Goal: Task Accomplishment & Management: Manage account settings

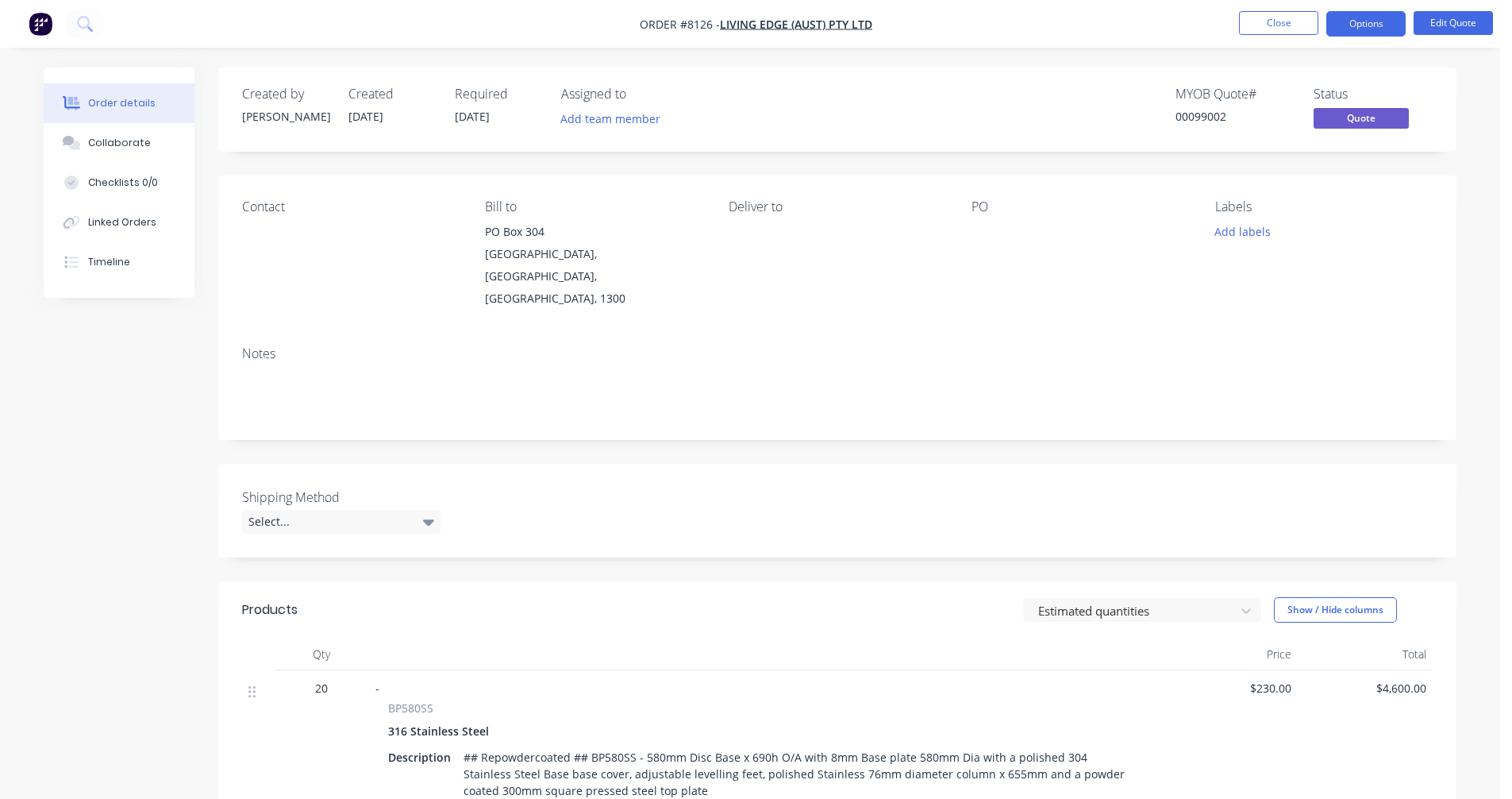
scroll to position [570, 0]
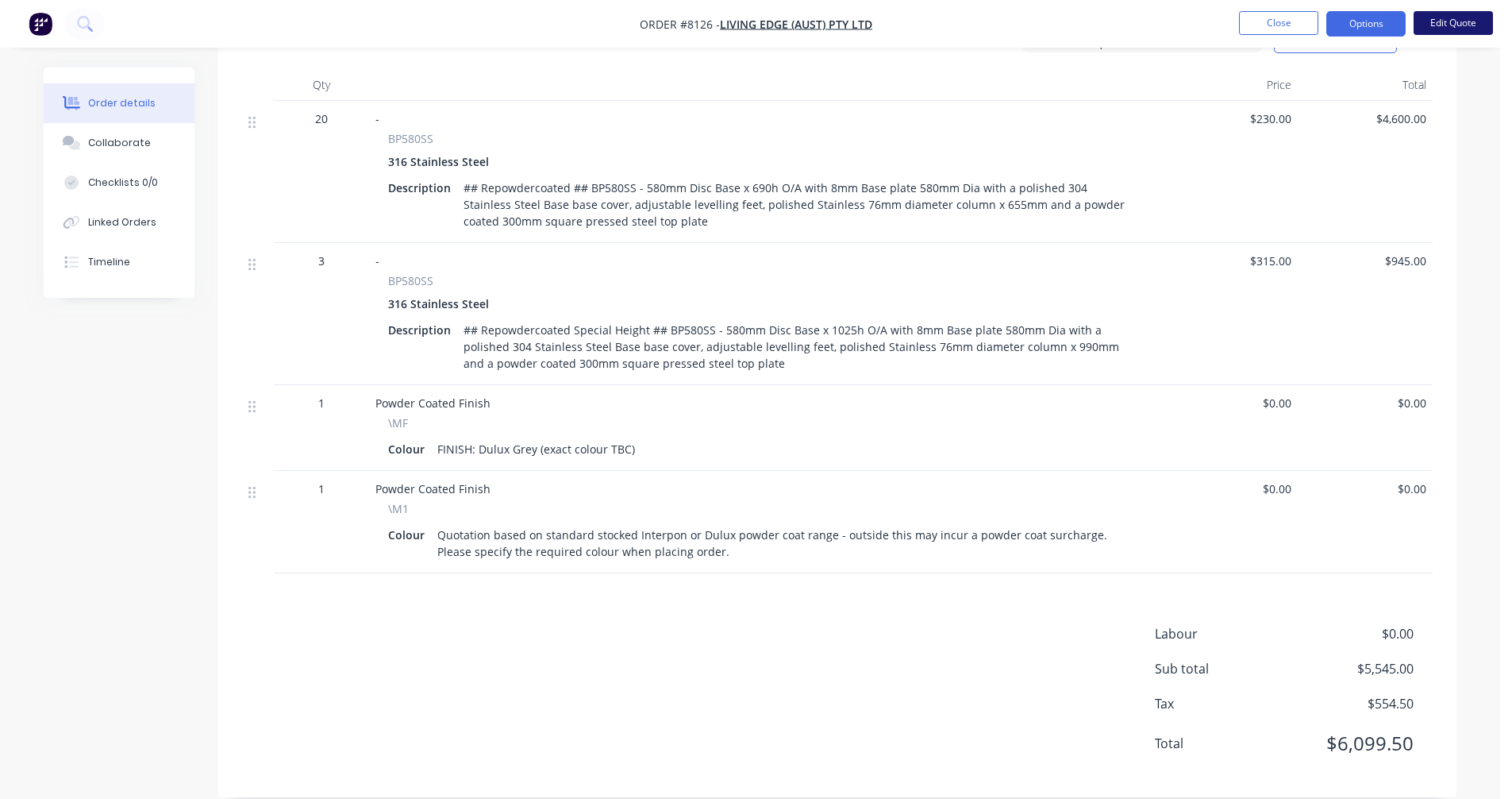
click at [1455, 19] on button "Edit Quote" at bounding box center [1454, 23] width 79 height 24
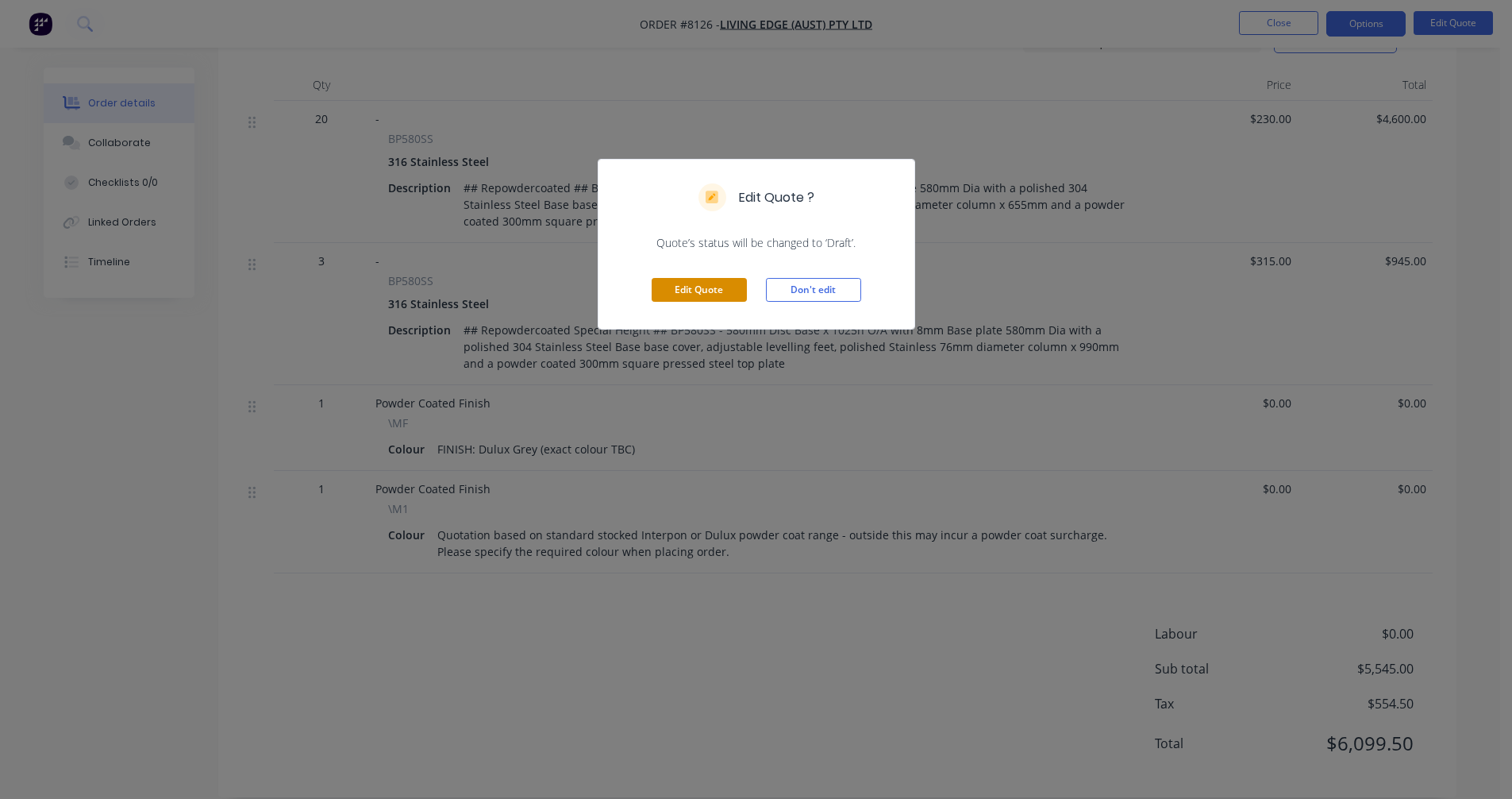
click at [708, 289] on button "Edit Quote" at bounding box center [699, 289] width 95 height 24
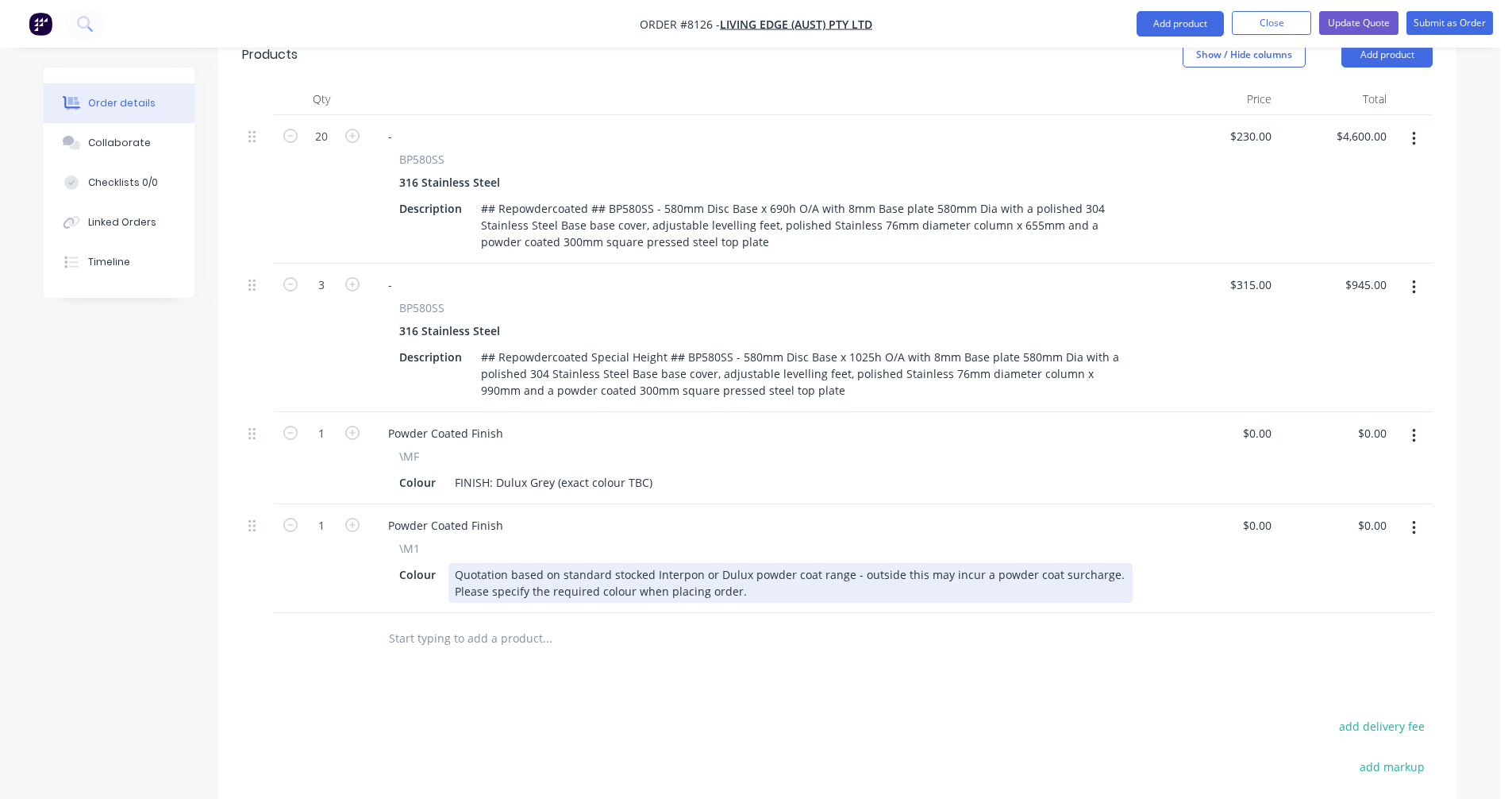
scroll to position [635, 0]
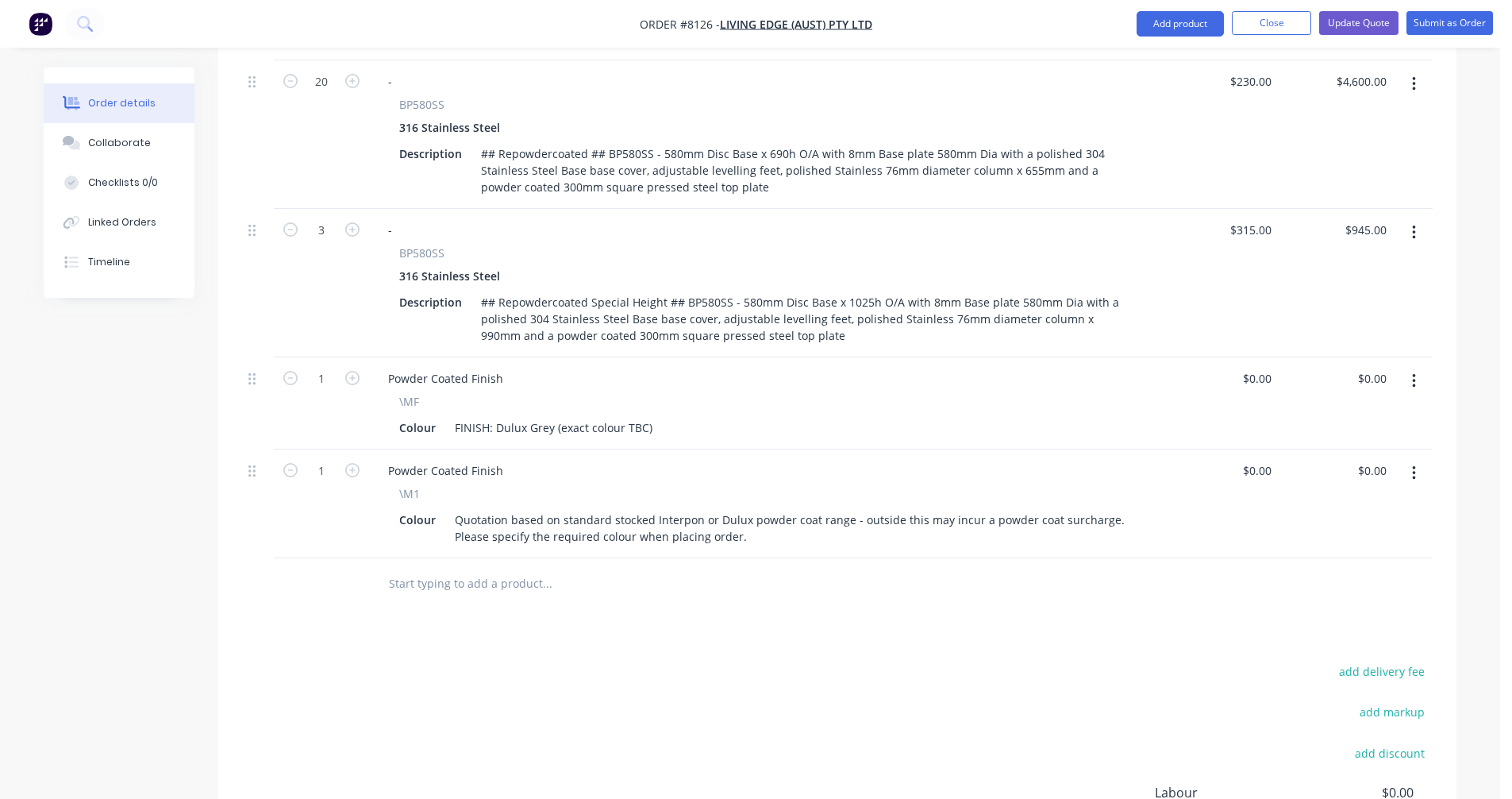
click at [451, 568] on input "text" at bounding box center [547, 584] width 317 height 32
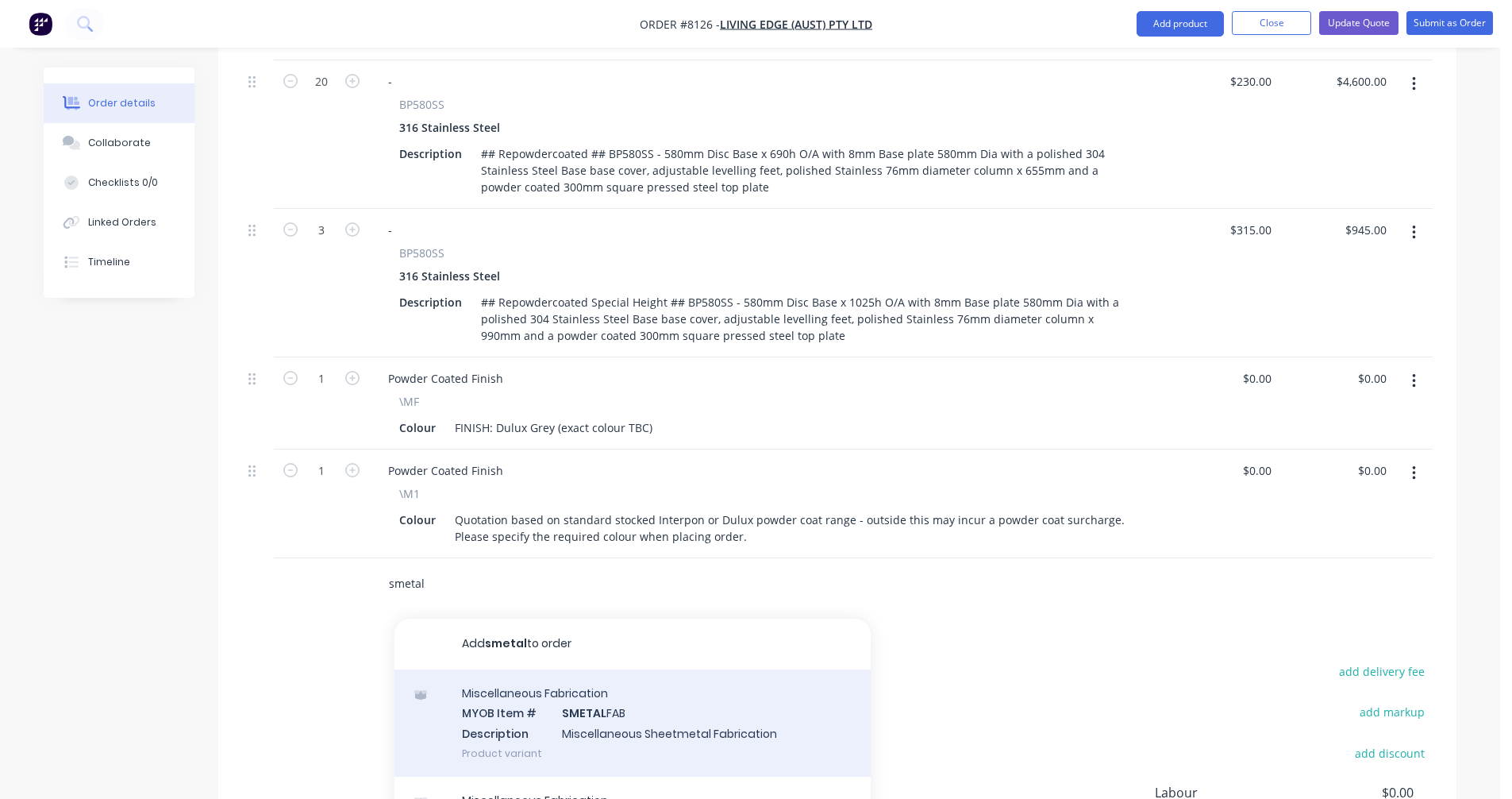
type input "smetal"
click at [593, 669] on div "Miscellaneous Fabrication MYOB Item # SMETAL FAB Description Miscellaneous Shee…" at bounding box center [633, 722] width 477 height 107
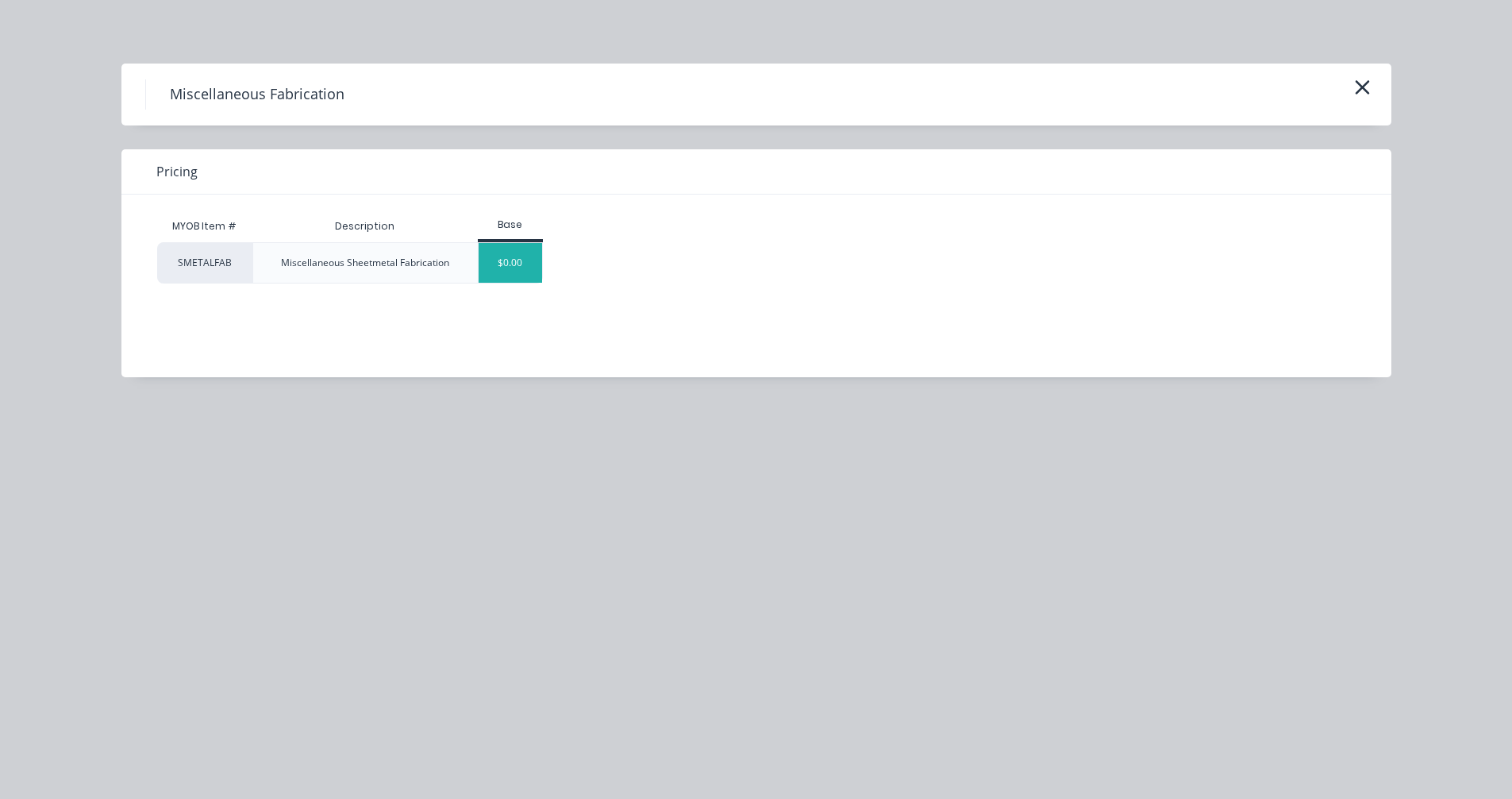
click at [501, 262] on div "$0.00" at bounding box center [510, 262] width 64 height 40
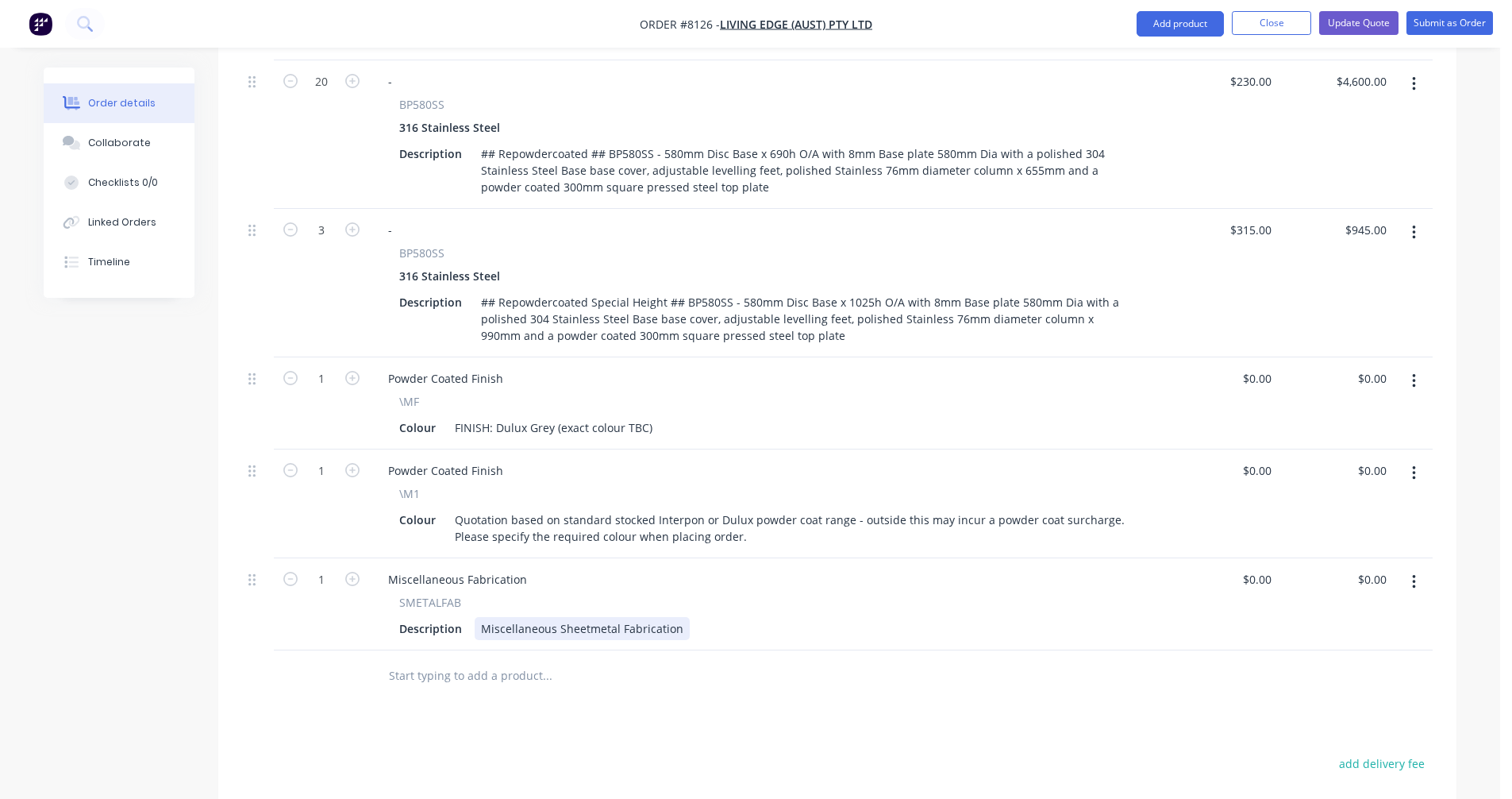
click at [616, 617] on div "Miscellaneous Sheetmetal Fabrication" at bounding box center [582, 628] width 215 height 23
click at [659, 617] on div "Miscellaneous Sheetmetal Fabrication" at bounding box center [582, 628] width 215 height 23
drag, startPoint x: 678, startPoint y: 584, endPoint x: 471, endPoint y: 586, distance: 207.0
click at [471, 617] on div "Description Miscellaneous Sheetmetal Fabrication" at bounding box center [763, 628] width 740 height 23
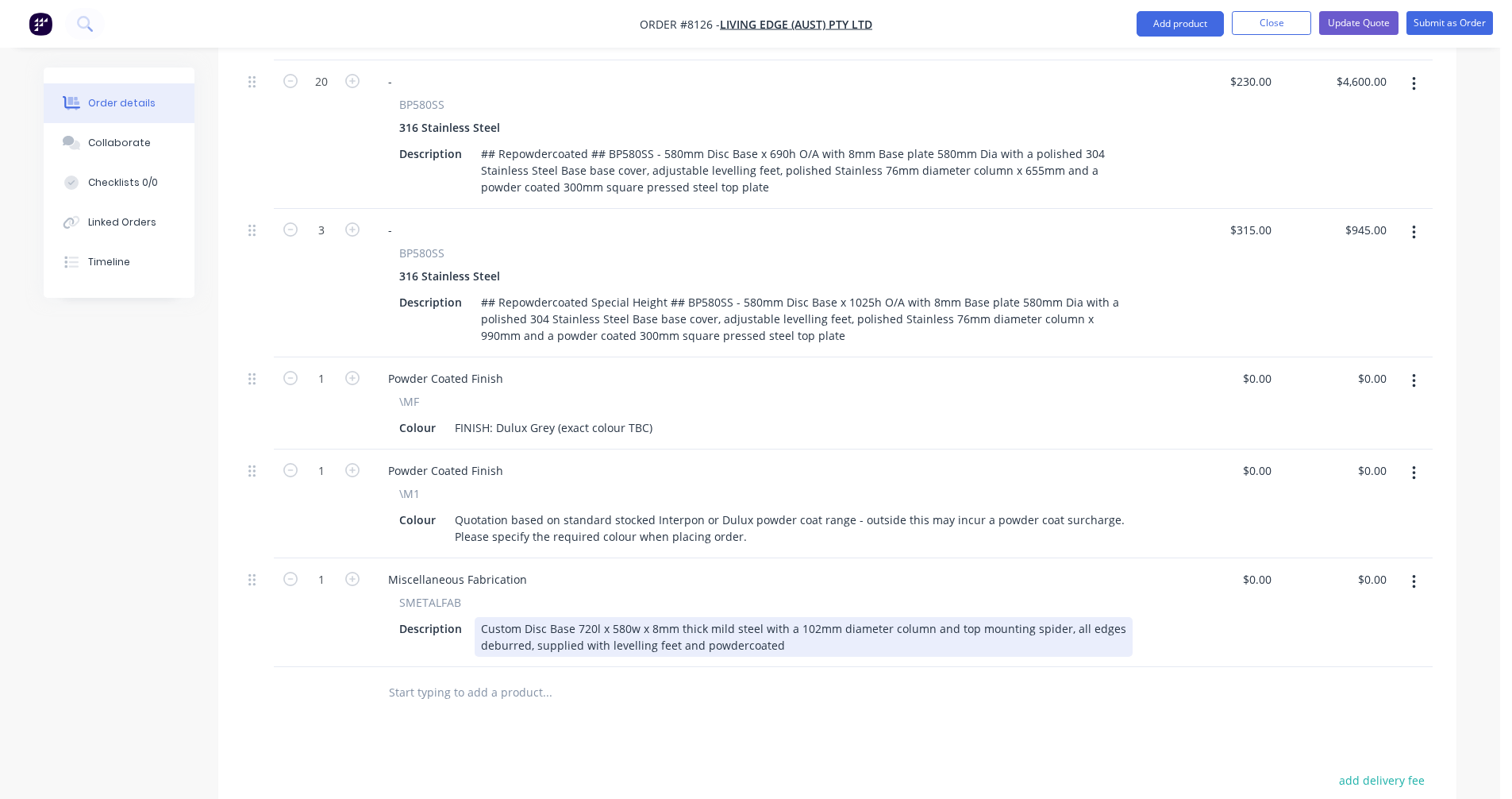
click at [522, 617] on div "Custom Disc Base 720l x 580w x 8mm thick mild steel with a 102mm diameter colum…" at bounding box center [804, 636] width 658 height 40
click at [964, 617] on div "Custom 1025h Disc Base manufactured from a removable 720l x 580w x 8mm thick mi…" at bounding box center [804, 636] width 658 height 40
click at [545, 617] on div "Custom 1025h Disc Base manufactured from a removable 720l x 580w x 8mm thick mi…" at bounding box center [804, 636] width 658 height 40
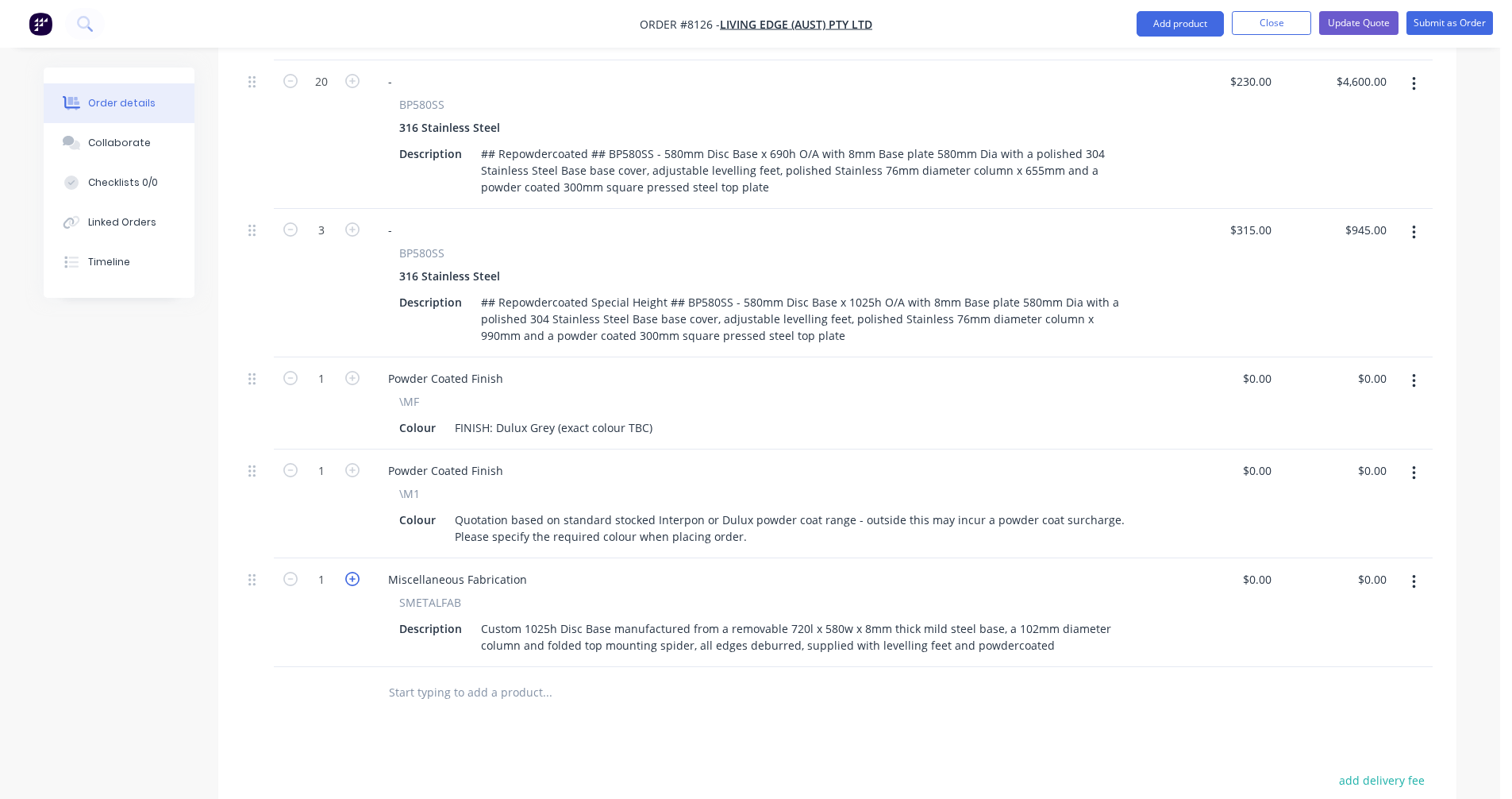
click at [347, 571] on icon "button" at bounding box center [352, 578] width 14 height 14
type input "3"
drag, startPoint x: 524, startPoint y: 534, endPoint x: 375, endPoint y: 532, distance: 149.0
click at [376, 568] on div "Miscellaneous Fabrication" at bounding box center [457, 579] width 165 height 23
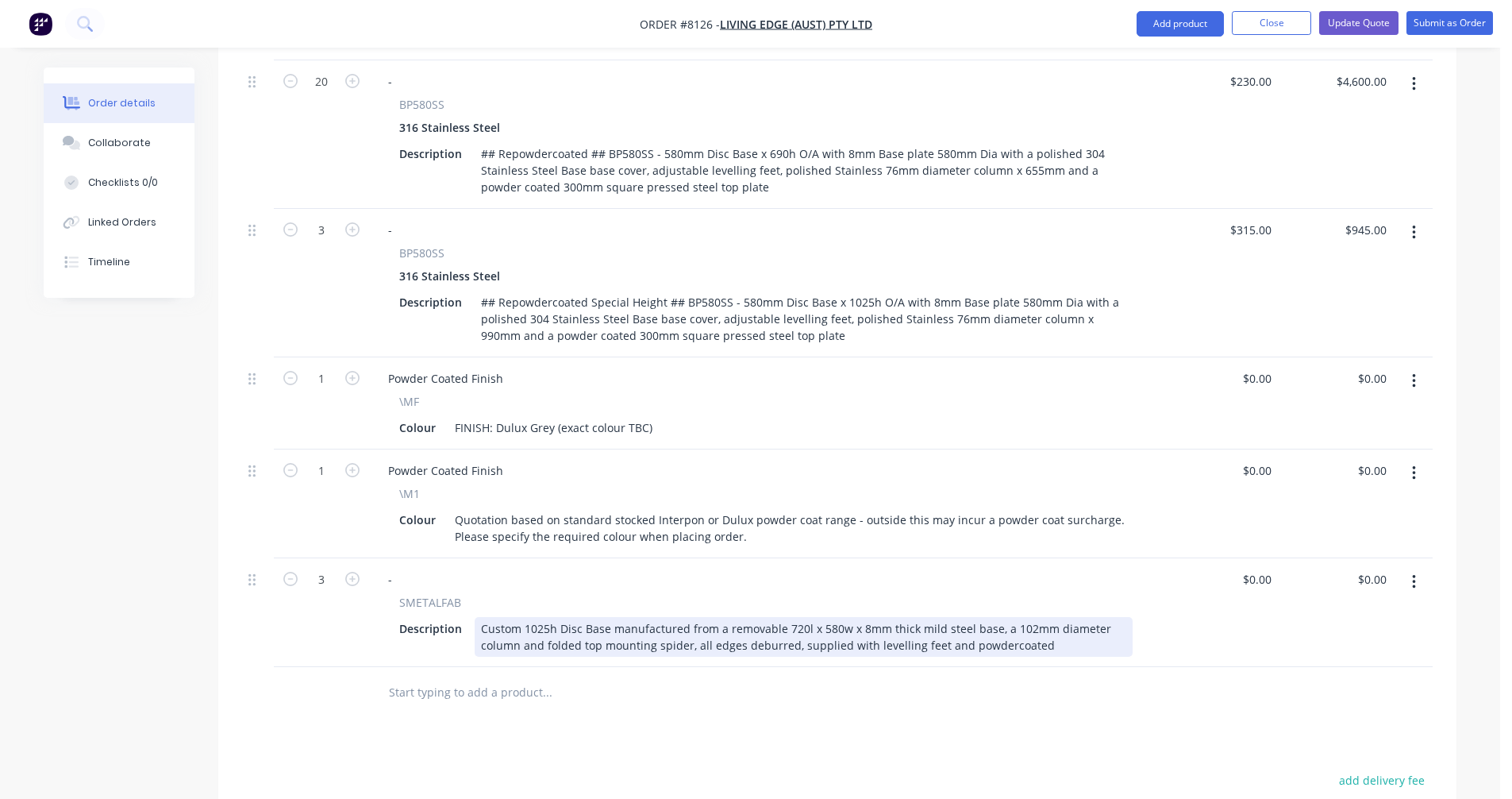
click at [753, 617] on div "Custom 1025h Disc Base manufactured from a removable 720l x 580w x 8mm thick mi…" at bounding box center [804, 636] width 658 height 40
type input "$397.30"
type input "$1,191.90"
click at [986, 617] on div "Custom 1025h Disc Base manufactured from a removable 720l x 580w x 8mm thick mi…" at bounding box center [804, 636] width 658 height 40
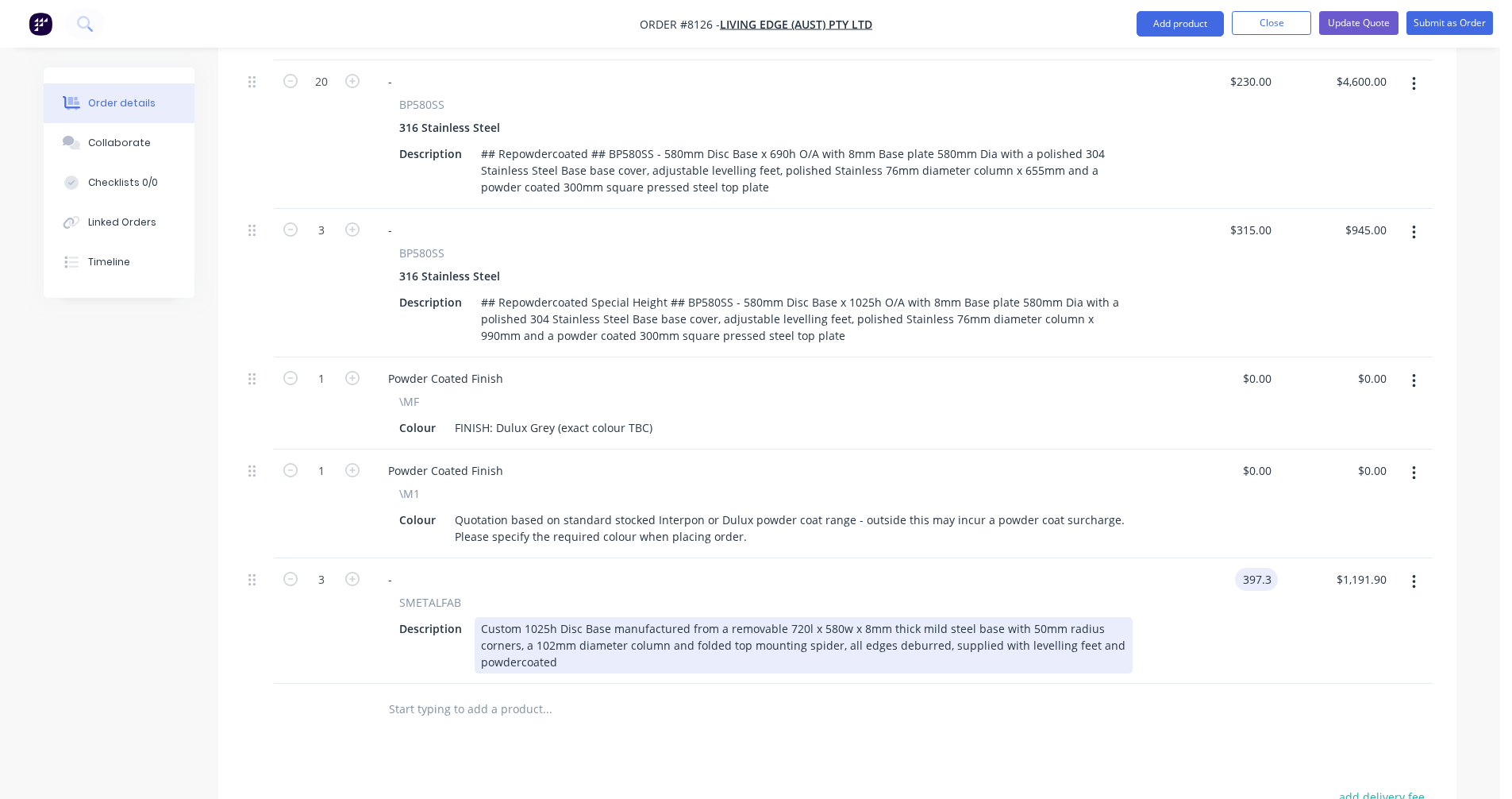
type input "$397.30"
type input "$1,191.90"
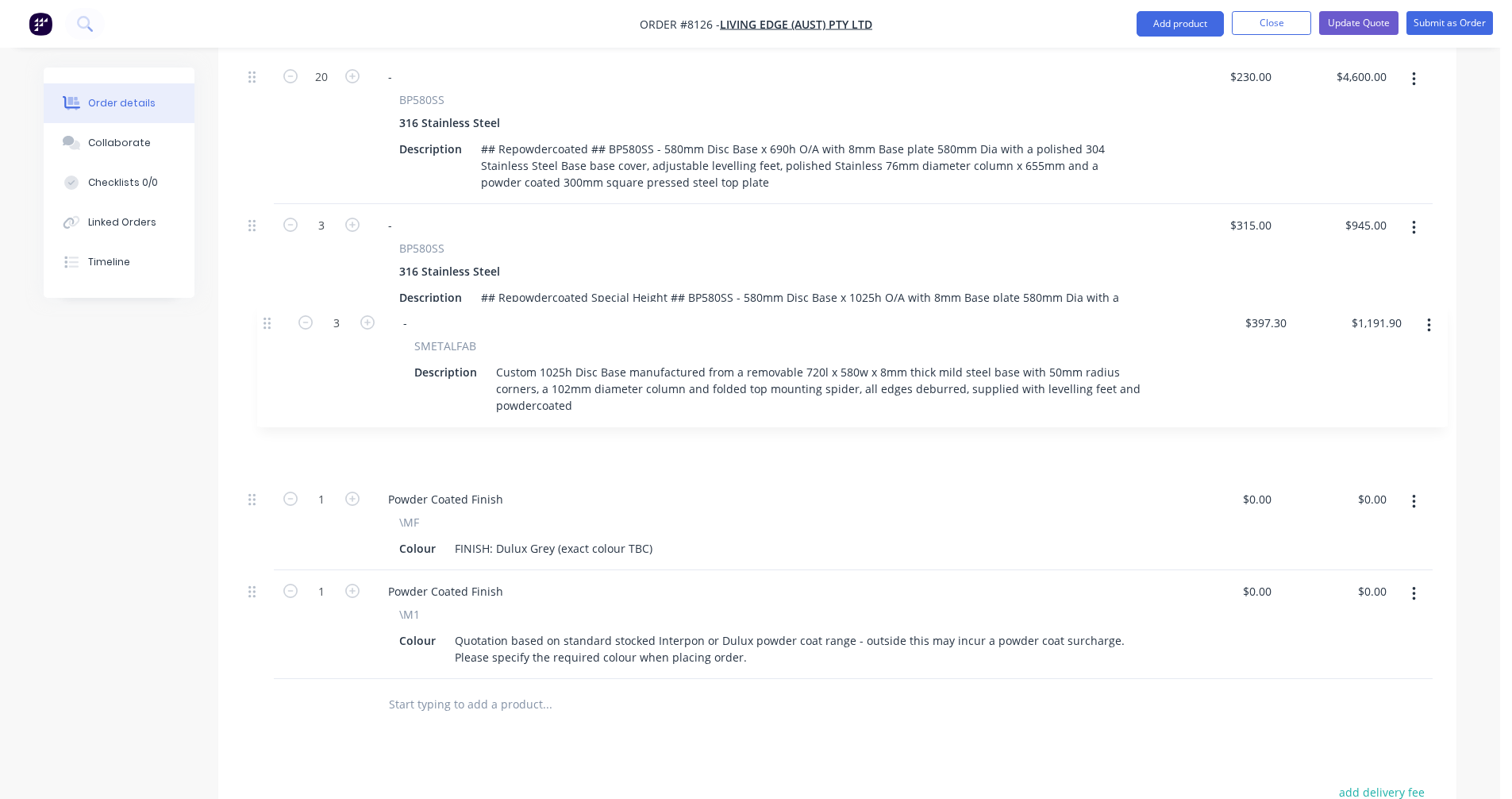
drag, startPoint x: 251, startPoint y: 532, endPoint x: 267, endPoint y: 321, distance: 211.6
click at [267, 321] on div "20 - BP580SS 316 Stainless Steel Description ## Repowdercoated ## BP580SS - 580…" at bounding box center [837, 367] width 1191 height 624
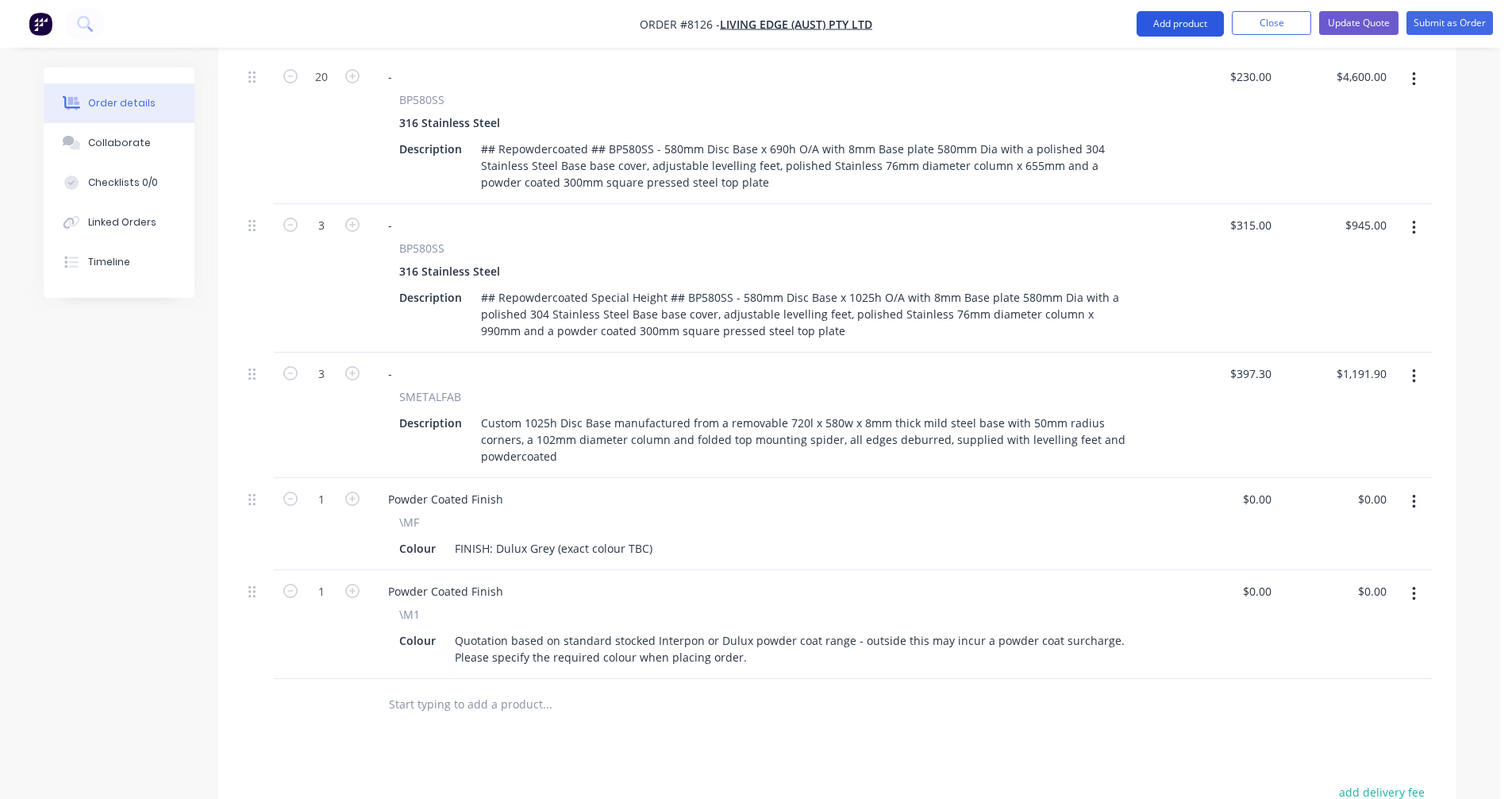
click at [1180, 24] on button "Add product" at bounding box center [1180, 24] width 87 height 25
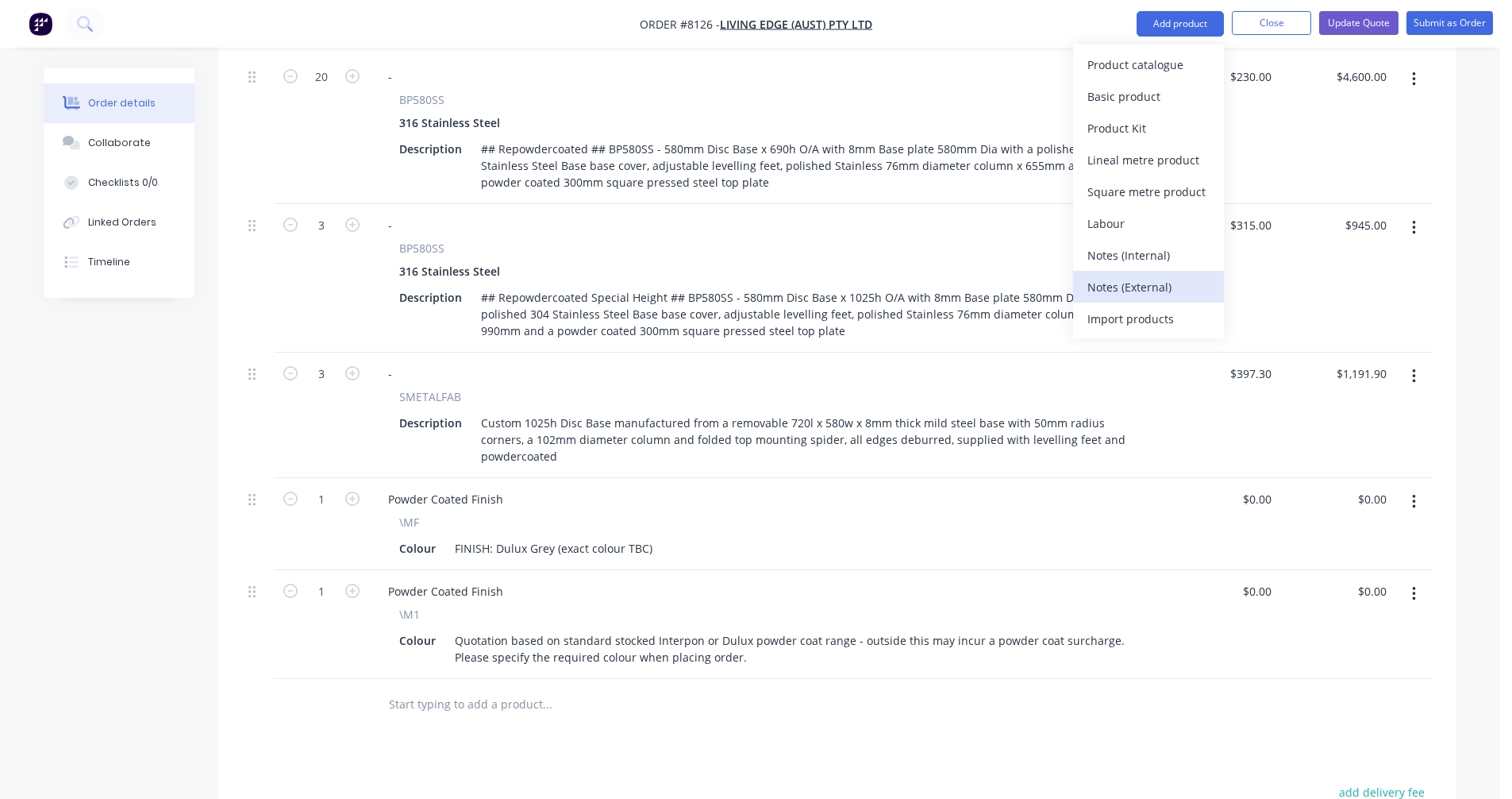
click at [1134, 284] on div "Notes (External)" at bounding box center [1148, 286] width 122 height 23
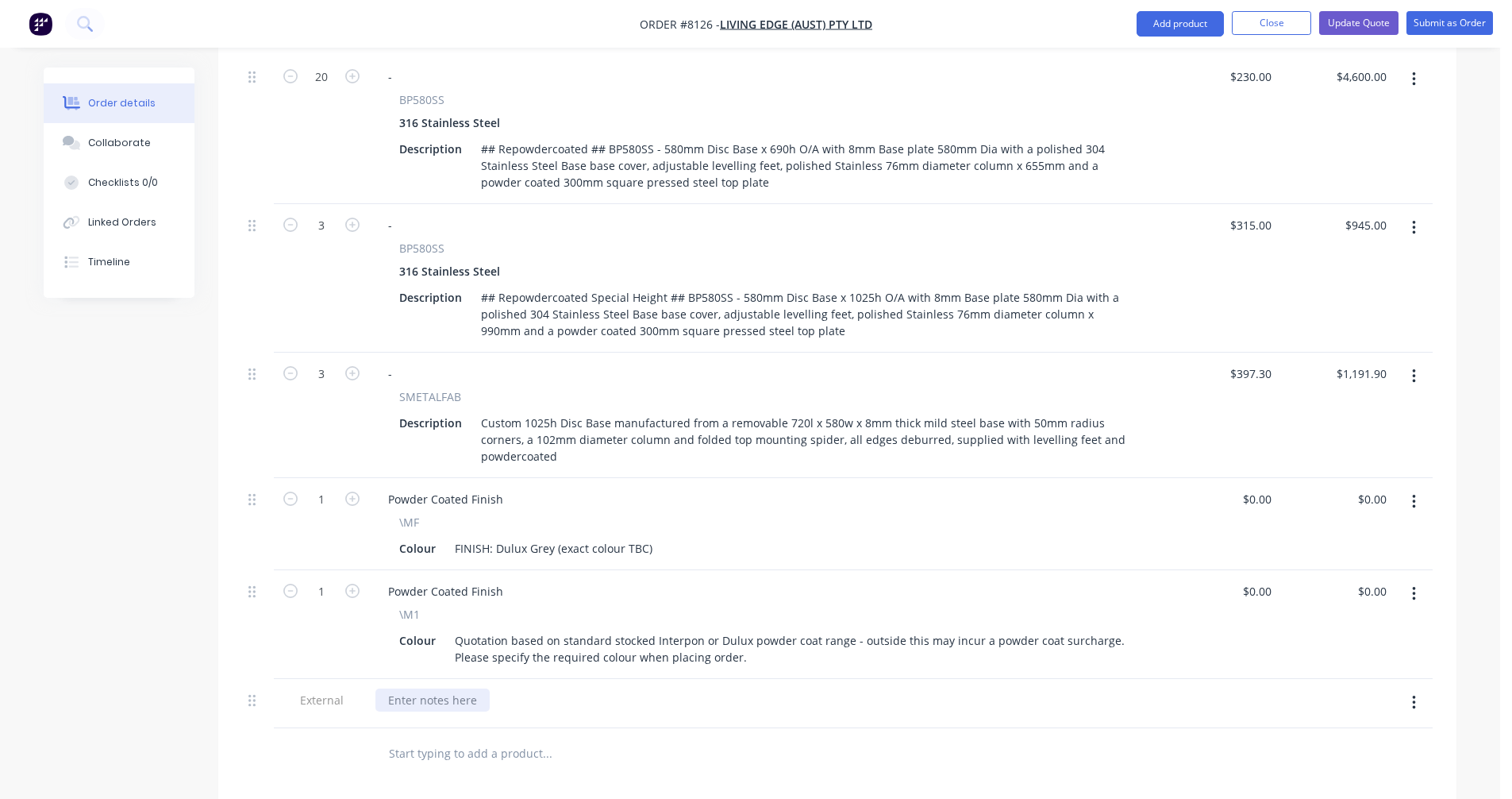
click at [412, 688] on div at bounding box center [432, 699] width 114 height 23
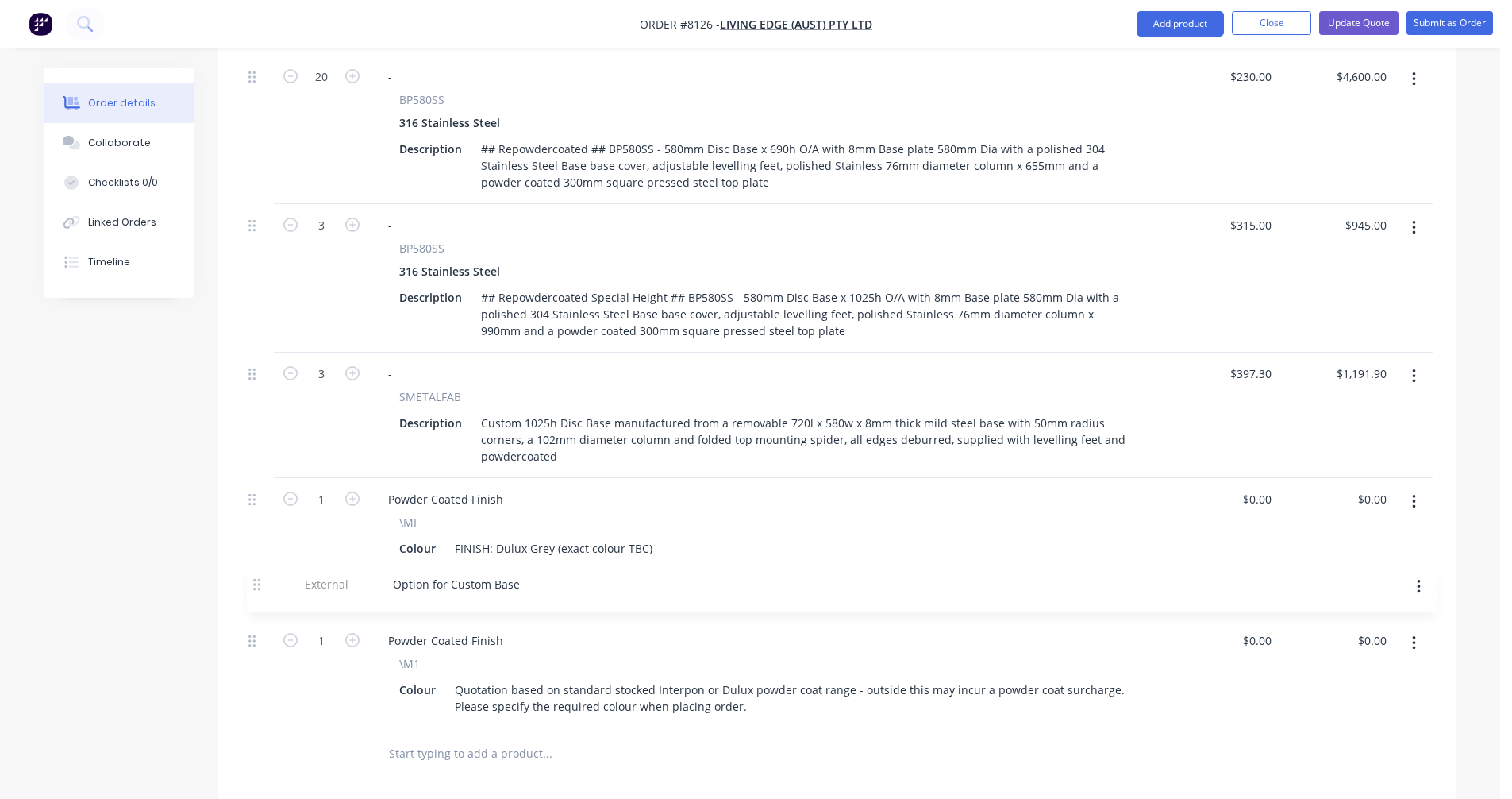
scroll to position [643, 0]
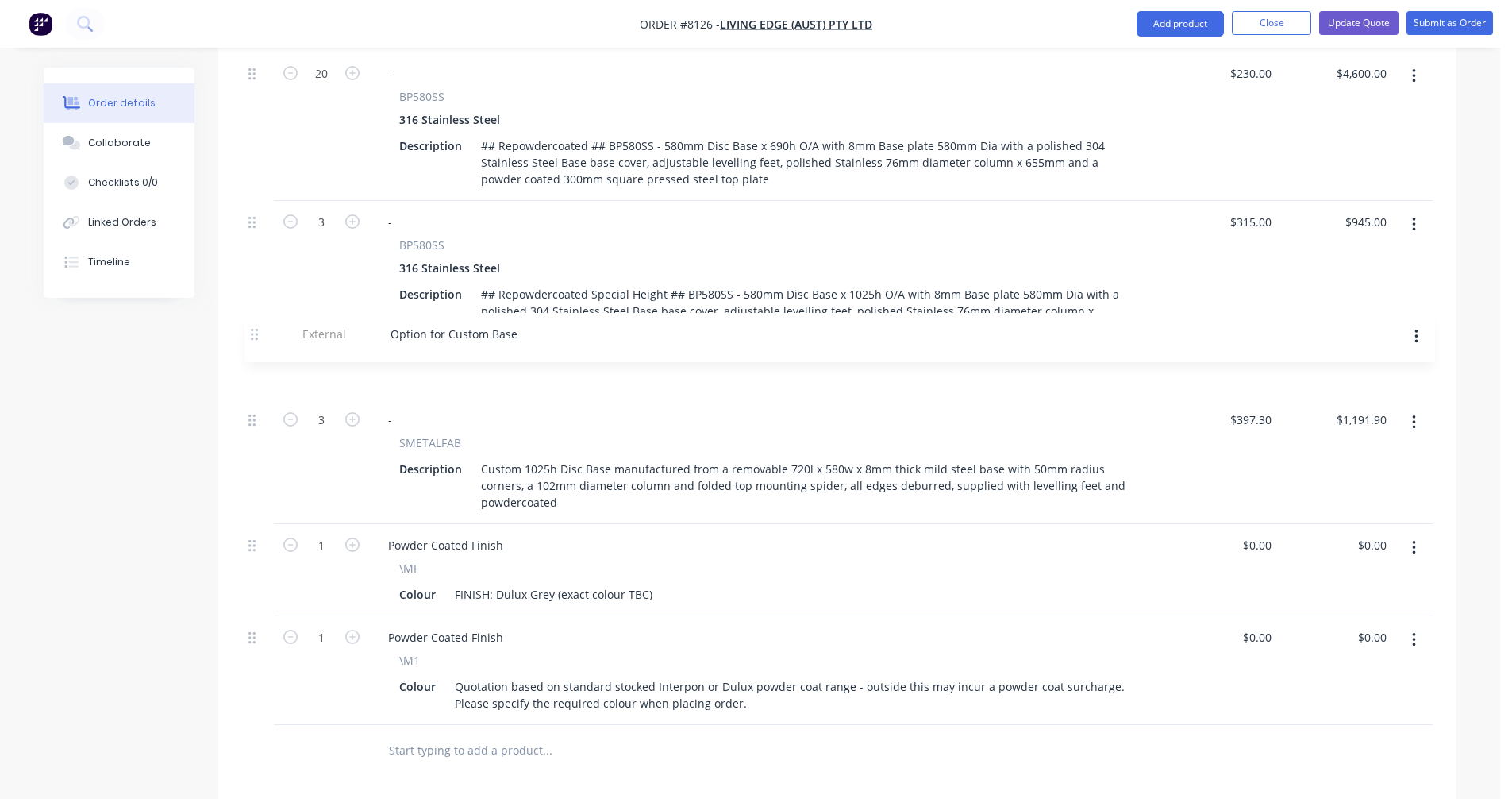
drag, startPoint x: 254, startPoint y: 664, endPoint x: 256, endPoint y: 332, distance: 332.0
click at [256, 332] on div "20 - BP580SS 316 Stainless Steel Description ## Repowdercoated ## BP580SS - 580…" at bounding box center [837, 388] width 1191 height 672
click at [1365, 24] on button "Update Quote" at bounding box center [1359, 23] width 79 height 24
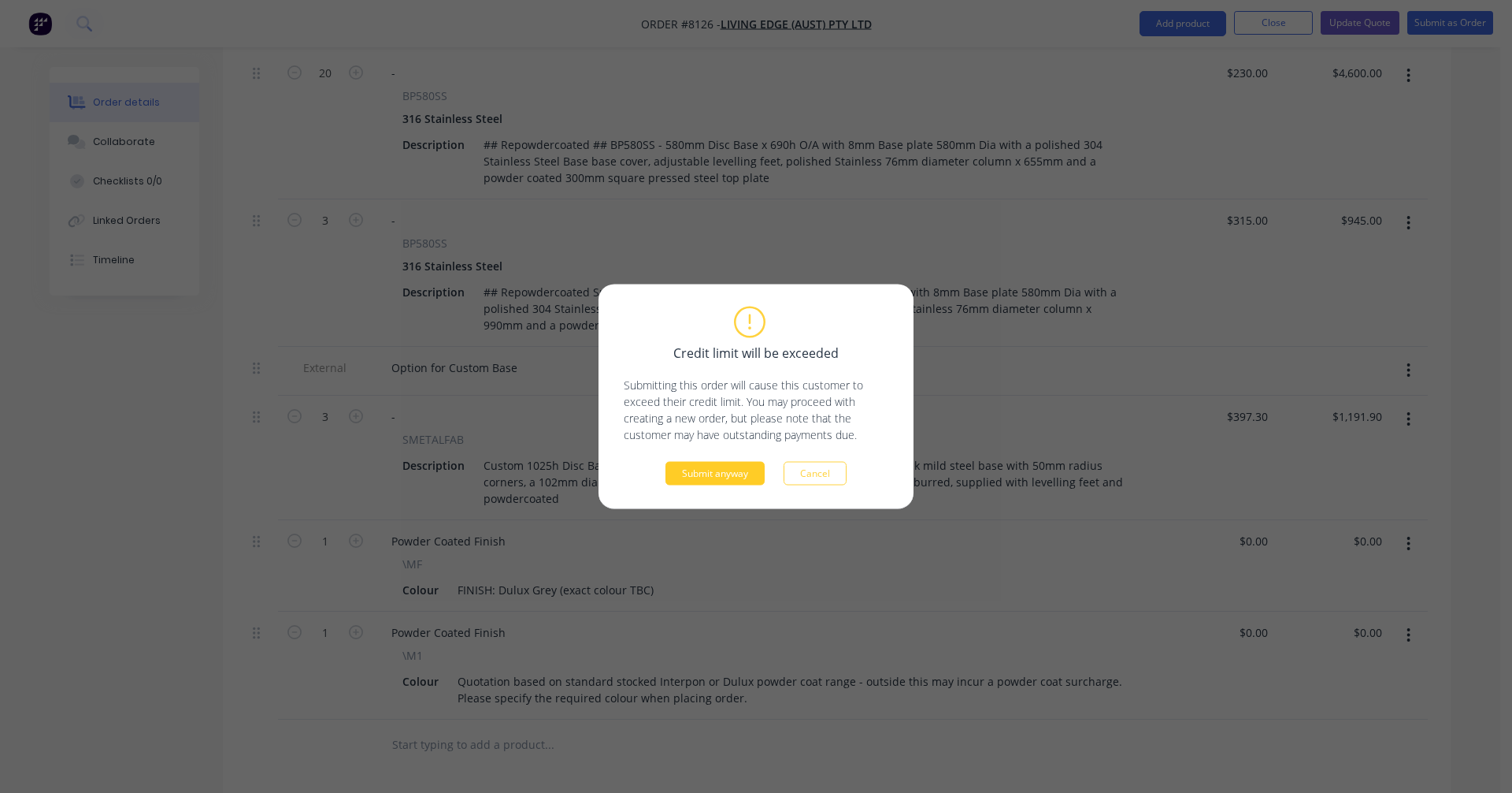
click at [723, 470] on button "Submit anyway" at bounding box center [715, 473] width 100 height 23
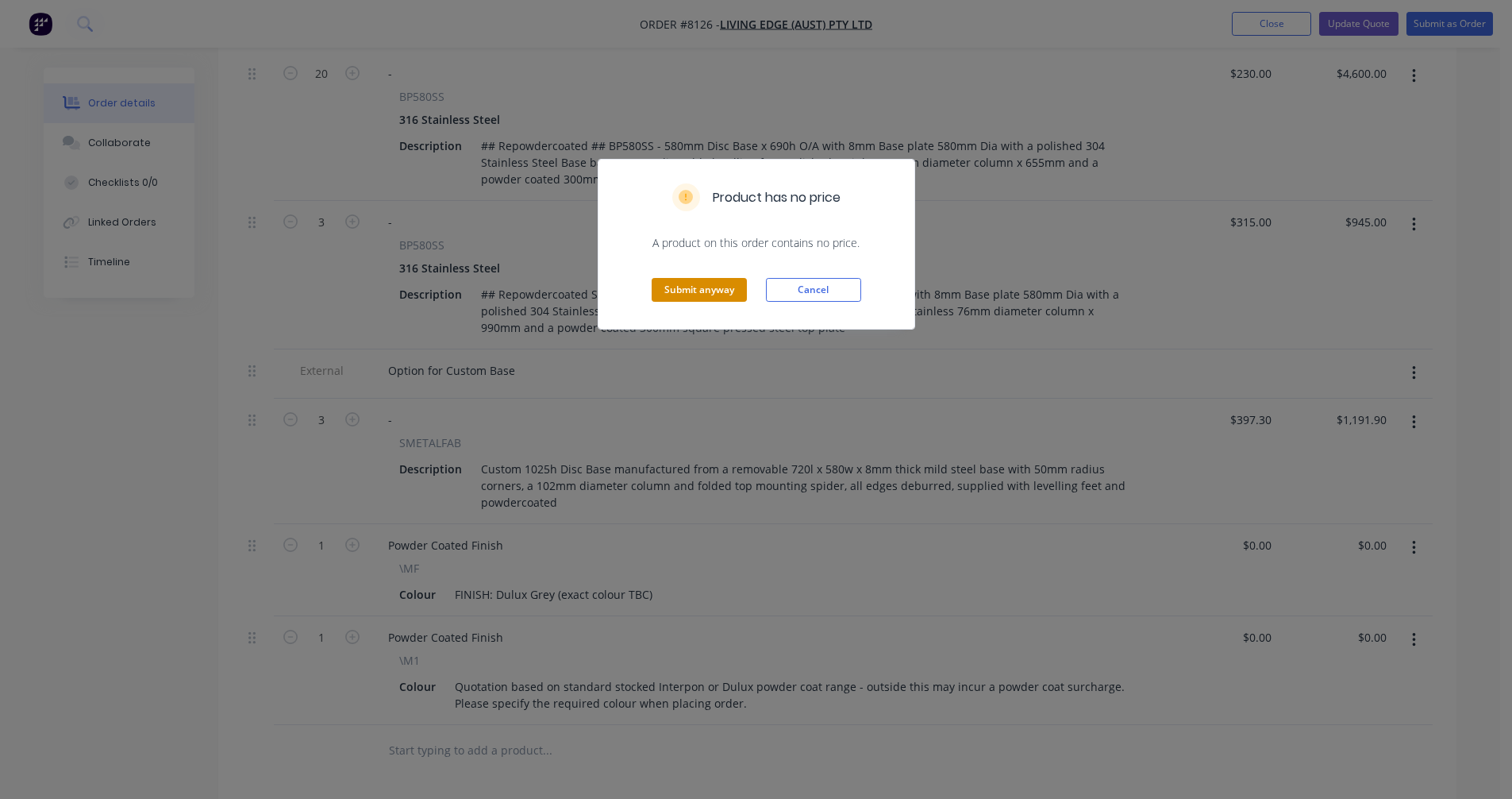
click at [702, 290] on button "Submit anyway" at bounding box center [699, 289] width 95 height 24
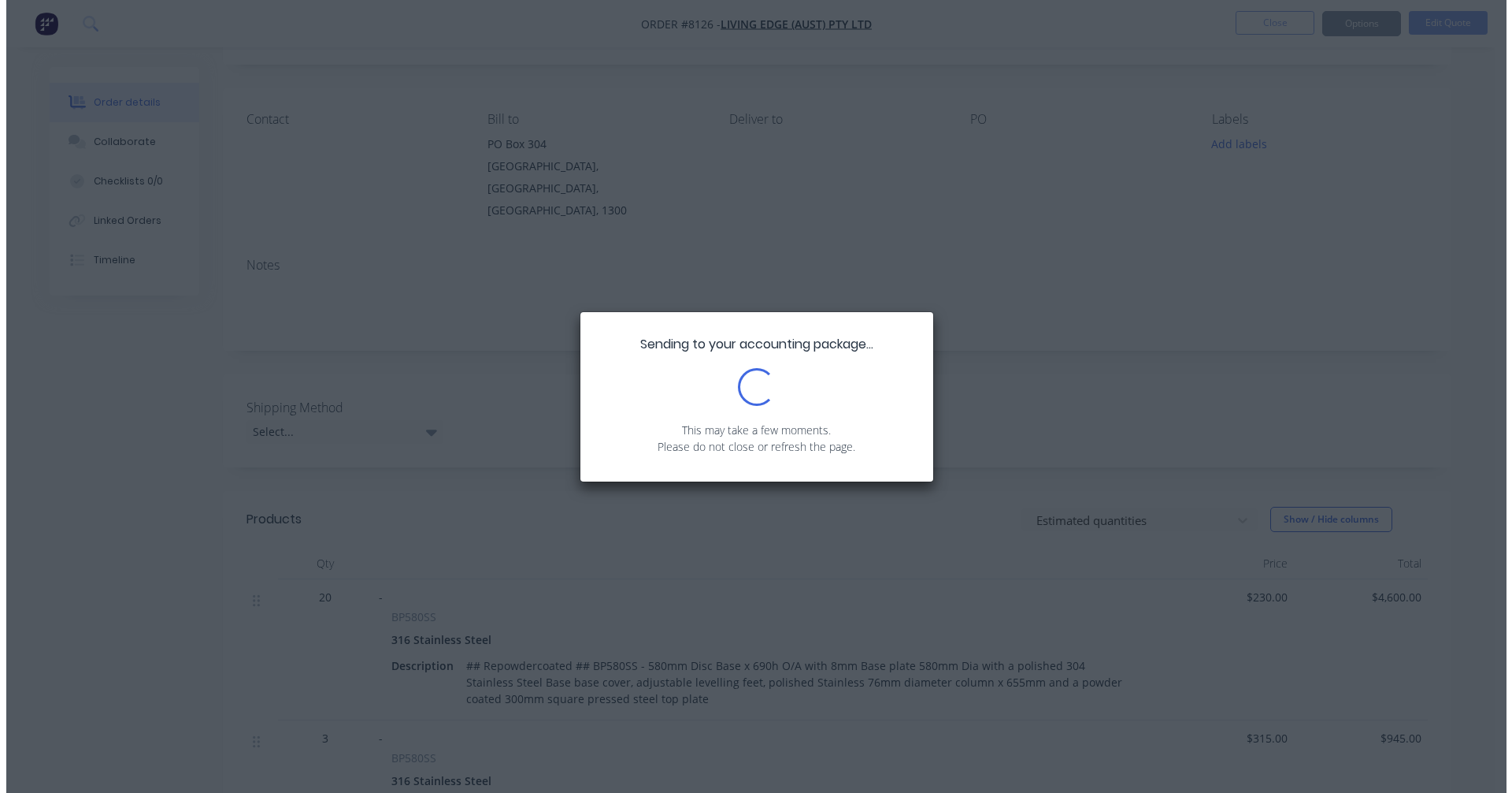
scroll to position [0, 0]
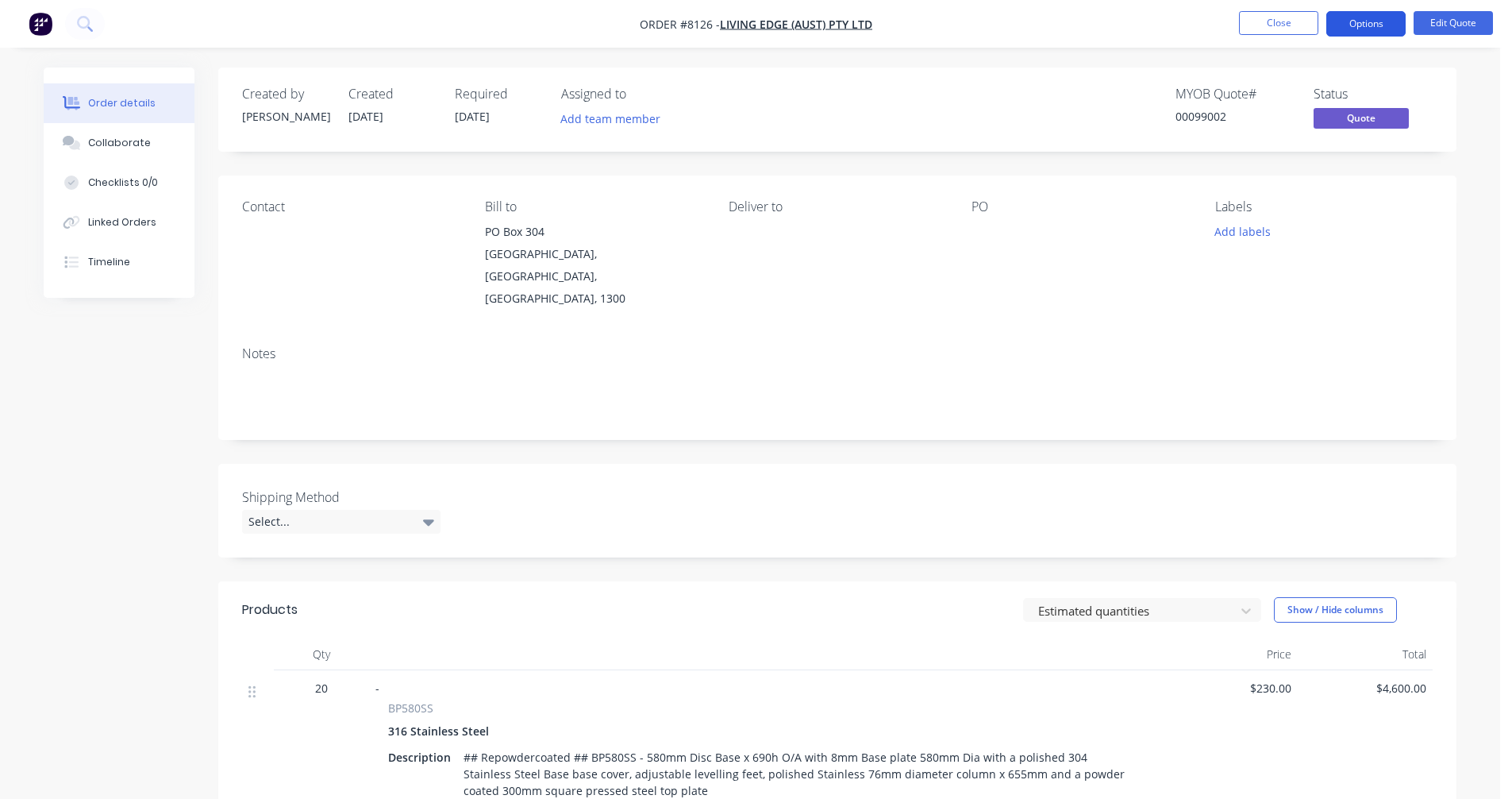
click at [1362, 21] on button "Options" at bounding box center [1366, 24] width 79 height 25
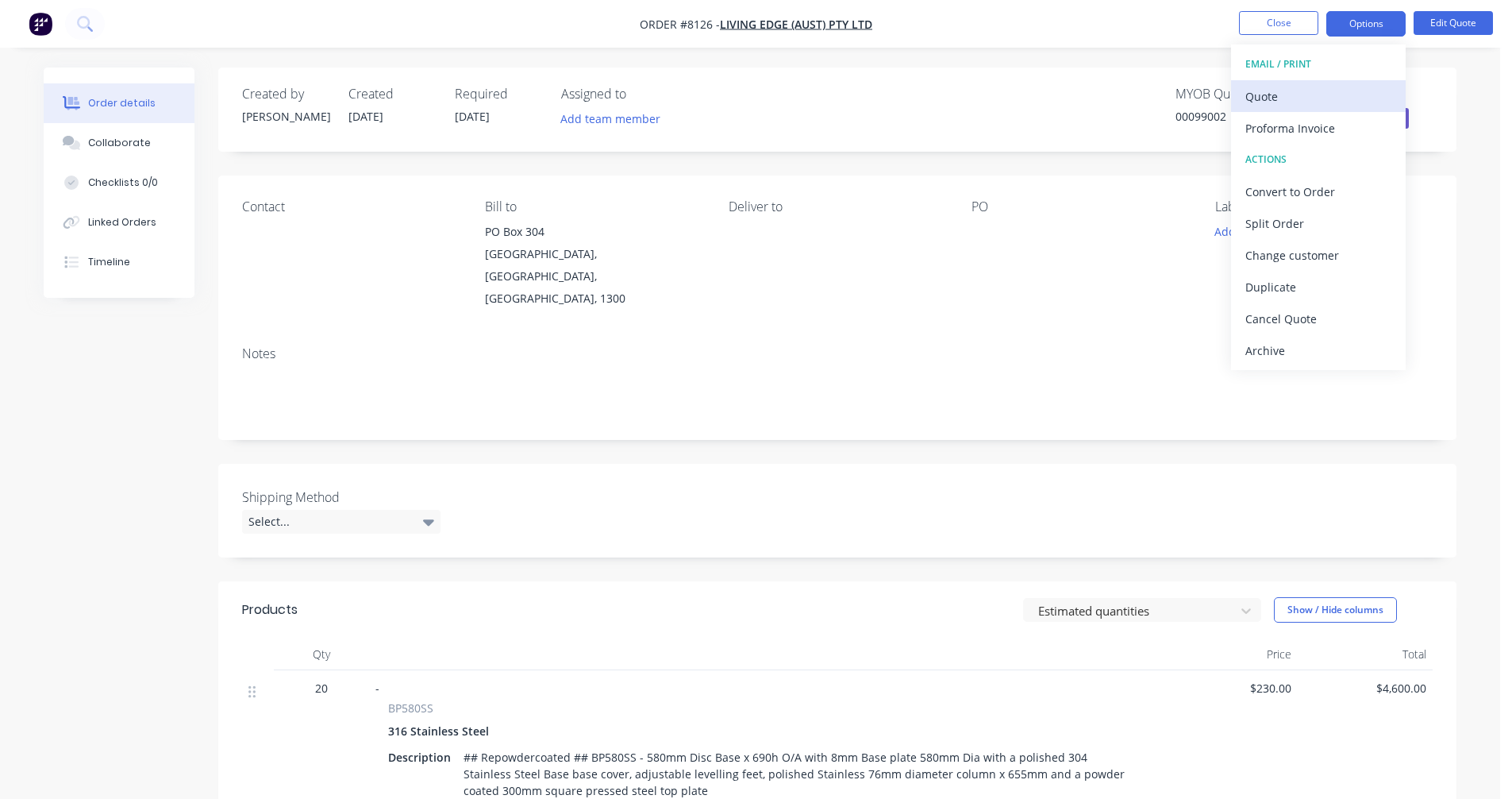
click at [1310, 89] on div "Quote" at bounding box center [1318, 96] width 146 height 23
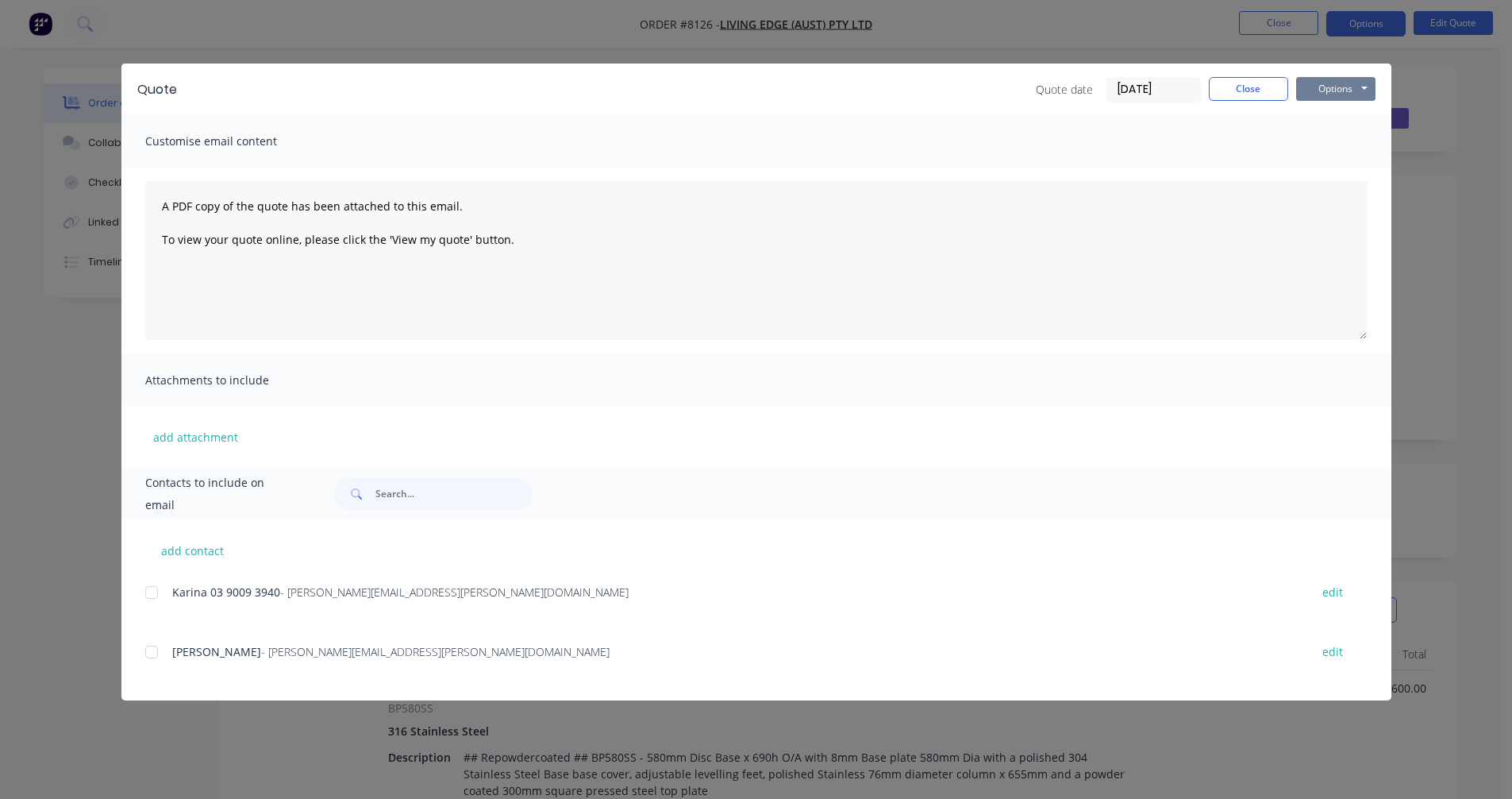
click at [1357, 86] on button "Options" at bounding box center [1336, 89] width 79 height 24
click at [1358, 111] on button "Preview" at bounding box center [1347, 116] width 101 height 26
click at [1301, 127] on div "Customise email content" at bounding box center [756, 140] width 1270 height 51
drag, startPoint x: 1254, startPoint y: 92, endPoint x: 1261, endPoint y: 73, distance: 20.2
click at [1254, 91] on button "Close" at bounding box center [1249, 89] width 79 height 24
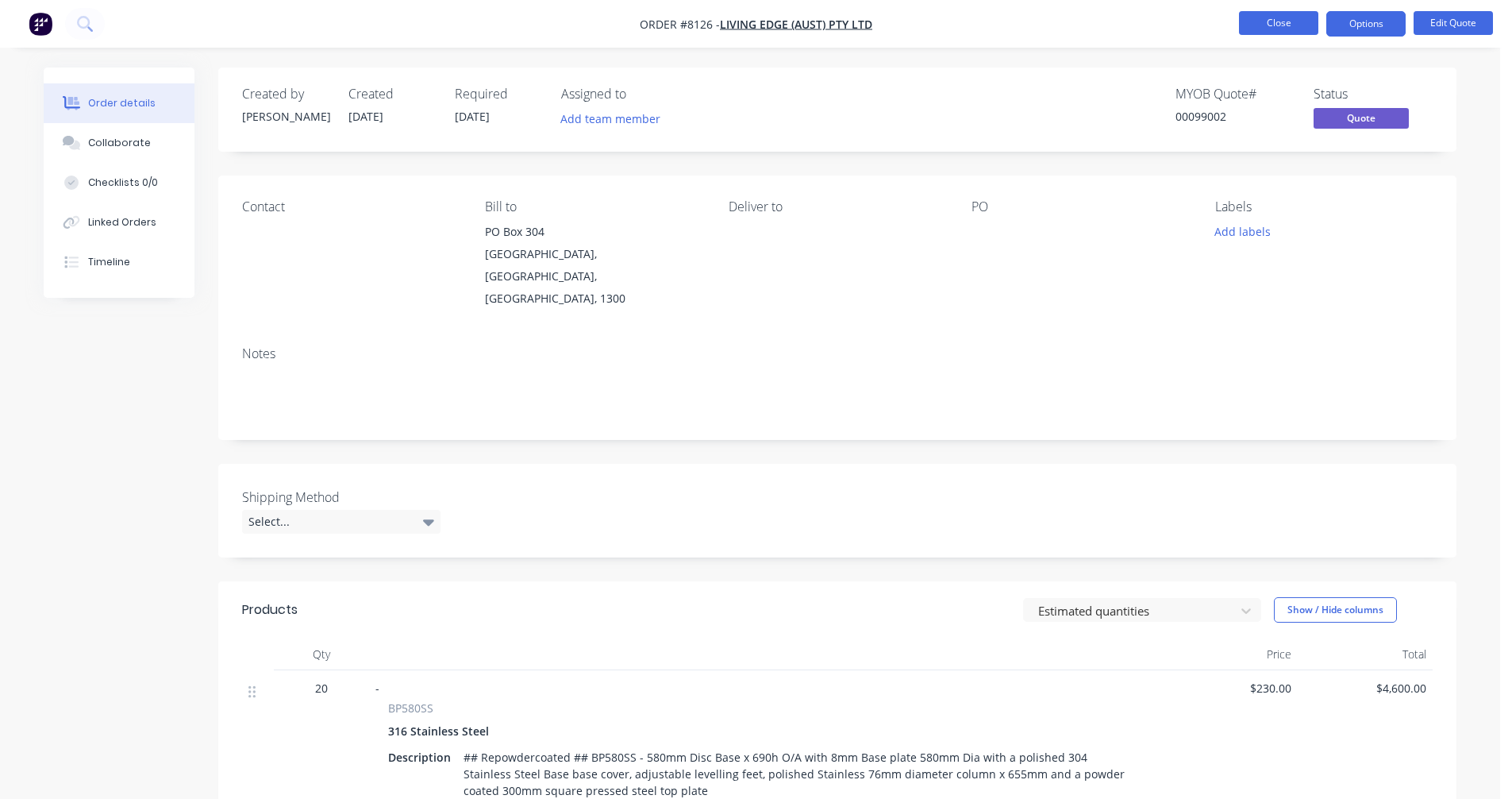
click at [1282, 30] on button "Close" at bounding box center [1279, 23] width 79 height 24
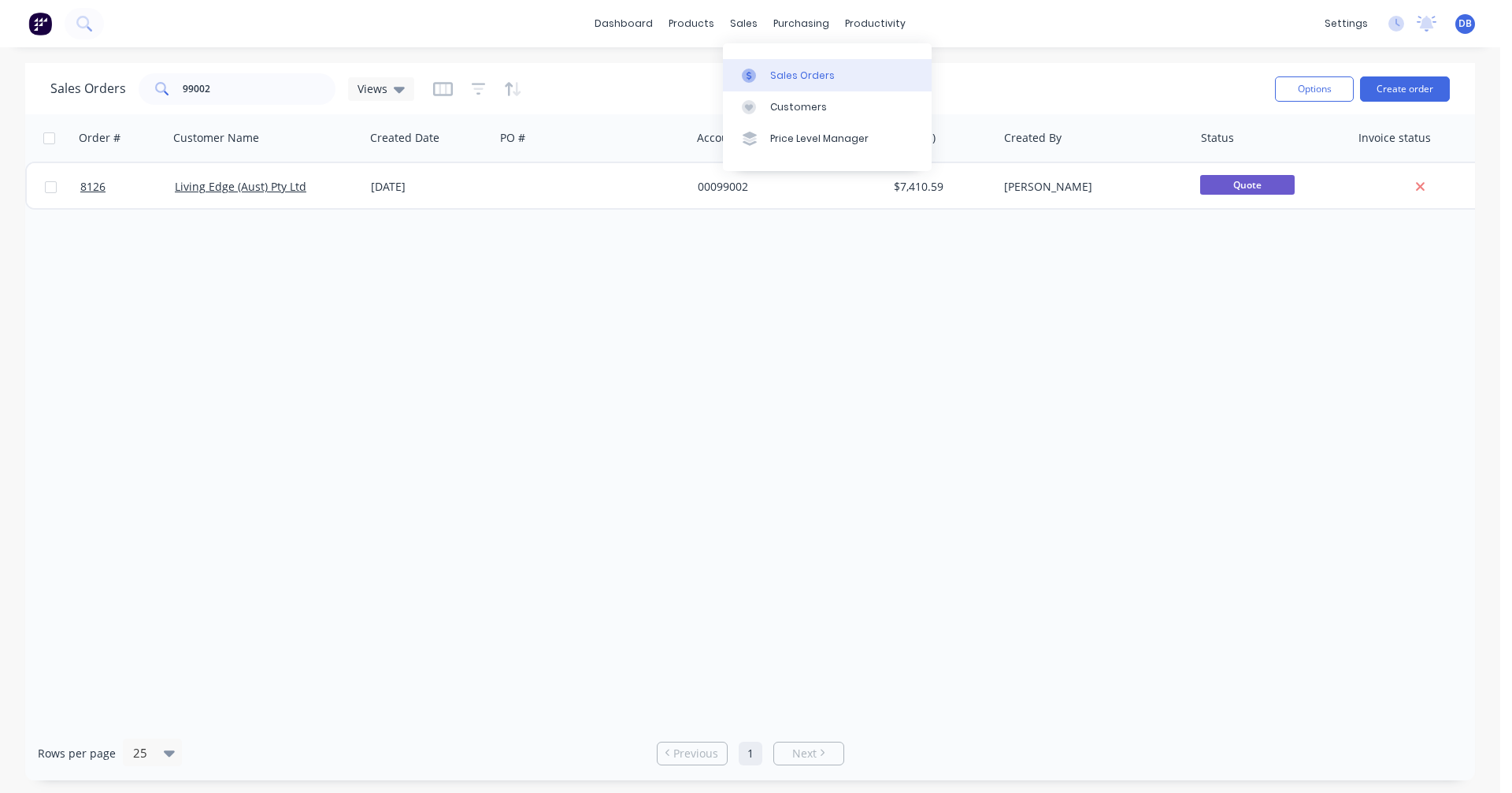
click at [780, 70] on div "Sales Orders" at bounding box center [802, 75] width 64 height 14
drag, startPoint x: 214, startPoint y: 91, endPoint x: 118, endPoint y: 92, distance: 96.0
click at [118, 92] on div "Sales Orders 99002 Views" at bounding box center [232, 90] width 364 height 32
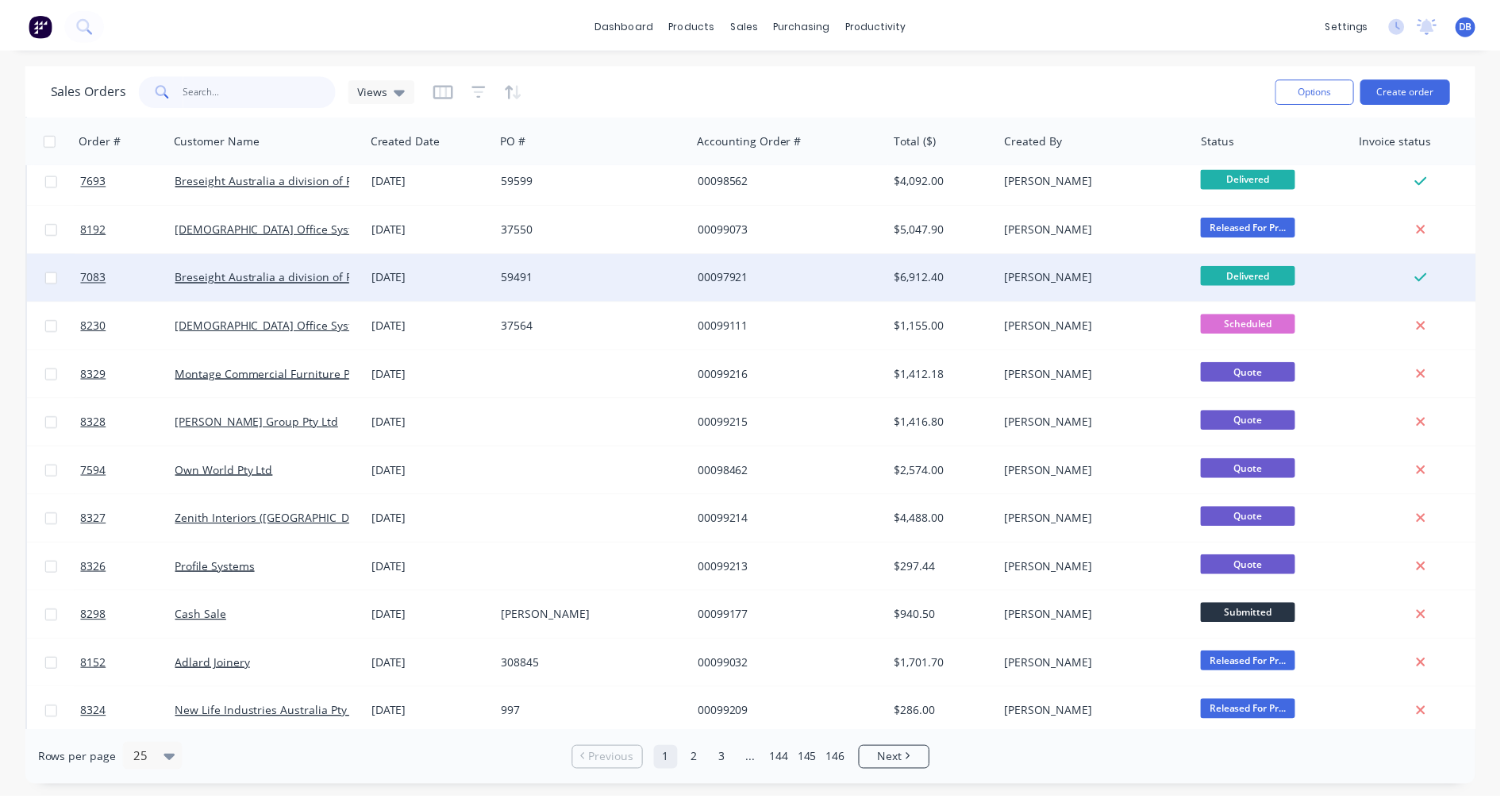
scroll to position [397, 0]
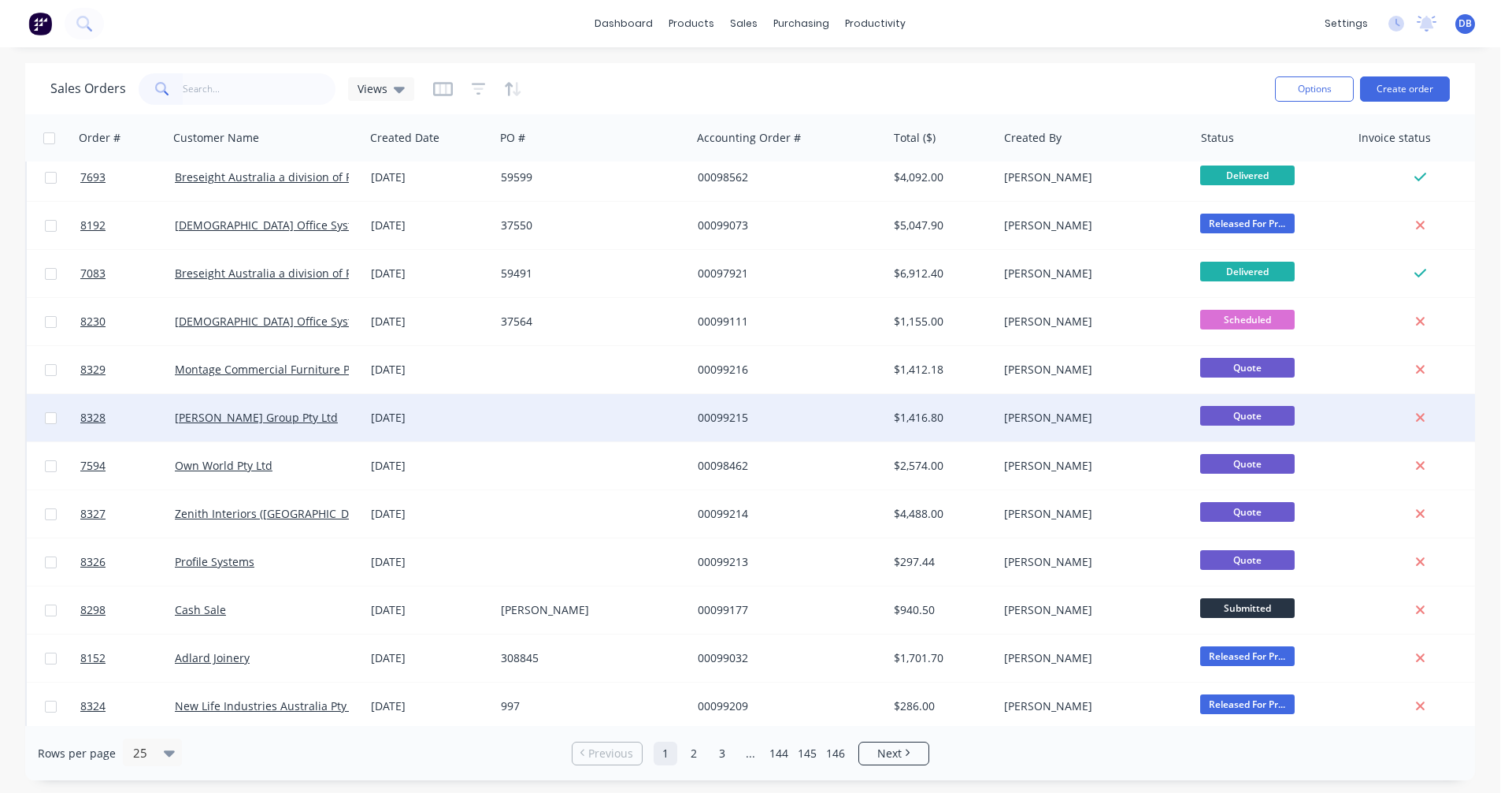
click at [411, 414] on div "[DATE]" at bounding box center [429, 417] width 117 height 16
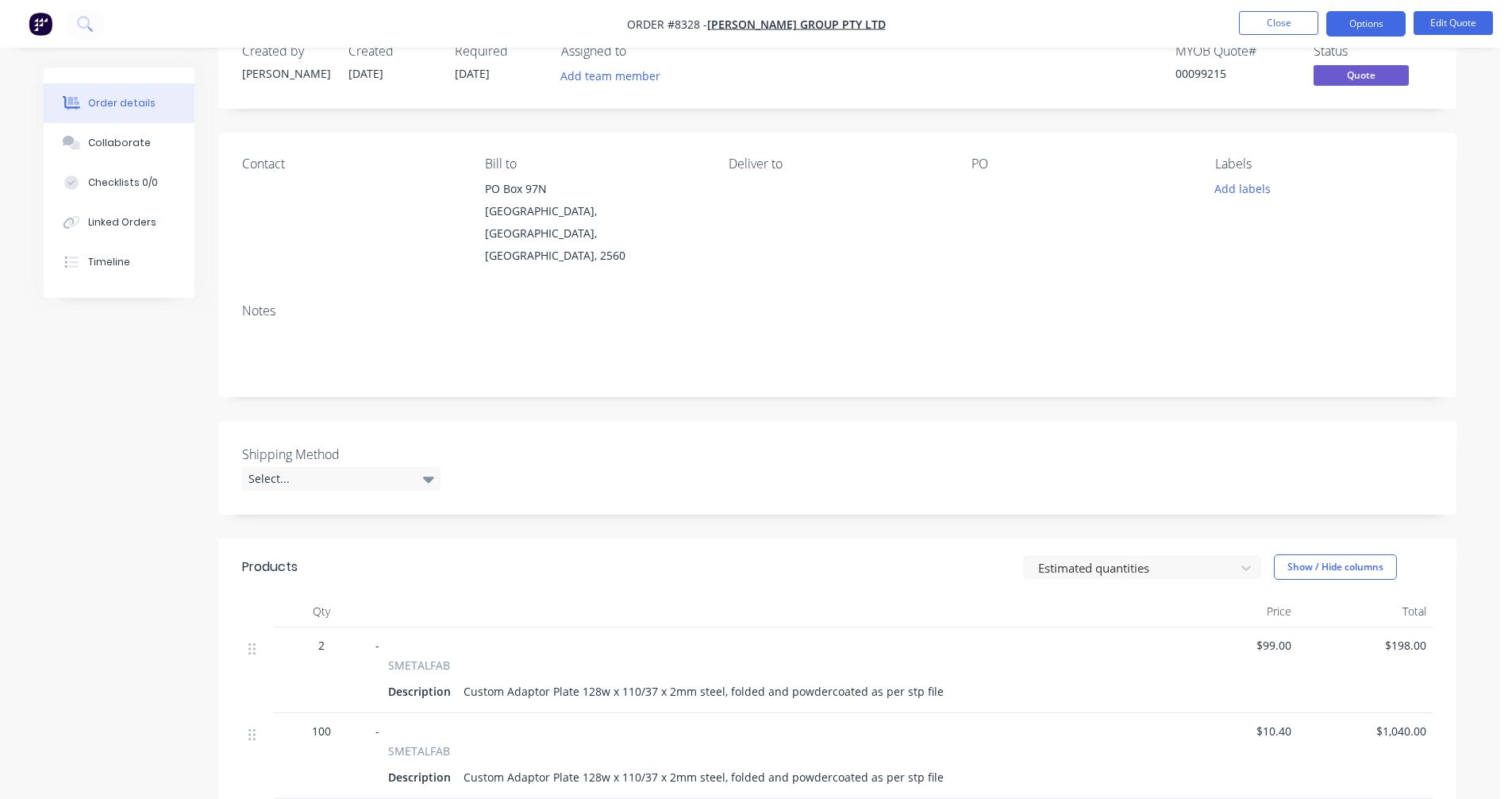
scroll to position [79, 0]
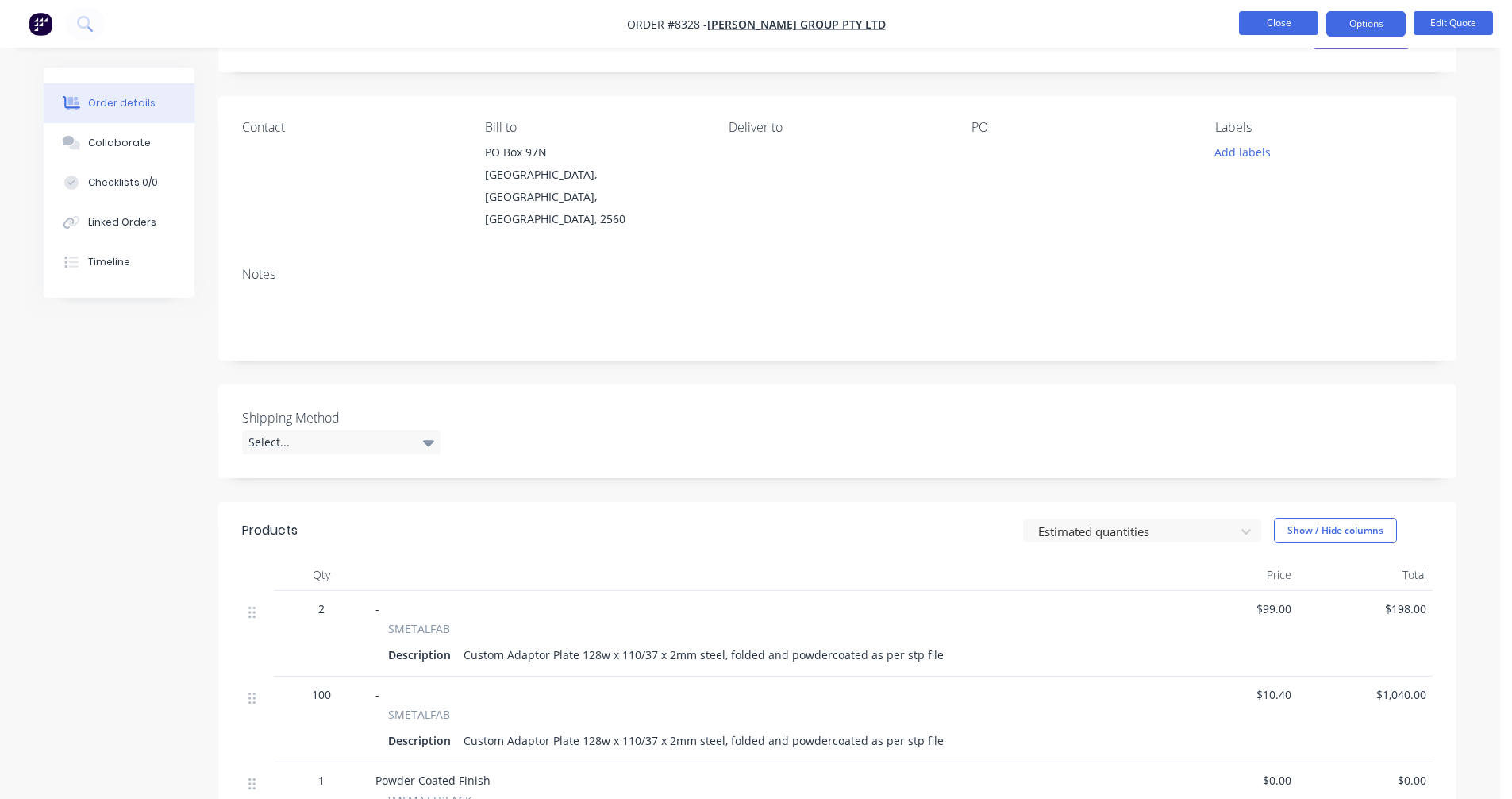
click at [1268, 22] on button "Close" at bounding box center [1279, 23] width 79 height 24
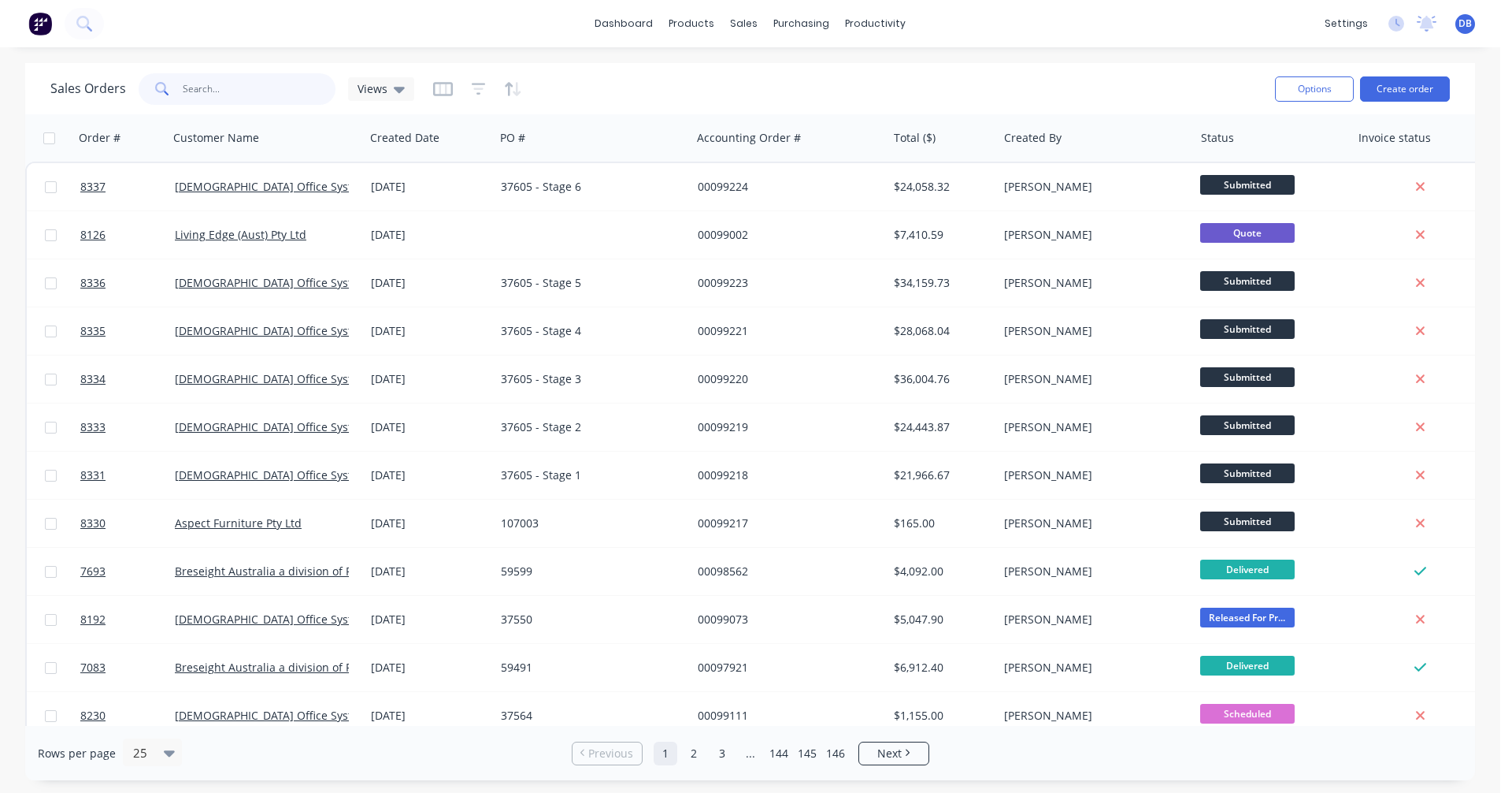
click at [211, 91] on input "text" at bounding box center [259, 90] width 153 height 32
type input "7075"
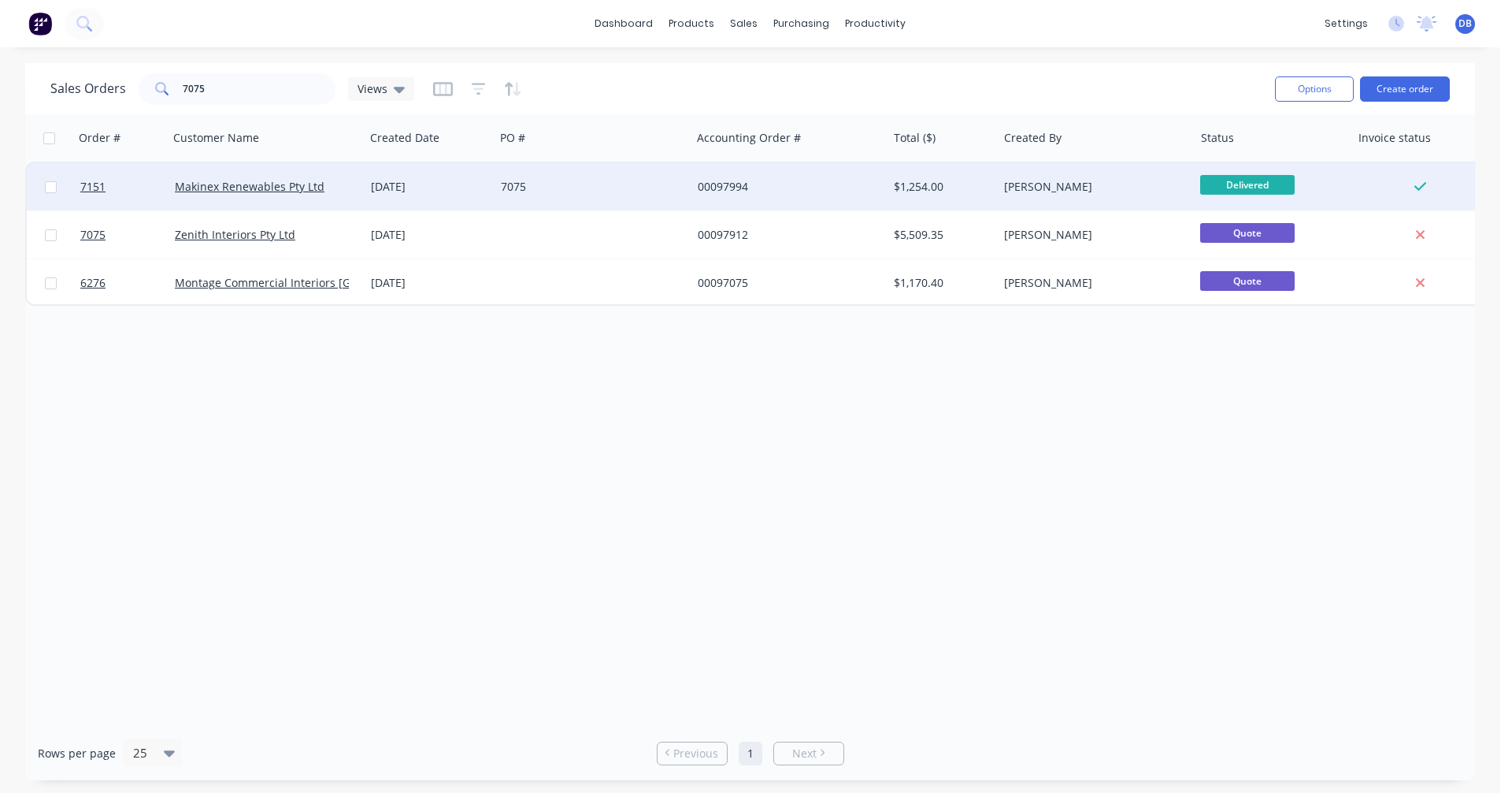
click at [519, 182] on div "7075" at bounding box center [588, 187] width 175 height 16
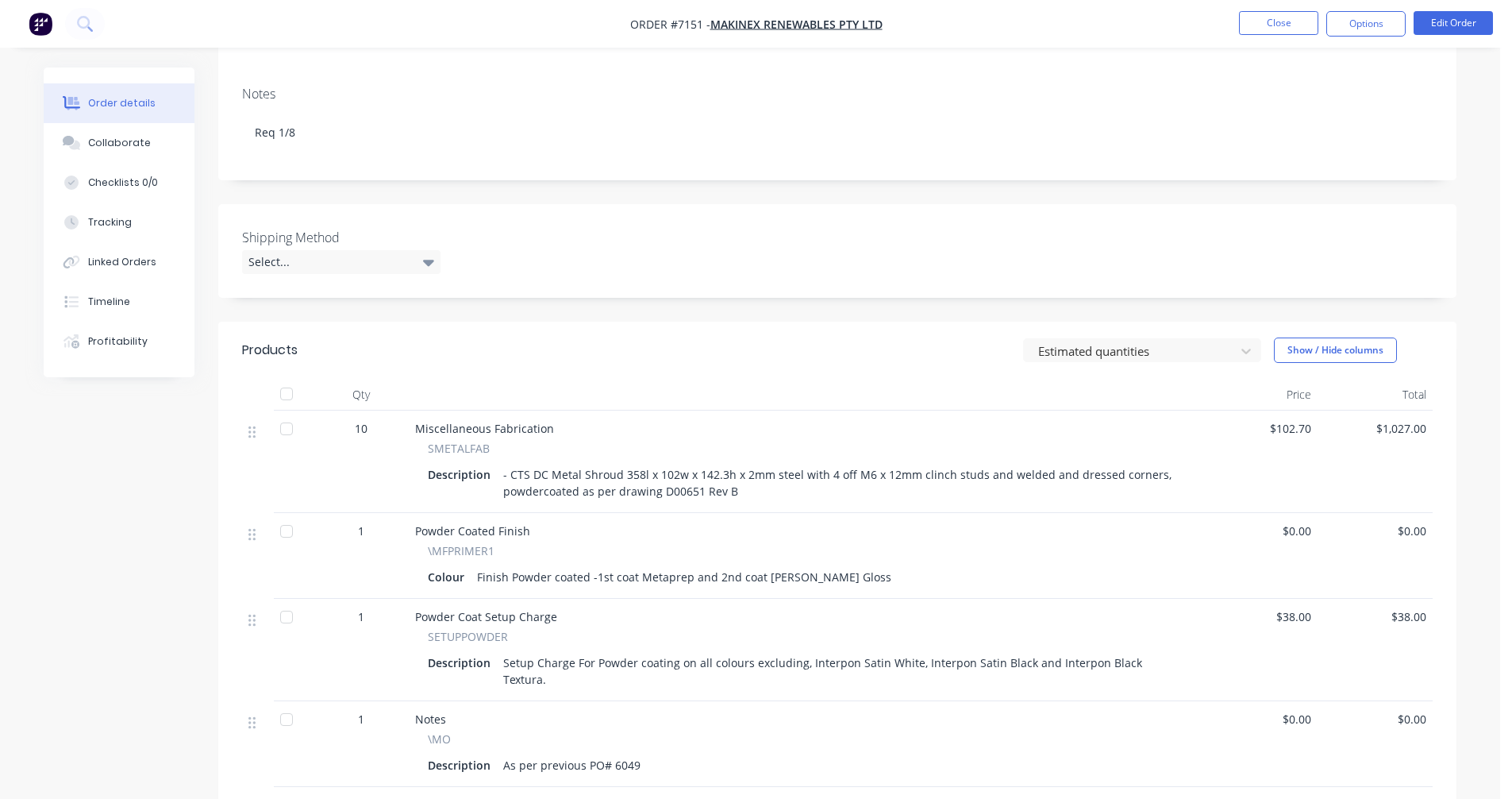
scroll to position [238, 0]
drag, startPoint x: 748, startPoint y: 489, endPoint x: 486, endPoint y: 468, distance: 262.8
click at [486, 468] on div "Description - CTS DC Metal Shroud 358l x 102w x 142.3h x 2mm steel with 4 off M…" at bounding box center [806, 482] width 756 height 40
click at [678, 484] on div "- CTS DC Metal Shroud 358l x 102w x 142.3h x 2mm steel with 4 off M6 x 12mm cli…" at bounding box center [840, 482] width 687 height 40
drag, startPoint x: 735, startPoint y: 493, endPoint x: 514, endPoint y: 472, distance: 222.0
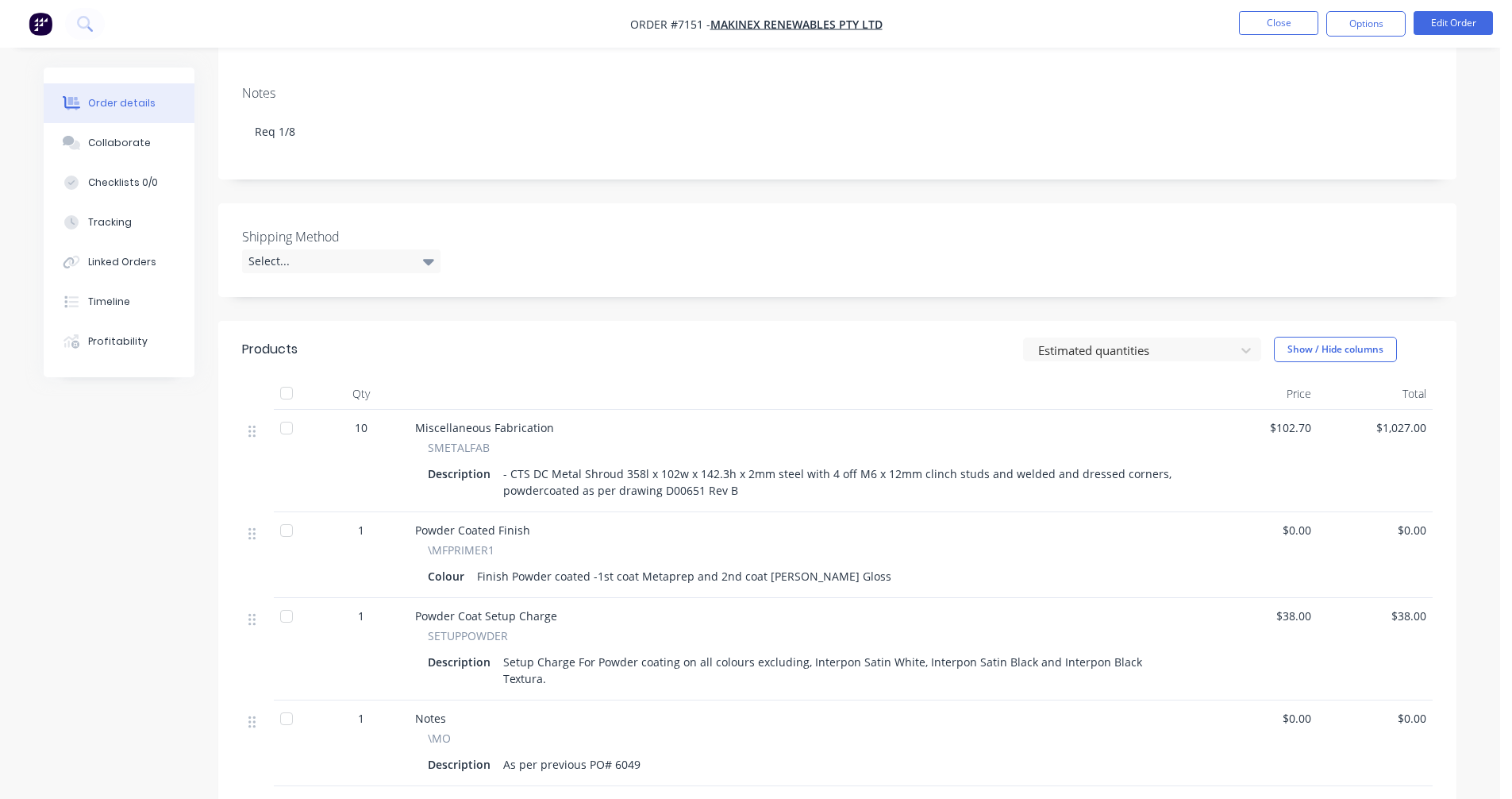
click at [514, 472] on div "- CTS DC Metal Shroud 358l x 102w x 142.3h x 2mm steel with 4 off M6 x 12mm cli…" at bounding box center [840, 482] width 687 height 40
copy div "CTS DC Metal Shroud 358l x 102w x 142.3h x 2mm steel with 4 off M6 x 12mm clinc…"
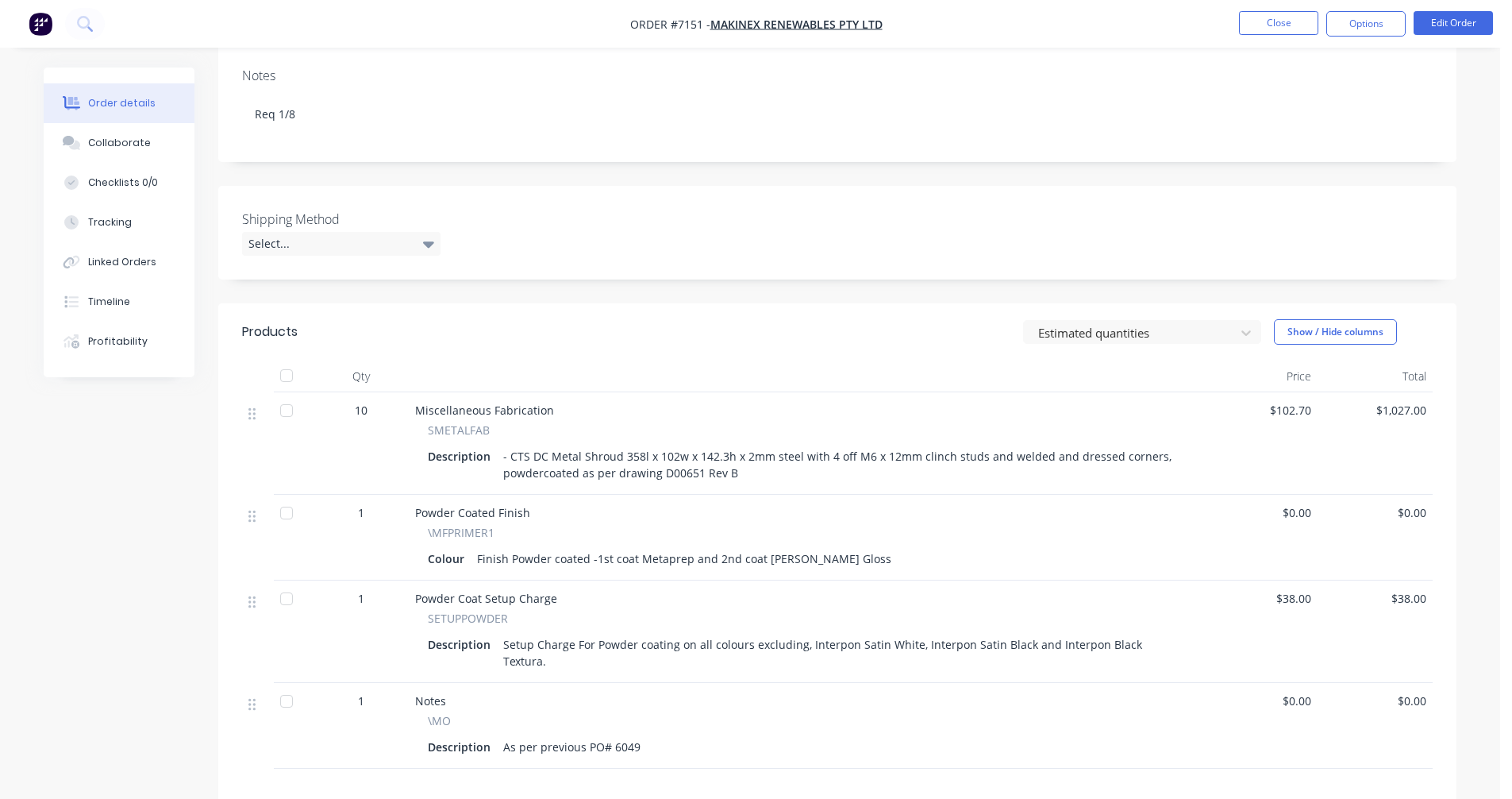
scroll to position [94, 0]
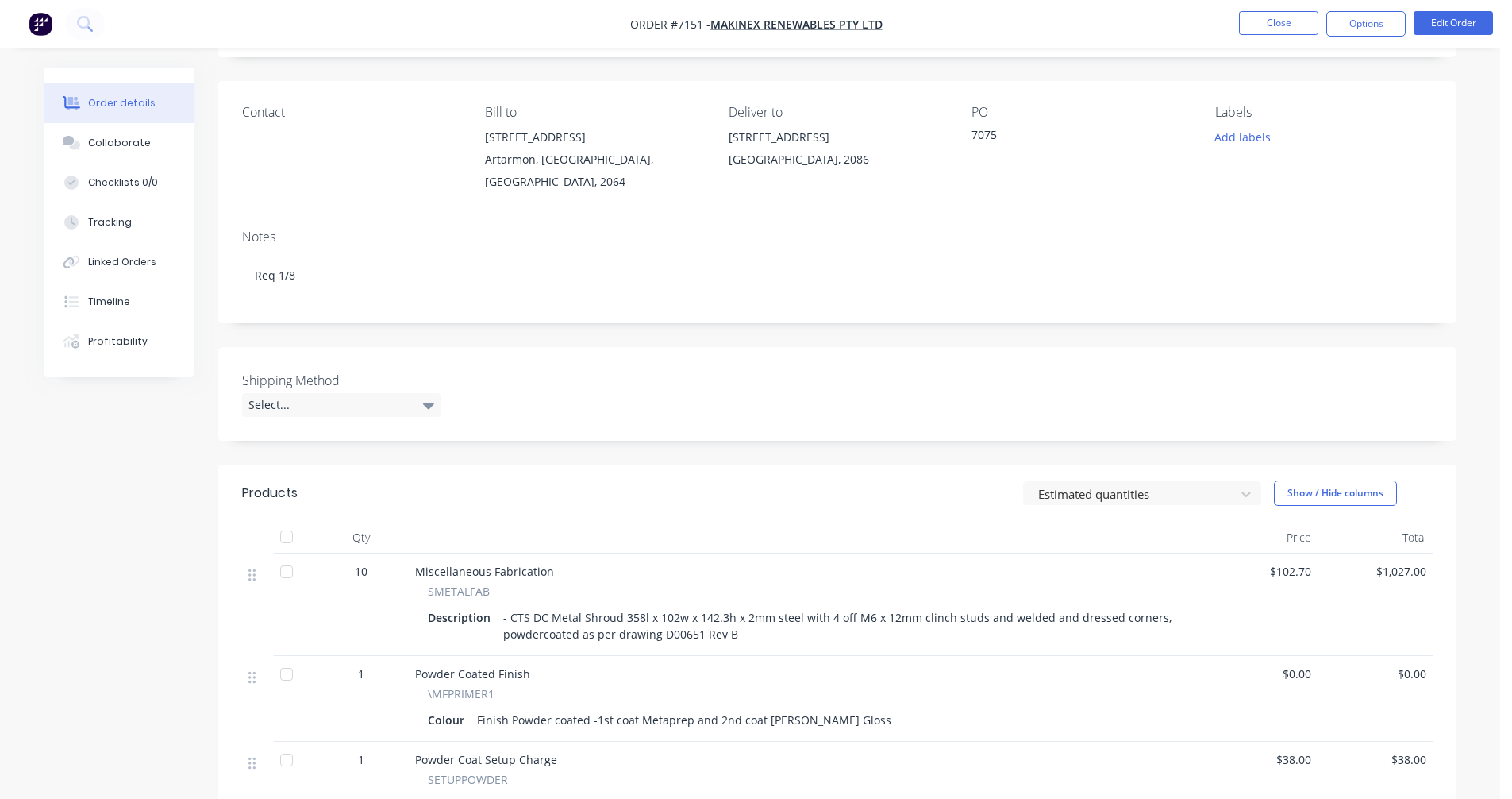
copy div "CTS DC Metal Shroud 358l x 102w x 142.3h x 2mm steel with 4 off M6 x 12mm clinc…"
click at [1268, 22] on button "Close" at bounding box center [1279, 23] width 79 height 24
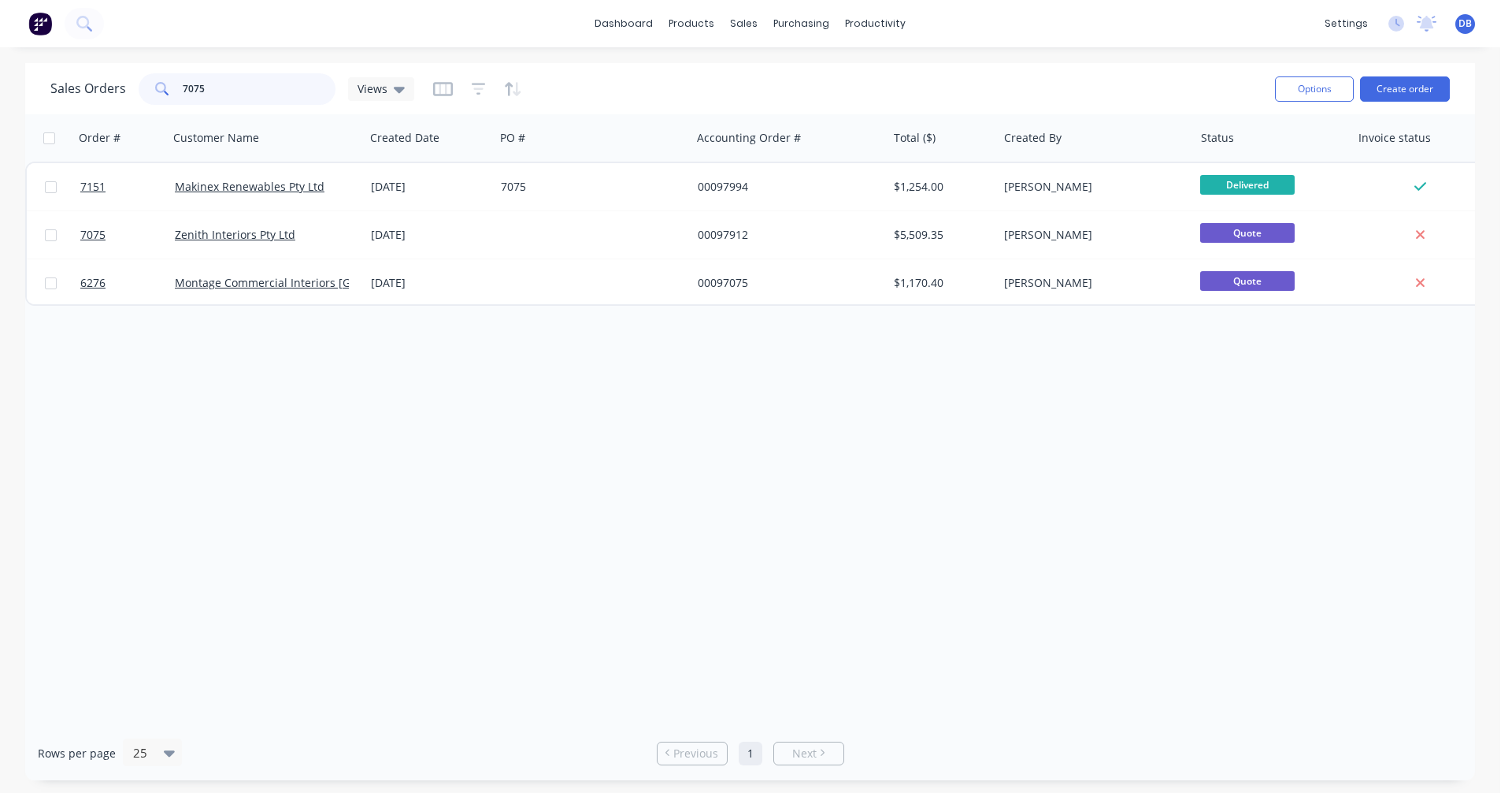
drag, startPoint x: 216, startPoint y: 92, endPoint x: 149, endPoint y: 90, distance: 67.0
click at [155, 88] on div "7075" at bounding box center [237, 90] width 197 height 32
drag, startPoint x: 174, startPoint y: 86, endPoint x: 147, endPoint y: 86, distance: 27.0
click at [147, 86] on div "7356" at bounding box center [237, 90] width 197 height 32
type input "7356"
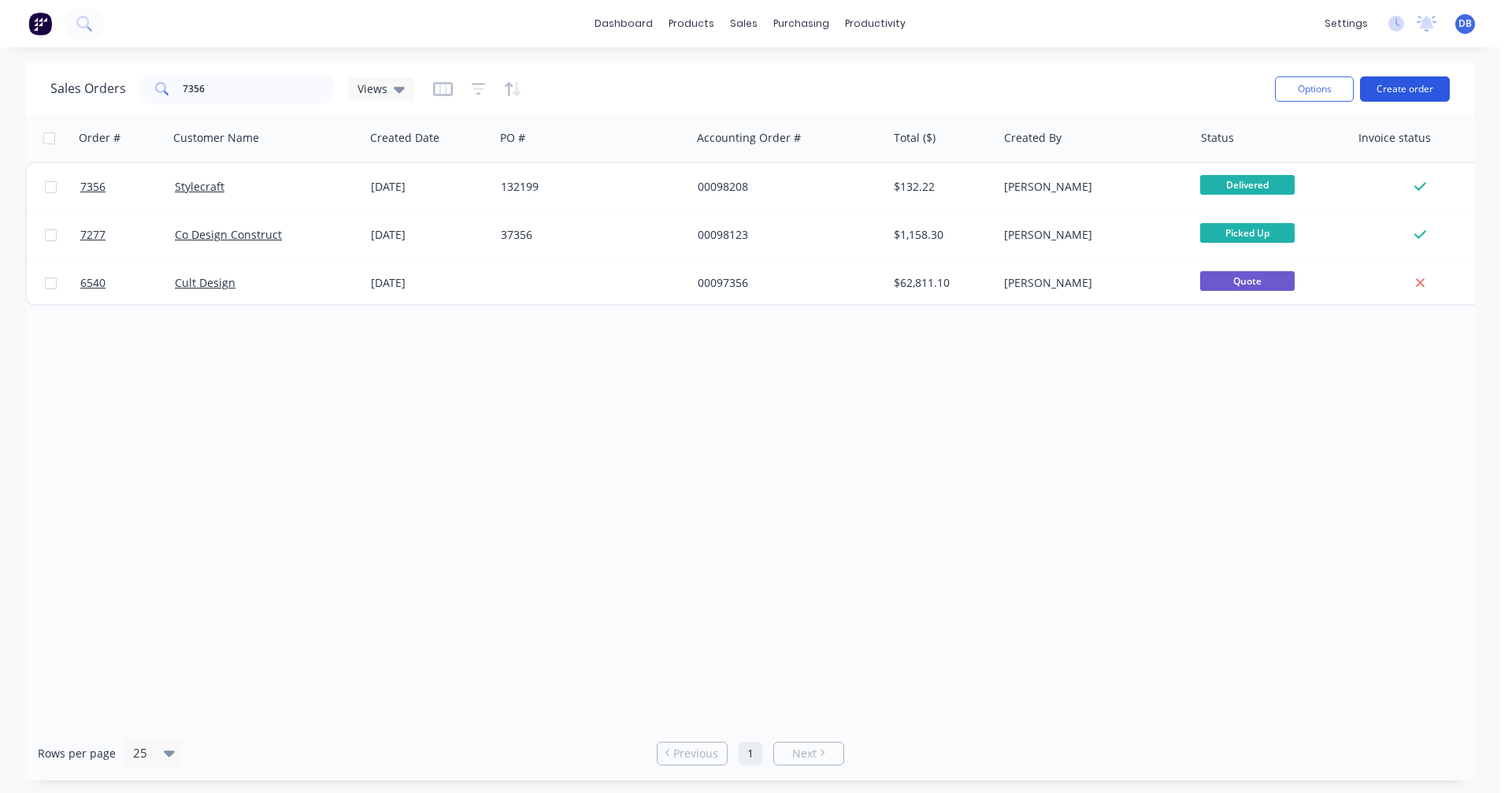
click at [1401, 86] on button "Create order" at bounding box center [1405, 89] width 90 height 25
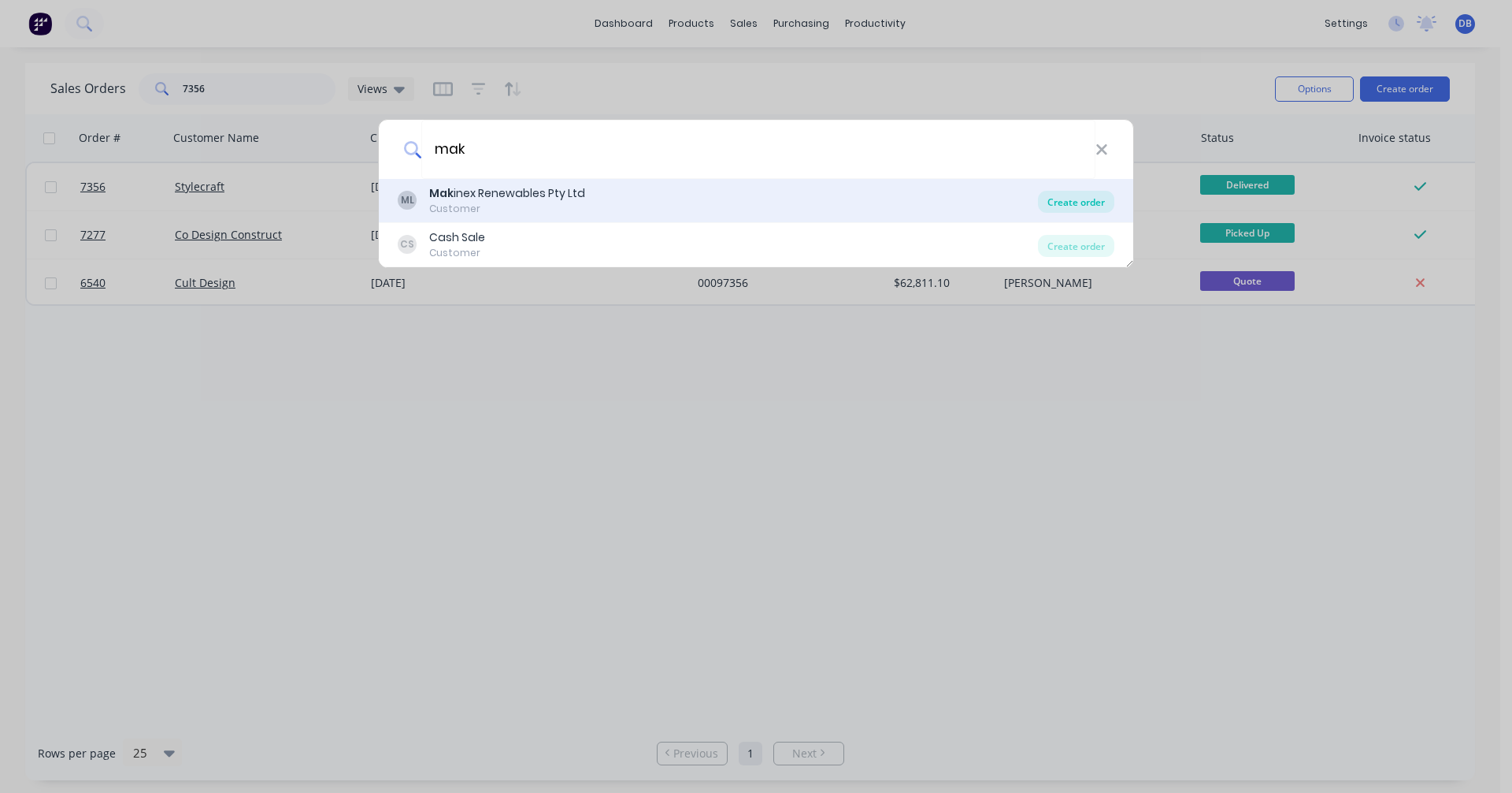
type input "mak"
click at [1084, 200] on div "Create order" at bounding box center [1076, 202] width 76 height 22
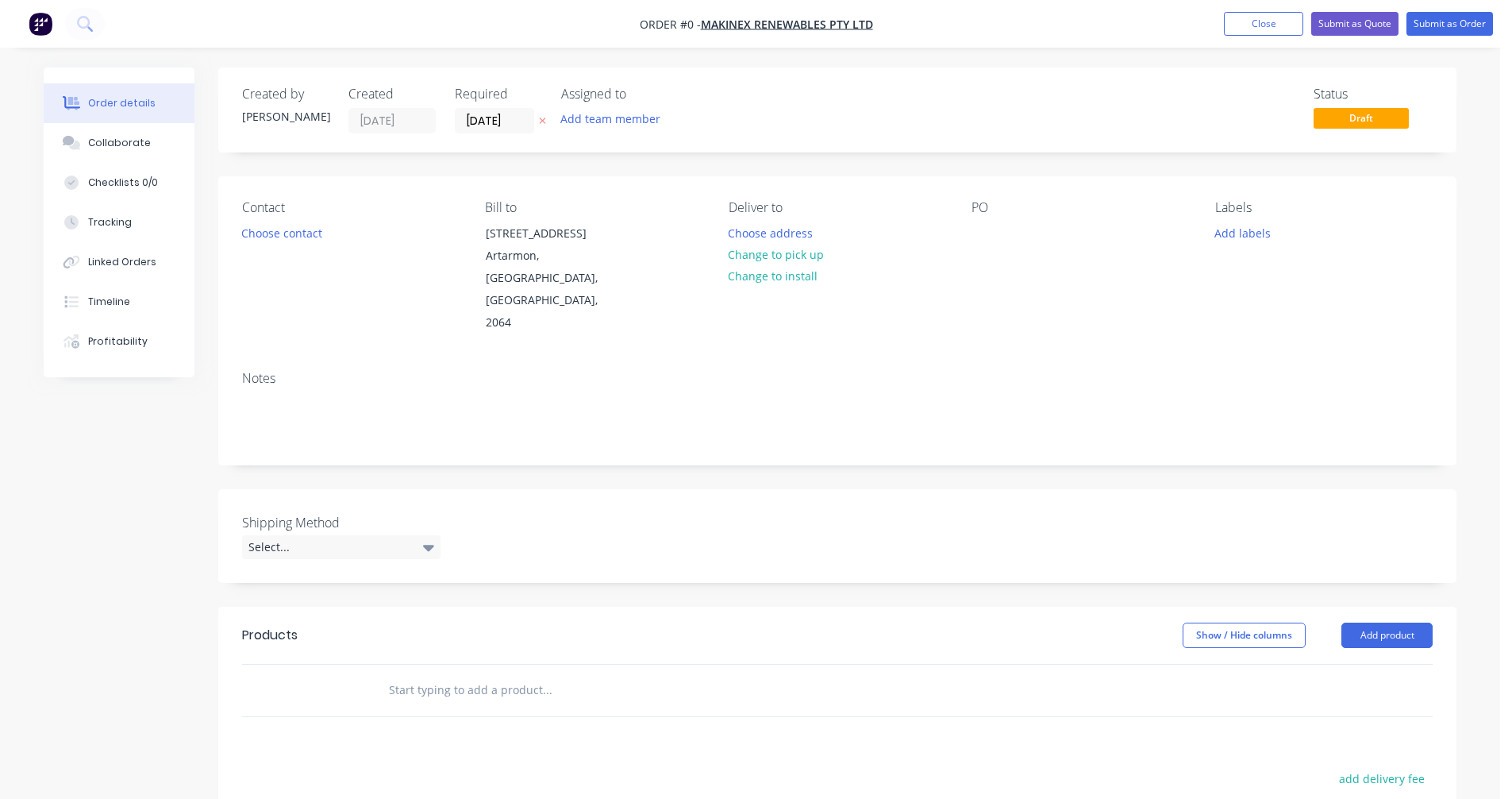
click at [440, 674] on input "text" at bounding box center [547, 690] width 317 height 32
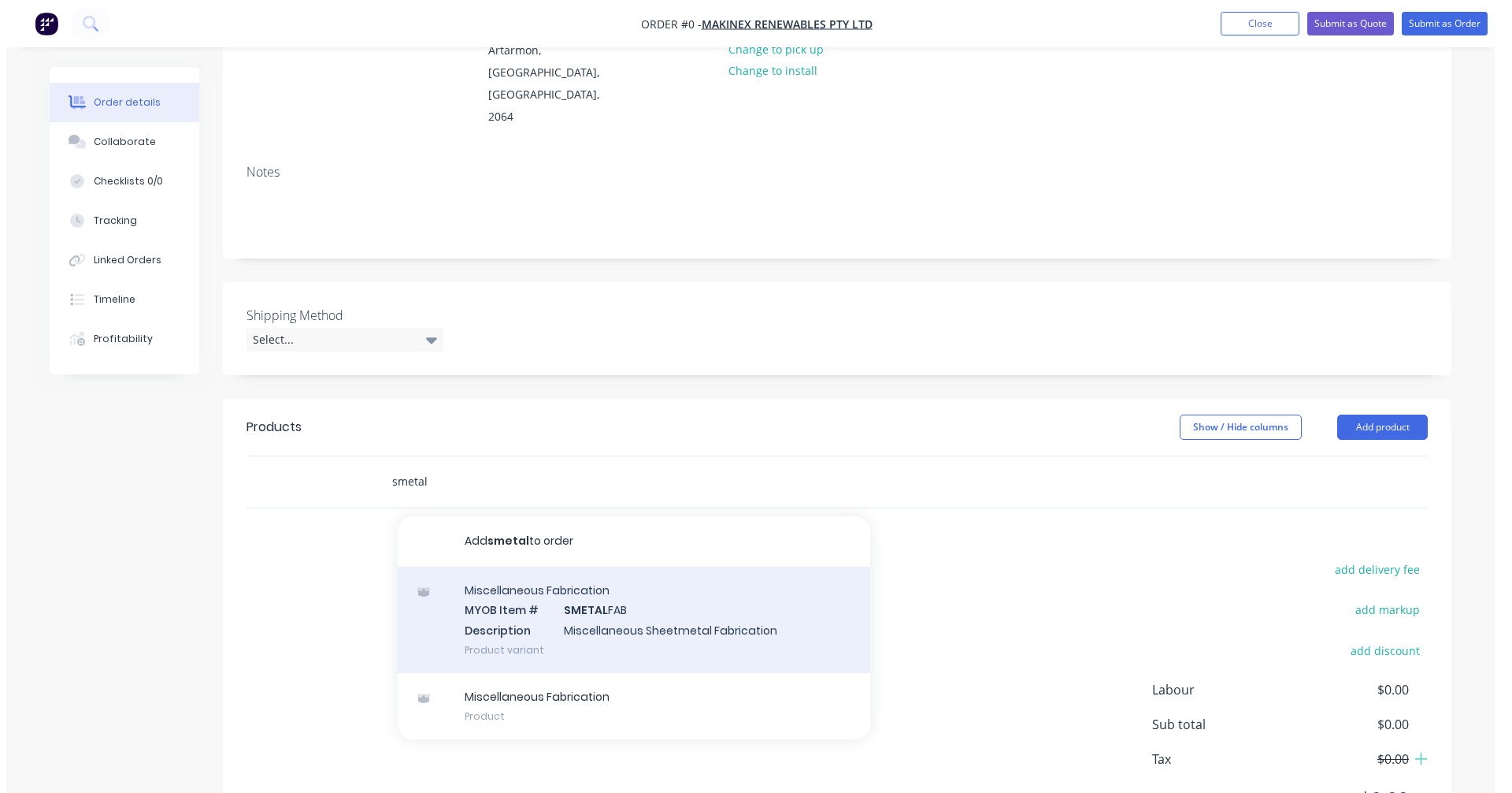
scroll to position [236, 0]
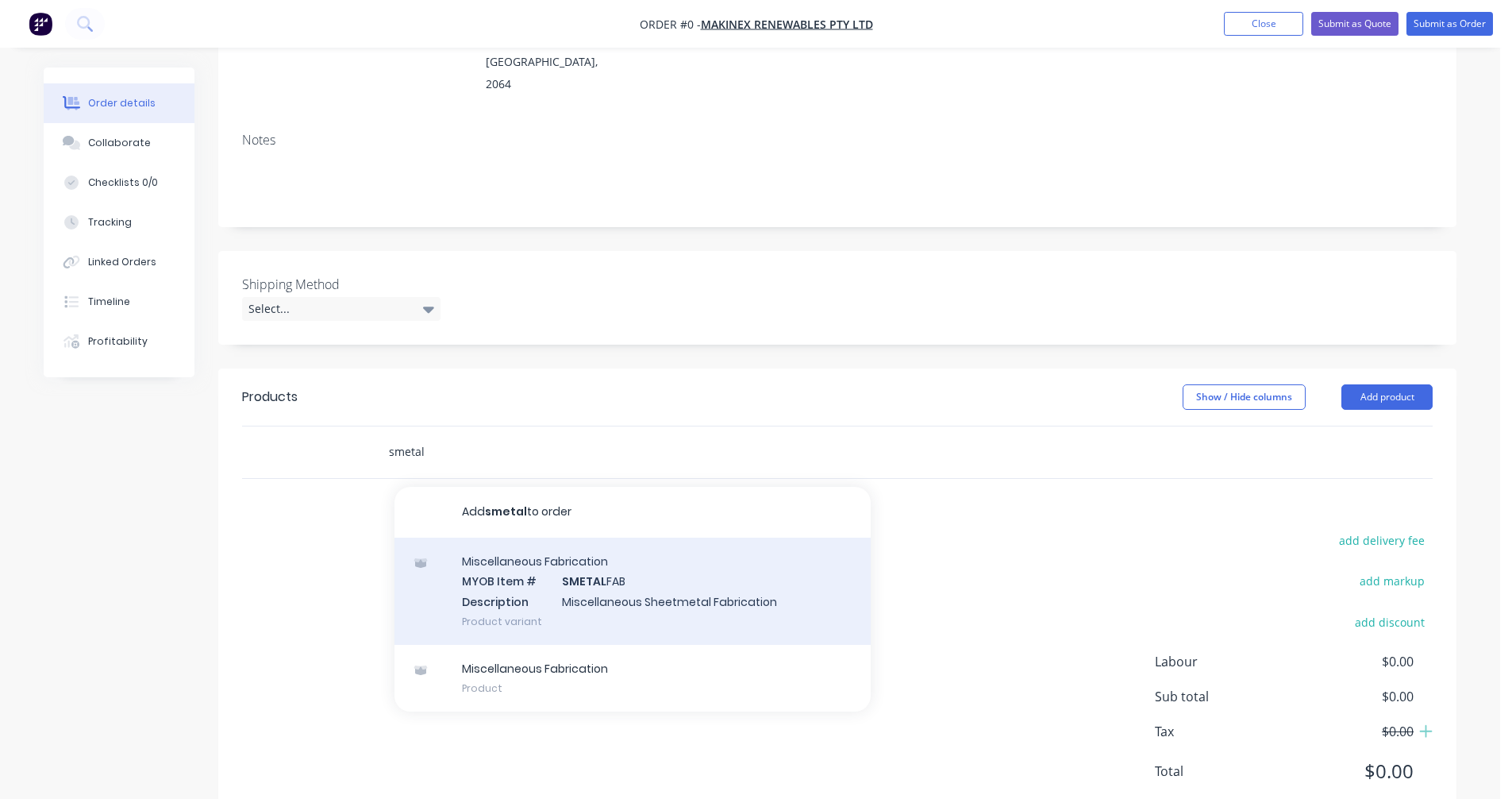
type input "smetal"
click at [600, 559] on div "Miscellaneous Fabrication MYOB Item # SMETAL FAB Description Miscellaneous Shee…" at bounding box center [633, 591] width 477 height 107
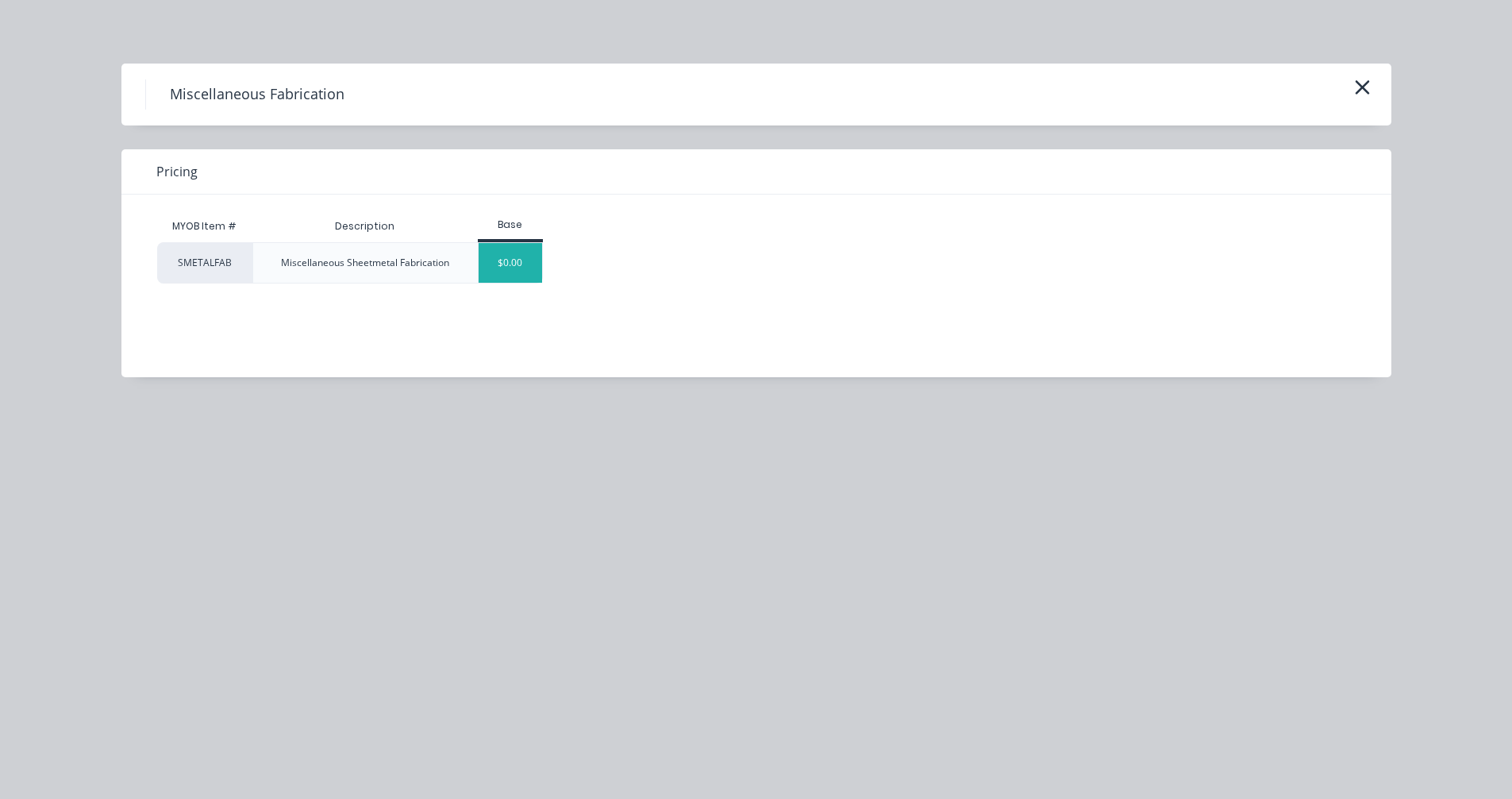
click at [514, 262] on div "$0.00" at bounding box center [510, 262] width 64 height 40
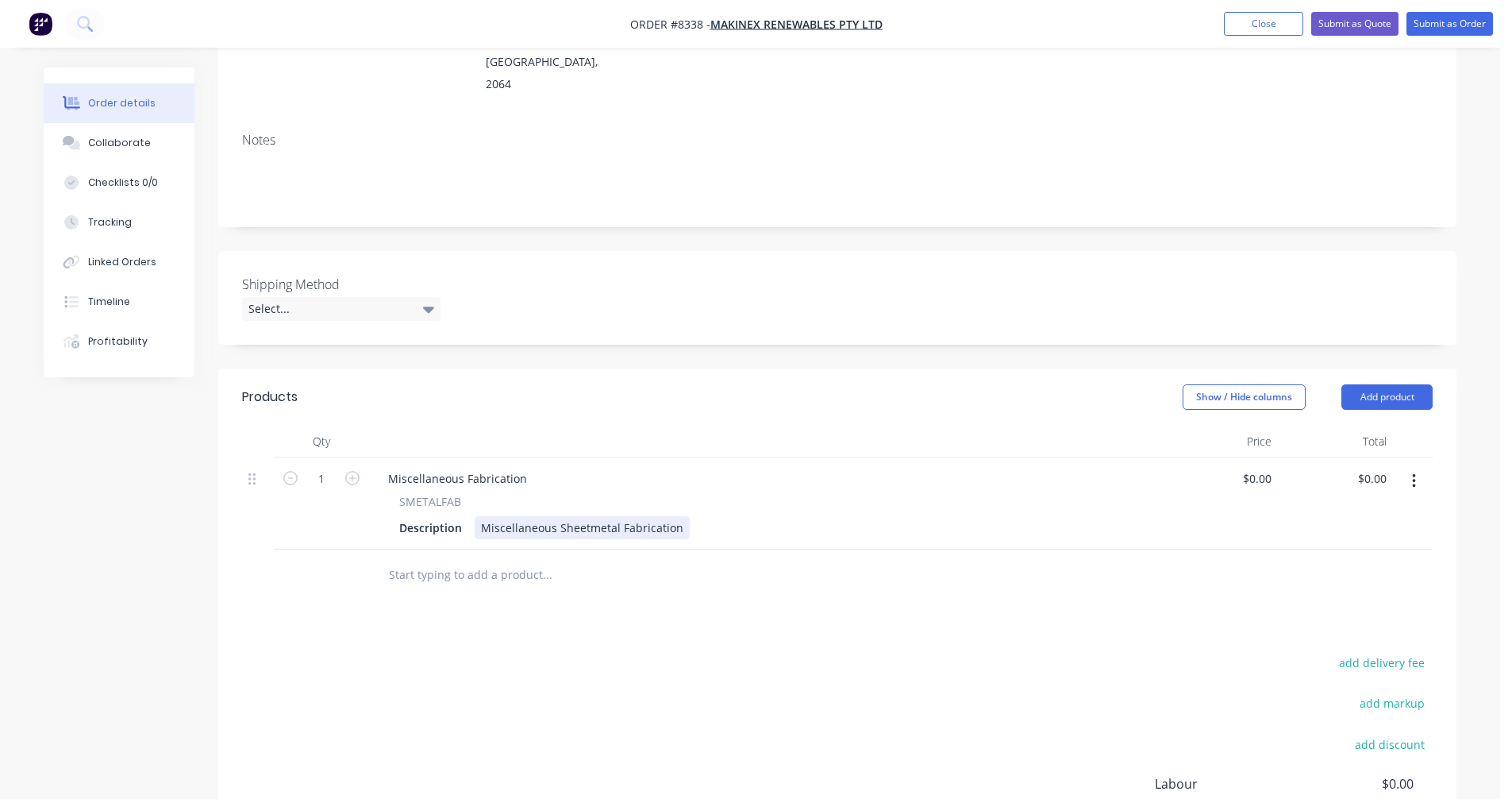
click at [591, 516] on div "Miscellaneous Sheetmetal Fabrication" at bounding box center [582, 527] width 215 height 23
drag, startPoint x: 678, startPoint y: 484, endPoint x: 450, endPoint y: 474, distance: 228.2
click at [453, 516] on div "Description Miscellaneous Sheetmetal Fabrication" at bounding box center [763, 527] width 740 height 23
paste div
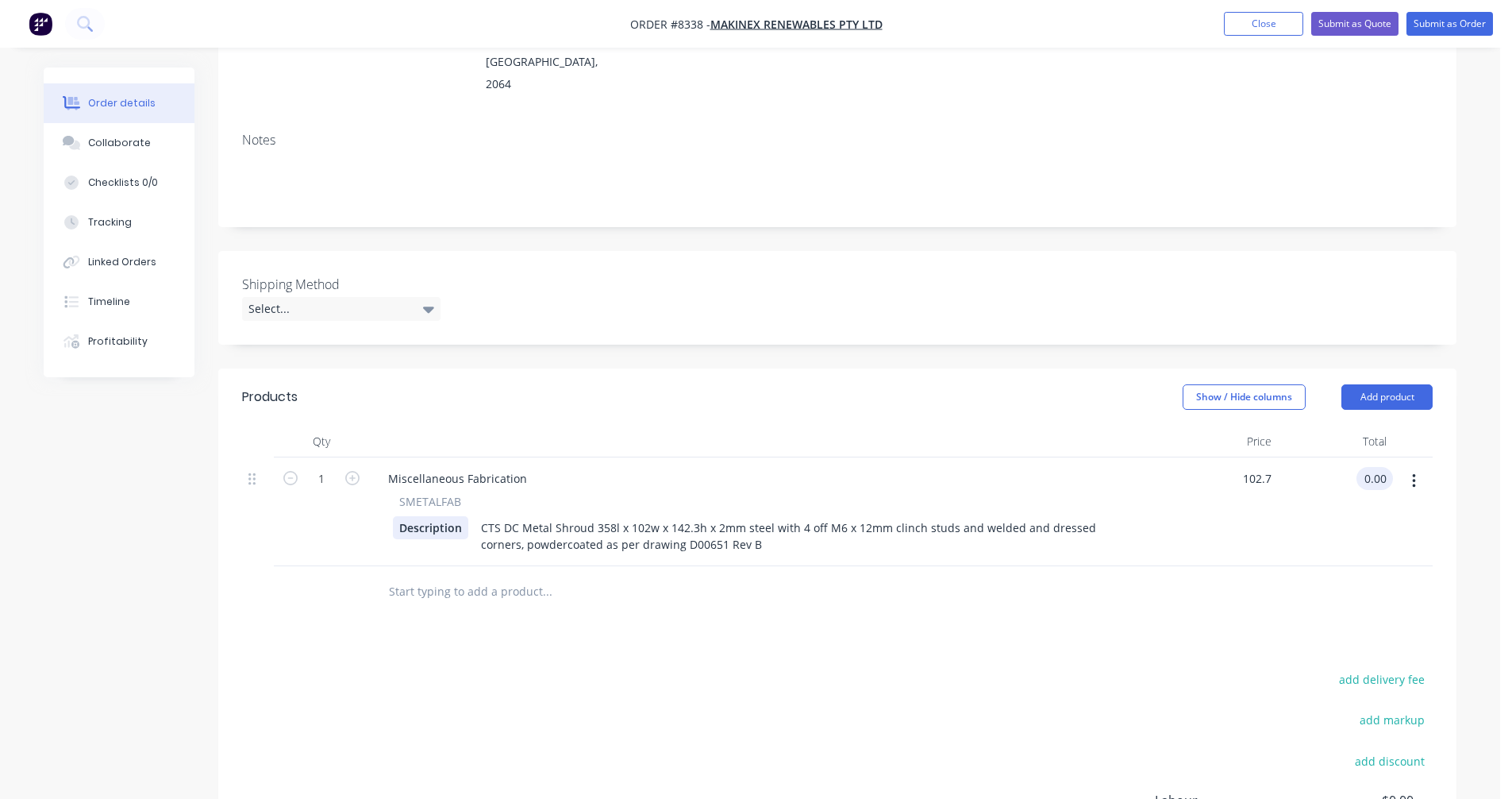
type input "$102.70"
click at [348, 471] on icon "button" at bounding box center [352, 478] width 14 height 14
type input "2"
type input "$205.40"
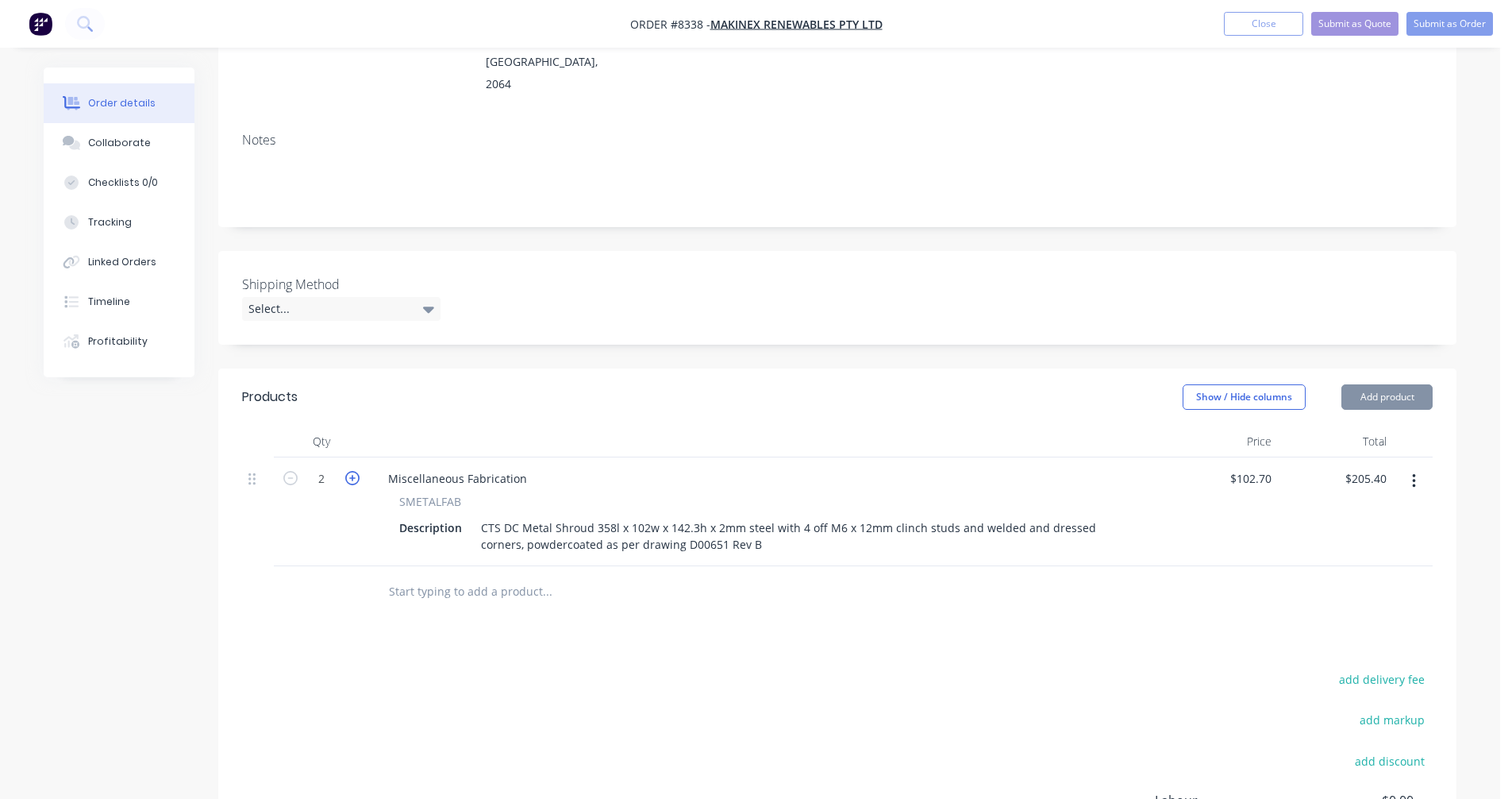
click at [348, 471] on icon "button" at bounding box center [352, 478] width 14 height 14
type input "3"
type input "$308.10"
click at [348, 471] on icon "button" at bounding box center [352, 478] width 14 height 14
type input "4"
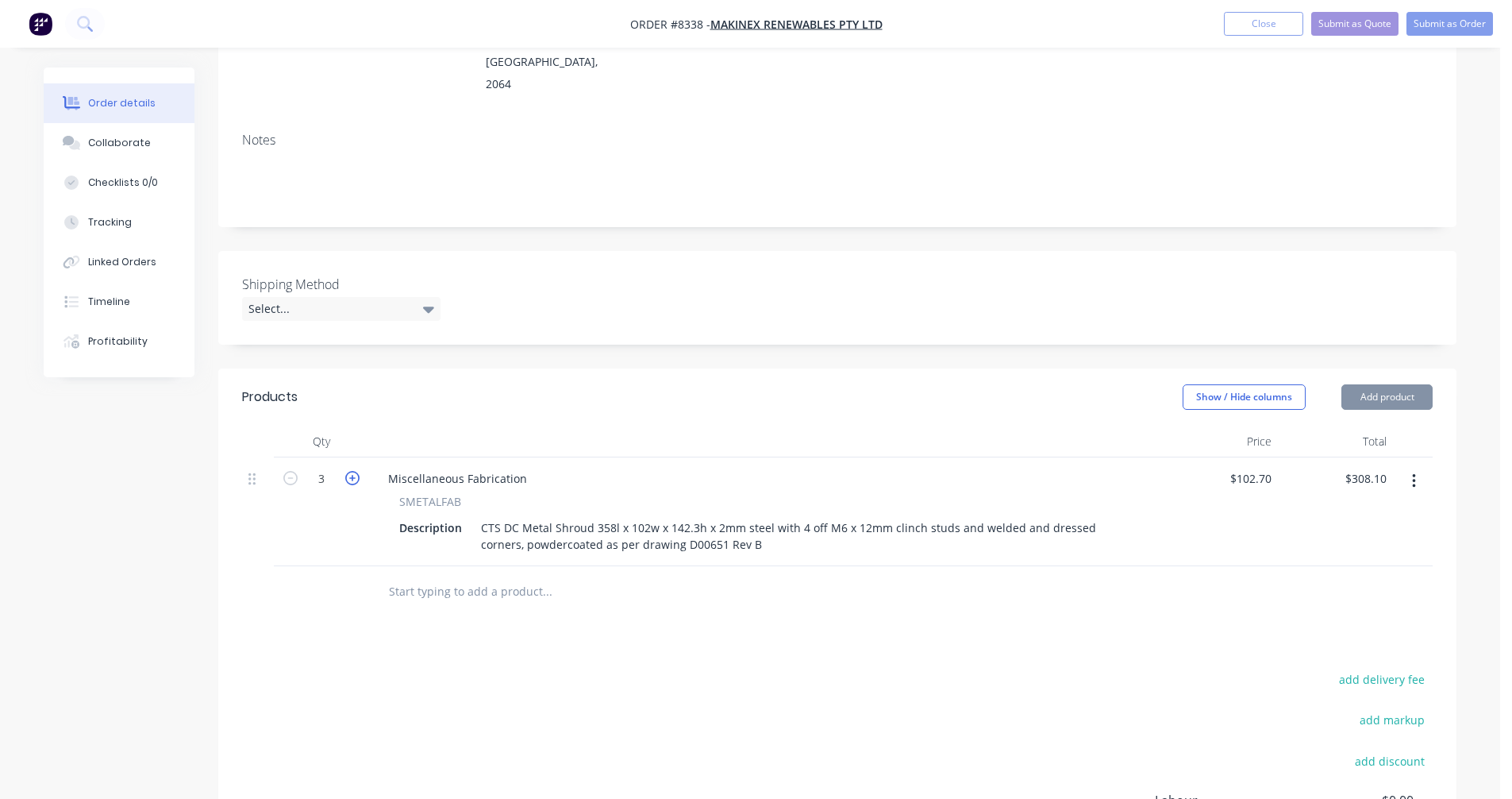
type input "$410.80"
click at [348, 471] on icon "button" at bounding box center [352, 478] width 14 height 14
type input "5"
type input "$513.50"
click at [348, 471] on icon "button" at bounding box center [352, 478] width 14 height 14
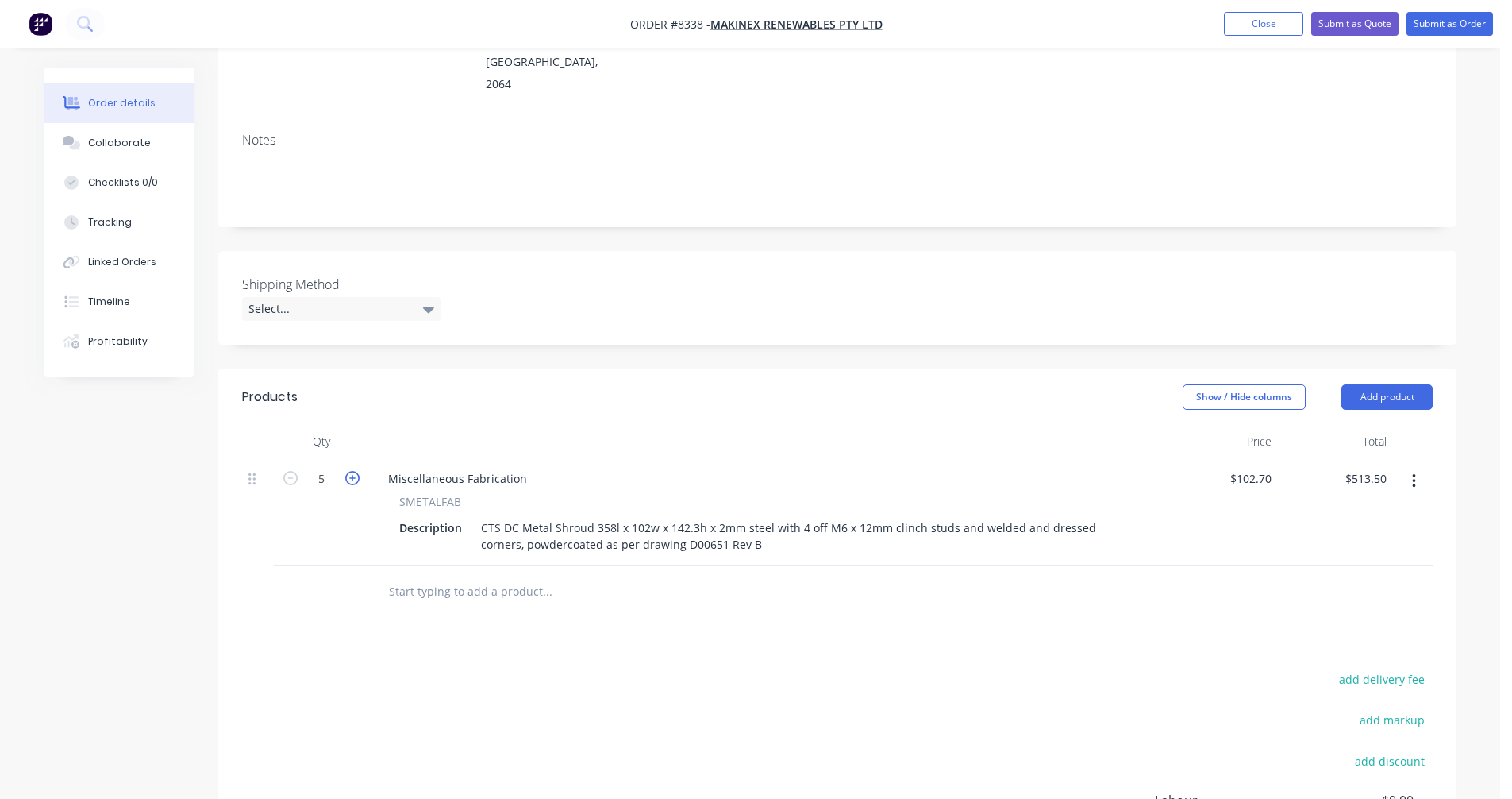
type input "6"
type input "$616.20"
click at [348, 471] on icon "button" at bounding box center [352, 478] width 14 height 14
type input "7"
type input "$718.90"
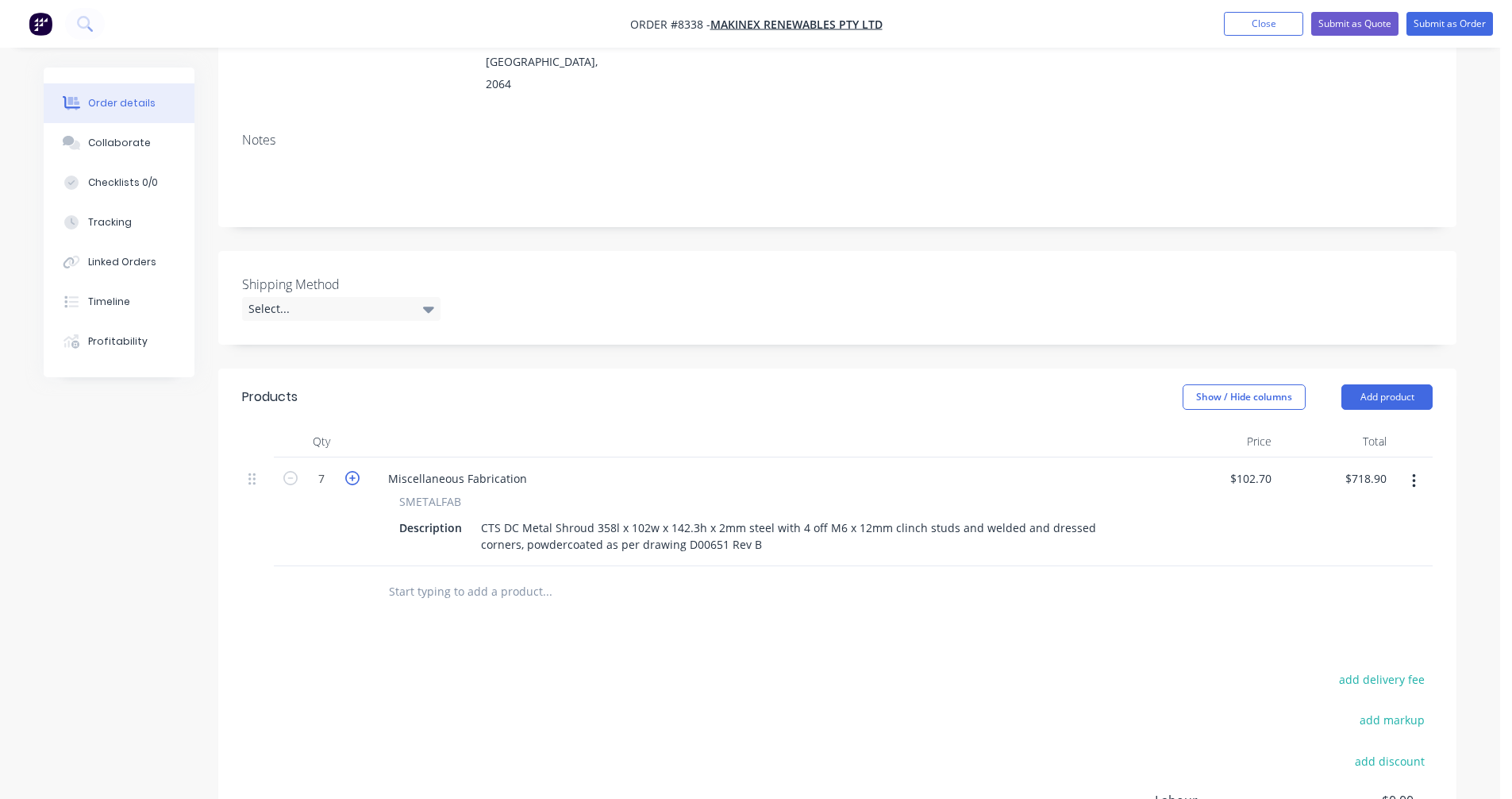
click at [348, 471] on icon "button" at bounding box center [352, 478] width 14 height 14
type input "8"
type input "$821.60"
click at [348, 471] on icon "button" at bounding box center [352, 478] width 14 height 14
type input "9"
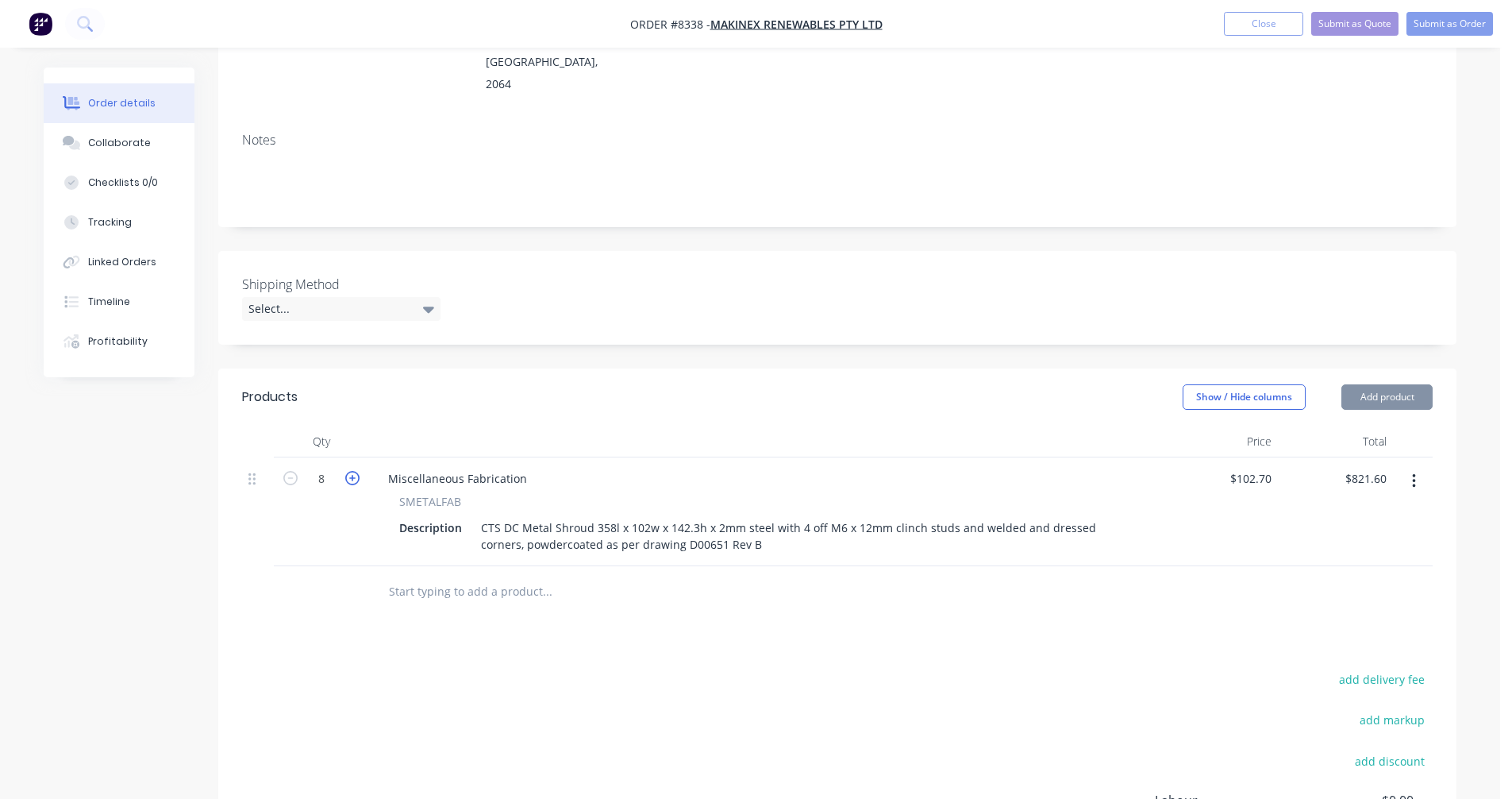
type input "$924.30"
click at [348, 471] on icon "button" at bounding box center [352, 478] width 14 height 14
type input "10"
type input "$1,027.00"
click at [1348, 23] on button "Submit as Quote" at bounding box center [1354, 24] width 87 height 24
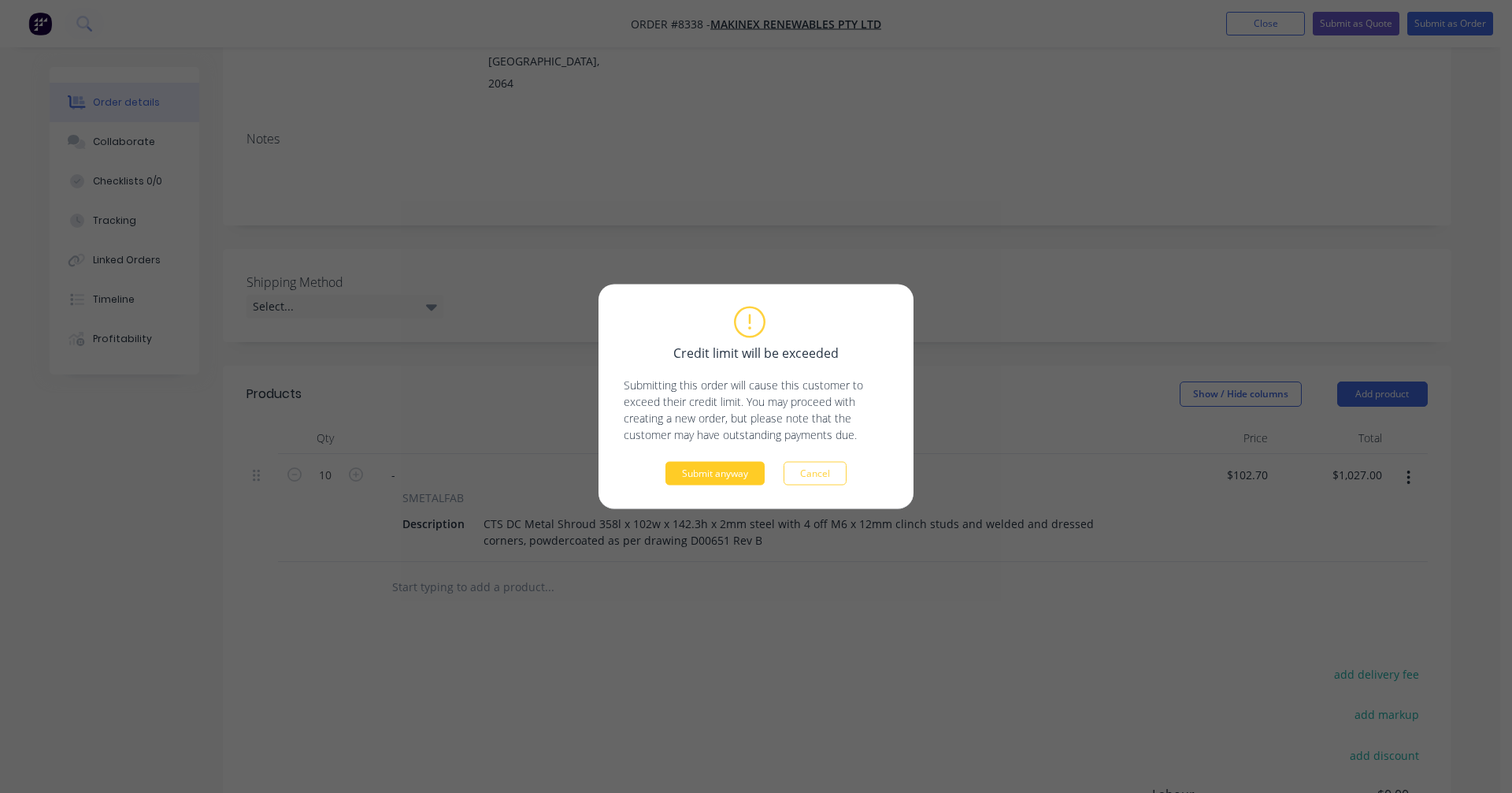
click at [719, 466] on button "Submit anyway" at bounding box center [715, 473] width 100 height 23
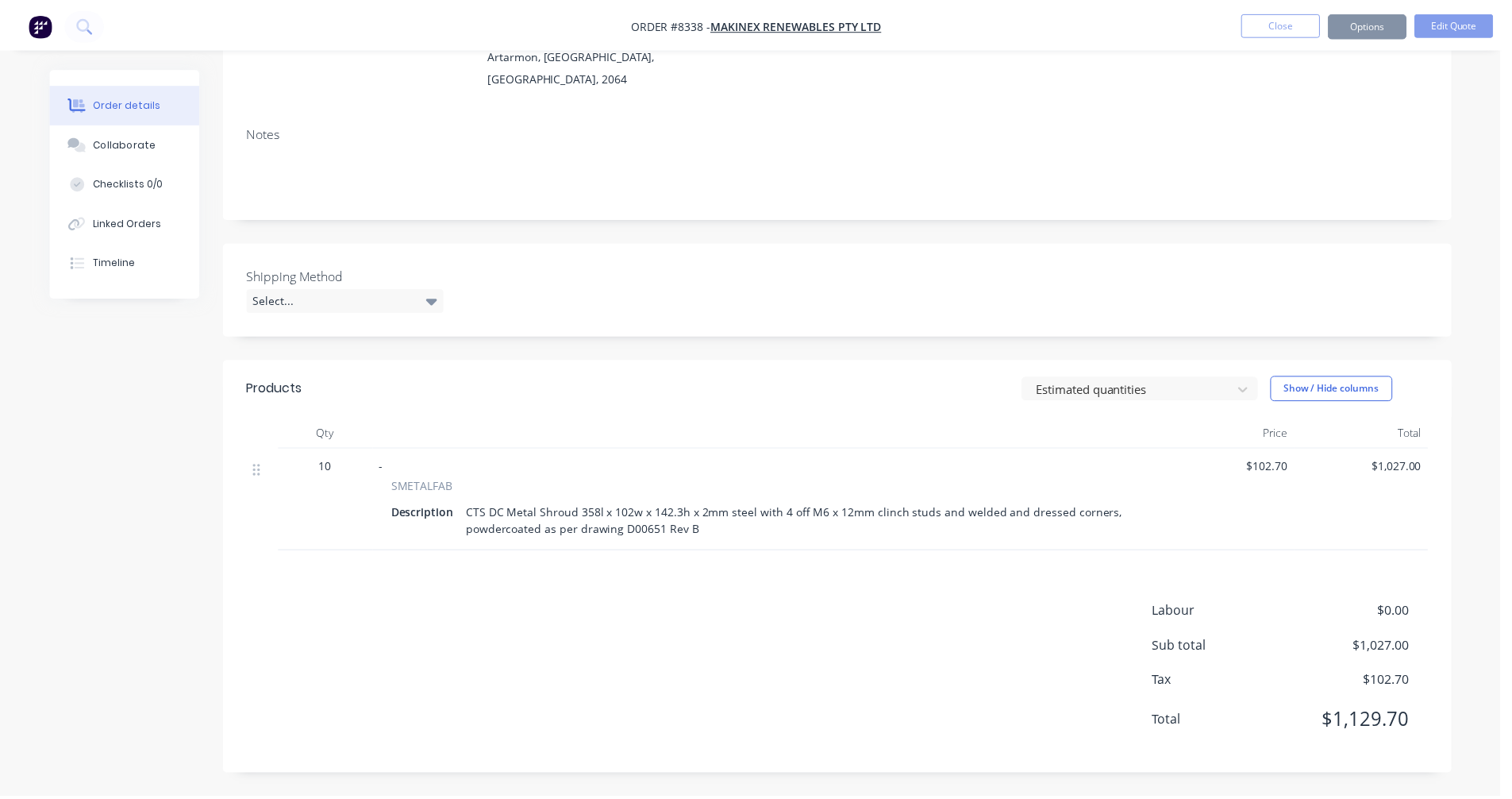
scroll to position [199, 0]
click at [1255, 28] on button "Close" at bounding box center [1279, 23] width 79 height 24
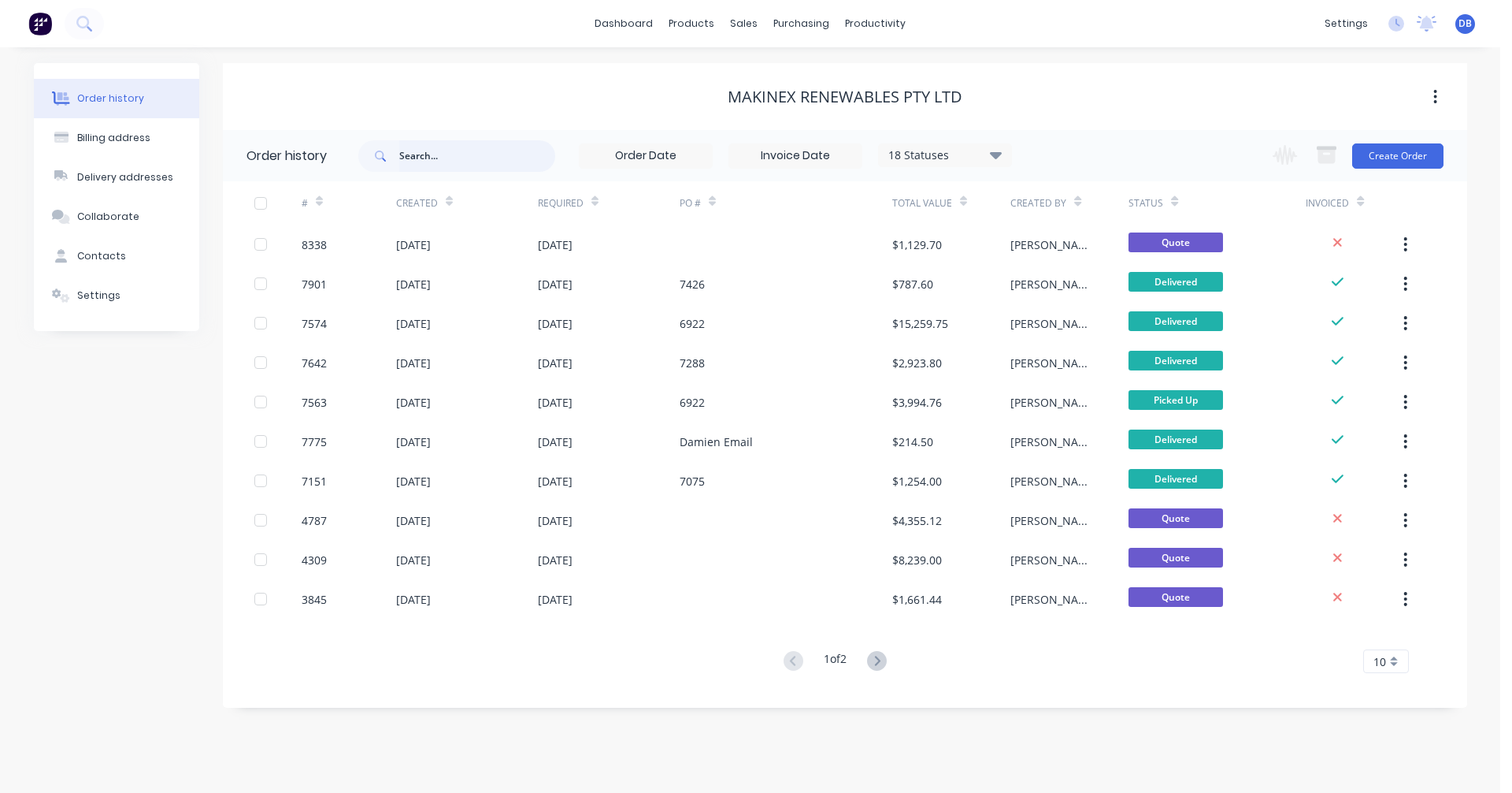
click at [419, 155] on input "text" at bounding box center [477, 156] width 156 height 32
type input "7356"
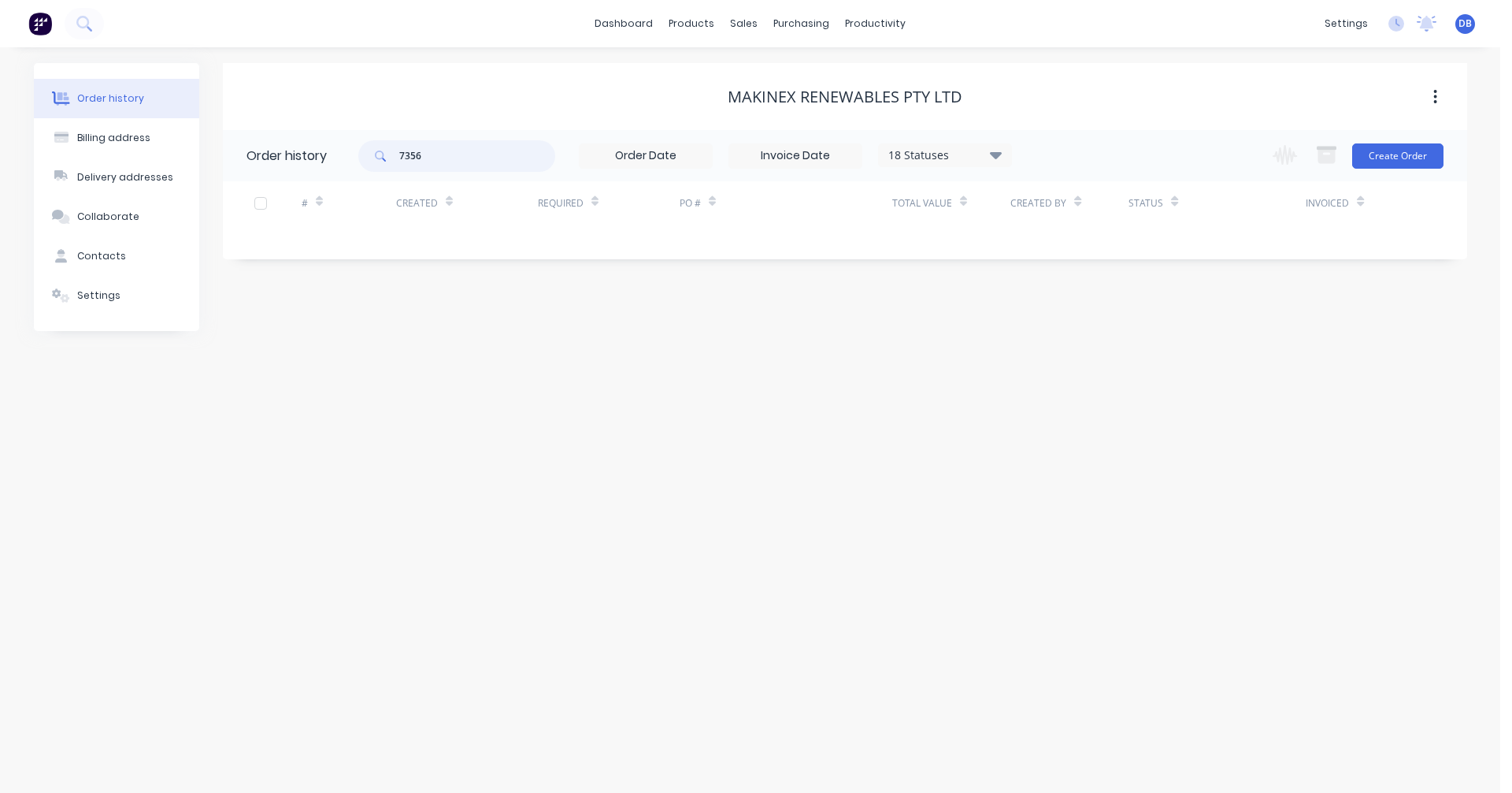
drag, startPoint x: 445, startPoint y: 153, endPoint x: 361, endPoint y: 164, distance: 84.7
click at [361, 164] on div "7356" at bounding box center [456, 156] width 197 height 32
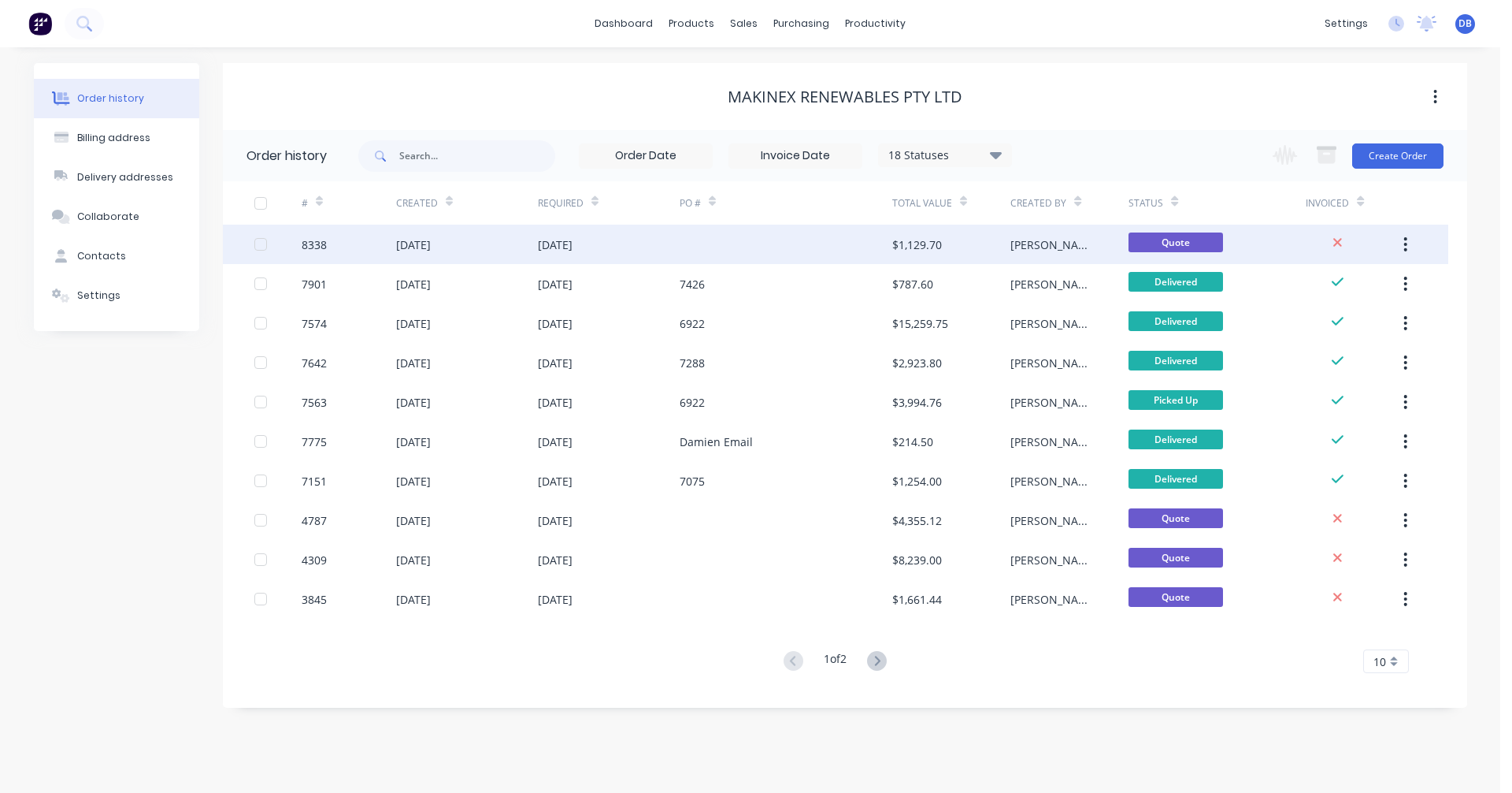
click at [565, 245] on div "[DATE]" at bounding box center [555, 245] width 34 height 17
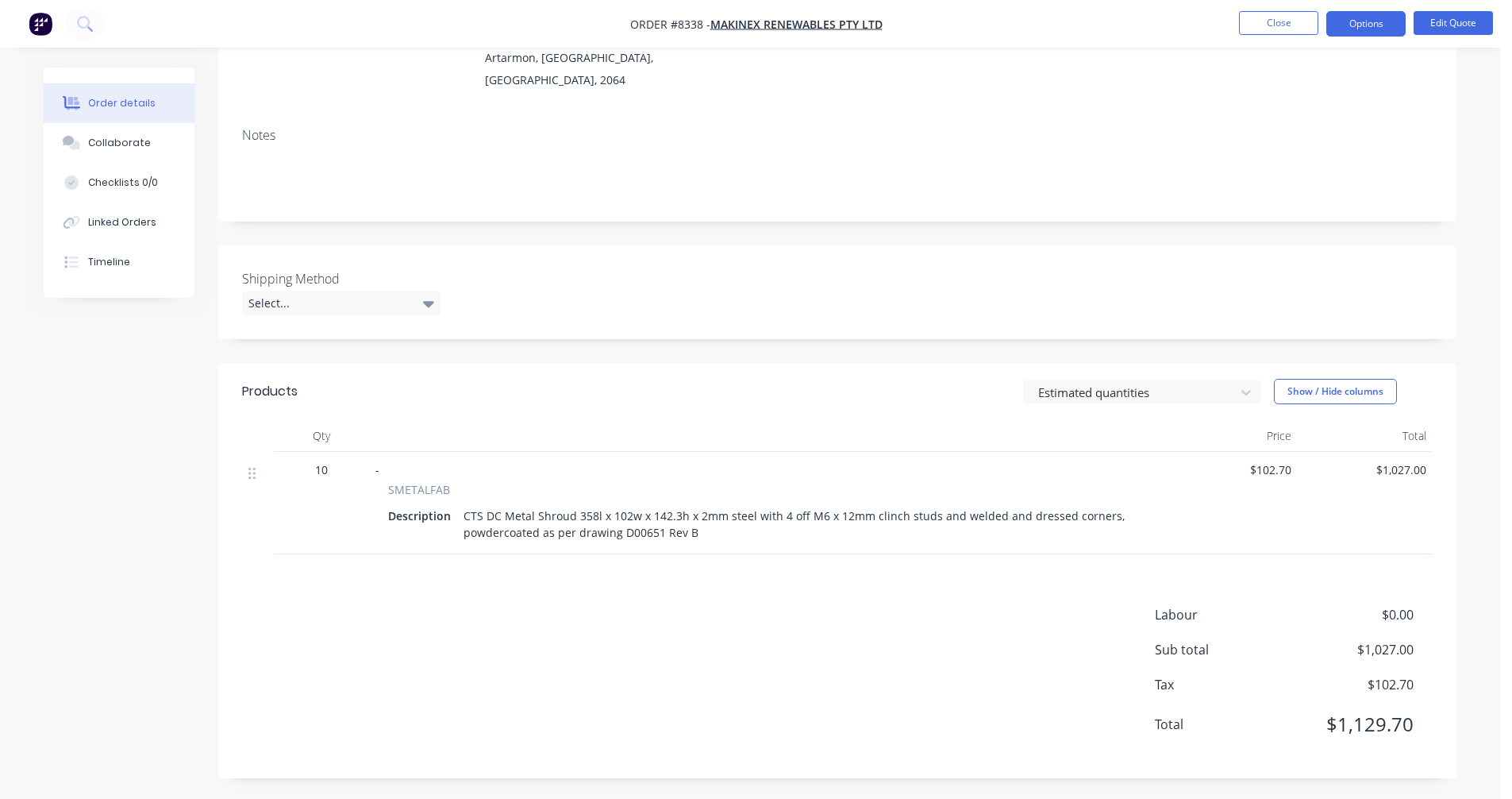
scroll to position [199, 0]
click at [1446, 20] on button "Edit Quote" at bounding box center [1454, 23] width 79 height 24
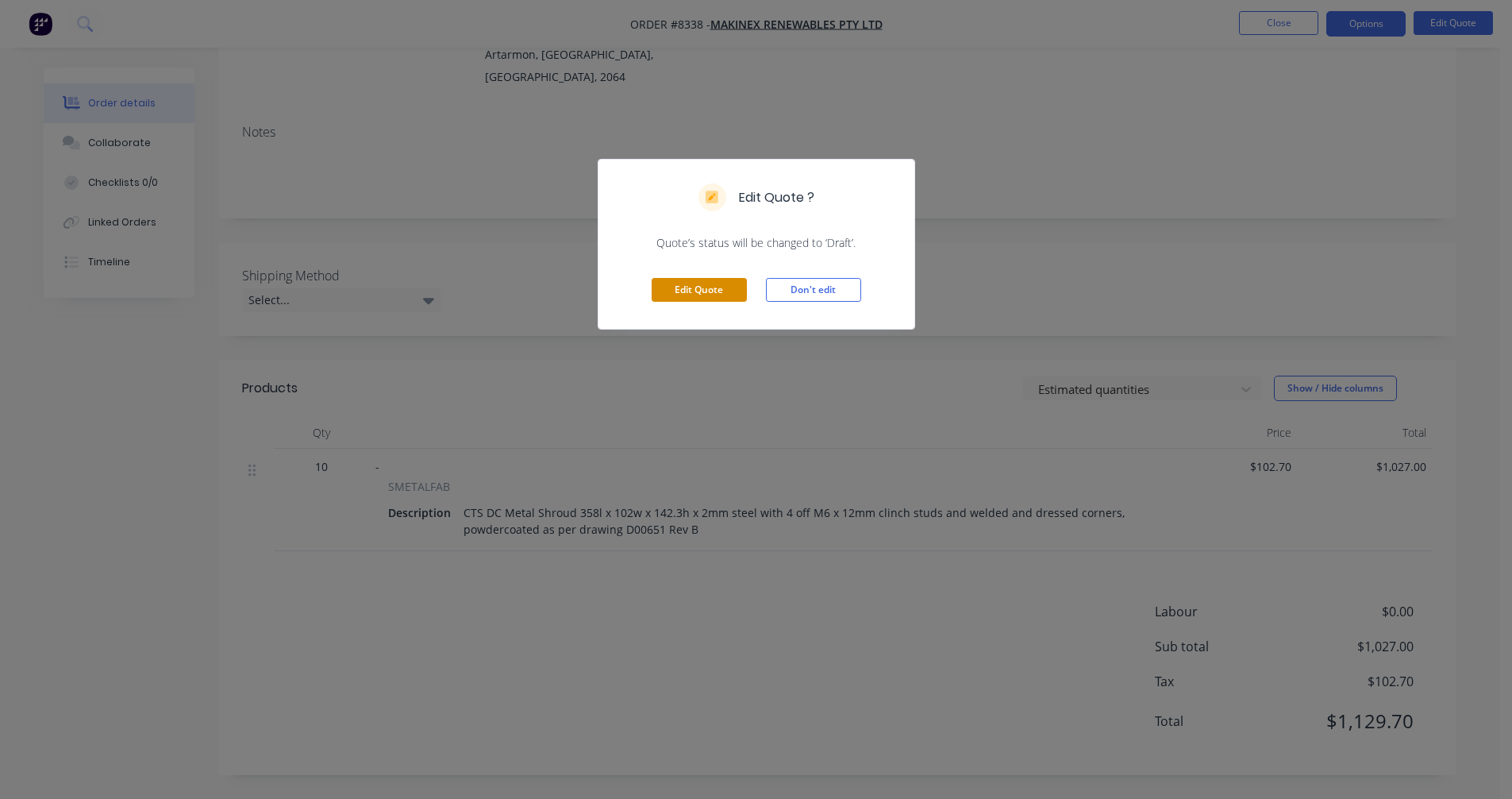
click at [688, 286] on button "Edit Quote" at bounding box center [699, 289] width 95 height 24
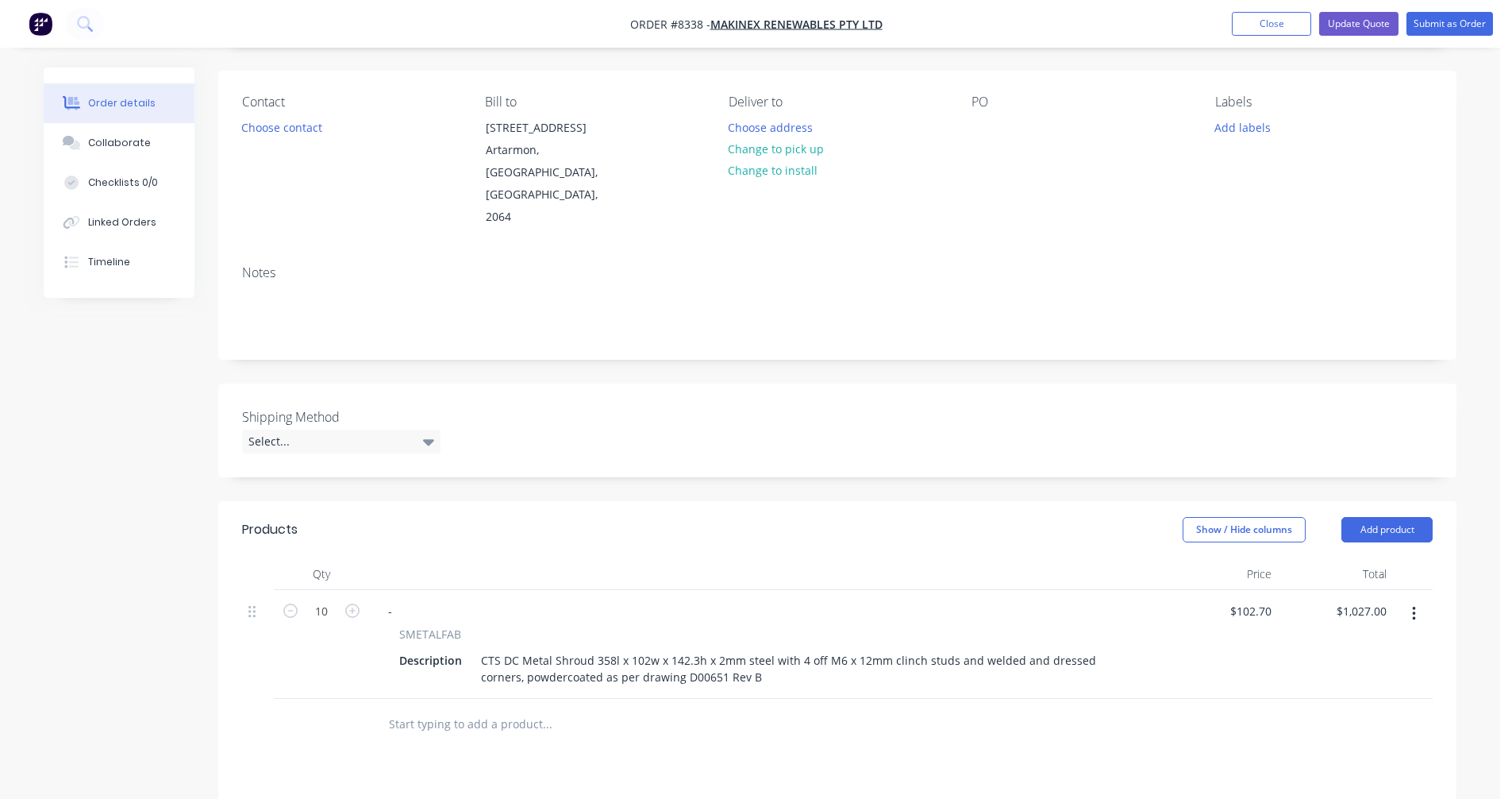
scroll to position [317, 0]
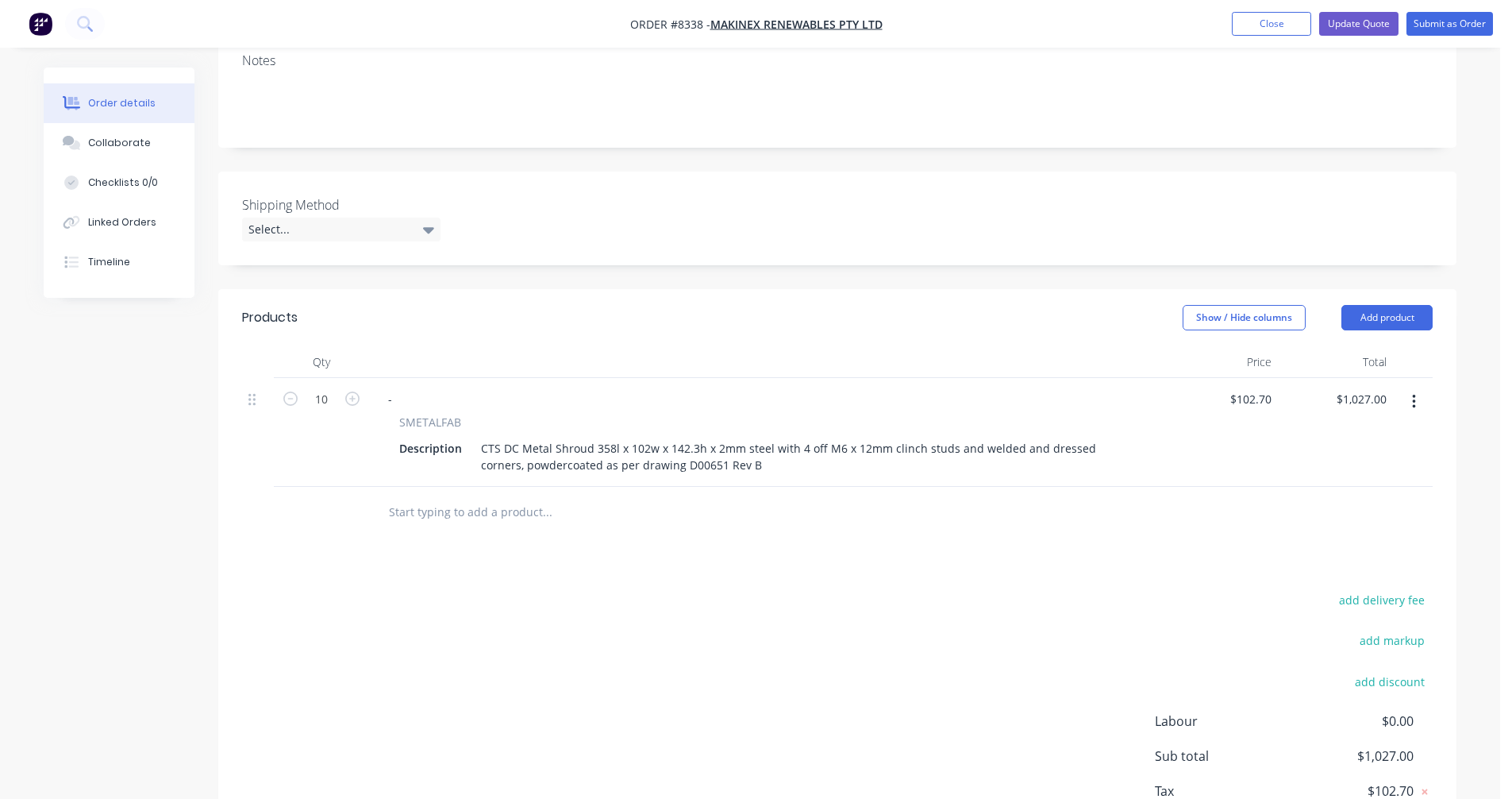
drag, startPoint x: 1417, startPoint y: 354, endPoint x: 1396, endPoint y: 374, distance: 29.0
click at [1414, 387] on button "button" at bounding box center [1414, 402] width 37 height 29
click at [1330, 463] on div "Duplicate" at bounding box center [1357, 474] width 122 height 23
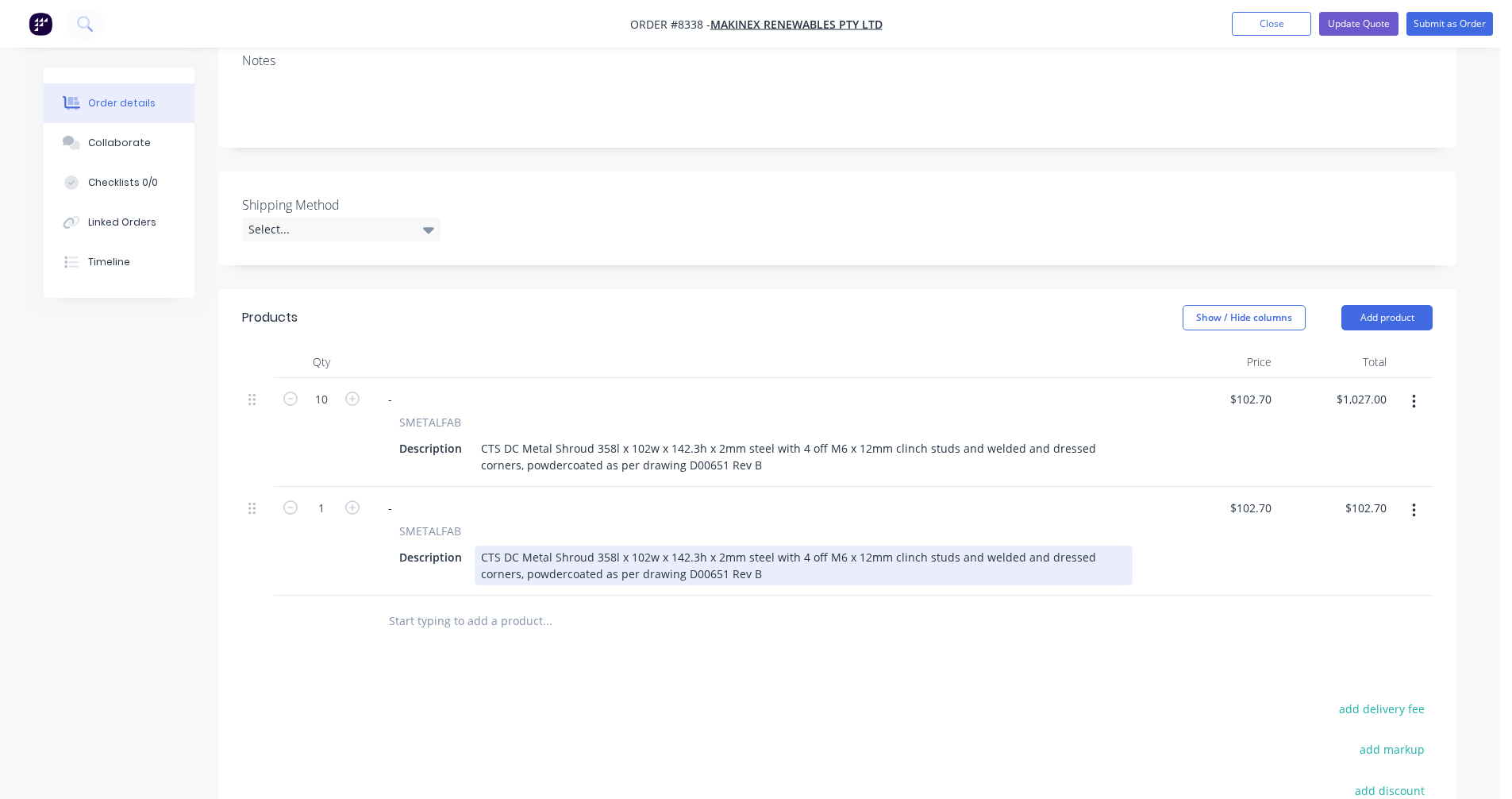
click at [652, 545] on div "CTS DC Metal Shroud 358l x 102w x 142.3h x 2mm steel with 4 off M6 x 12mm clinc…" at bounding box center [804, 564] width 658 height 40
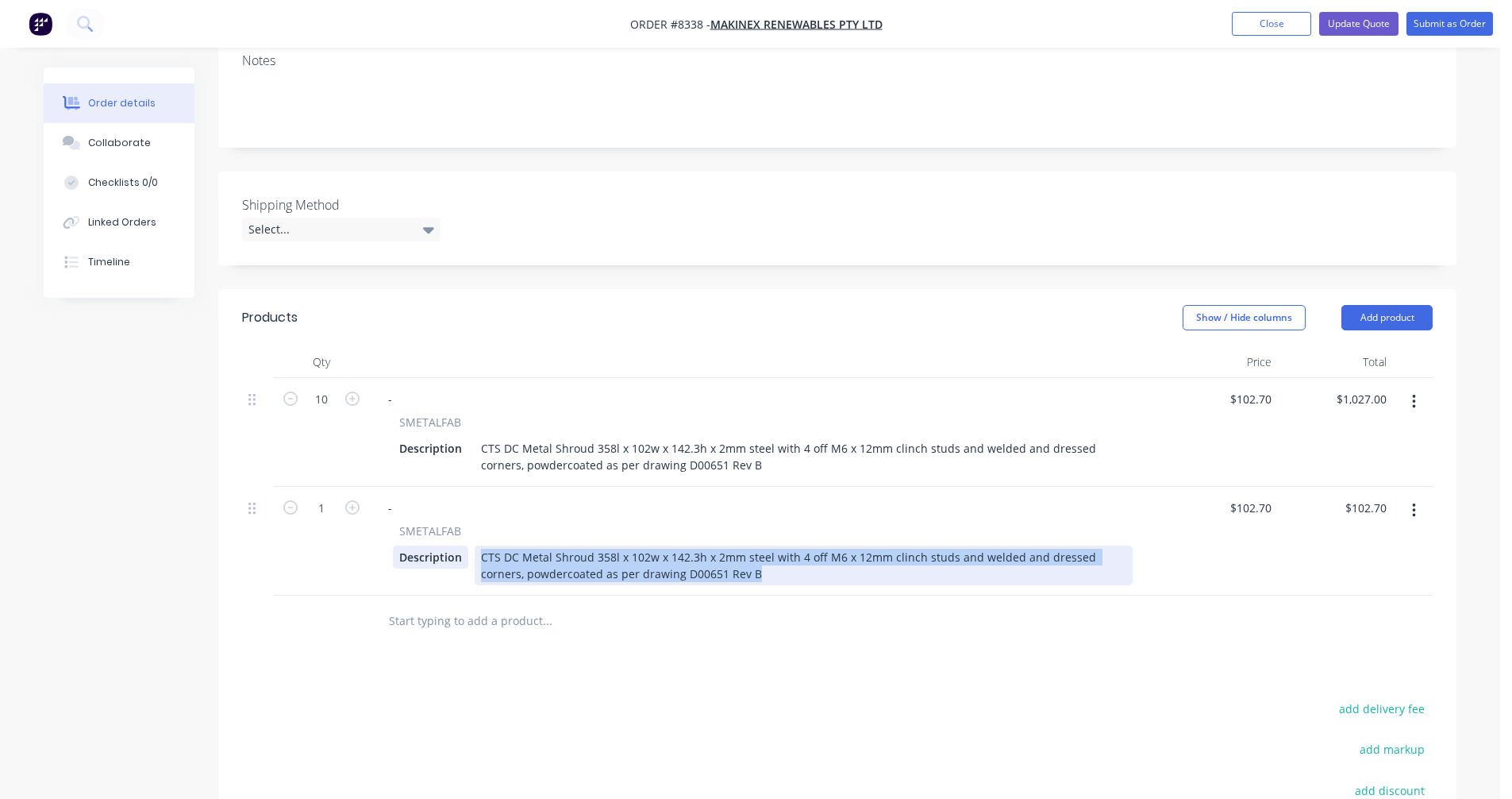
drag, startPoint x: 721, startPoint y: 533, endPoint x: 466, endPoint y: 505, distance: 256.5
click at [466, 545] on div "Description CTS DC Metal Shroud 358l x 102w x 142.3h x 2mm steel with 4 off M6 …" at bounding box center [763, 564] width 740 height 40
paste div
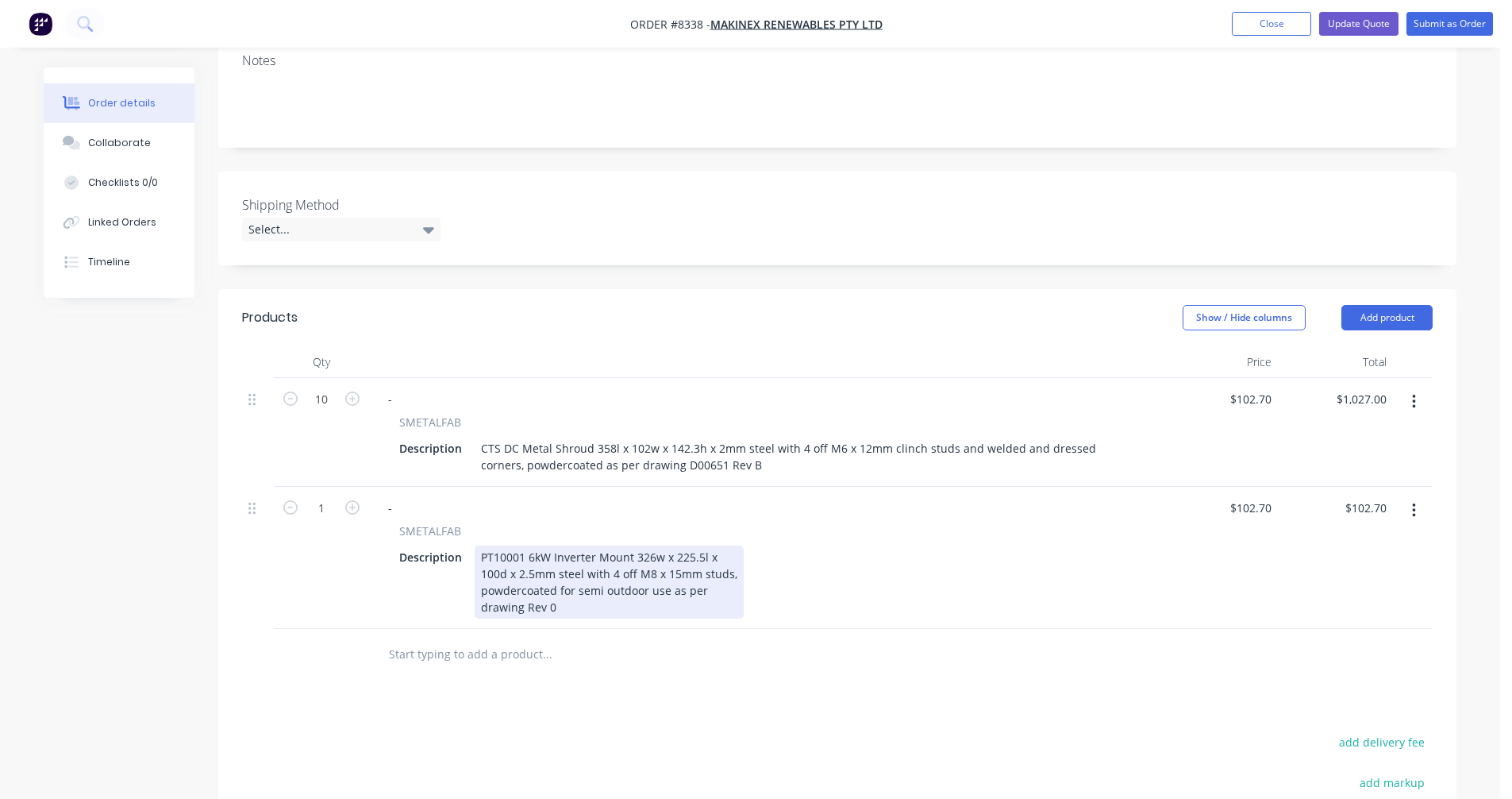
click at [719, 545] on div "PT10001 6kW Inverter Mount 326w x 225.5l x 100d x 2.5mm steel with 4 off M8 x 1…" at bounding box center [609, 581] width 269 height 73
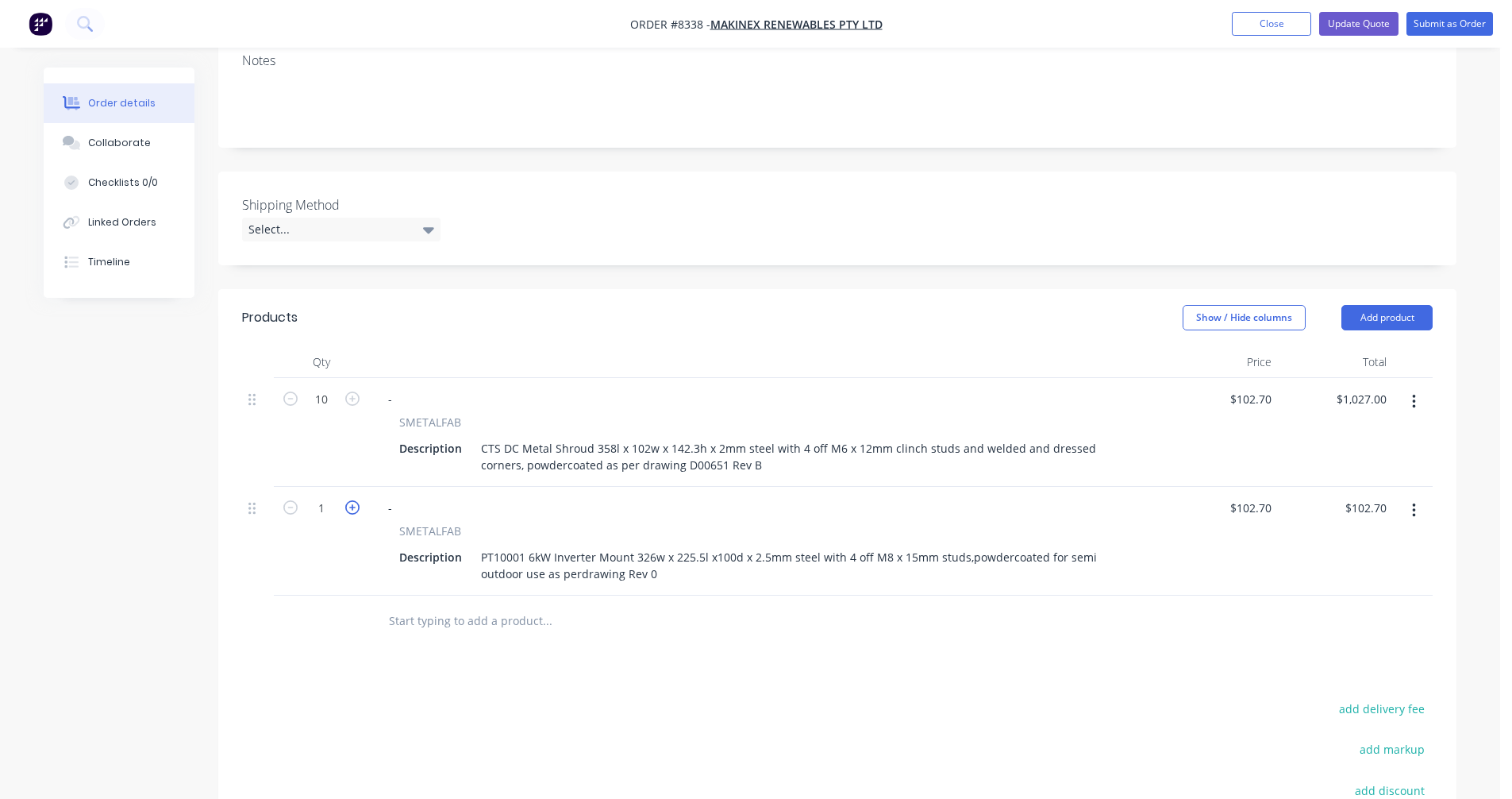
click at [351, 500] on icon "button" at bounding box center [352, 507] width 14 height 14
type input "2"
type input "$205.40"
click at [351, 500] on icon "button" at bounding box center [352, 507] width 14 height 14
type input "3"
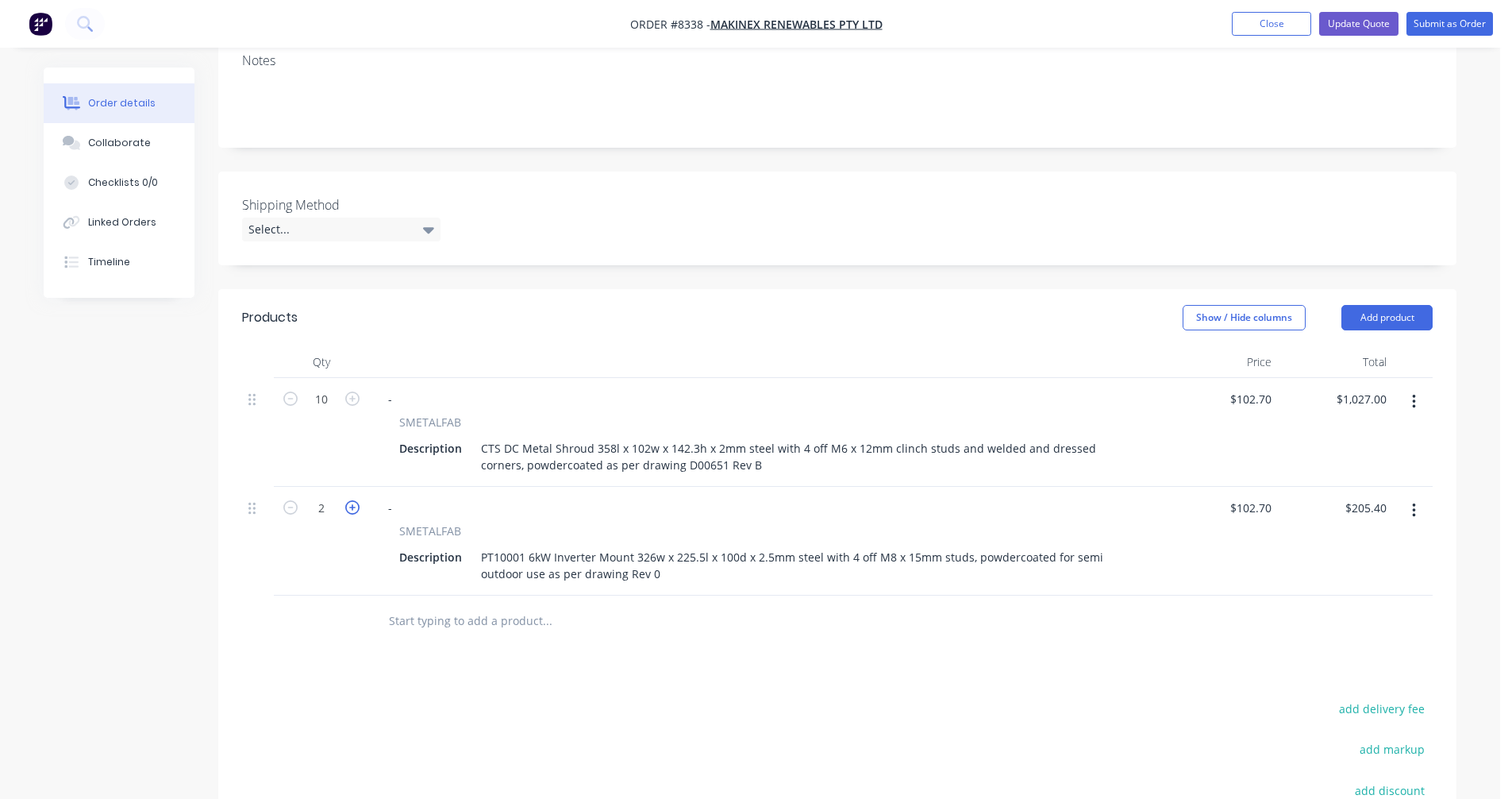
type input "$308.10"
click at [351, 500] on icon "button" at bounding box center [352, 507] width 14 height 14
type input "4"
type input "$410.80"
click at [351, 500] on icon "button" at bounding box center [352, 507] width 14 height 14
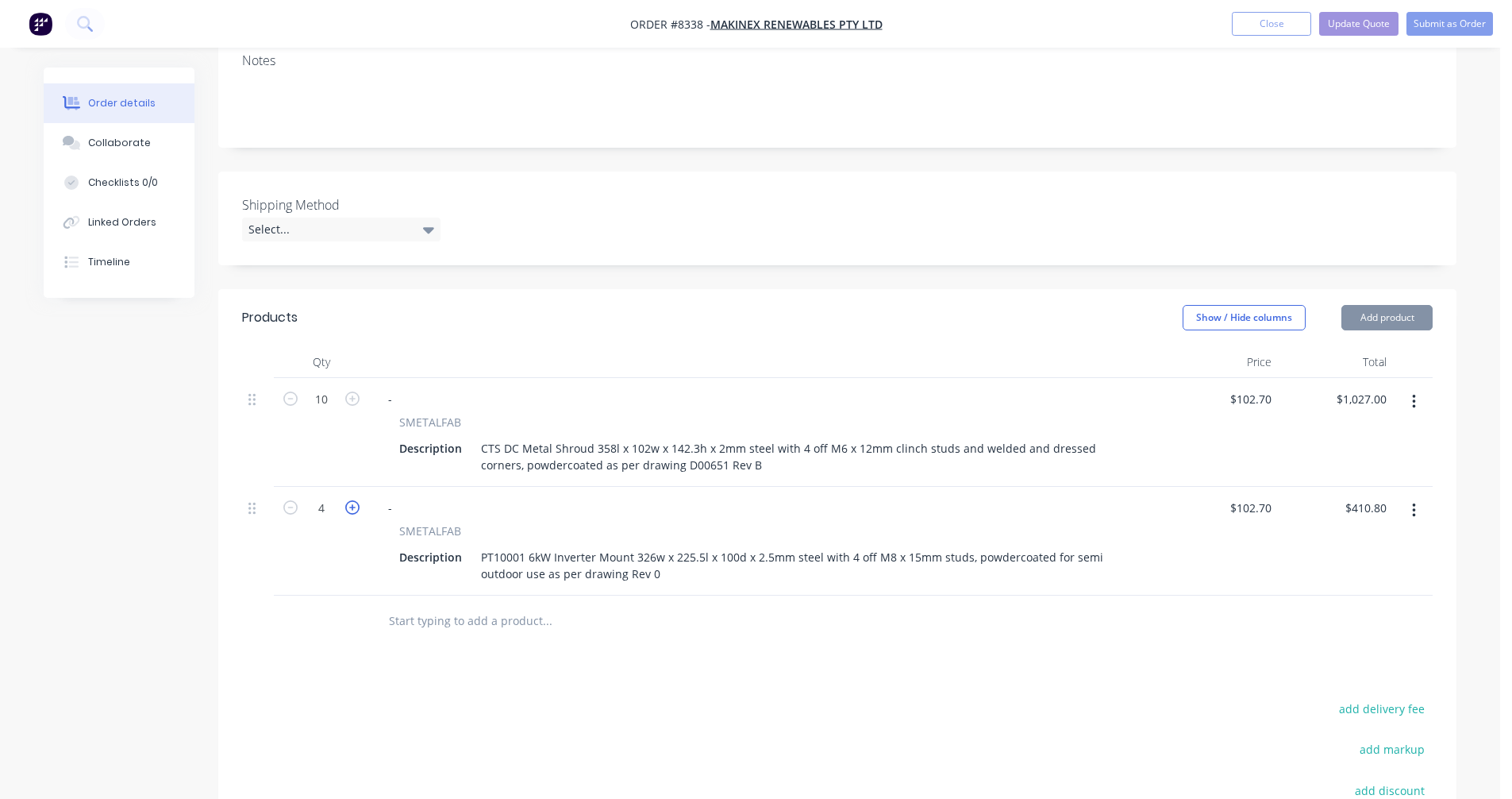
type input "5"
type input "$513.50"
click at [351, 500] on icon "button" at bounding box center [352, 507] width 14 height 14
type input "6"
type input "$616.20"
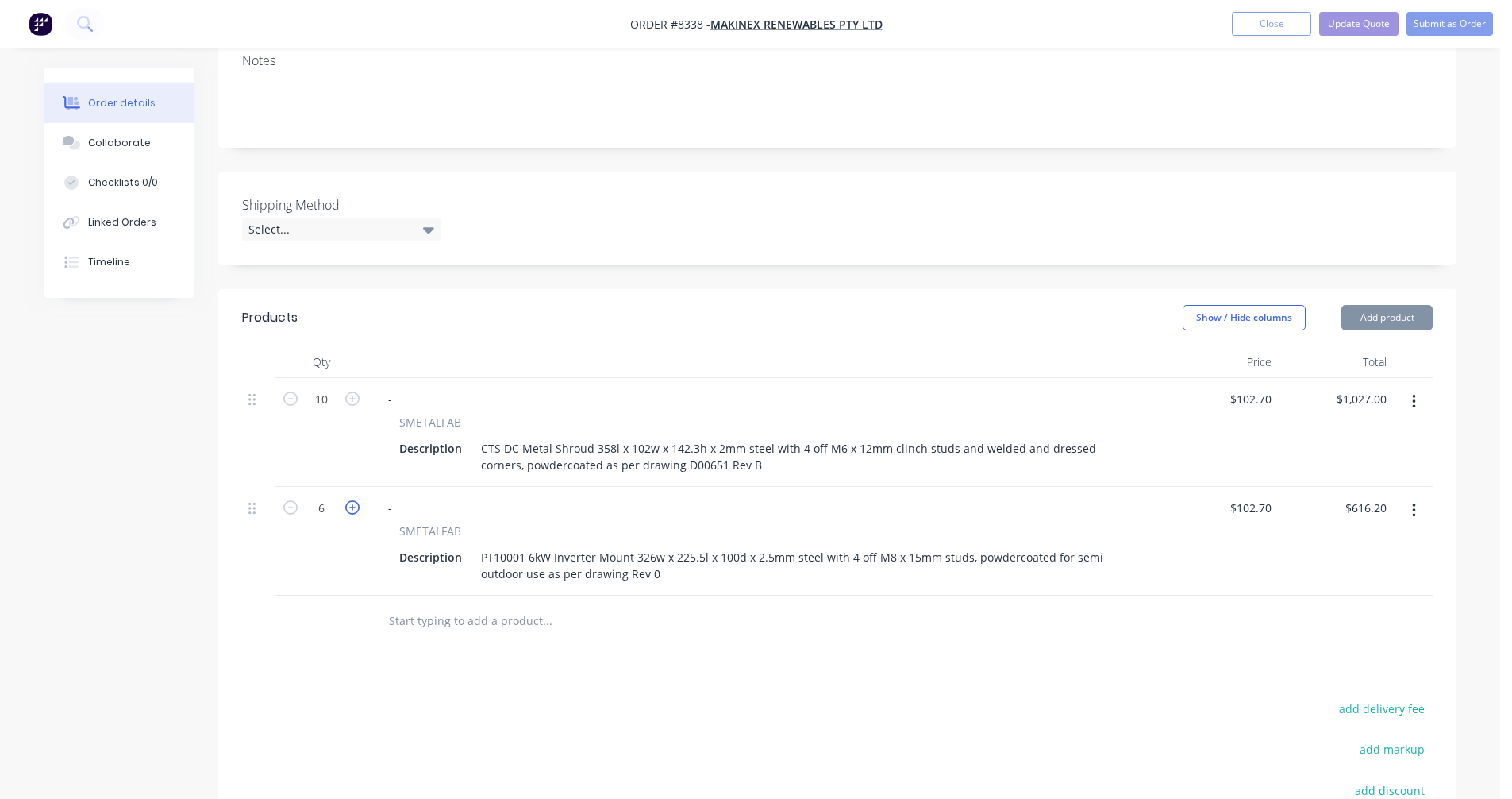
click at [351, 500] on icon "button" at bounding box center [352, 507] width 14 height 14
type input "7"
type input "$718.90"
click at [351, 500] on icon "button" at bounding box center [352, 507] width 14 height 14
type input "8"
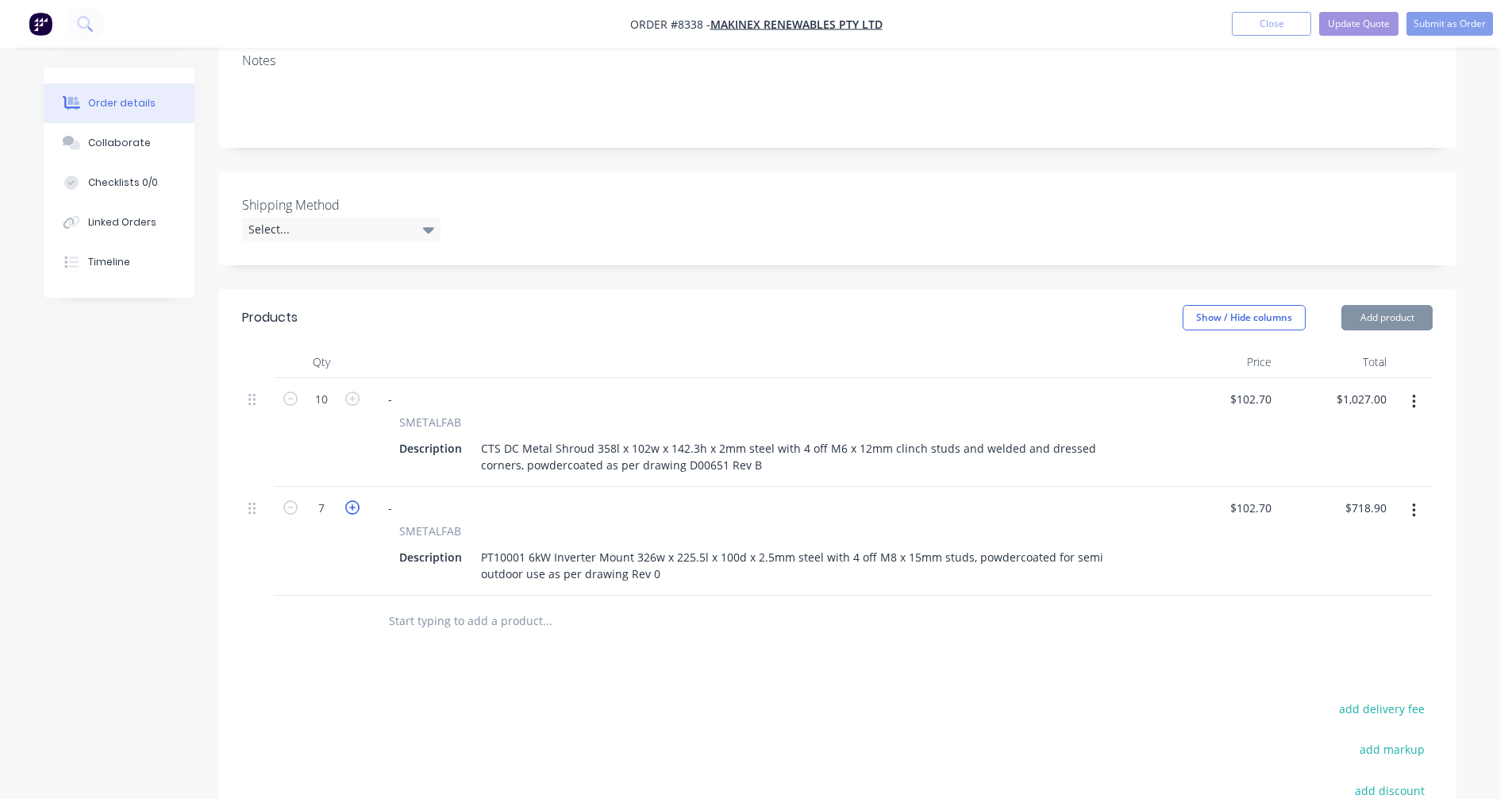
type input "$821.60"
click at [351, 500] on icon "button" at bounding box center [352, 507] width 14 height 14
type input "9"
type input "$924.30"
click at [351, 500] on icon "button" at bounding box center [352, 507] width 14 height 14
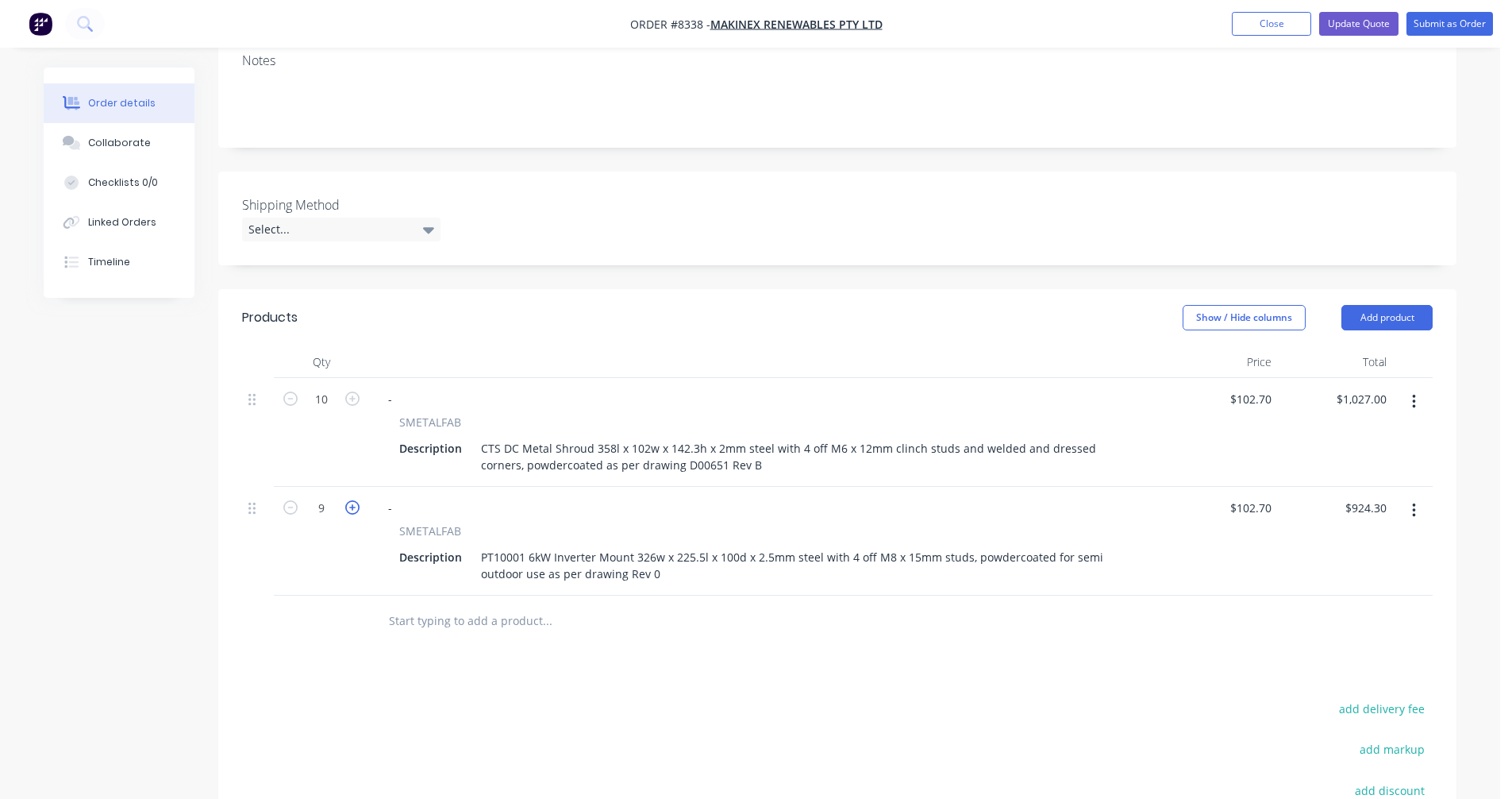
type input "10"
type input "$1,027.00"
click at [351, 500] on icon "button" at bounding box center [352, 507] width 14 height 14
type input "11"
type input "$1,129.70"
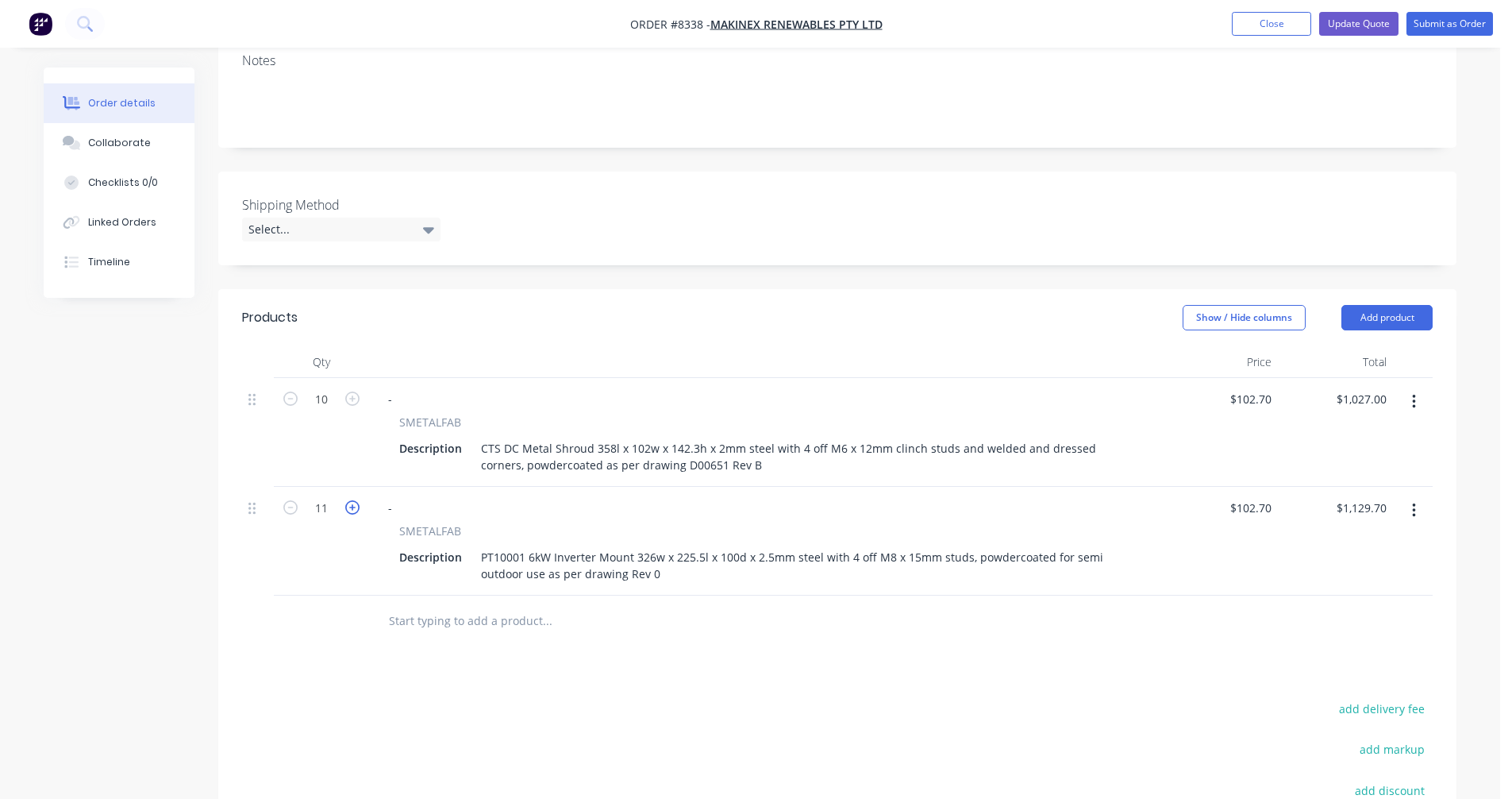
click at [351, 500] on icon "button" at bounding box center [352, 507] width 14 height 14
type input "12"
type input "$1,232.40"
click at [351, 500] on icon "button" at bounding box center [352, 507] width 14 height 14
type input "13"
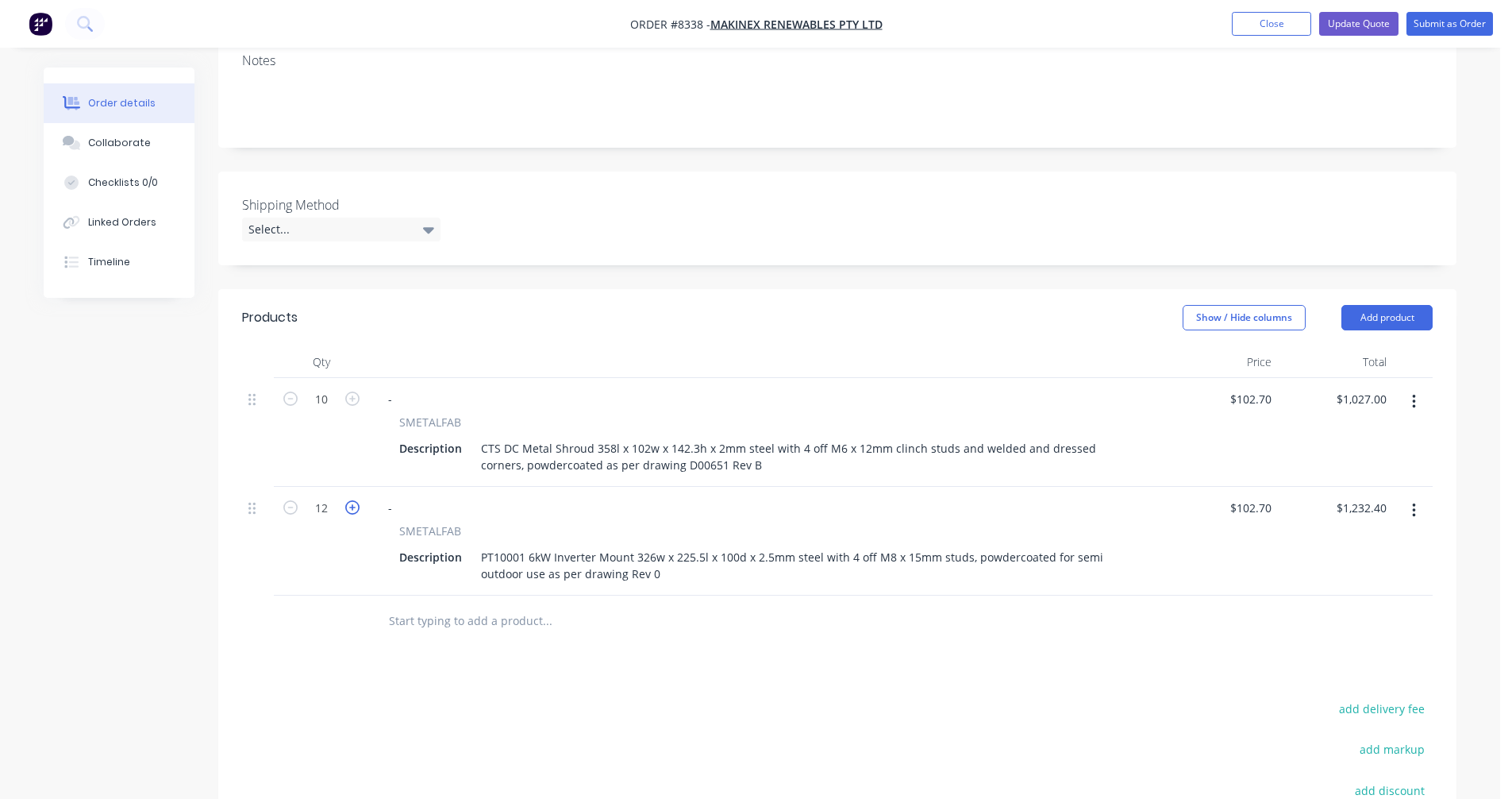
type input "$1,335.10"
click at [351, 500] on icon "button" at bounding box center [352, 507] width 14 height 14
type input "14"
type input "$1,437.80"
click at [1418, 496] on button "button" at bounding box center [1414, 510] width 37 height 29
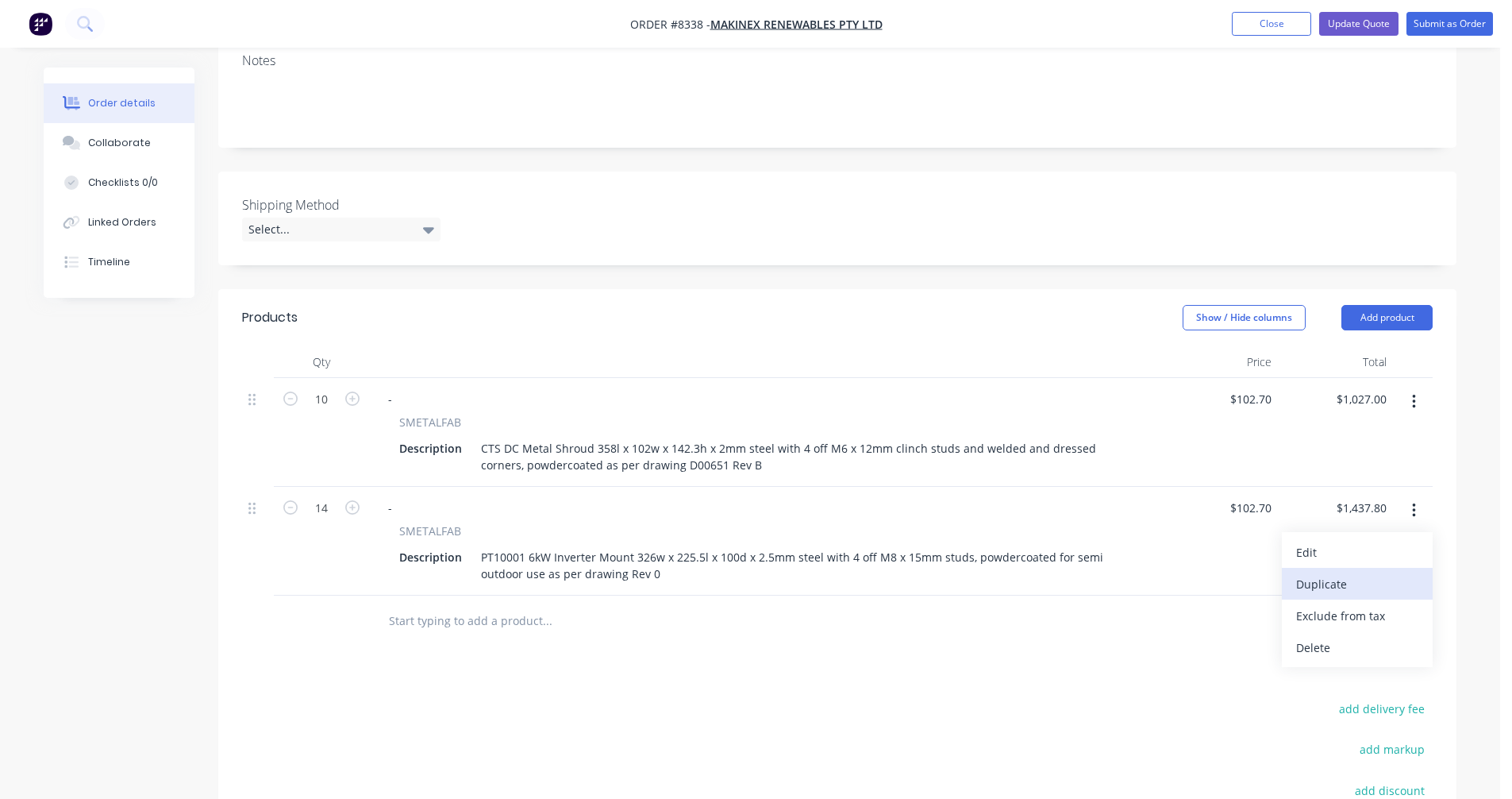
click at [1365, 572] on div "Duplicate" at bounding box center [1357, 583] width 122 height 23
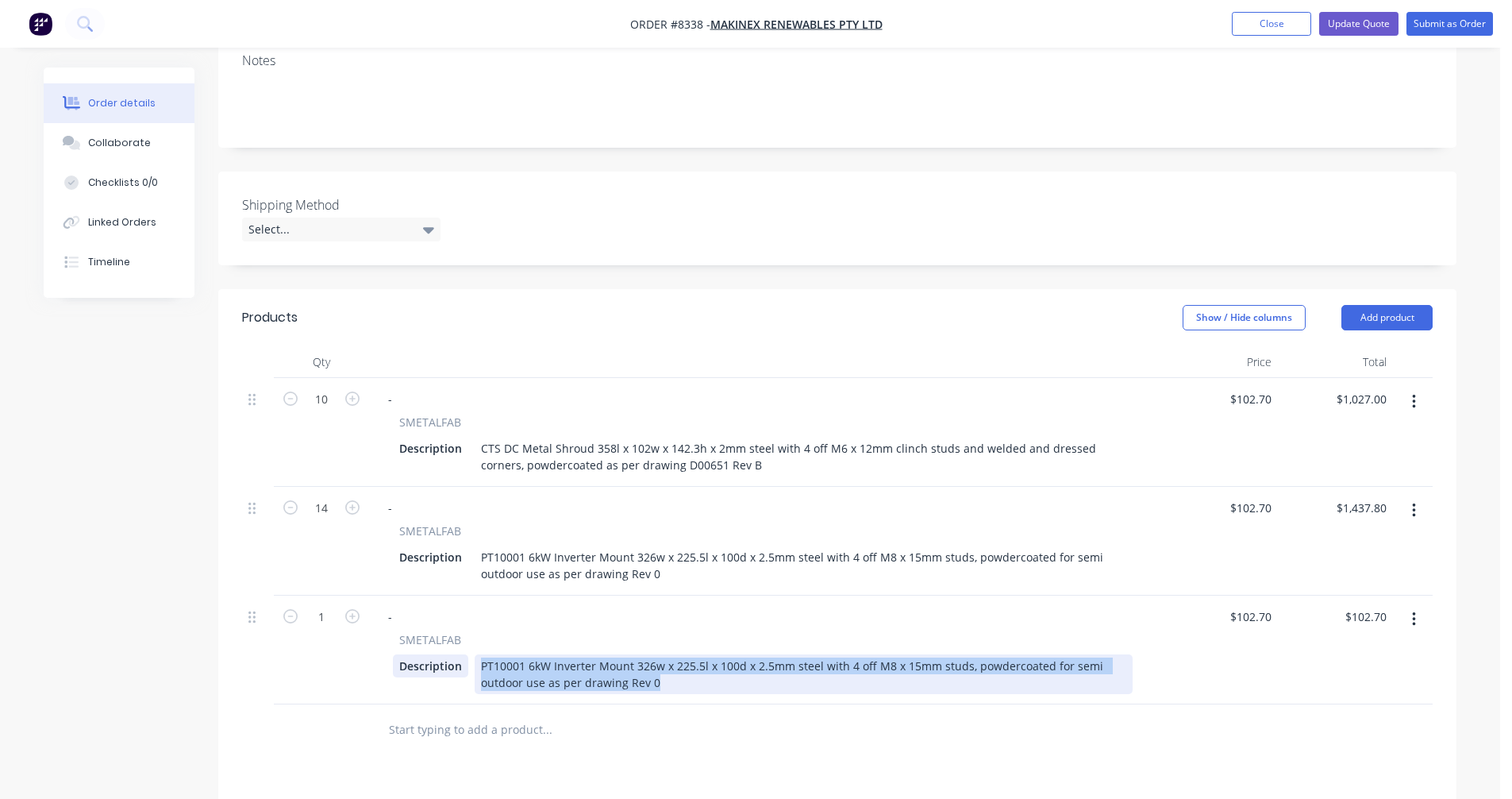
drag, startPoint x: 671, startPoint y: 634, endPoint x: 462, endPoint y: 613, distance: 210.1
click at [477, 654] on div "PT10001 6kW Inverter Mount 326w x 225.5l x 100d x 2.5mm steel with 4 off M8 x 1…" at bounding box center [804, 673] width 658 height 40
paste div
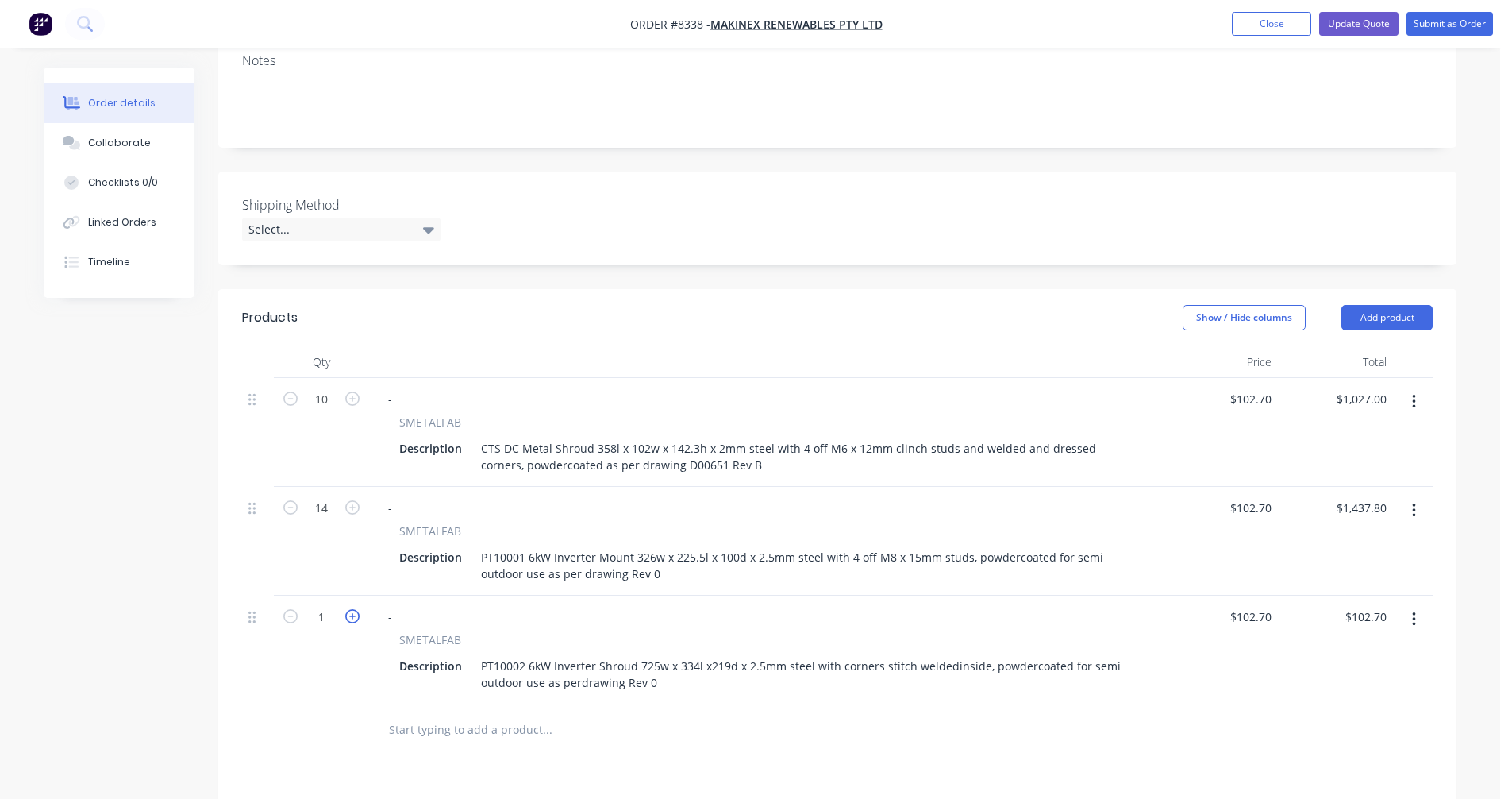
click at [348, 609] on icon "button" at bounding box center [352, 616] width 14 height 14
type input "2"
type input "$205.40"
click at [348, 609] on icon "button" at bounding box center [352, 616] width 14 height 14
type input "3"
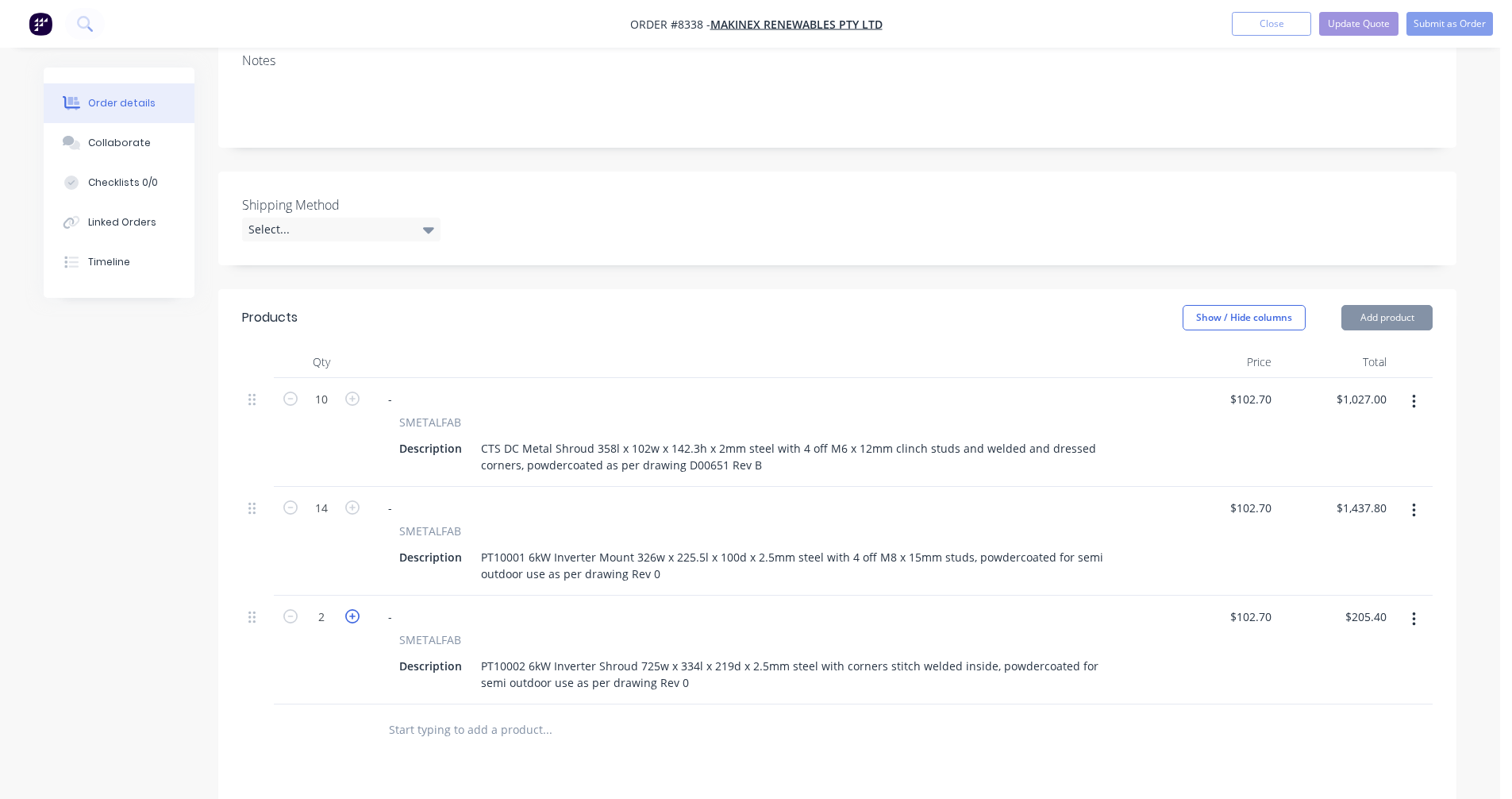
type input "$308.10"
click at [348, 609] on icon "button" at bounding box center [352, 616] width 14 height 14
type input "4"
type input "$410.80"
click at [348, 609] on icon "button" at bounding box center [352, 616] width 14 height 14
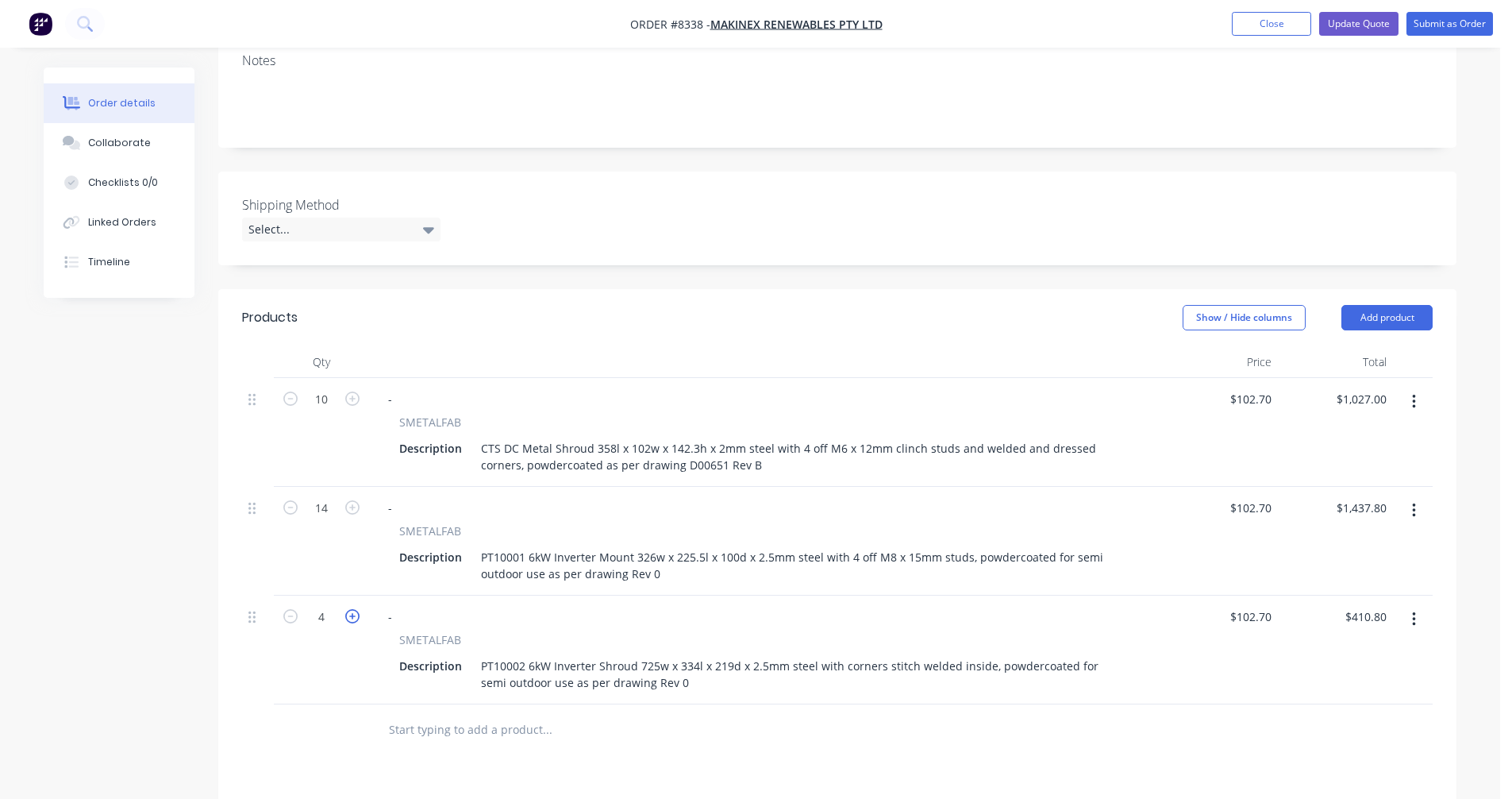
type input "5"
type input "$513.50"
click at [348, 609] on icon "button" at bounding box center [352, 616] width 14 height 14
type input "6"
type input "$616.20"
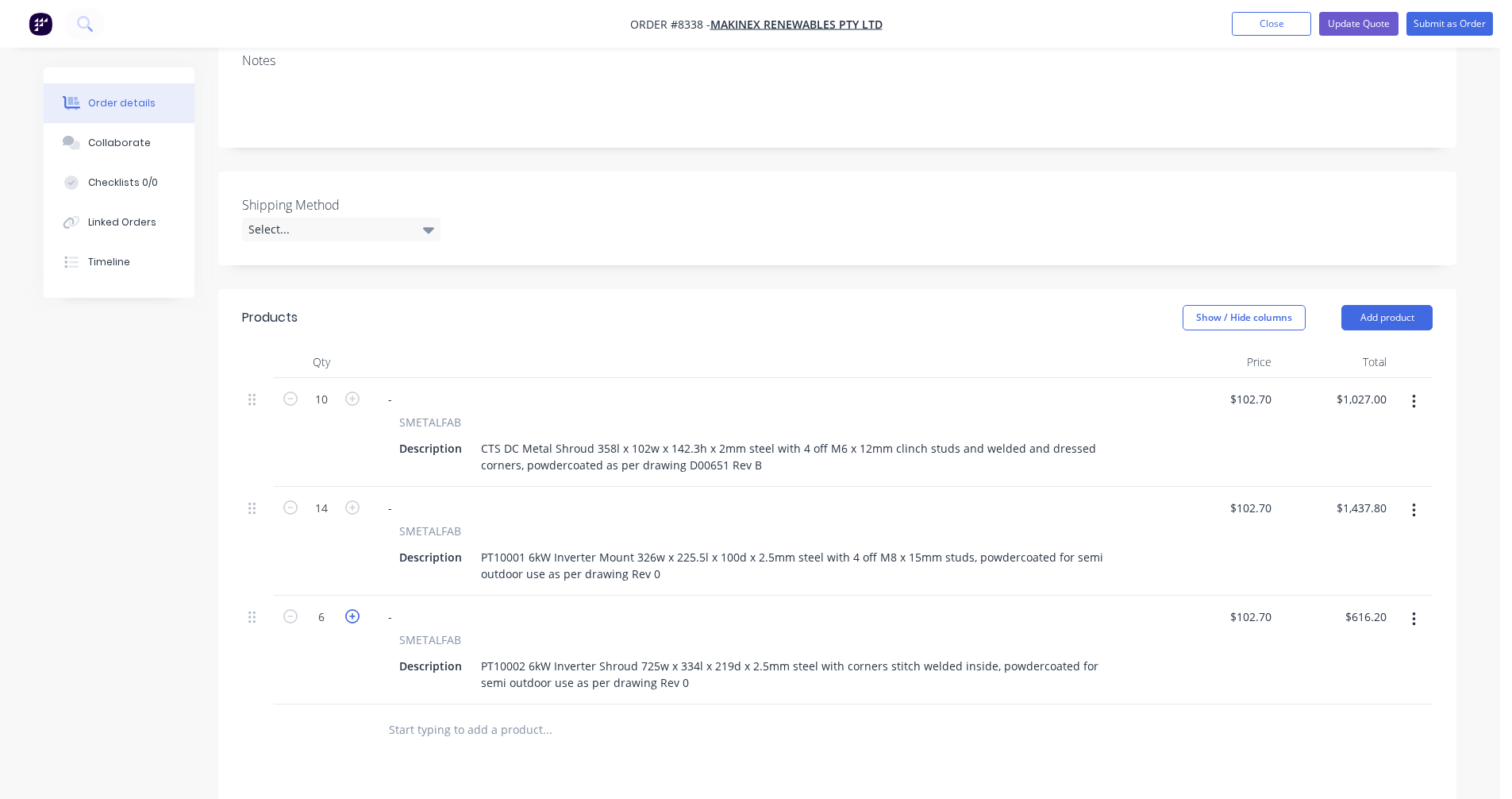
click at [348, 609] on icon "button" at bounding box center [352, 616] width 14 height 14
type input "7"
type input "$718.90"
click at [348, 609] on icon "button" at bounding box center [352, 616] width 14 height 14
type input "8"
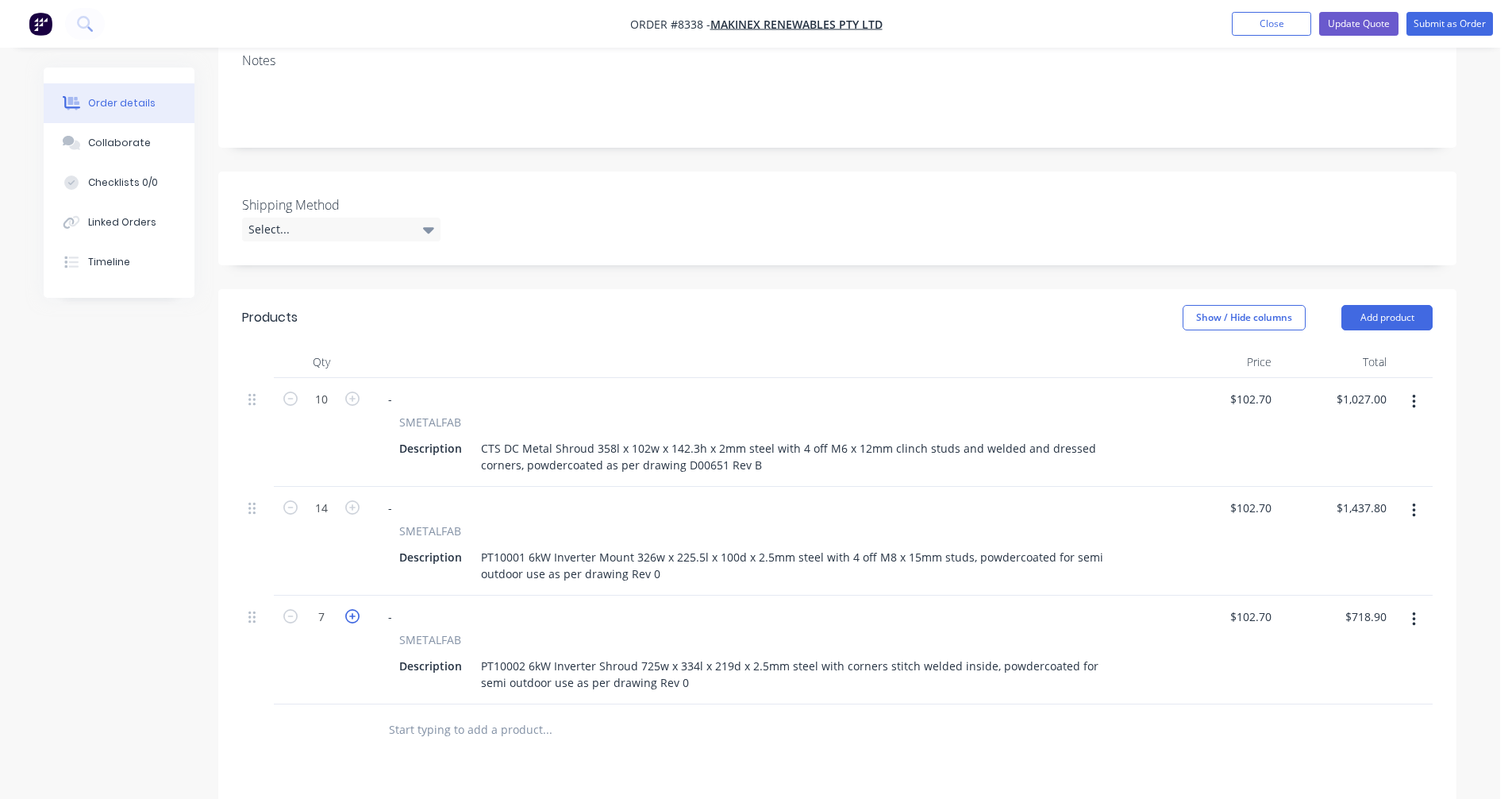
type input "$821.60"
click at [348, 609] on icon "button" at bounding box center [352, 616] width 14 height 14
type input "9"
type input "$924.30"
click at [348, 609] on icon "button" at bounding box center [352, 616] width 14 height 14
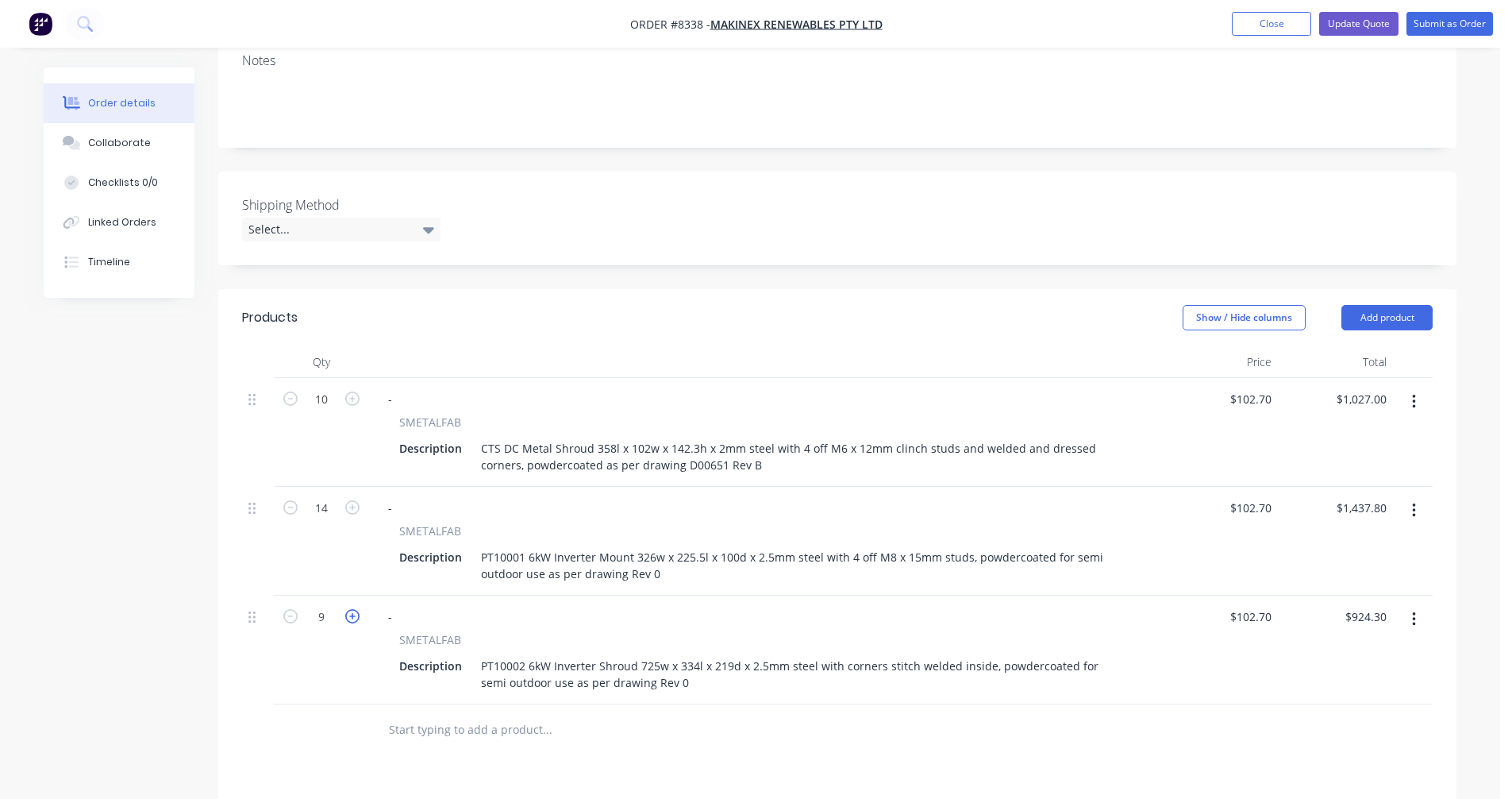
type input "10"
type input "$1,027.00"
click at [348, 609] on icon "button" at bounding box center [352, 616] width 14 height 14
type input "11"
type input "$1,129.70"
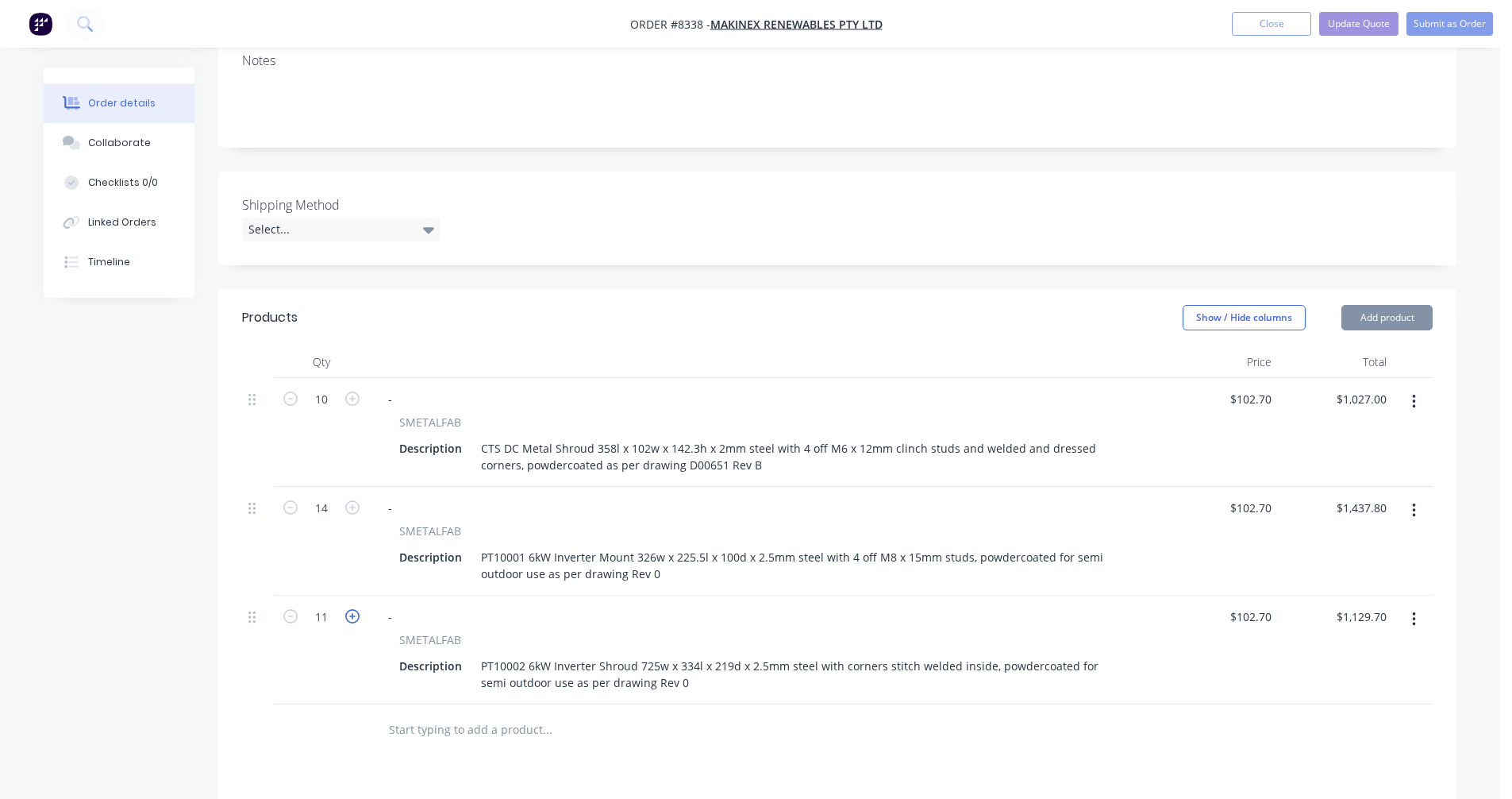
click at [348, 609] on icon "button" at bounding box center [352, 616] width 14 height 14
type input "12"
type input "$1,232.40"
click at [348, 609] on icon "button" at bounding box center [352, 616] width 14 height 14
type input "13"
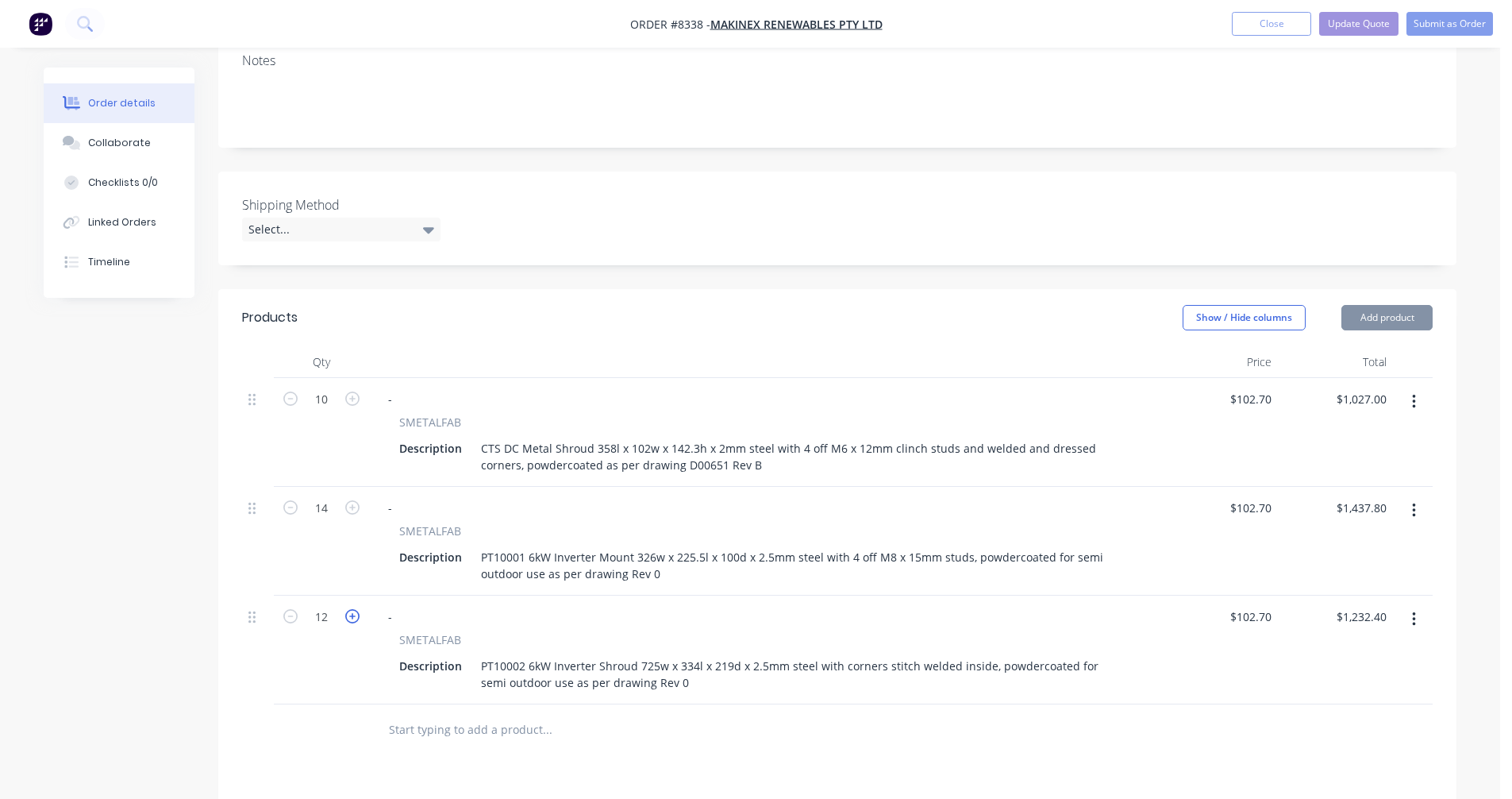
type input "$1,335.10"
click at [348, 609] on icon "button" at bounding box center [352, 616] width 14 height 14
type input "14"
type input "$1,437.80"
click at [435, 714] on input "text" at bounding box center [547, 730] width 317 height 32
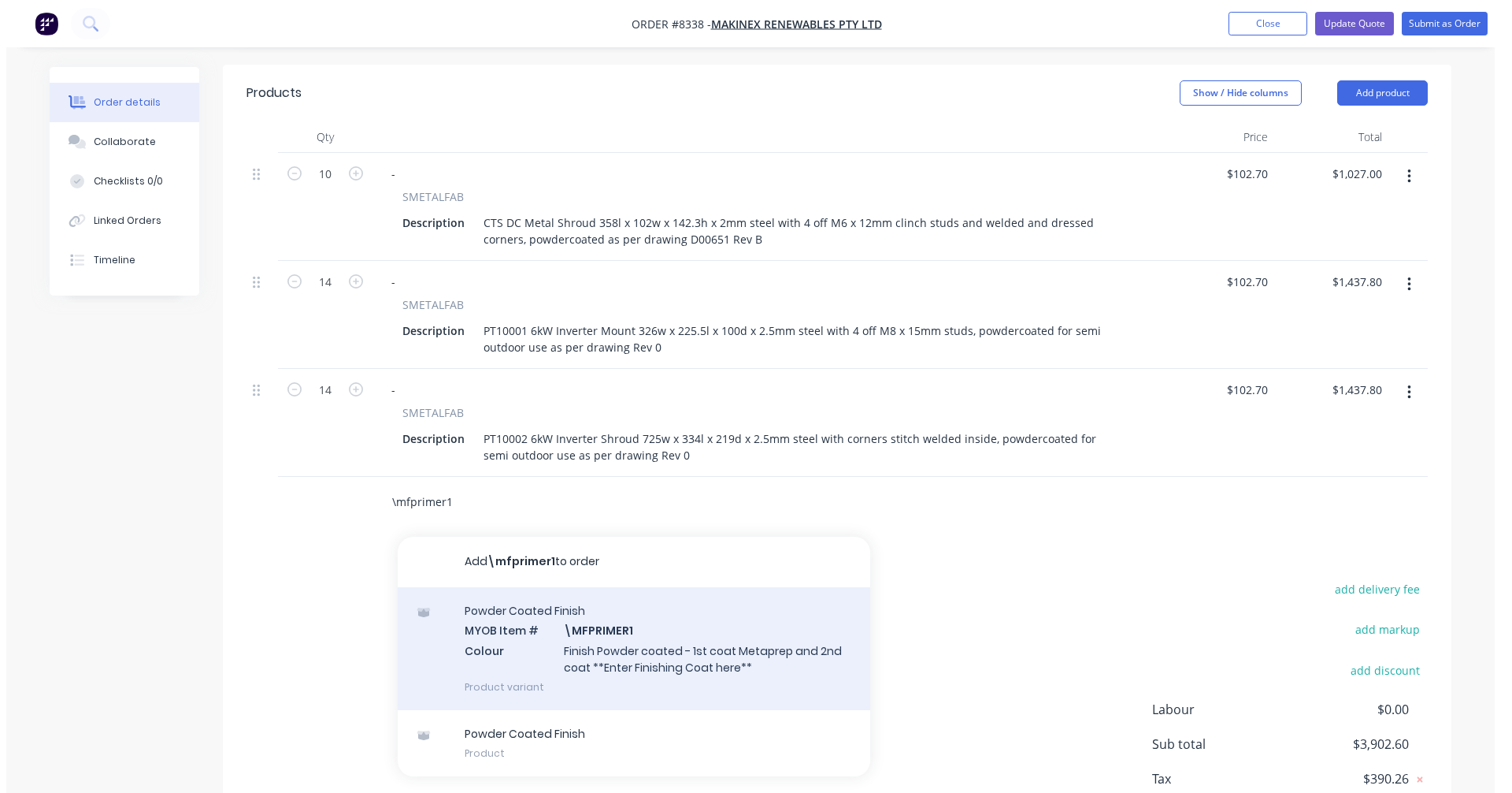
scroll to position [552, 0]
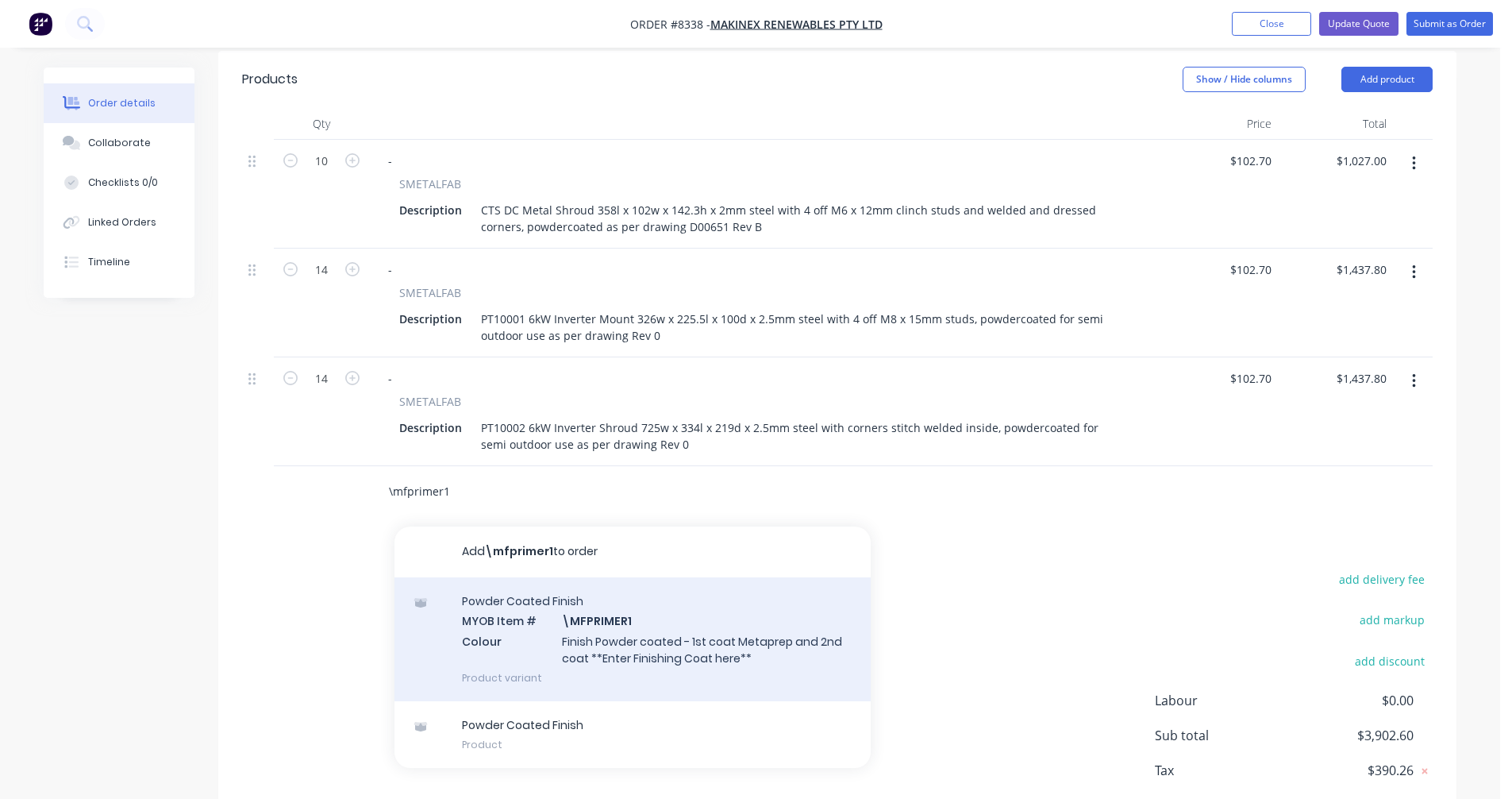
type input "\mfprimer1"
click at [662, 595] on div "Powder Coated Finish MYOB Item # \MFPRIMER1 Colour Finish Powder coated - 1st c…" at bounding box center [633, 639] width 477 height 124
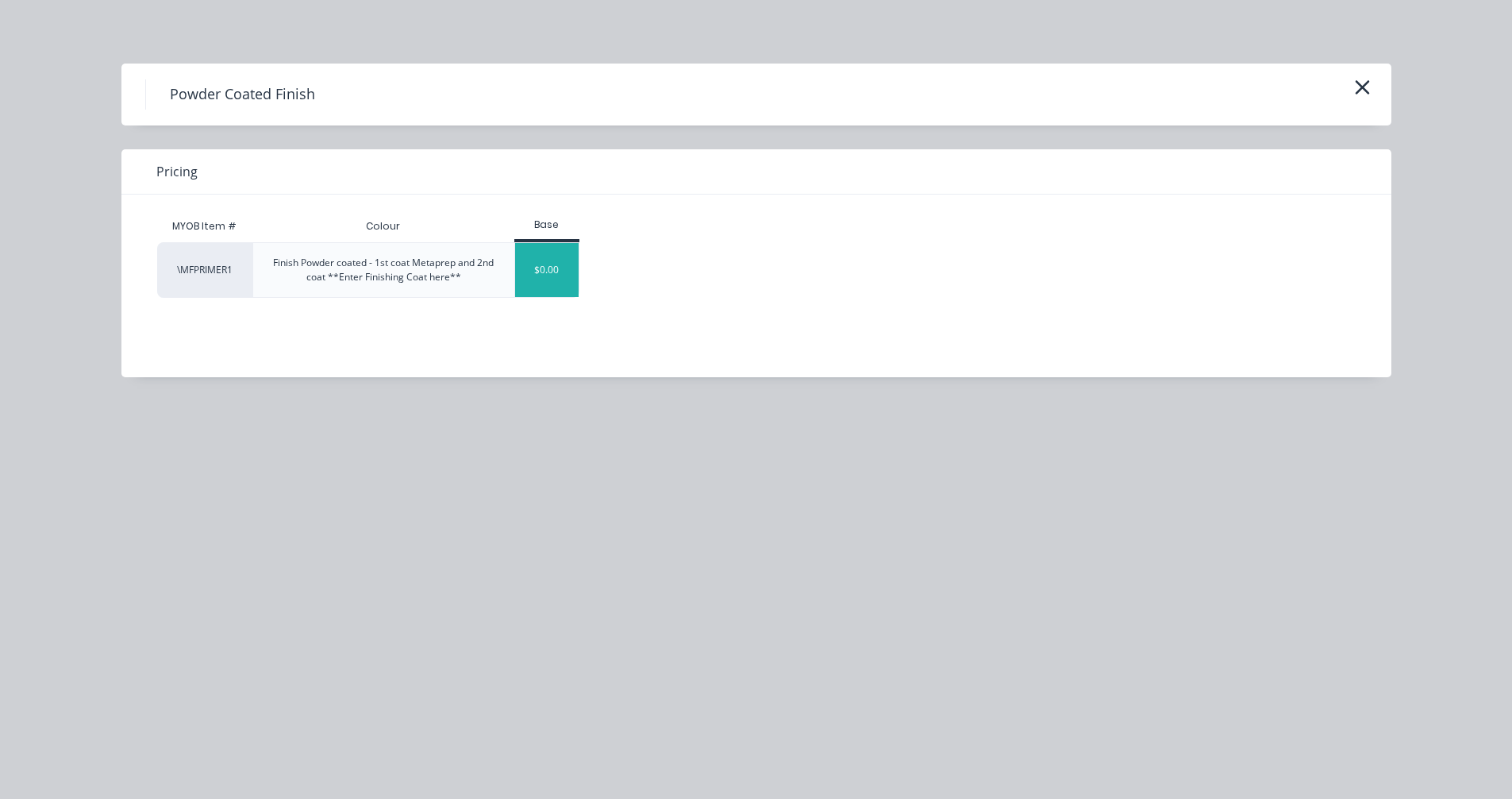
click at [553, 267] on div "$0.00" at bounding box center [548, 270] width 64 height 54
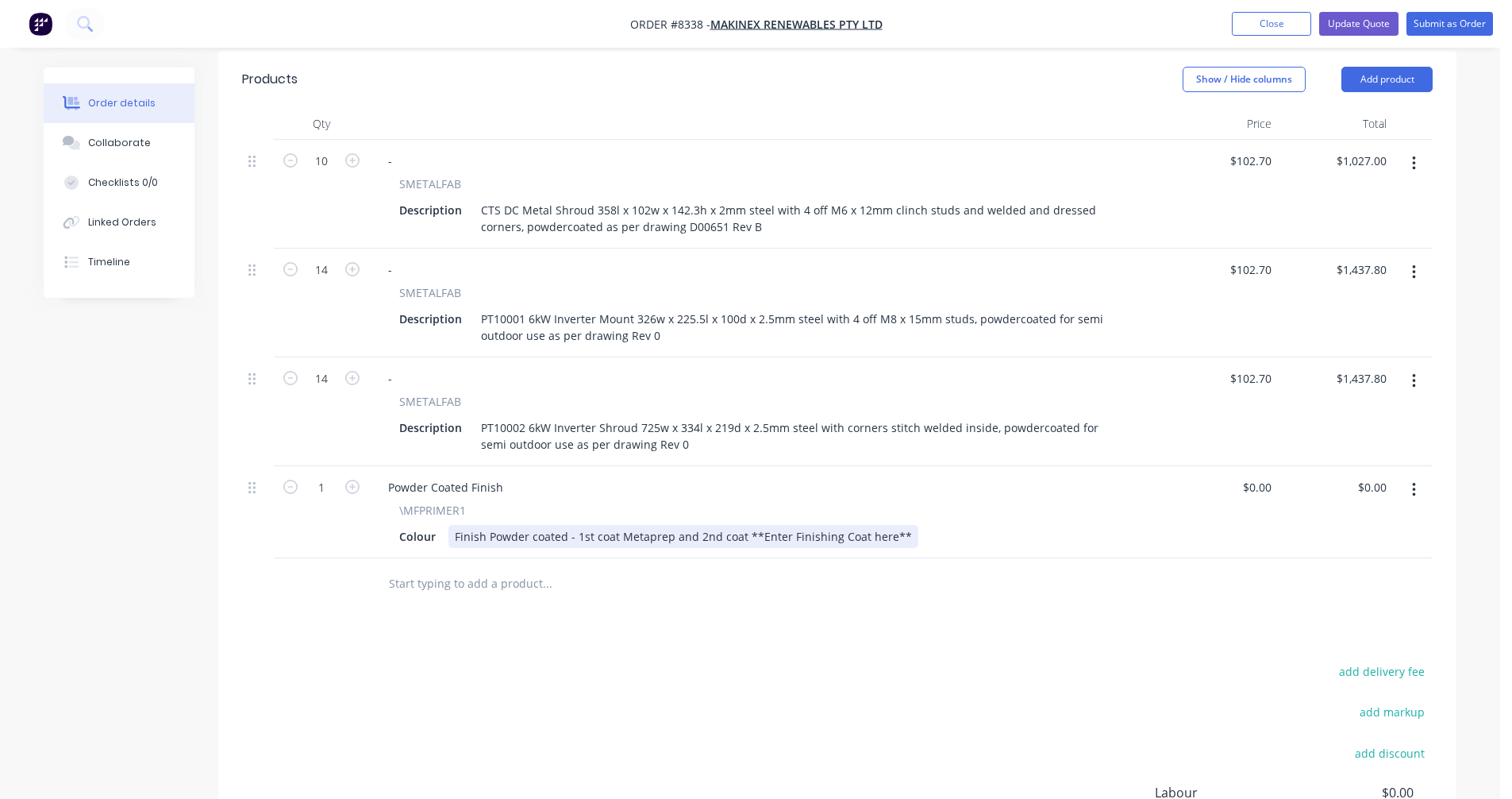
click at [772, 525] on div "Finish Powder coated - 1st coat Metaprep and 2nd coat **Enter Finishing Coat he…" at bounding box center [683, 536] width 470 height 23
drag, startPoint x: 895, startPoint y: 490, endPoint x: 742, endPoint y: 483, distance: 153.2
click at [742, 525] on div "Finish Powder coated - 1st coat Metaprep and 2nd coat **Enter Finishing Coat he…" at bounding box center [683, 536] width 470 height 23
type input "$0.00"
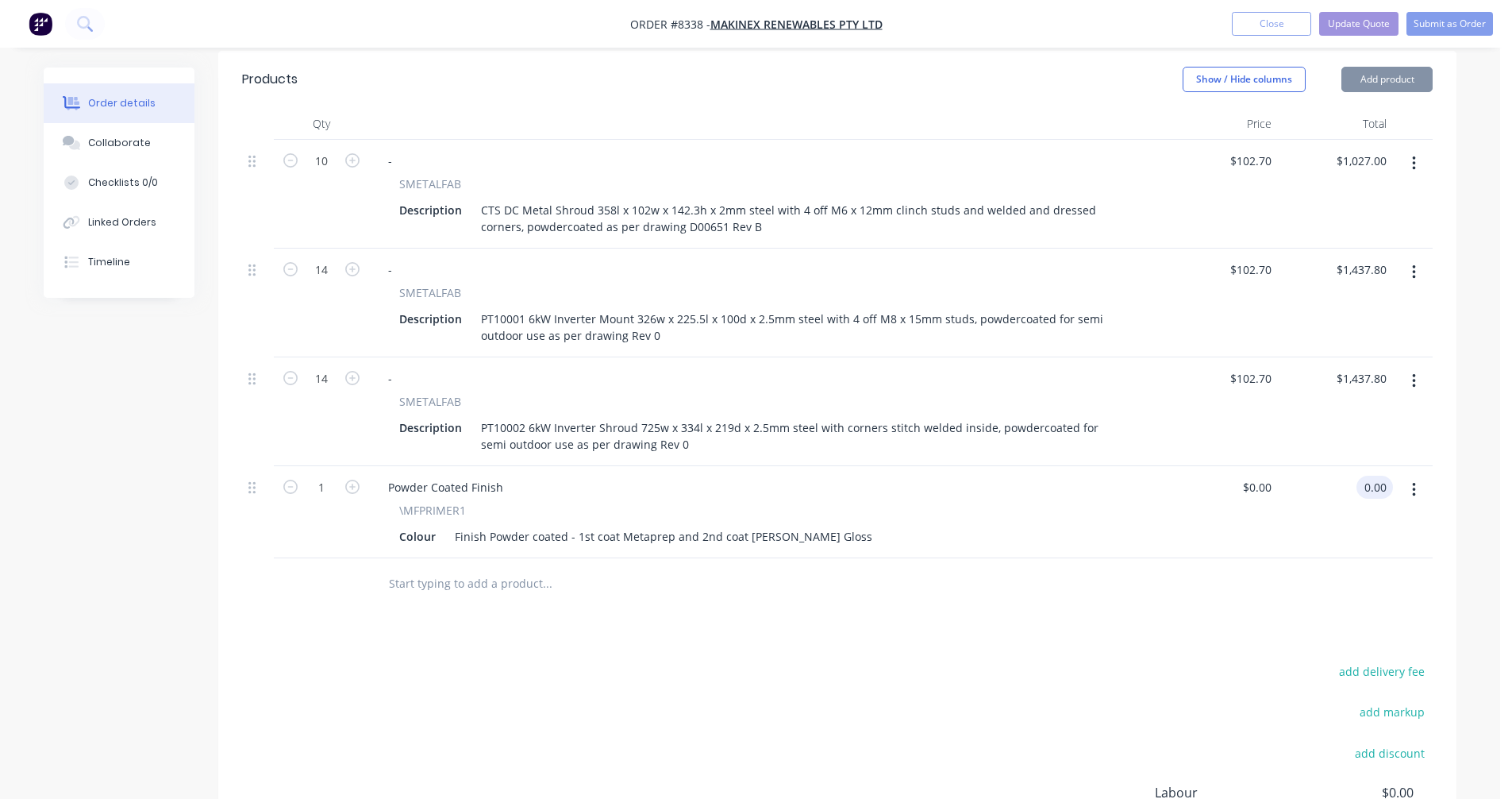
type input "$0.00"
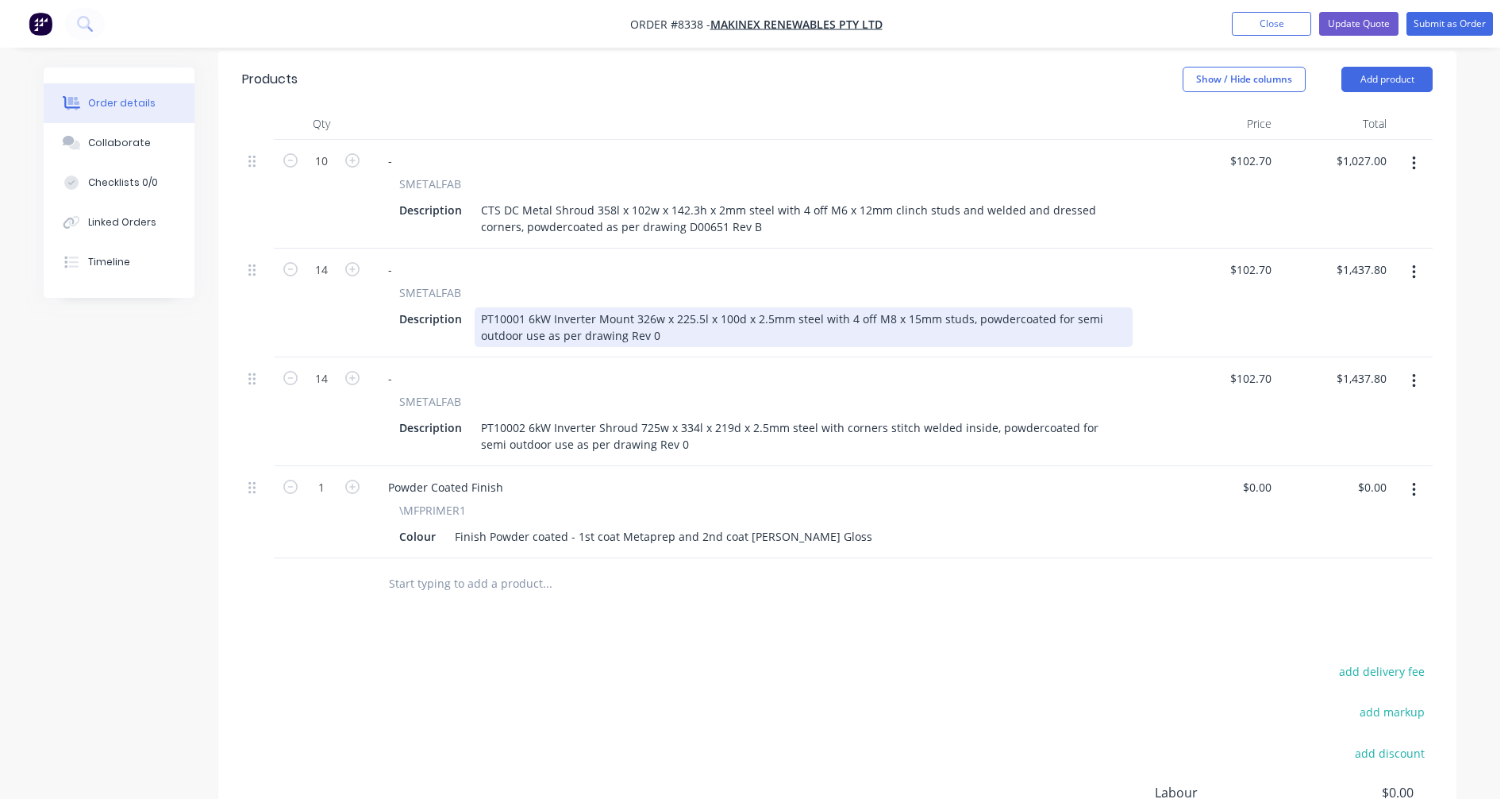
click at [845, 307] on div "PT10001 6kW Inverter Mount 326w x 225.5l x 100d x 2.5mm steel with 4 off M8 x 1…" at bounding box center [804, 327] width 658 height 40
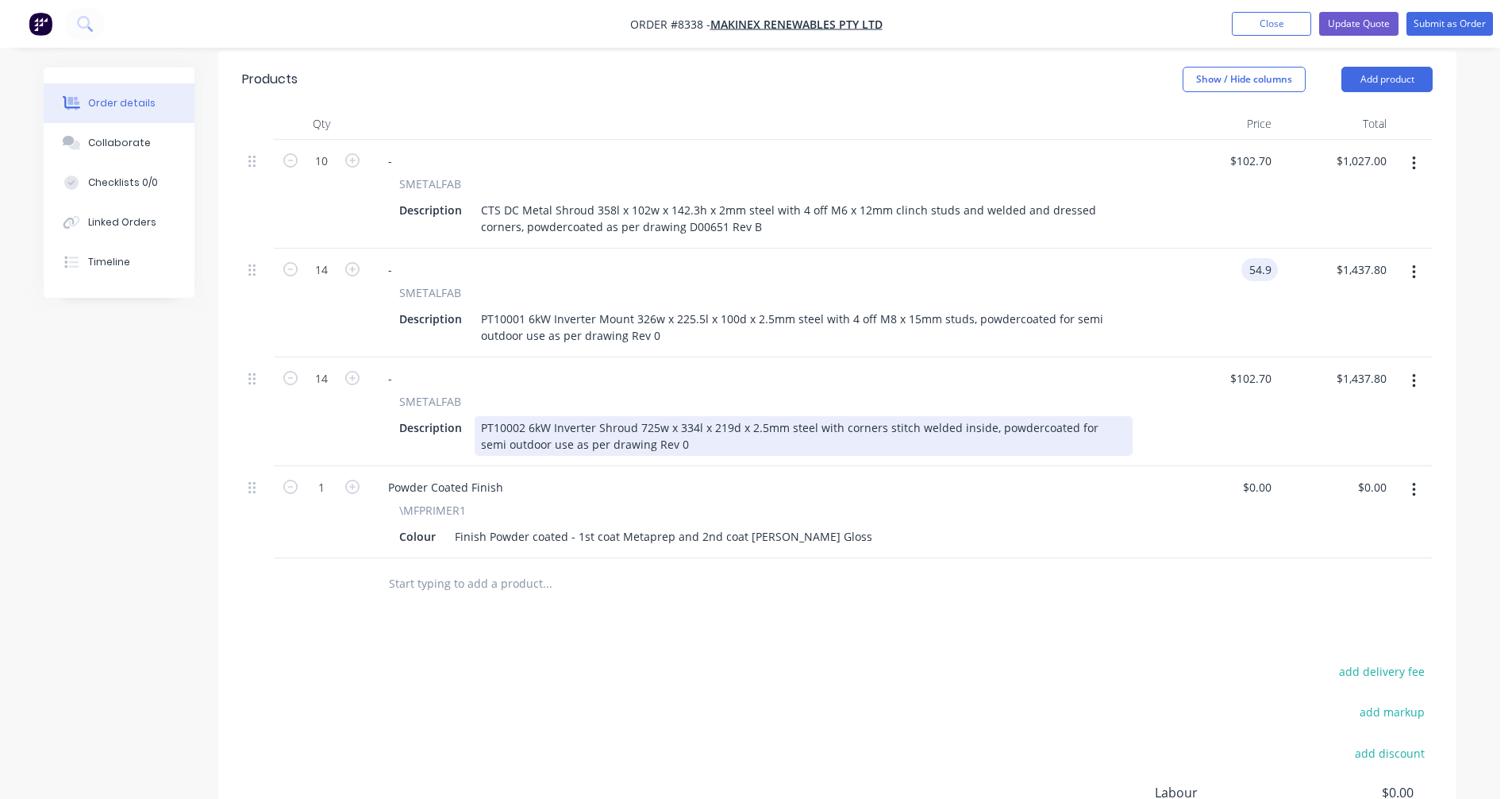
type input "$54.90"
type input "$768.60"
click at [899, 416] on div "PT10002 6kW Inverter Shroud 725w x 334l x 219d x 2.5mm steel with corners stitc…" at bounding box center [804, 435] width 658 height 40
click at [917, 416] on div "PT10002 6kW Inverter Shroud 725w x 334l x 219d x 2.5mm steel with corners stitc…" at bounding box center [804, 435] width 658 height 40
type input "$182.80"
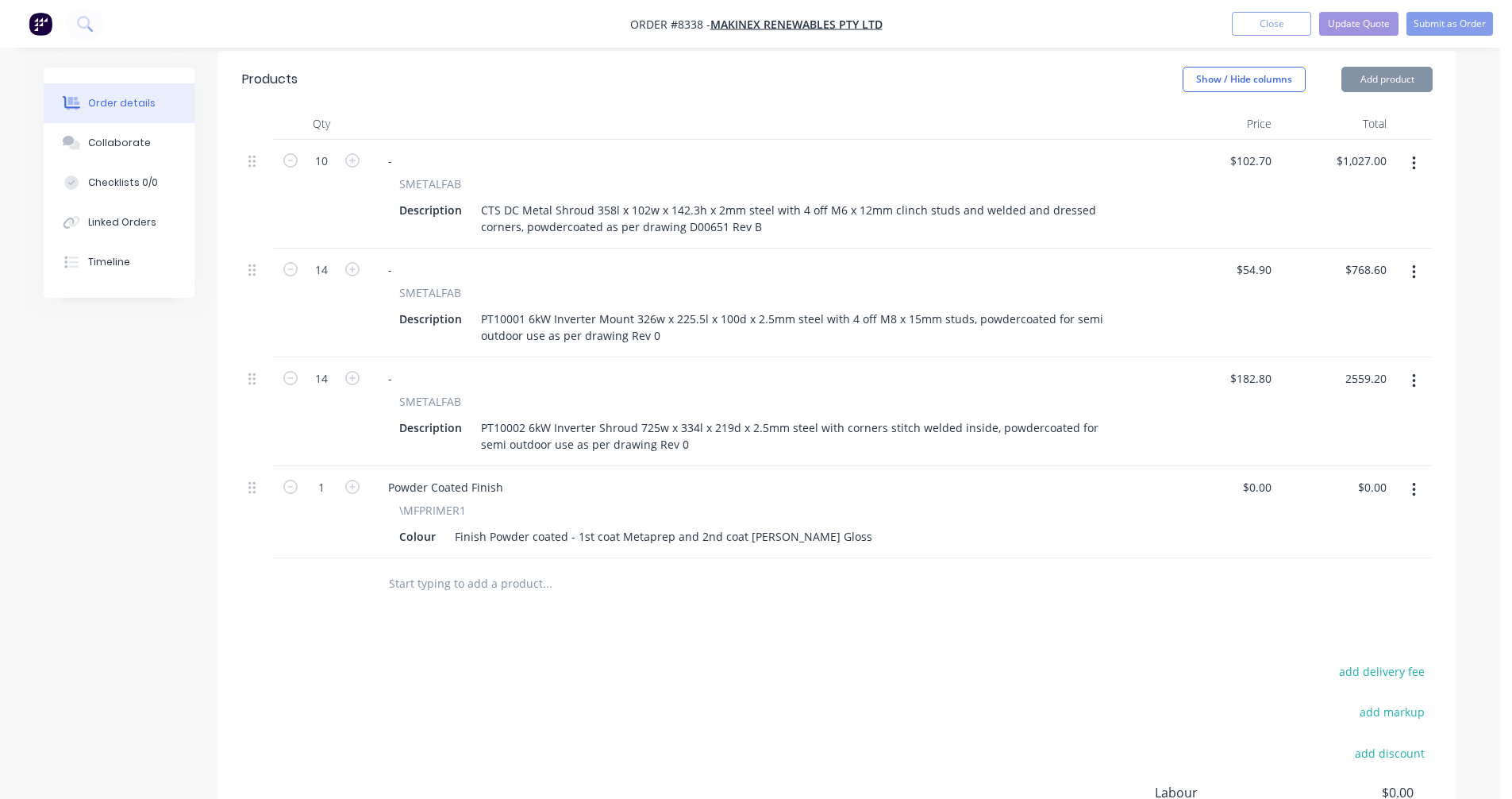
type input "$2,559.20"
click at [1366, 20] on button "Update Quote" at bounding box center [1359, 24] width 79 height 24
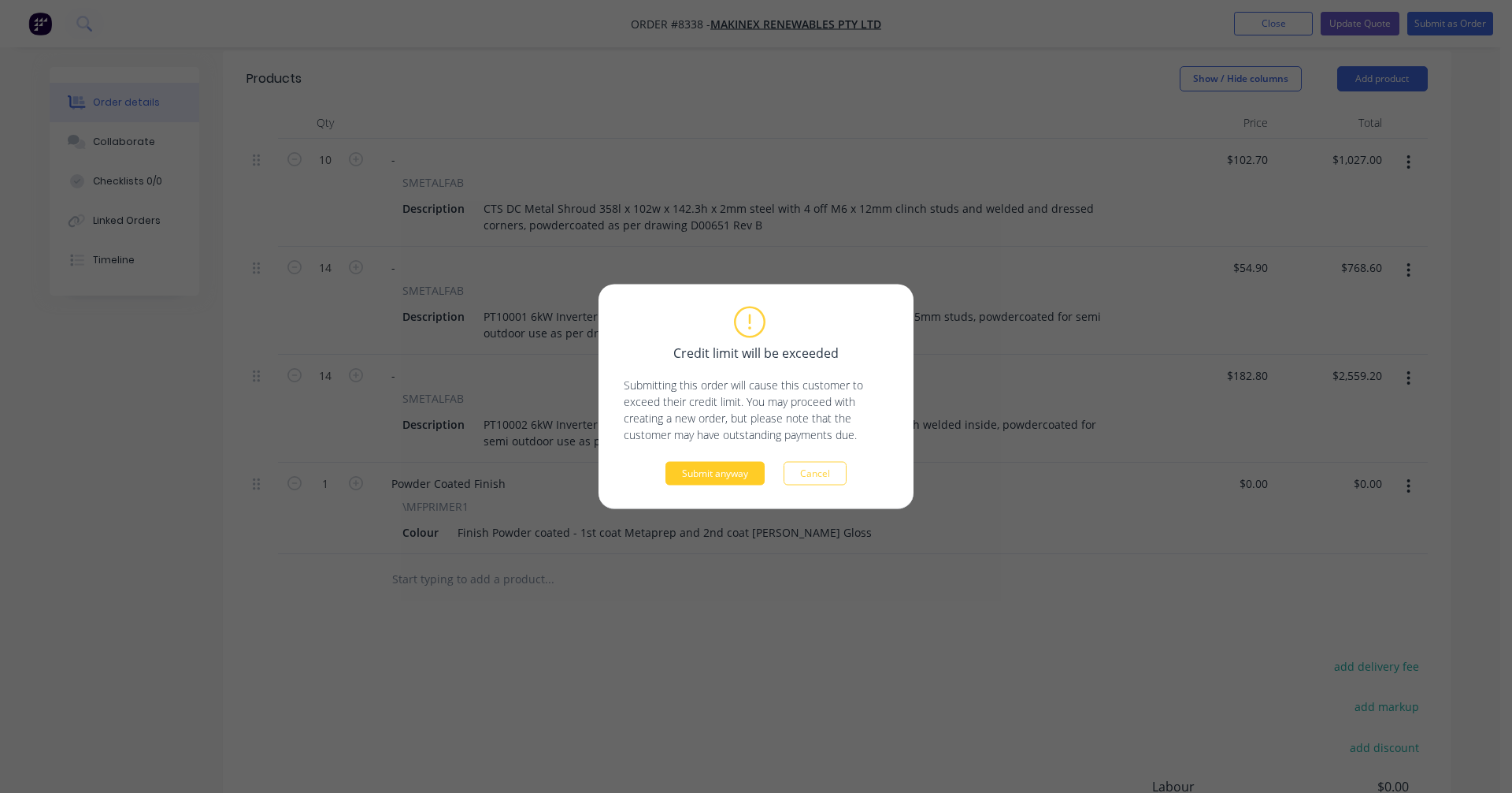
click at [717, 476] on button "Submit anyway" at bounding box center [715, 473] width 100 height 23
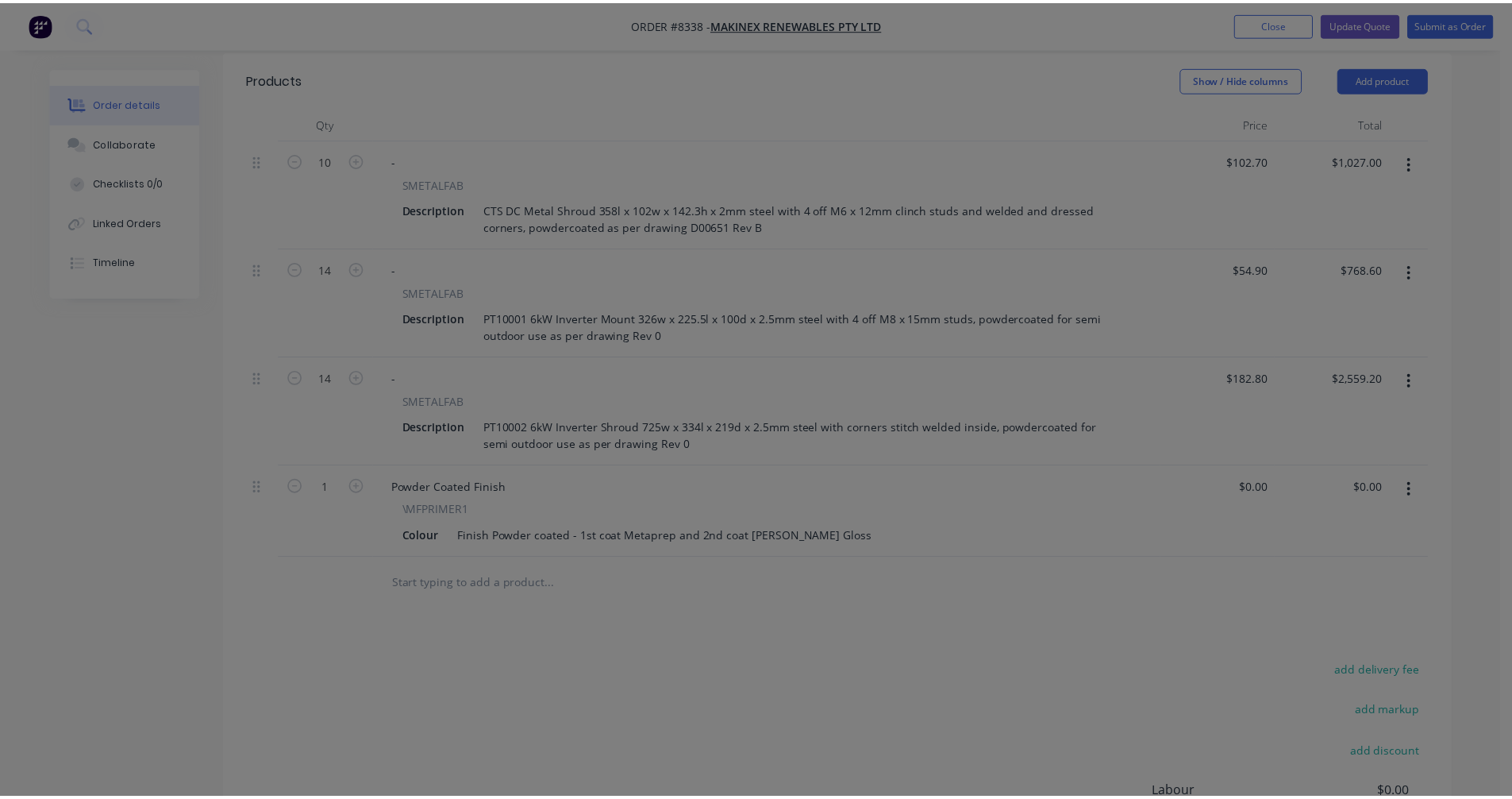
scroll to position [493, 0]
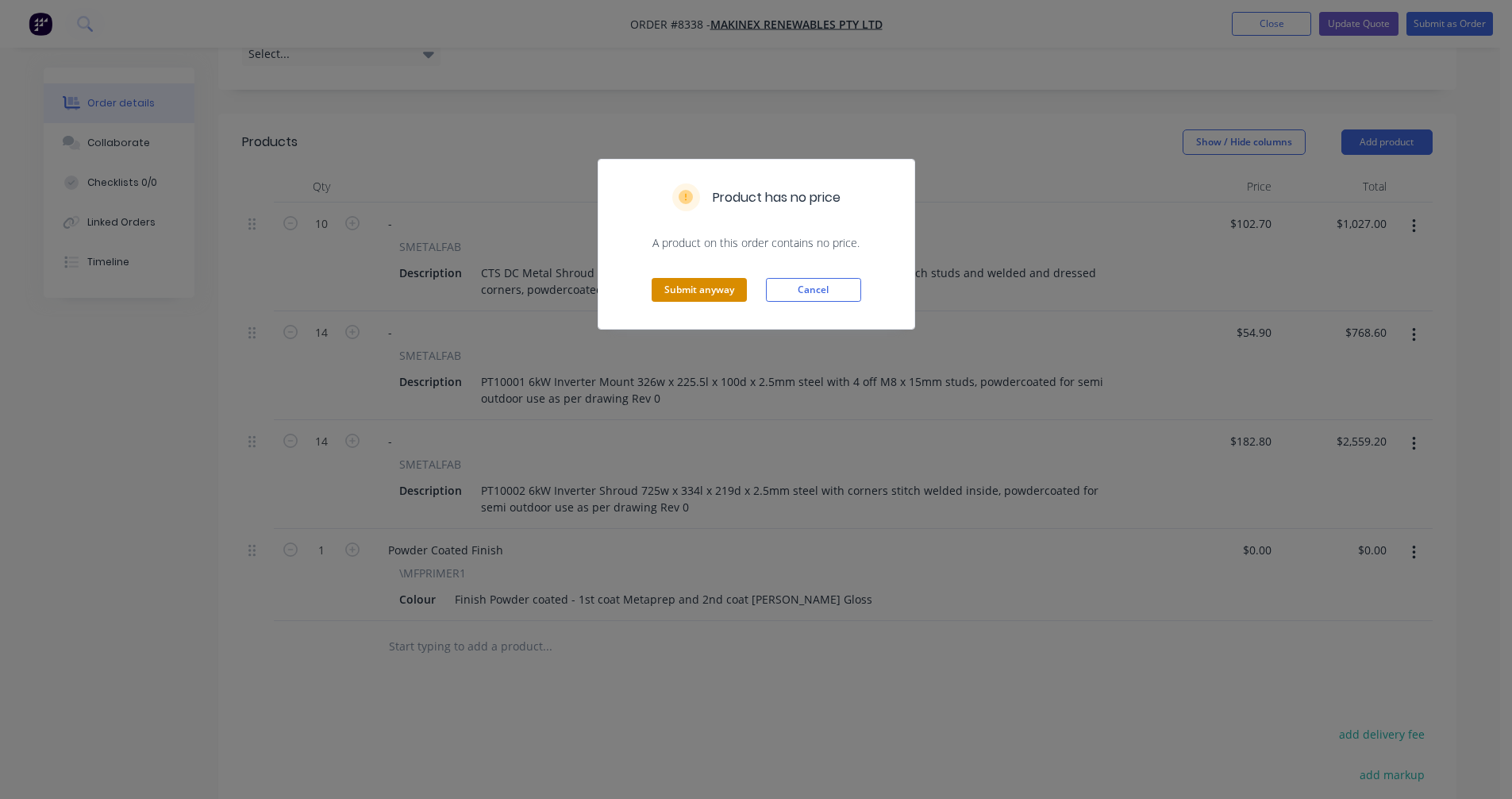
click at [689, 289] on button "Submit anyway" at bounding box center [699, 289] width 95 height 24
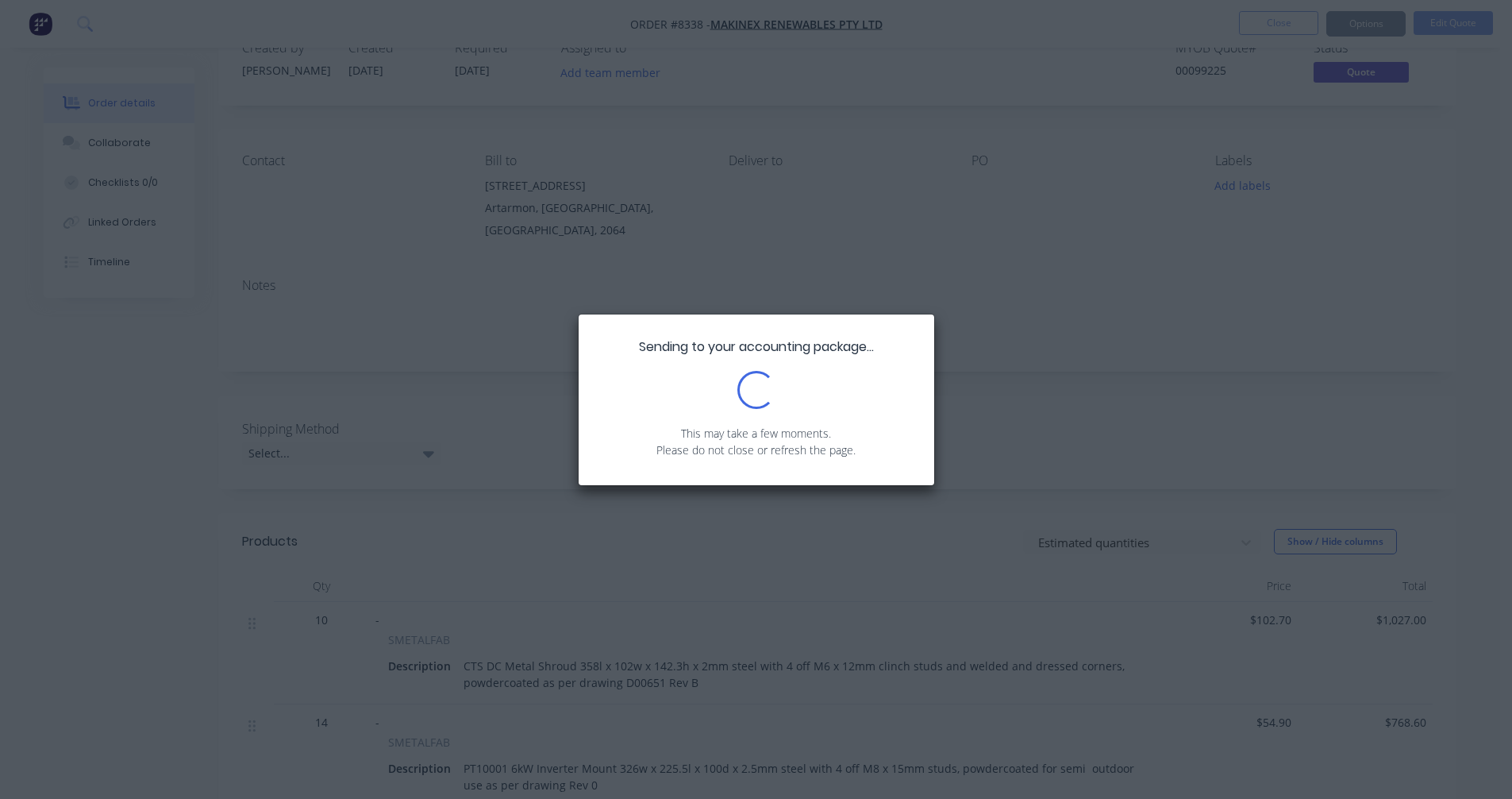
scroll to position [0, 0]
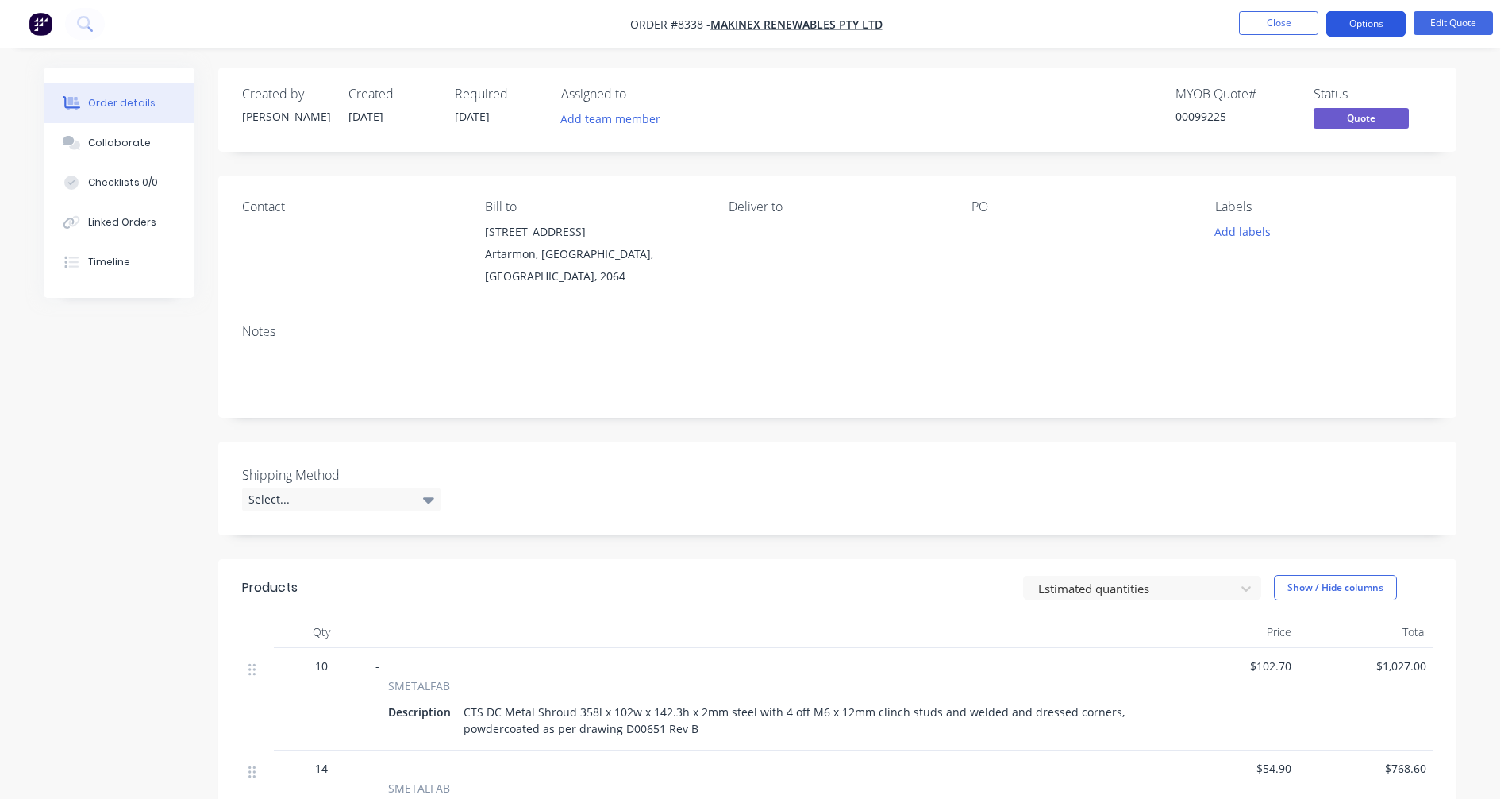
click at [1359, 20] on button "Options" at bounding box center [1366, 24] width 79 height 25
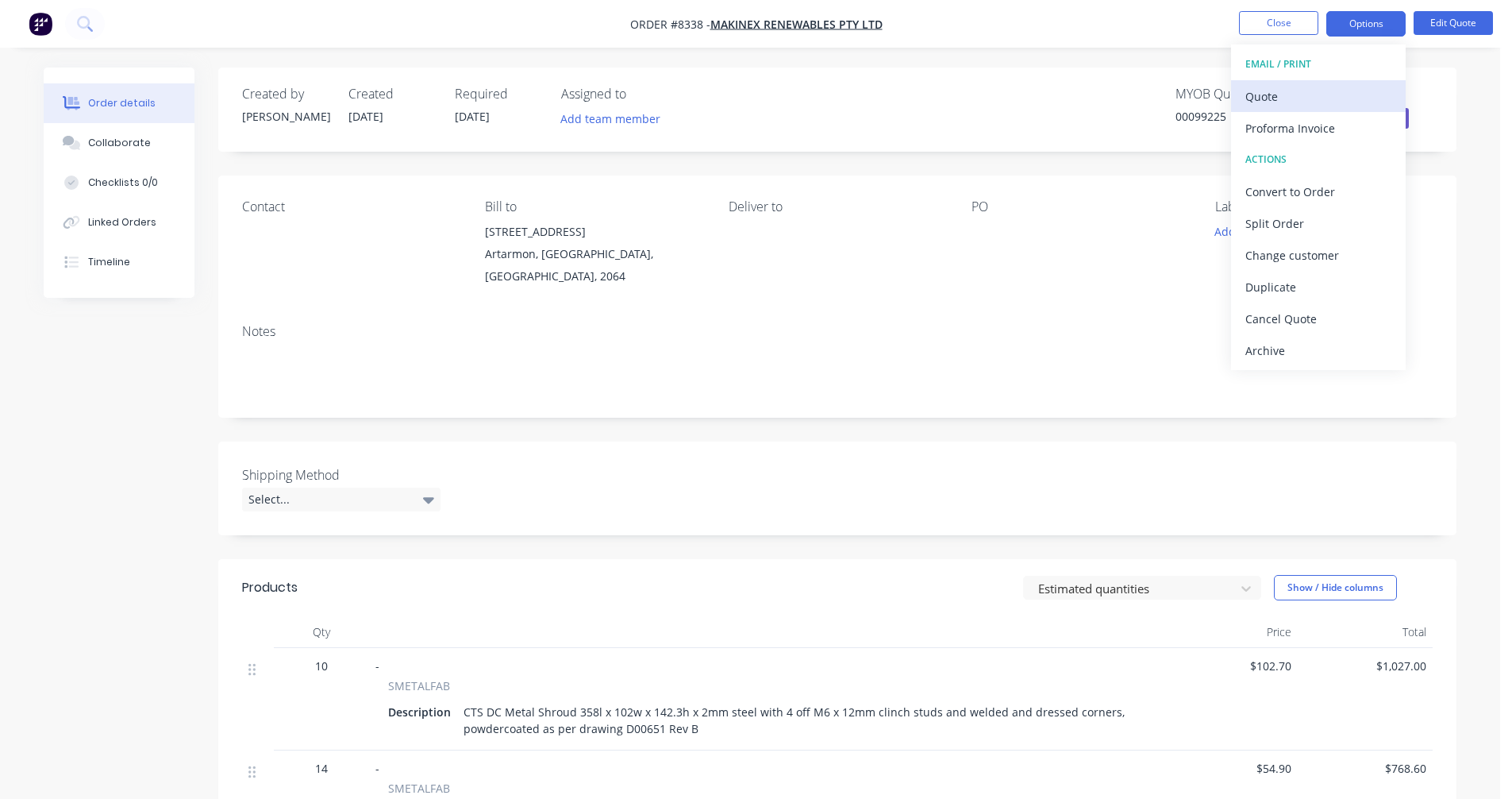
click at [1285, 94] on div "Quote" at bounding box center [1318, 96] width 146 height 23
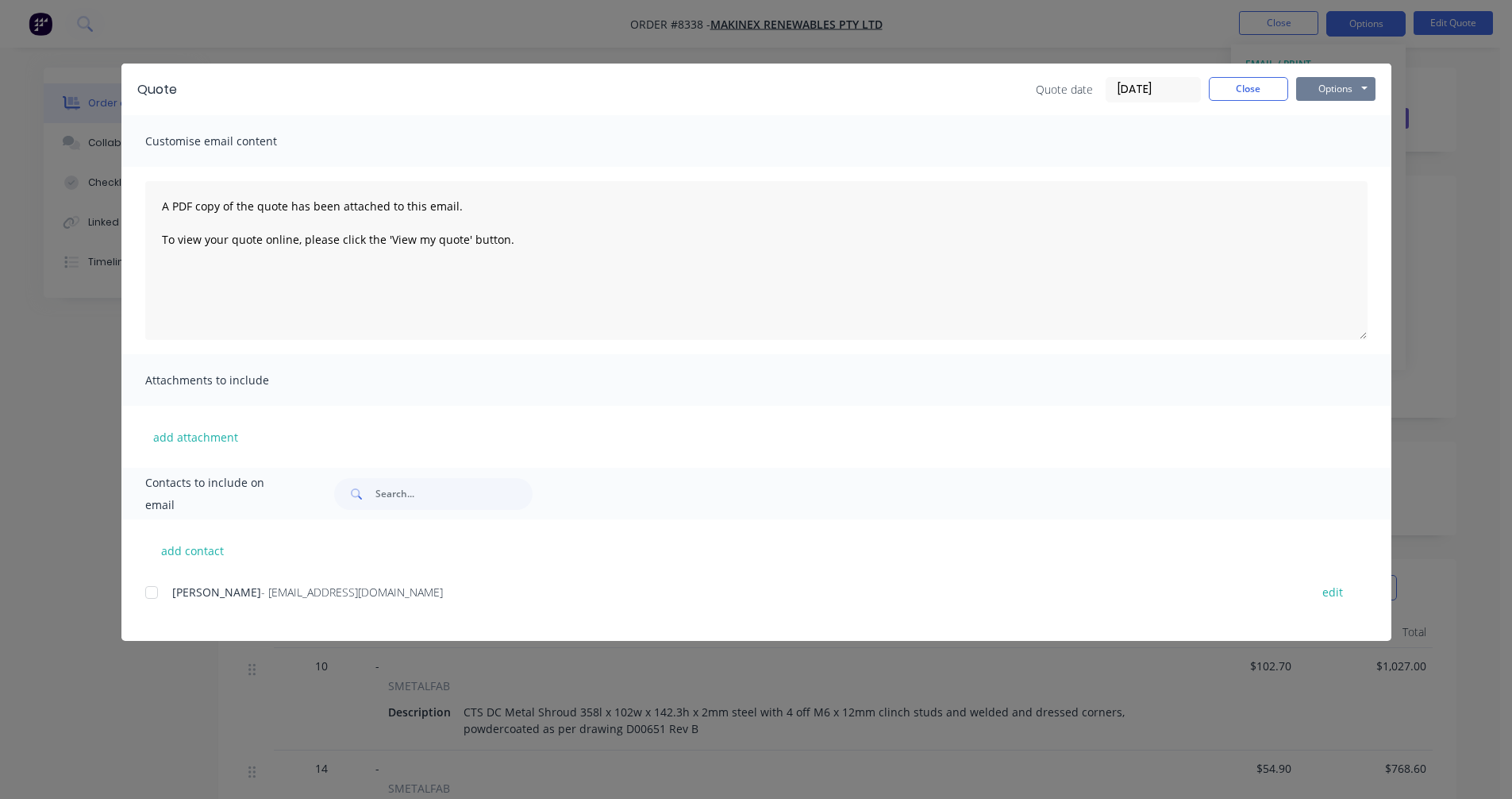
click at [1338, 87] on button "Options" at bounding box center [1336, 89] width 79 height 24
click at [1338, 111] on button "Preview" at bounding box center [1347, 116] width 101 height 26
drag, startPoint x: 1228, startPoint y: 92, endPoint x: 1250, endPoint y: 72, distance: 29.7
click at [1230, 89] on button "Close" at bounding box center [1249, 89] width 79 height 24
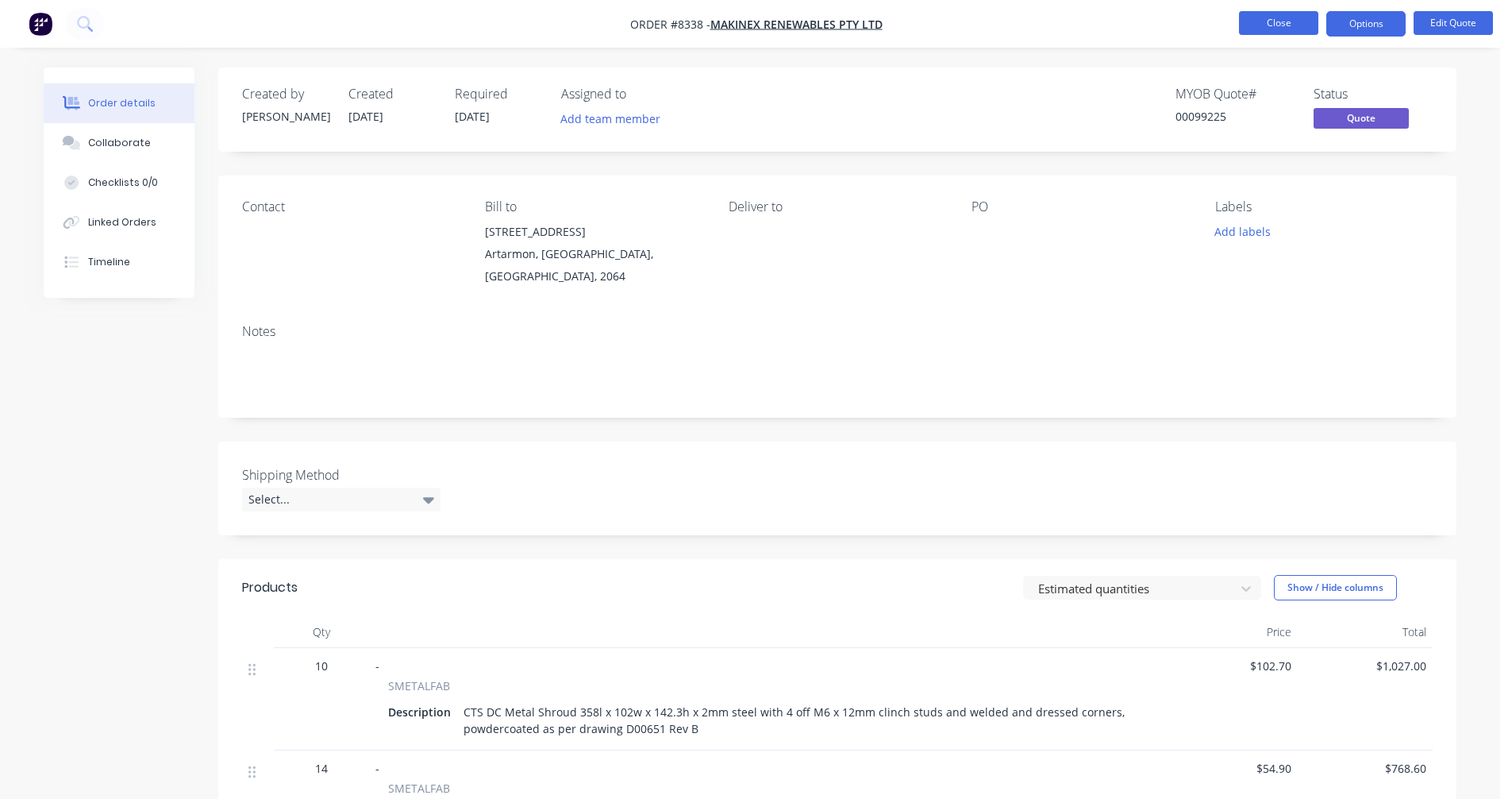
click at [1293, 17] on button "Close" at bounding box center [1279, 23] width 79 height 24
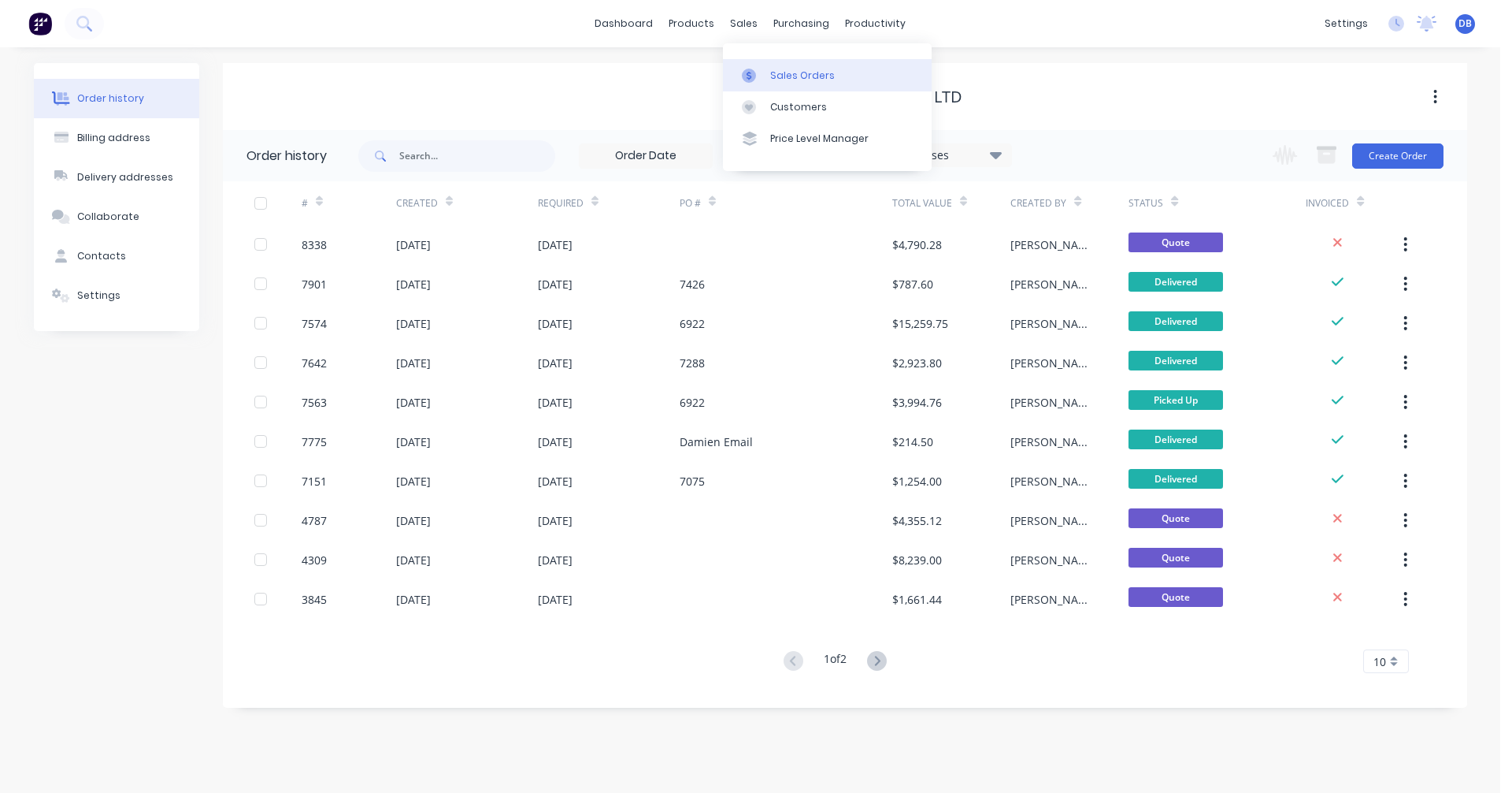
click at [781, 71] on div "Sales Orders" at bounding box center [802, 75] width 64 height 14
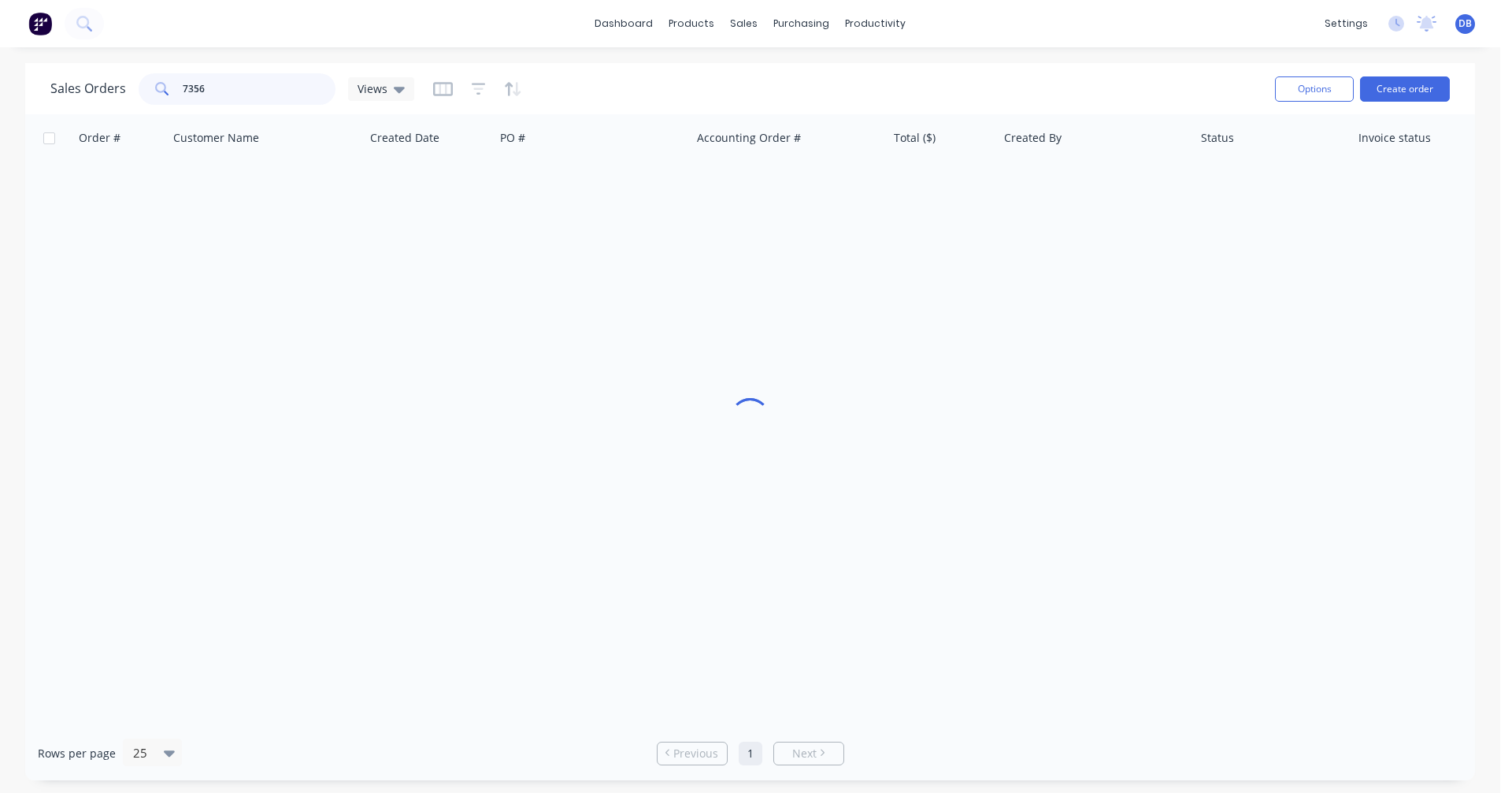
drag, startPoint x: 223, startPoint y: 82, endPoint x: 118, endPoint y: 86, distance: 105.1
click at [136, 82] on div "Sales Orders 7356 Views" at bounding box center [232, 90] width 364 height 32
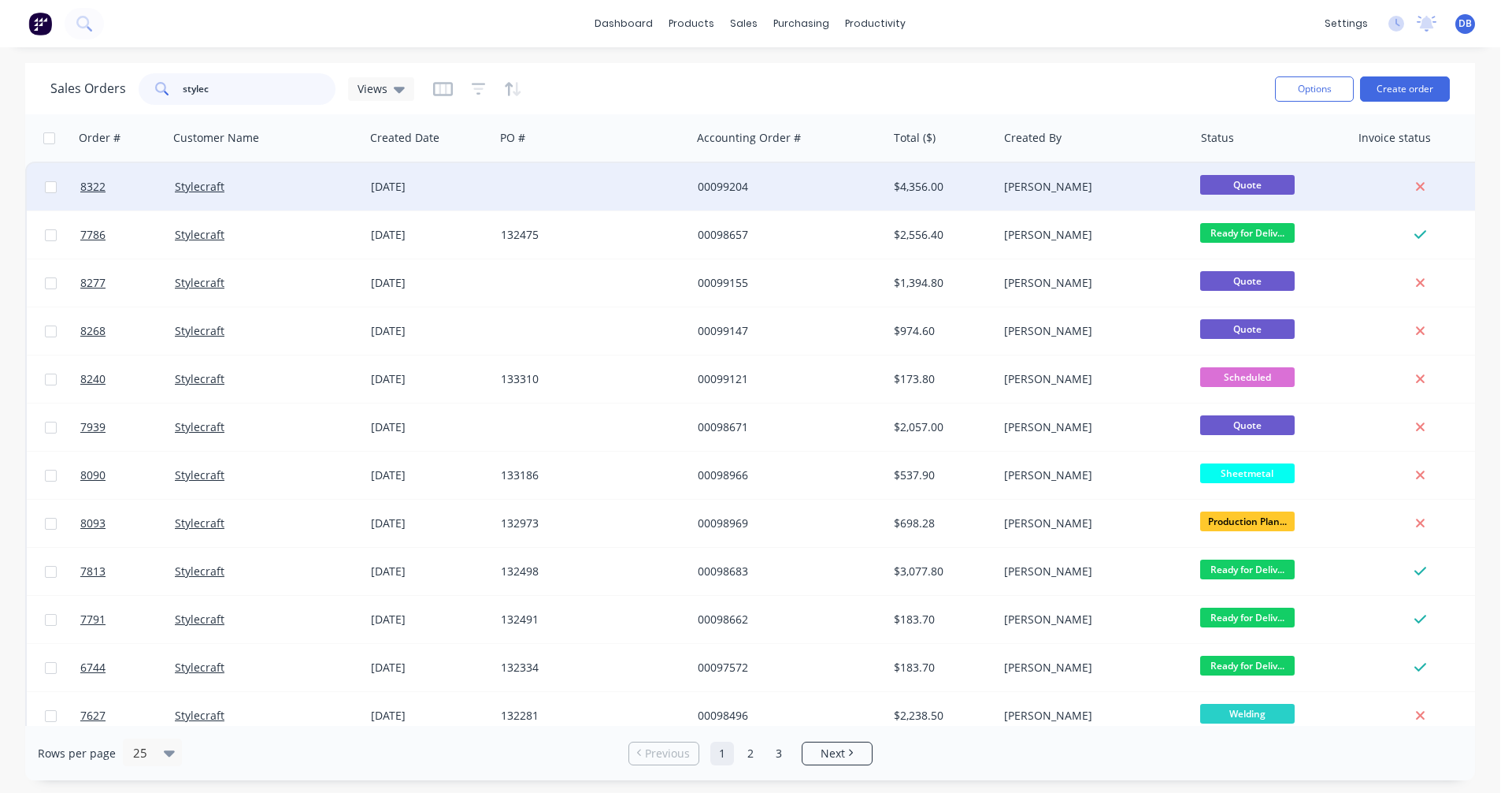
type input "stylec"
click at [740, 181] on div "00099204" at bounding box center [785, 187] width 175 height 16
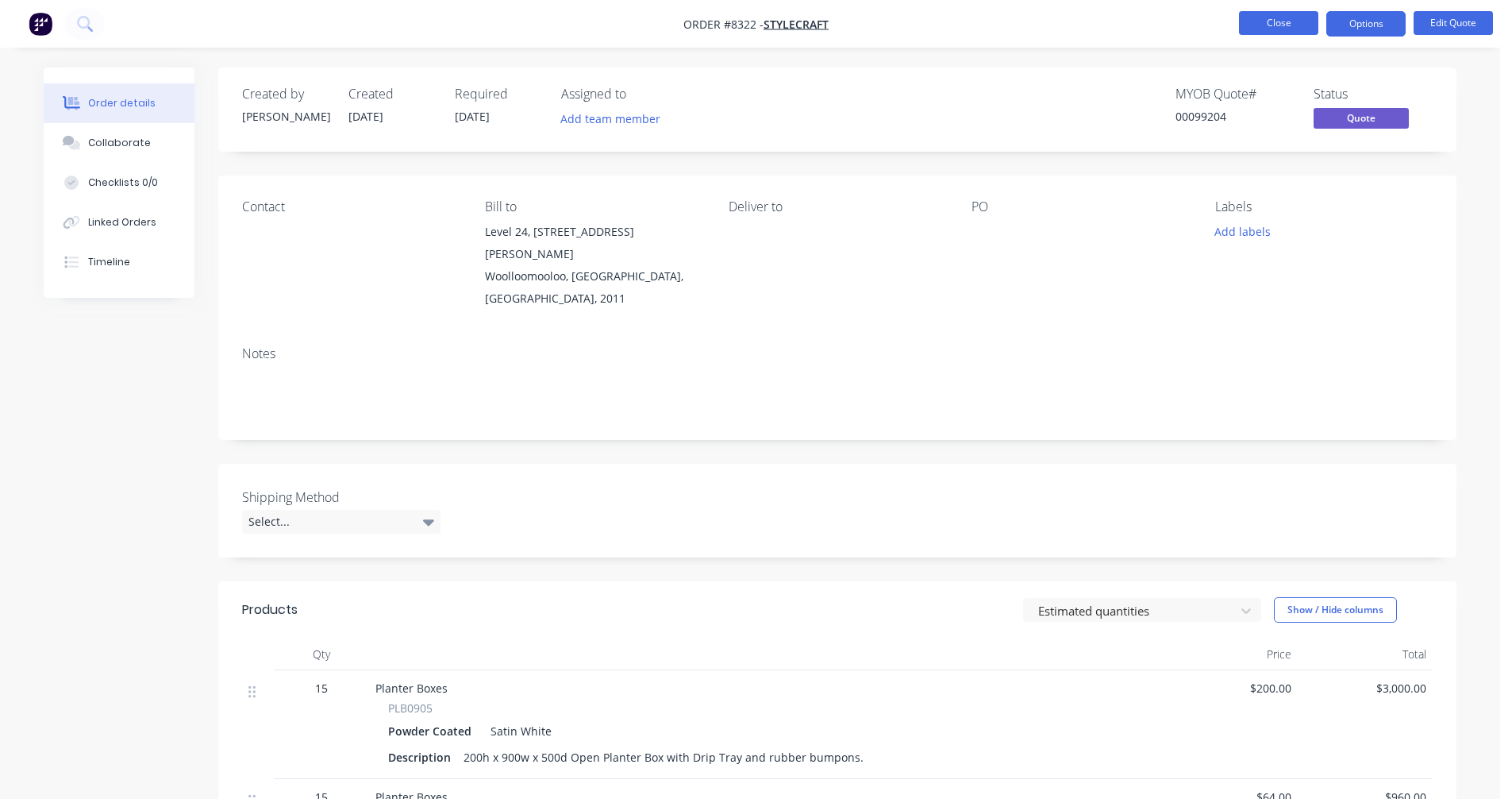
click at [1250, 27] on button "Close" at bounding box center [1279, 23] width 79 height 24
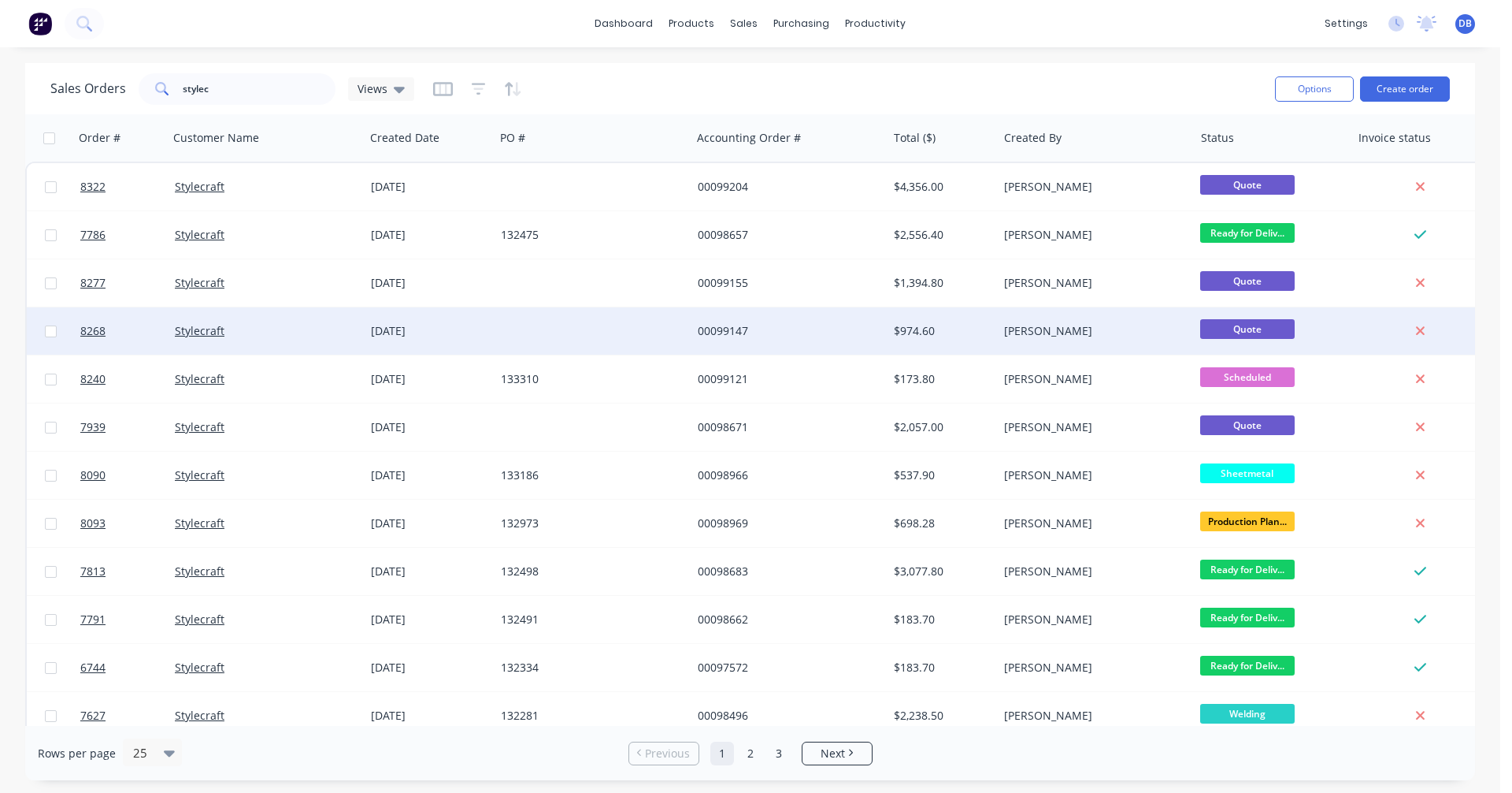
click at [725, 326] on div "00099147" at bounding box center [785, 331] width 175 height 16
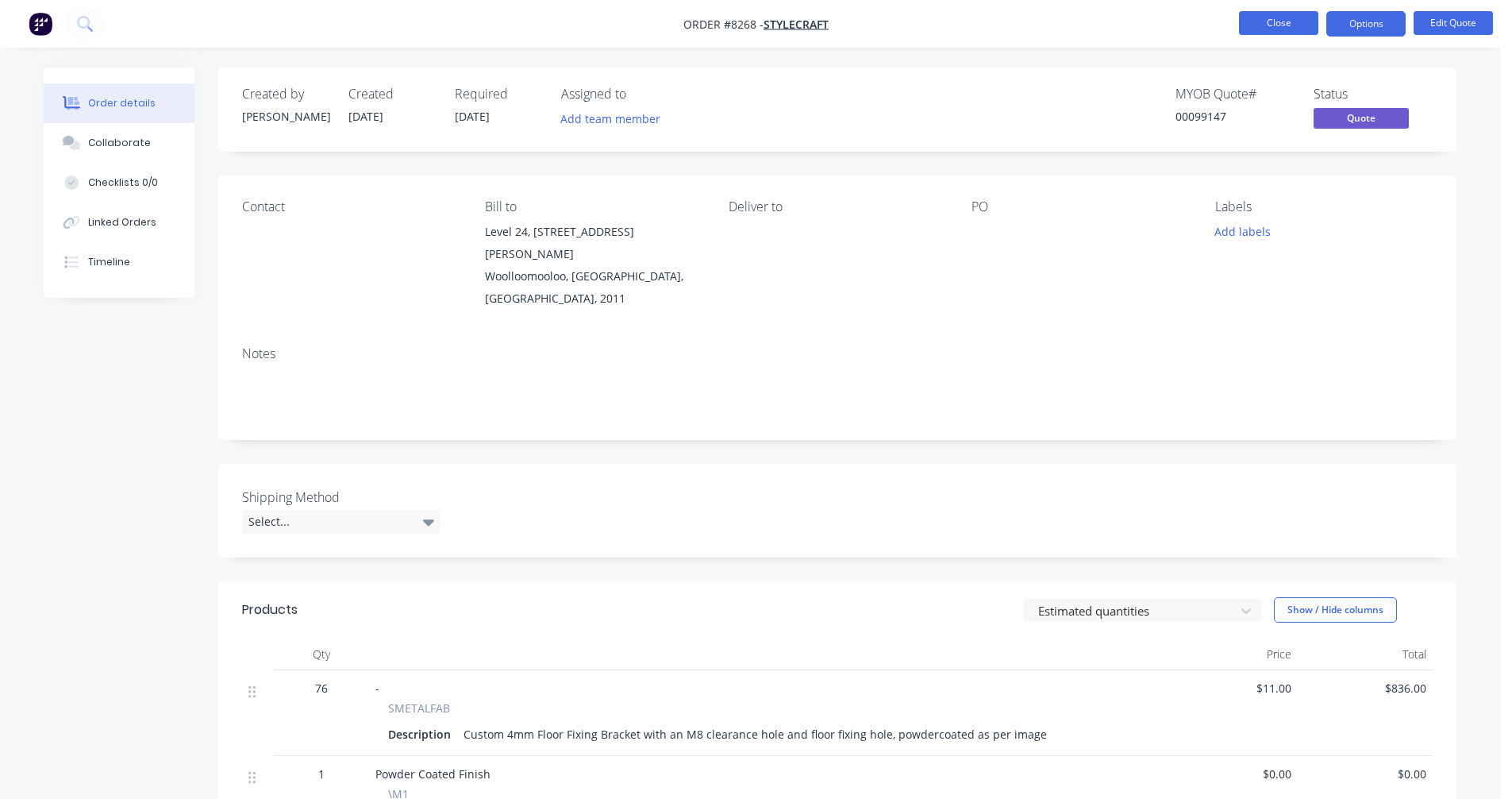
click at [1280, 17] on button "Close" at bounding box center [1279, 23] width 79 height 24
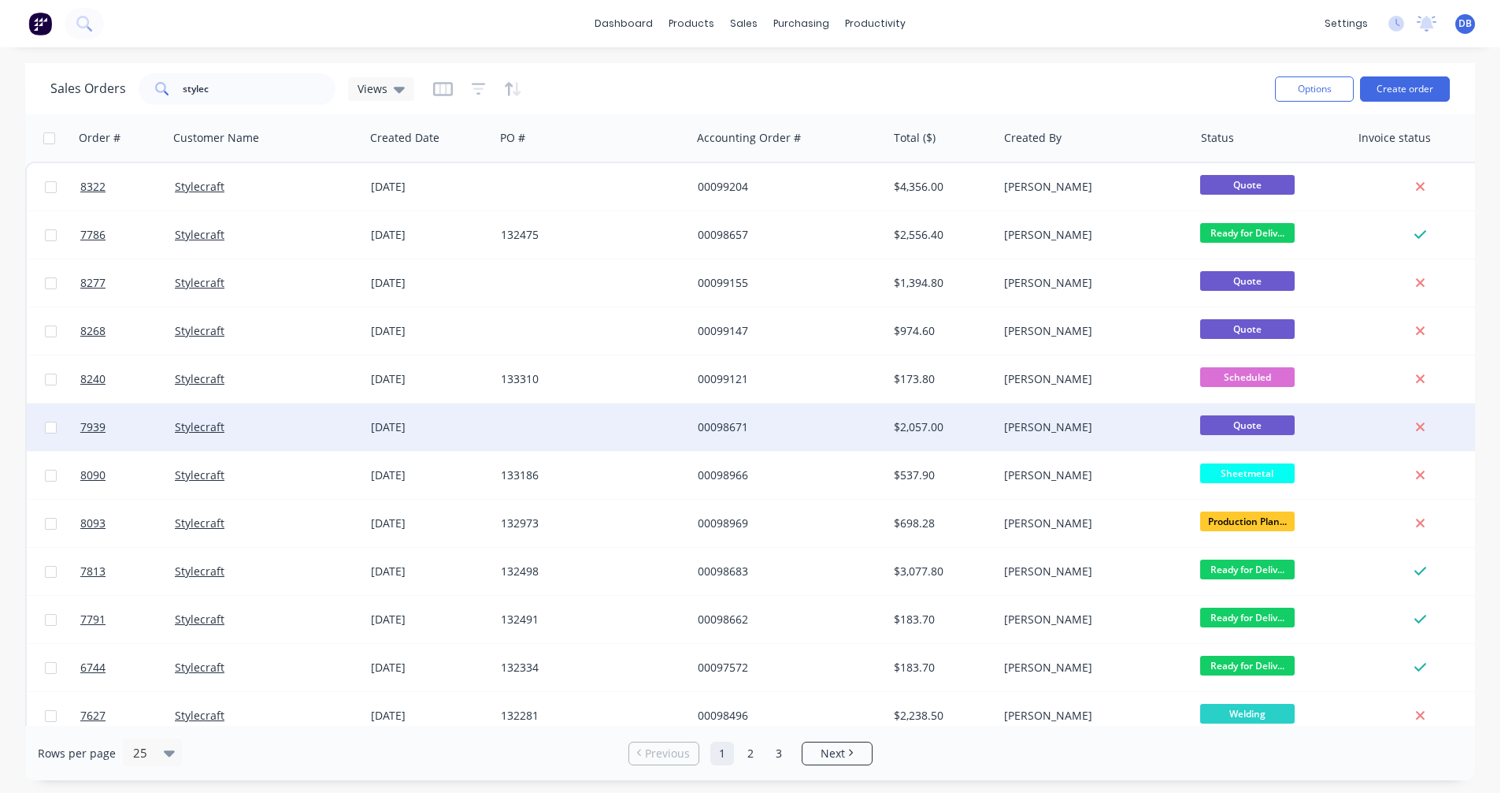
click at [726, 423] on div "00098671" at bounding box center [785, 427] width 175 height 16
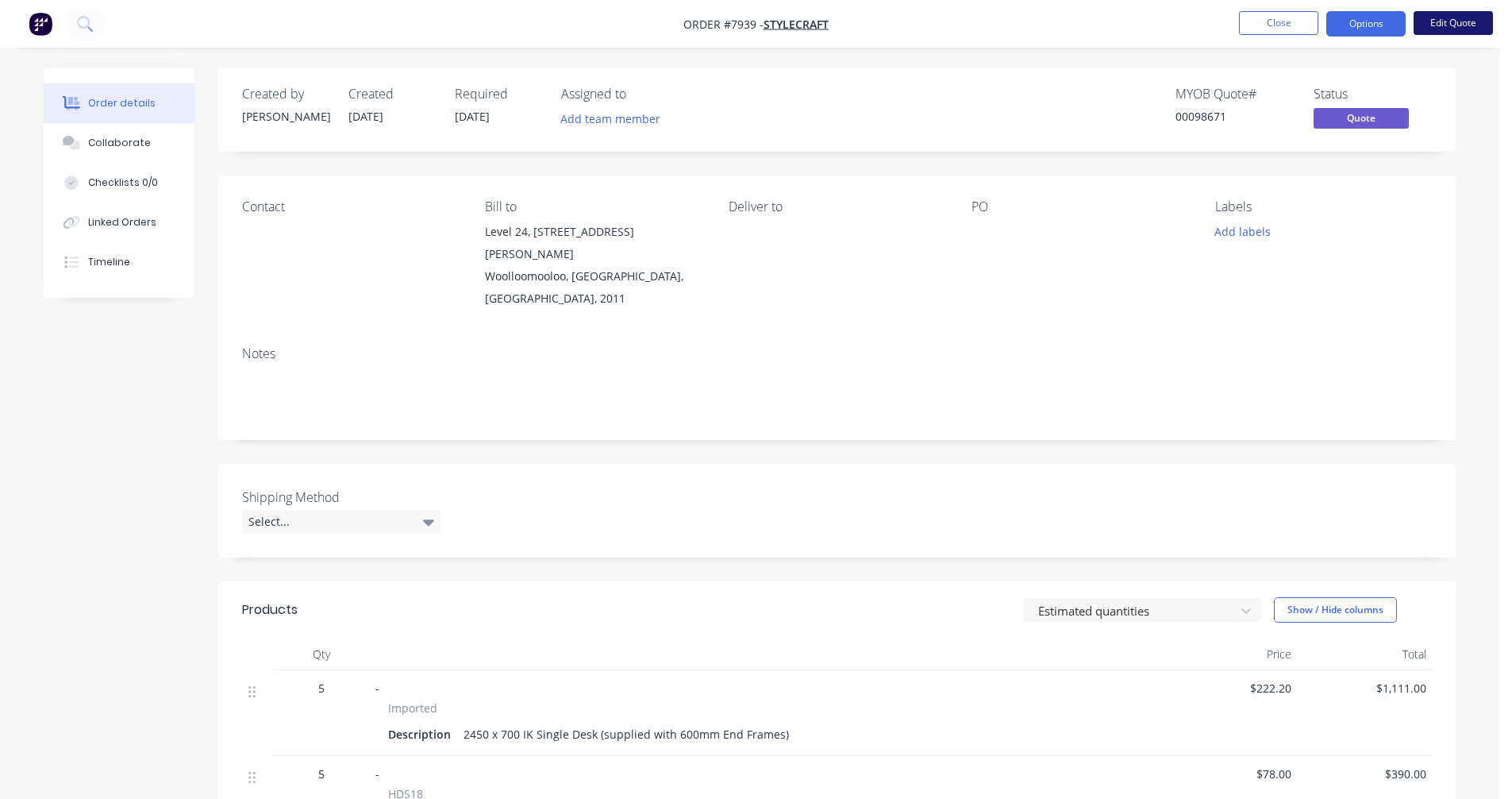
click at [1468, 19] on button "Edit Quote" at bounding box center [1454, 23] width 79 height 24
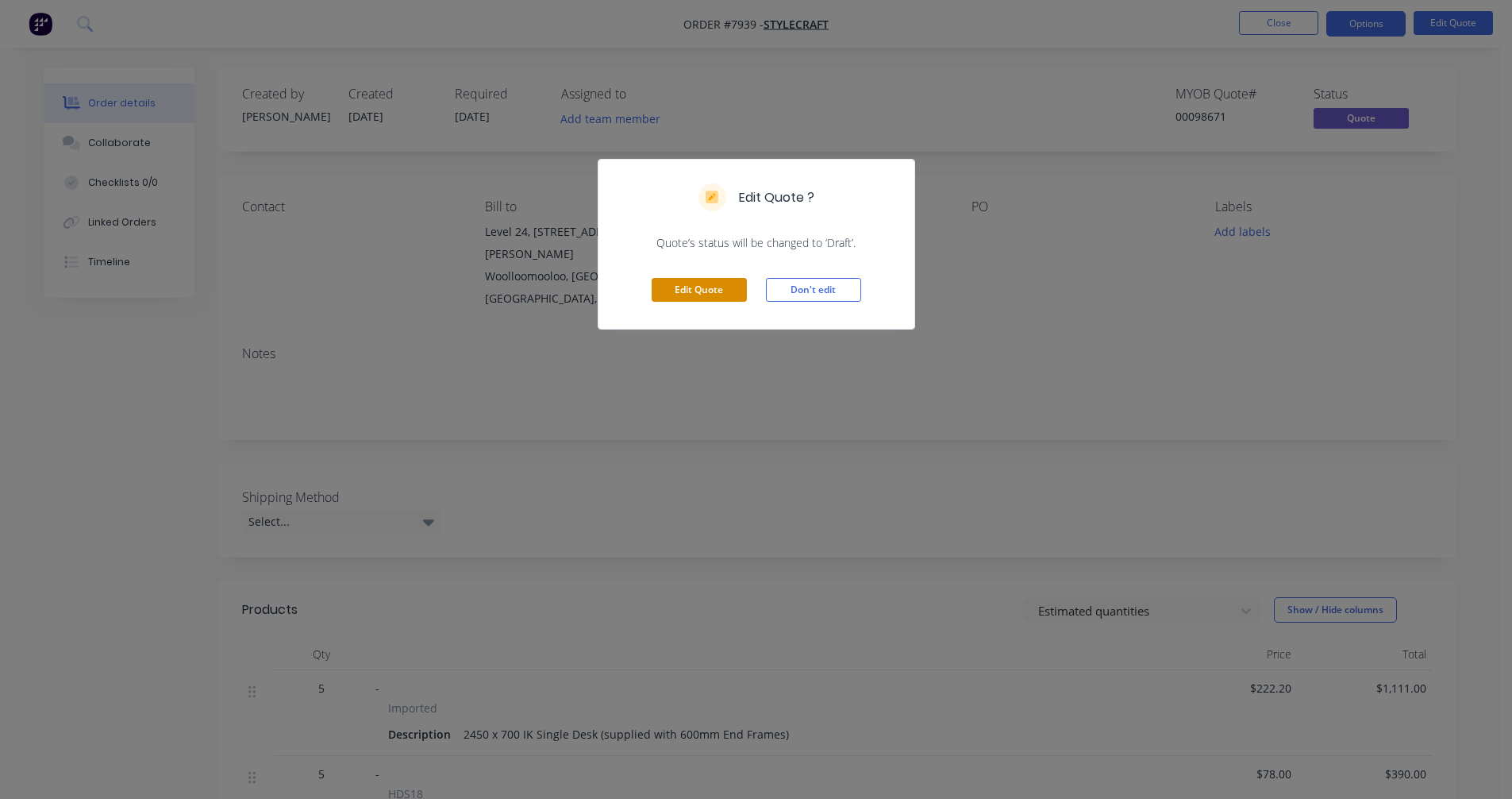
click at [690, 290] on button "Edit Quote" at bounding box center [699, 289] width 95 height 24
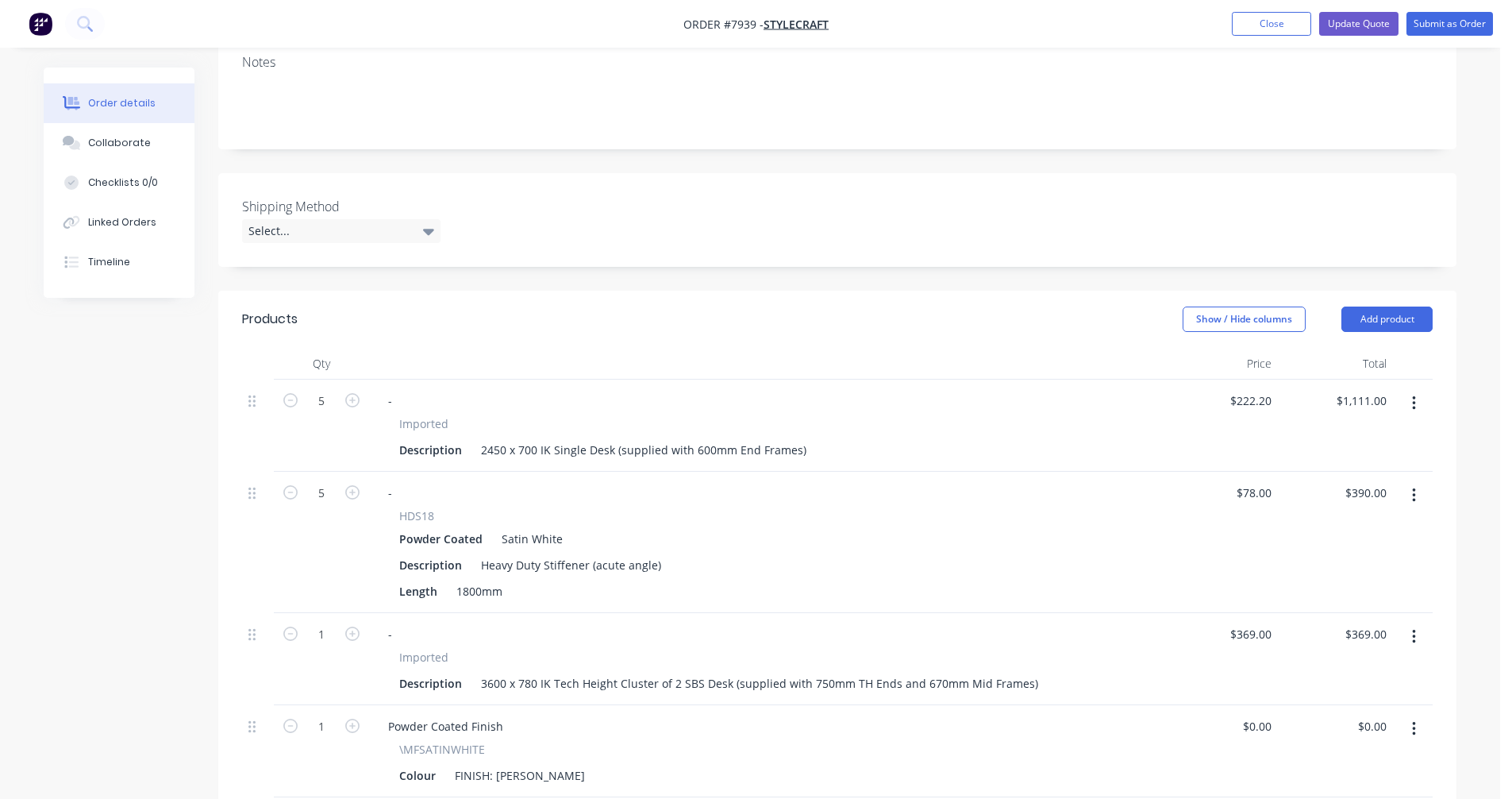
scroll to position [397, 0]
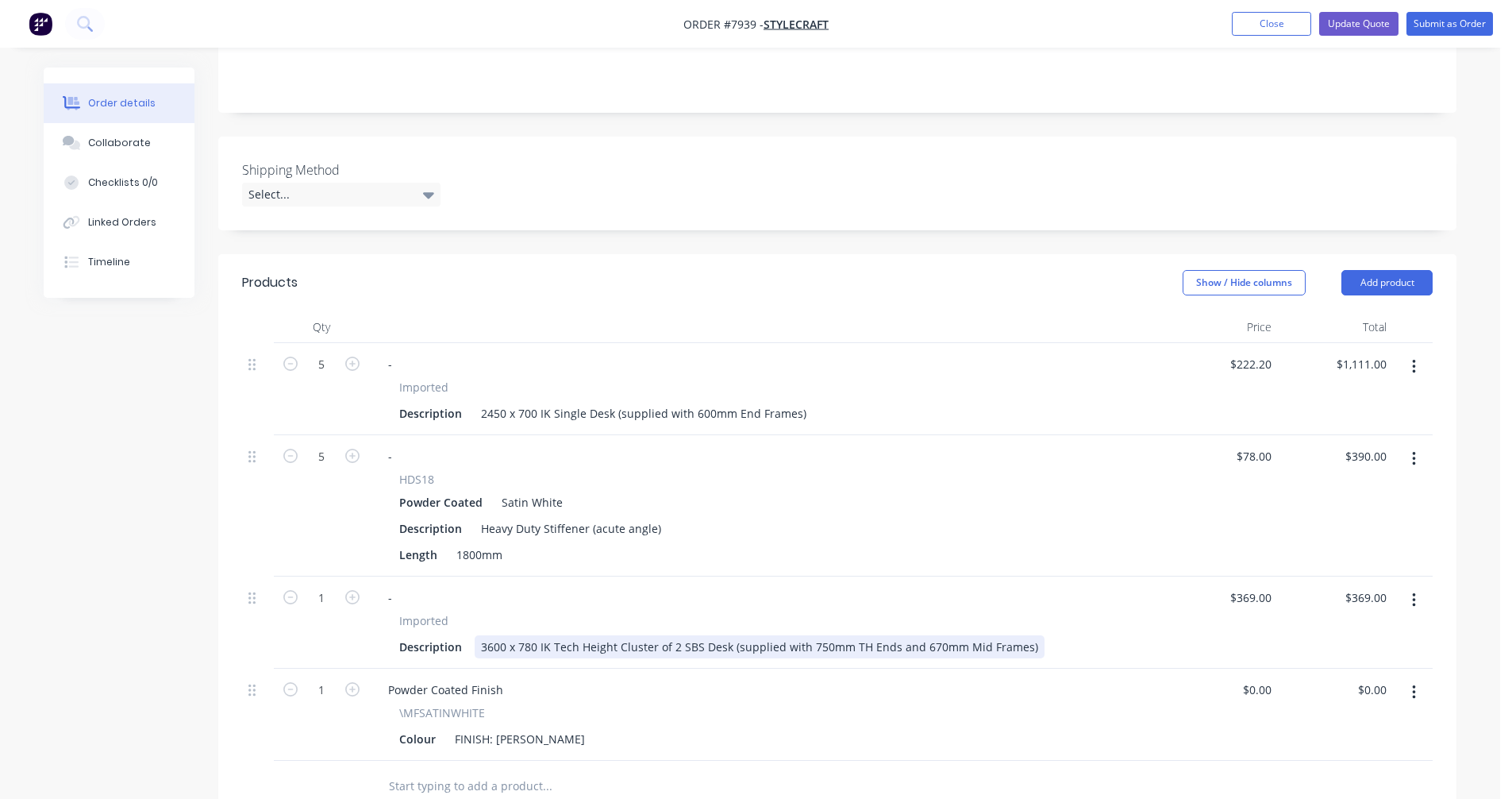
click at [530, 635] on div "3600 x 780 IK Tech Height Cluster of 2 SBS Desk (supplied with 750mm TH Ends an…" at bounding box center [760, 646] width 570 height 23
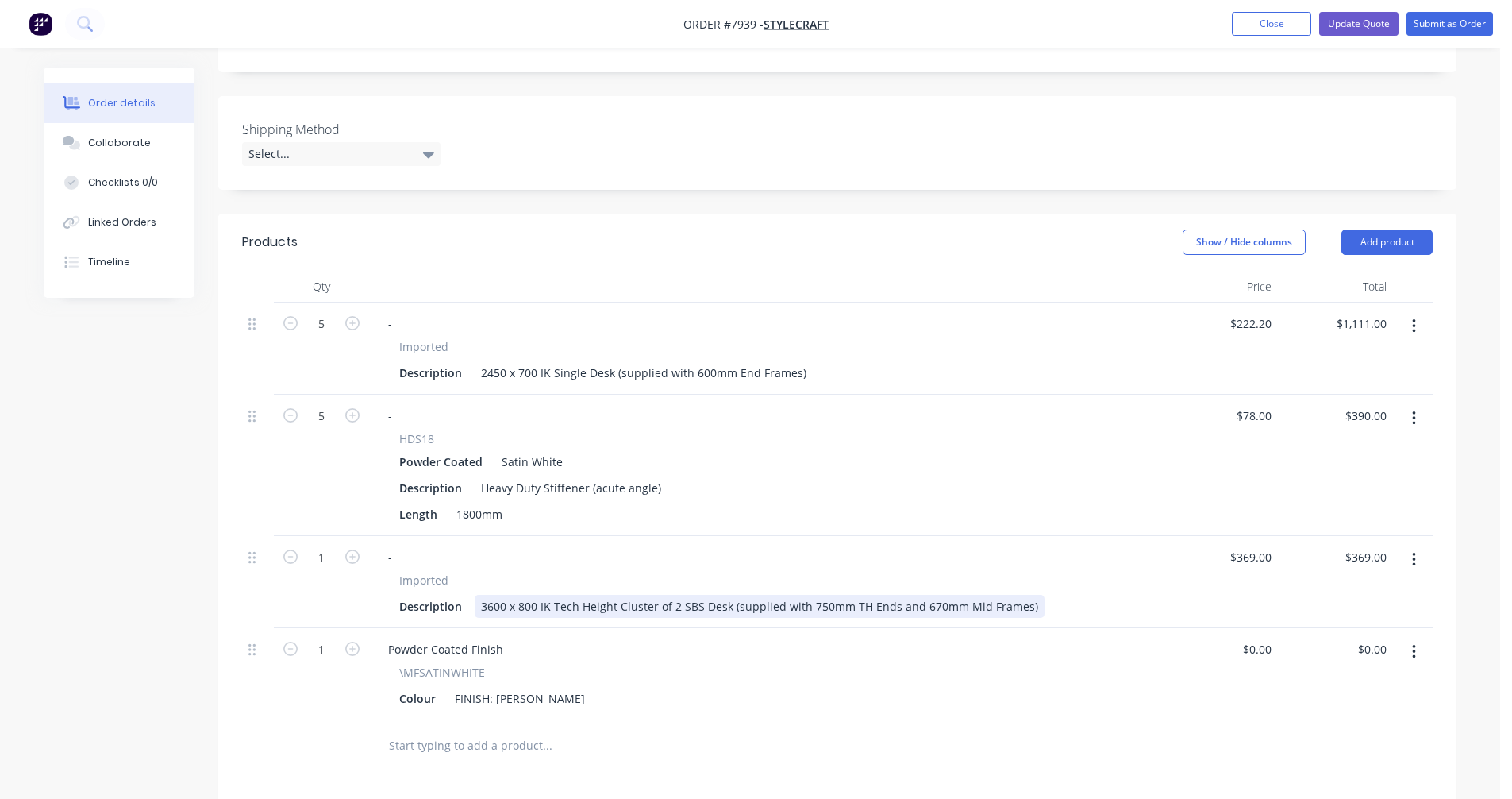
scroll to position [477, 0]
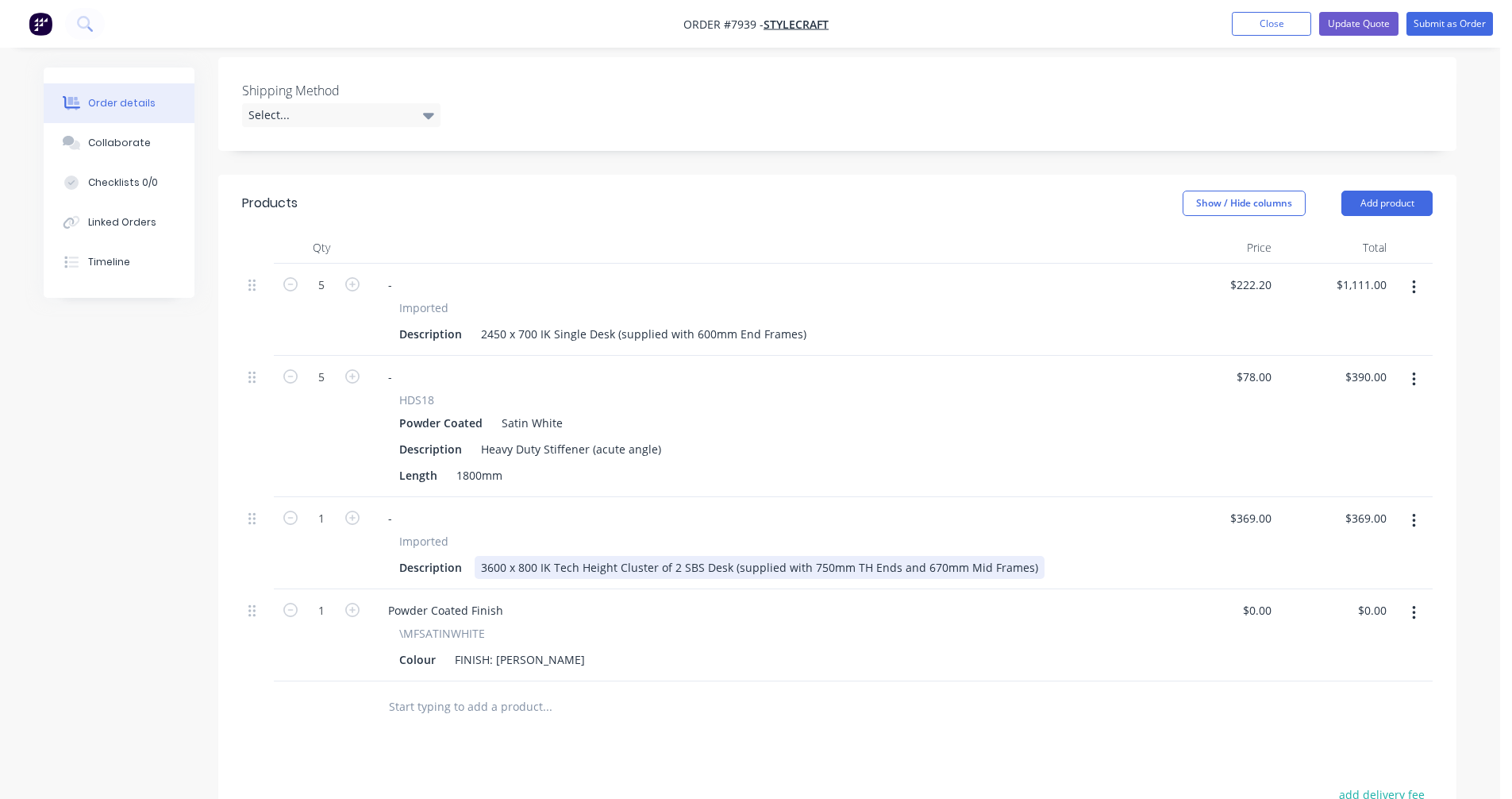
click at [820, 556] on div "3600 x 800 IK Tech Height Cluster of 2 SBS Desk (supplied with 750mm TH Ends an…" at bounding box center [760, 567] width 570 height 23
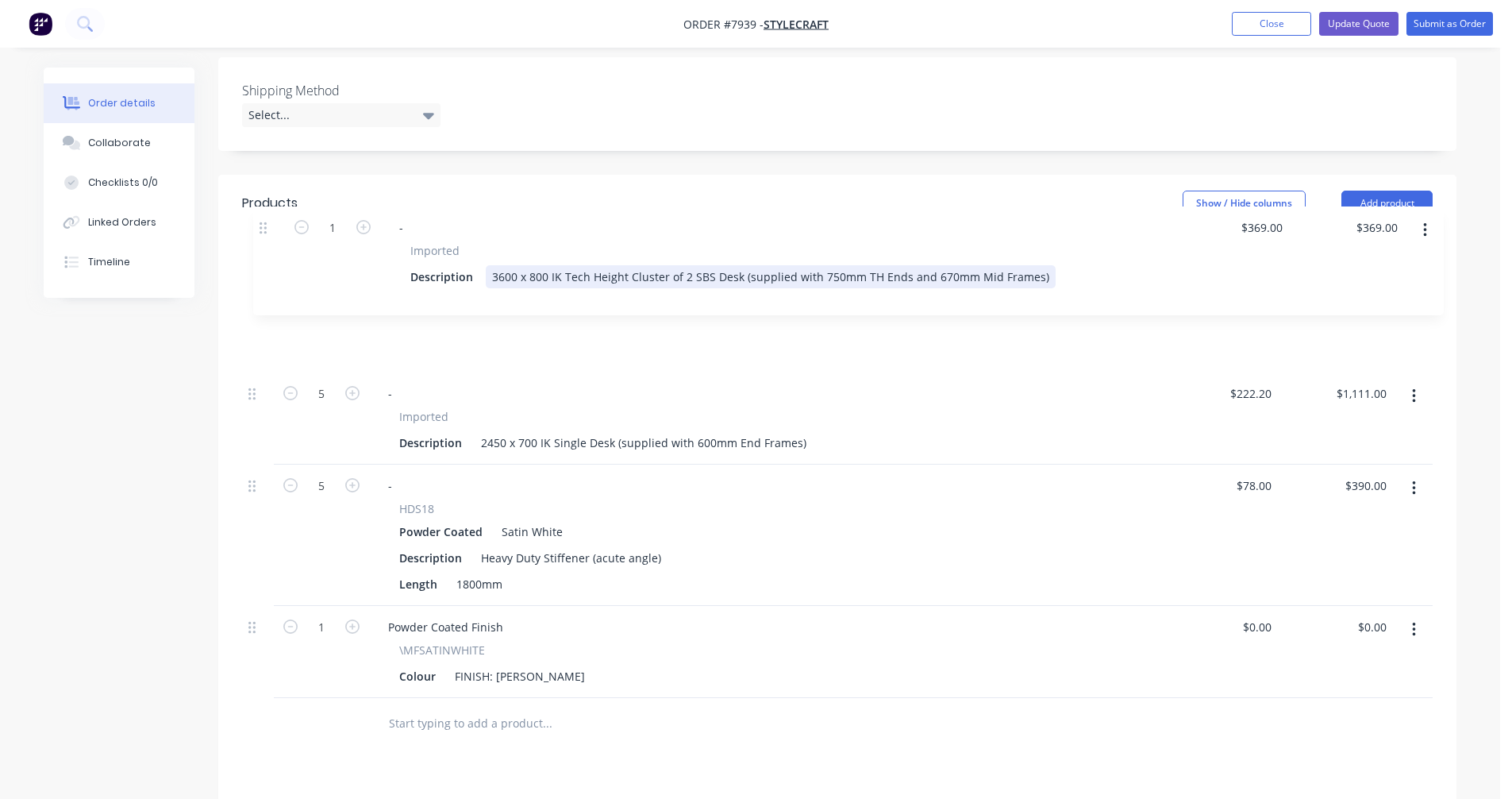
drag, startPoint x: 249, startPoint y: 453, endPoint x: 262, endPoint y: 224, distance: 229.4
click at [262, 263] on div "5 - Imported Description 2450 x 700 IK Single Desk (supplied with 600mm End Fra…" at bounding box center [837, 480] width 1191 height 435
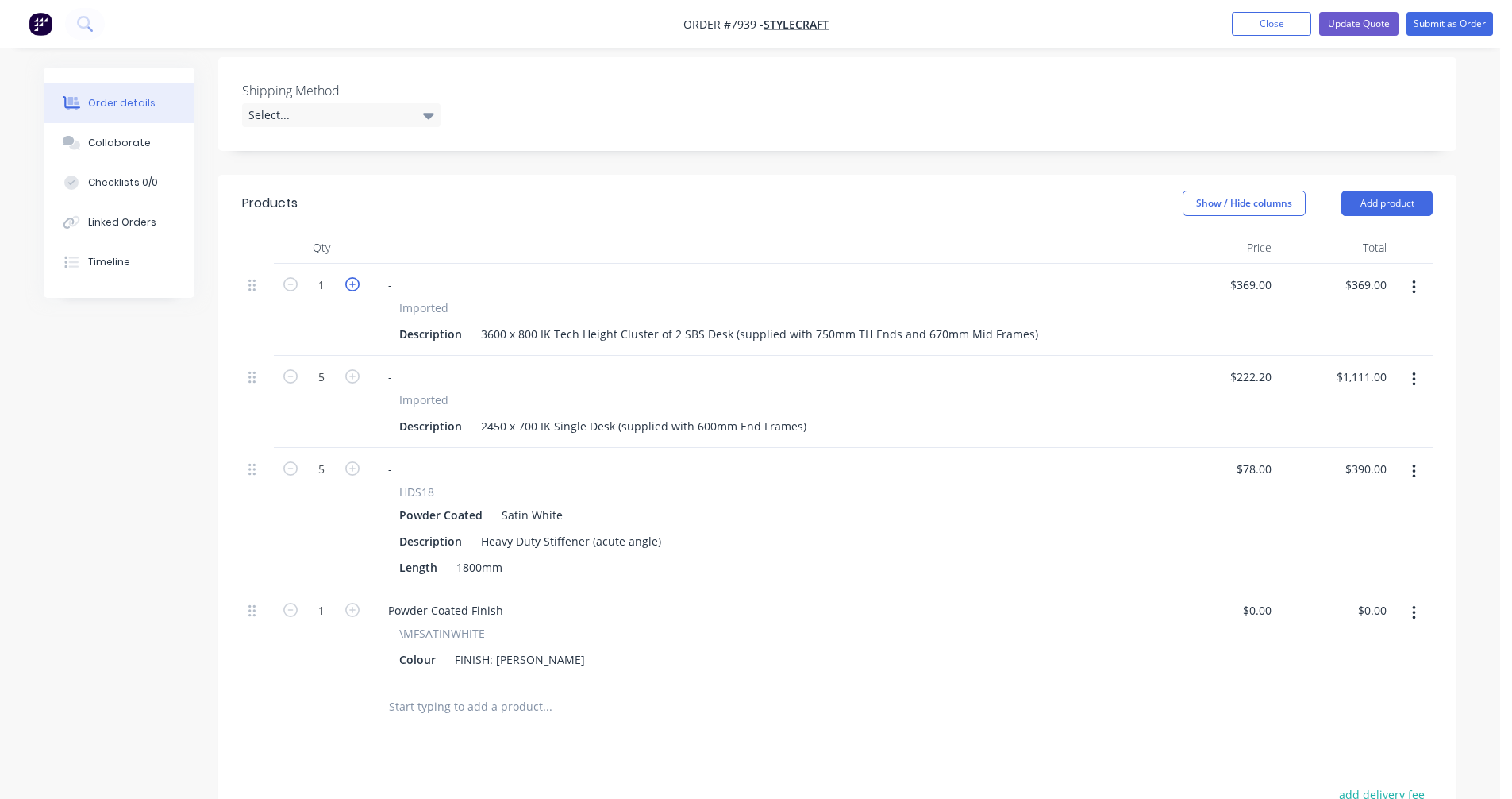
click at [354, 277] on icon "button" at bounding box center [352, 283] width 14 height 14
type input "2"
type input "$738.00"
click at [354, 277] on icon "button" at bounding box center [352, 283] width 14 height 14
type input "3"
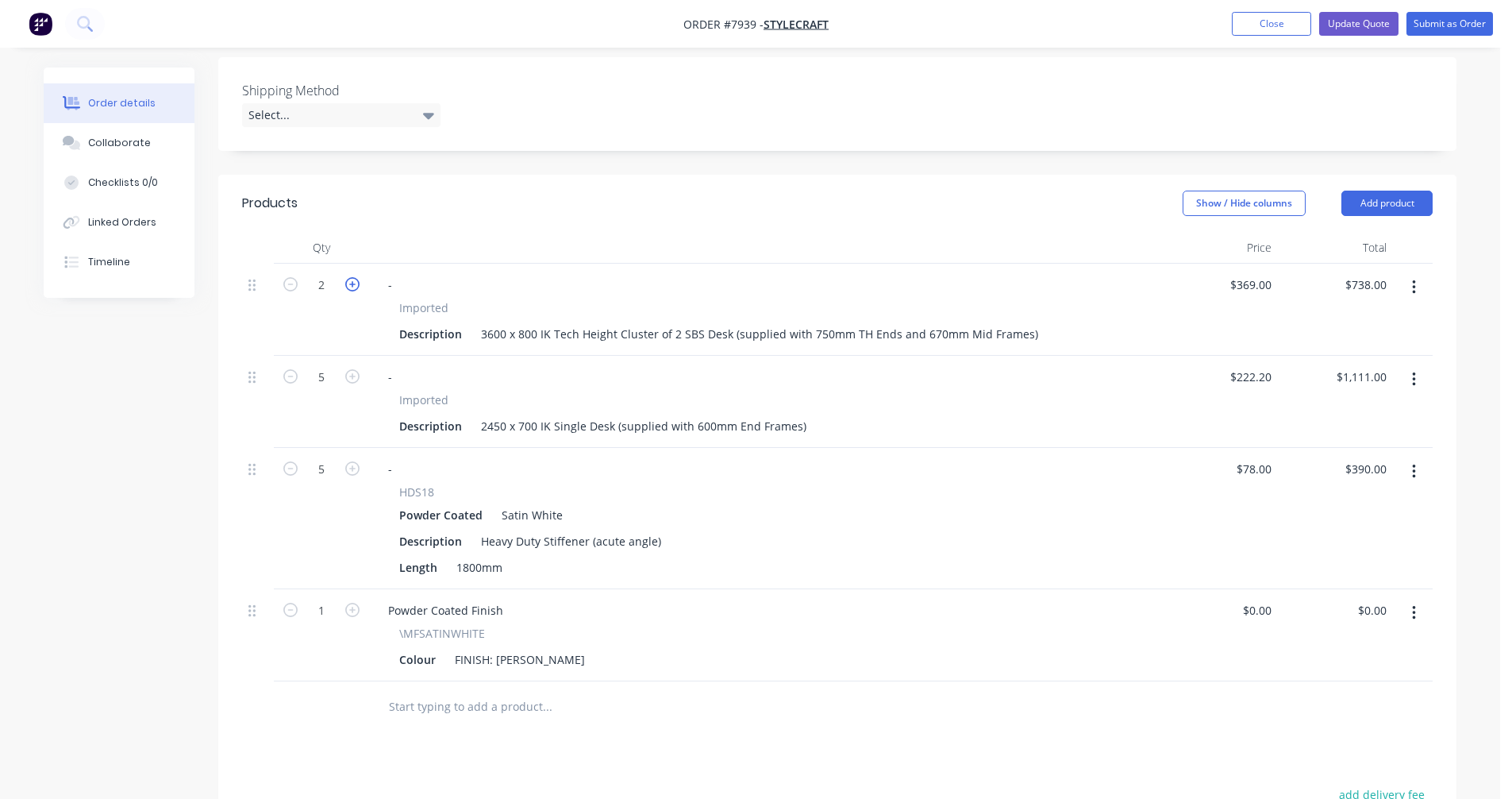
type input "$1,107.00"
click at [744, 322] on div "3600 x 800 IK Tech Height Cluster of 2 SBS Desk (supplied with 750mm TH Ends an…" at bounding box center [760, 333] width 570 height 23
type input "$354.00"
type input "$1,062.00"
click at [397, 273] on div "-" at bounding box center [390, 284] width 30 height 23
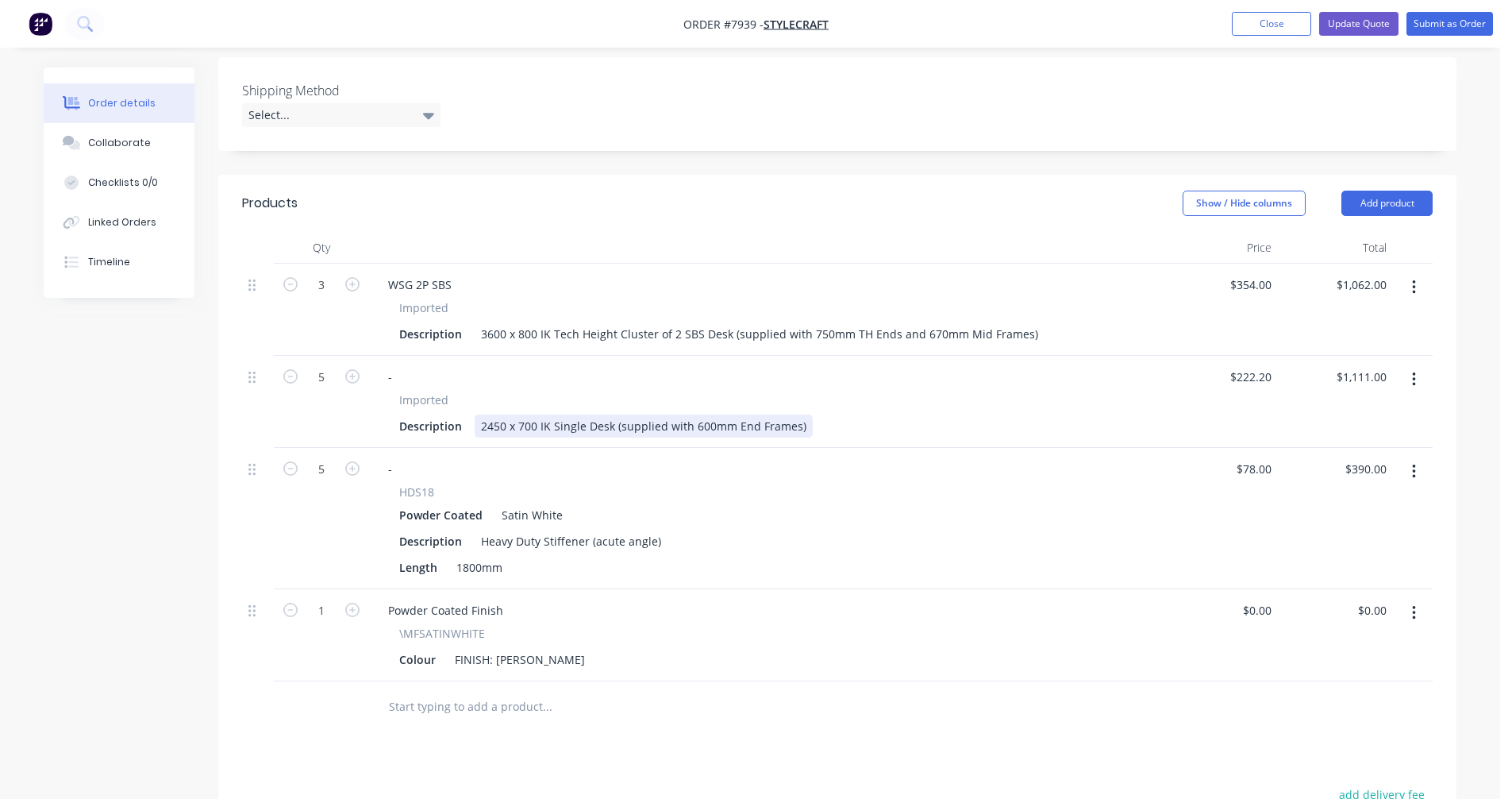
click at [667, 414] on div "2450 x 700 IK Single Desk (supplied with 600mm End Frames)" at bounding box center [644, 425] width 338 height 23
click at [792, 414] on div "2450 x 700 IK Single Desk (supplied with 600mm End Frames)" at bounding box center [644, 425] width 338 height 23
click at [286, 370] on icon "button" at bounding box center [290, 376] width 14 height 14
type input "4"
type input "$888.80"
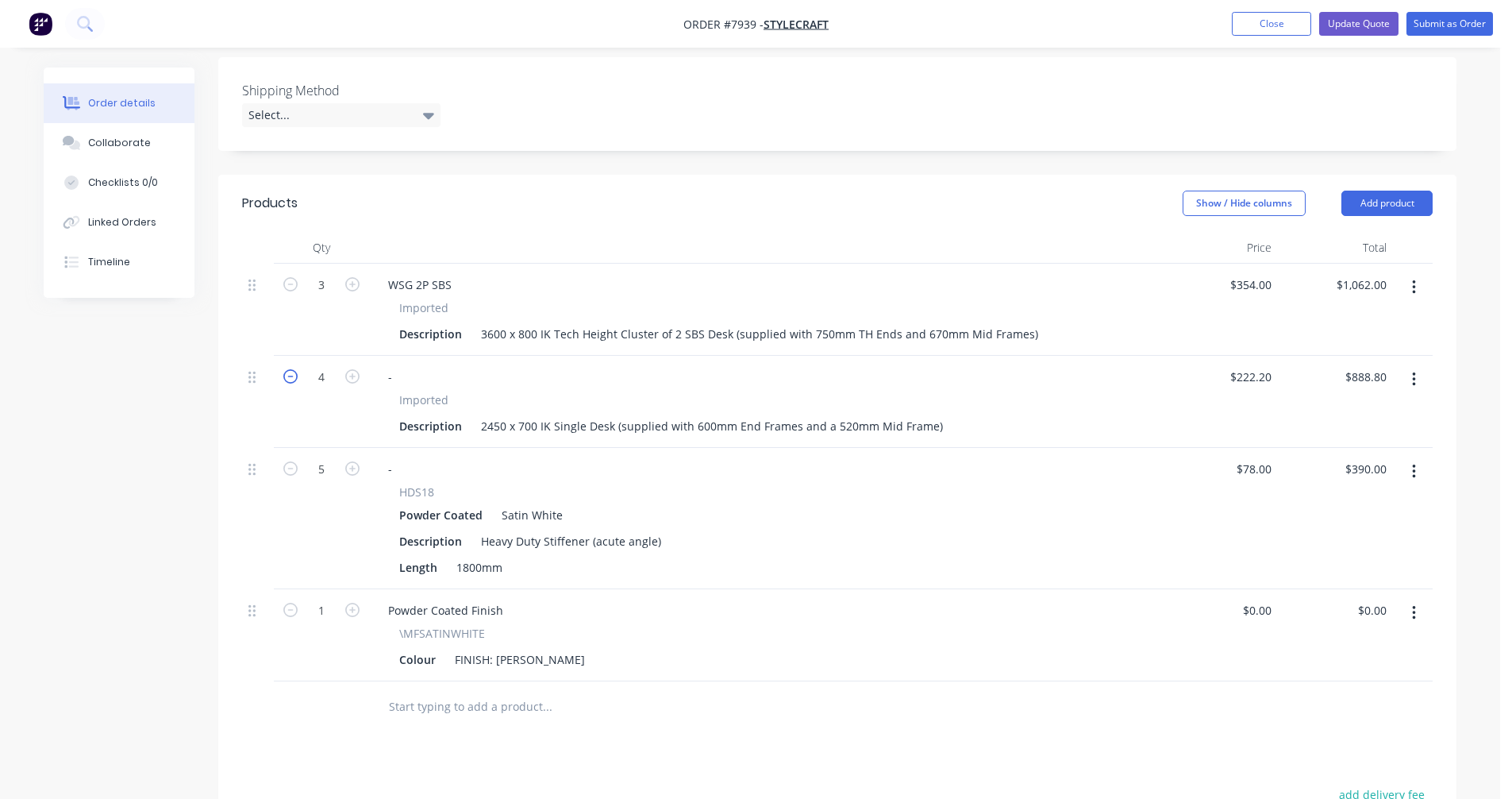
click at [287, 370] on icon "button" at bounding box center [290, 376] width 14 height 14
type input "3"
type input "$666.60"
click at [287, 370] on icon "button" at bounding box center [290, 376] width 14 height 14
type input "2"
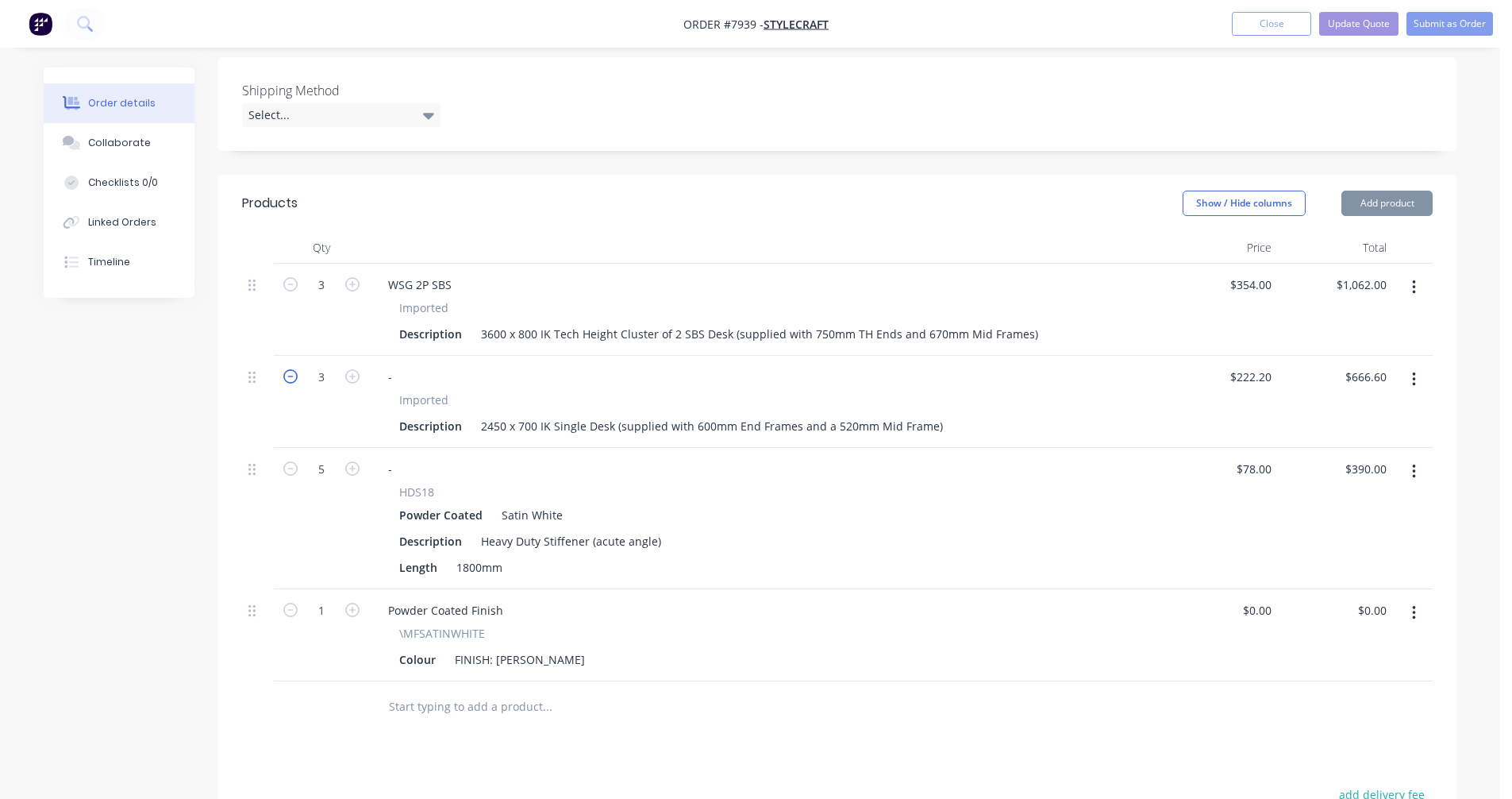
type input "$444.40"
click at [287, 370] on icon "button" at bounding box center [290, 376] width 14 height 14
type input "1"
type input "$222.20"
click at [354, 370] on icon "button" at bounding box center [352, 376] width 14 height 14
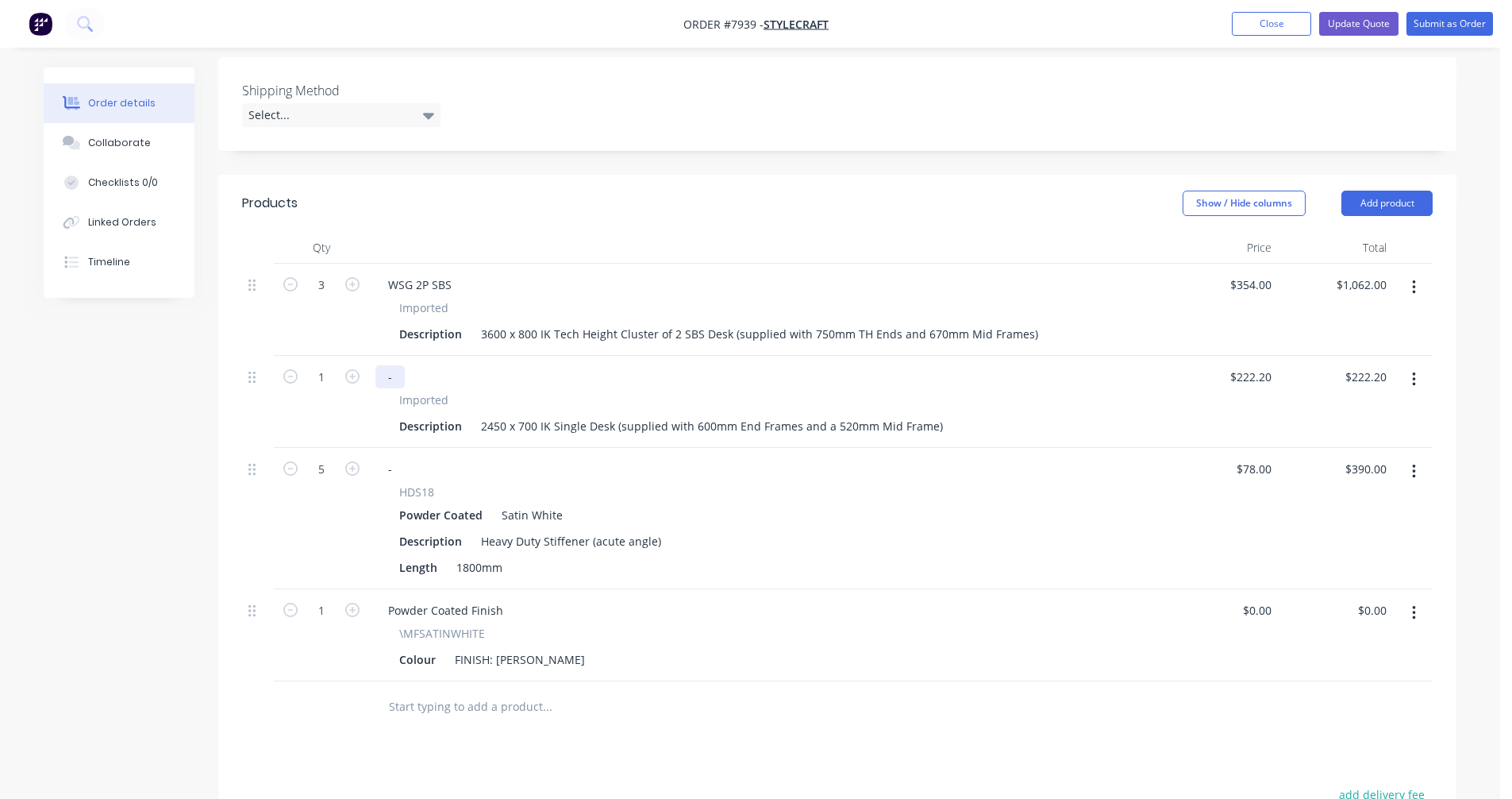
type input "2"
type input "$444.40"
click at [395, 365] on div "-" at bounding box center [390, 376] width 30 height 23
click at [852, 414] on div "2450 x 700 IK Single Desk (supplied with 600mm End Frames and a 520mm Mid Frame)" at bounding box center [712, 425] width 475 height 23
type input "$334.80"
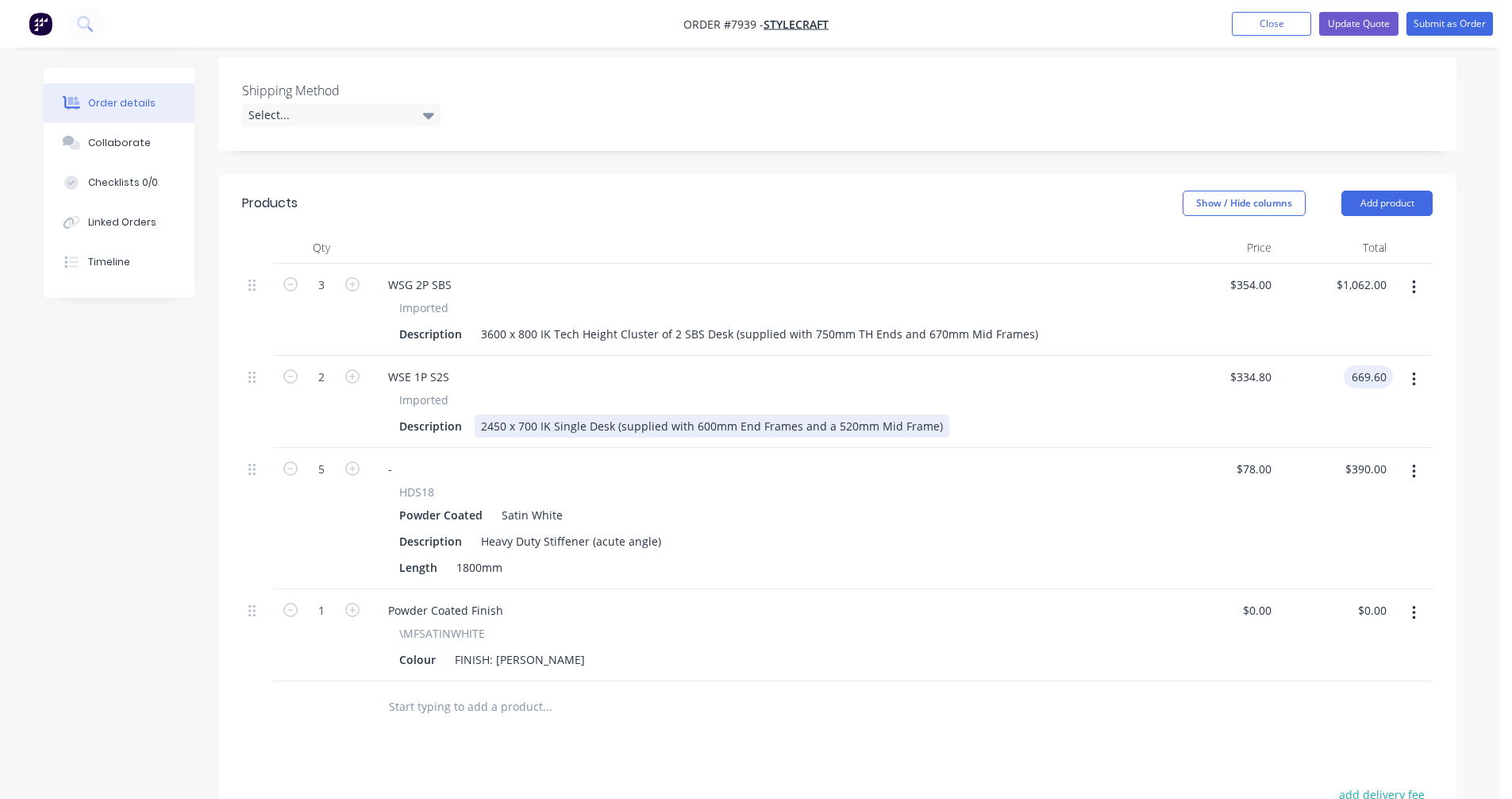
type input "$669.60"
click at [585, 414] on div "2450 x 700 IK Single Desk (supplied with 600mm End Frames and a 520mm Mid Frame)" at bounding box center [712, 425] width 475 height 23
click at [1414, 464] on icon "button" at bounding box center [1414, 471] width 3 height 14
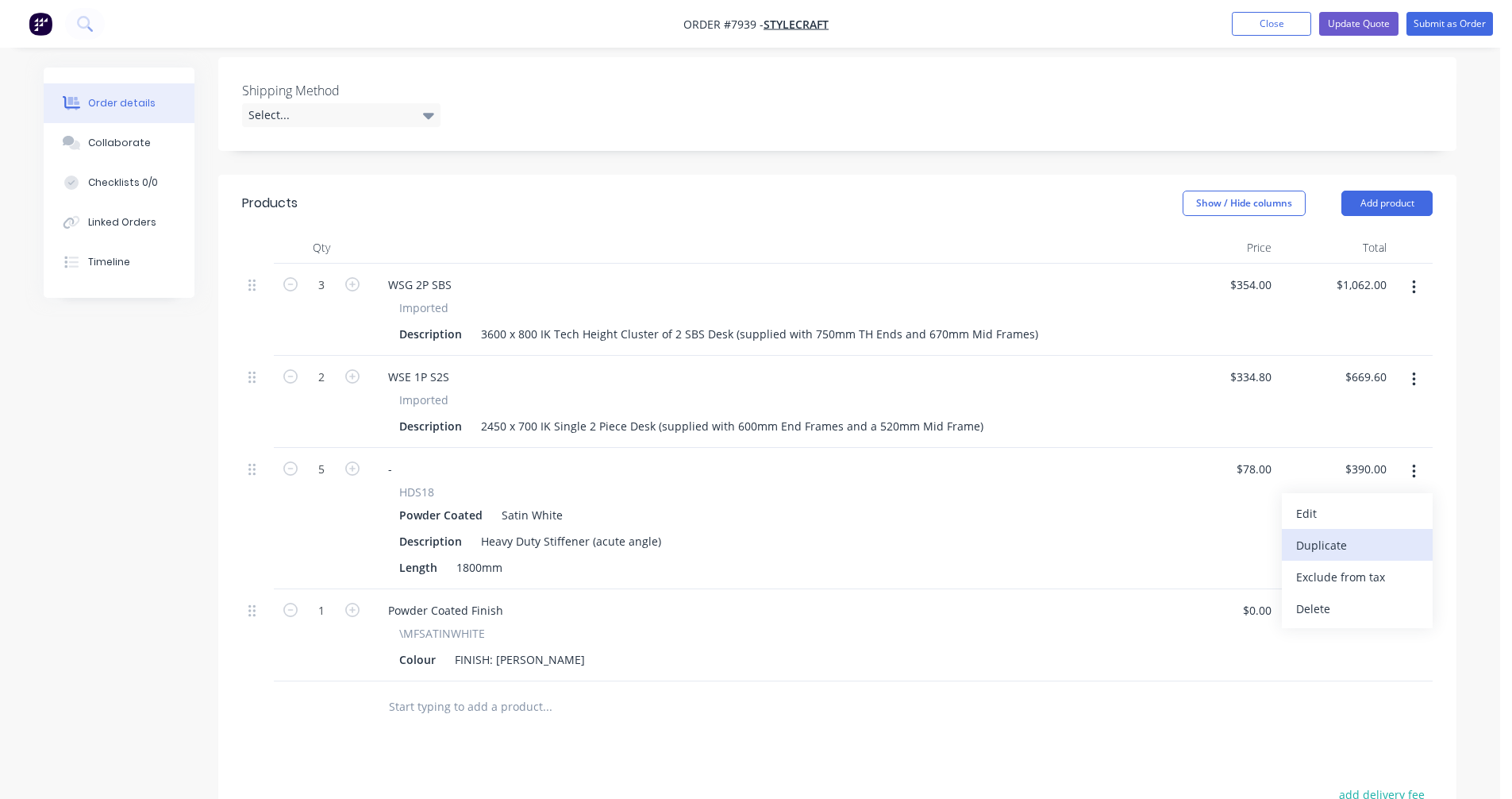
click at [1355, 533] on div "Duplicate" at bounding box center [1357, 544] width 122 height 23
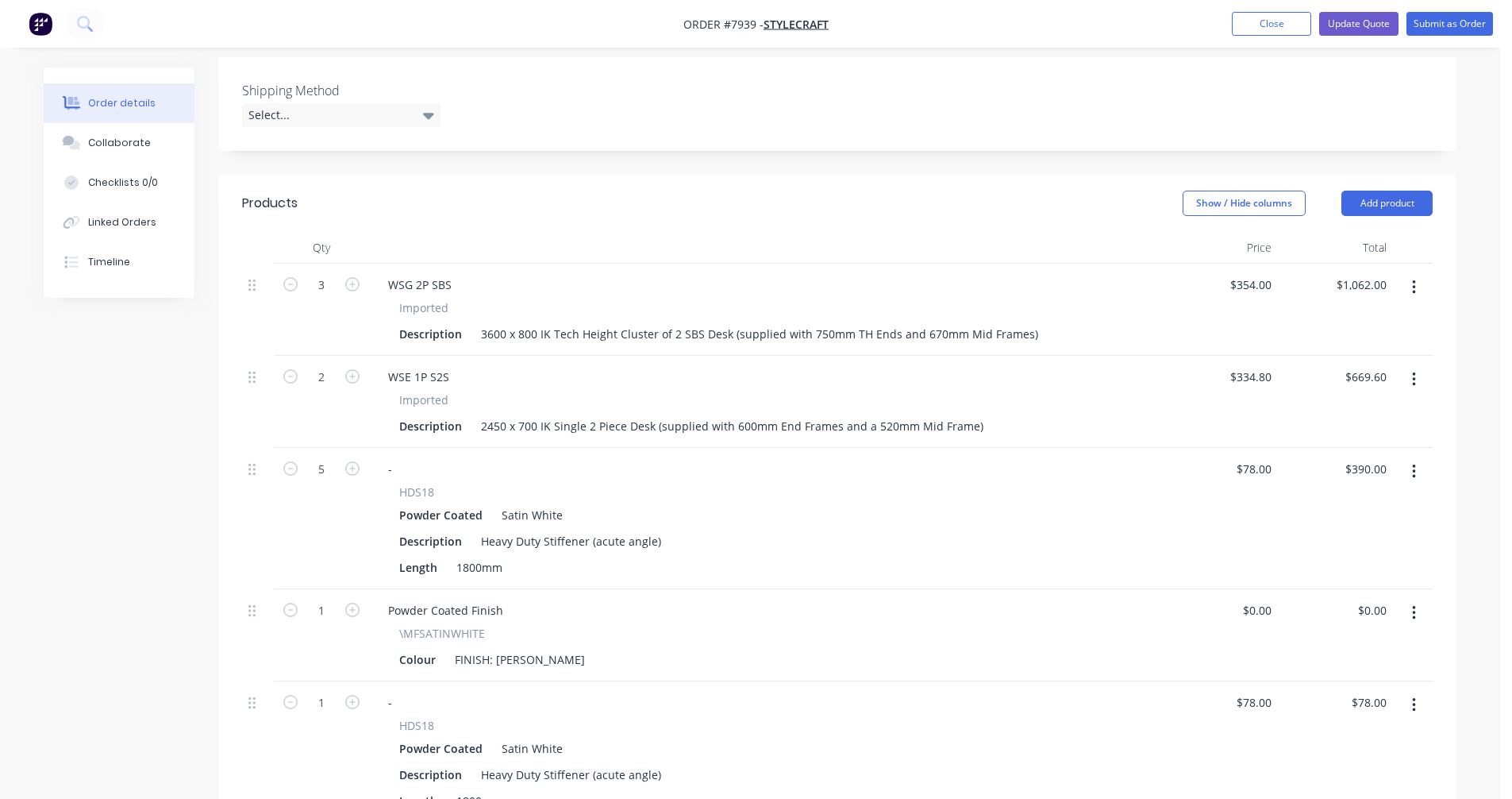
scroll to position [481, 0]
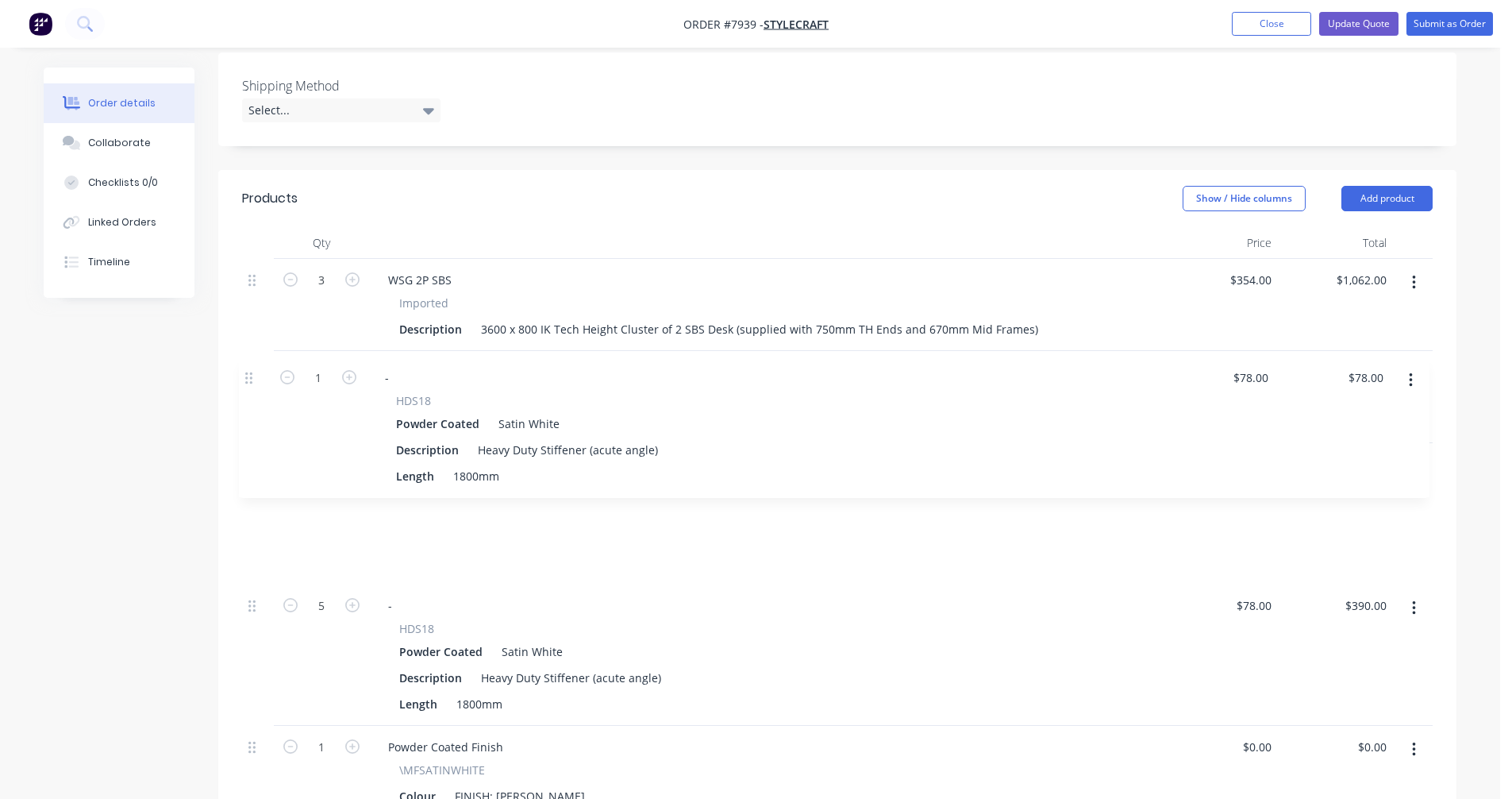
drag, startPoint x: 256, startPoint y: 638, endPoint x: 252, endPoint y: 370, distance: 268.0
click at [252, 370] on div "3 WSG 2P SBS Imported Description 3600 x 800 IK Tech Height Cluster of 2 SBS De…" at bounding box center [837, 538] width 1191 height 559
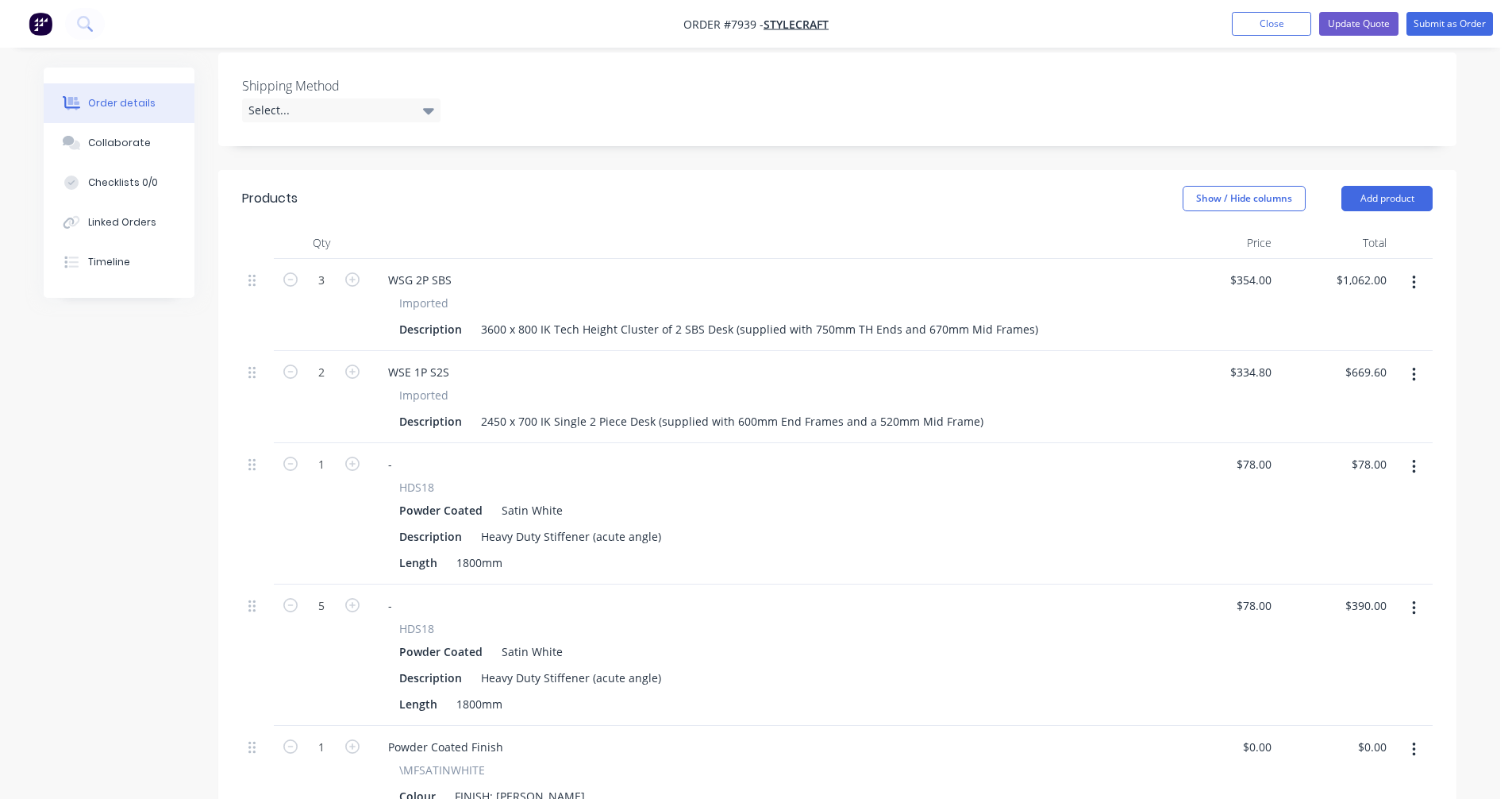
click at [1414, 599] on icon "button" at bounding box center [1414, 607] width 4 height 18
click at [1310, 733] on div "Delete" at bounding box center [1357, 744] width 122 height 23
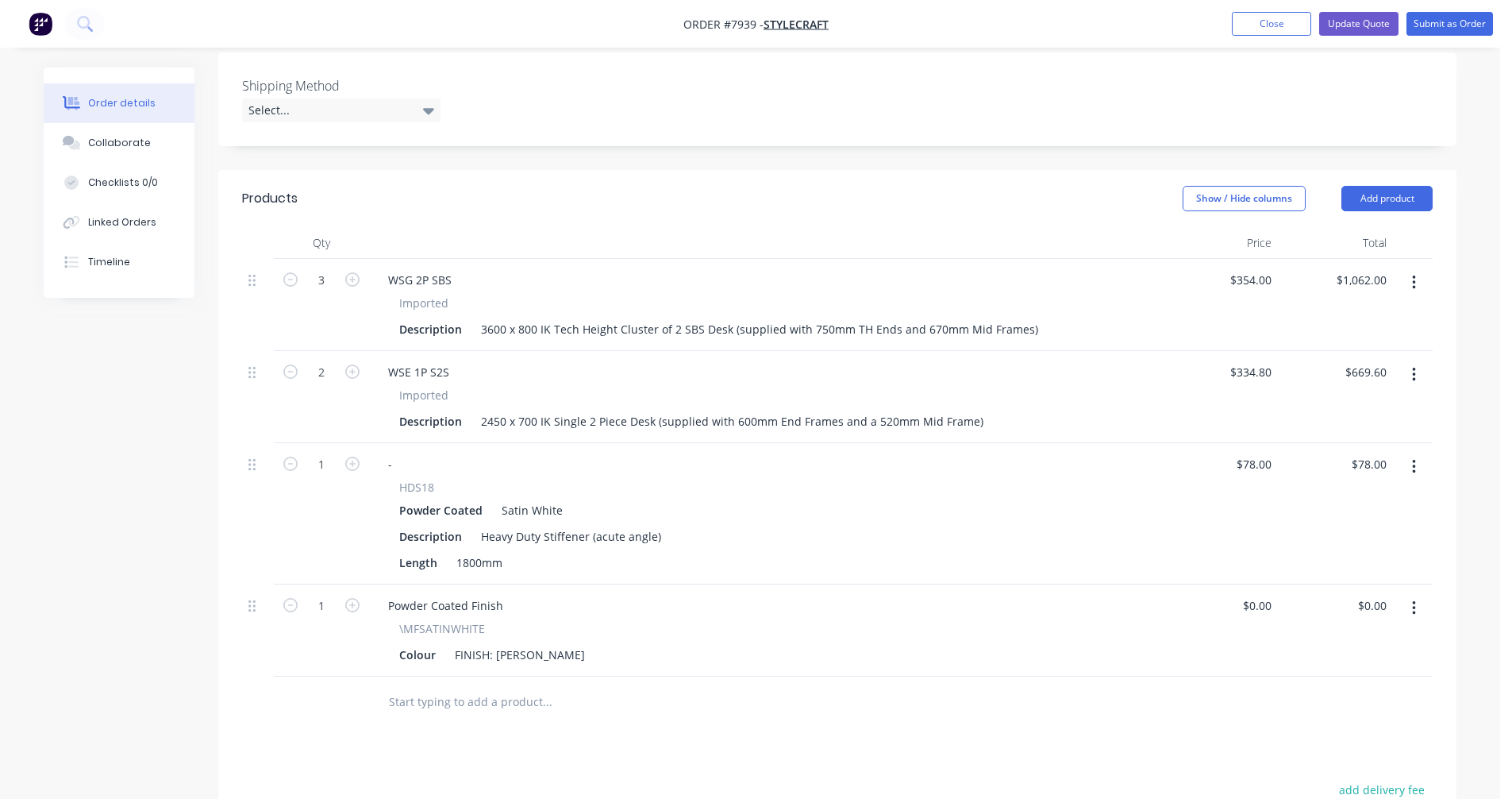
click at [1413, 366] on icon "button" at bounding box center [1414, 375] width 4 height 18
click at [1351, 436] on div "Duplicate" at bounding box center [1357, 447] width 122 height 23
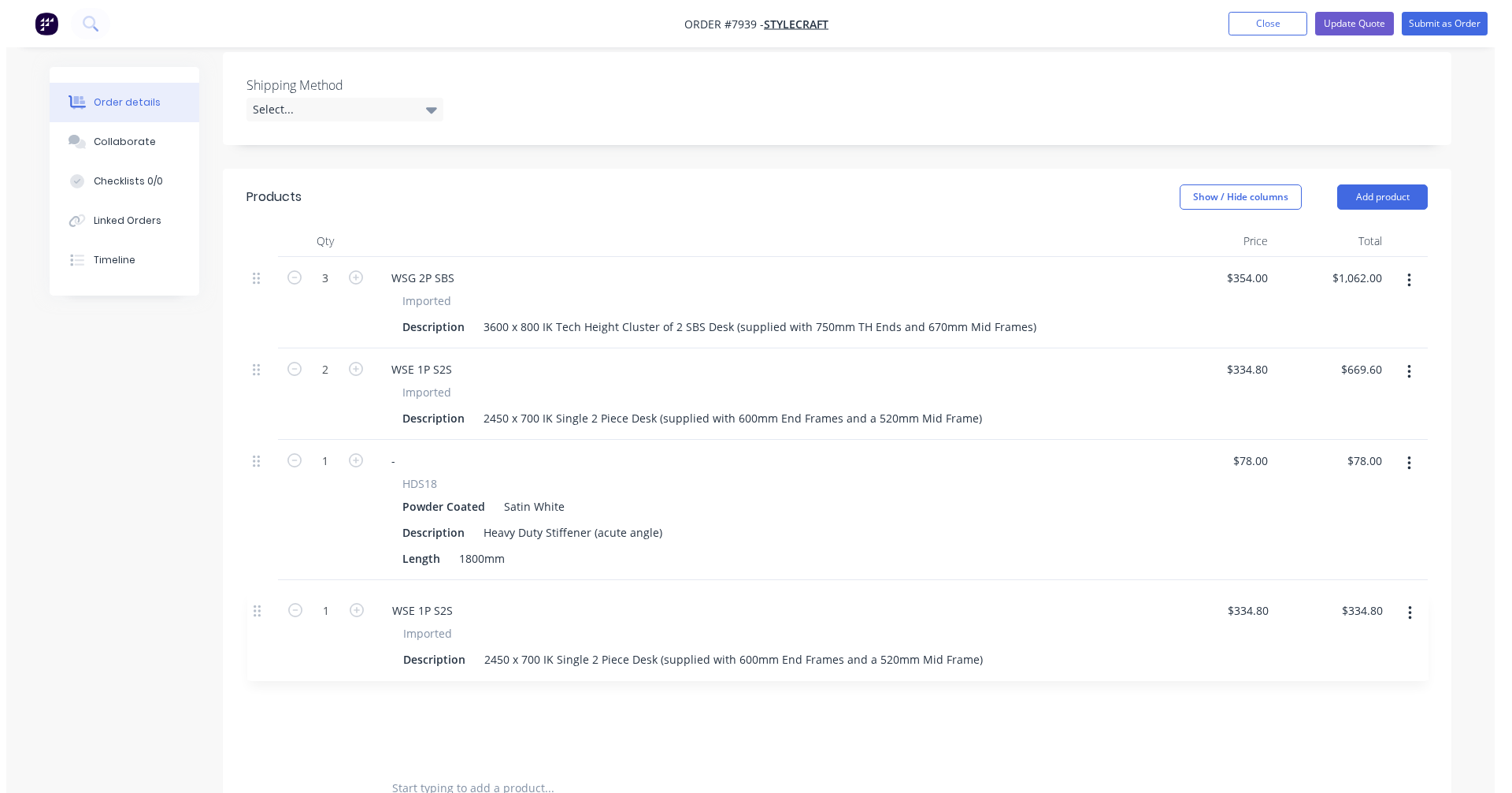
scroll to position [481, 0]
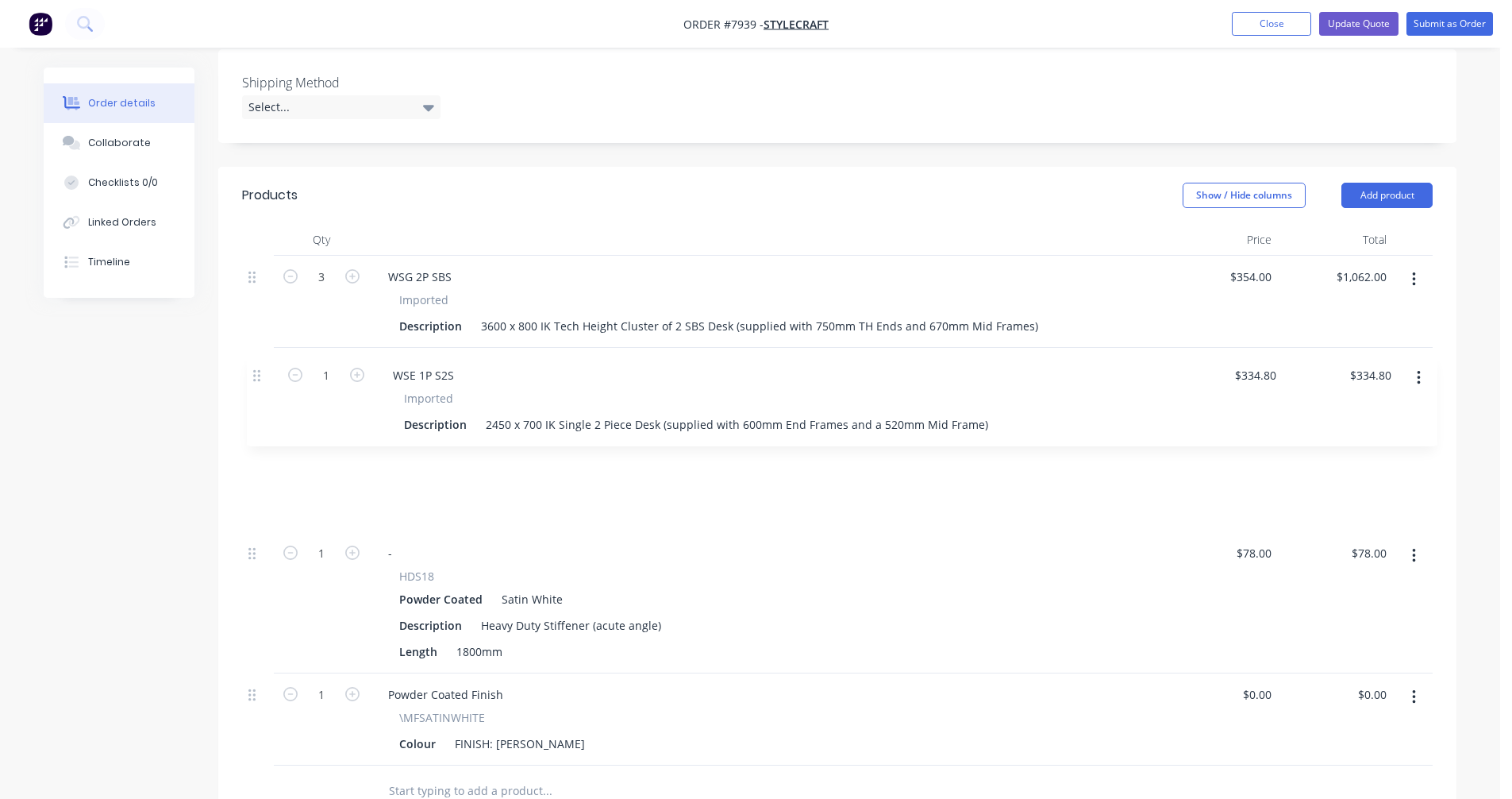
drag, startPoint x: 256, startPoint y: 590, endPoint x: 256, endPoint y: 374, distance: 216.0
click at [256, 374] on div "3 WSG 2P SBS Imported Description 3600 x 800 IK Tech Height Cluster of 2 SBS De…" at bounding box center [837, 510] width 1191 height 510
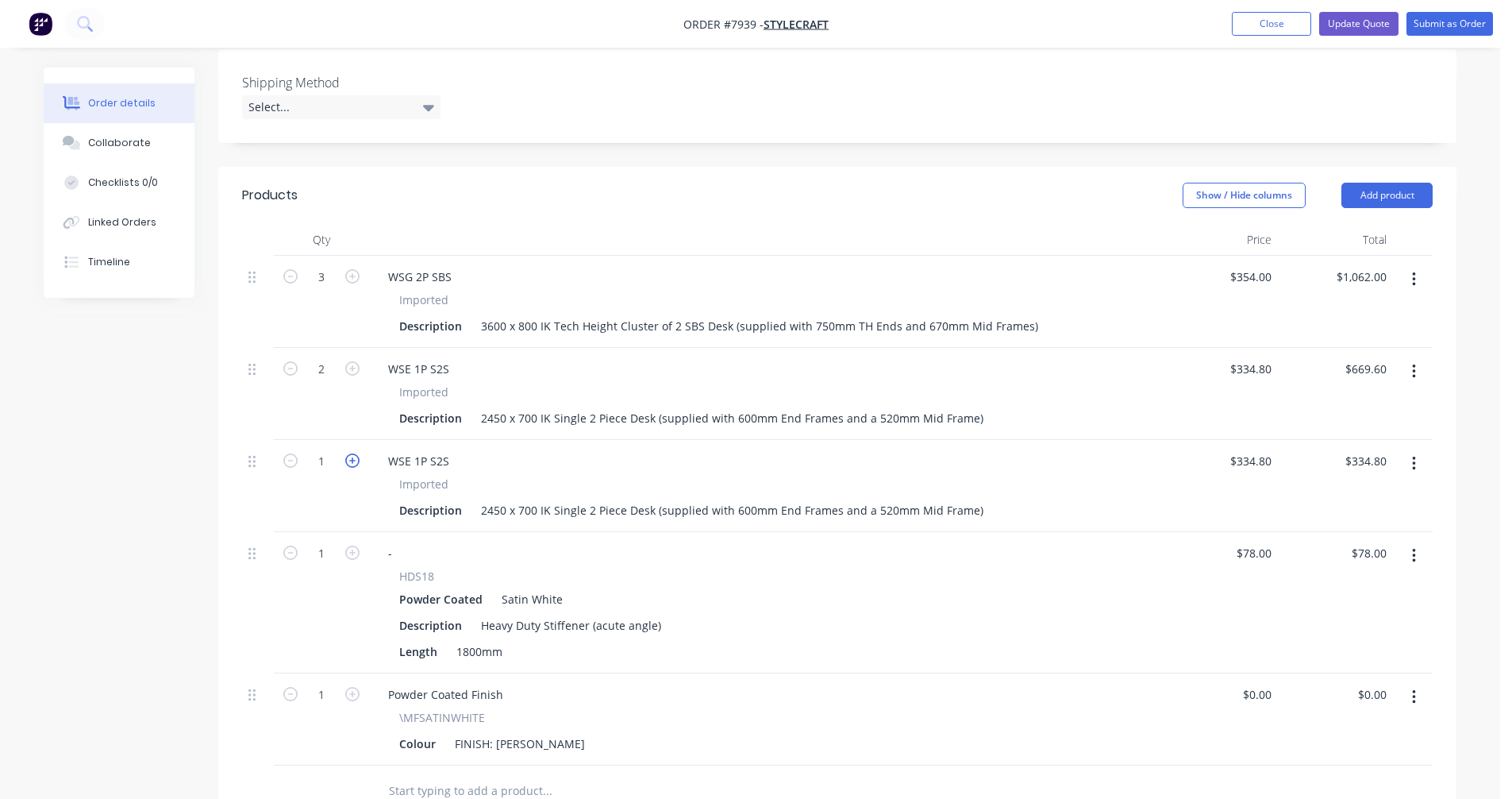
click at [349, 453] on icon "button" at bounding box center [352, 460] width 14 height 14
type input "2"
type input "$669.60"
click at [349, 453] on icon "button" at bounding box center [352, 460] width 14 height 14
type input "3"
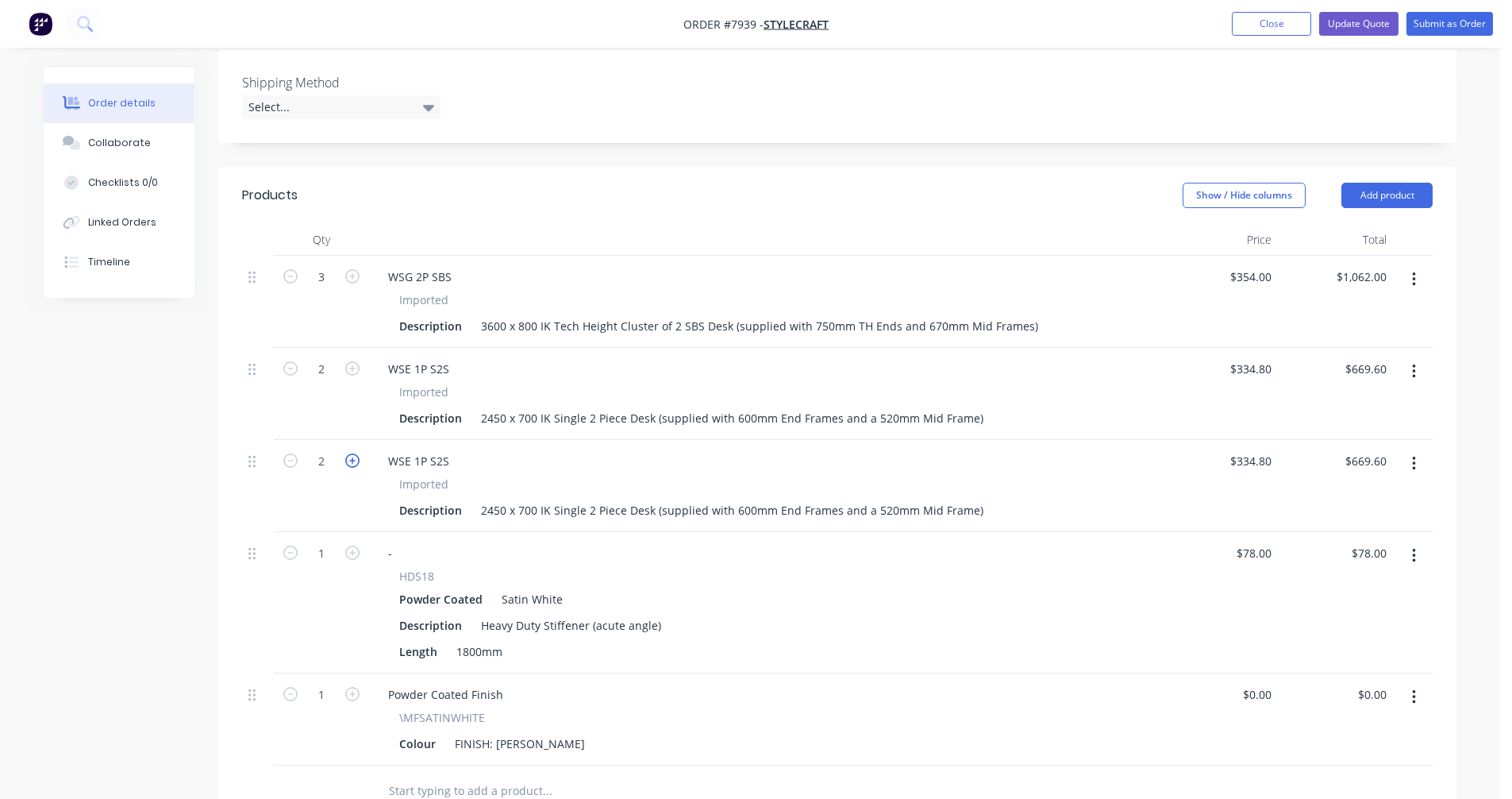
type input "$1,004.40"
click at [566, 499] on div "2450 x 700 IK Single 2 Piece Desk (supplied with 600mm End Frames and a 520mm M…" at bounding box center [732, 510] width 516 height 23
click at [410, 450] on div "WSE 1P S2S" at bounding box center [418, 461] width 87 height 23
click at [673, 499] on div "2450 x 700 IK Single 2 Piece Desk (supplied with 600mm End Frames and a 520mm M…" at bounding box center [732, 510] width 516 height 23
click at [1412, 547] on icon "button" at bounding box center [1414, 555] width 4 height 18
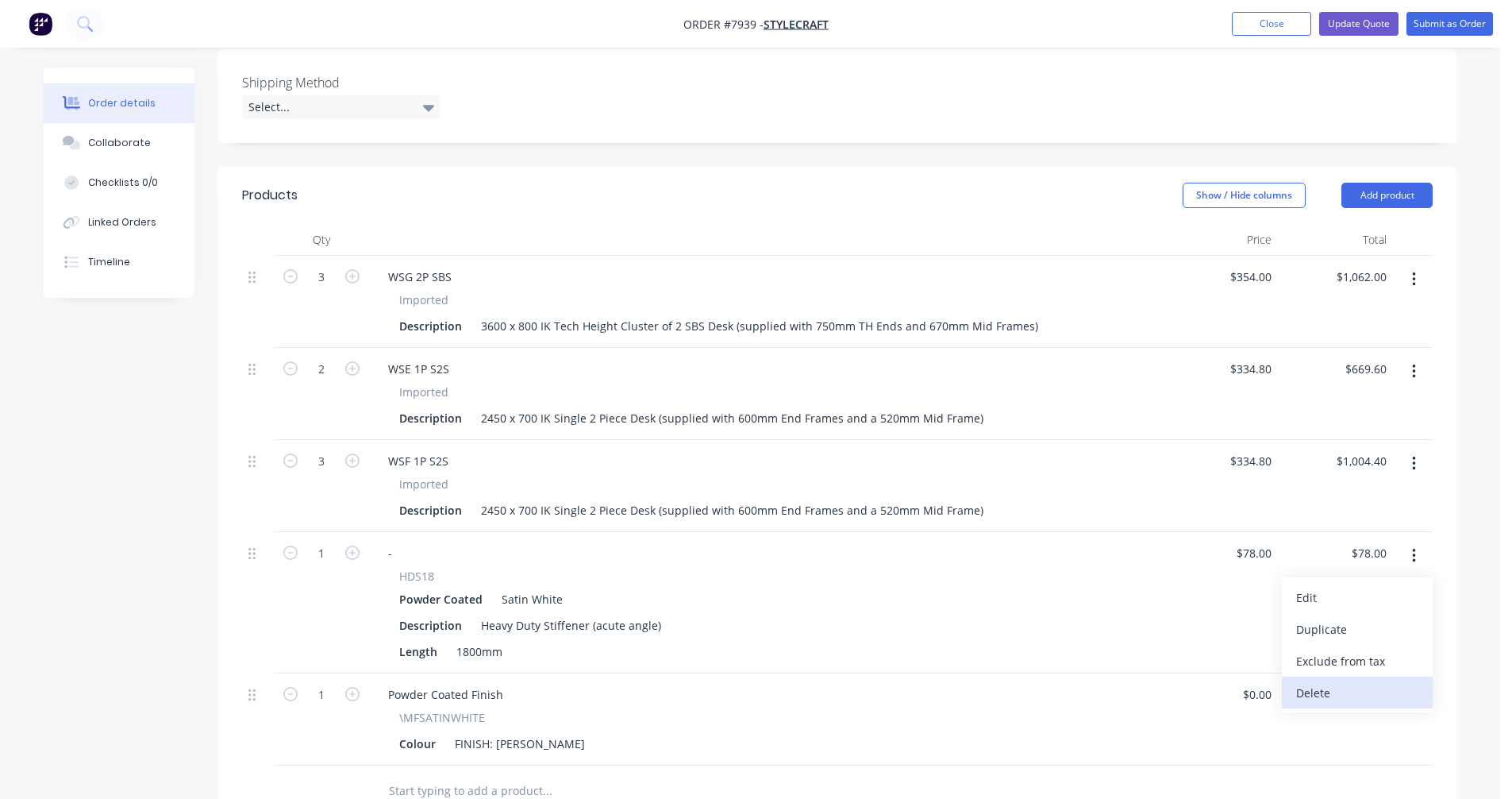
click at [1318, 681] on div "Delete" at bounding box center [1357, 692] width 122 height 23
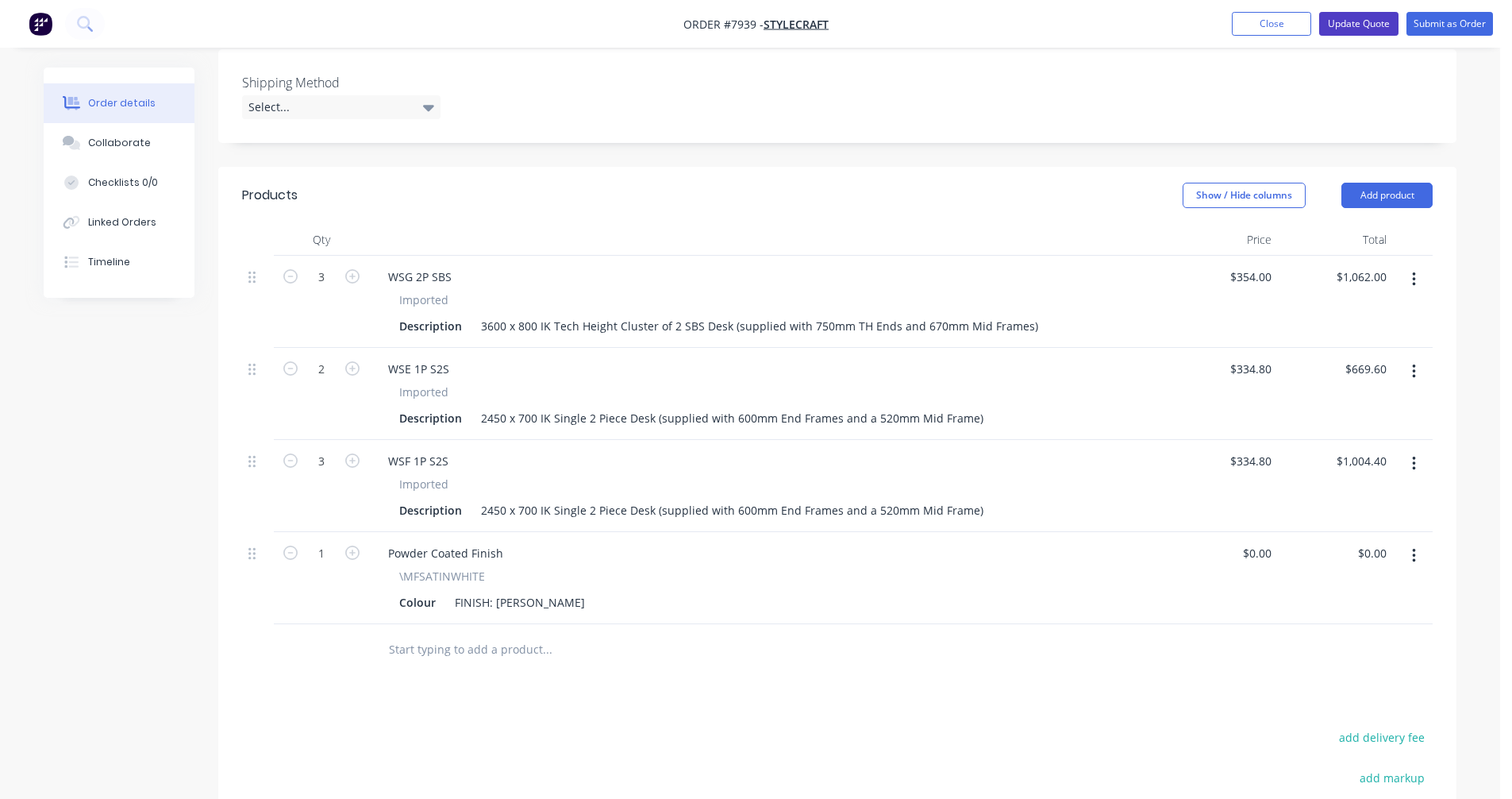
click at [1361, 23] on button "Update Quote" at bounding box center [1359, 24] width 79 height 24
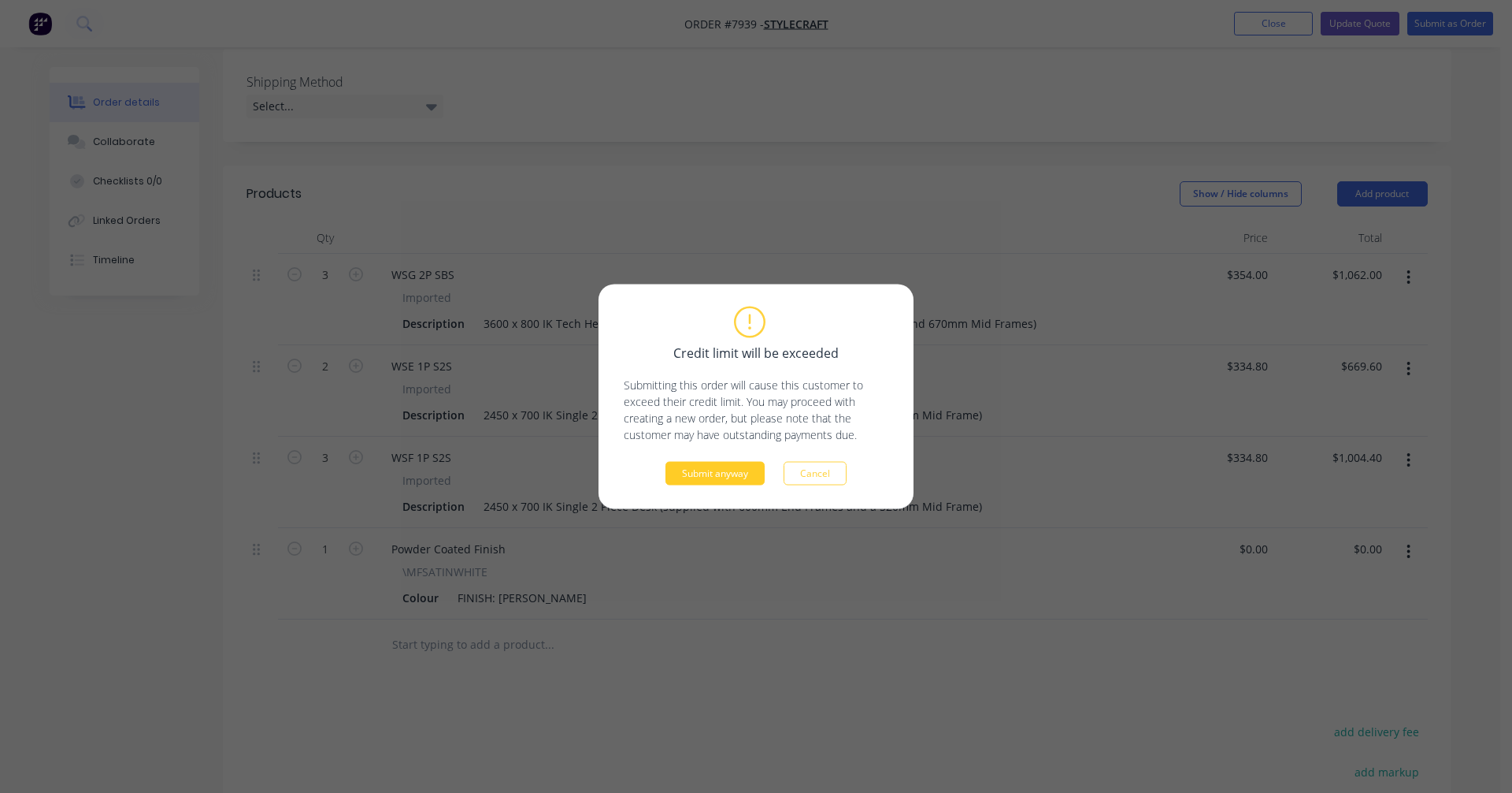
click at [733, 472] on button "Submit anyway" at bounding box center [715, 473] width 100 height 23
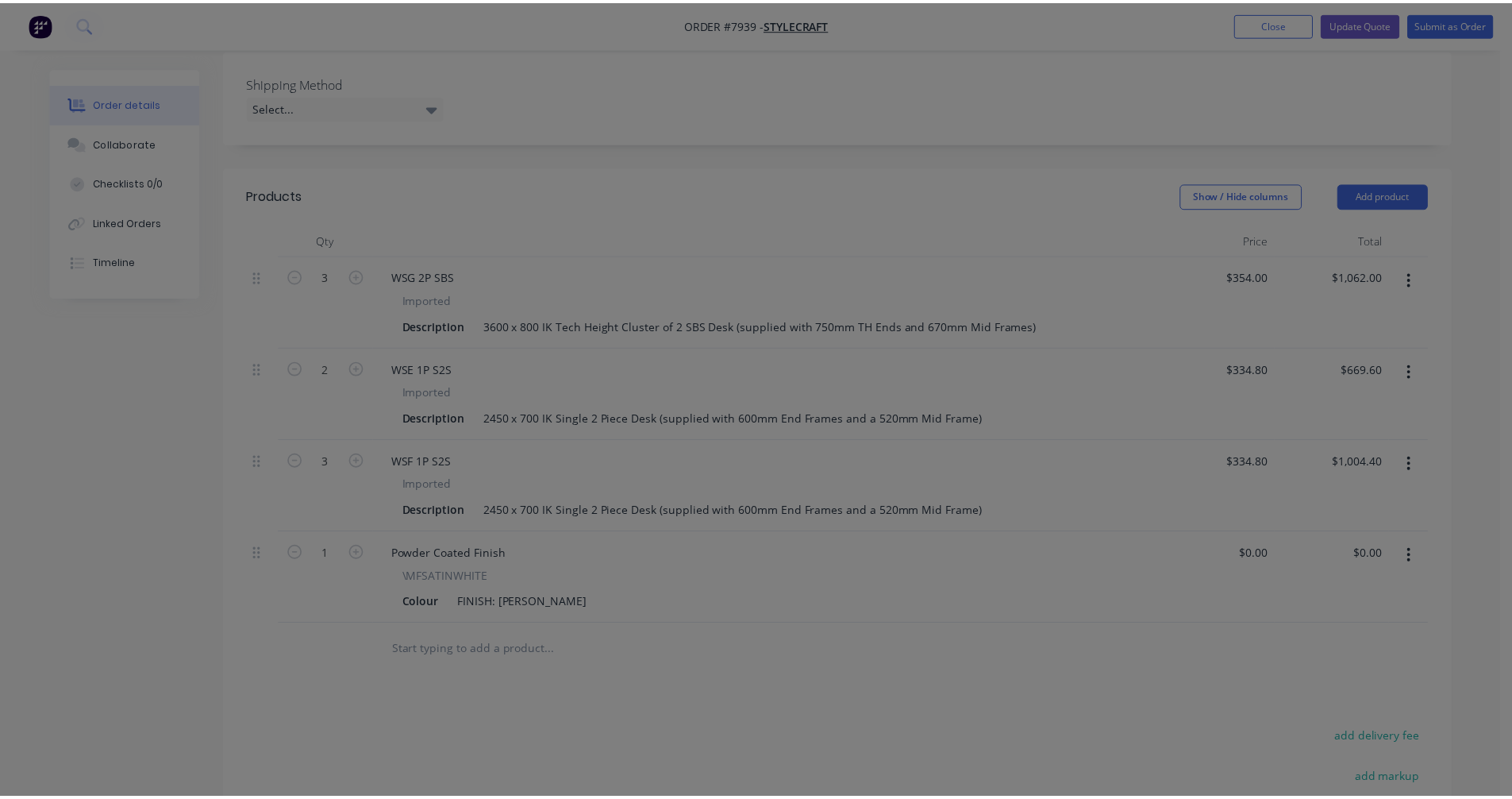
scroll to position [465, 0]
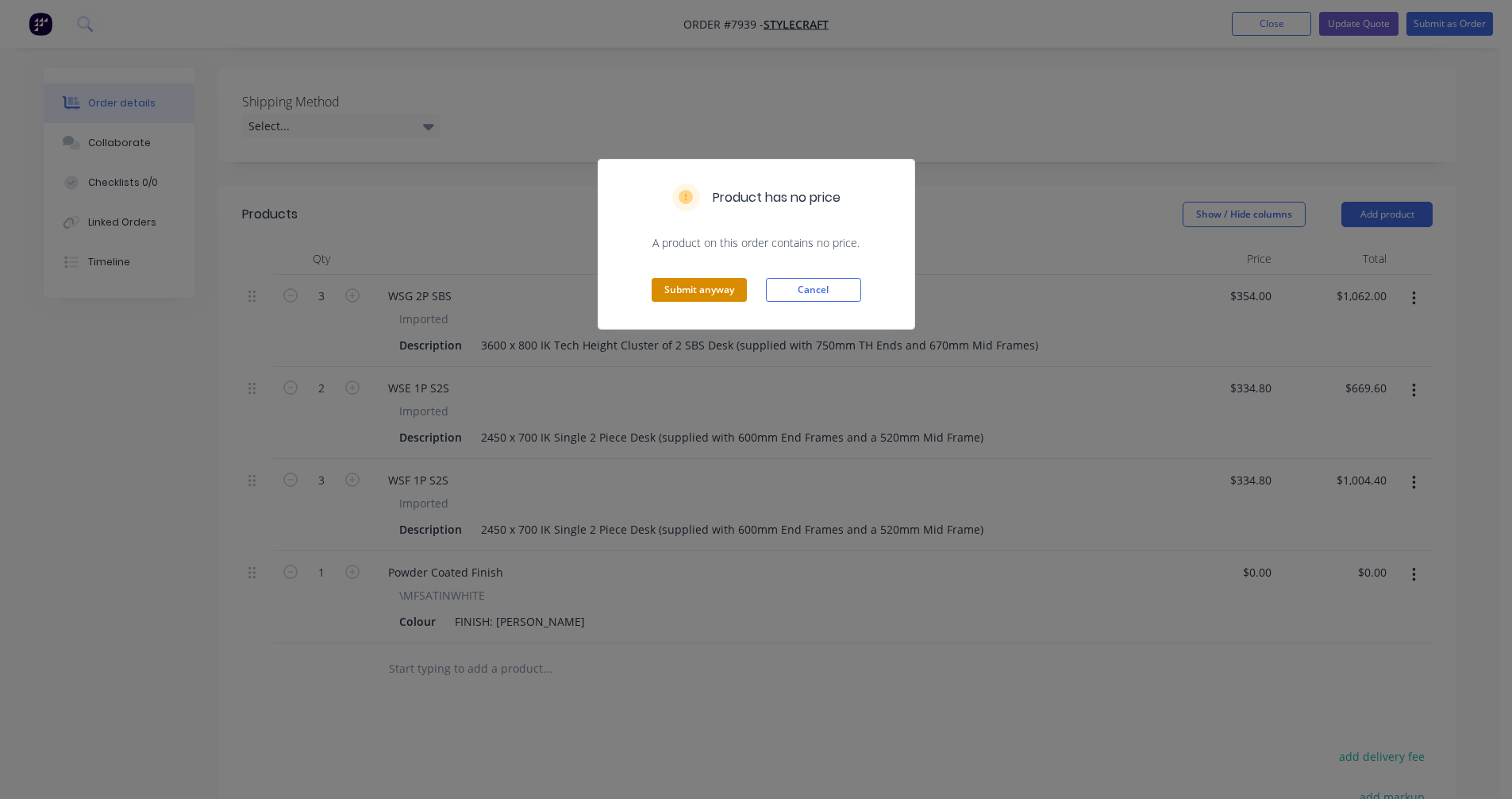
click at [715, 295] on button "Submit anyway" at bounding box center [699, 289] width 95 height 24
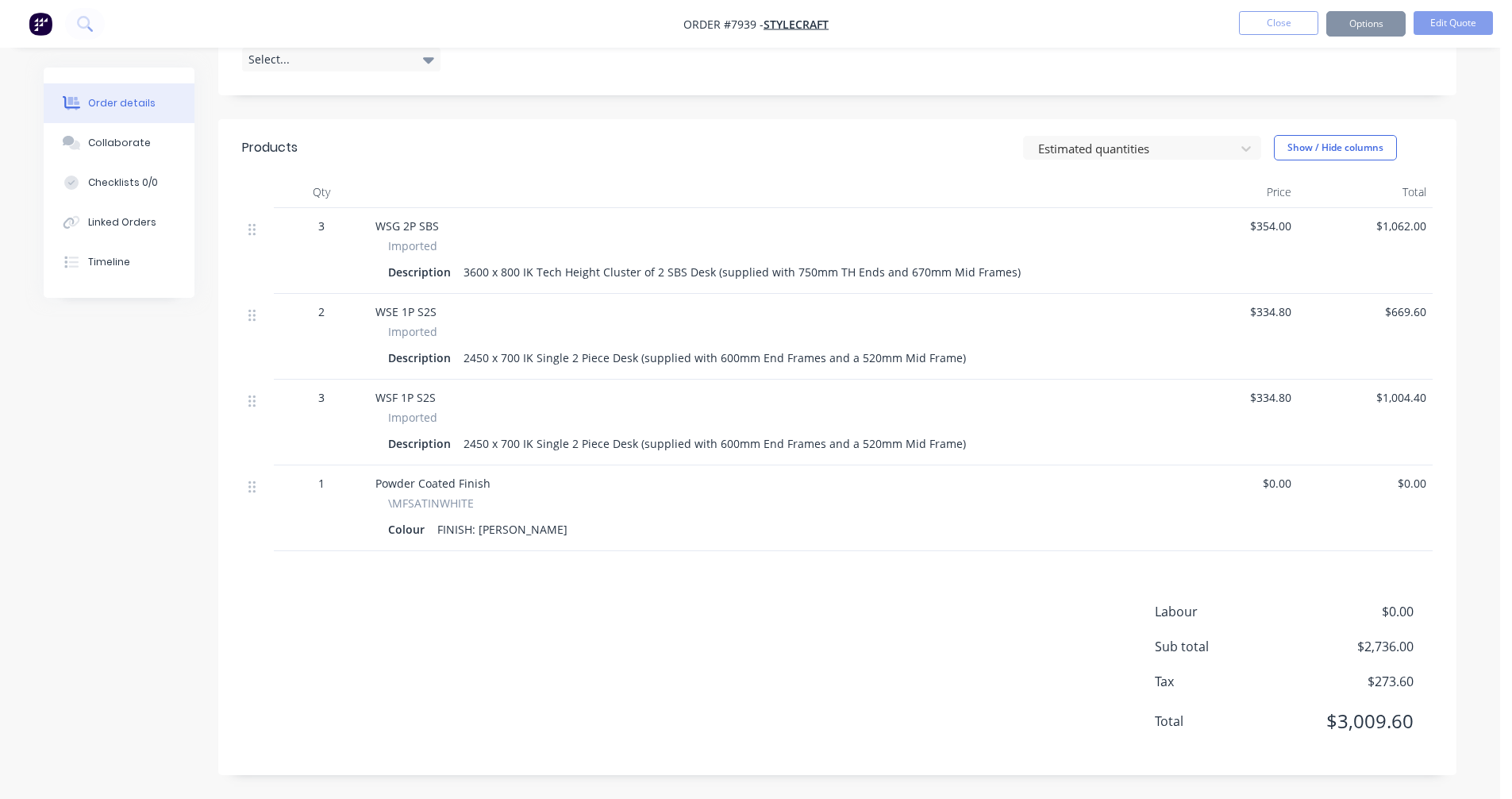
scroll to position [440, 0]
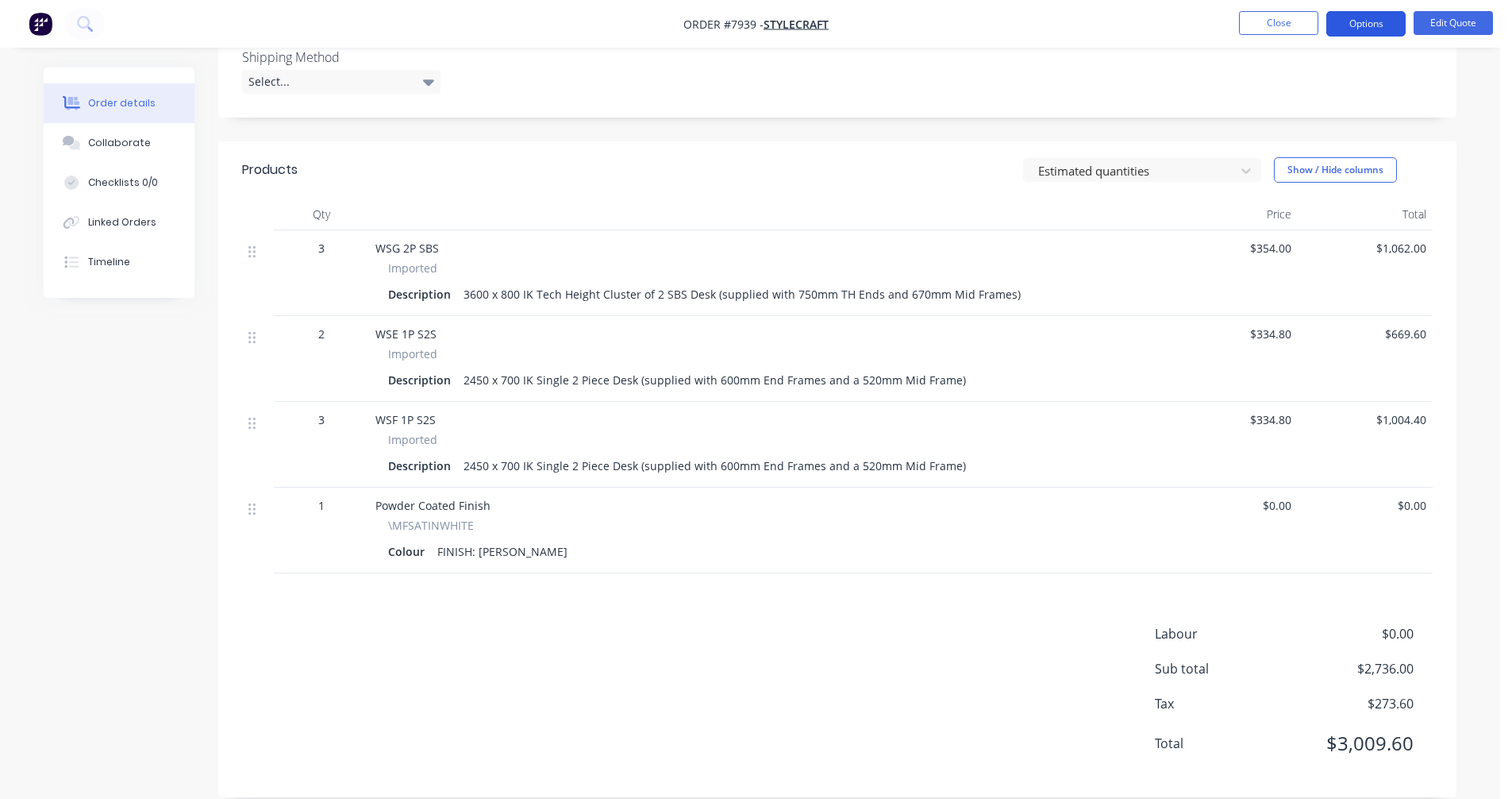
click at [1374, 31] on button "Options" at bounding box center [1366, 24] width 79 height 25
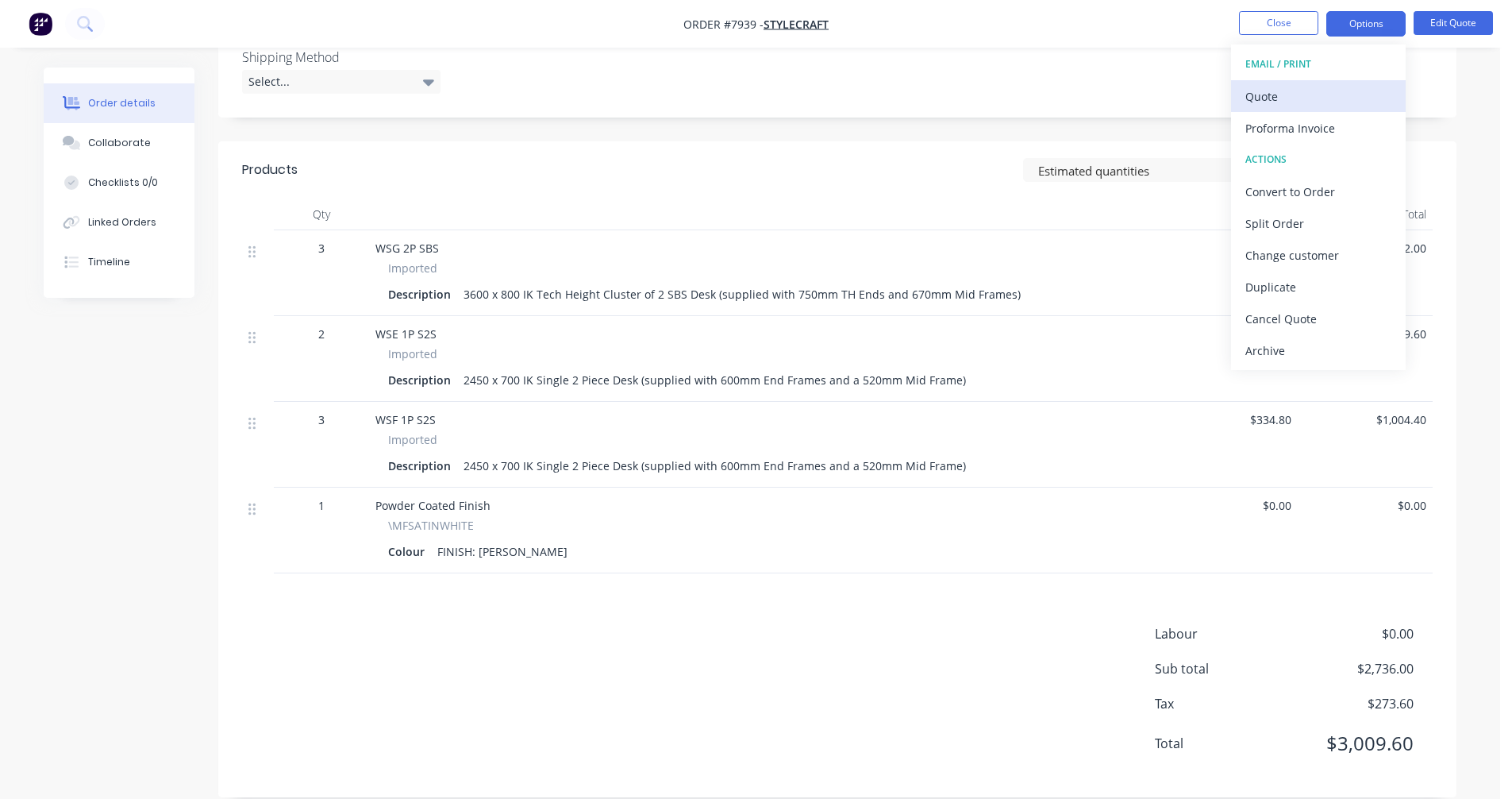
click at [1256, 99] on div "Quote" at bounding box center [1318, 96] width 146 height 23
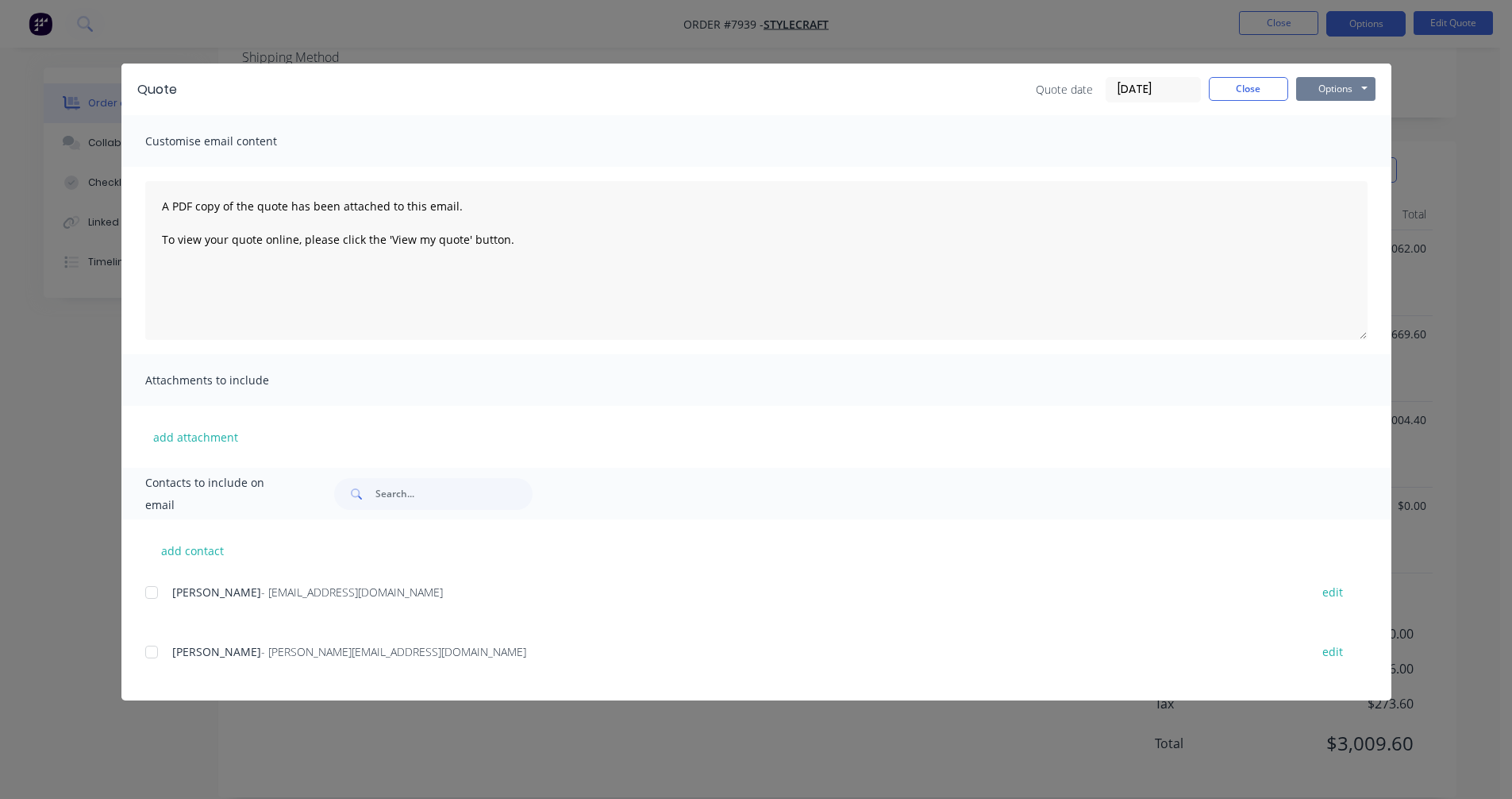
click at [1369, 85] on button "Options" at bounding box center [1336, 89] width 79 height 24
click at [1347, 115] on button "Preview" at bounding box center [1347, 116] width 101 height 26
click at [1235, 88] on button "Close" at bounding box center [1249, 89] width 79 height 24
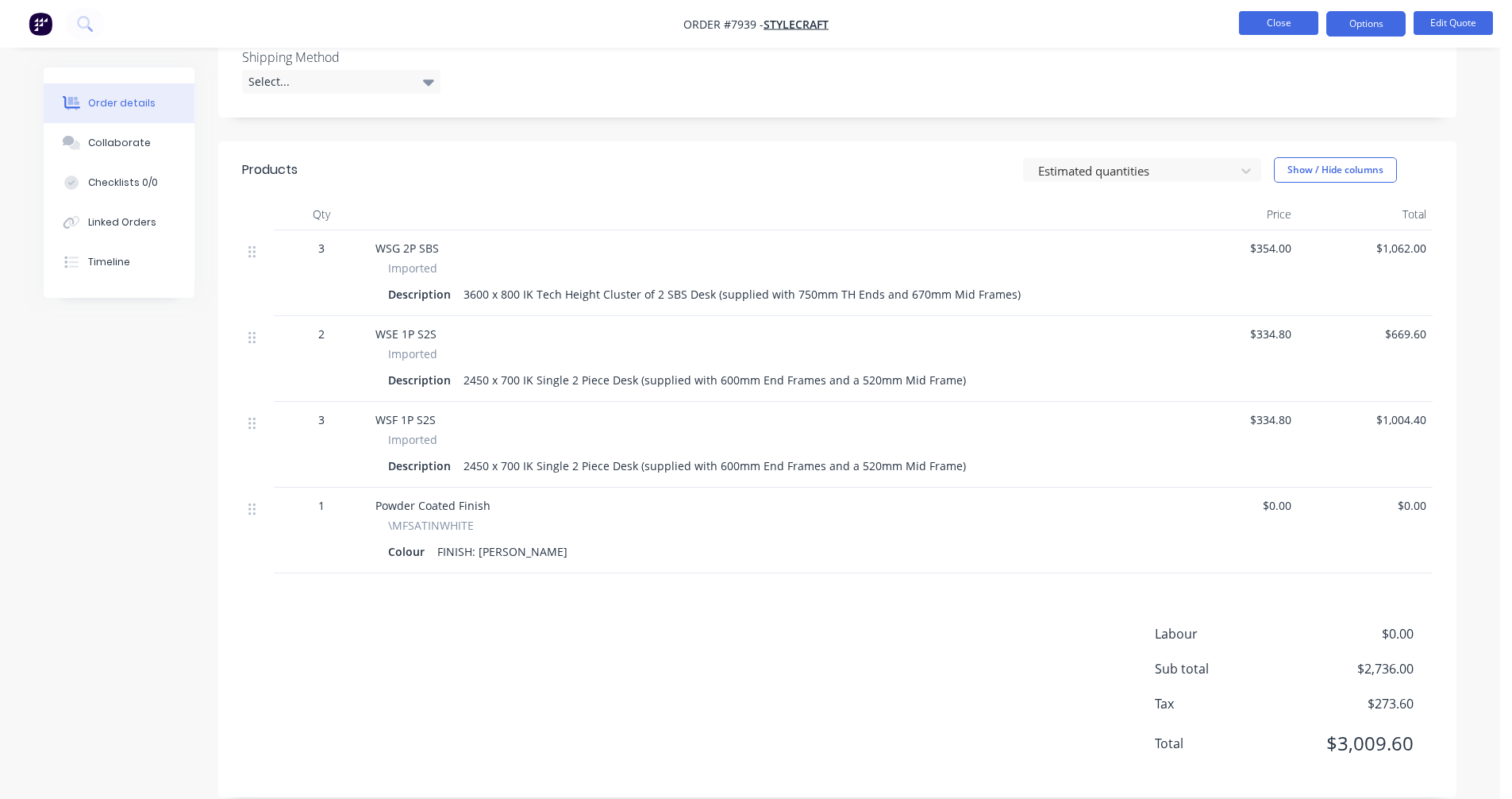
click at [1285, 15] on button "Close" at bounding box center [1279, 23] width 79 height 24
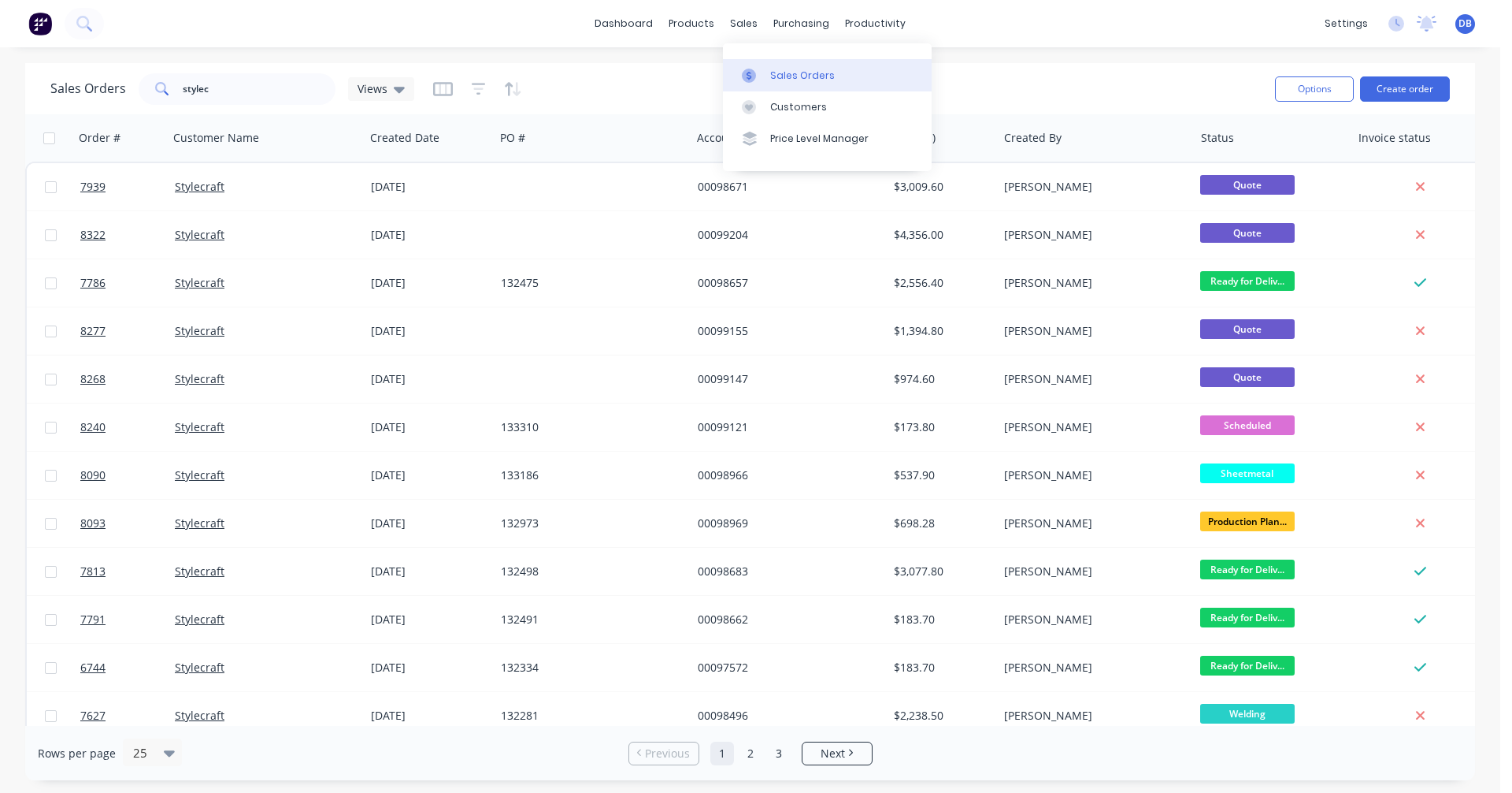
click at [780, 74] on div "Sales Orders" at bounding box center [802, 75] width 64 height 14
click at [1427, 83] on button "Create order" at bounding box center [1405, 89] width 90 height 25
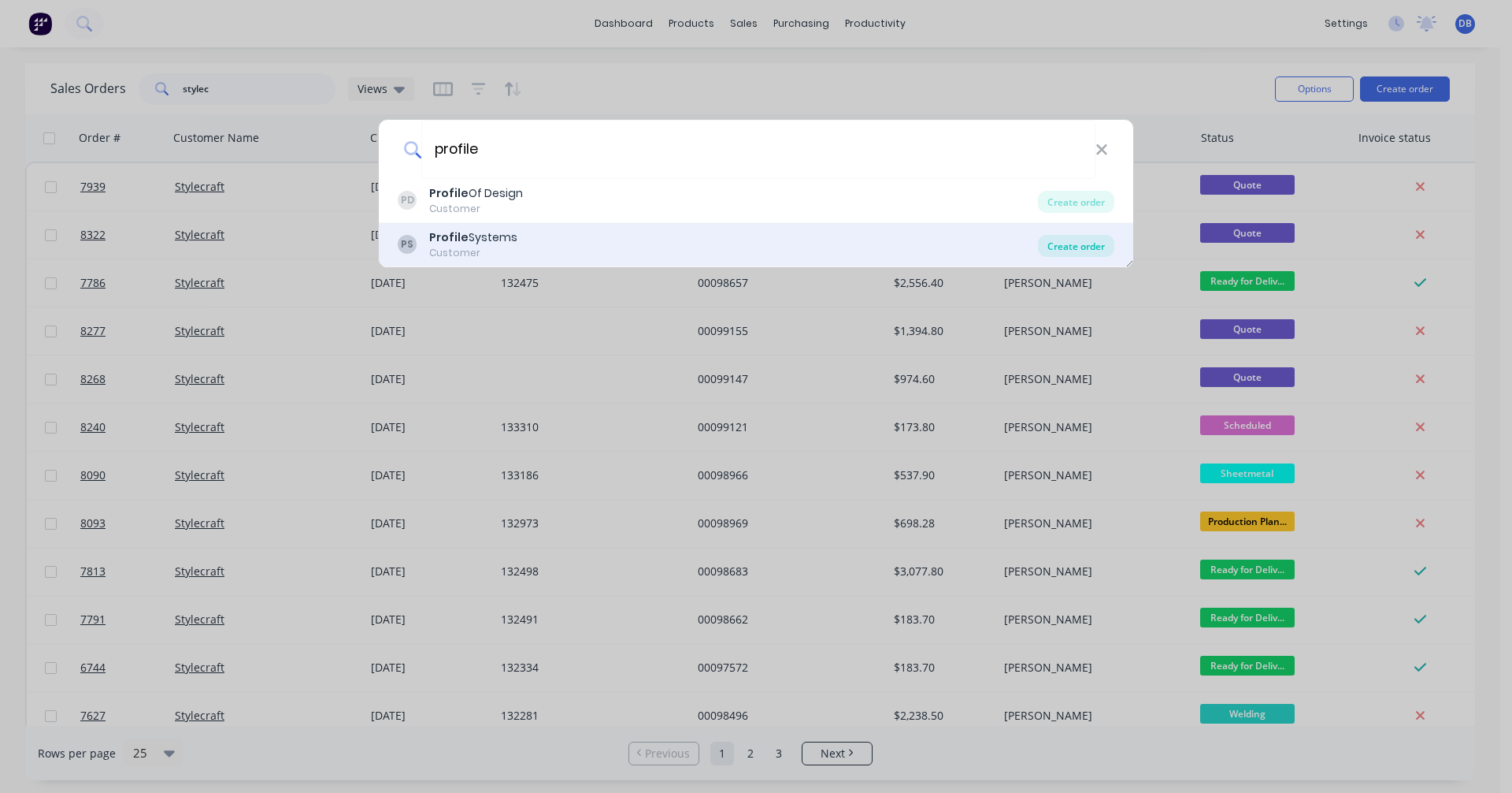
type input "profile"
click at [1085, 247] on div "Create order" at bounding box center [1076, 245] width 76 height 22
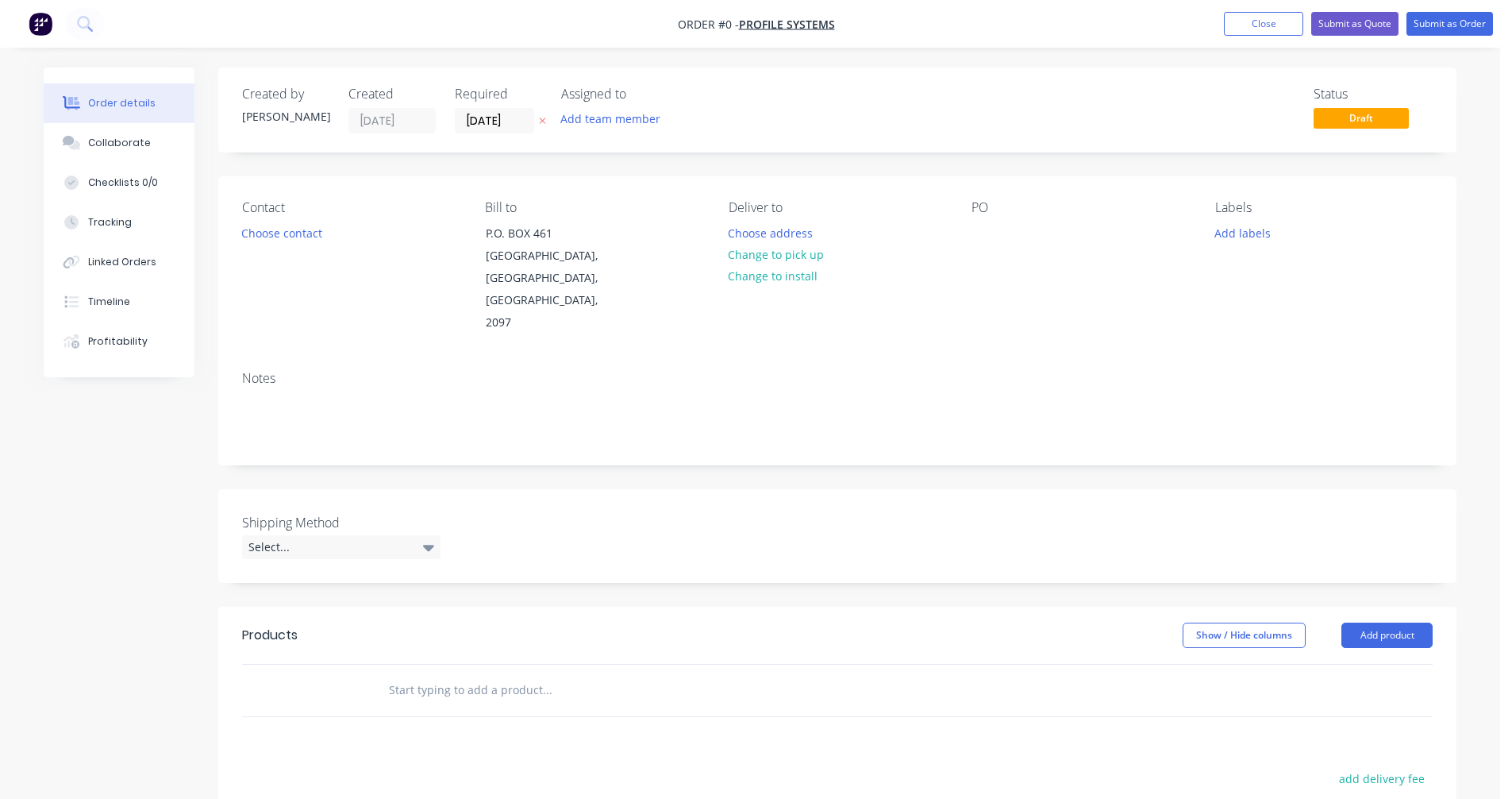
click at [451, 674] on input "text" at bounding box center [547, 690] width 317 height 32
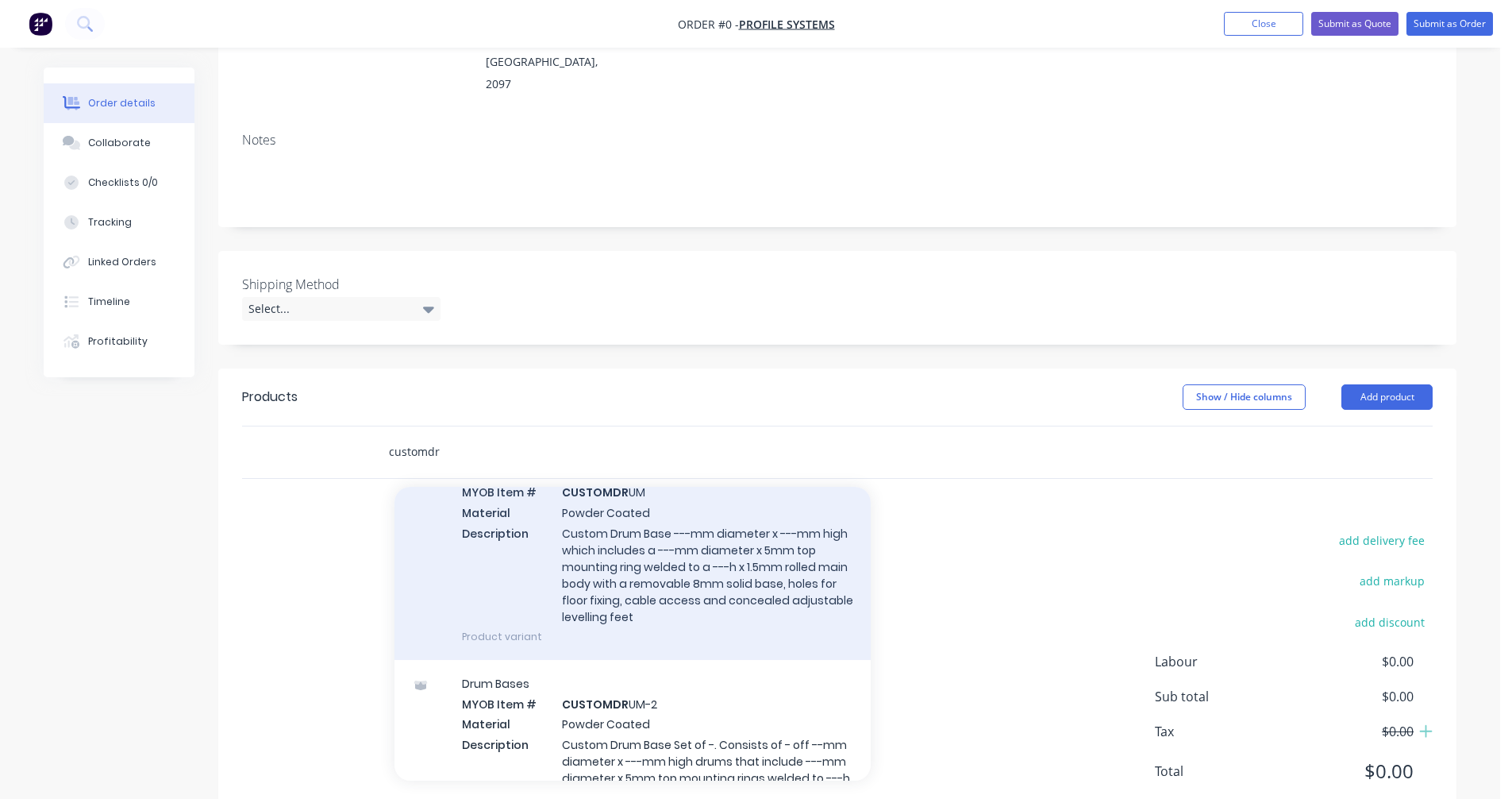
scroll to position [159, 0]
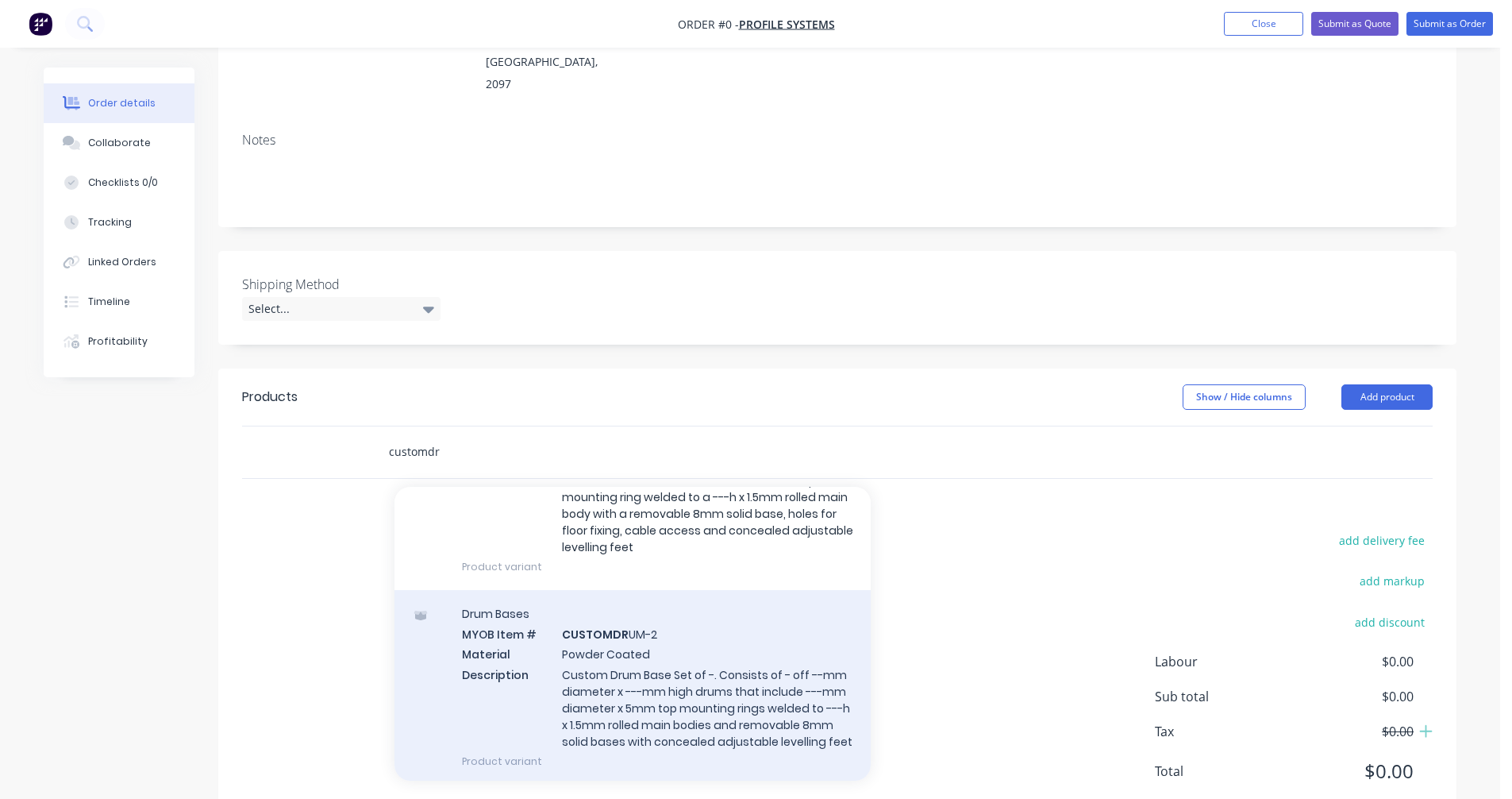
type input "customdr"
click at [665, 678] on div "Drum Bases MYOB Item # CUSTOMDR UM-2 Material Powder Coated Description Custom …" at bounding box center [633, 687] width 477 height 195
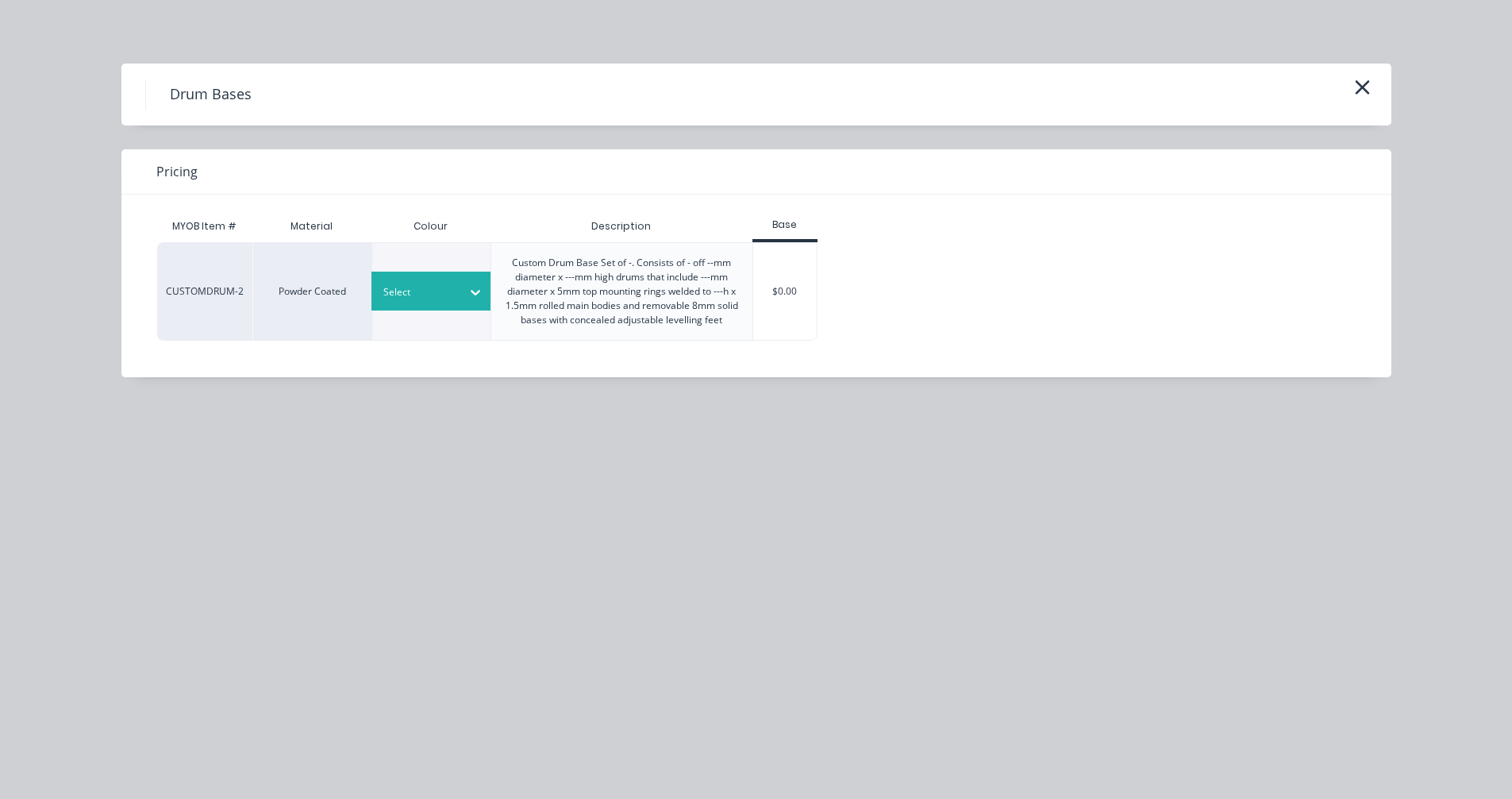
click at [434, 299] on div at bounding box center [418, 292] width 72 height 18
type input "see"
click at [198, 570] on div "See Line Item For Colour" at bounding box center [99, 585] width 198 height 30
click at [796, 299] on div "$0.00" at bounding box center [786, 291] width 64 height 97
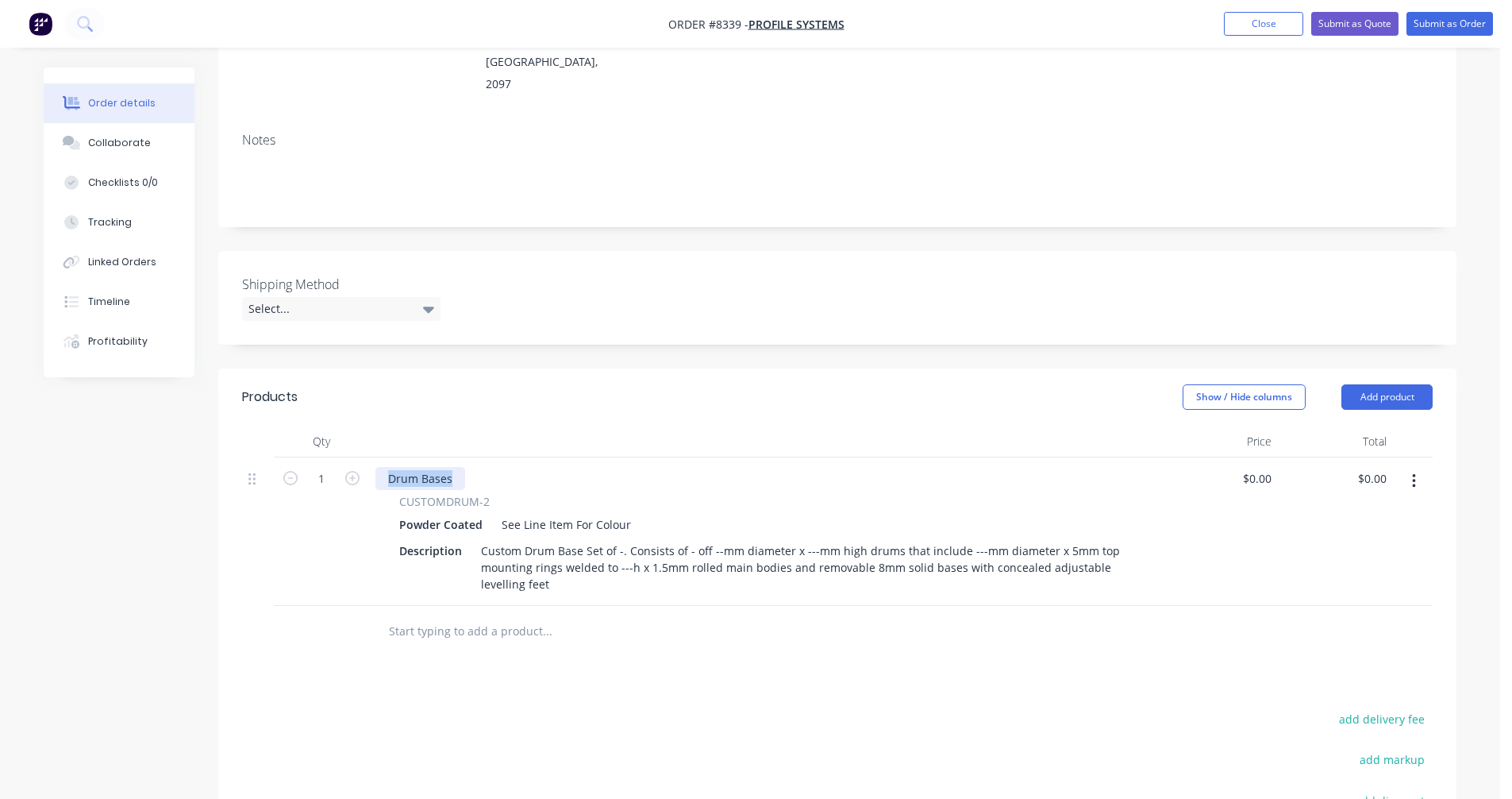
drag, startPoint x: 456, startPoint y: 456, endPoint x: 365, endPoint y: 443, distance: 91.9
click at [365, 457] on div "1 Drum Bases CUSTOMDRUM-2 Powder Coated See Line Item For Colour Description Cu…" at bounding box center [837, 532] width 1191 height 148
drag, startPoint x: 615, startPoint y: 527, endPoint x: 625, endPoint y: 528, distance: 10.0
click at [616, 539] on div "Custom Drum Base Set of -. Consists of - off --mm diameter x ---mm high drums t…" at bounding box center [804, 567] width 658 height 57
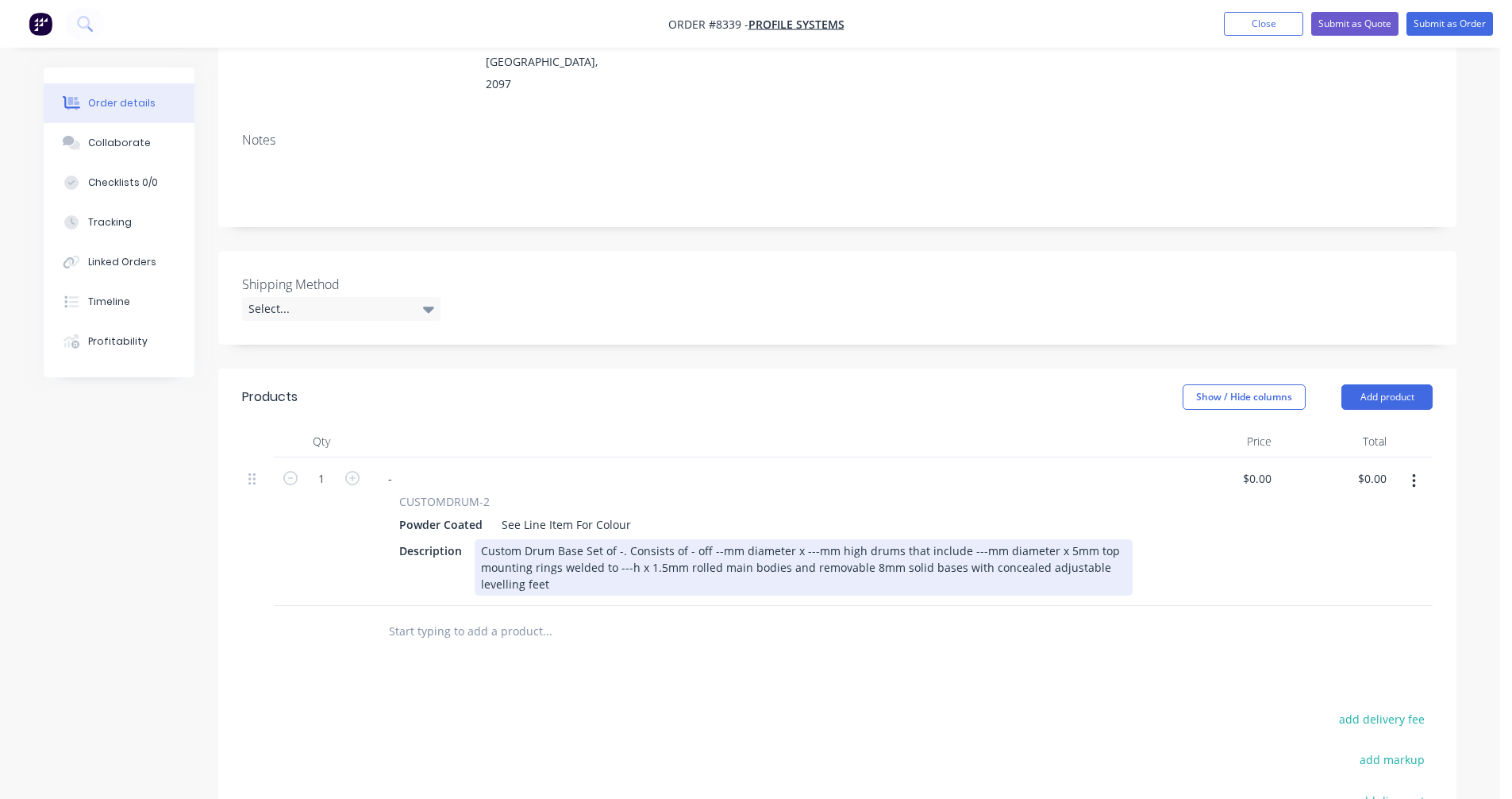
click at [662, 539] on div "Custom Drum Base Set of -. Consists of - off --mm diameter x ---mm high drums t…" at bounding box center [804, 567] width 658 height 57
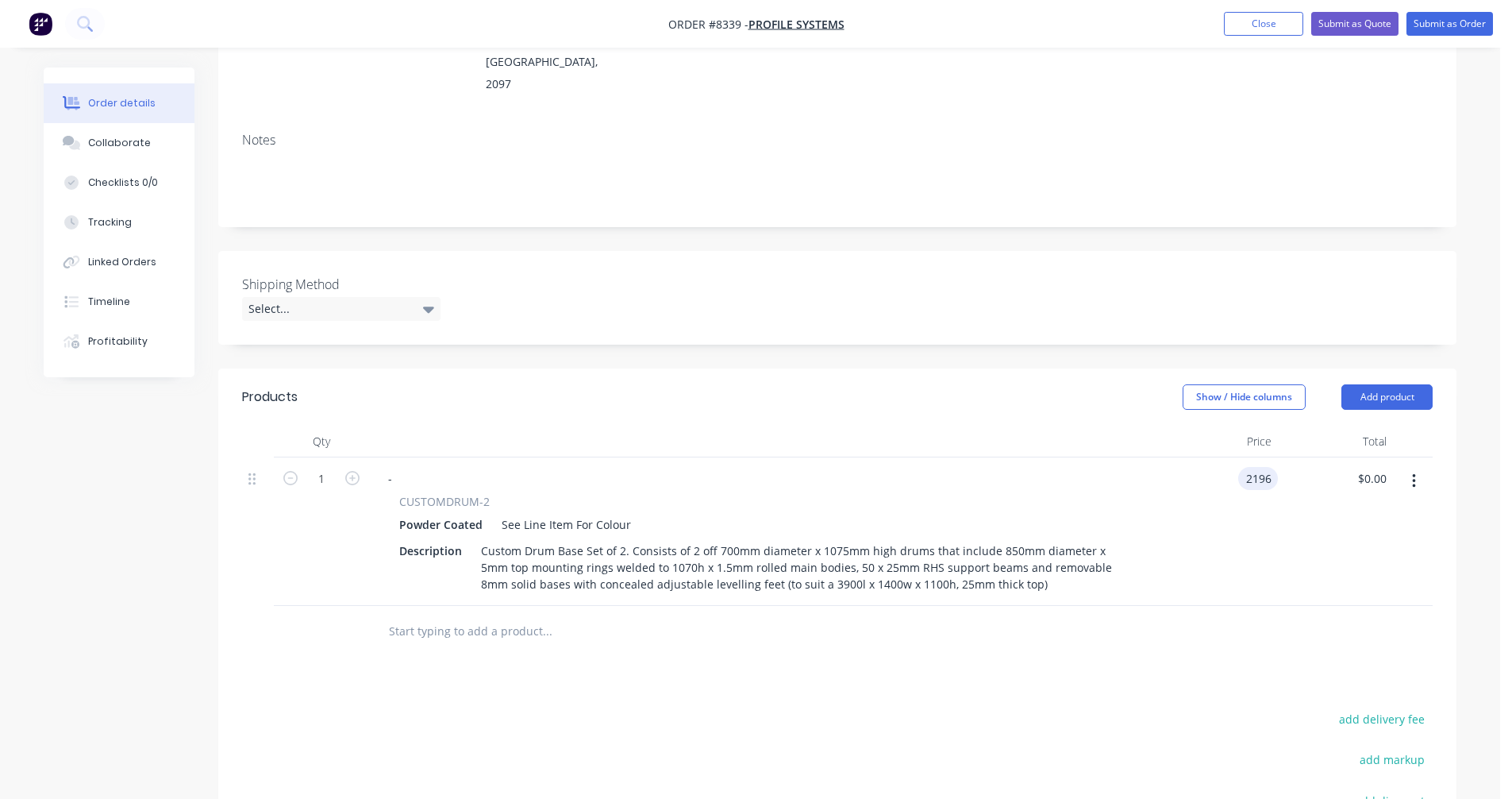
type input "$2,196.00"
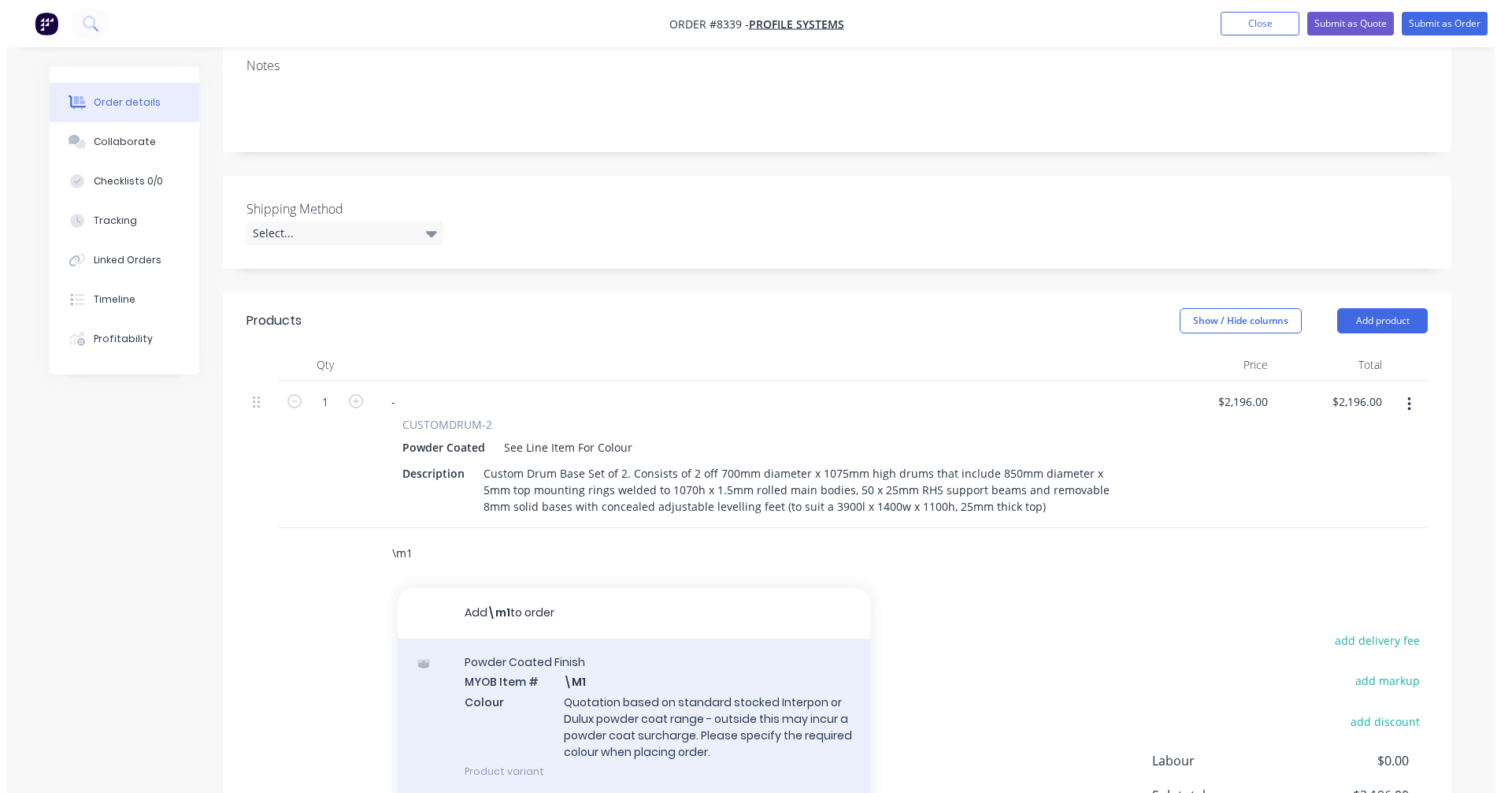
scroll to position [394, 0]
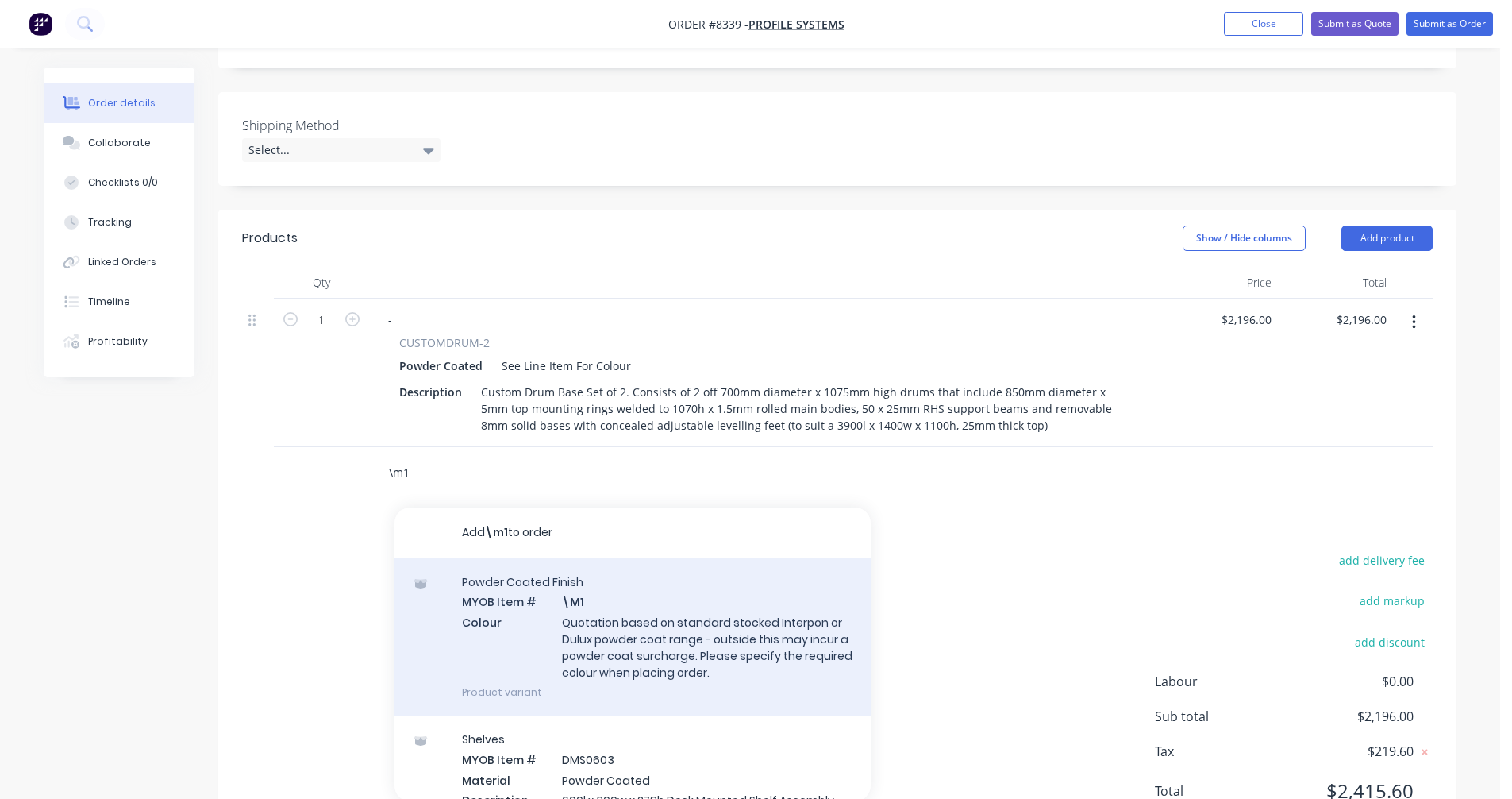
type input "\m1"
click at [716, 570] on div "Powder Coated Finish MYOB Item # \M1 Colour Quotation based on standard stocked…" at bounding box center [633, 636] width 477 height 157
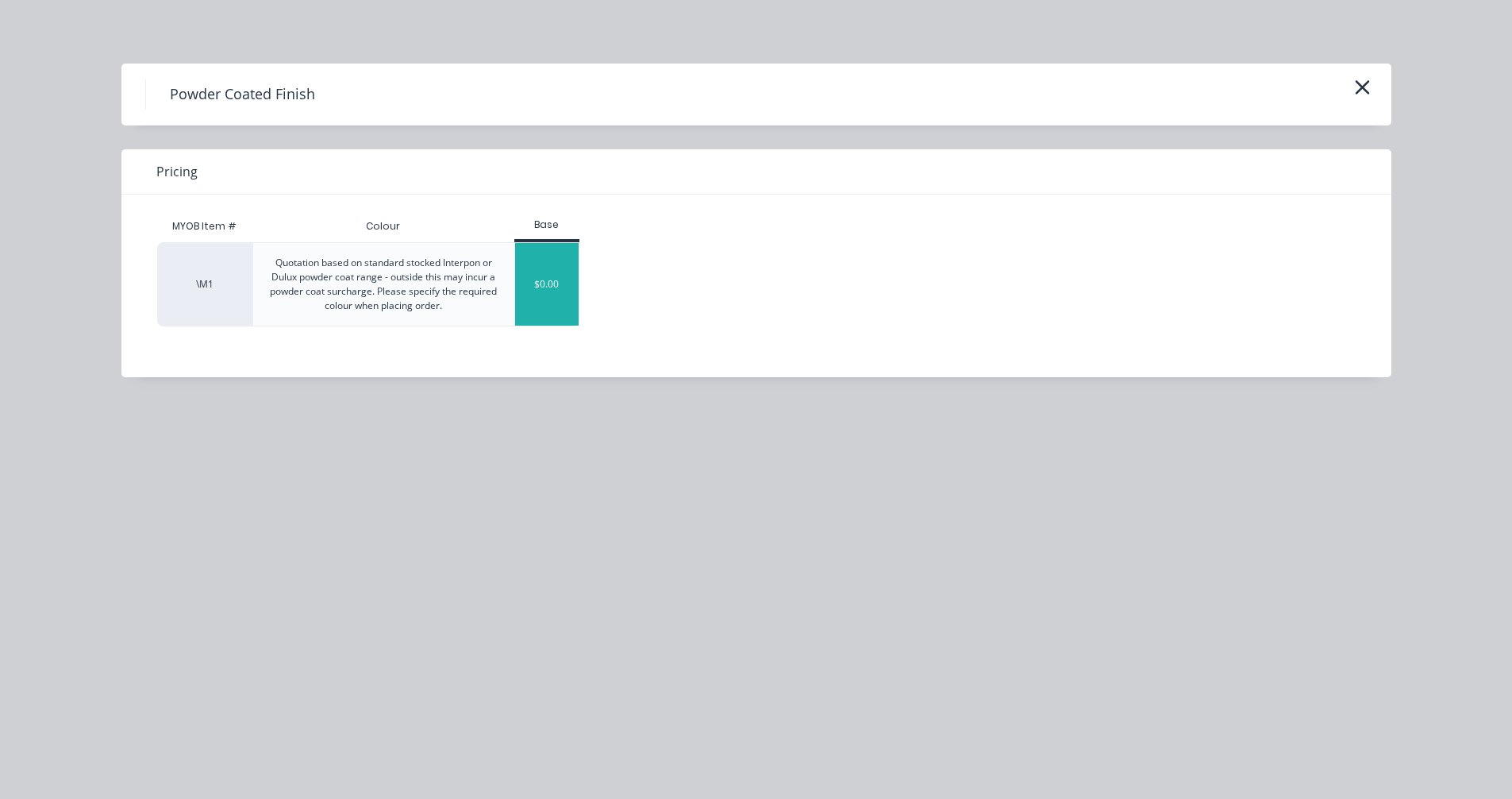
click at [544, 273] on div "$0.00" at bounding box center [548, 284] width 64 height 83
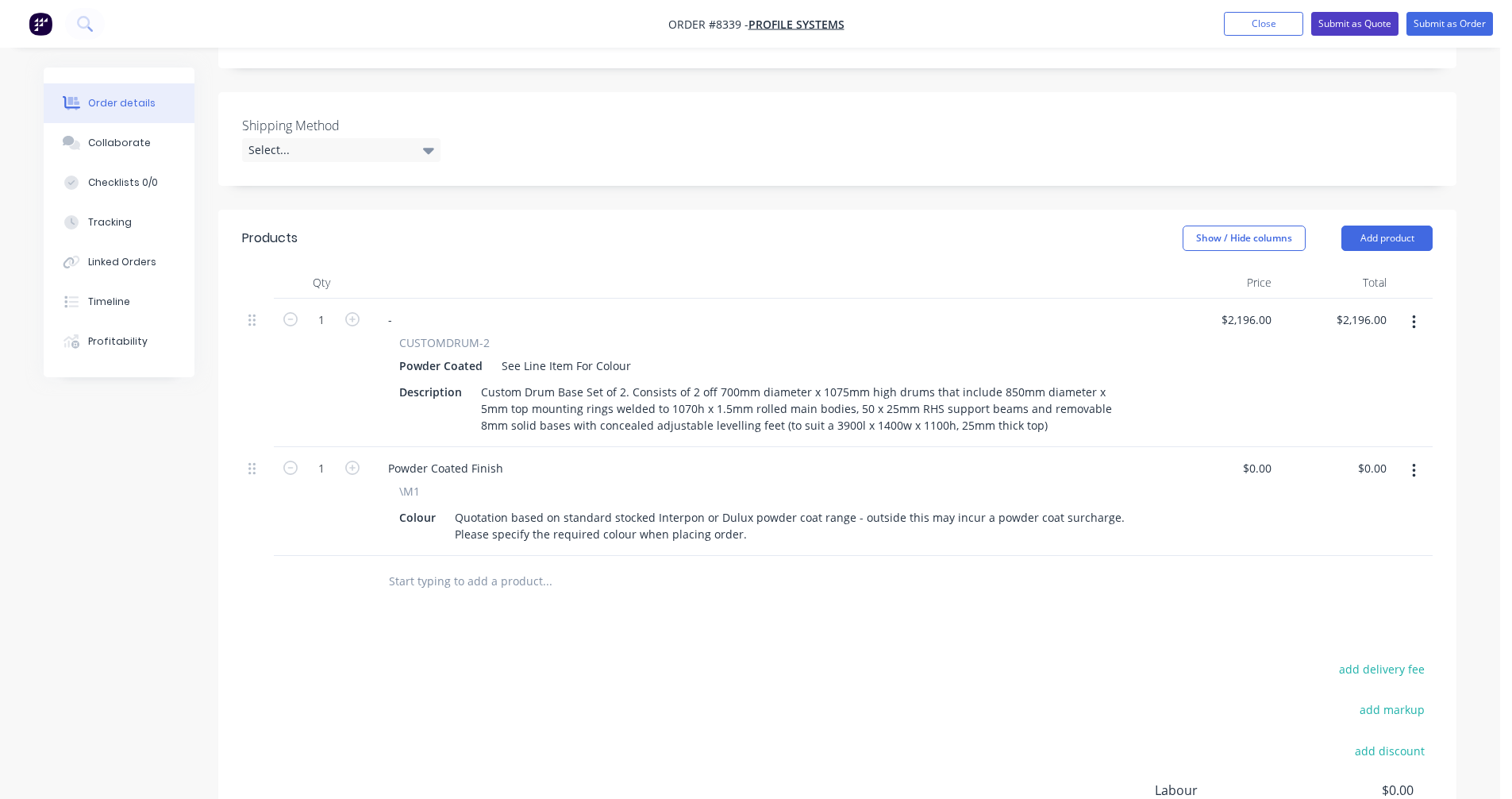
click at [1348, 19] on button "Submit as Quote" at bounding box center [1354, 24] width 87 height 24
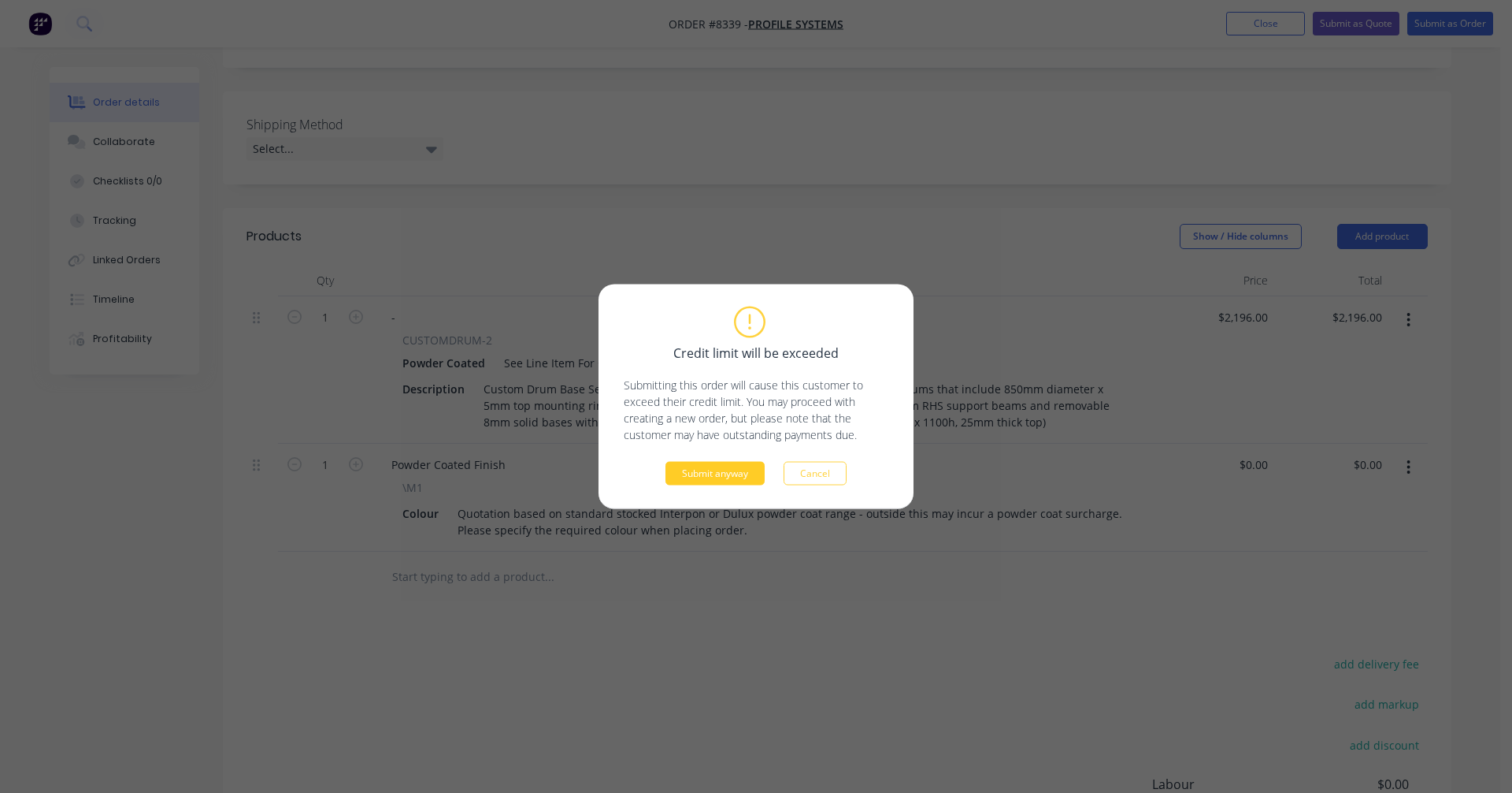
click at [726, 466] on button "Submit anyway" at bounding box center [715, 473] width 100 height 23
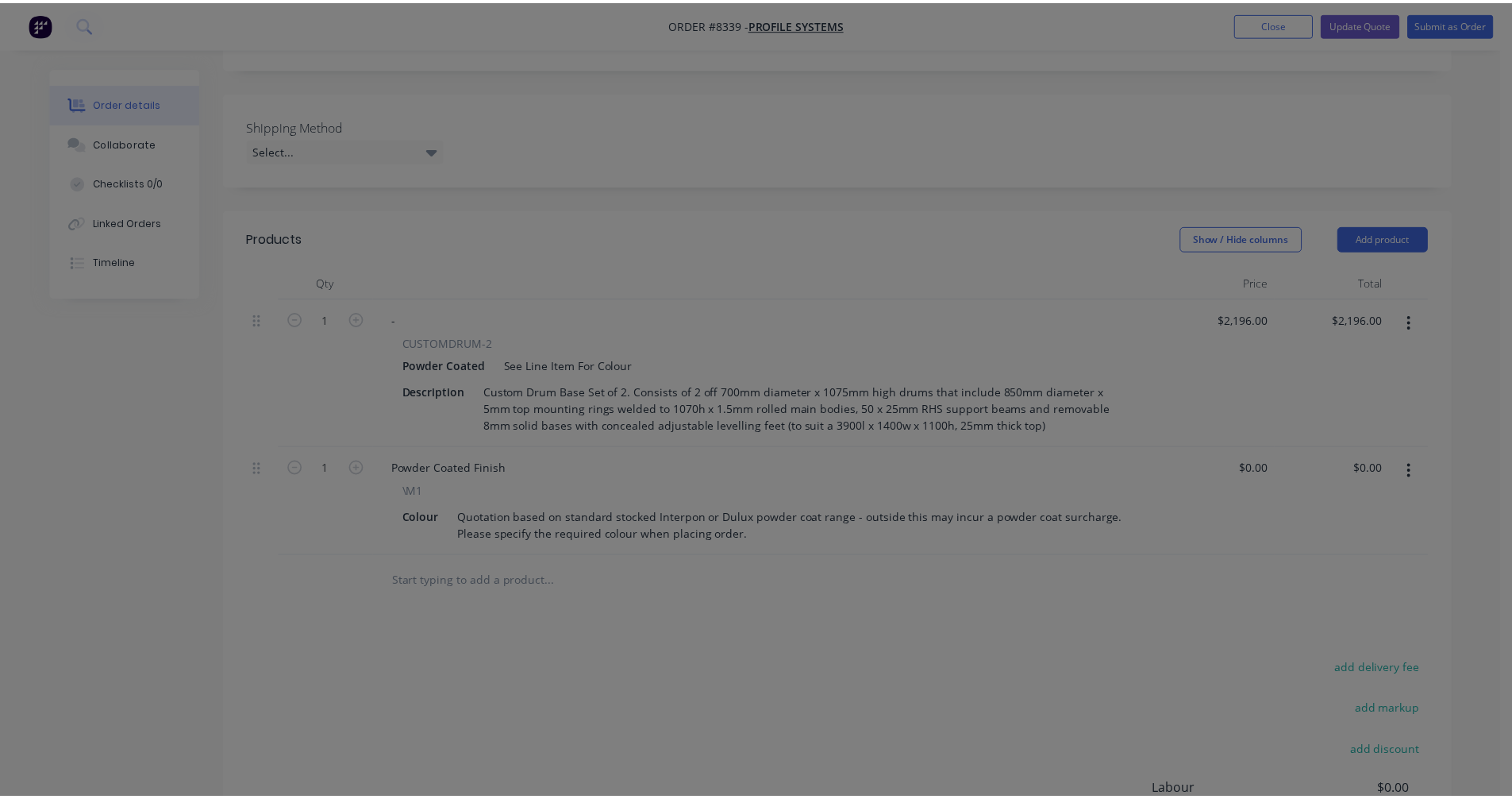
scroll to position [367, 0]
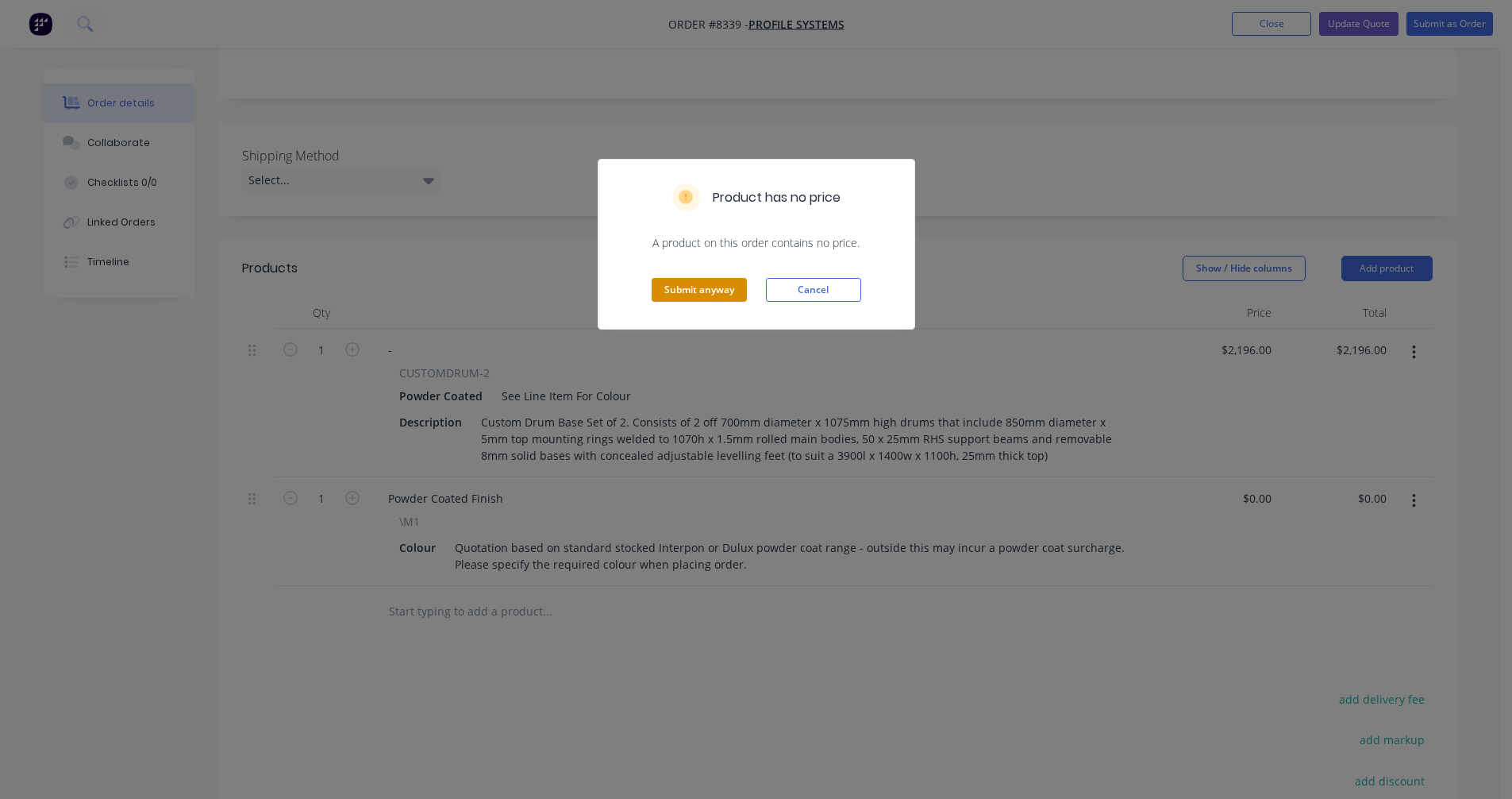
click at [701, 289] on button "Submit anyway" at bounding box center [699, 289] width 95 height 24
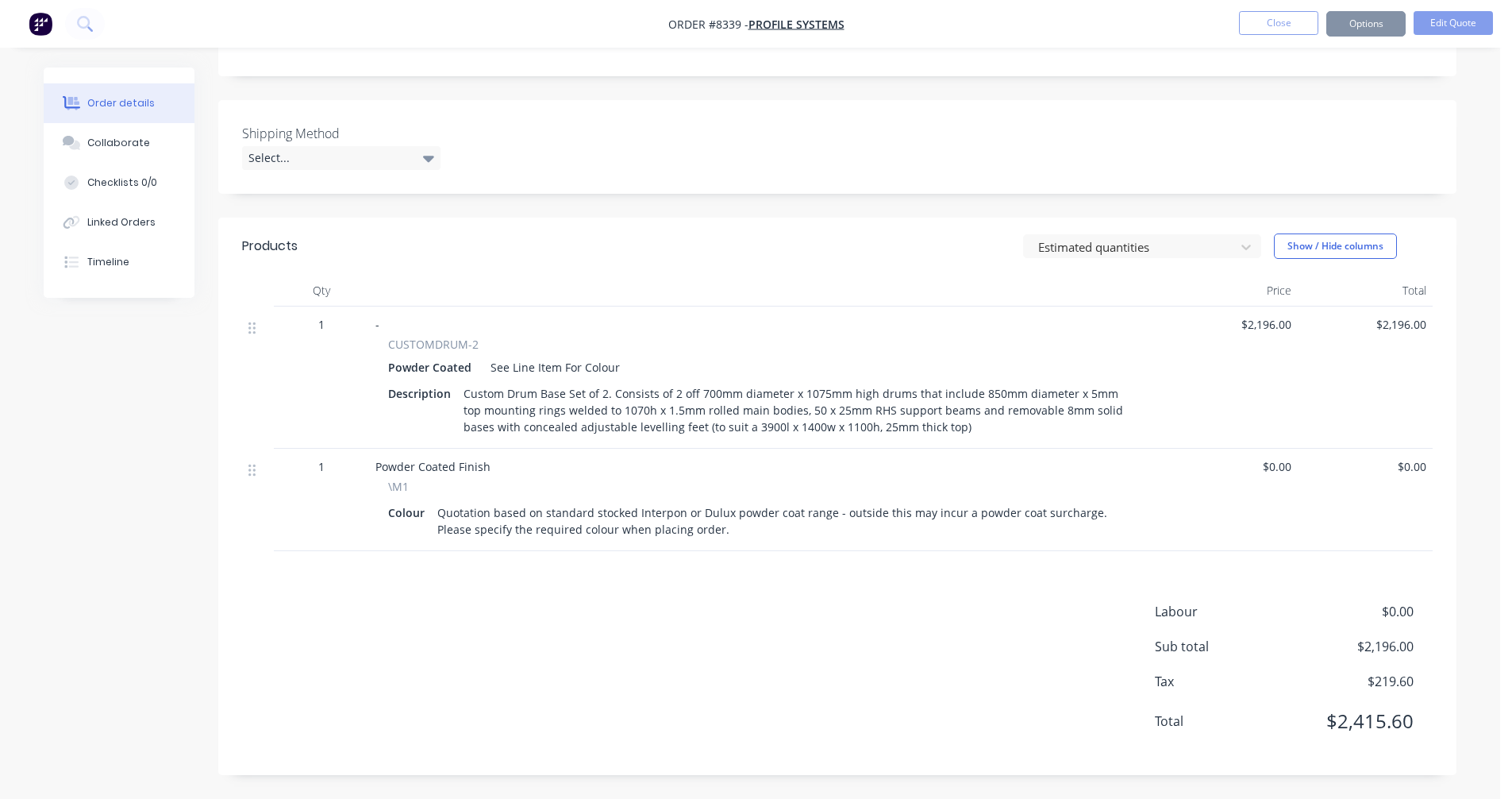
scroll to position [342, 0]
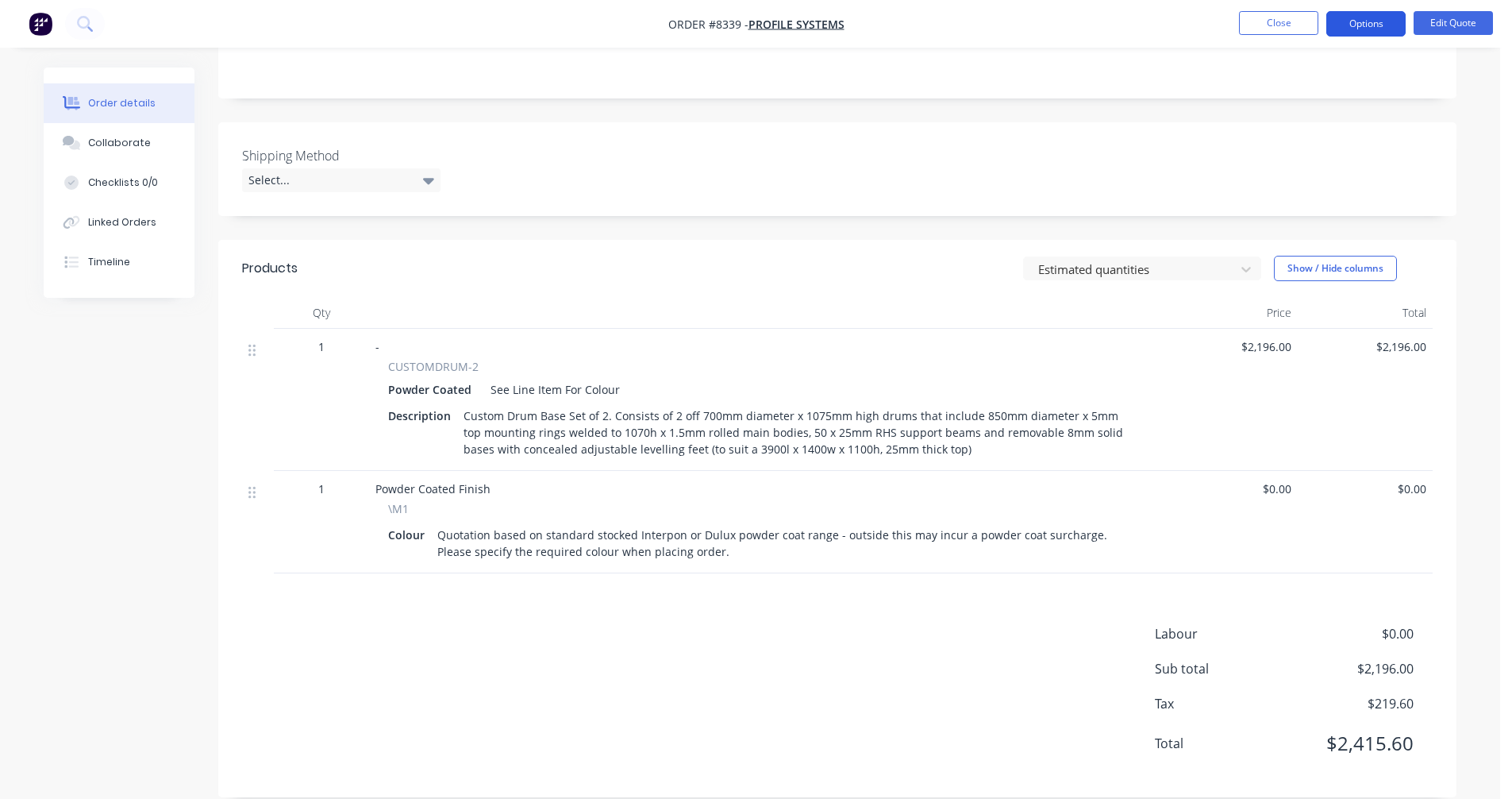
click at [1360, 14] on button "Options" at bounding box center [1366, 24] width 79 height 25
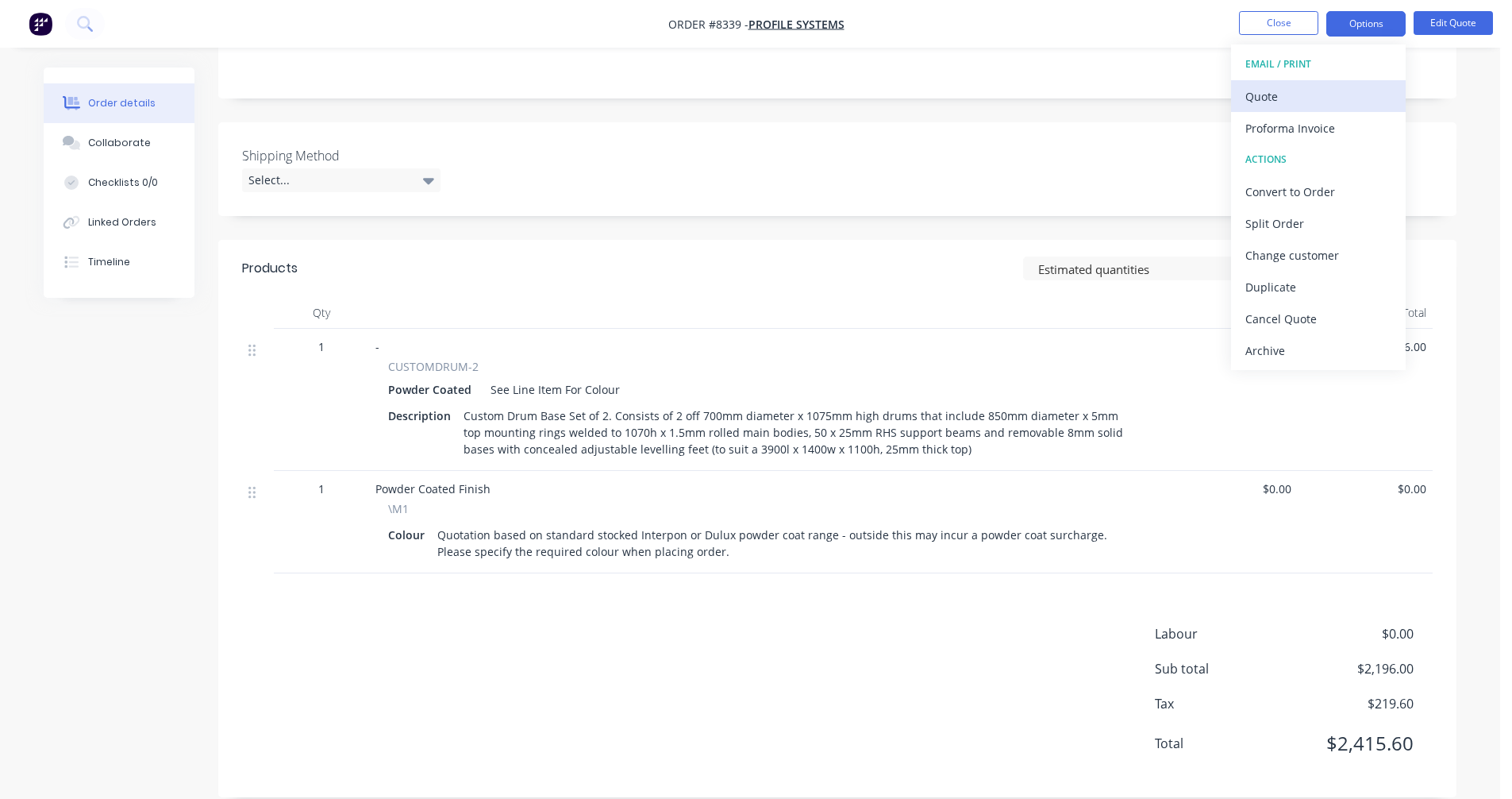
click at [1300, 91] on div "Quote" at bounding box center [1318, 96] width 146 height 23
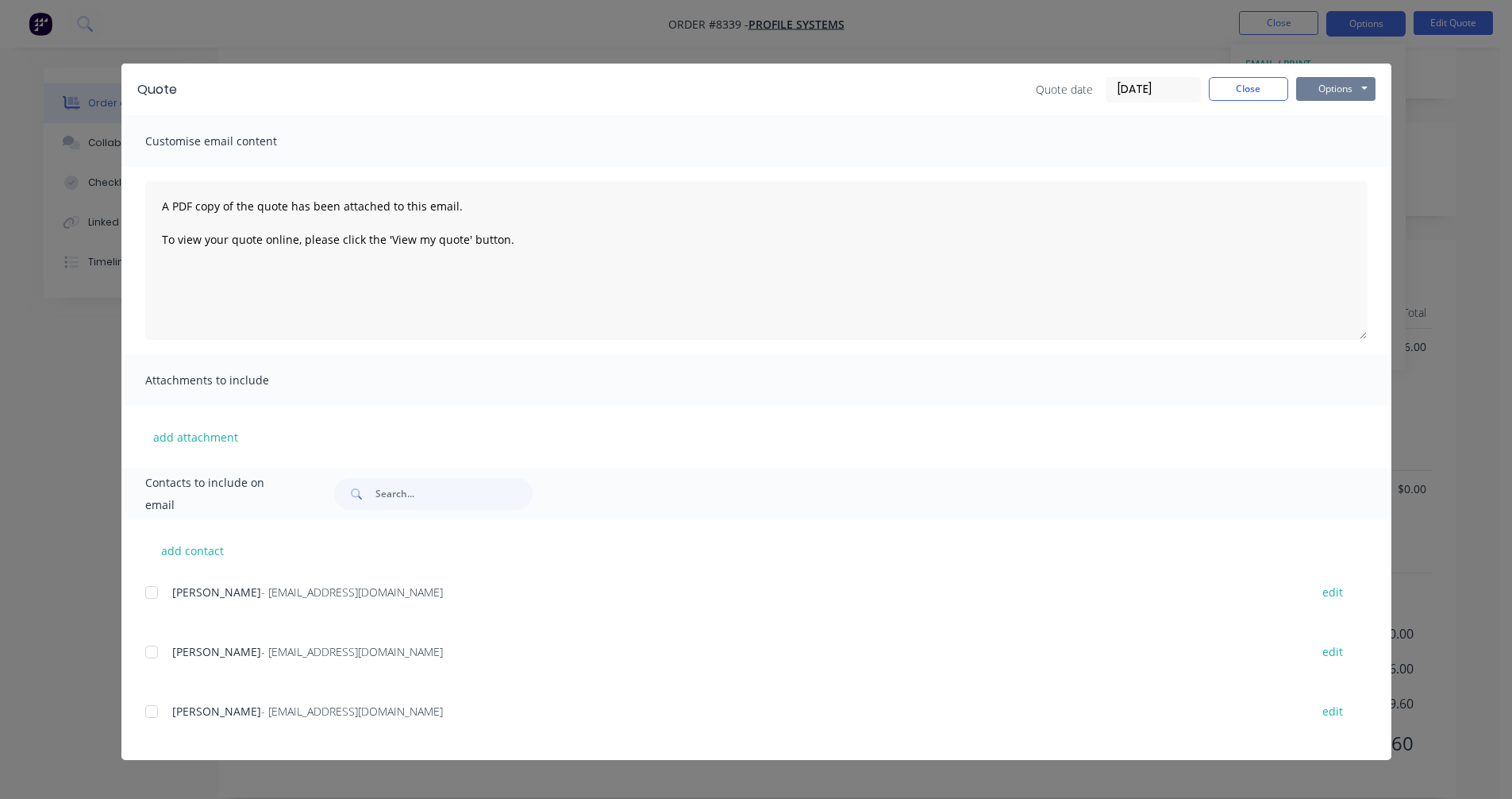
click at [1344, 81] on button "Options" at bounding box center [1336, 89] width 79 height 24
click at [1342, 112] on button "Preview" at bounding box center [1347, 116] width 101 height 26
click at [1336, 89] on button "Options" at bounding box center [1336, 89] width 79 height 24
click at [1250, 100] on div "Quote date [DATE] Close Options Preview Print Email" at bounding box center [1206, 89] width 340 height 25
click at [1257, 93] on button "Close" at bounding box center [1249, 89] width 79 height 24
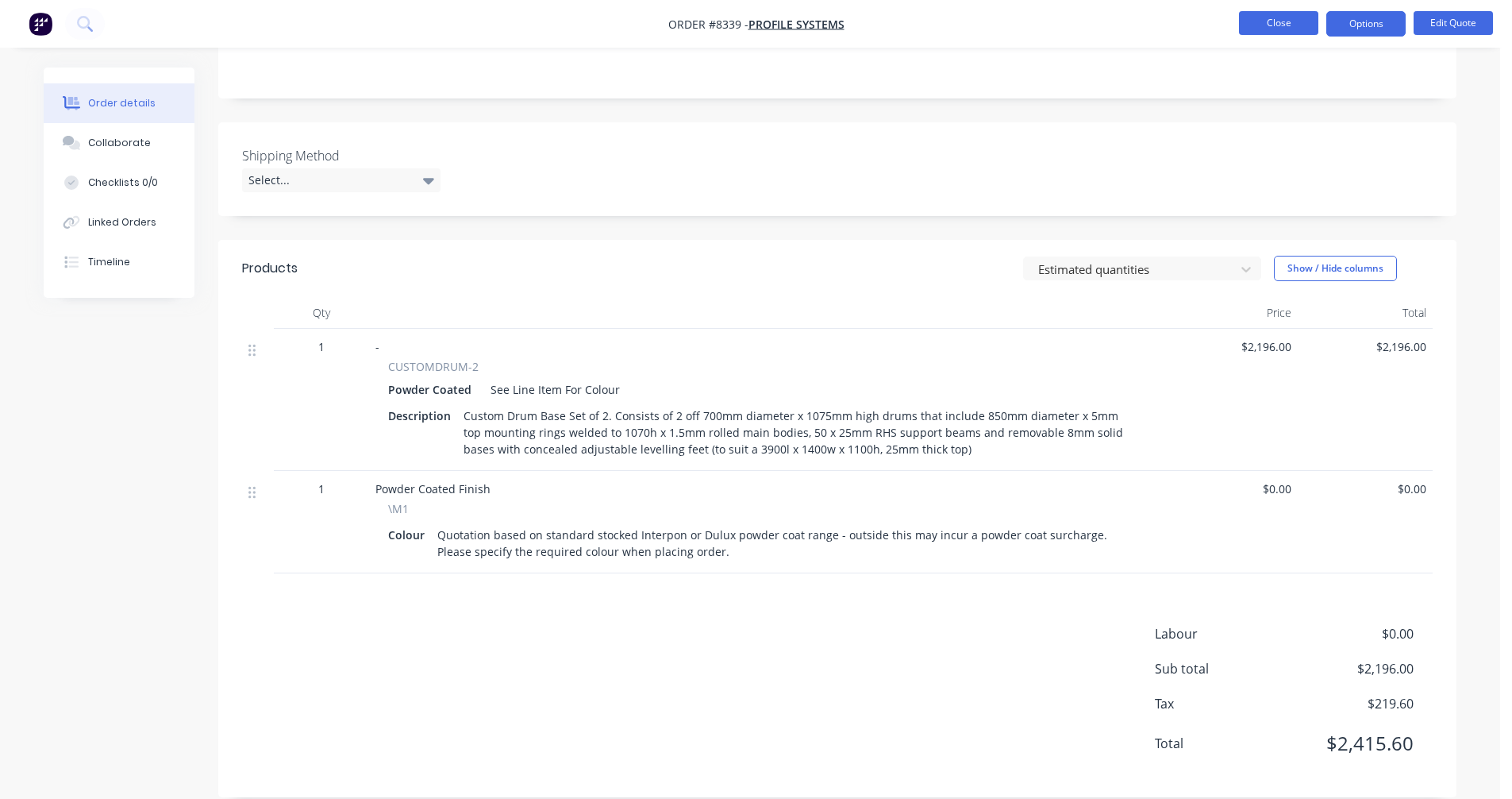
click at [1276, 28] on button "Close" at bounding box center [1279, 23] width 79 height 24
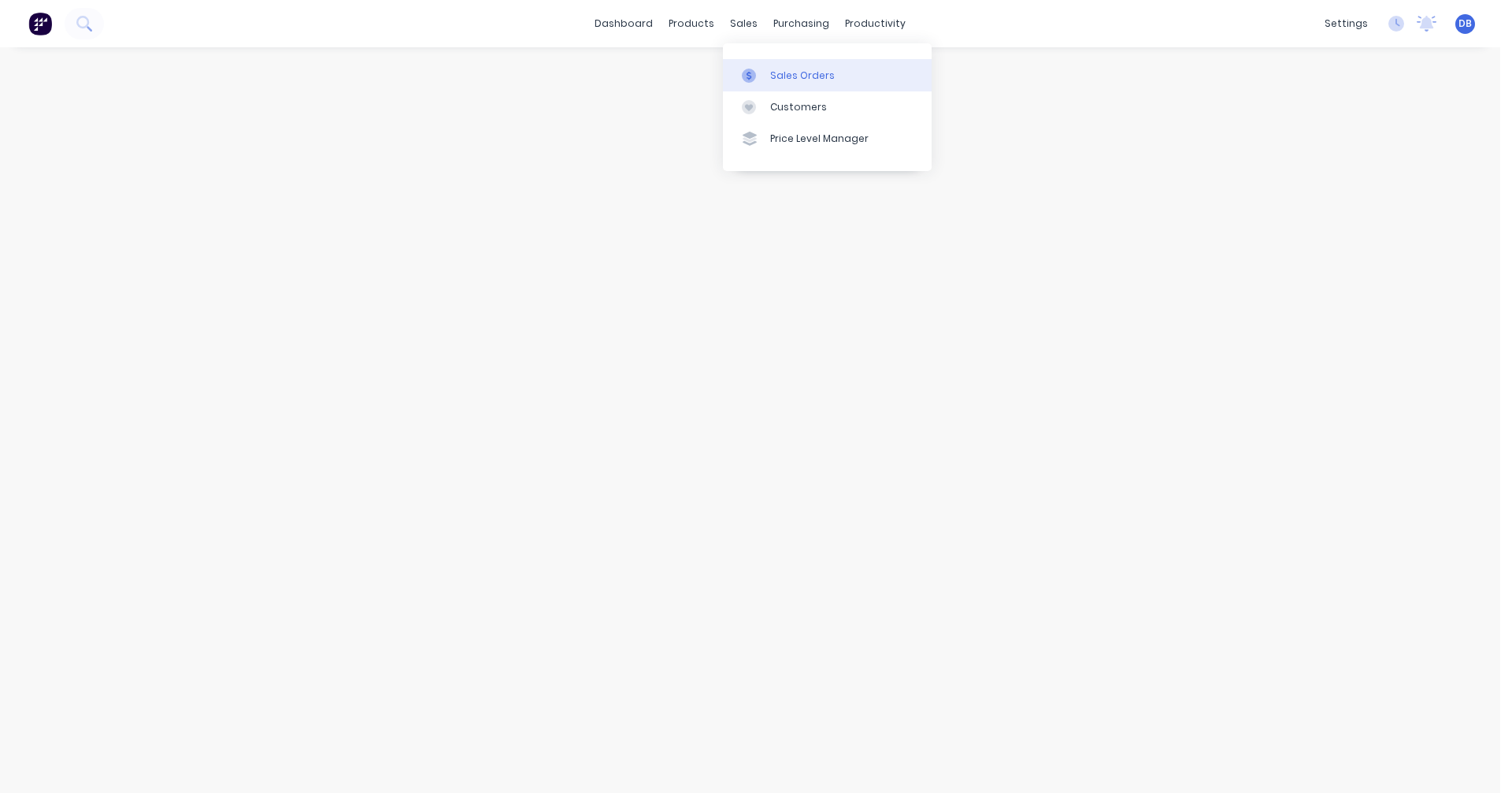
click at [778, 74] on div "Sales Orders" at bounding box center [802, 75] width 64 height 14
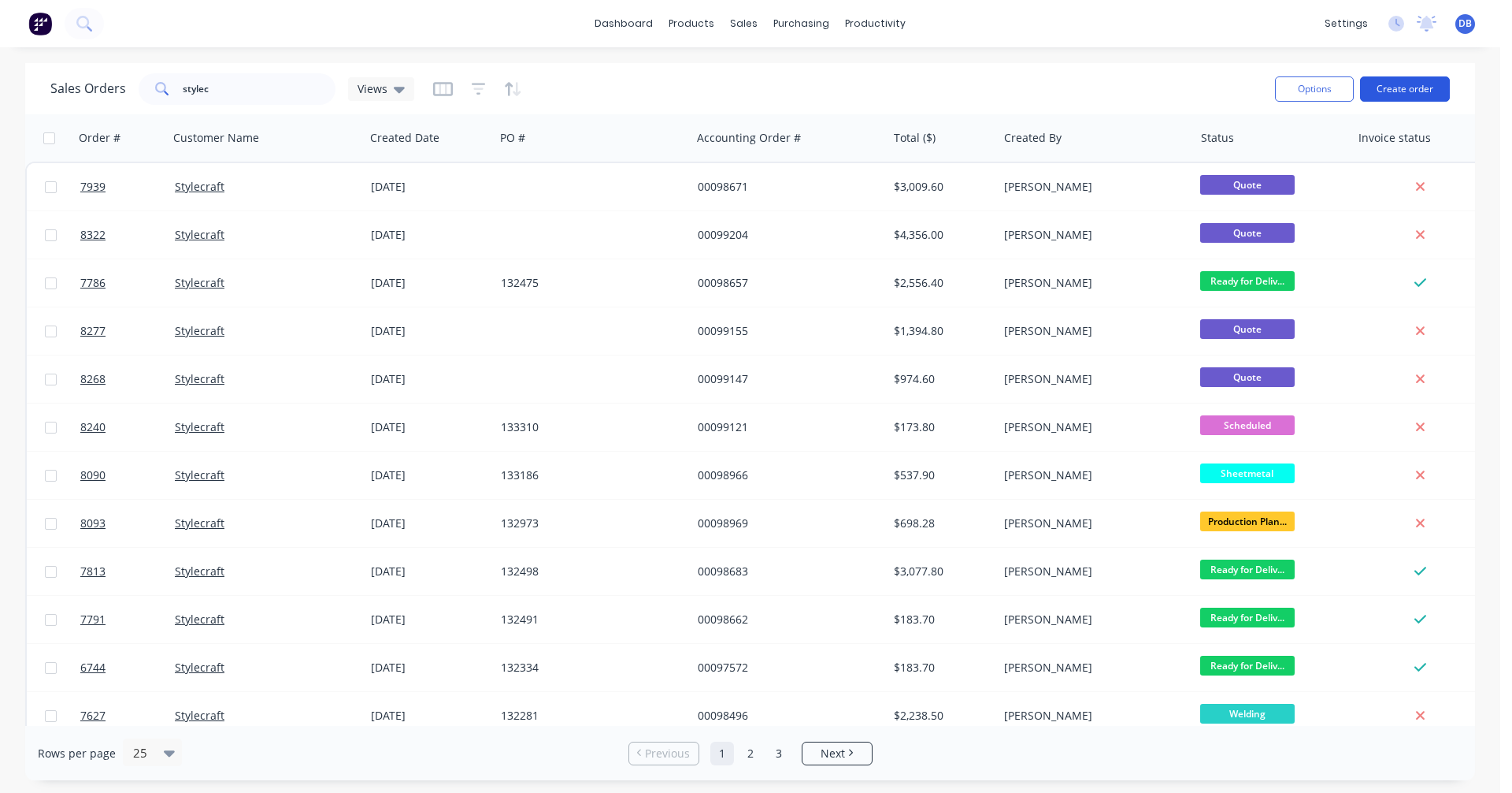
click at [1412, 87] on button "Create order" at bounding box center [1405, 89] width 90 height 25
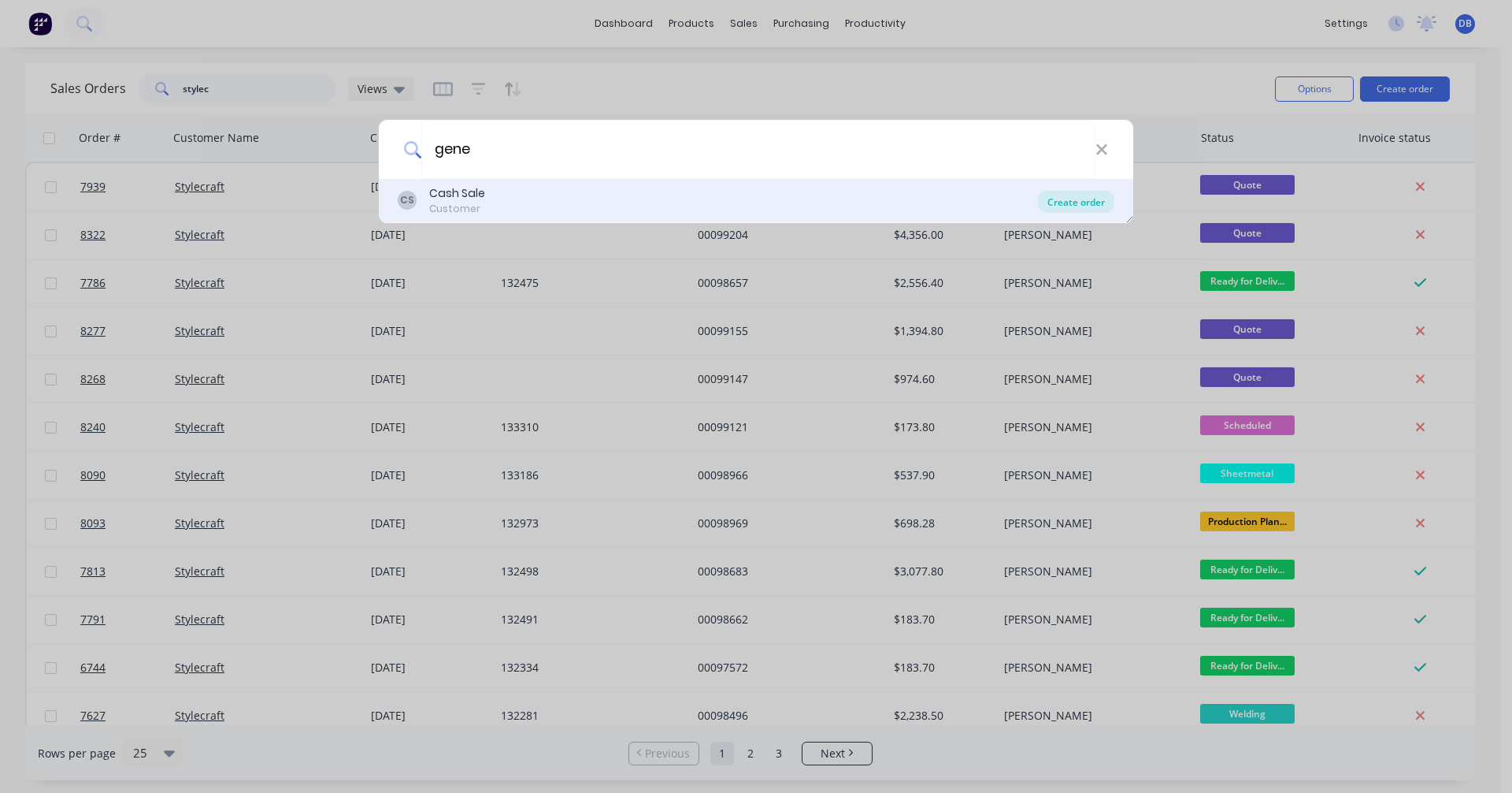
type input "gene"
click at [1060, 196] on div "Create order" at bounding box center [1076, 202] width 76 height 22
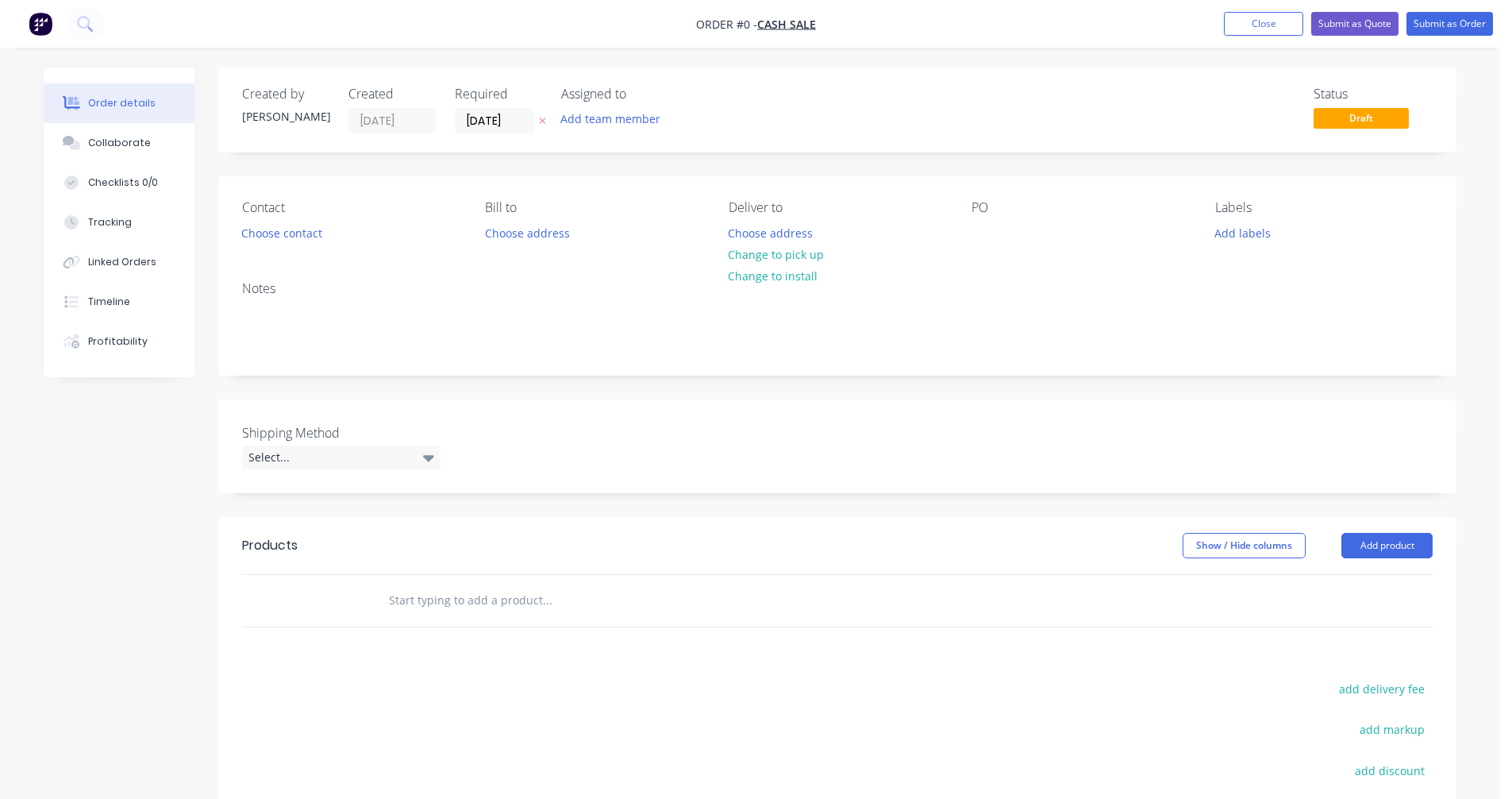
click at [420, 600] on input "text" at bounding box center [547, 600] width 317 height 32
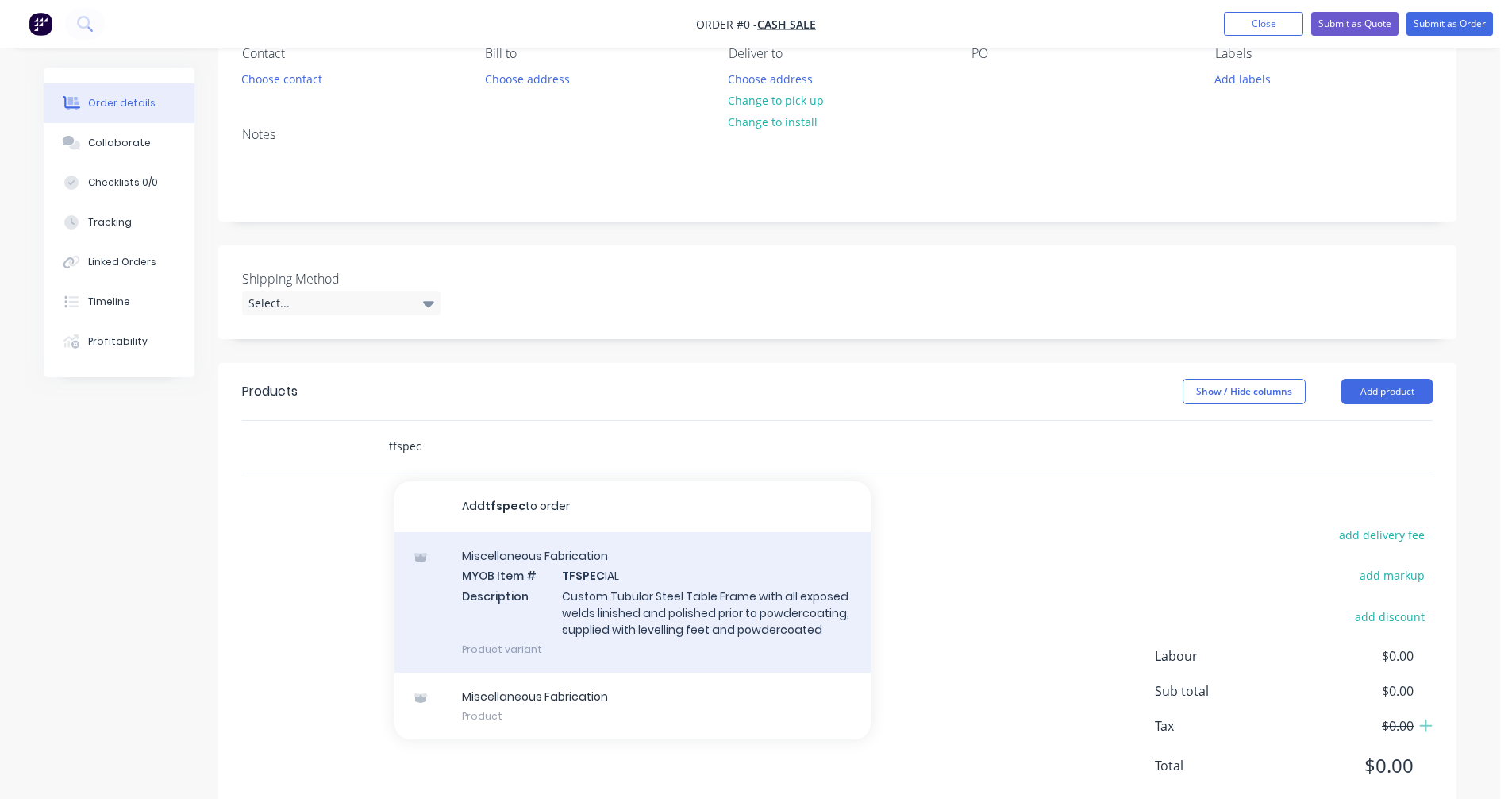
scroll to position [159, 0]
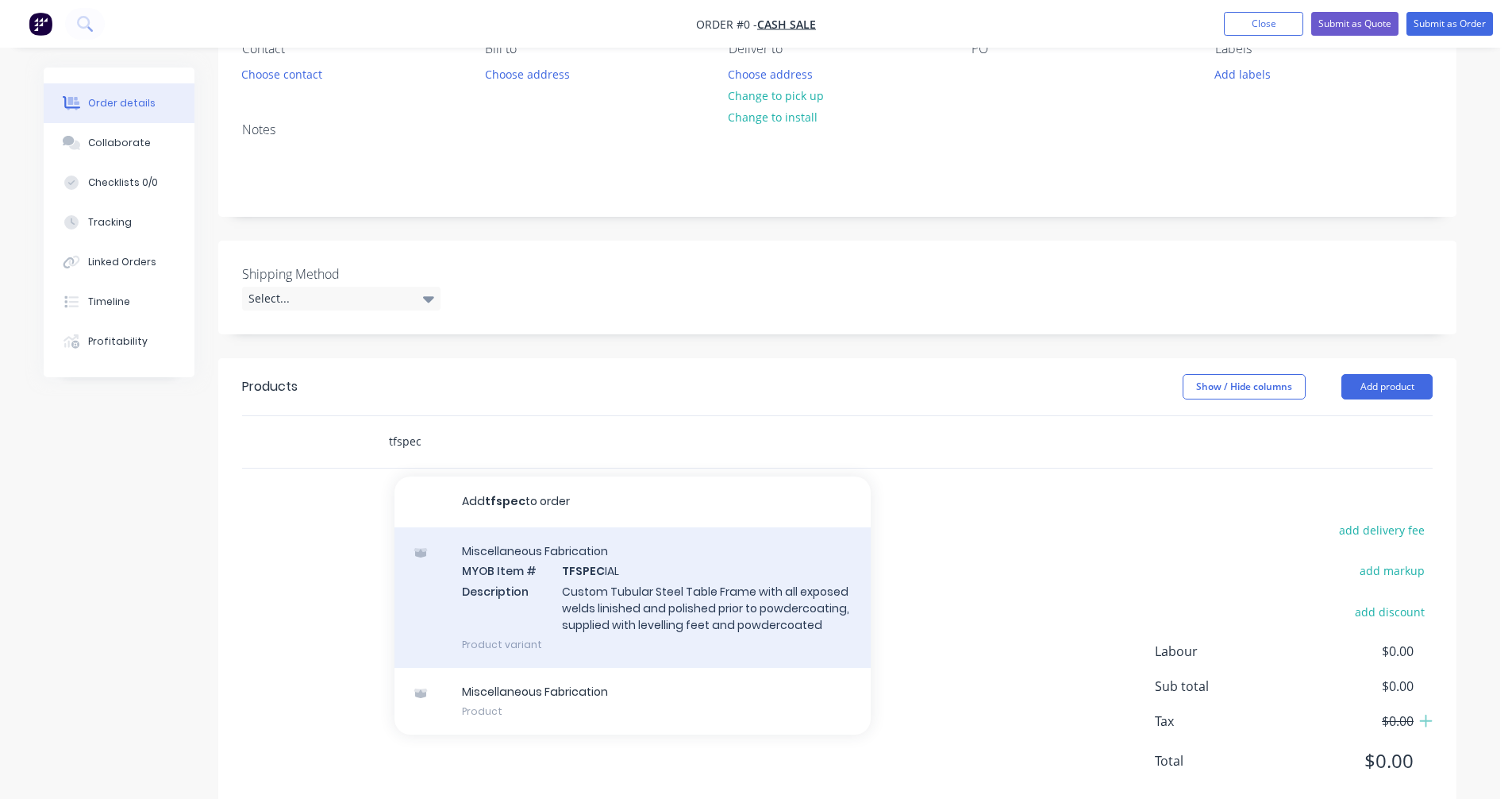
type input "tfspec"
click at [667, 604] on div "Miscellaneous Fabrication MYOB Item # TFSPEC IAL Description Custom Tubular Ste…" at bounding box center [633, 597] width 477 height 141
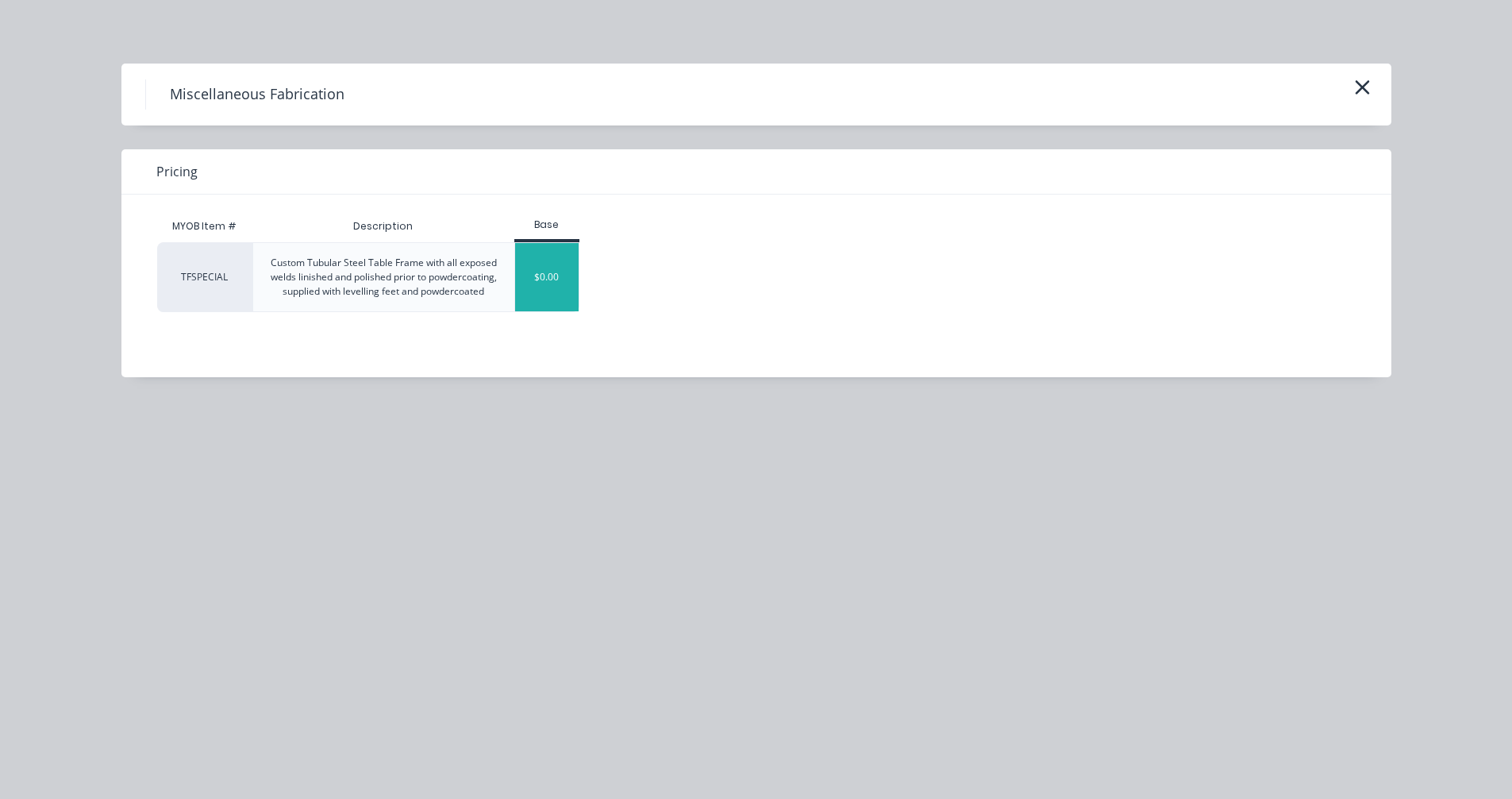
click at [537, 282] on div "$0.00" at bounding box center [548, 277] width 64 height 68
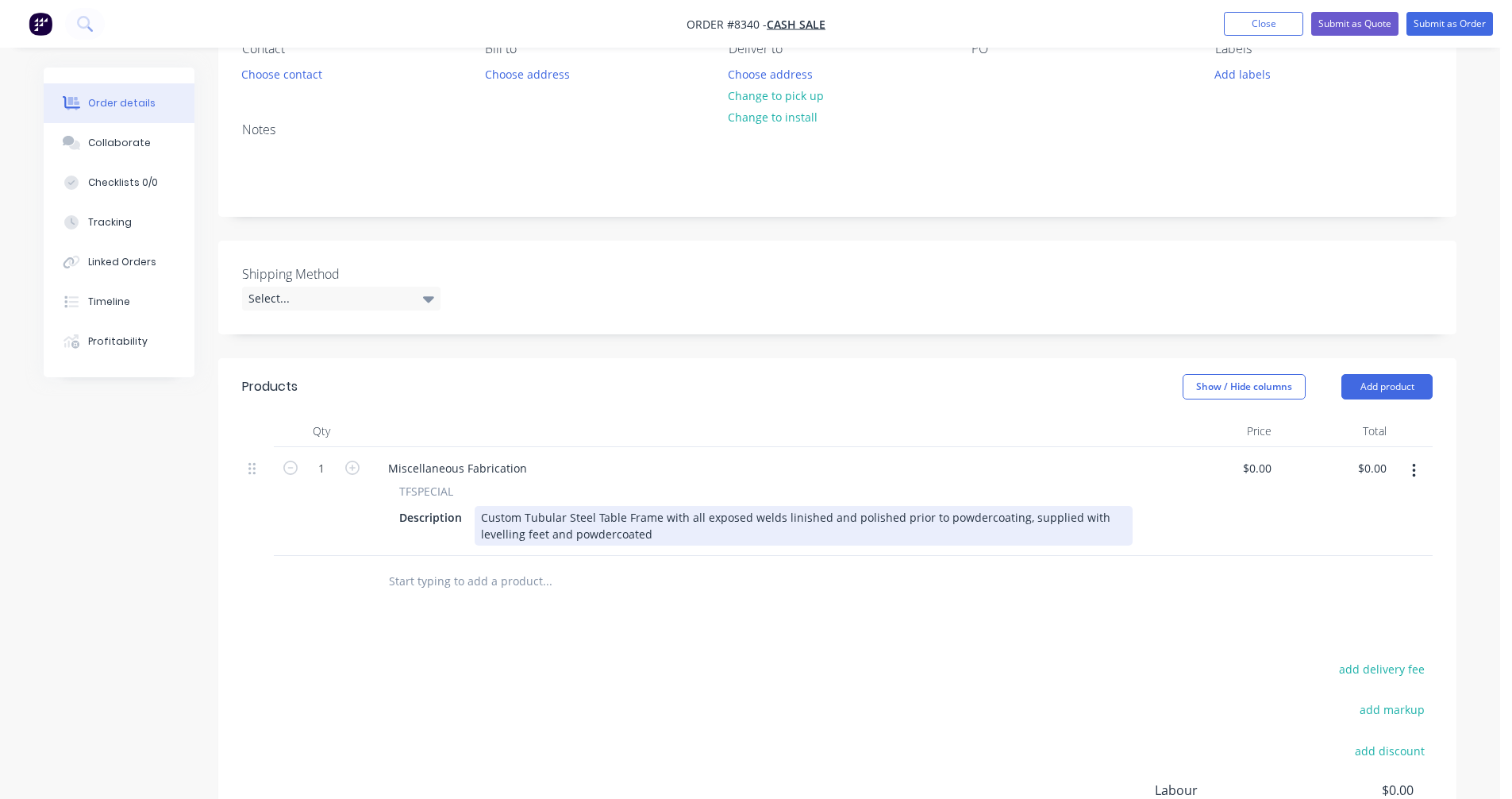
click at [594, 516] on div "Custom Tubular Steel Table Frame with all exposed welds linished and polished p…" at bounding box center [804, 525] width 658 height 40
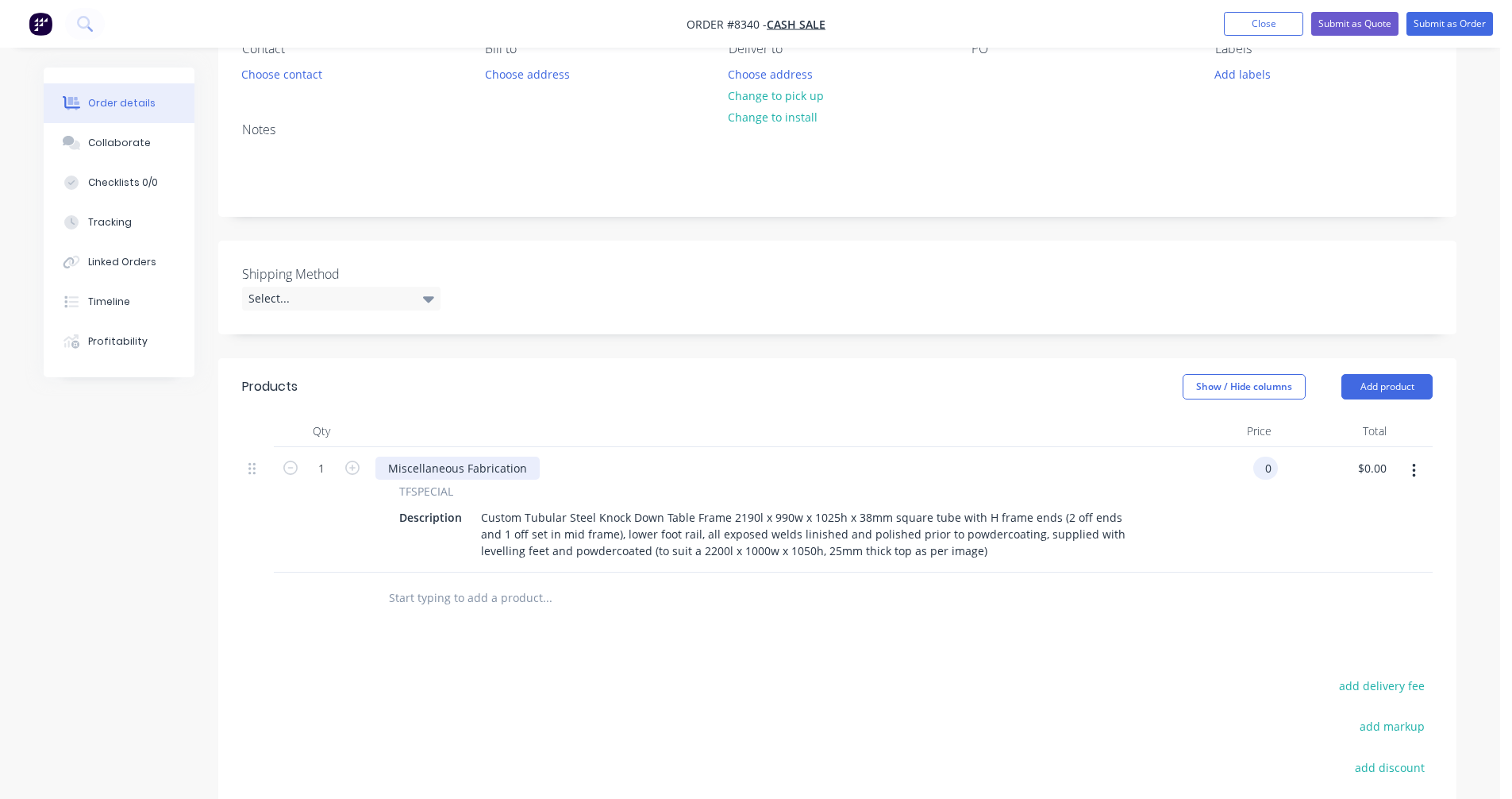
type input "$0.00"
click at [460, 463] on div "Miscellaneous Fabrication" at bounding box center [457, 467] width 165 height 23
drag, startPoint x: 524, startPoint y: 468, endPoint x: 358, endPoint y: 475, distance: 166.1
click at [358, 475] on div "1 Miscellaneous Fabrication TFSPECIAL Description Custom Tubular Steel Knock Do…" at bounding box center [837, 510] width 1191 height 126
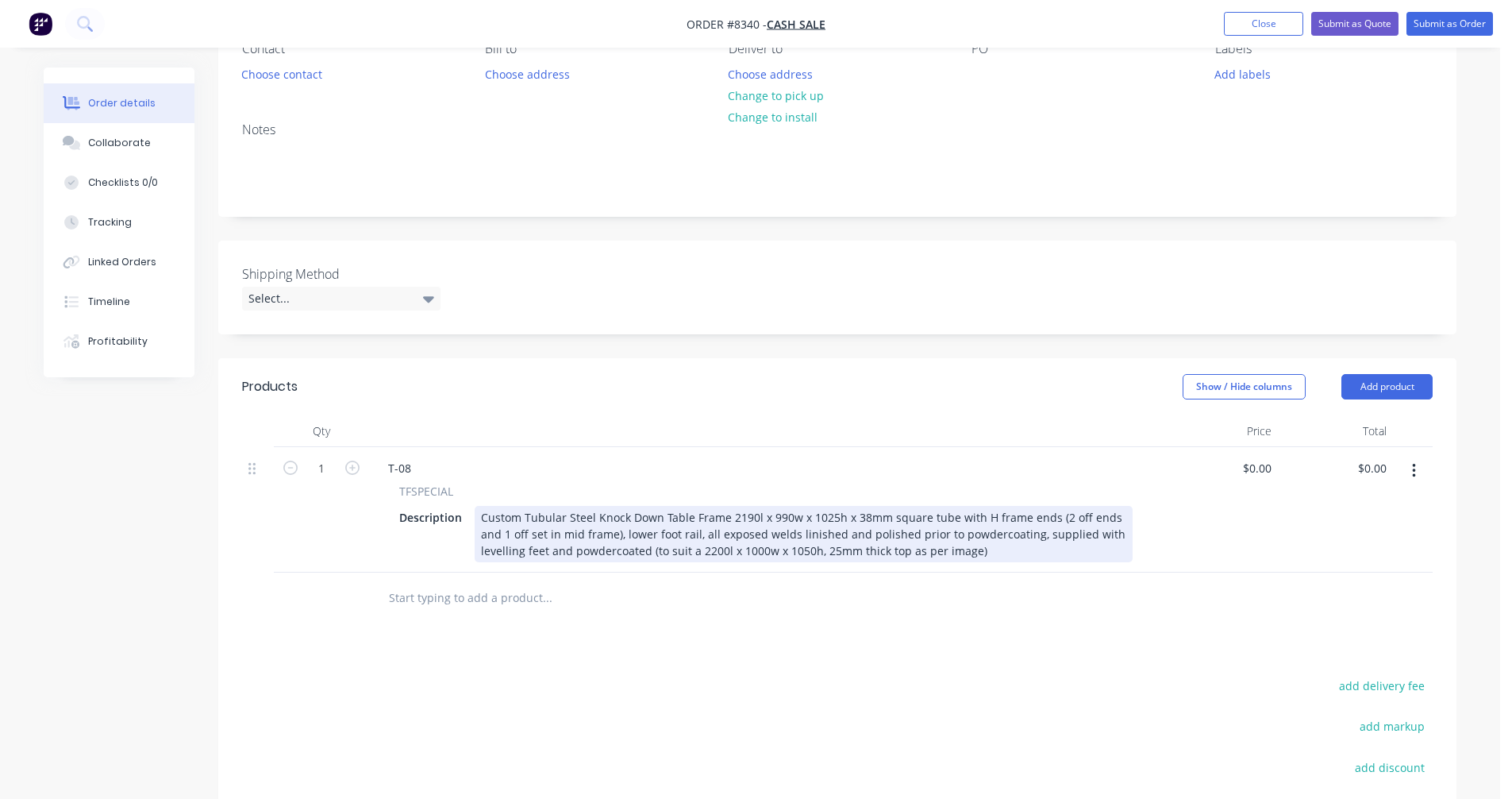
click at [693, 548] on div "Custom Tubular Steel Knock Down Table Frame 2190l x 990w x 1025h x 38mm square …" at bounding box center [804, 533] width 658 height 57
type input "$1,430.00"
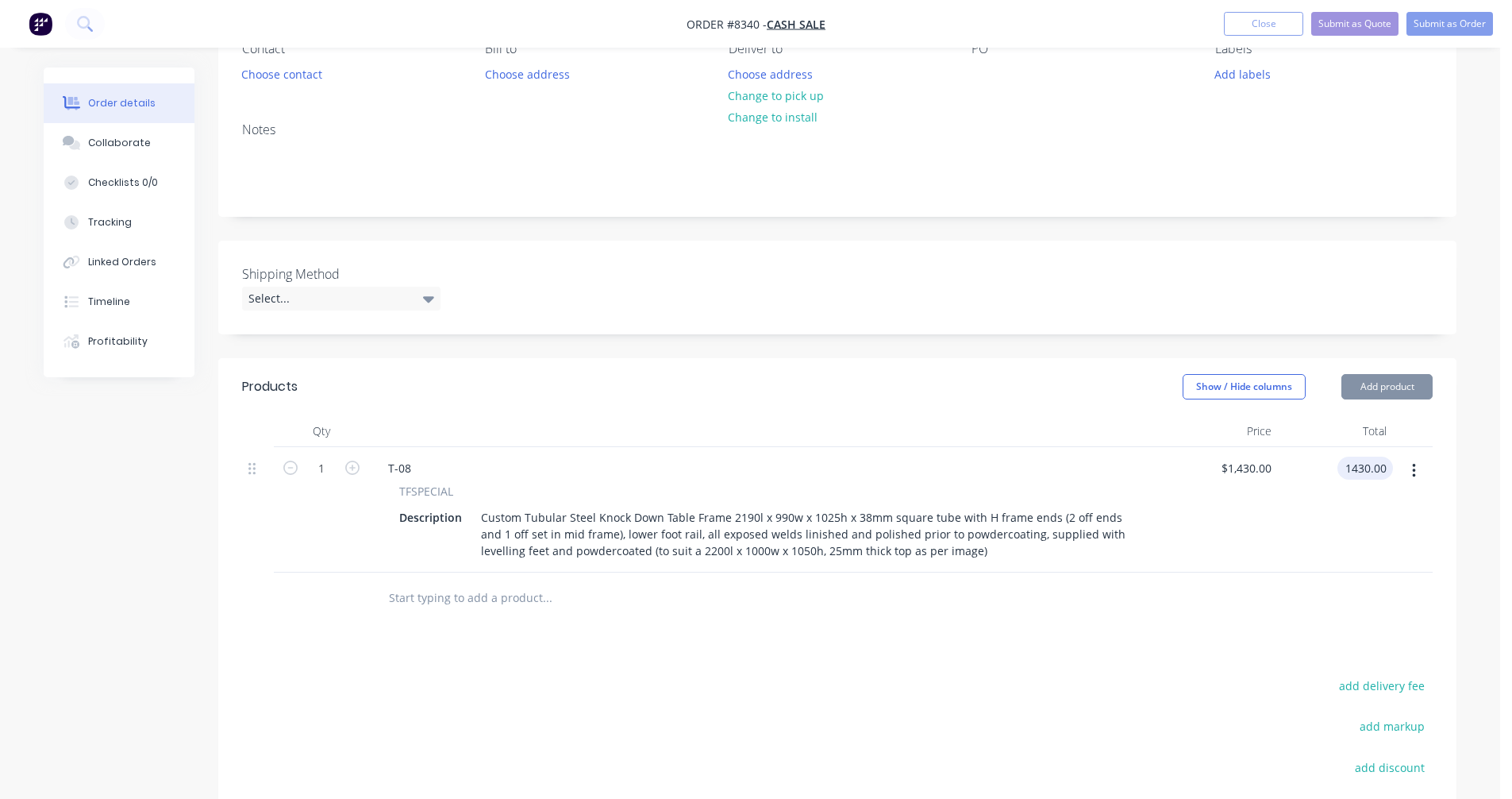
type input "$1,430.00"
click at [1345, 22] on button "Submit as Quote" at bounding box center [1354, 24] width 87 height 24
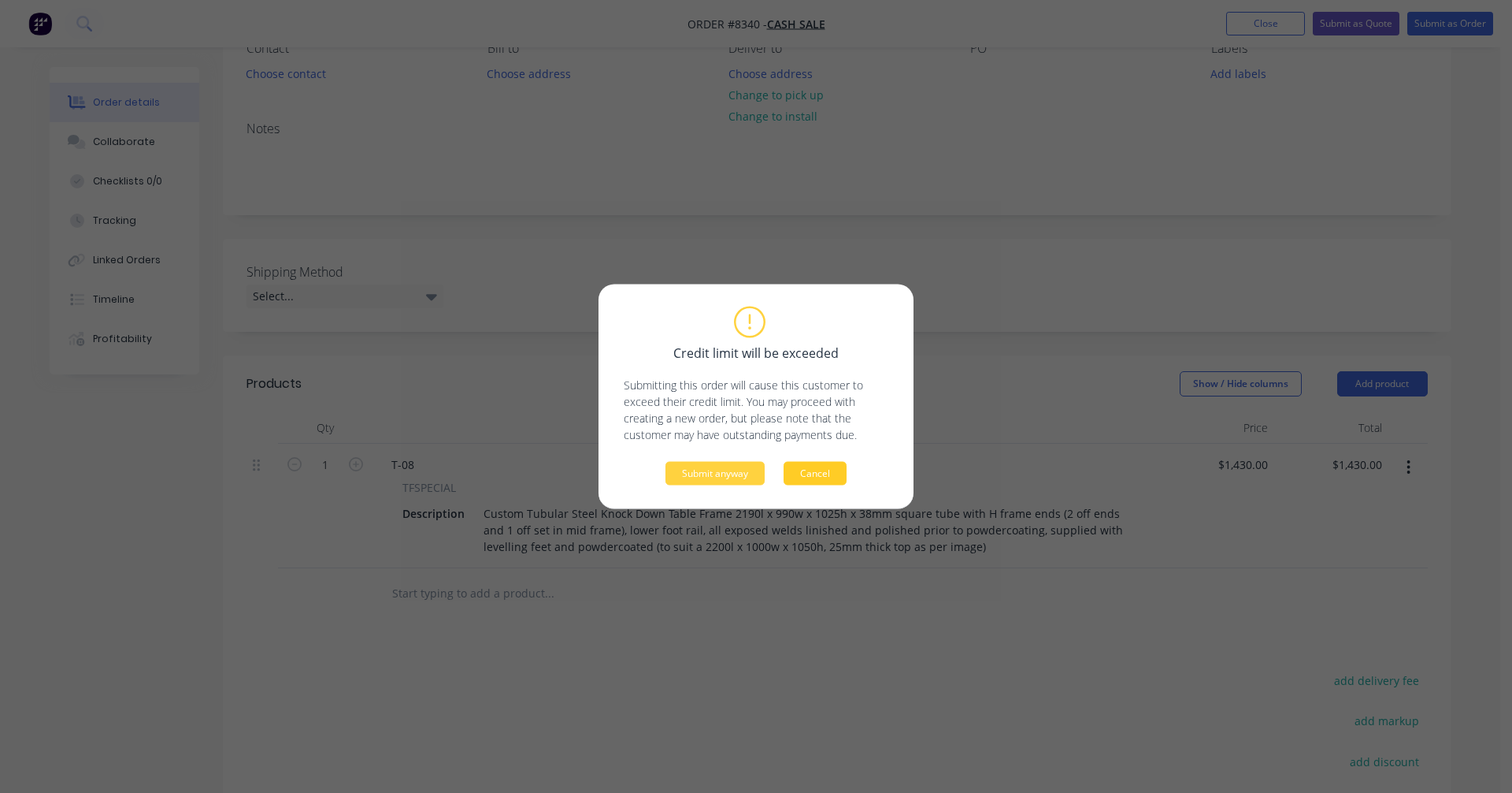
click at [825, 474] on button "Cancel" at bounding box center [815, 473] width 63 height 23
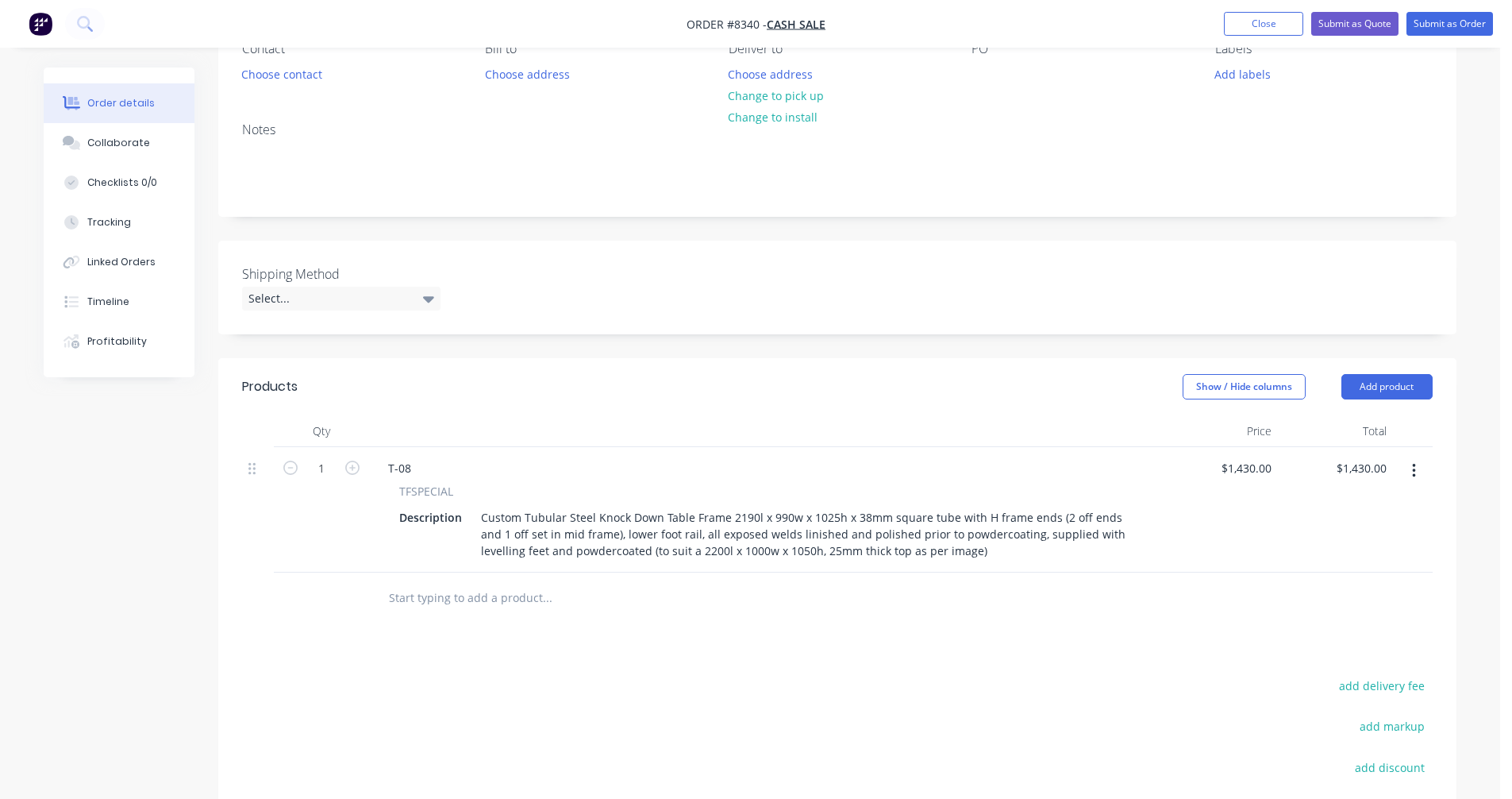
click at [488, 594] on input "text" at bounding box center [547, 598] width 317 height 32
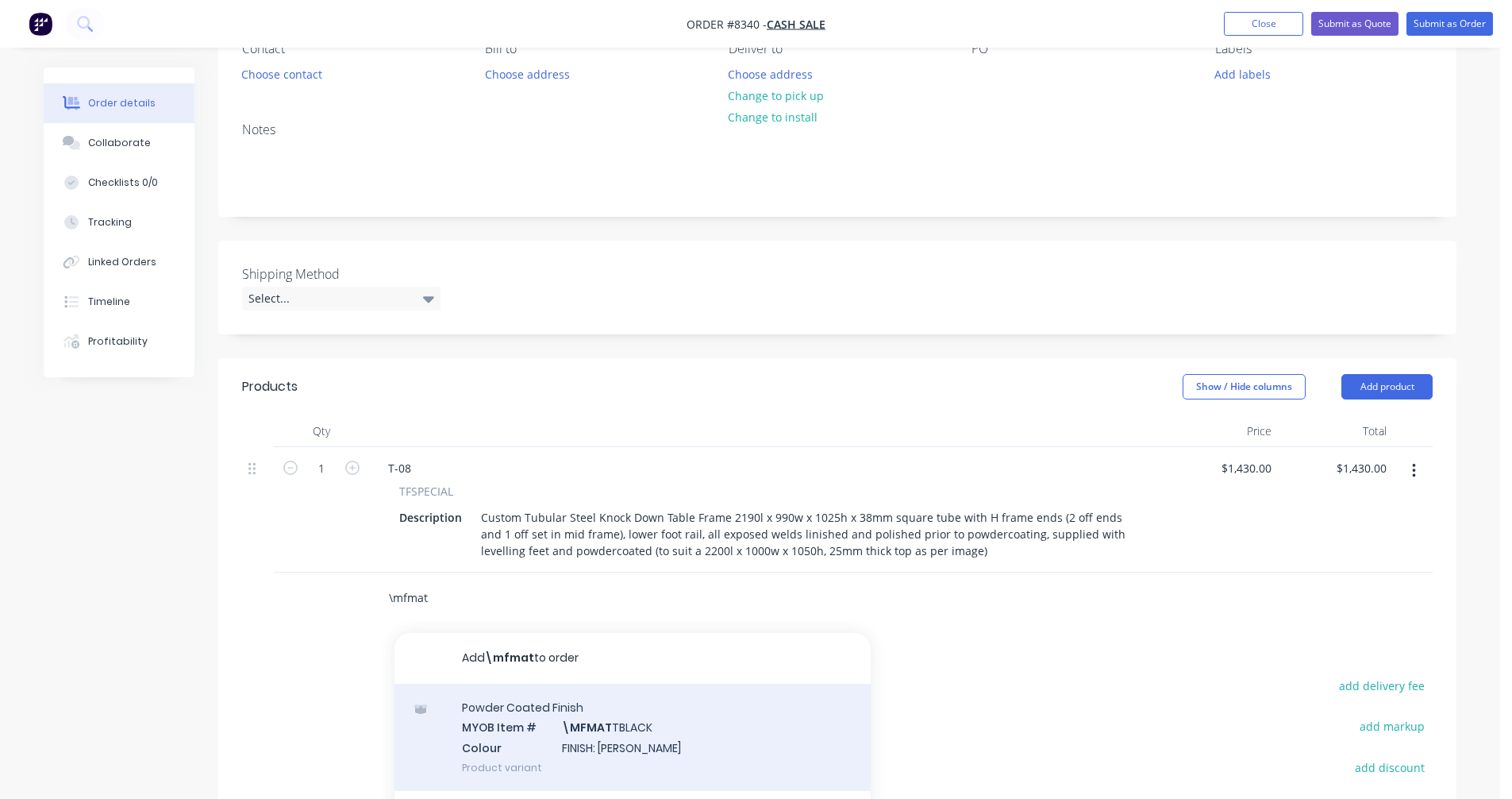
type input "\mfmat"
click at [624, 732] on div "Powder Coated Finish MYOB Item # \MFMAT TBLACK Colour FINISH: [PERSON_NAME] Pro…" at bounding box center [633, 737] width 477 height 107
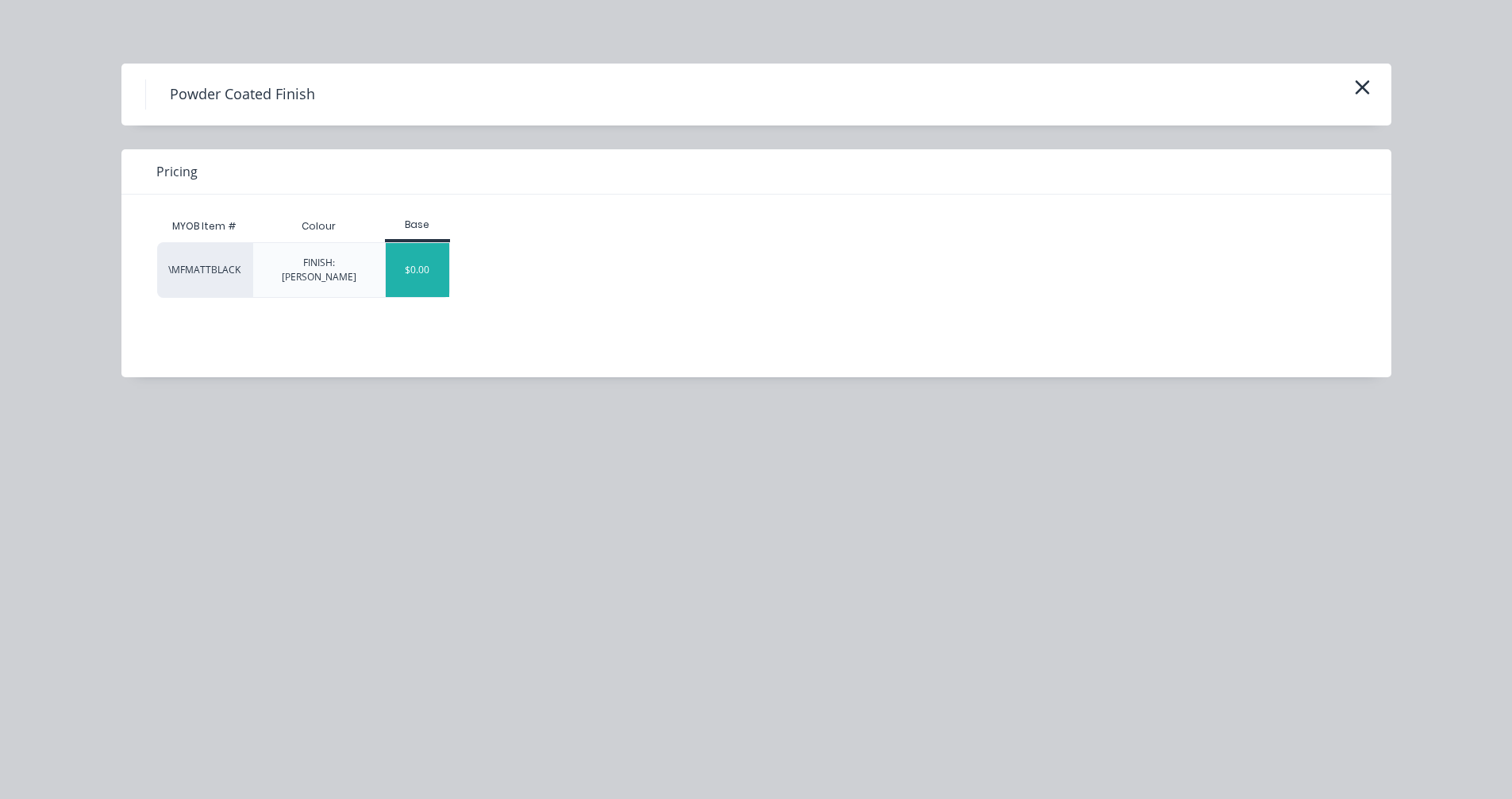
click at [415, 266] on div "$0.00" at bounding box center [418, 270] width 64 height 54
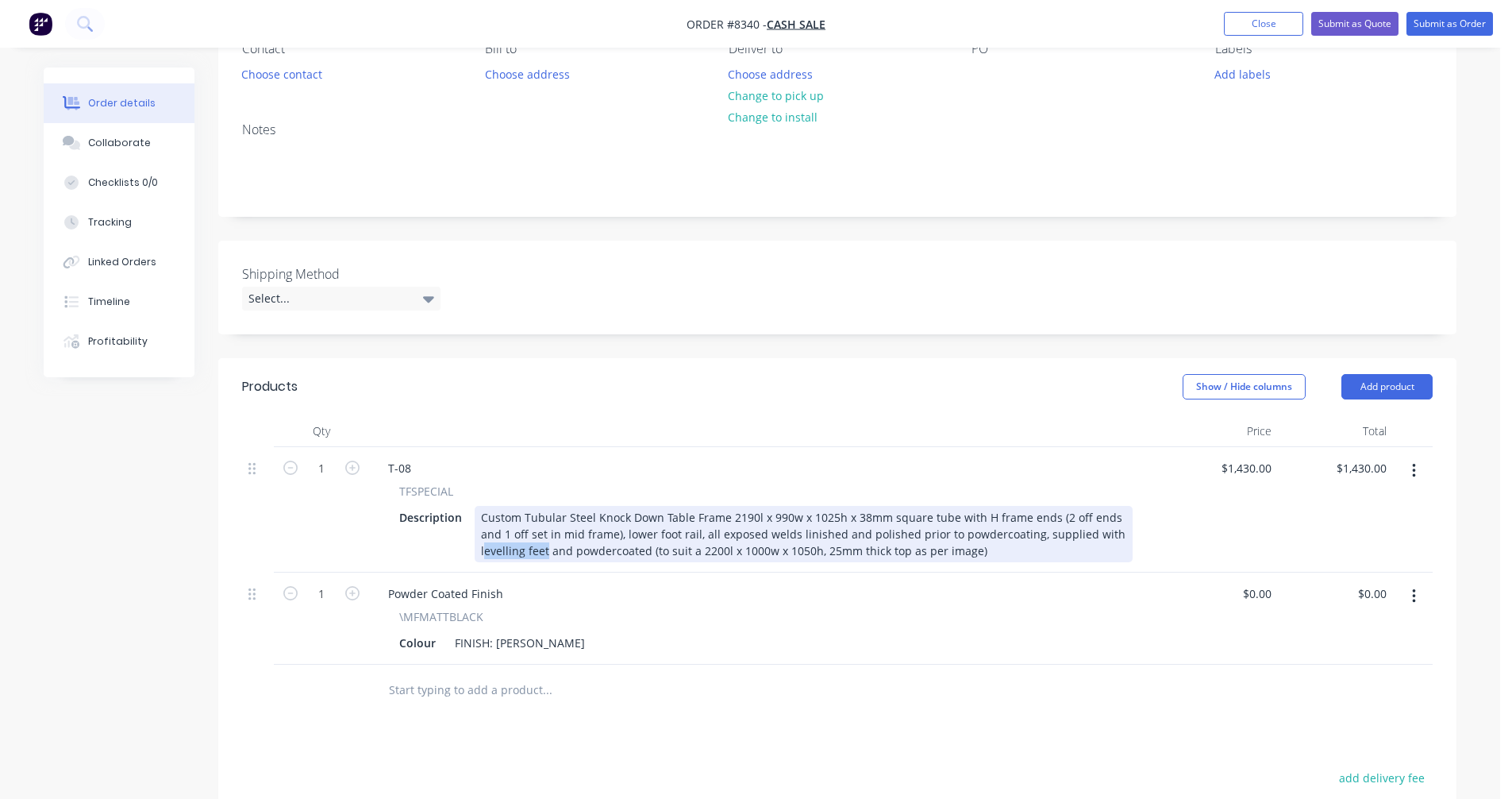
drag, startPoint x: 544, startPoint y: 550, endPoint x: 483, endPoint y: 552, distance: 61.0
click at [483, 552] on div "Custom Tubular Steel Knock Down Table Frame 2190l x 990w x 1025h x 38mm square …" at bounding box center [804, 533] width 658 height 57
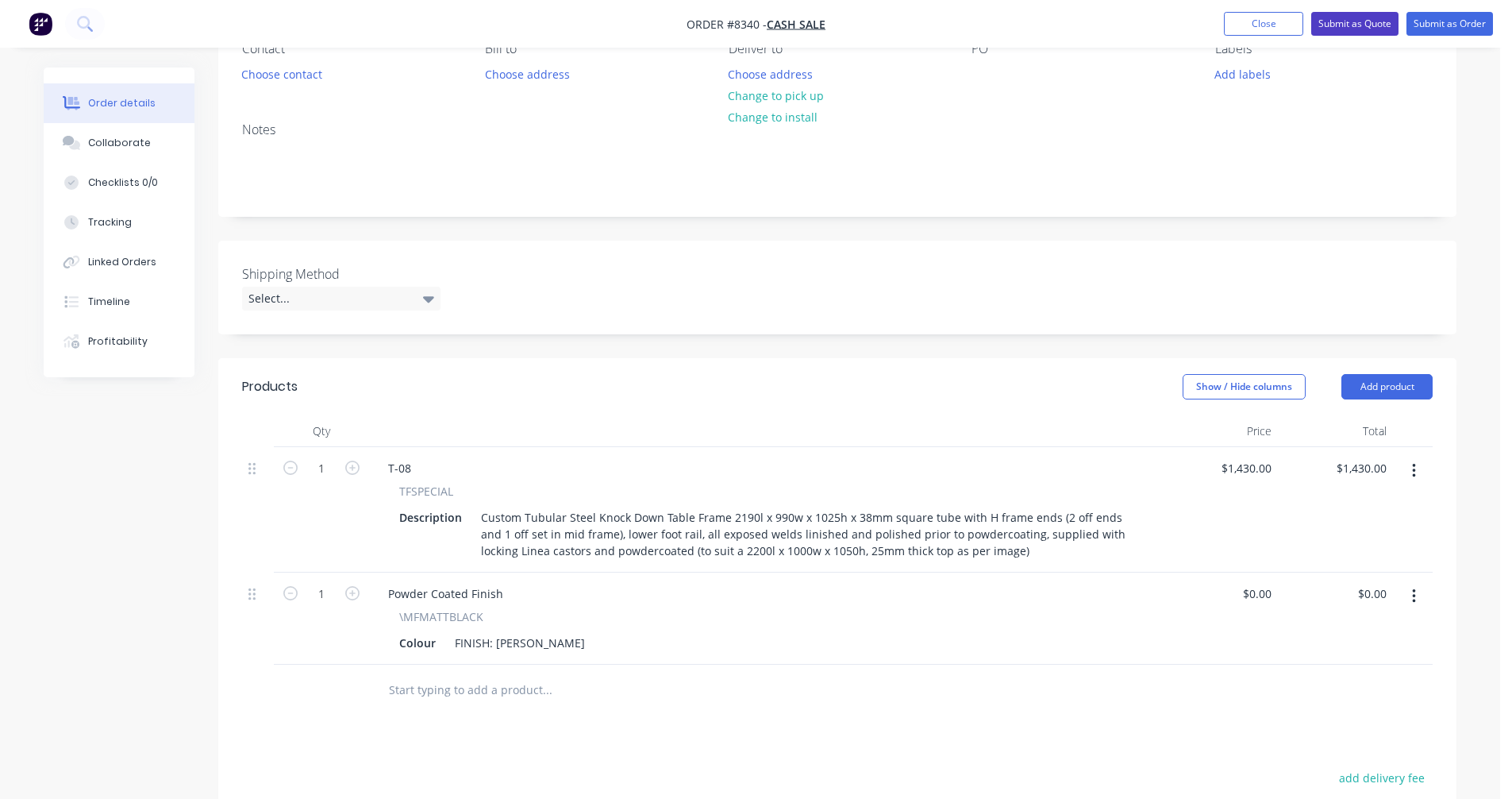
click at [1352, 17] on button "Submit as Quote" at bounding box center [1354, 24] width 87 height 24
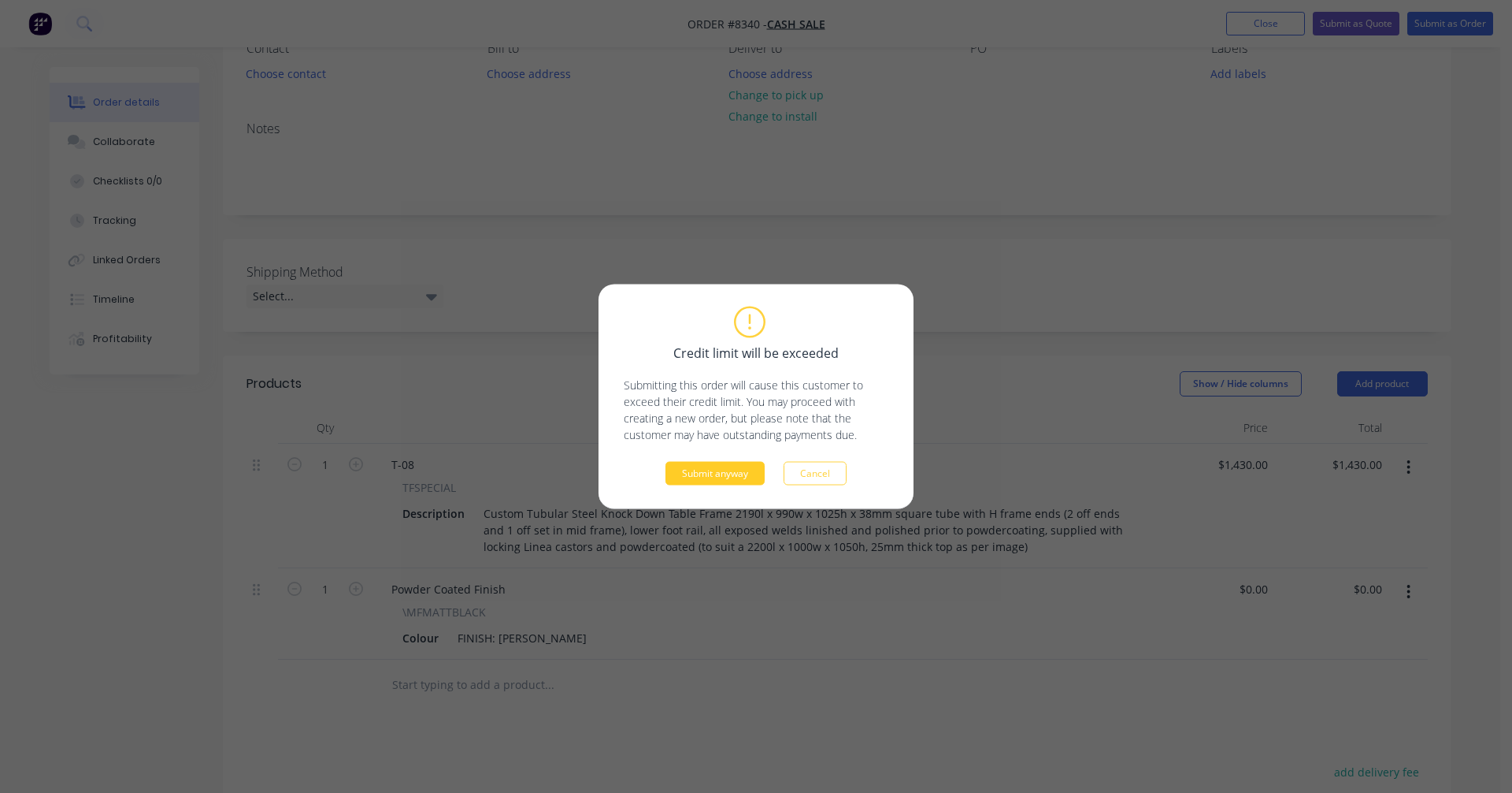
click at [716, 473] on button "Submit anyway" at bounding box center [715, 473] width 100 height 23
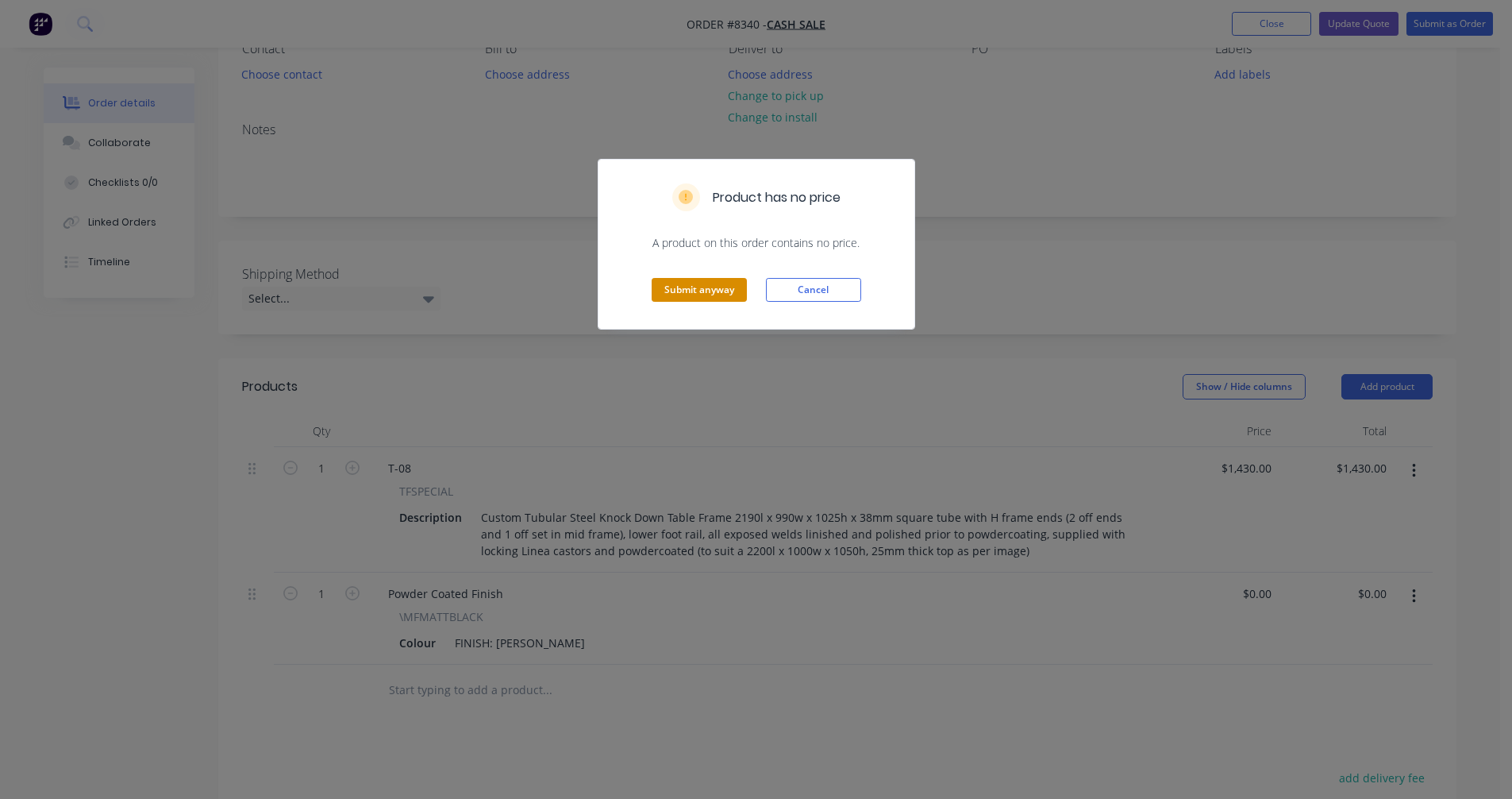
click at [710, 294] on button "Submit anyway" at bounding box center [699, 289] width 95 height 24
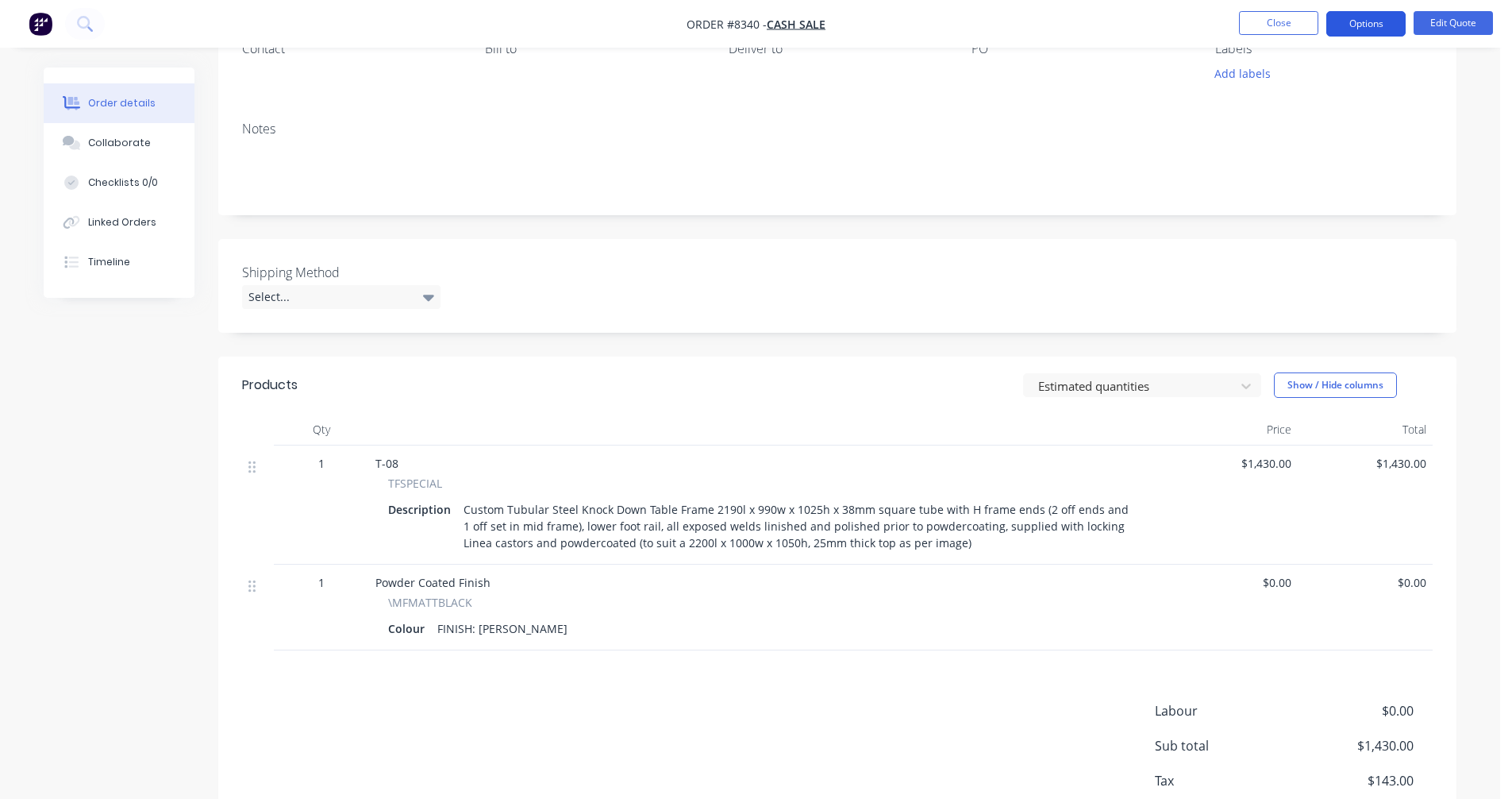
click at [1365, 19] on button "Options" at bounding box center [1366, 24] width 79 height 25
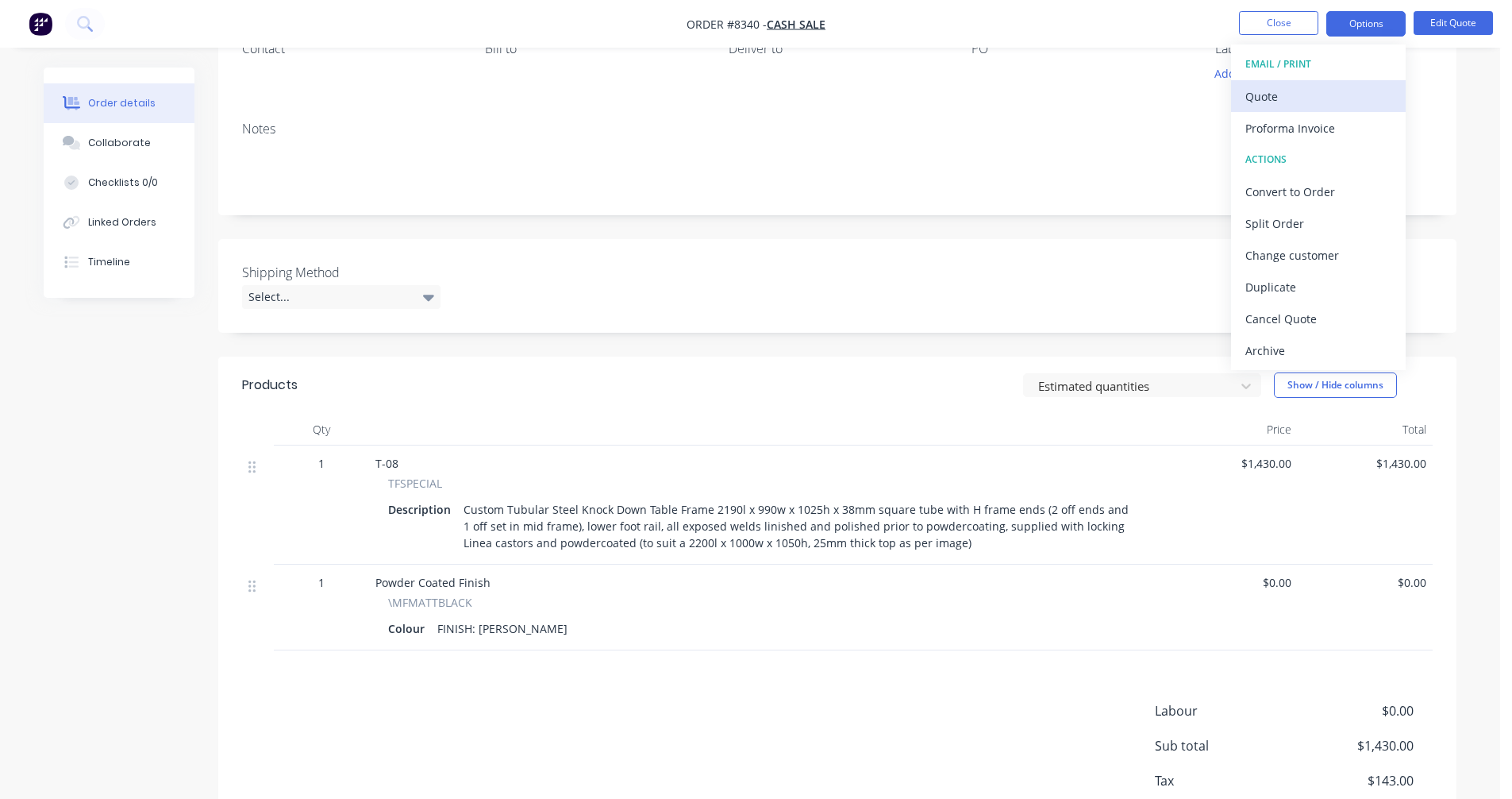
click at [1297, 100] on div "Quote" at bounding box center [1318, 96] width 146 height 23
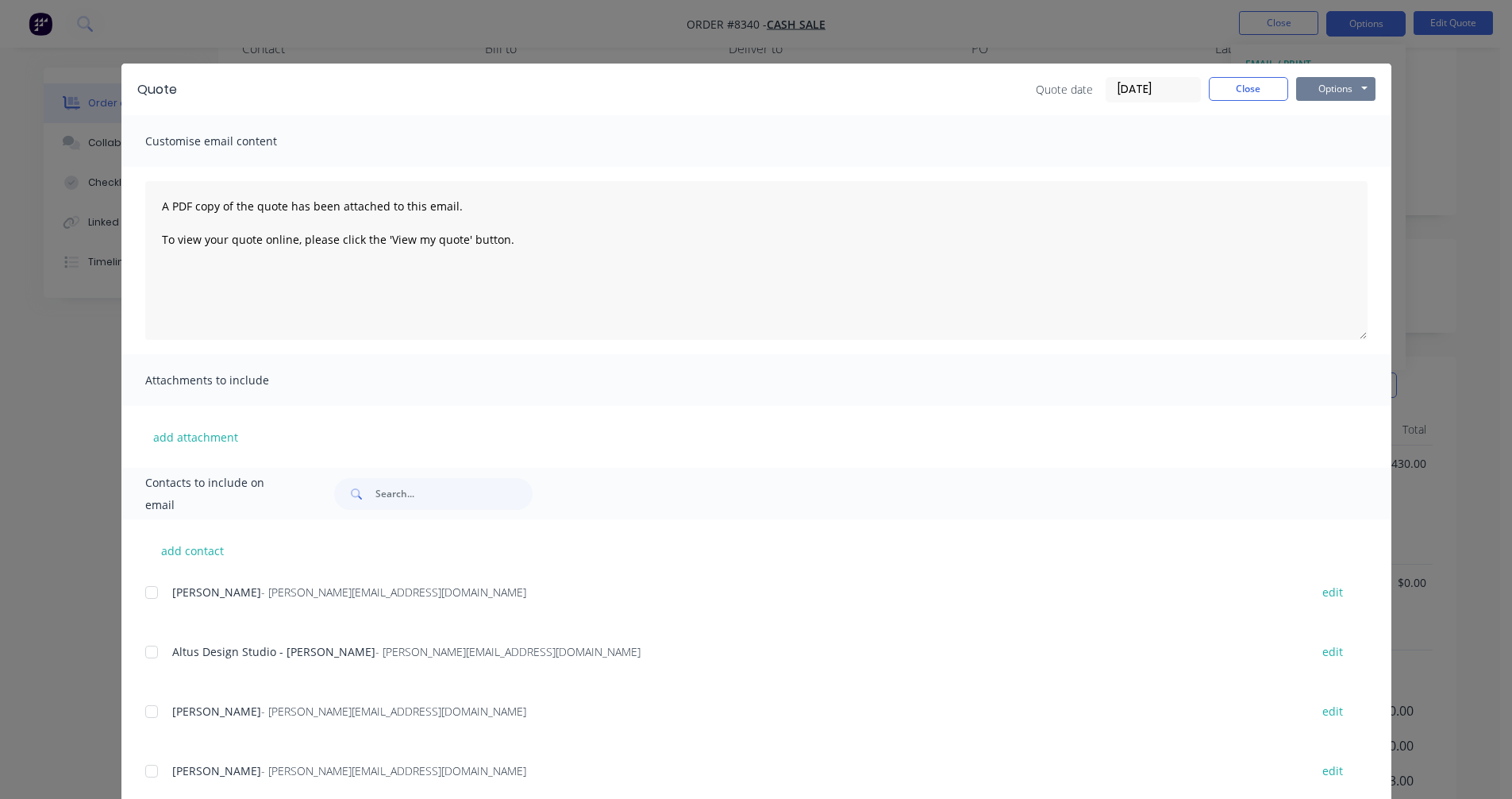
click at [1349, 89] on button "Options" at bounding box center [1336, 89] width 79 height 24
click at [1353, 114] on button "Preview" at bounding box center [1347, 116] width 101 height 26
drag, startPoint x: 771, startPoint y: 332, endPoint x: 818, endPoint y: 295, distance: 59.8
click at [771, 332] on textarea "A PDF copy of the quote has been attached to this email. To view your quote onl…" at bounding box center [756, 261] width 1223 height 159
click at [1248, 86] on button "Close" at bounding box center [1249, 89] width 79 height 24
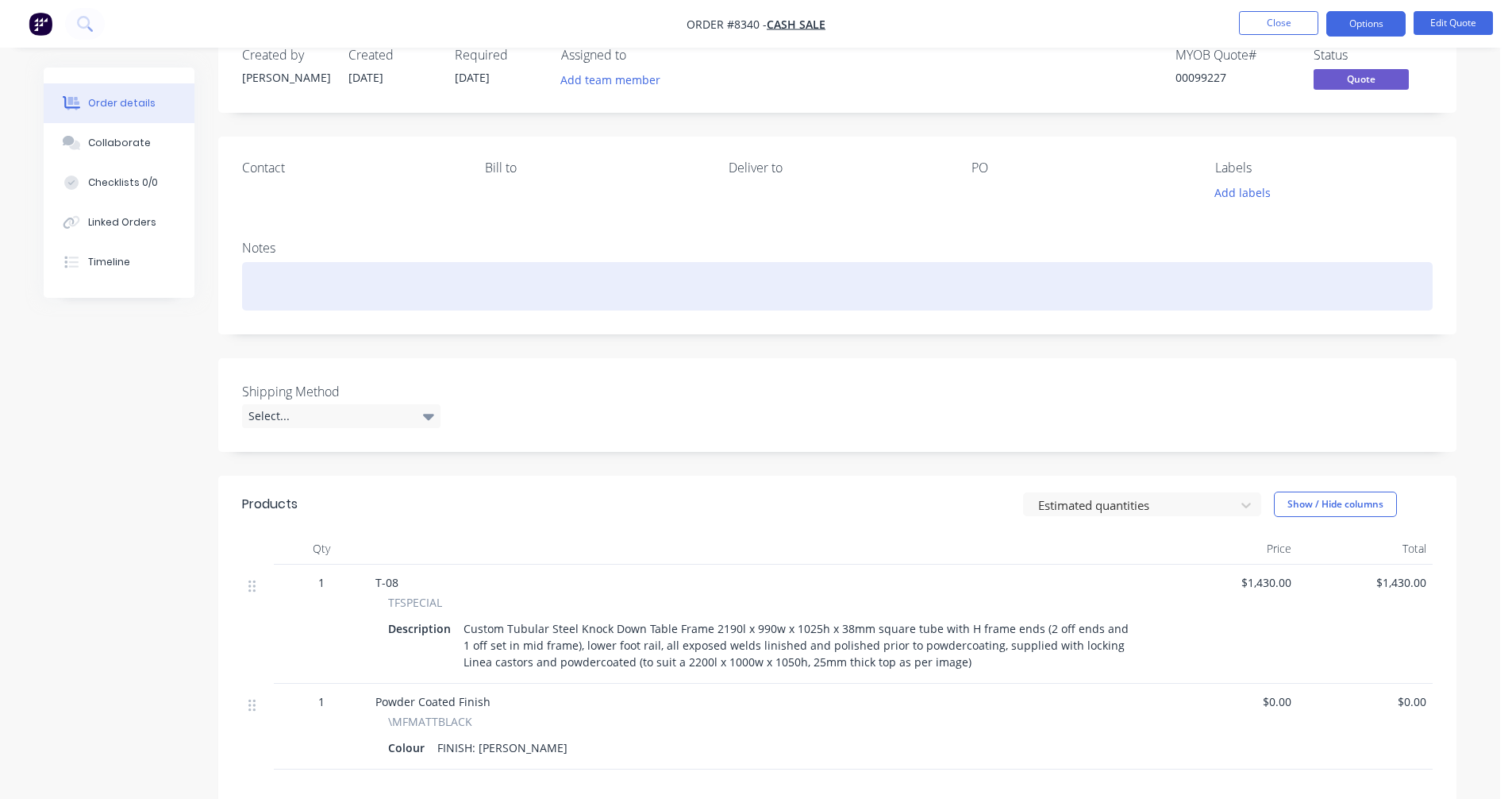
scroll to position [0, 0]
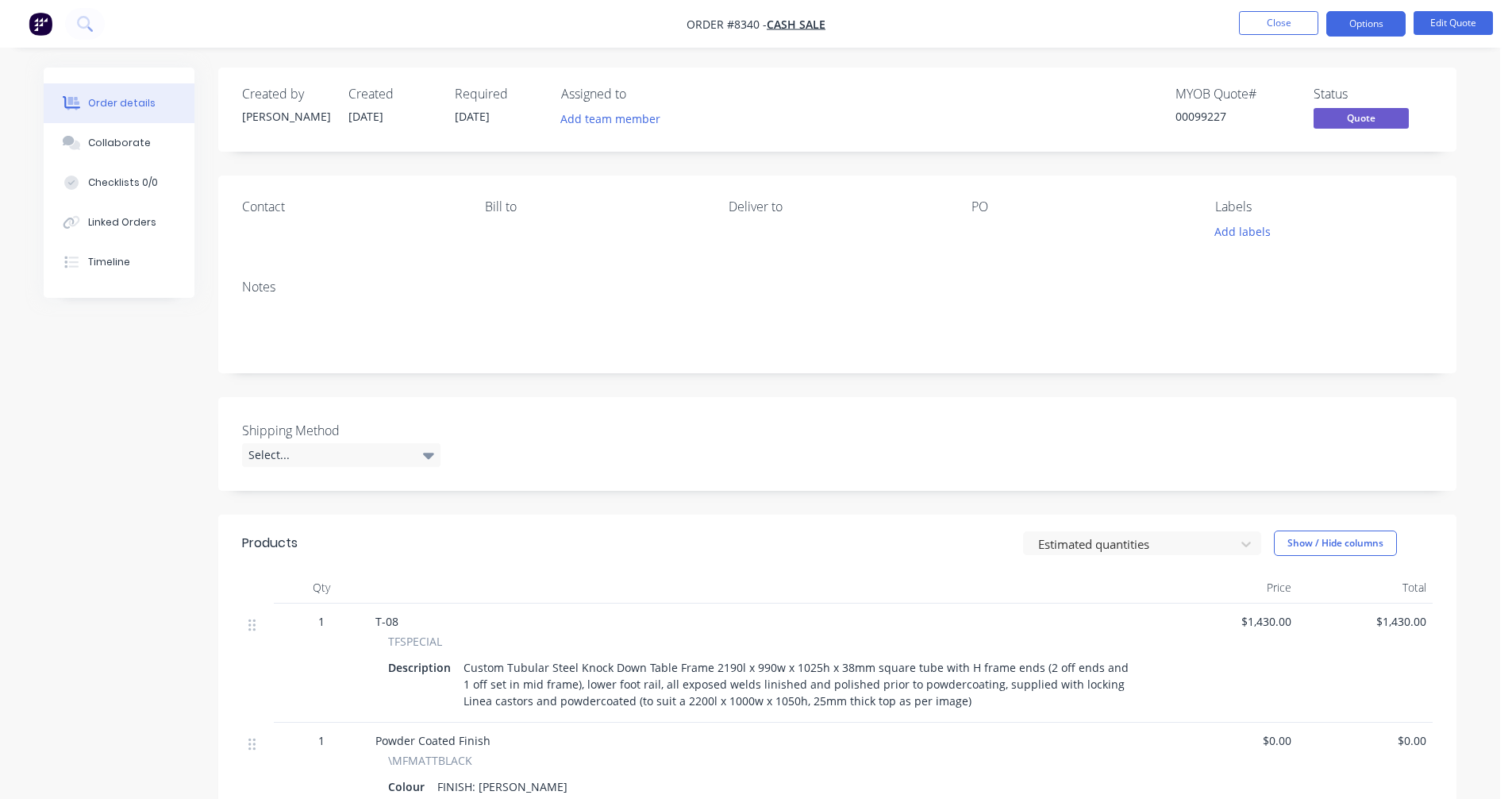
click at [838, 21] on nav "Order #8340 - Cash Sale Close Options Edit Quote" at bounding box center [756, 24] width 1512 height 47
click at [1273, 14] on button "Close" at bounding box center [1279, 23] width 79 height 24
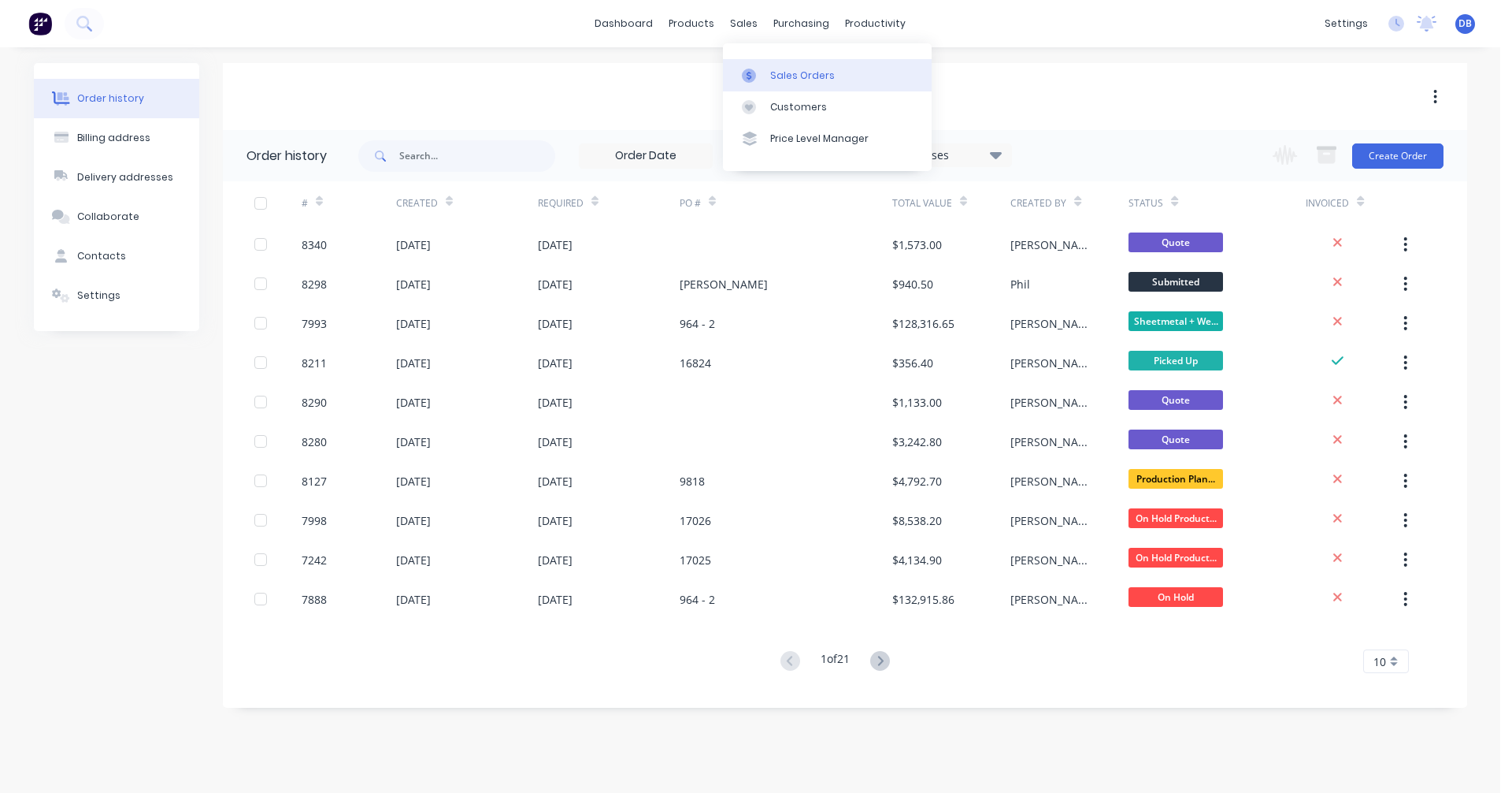
click at [788, 70] on div "Sales Orders" at bounding box center [802, 75] width 64 height 14
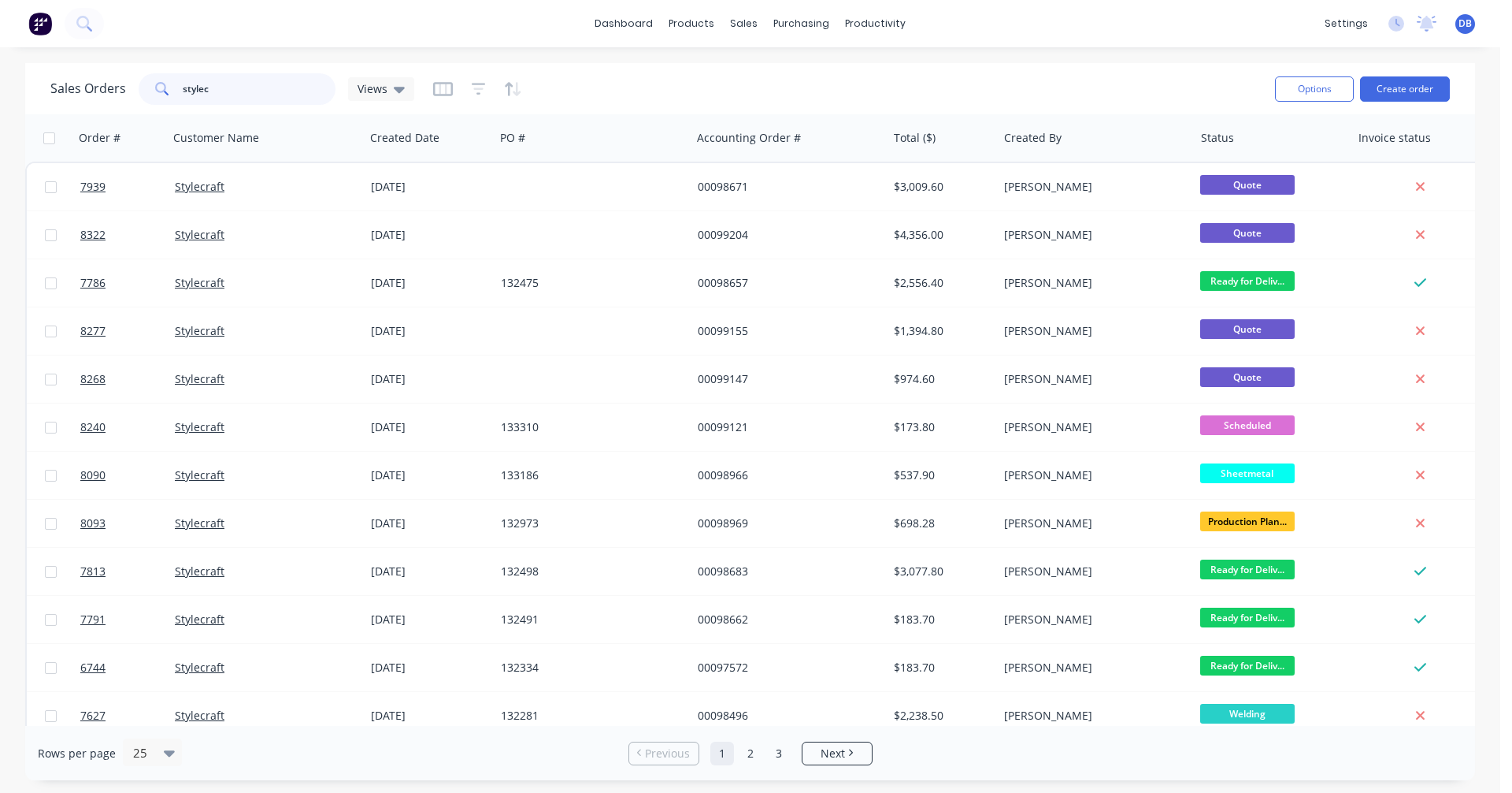
drag, startPoint x: 240, startPoint y: 95, endPoint x: 166, endPoint y: 92, distance: 74.1
click at [167, 92] on div "stylec" at bounding box center [237, 90] width 197 height 32
type input "98330"
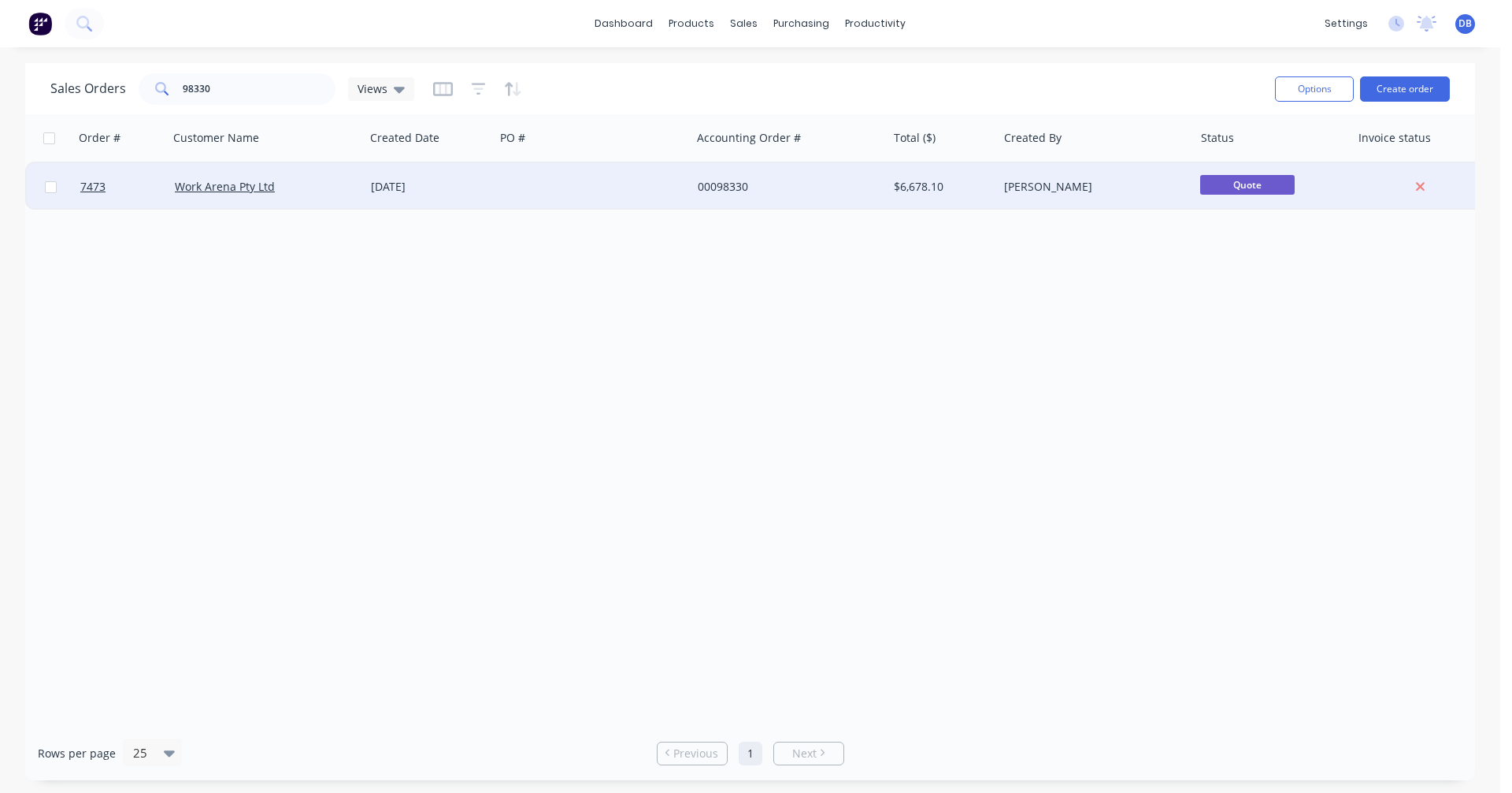
click at [401, 181] on div "[DATE]" at bounding box center [429, 187] width 117 height 16
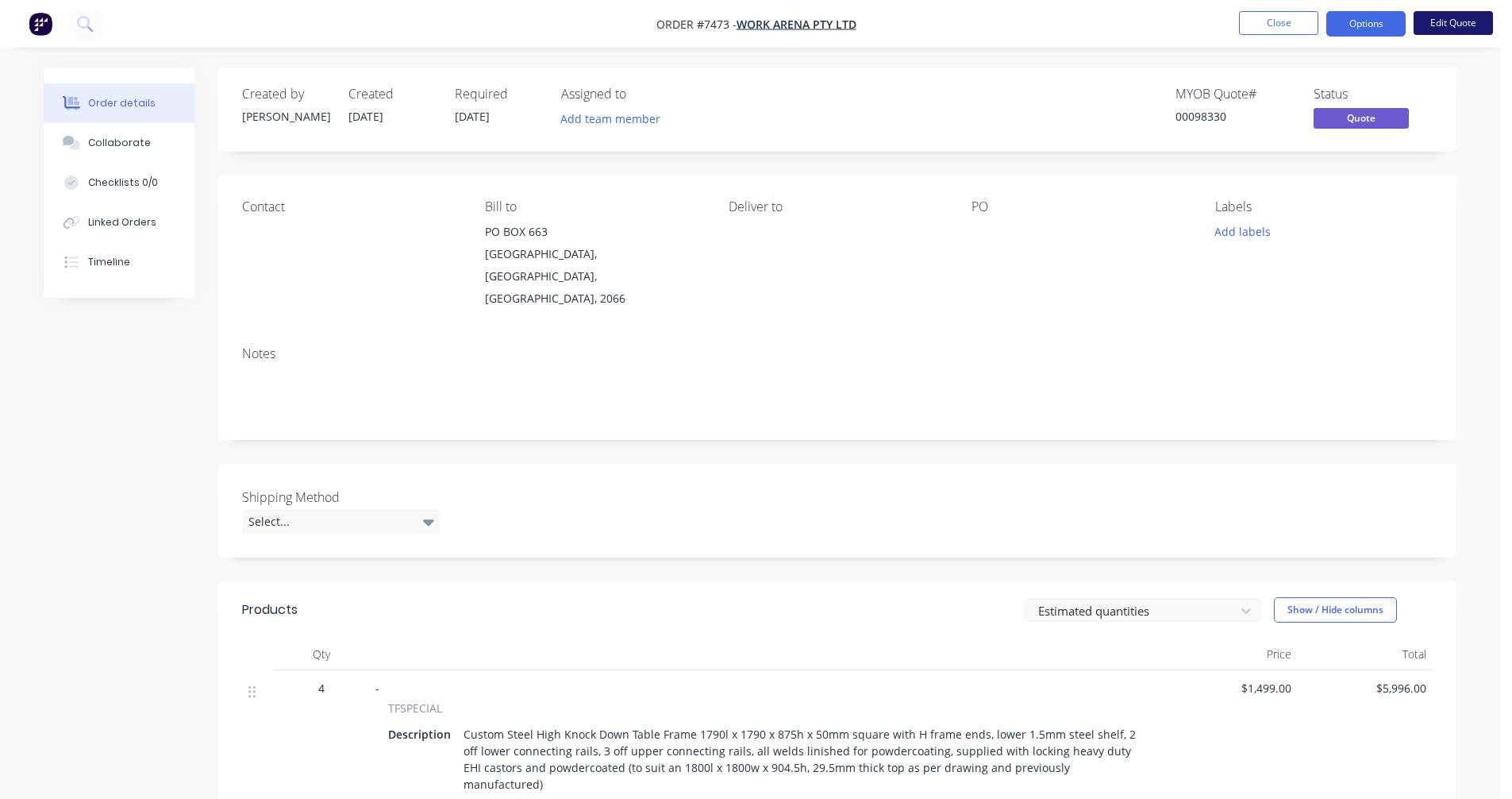
click at [1446, 24] on button "Edit Quote" at bounding box center [1454, 23] width 79 height 24
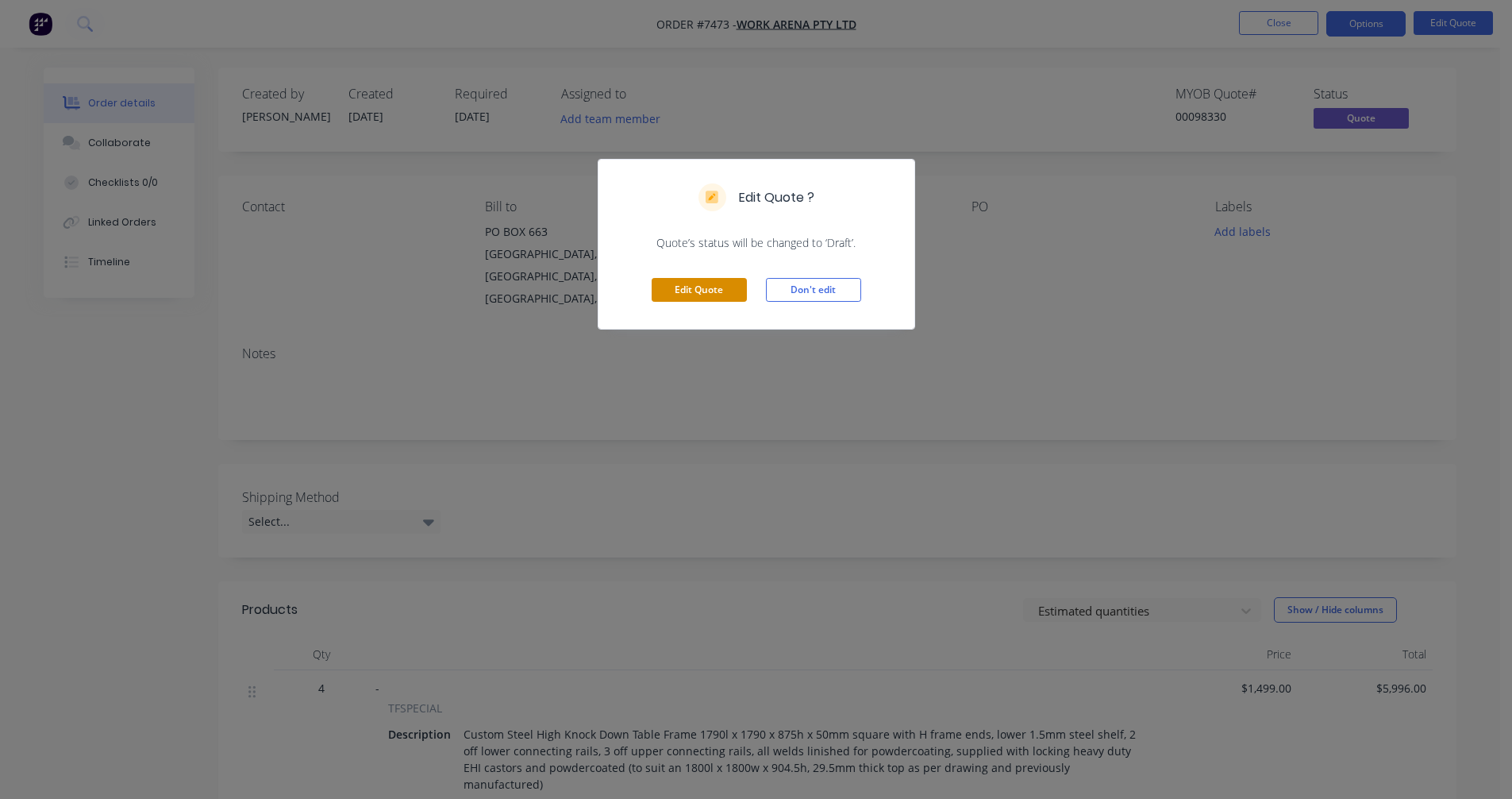
click at [701, 289] on button "Edit Quote" at bounding box center [699, 289] width 95 height 24
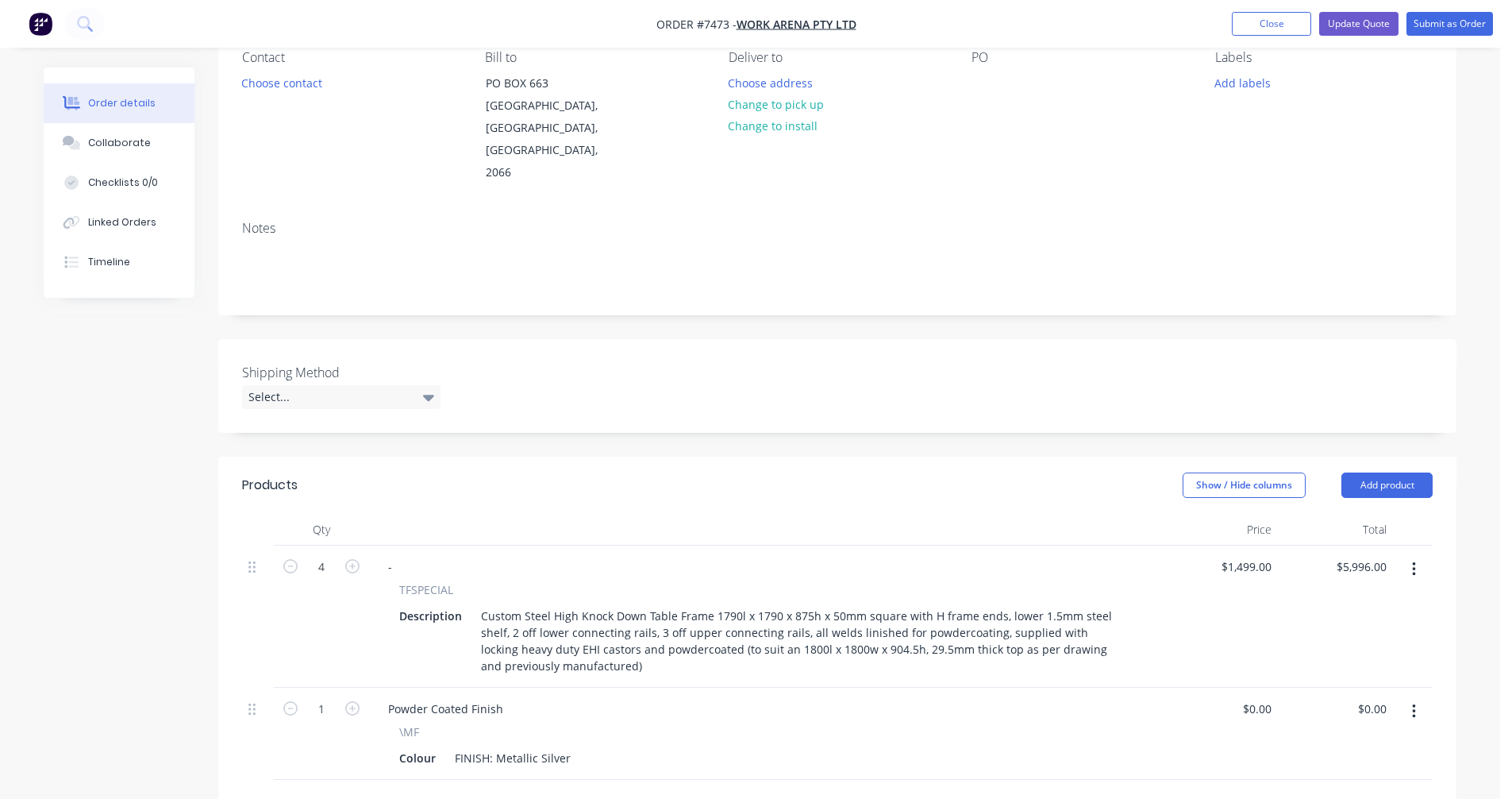
scroll to position [238, 0]
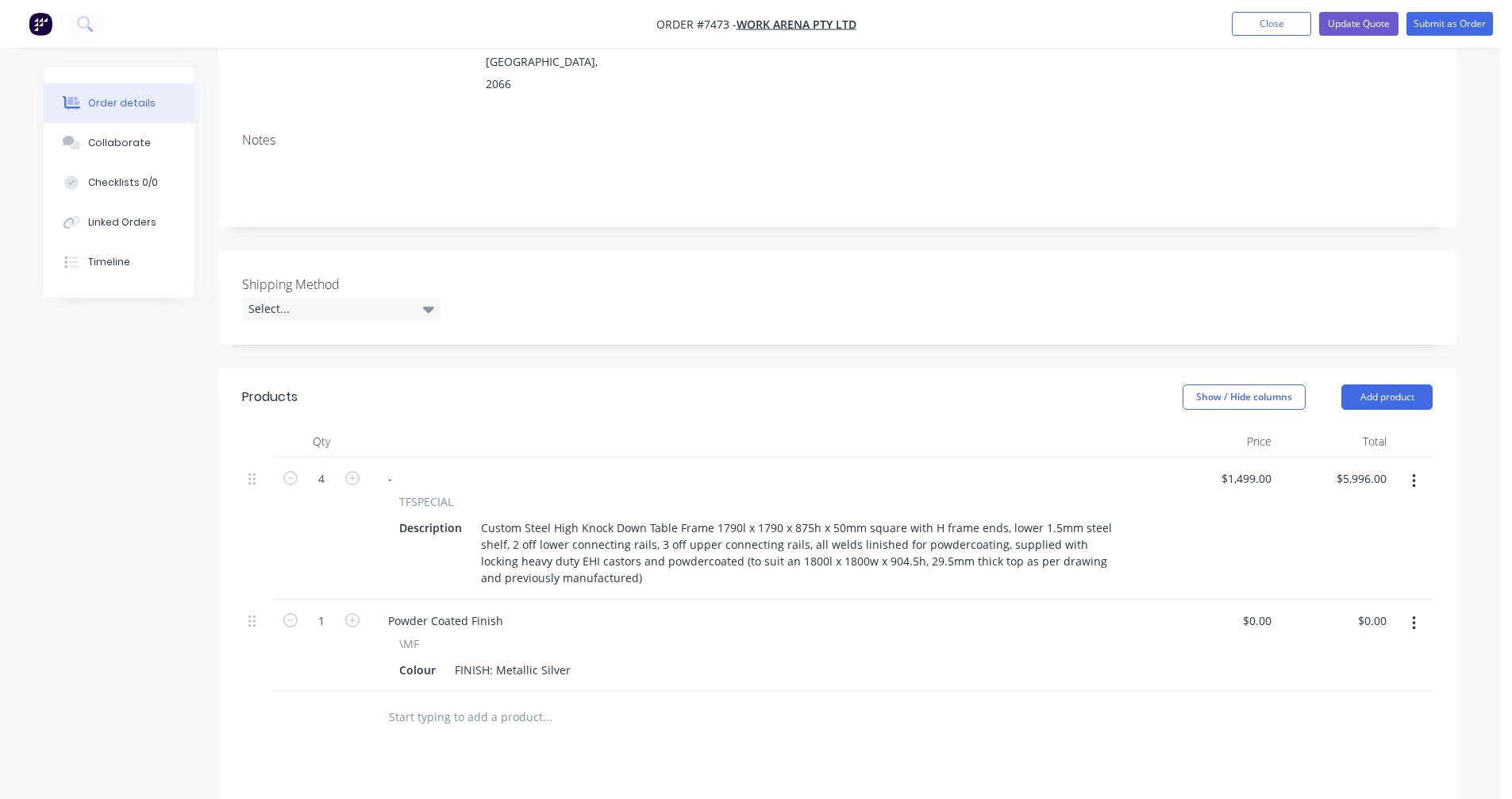
click at [1412, 472] on icon "button" at bounding box center [1414, 481] width 4 height 18
click at [1353, 543] on div "Duplicate" at bounding box center [1357, 554] width 122 height 23
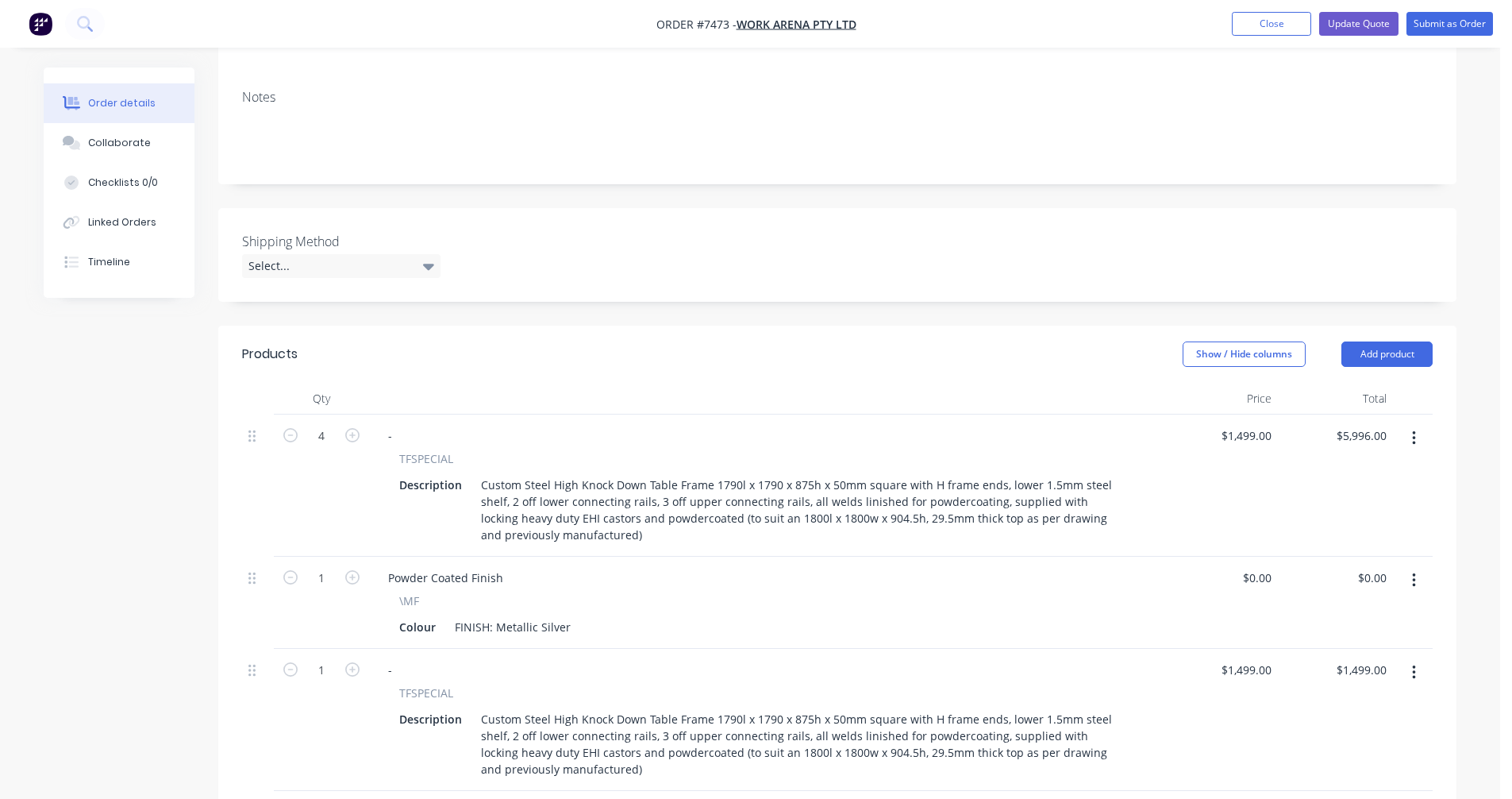
scroll to position [397, 0]
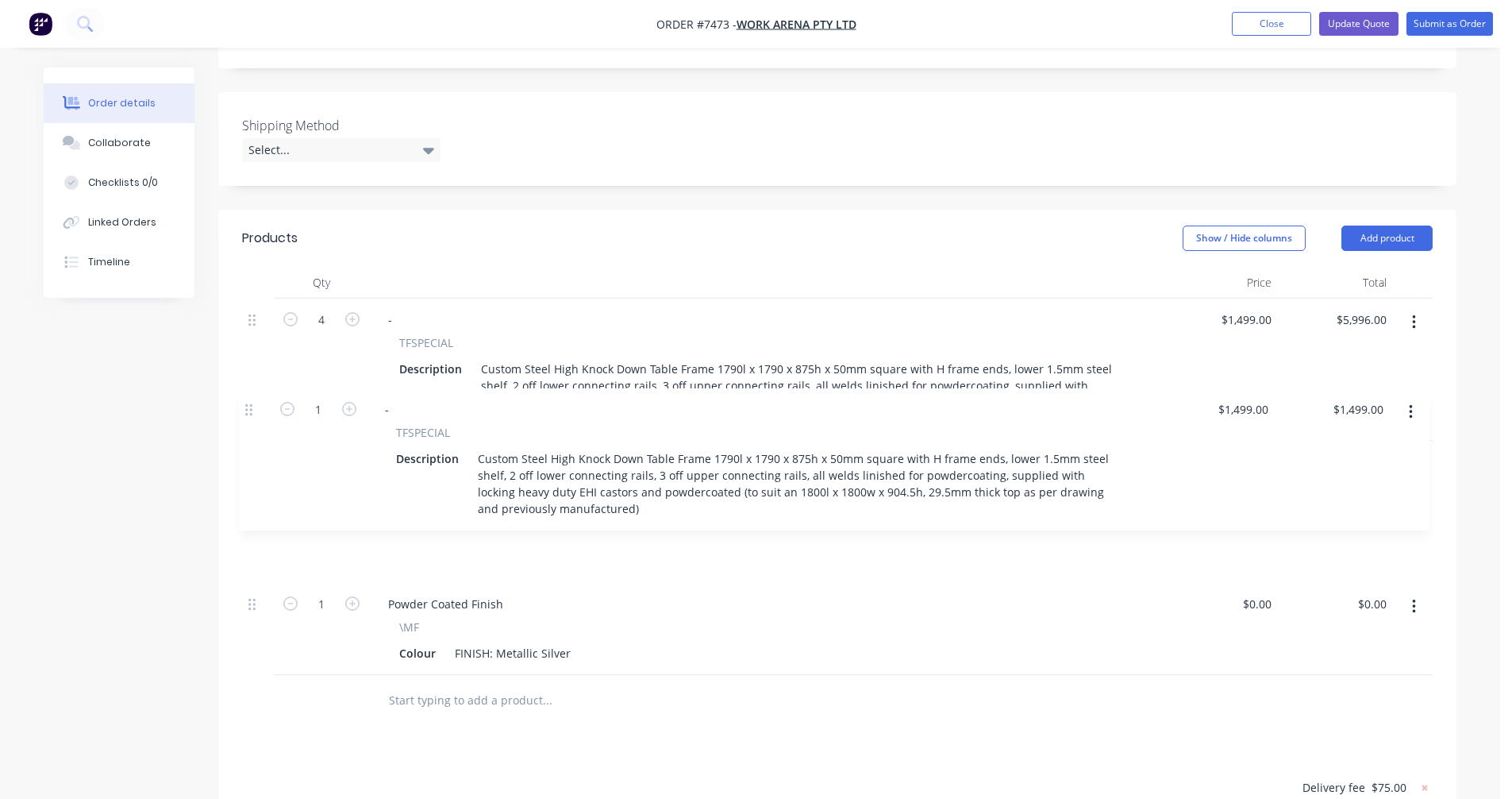
drag, startPoint x: 255, startPoint y: 511, endPoint x: 251, endPoint y: 404, distance: 107.1
click at [251, 404] on div "4 - TFSPECIAL Description Custom Steel High Knock Down Table Frame 1790l x 1790…" at bounding box center [837, 487] width 1191 height 376
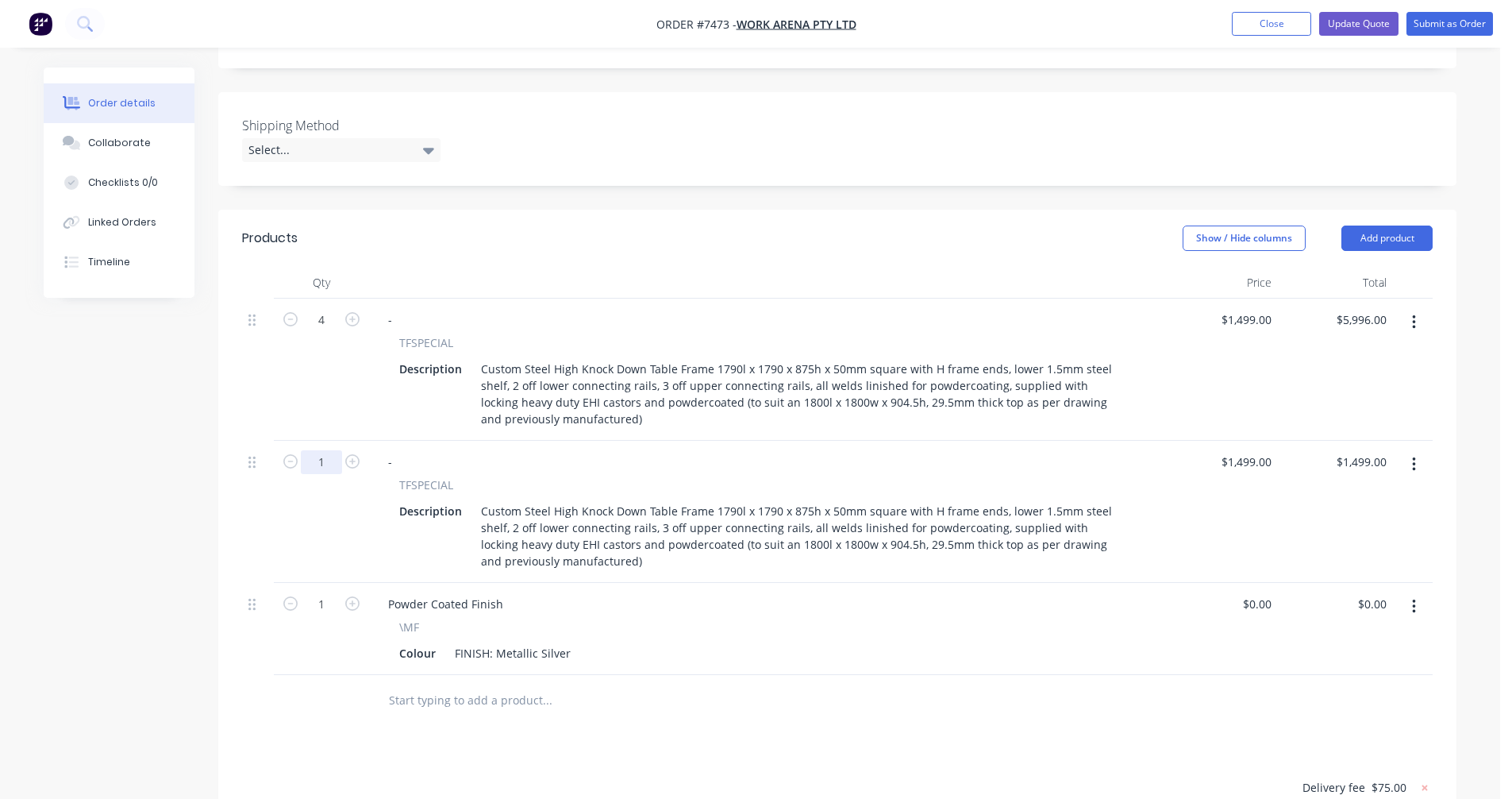
click at [324, 450] on input "1" at bounding box center [321, 462] width 41 height 24
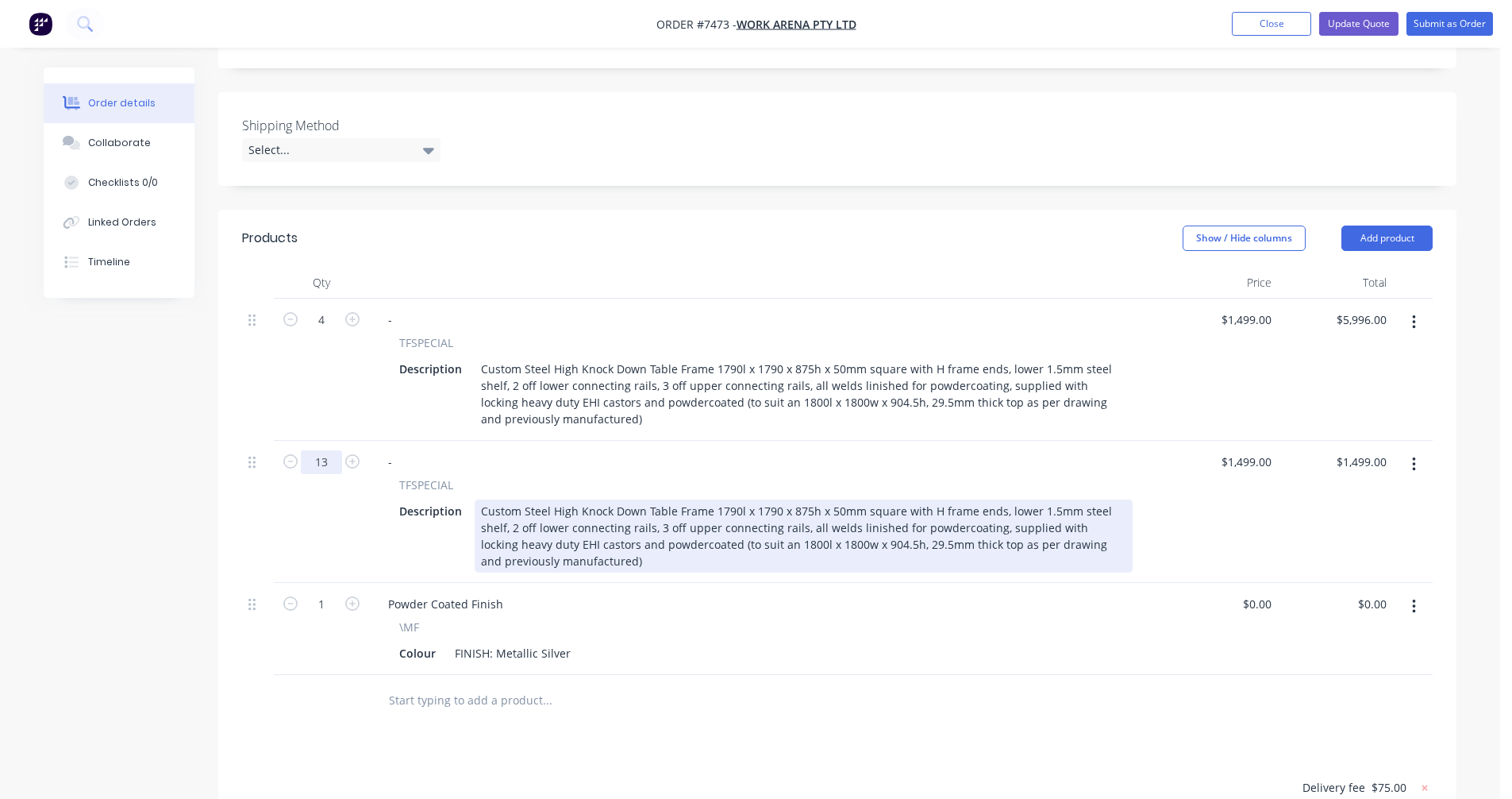
type input "13"
type input "$19,487.00"
click at [591, 499] on div "Custom Steel High Knock Down Table Frame 1790l x 1790 x 875h x 50mm square with…" at bounding box center [804, 536] width 658 height 73
click at [654, 499] on div "Custom Steel High Knock Down Table Frame 1790l x 1790 x 875h x 50mm square with…" at bounding box center [804, 536] width 658 height 73
click at [764, 499] on div "Custom Steel High Knock Down Table Frame 1790l x 1790 x 875h x 50mm square with…" at bounding box center [804, 536] width 658 height 73
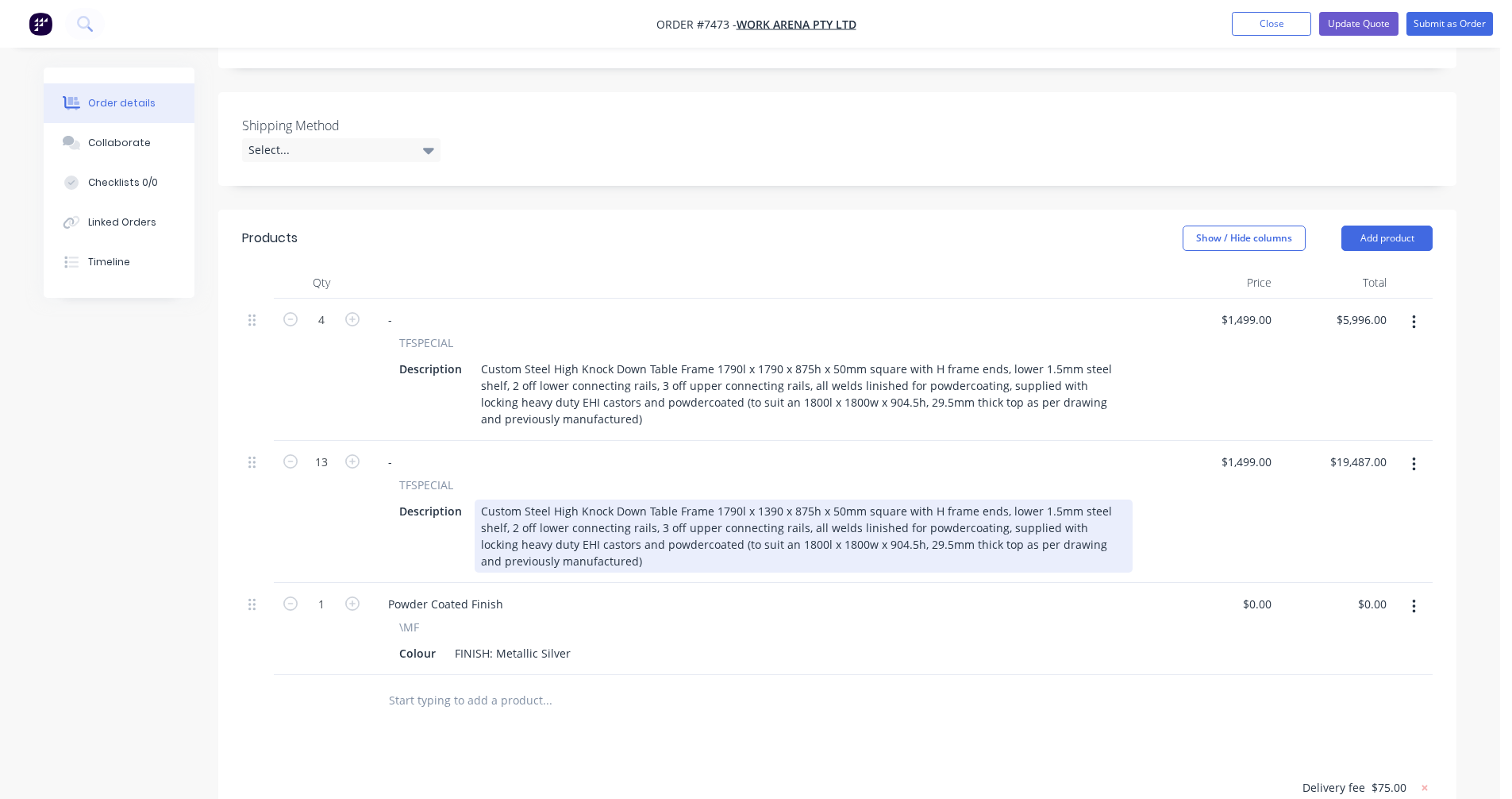
click at [805, 499] on div "Custom Steel High Knock Down Table Frame 1790l x 1390 x 875h x 50mm square with…" at bounding box center [804, 536] width 658 height 73
click at [718, 499] on div "Custom Steel High Knock Down Table Frame 1790l x 1390 x 875h x 50mm square with…" at bounding box center [804, 536] width 658 height 73
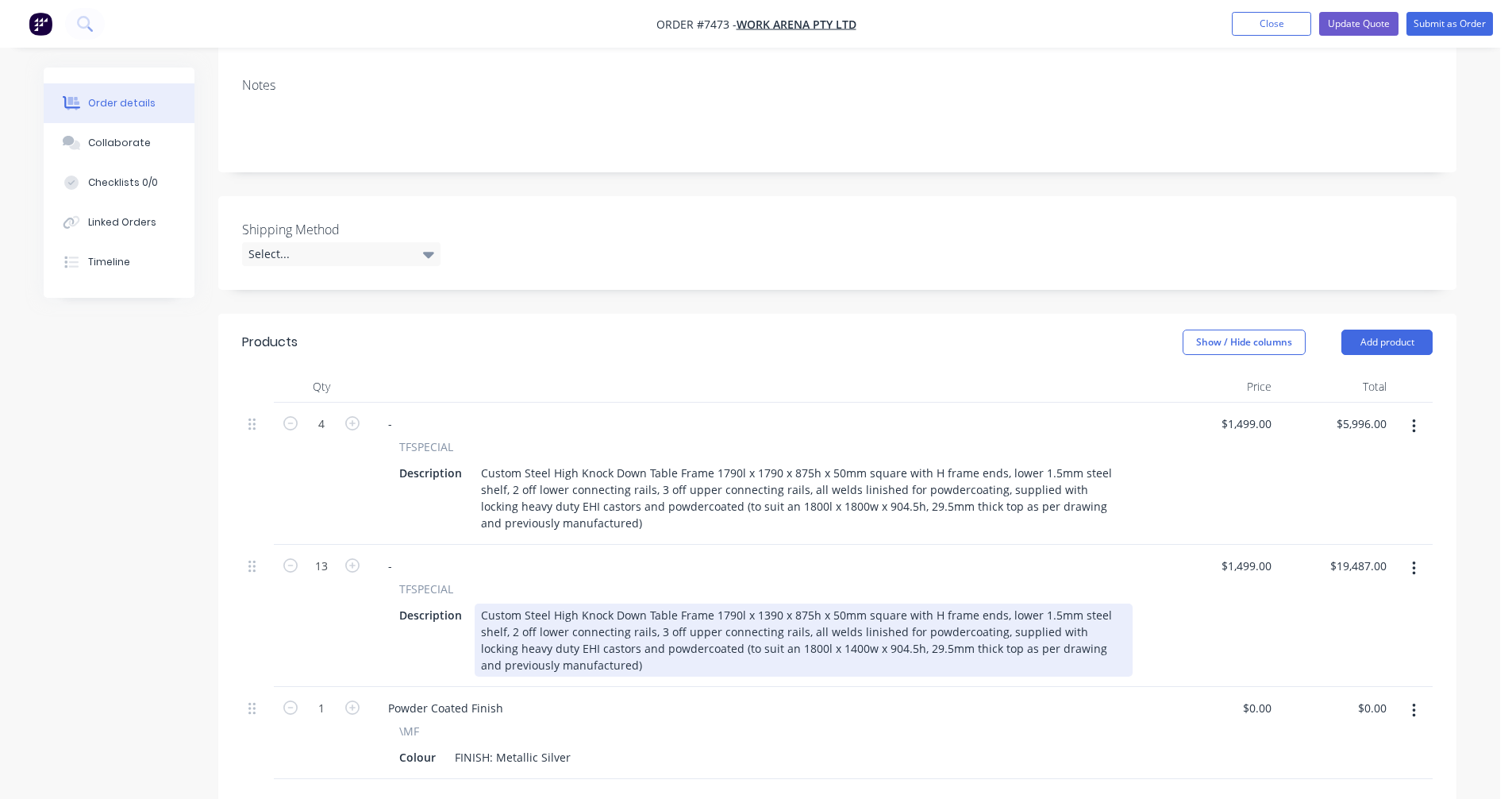
scroll to position [317, 0]
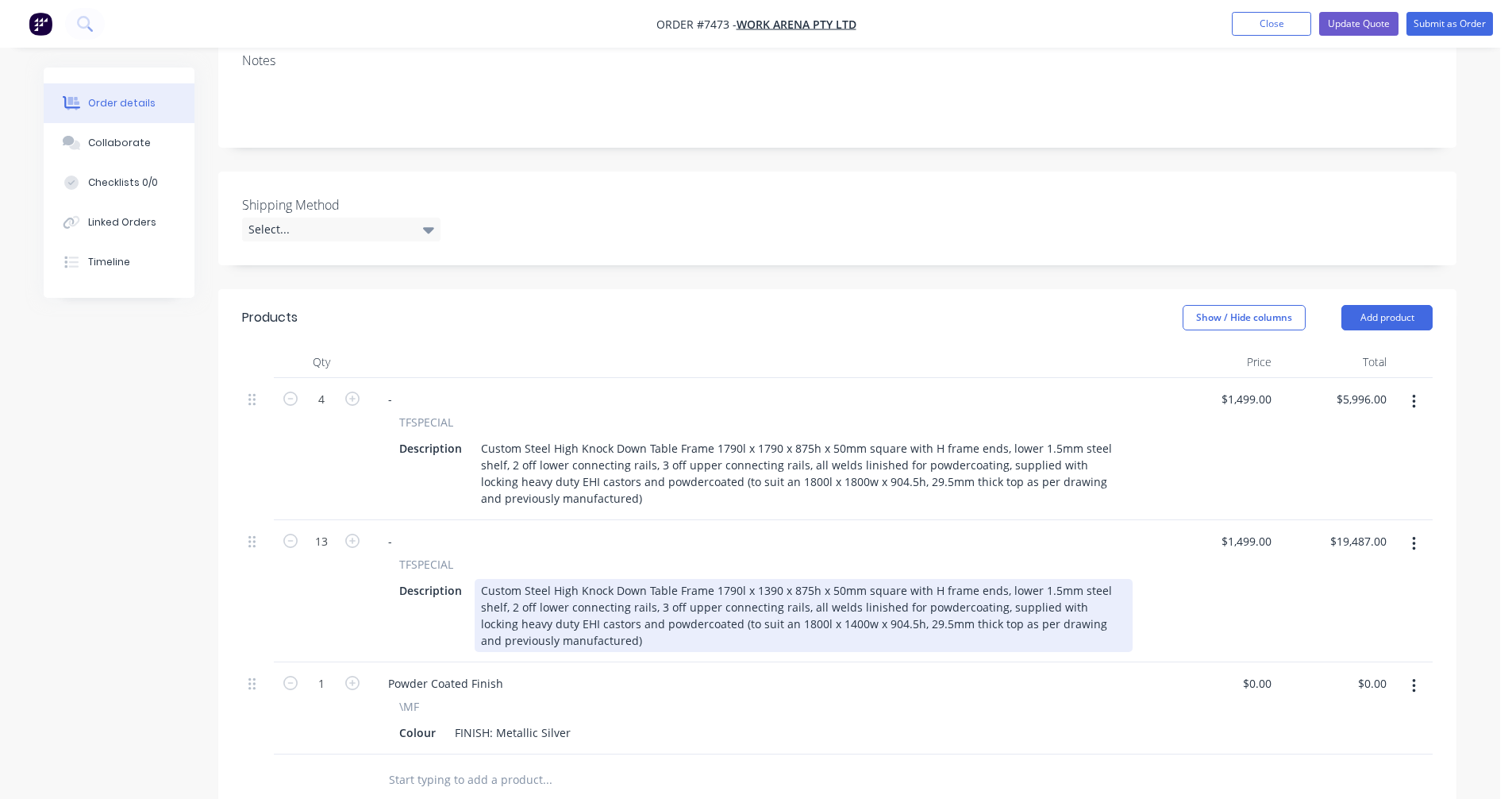
click at [832, 579] on div "Custom Steel High Knock Down Table Frame 1790l x 1390 x 875h x 50mm square with…" at bounding box center [804, 615] width 658 height 73
type input "$1,385.00"
type input "$18,005.00"
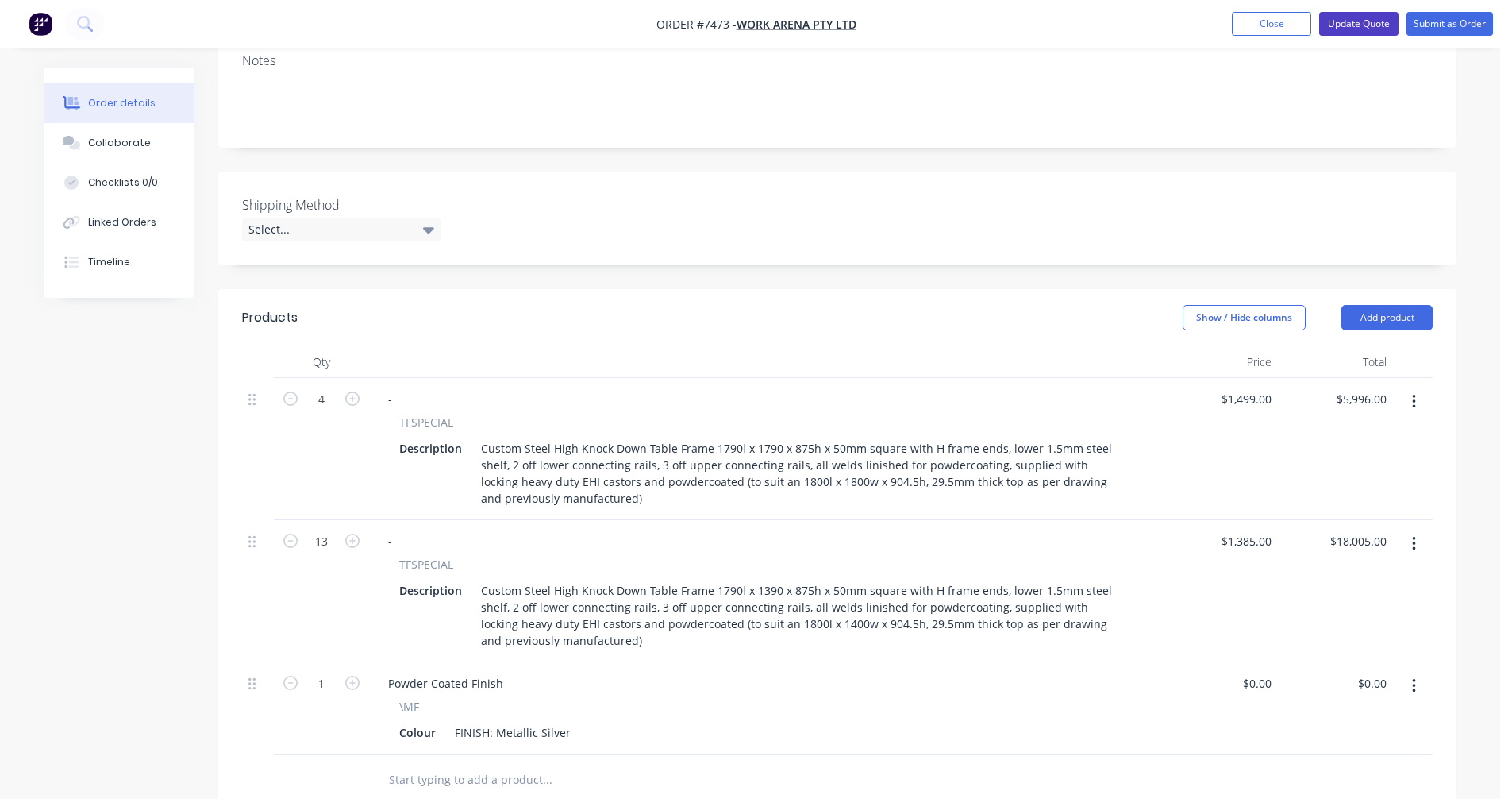
click at [1359, 24] on button "Update Quote" at bounding box center [1359, 24] width 79 height 24
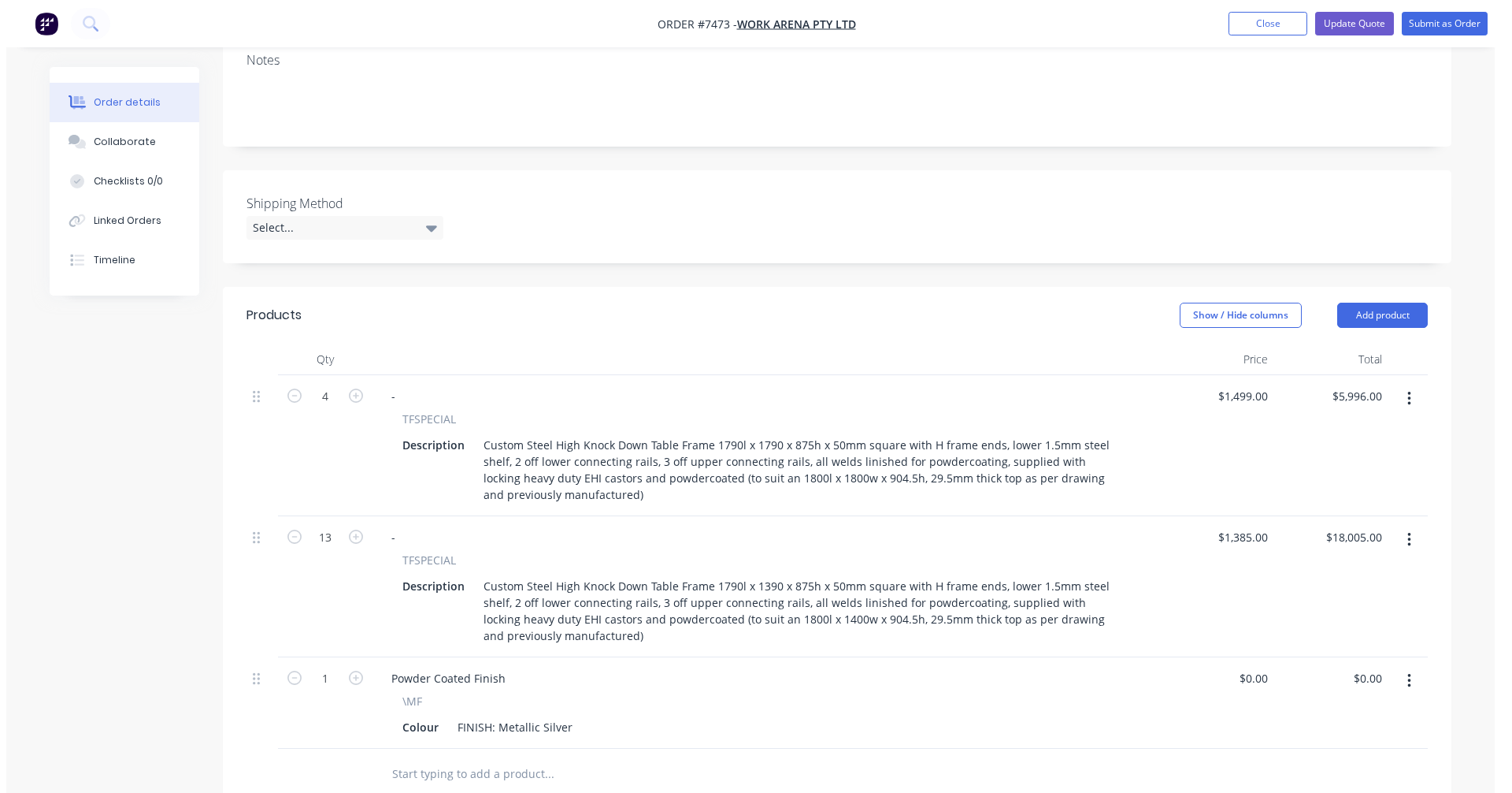
scroll to position [0, 0]
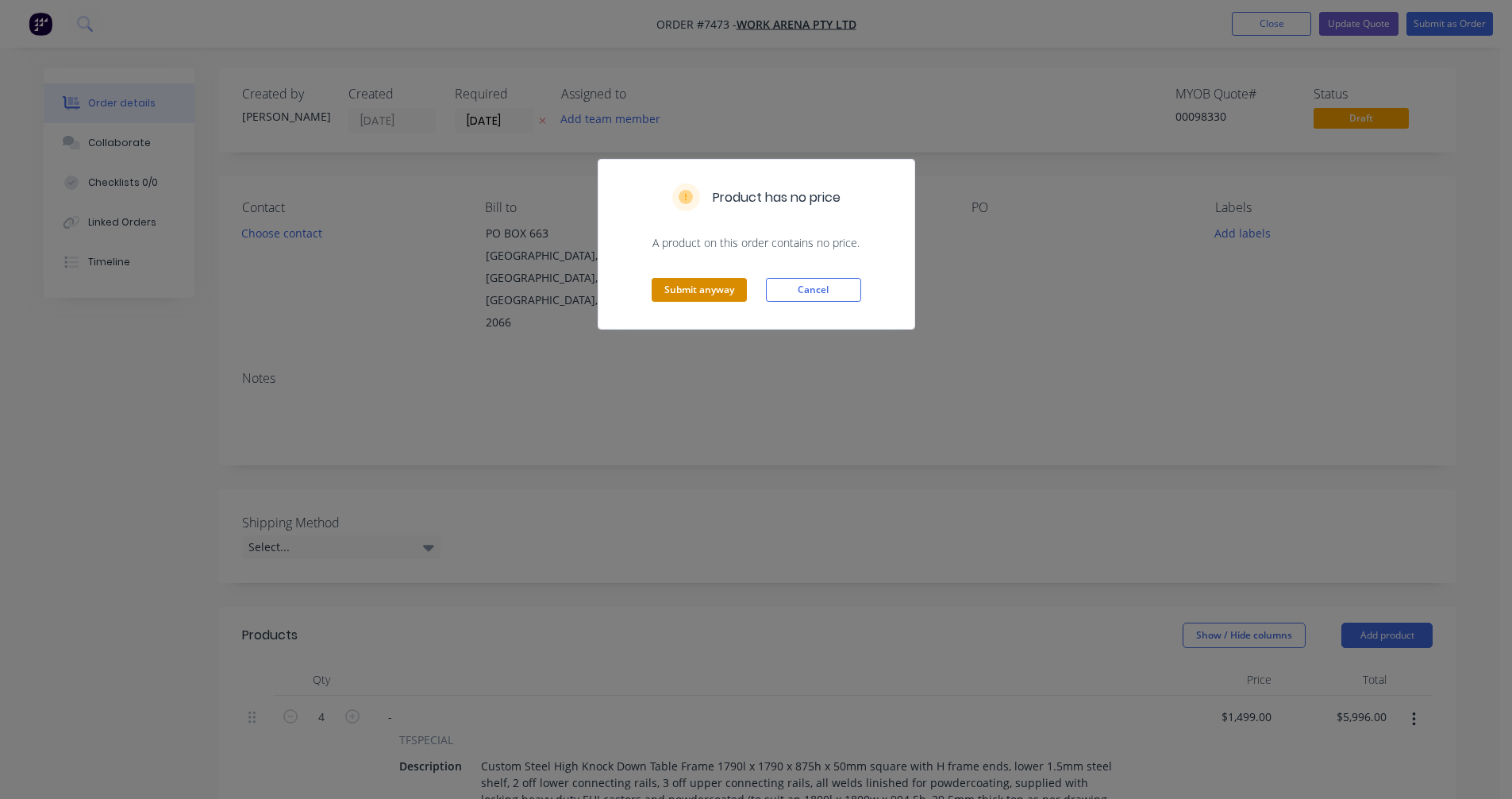
click at [707, 289] on button "Submit anyway" at bounding box center [699, 289] width 95 height 24
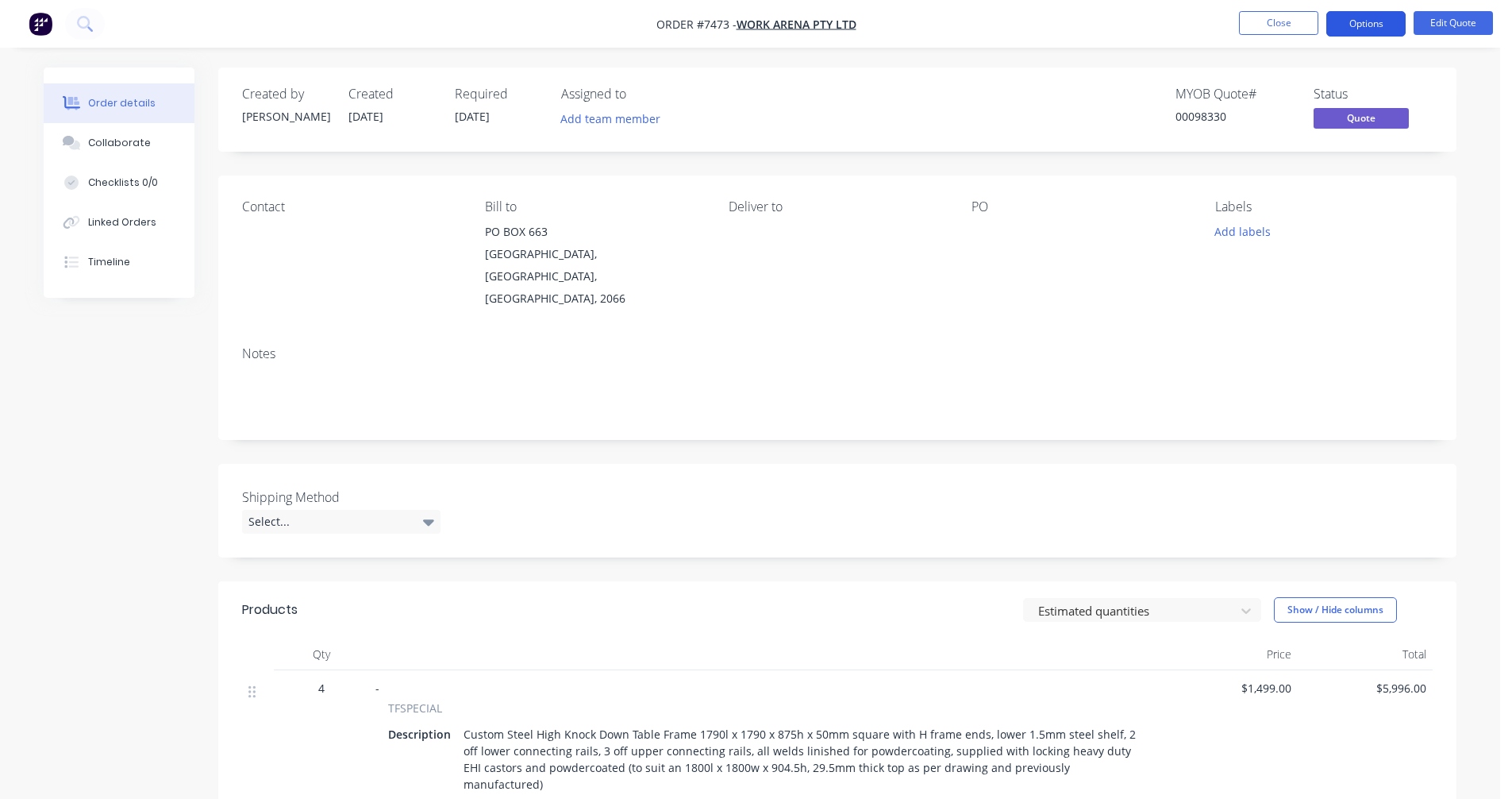
click at [1358, 24] on button "Options" at bounding box center [1366, 24] width 79 height 25
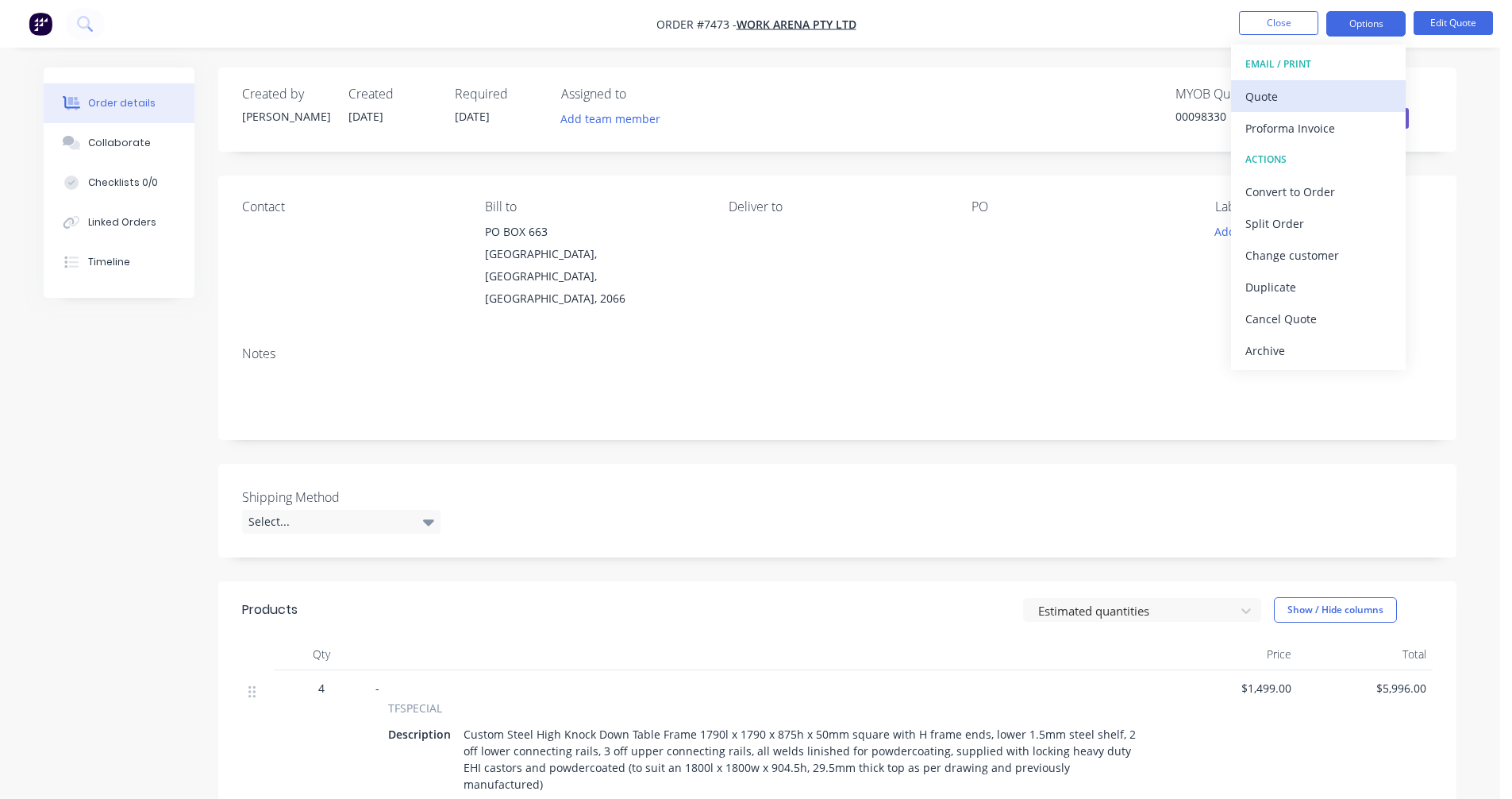
click at [1280, 103] on div "Quote" at bounding box center [1318, 96] width 146 height 23
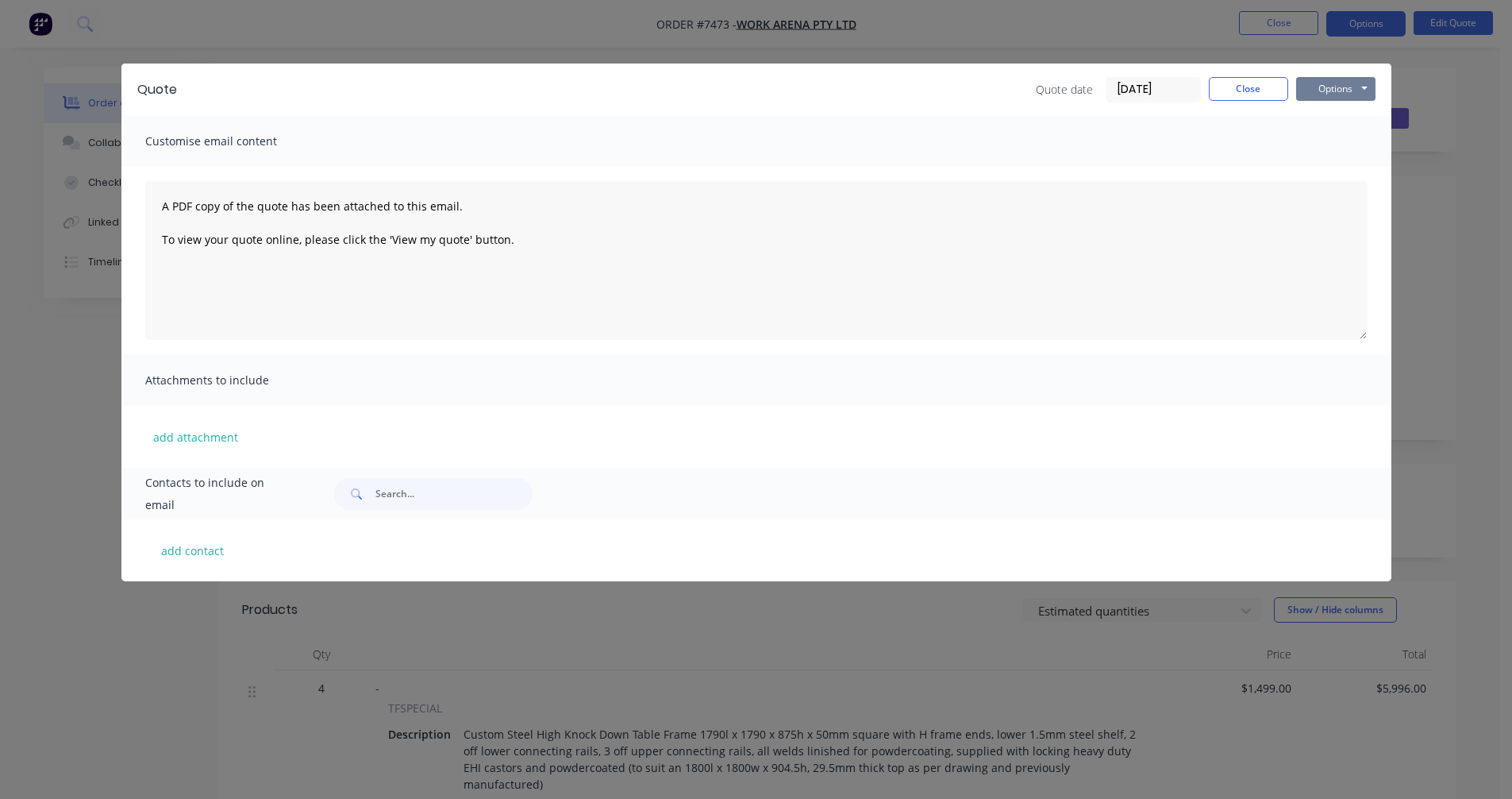
click at [1326, 89] on button "Options" at bounding box center [1336, 89] width 79 height 24
click at [1332, 114] on button "Preview" at bounding box center [1347, 116] width 101 height 26
drag, startPoint x: 1245, startPoint y: 96, endPoint x: 1280, endPoint y: 49, distance: 58.6
click at [1245, 94] on button "Close" at bounding box center [1249, 89] width 79 height 24
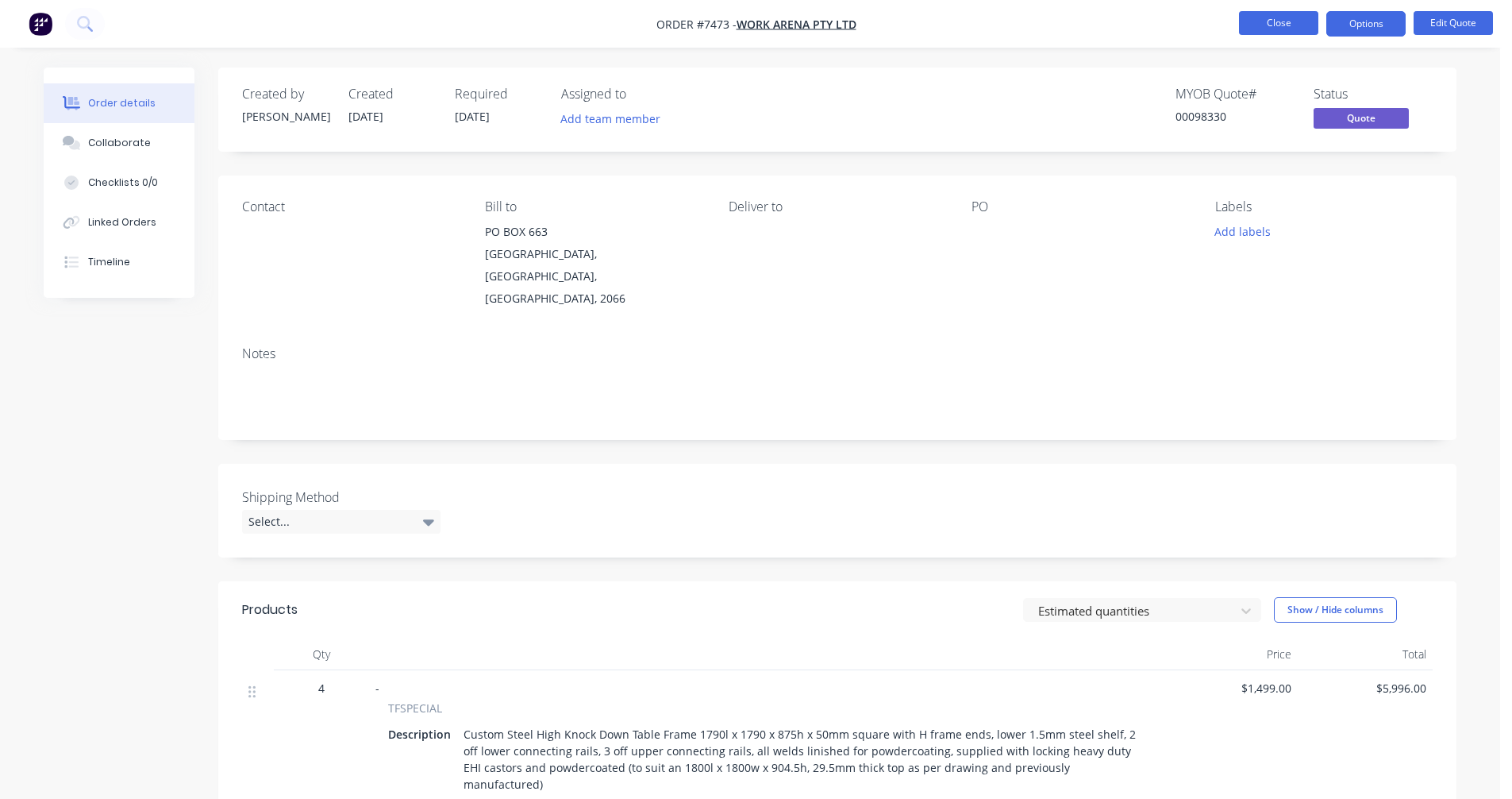
click at [1288, 25] on button "Close" at bounding box center [1279, 23] width 79 height 24
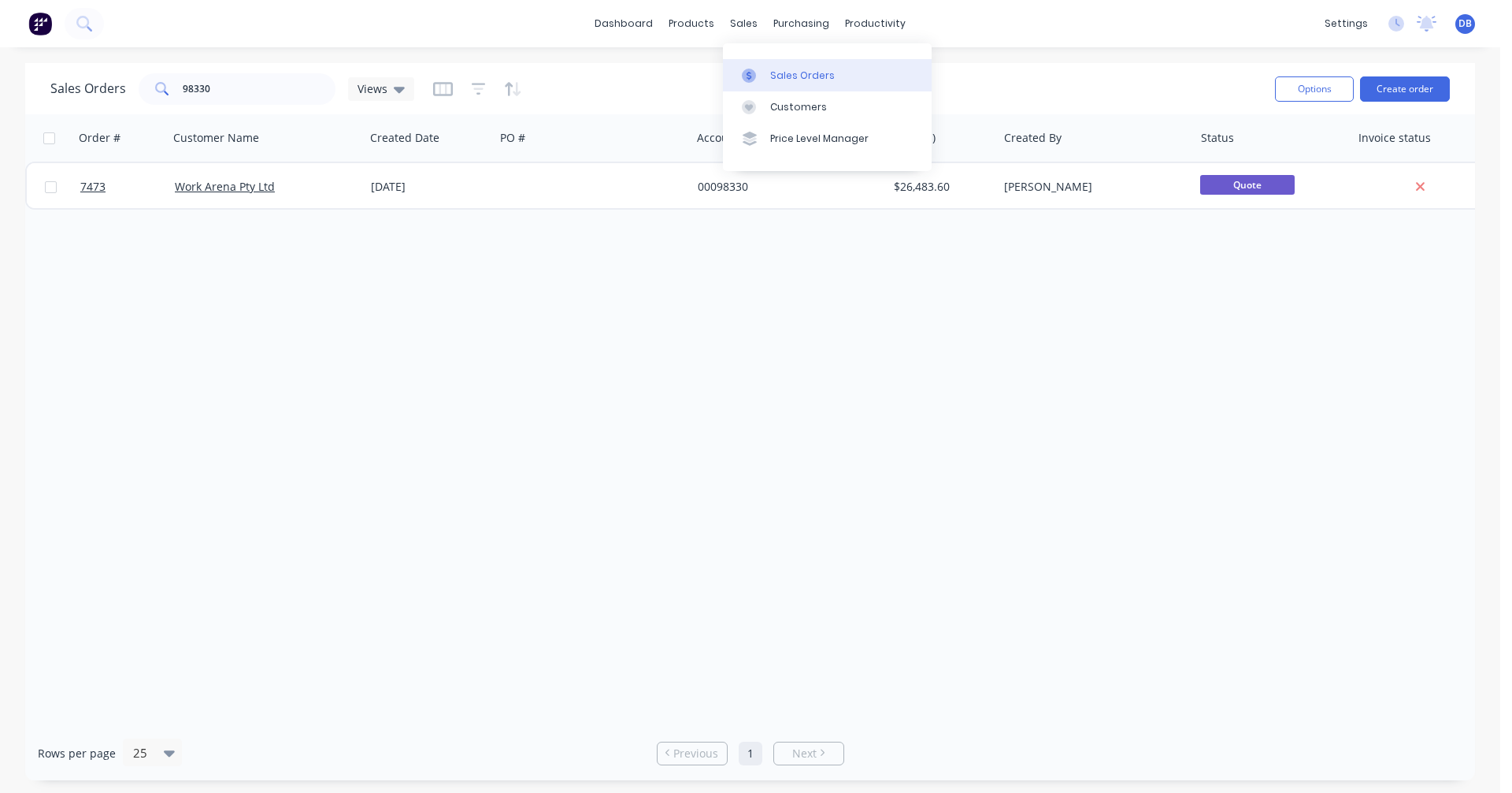
click at [784, 77] on div "Sales Orders" at bounding box center [802, 75] width 64 height 14
drag, startPoint x: 230, startPoint y: 95, endPoint x: 126, endPoint y: 88, distance: 104.2
click at [126, 88] on div "Sales Orders 98330 Views" at bounding box center [232, 90] width 364 height 32
type input "own"
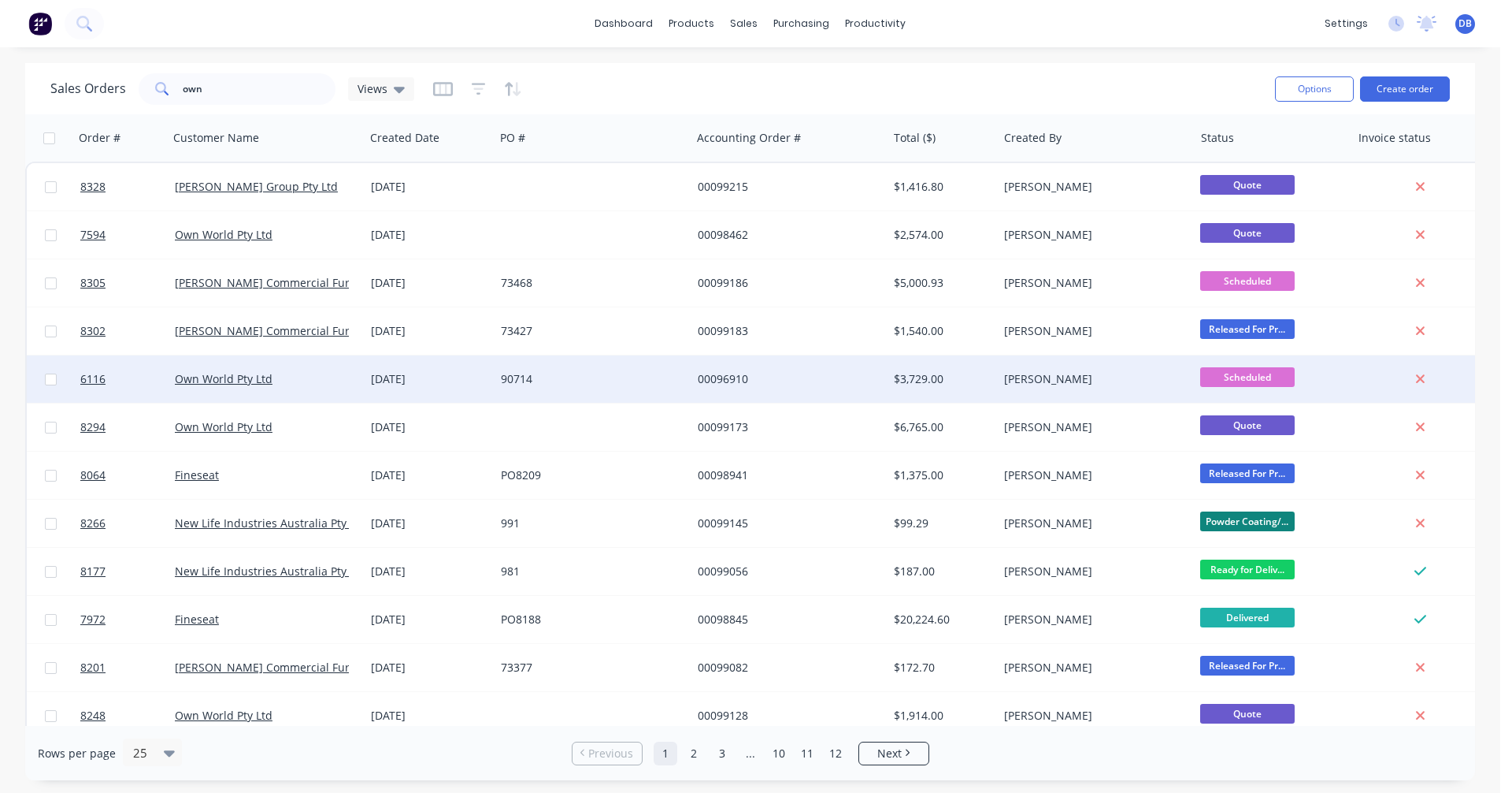
click at [738, 374] on div "00096910" at bounding box center [785, 378] width 175 height 16
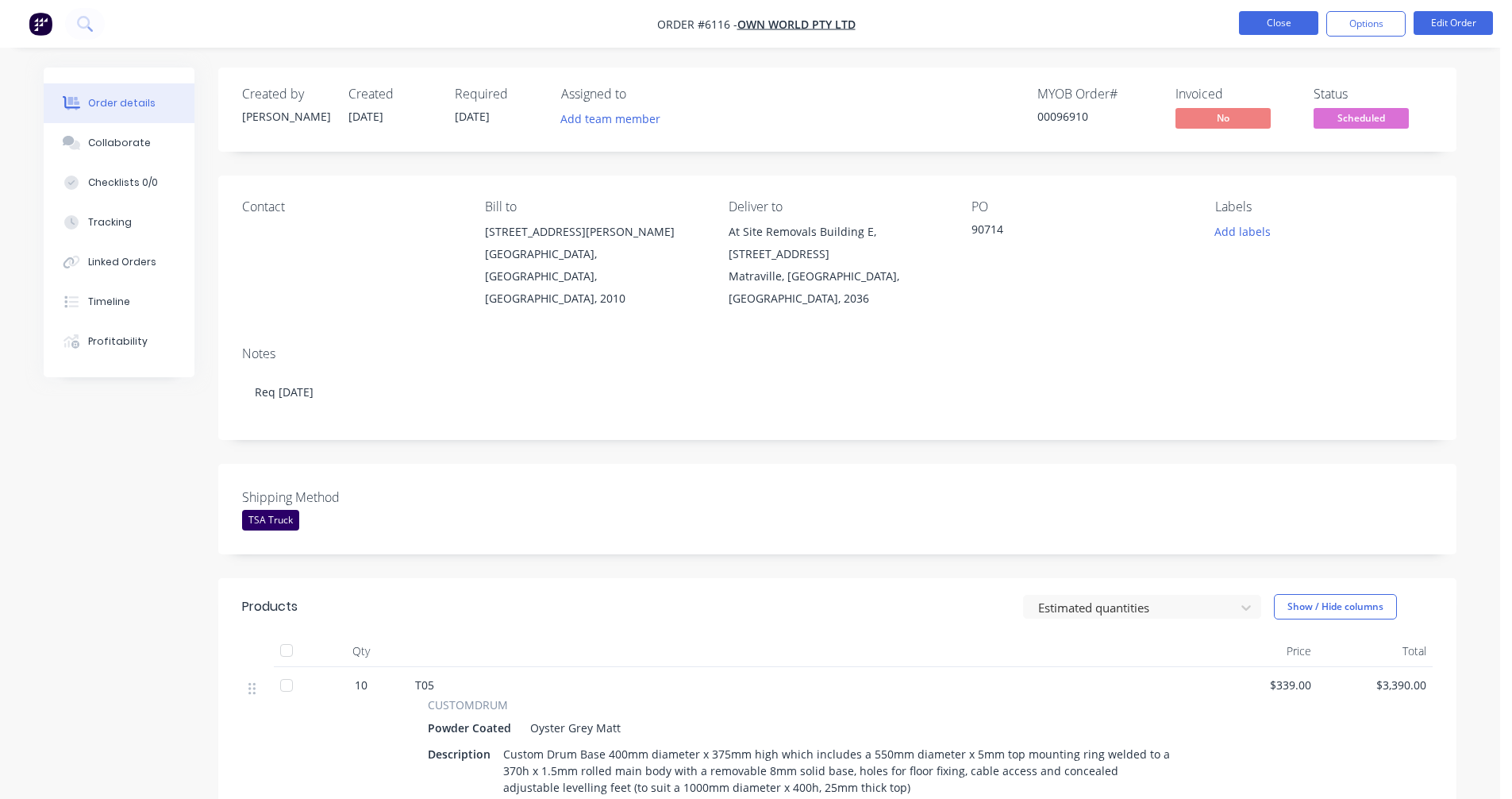
click at [1277, 14] on button "Close" at bounding box center [1279, 23] width 79 height 24
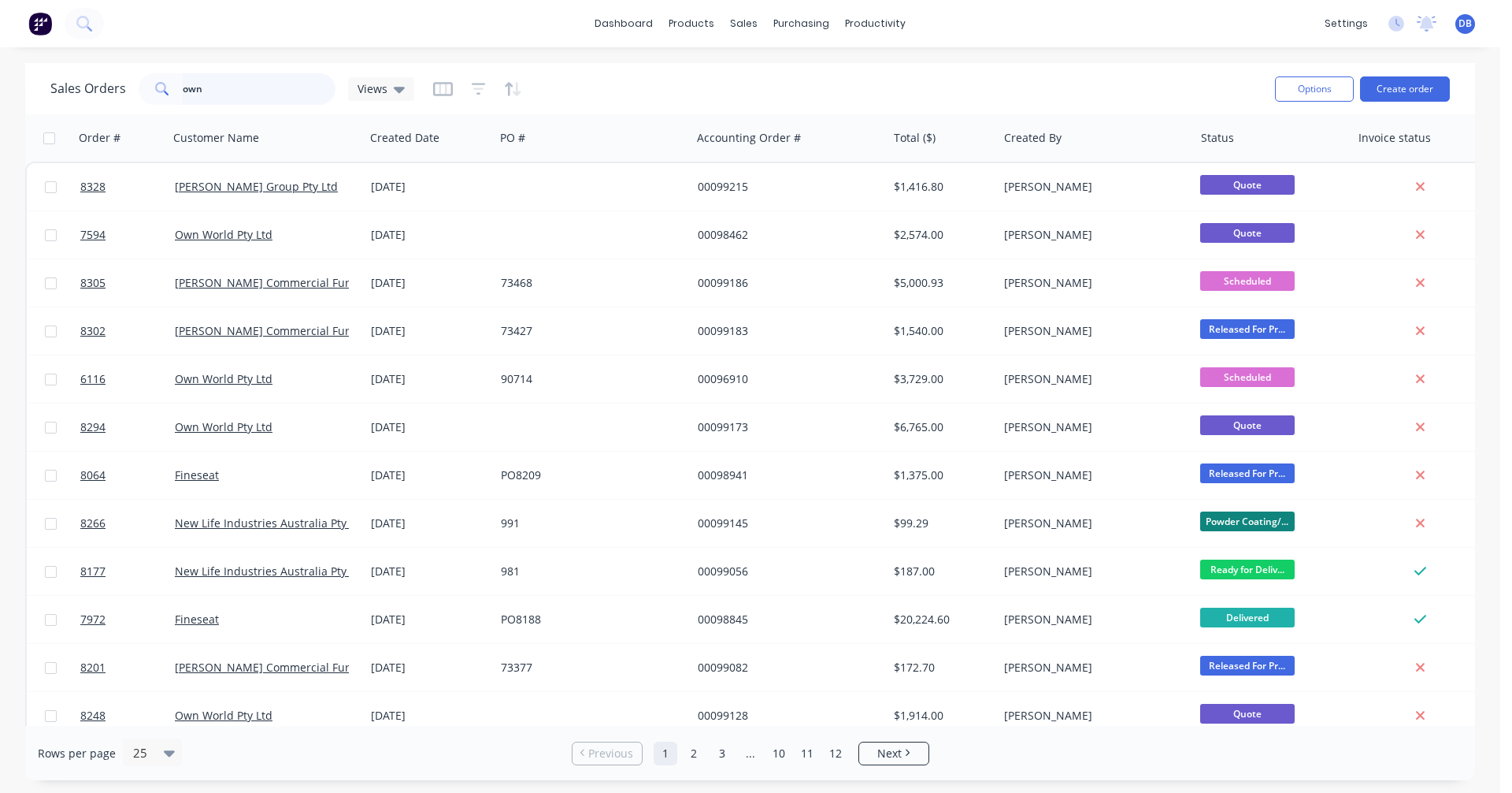
click at [220, 88] on input "own" at bounding box center [259, 90] width 153 height 32
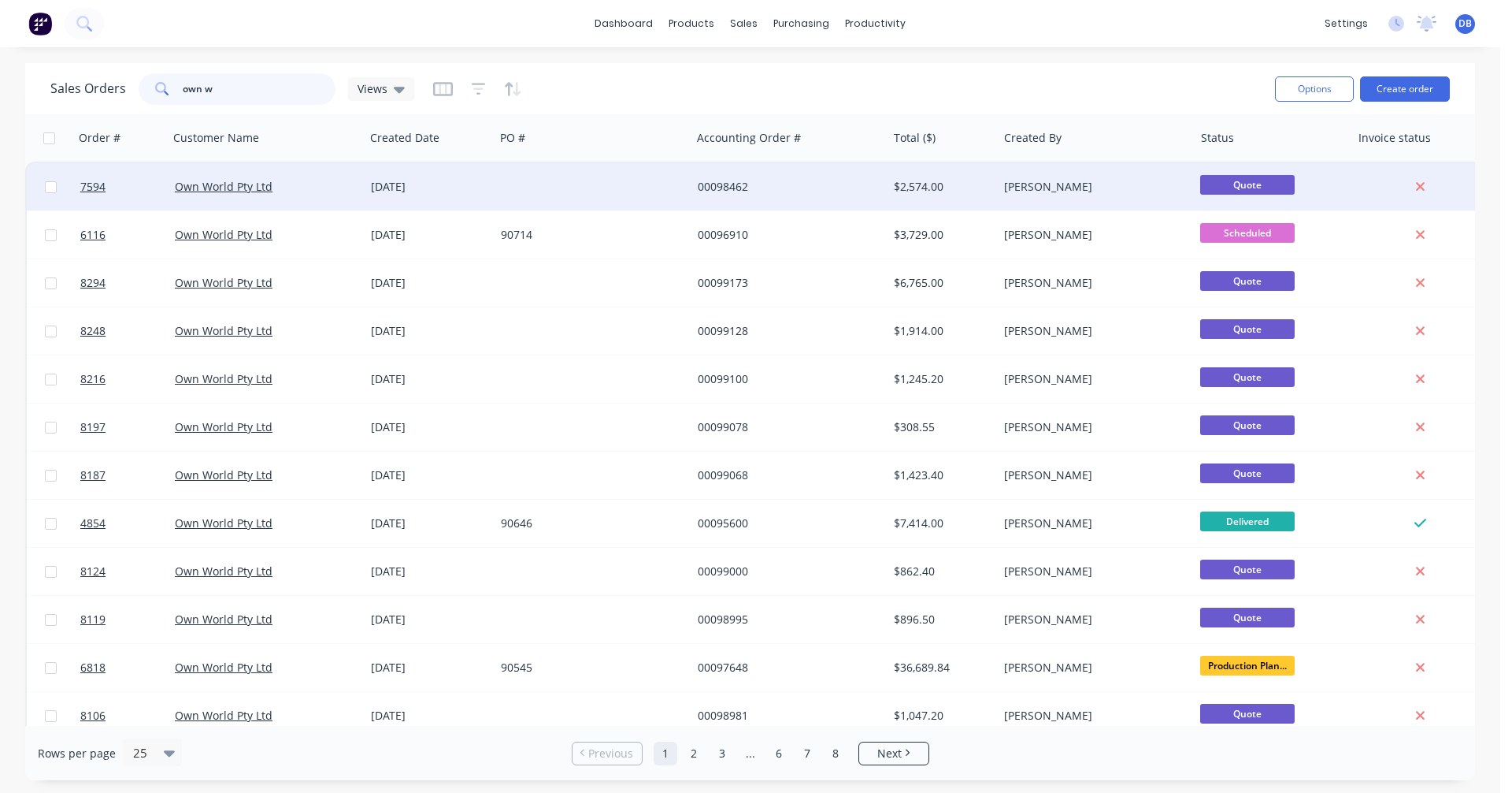
type input "own w"
click at [421, 181] on div "[DATE]" at bounding box center [429, 187] width 117 height 16
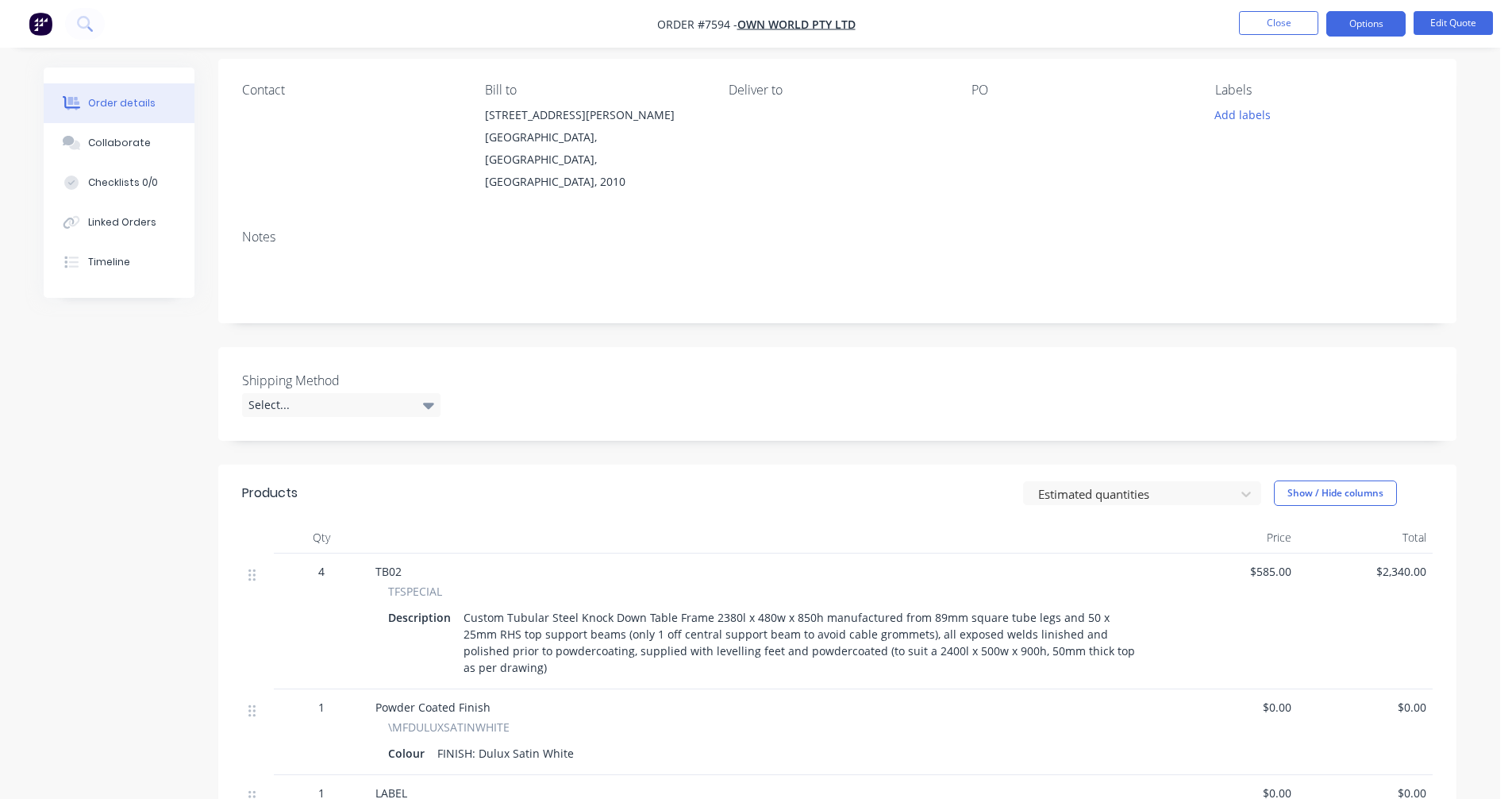
scroll to position [238, 0]
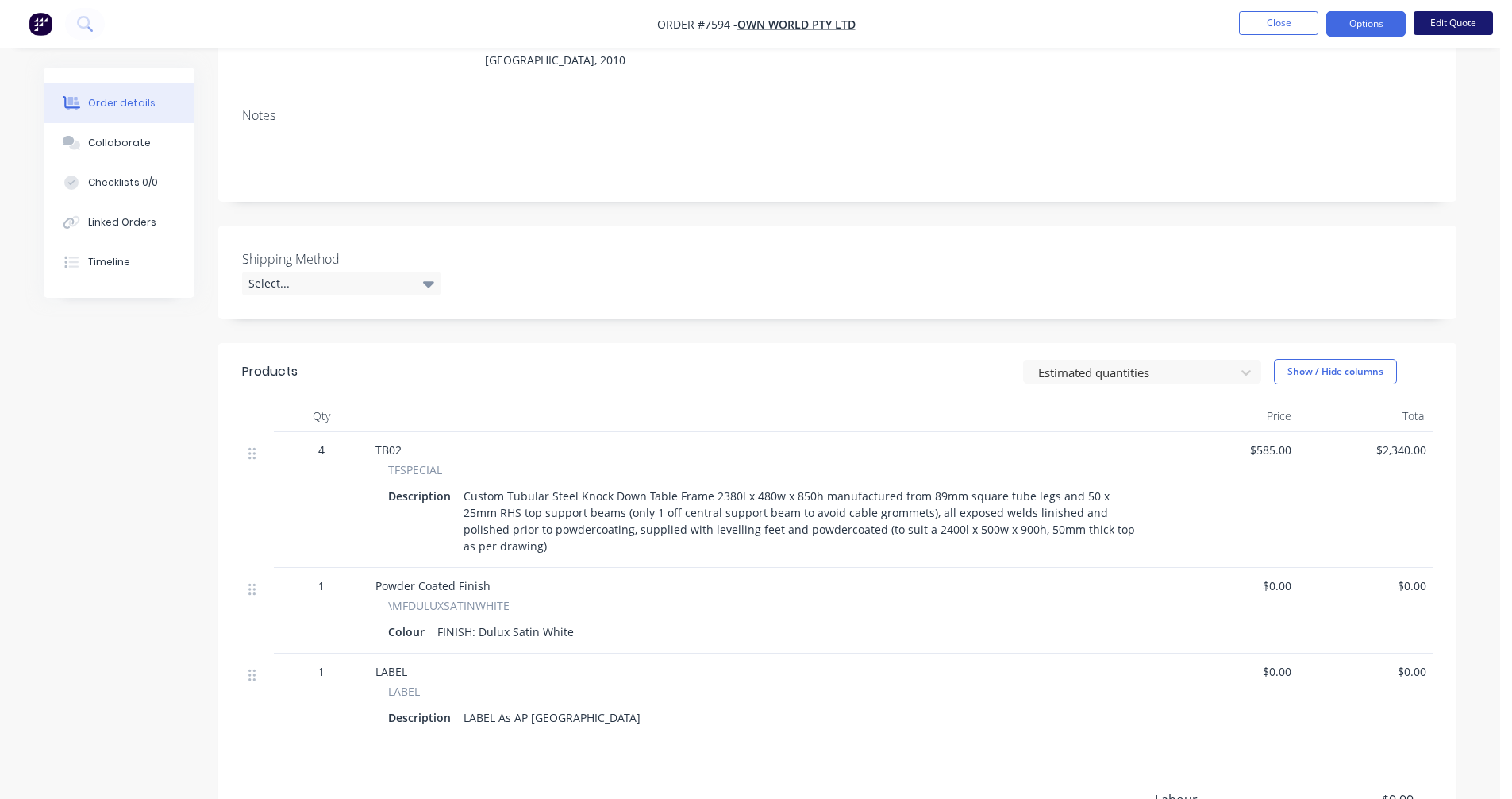
click at [1445, 24] on button "Edit Quote" at bounding box center [1454, 23] width 79 height 24
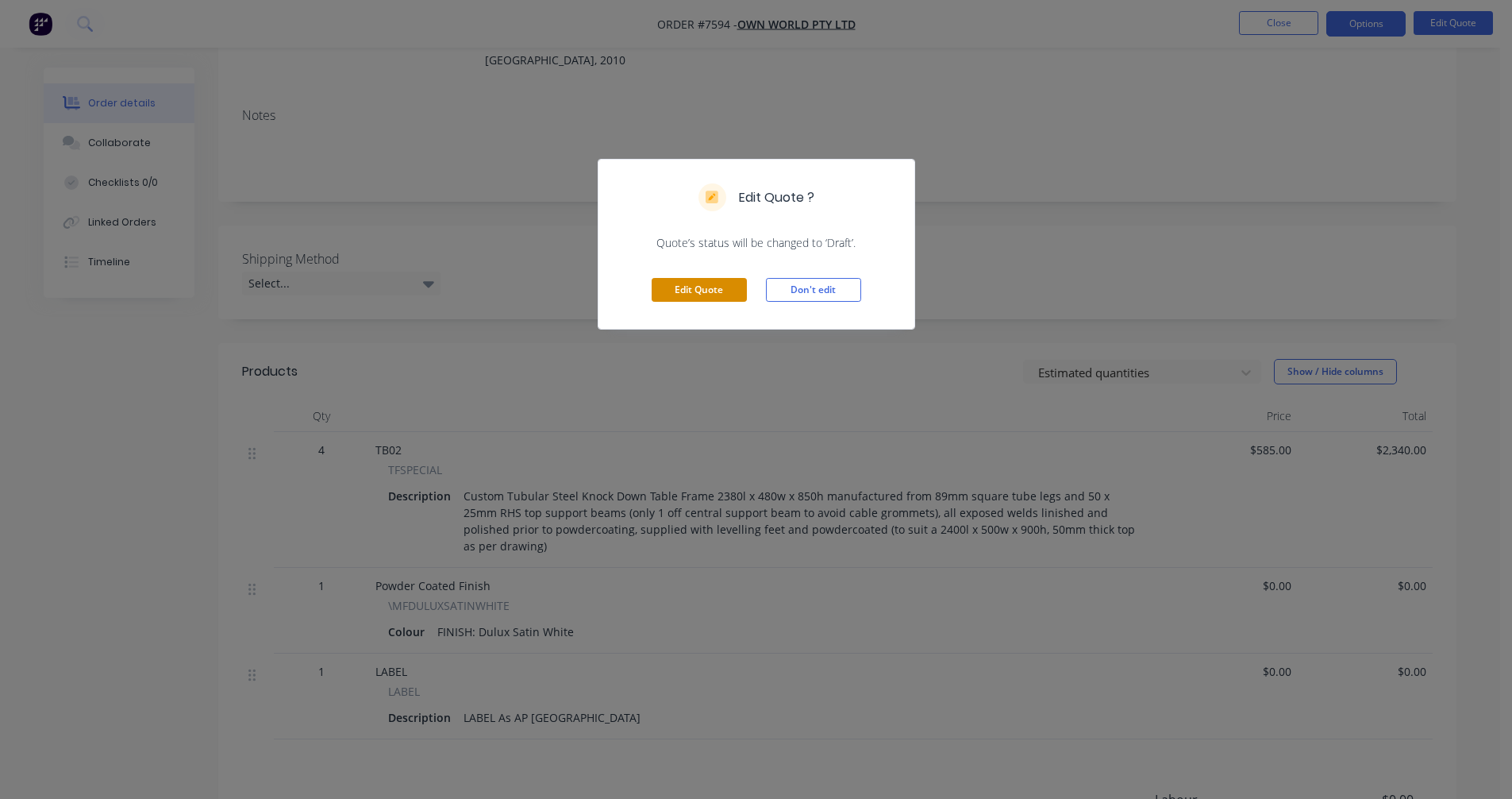
click at [689, 289] on button "Edit Quote" at bounding box center [699, 289] width 95 height 24
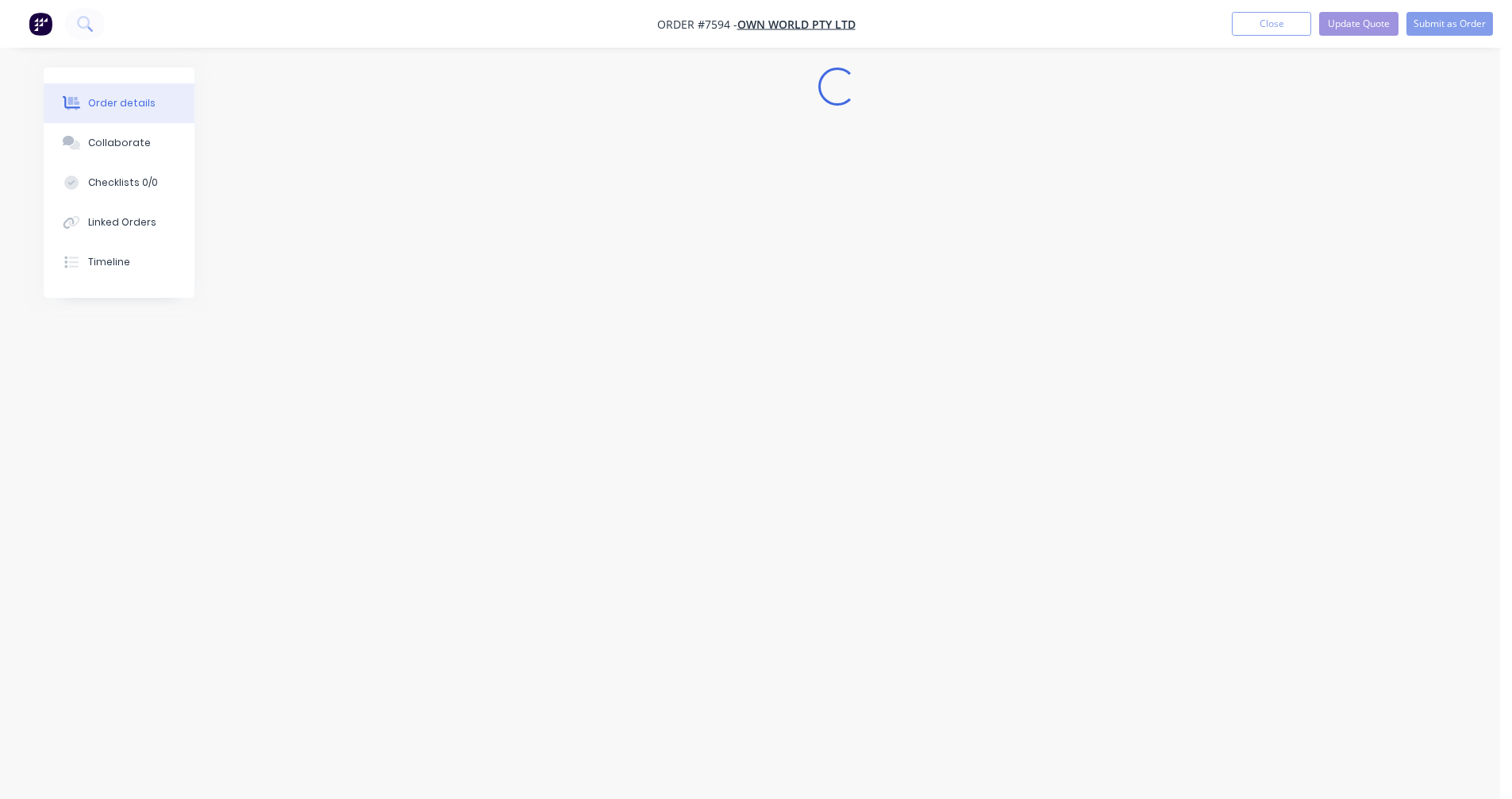
scroll to position [0, 0]
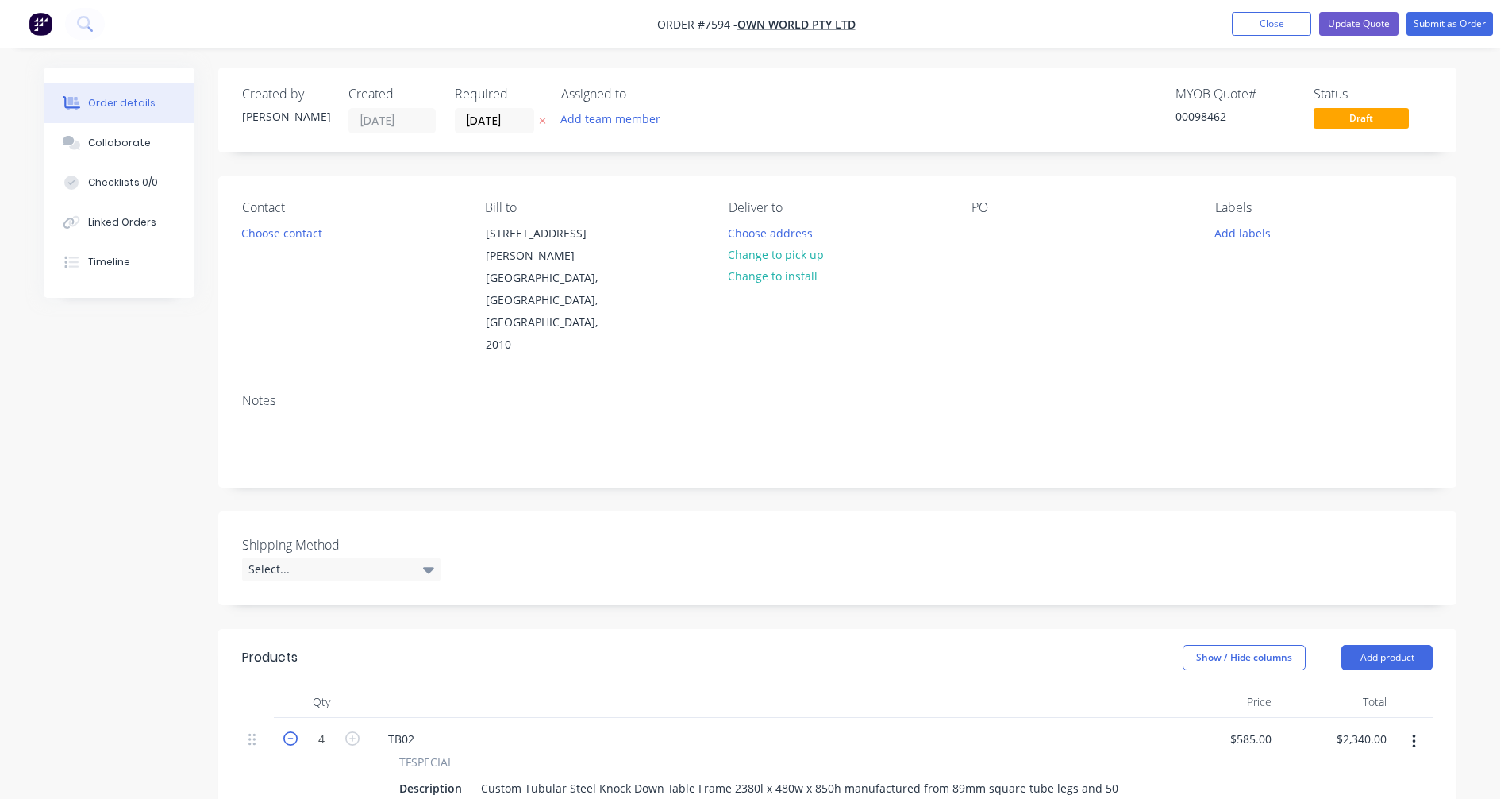
click at [291, 732] on icon "button" at bounding box center [290, 738] width 14 height 14
type input "3"
type input "$1,755.00"
click at [291, 732] on icon "button" at bounding box center [290, 738] width 14 height 14
type input "2"
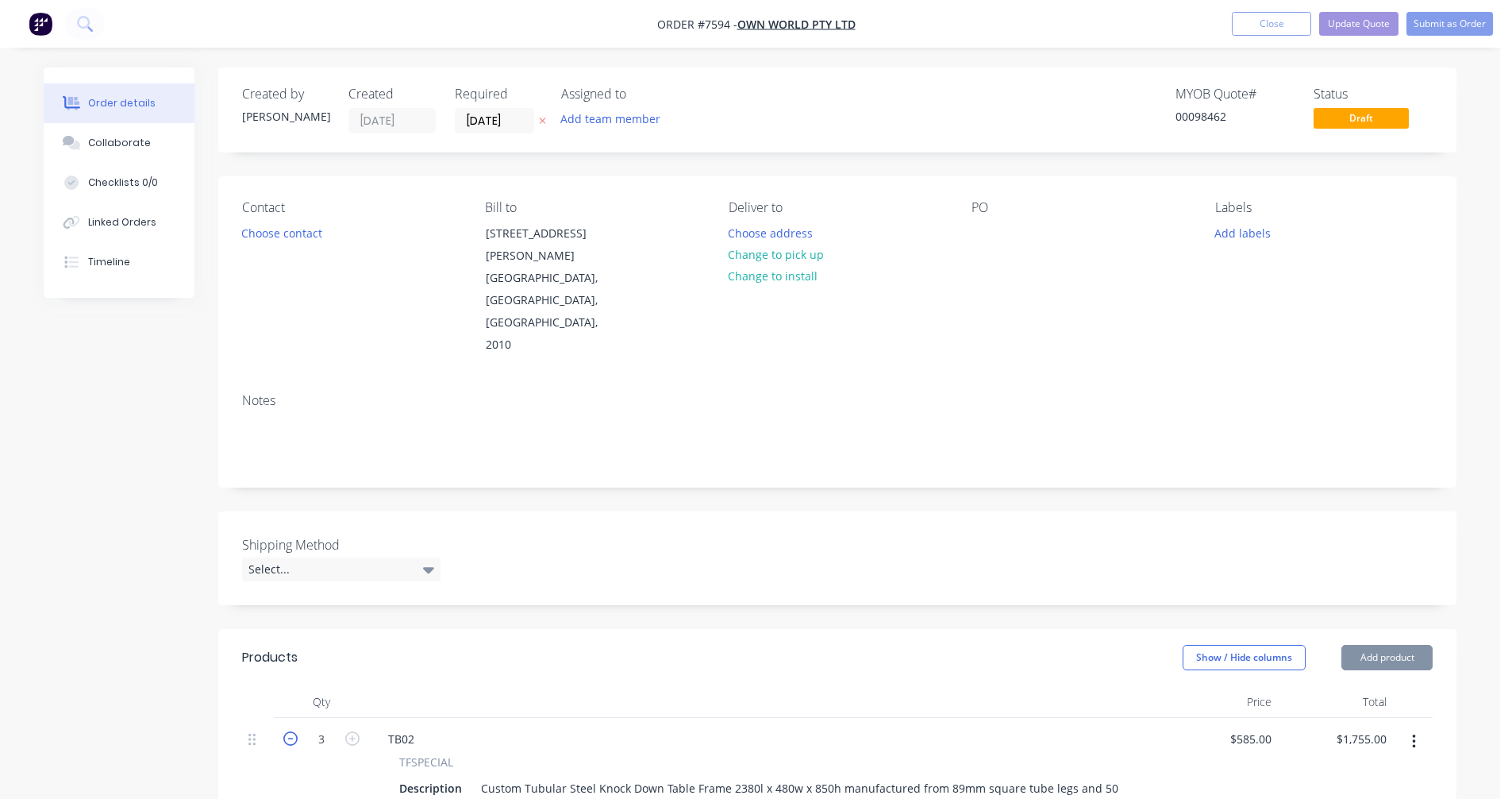
type input "$1,170.00"
click at [291, 732] on icon "button" at bounding box center [290, 738] width 14 height 14
type input "1"
type input "$585.00"
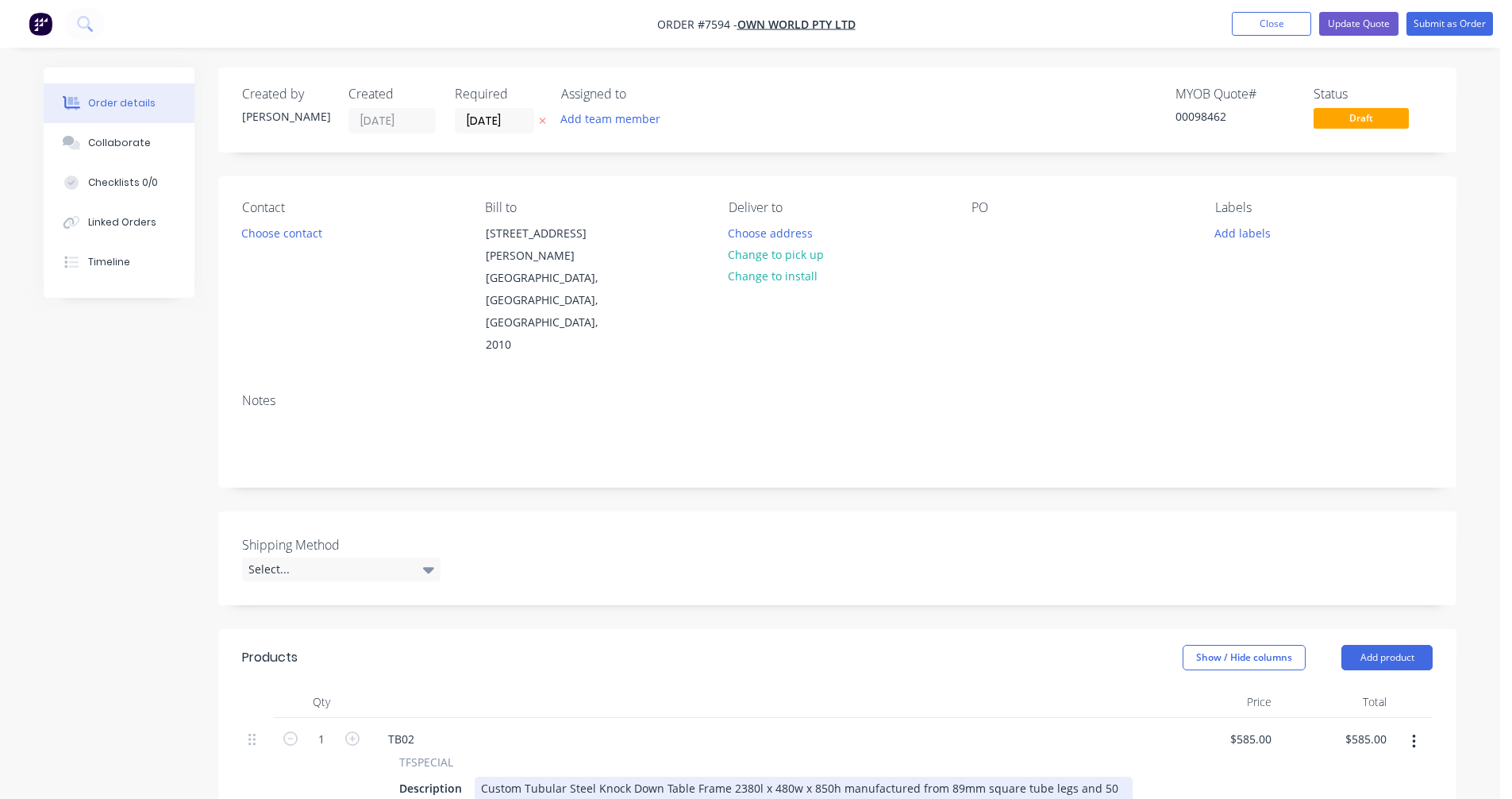
click at [960, 776] on div "Custom Tubular Steel Knock Down Table Frame 2380l x 480w x 850h manufactured fr…" at bounding box center [804, 812] width 658 height 73
type input "$795.00"
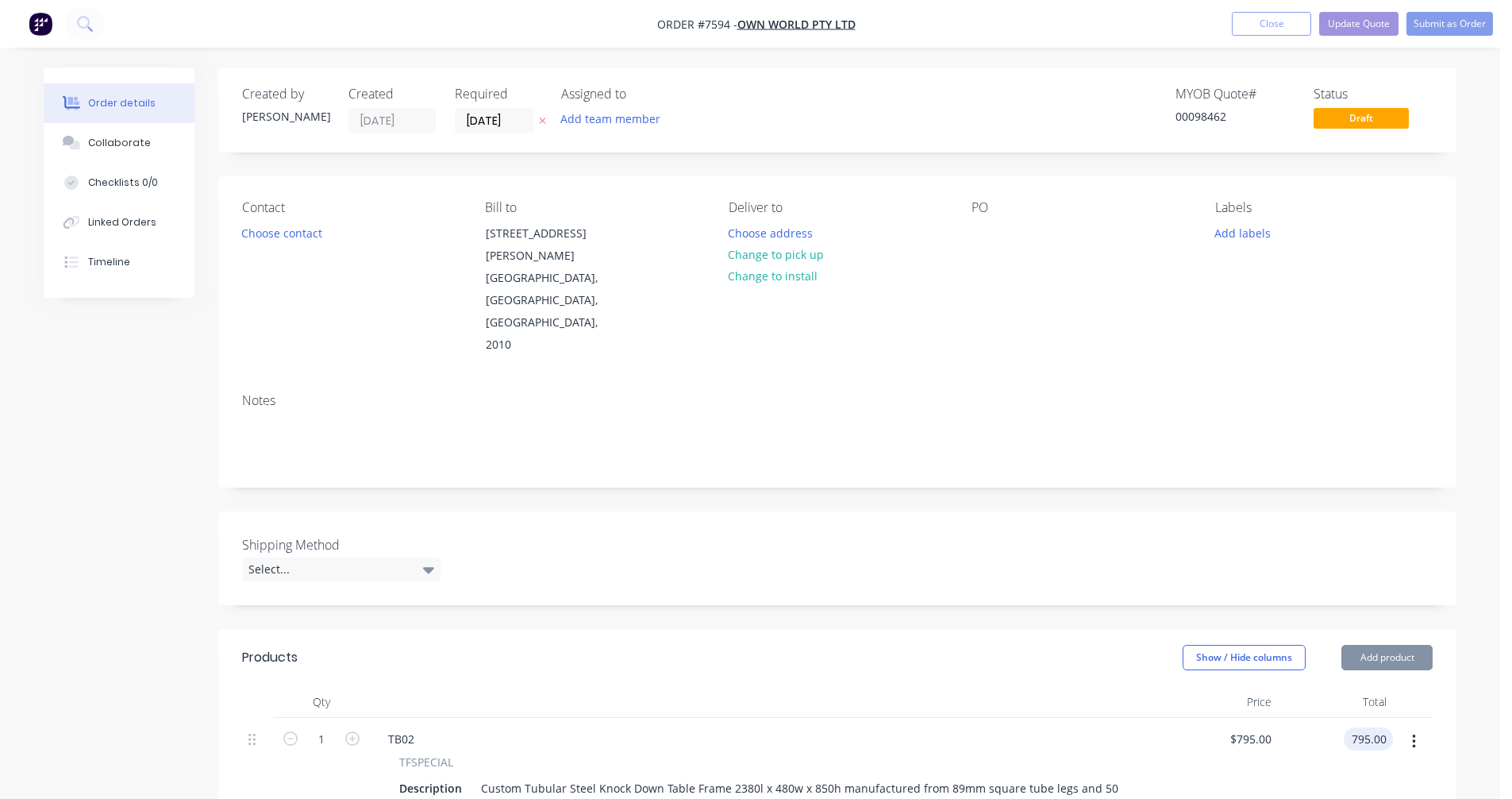
type input "$795.00"
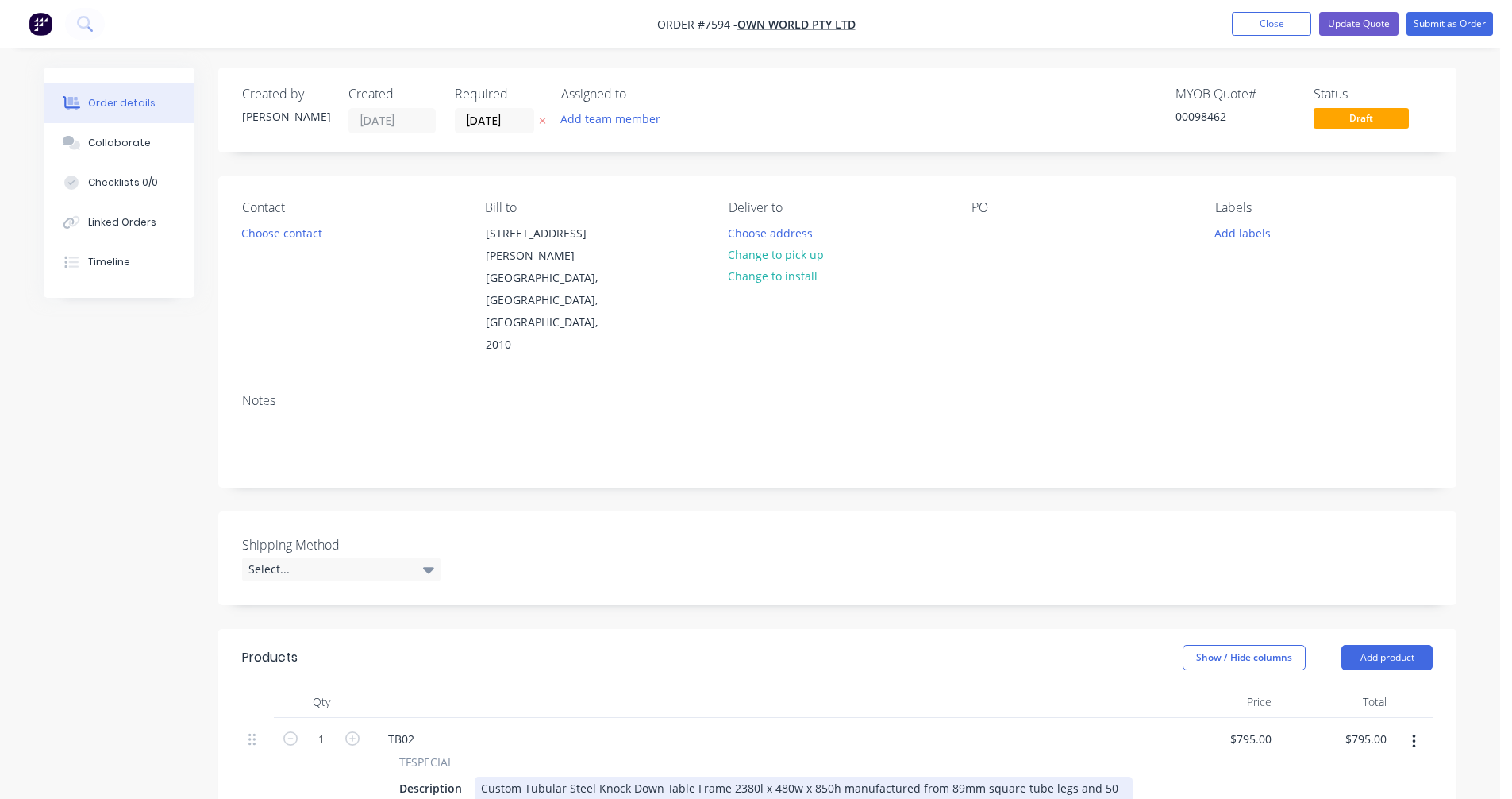
scroll to position [413, 0]
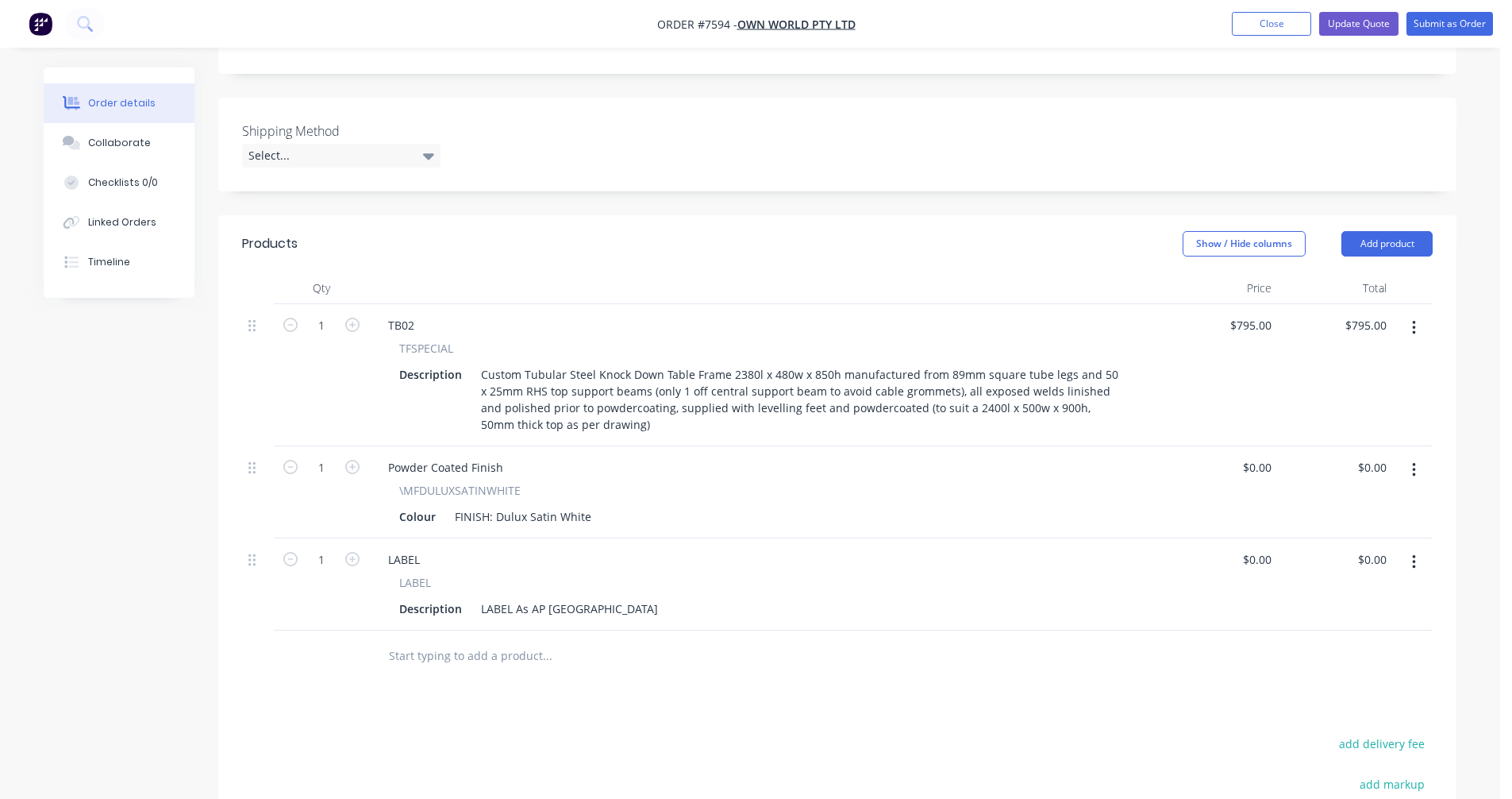
click at [453, 640] on input "text" at bounding box center [547, 656] width 317 height 32
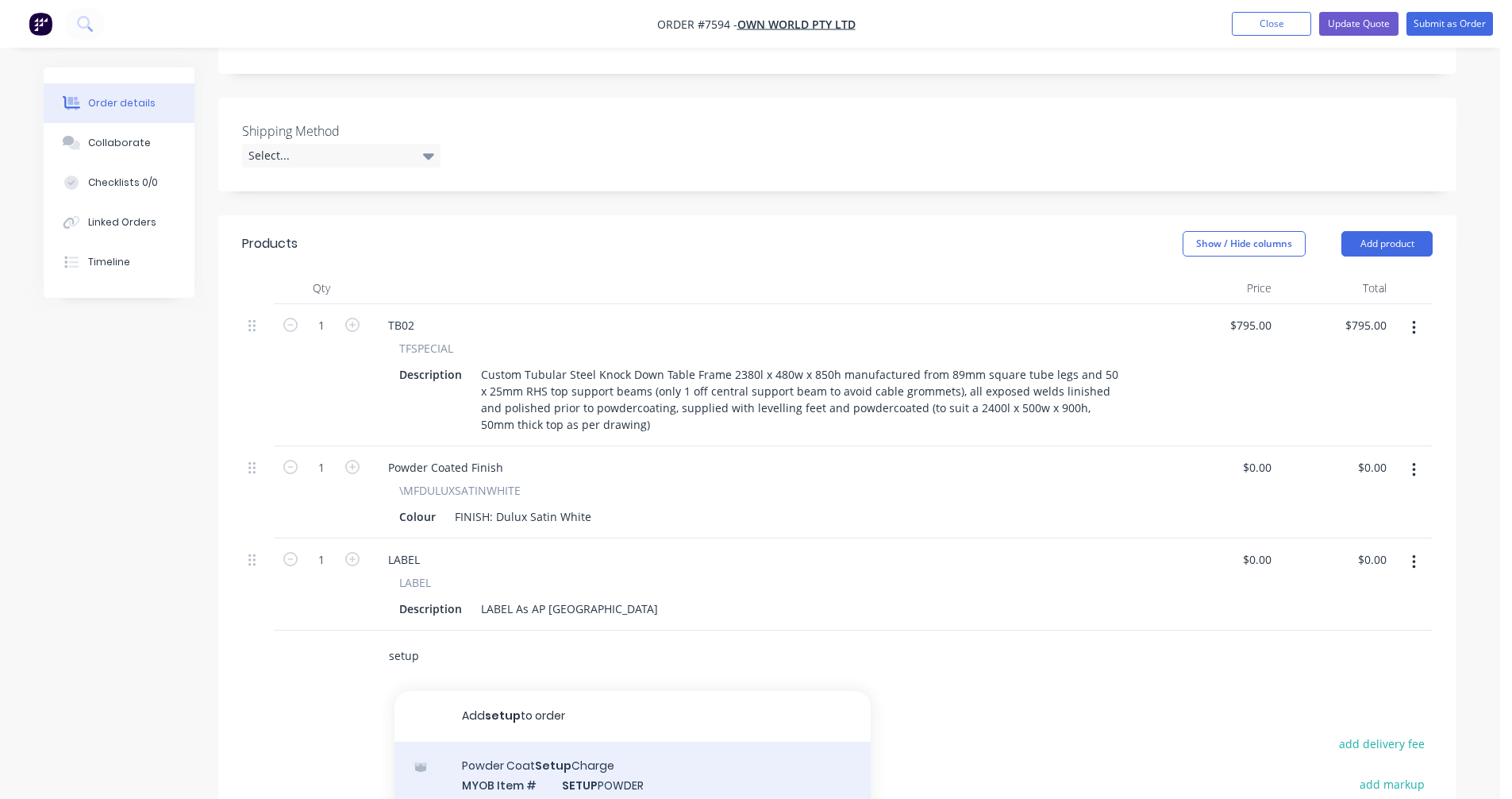
type input "setup"
click at [669, 742] on div "Powder Coat Setup Charge MYOB Item # SETUP POWDER Description Setup Charge For …" at bounding box center [633, 812] width 477 height 141
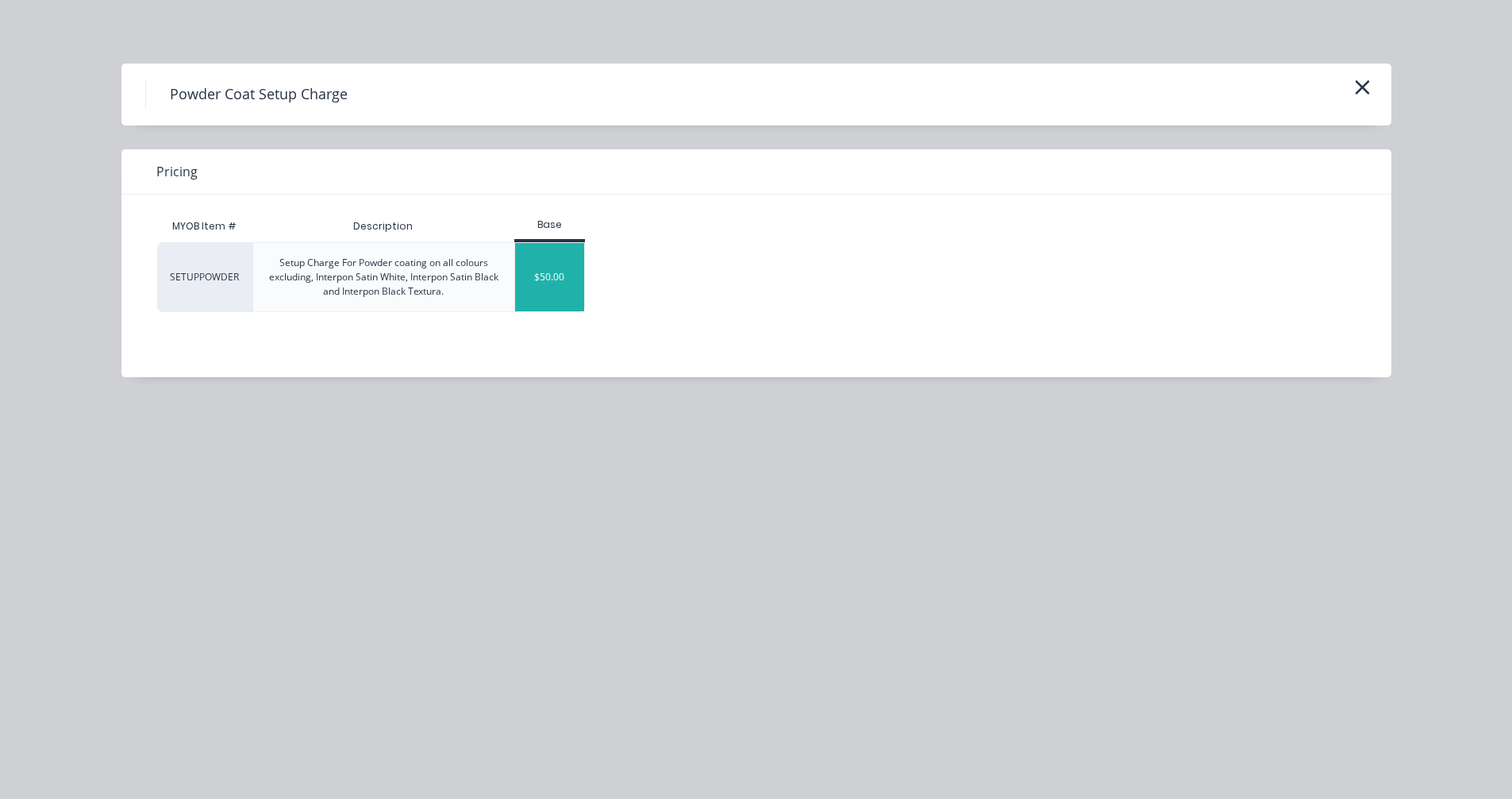
click at [545, 285] on div "$50.00" at bounding box center [550, 277] width 69 height 68
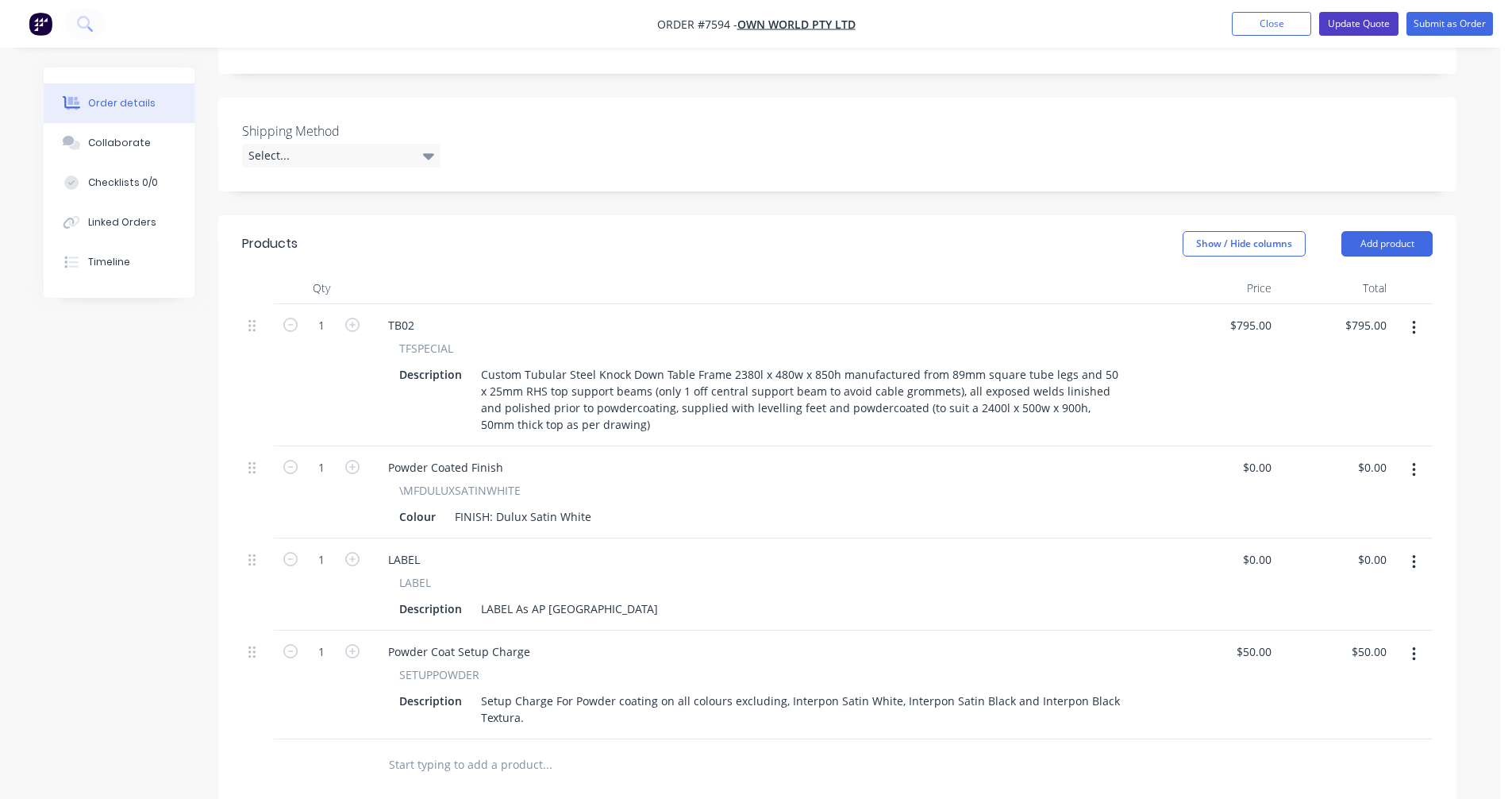
click at [1359, 23] on button "Update Quote" at bounding box center [1359, 24] width 79 height 24
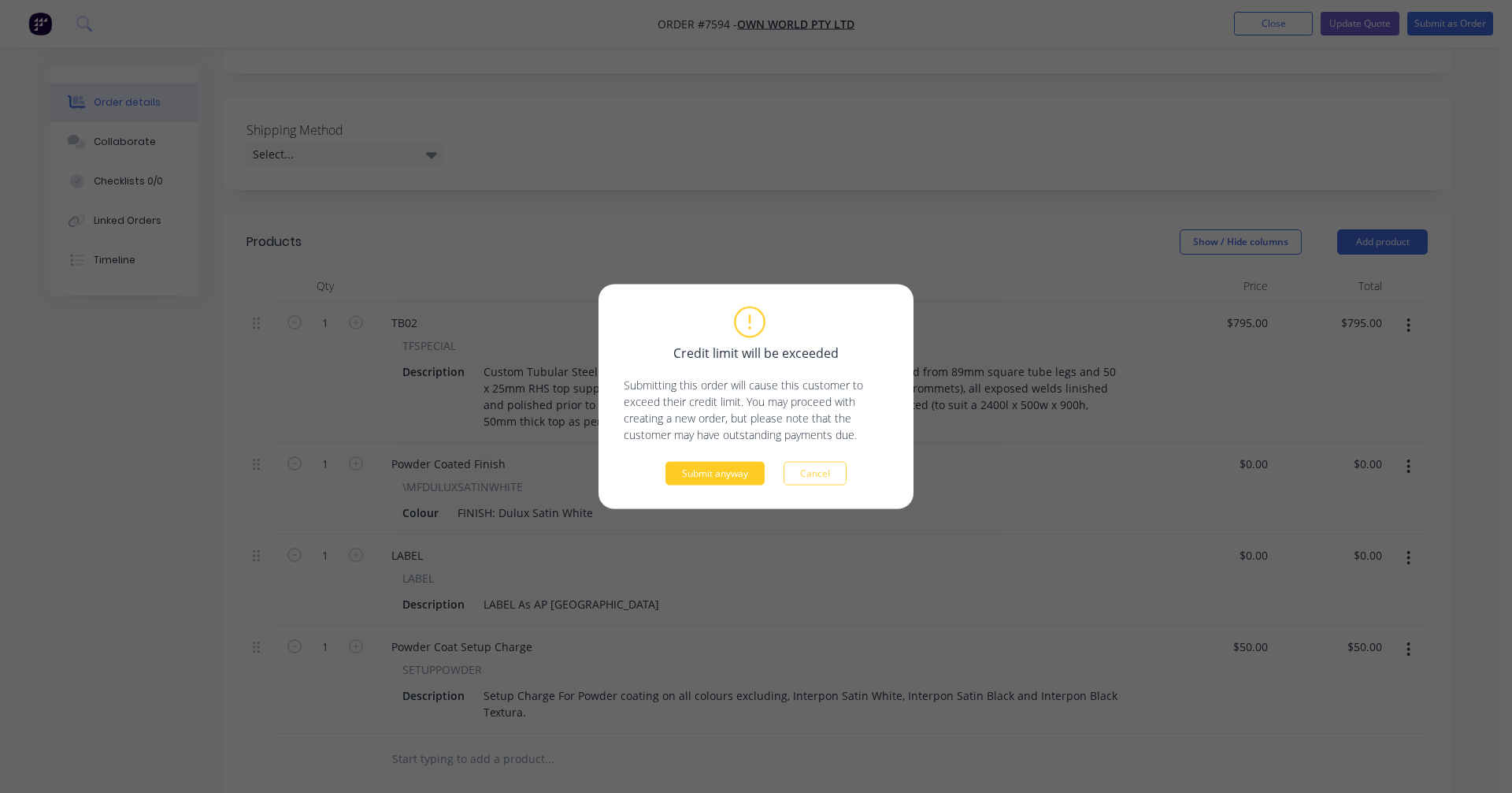
click at [733, 470] on button "Submit anyway" at bounding box center [715, 473] width 100 height 23
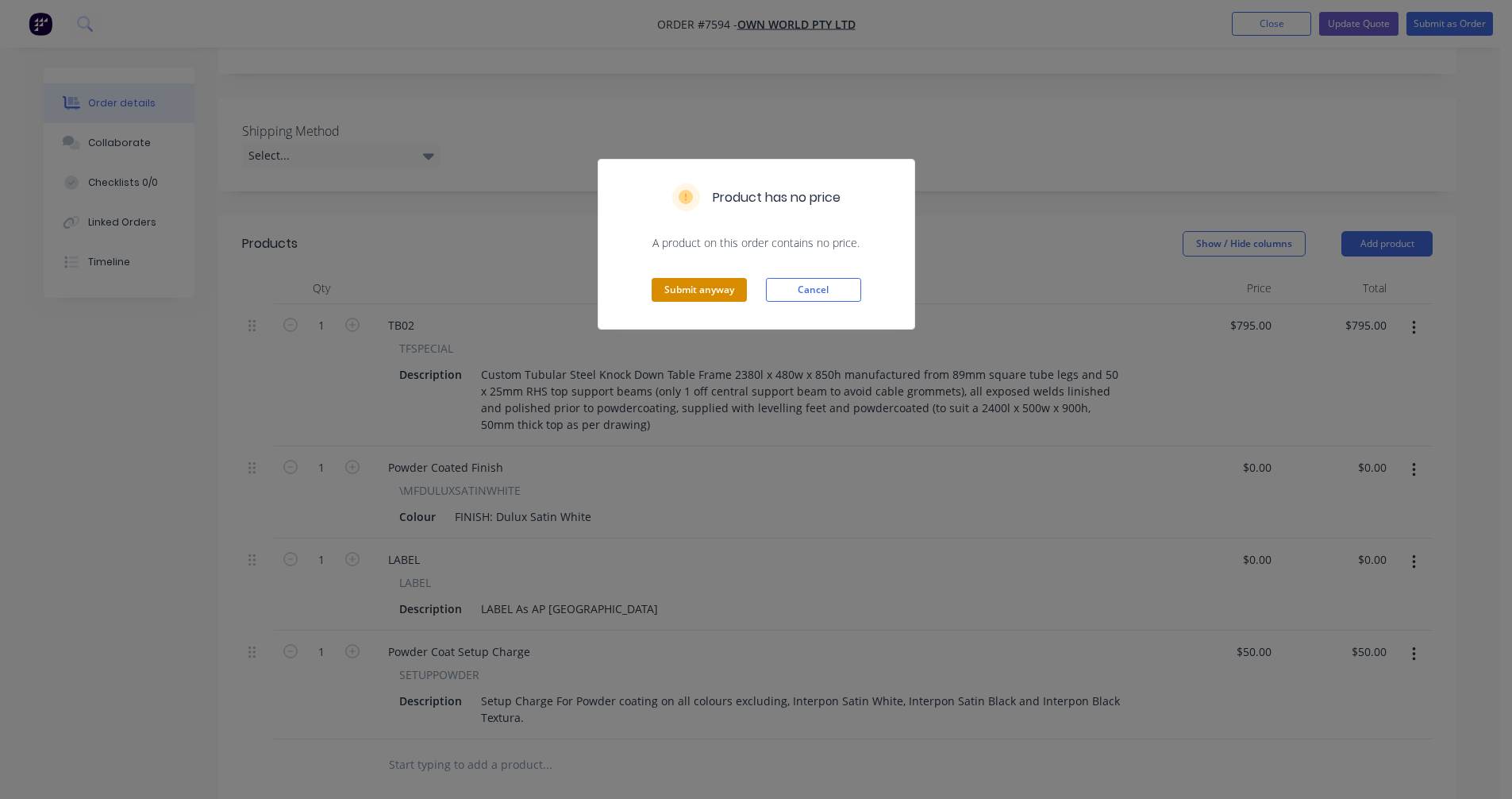
click at [705, 285] on button "Submit anyway" at bounding box center [699, 289] width 95 height 24
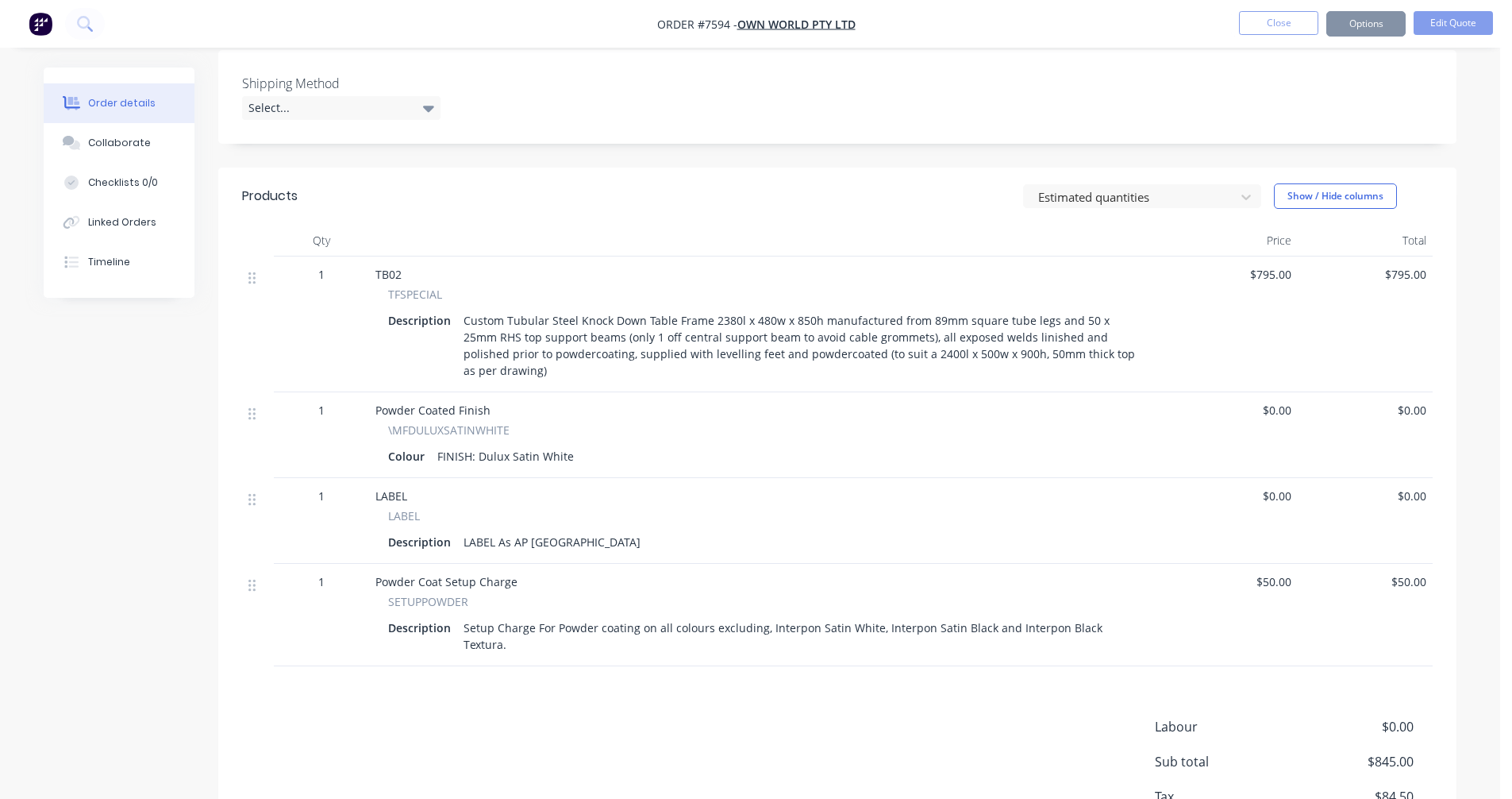
scroll to position [411, 0]
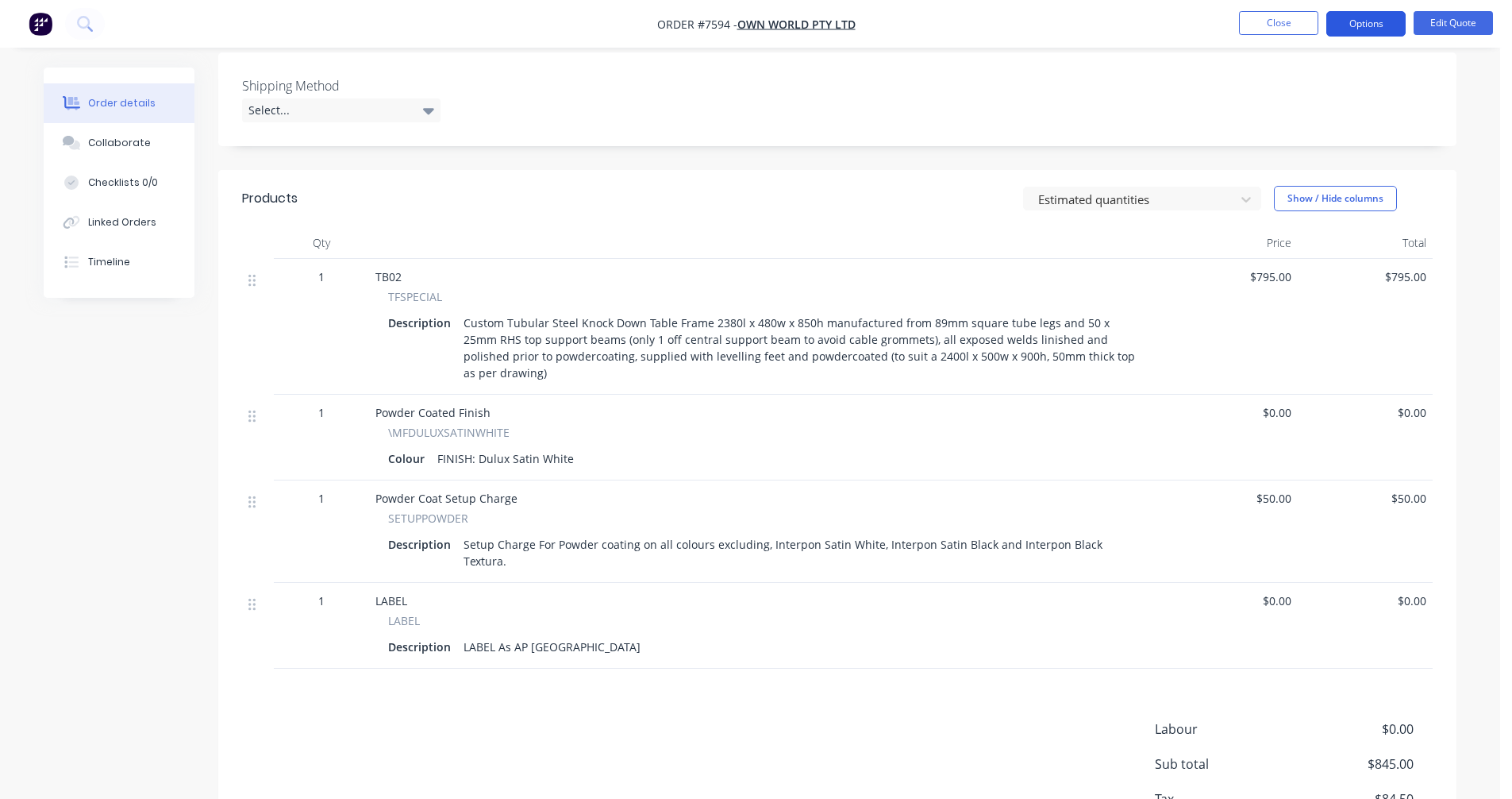
click at [1363, 25] on button "Options" at bounding box center [1366, 24] width 79 height 25
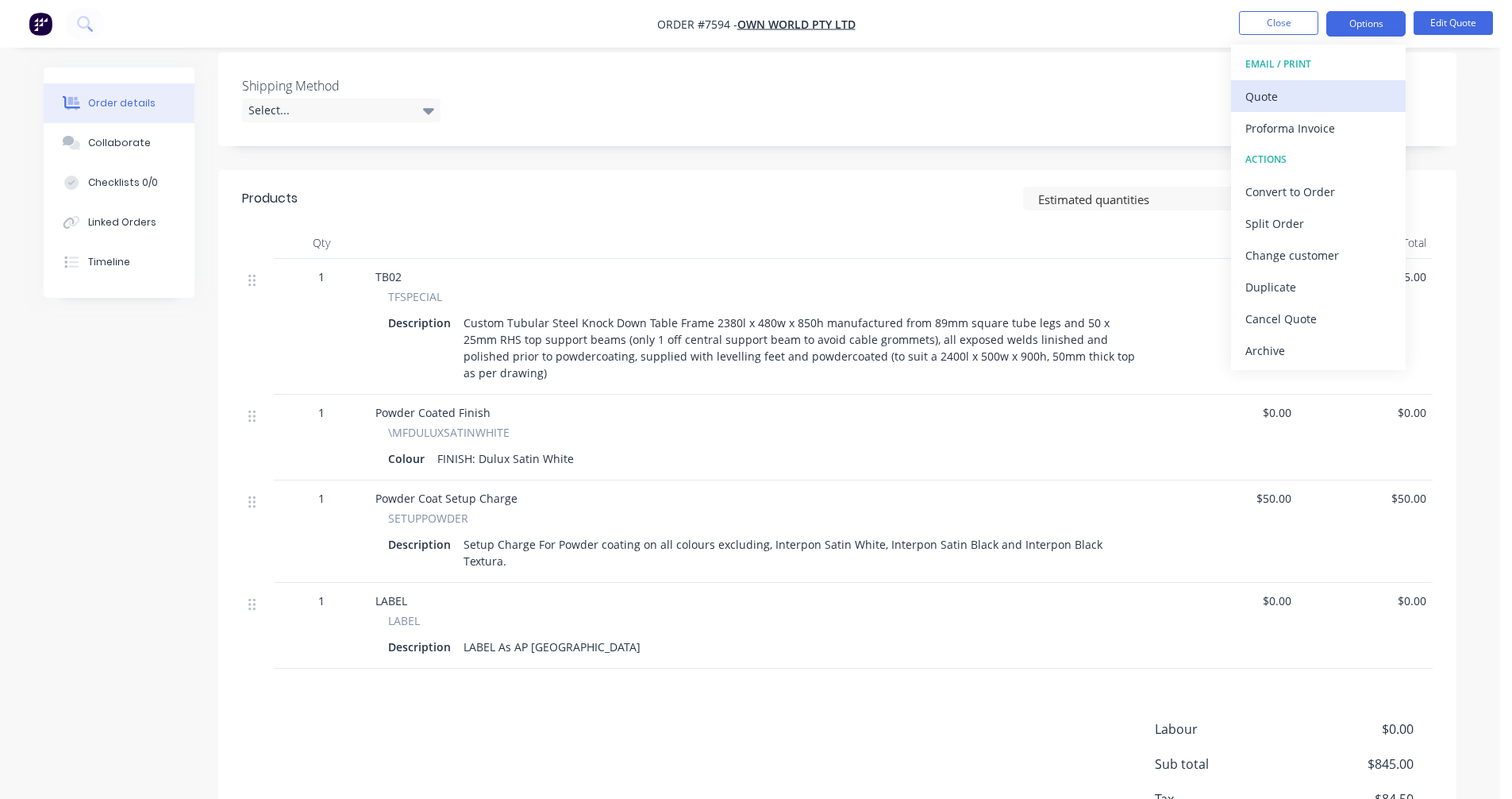
click at [1270, 98] on div "Quote" at bounding box center [1318, 96] width 146 height 23
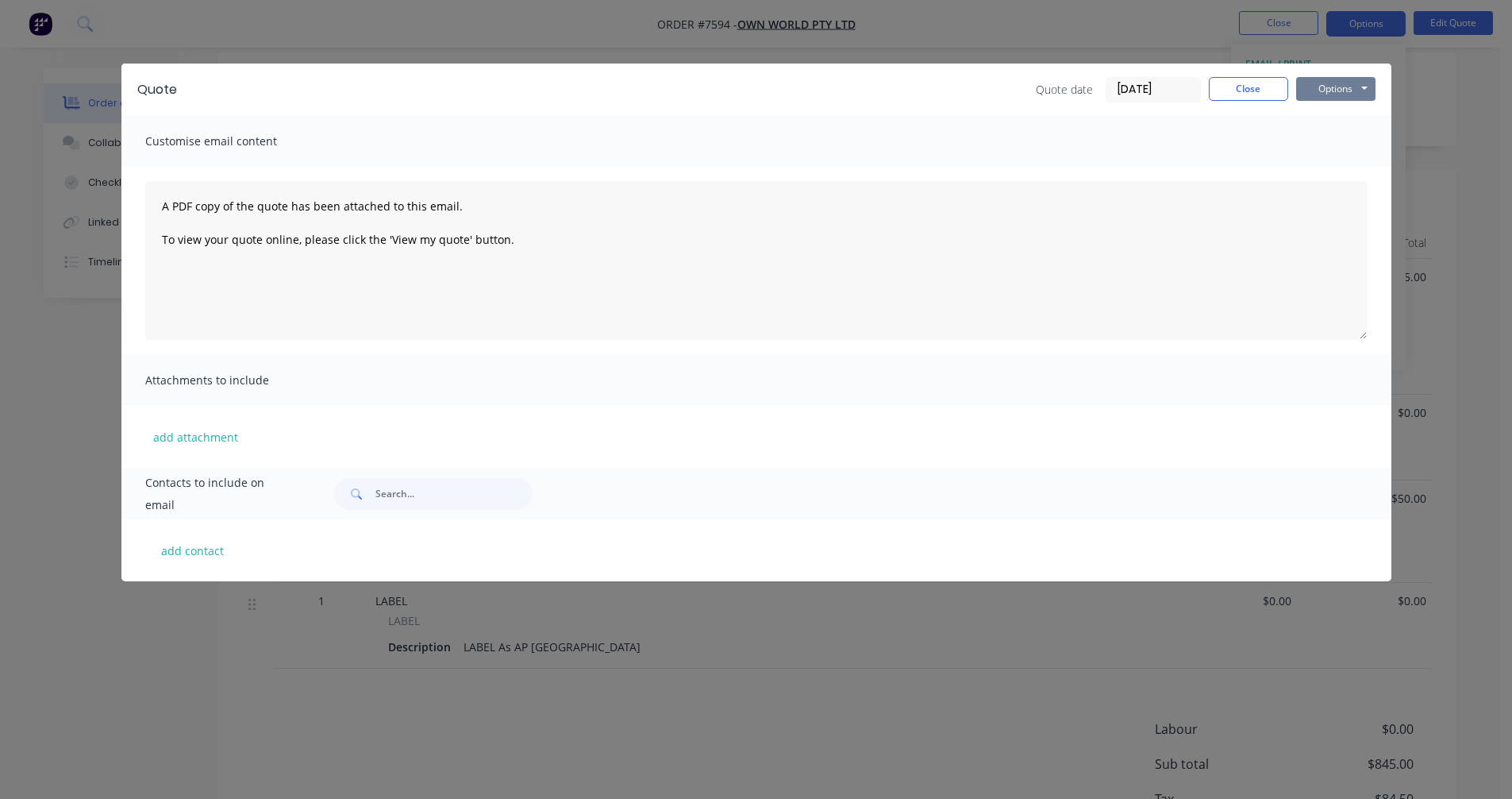
click at [1328, 83] on button "Options" at bounding box center [1336, 89] width 79 height 24
click at [1348, 111] on button "Preview" at bounding box center [1347, 116] width 101 height 26
click at [1245, 77] on button "Close" at bounding box center [1249, 89] width 79 height 24
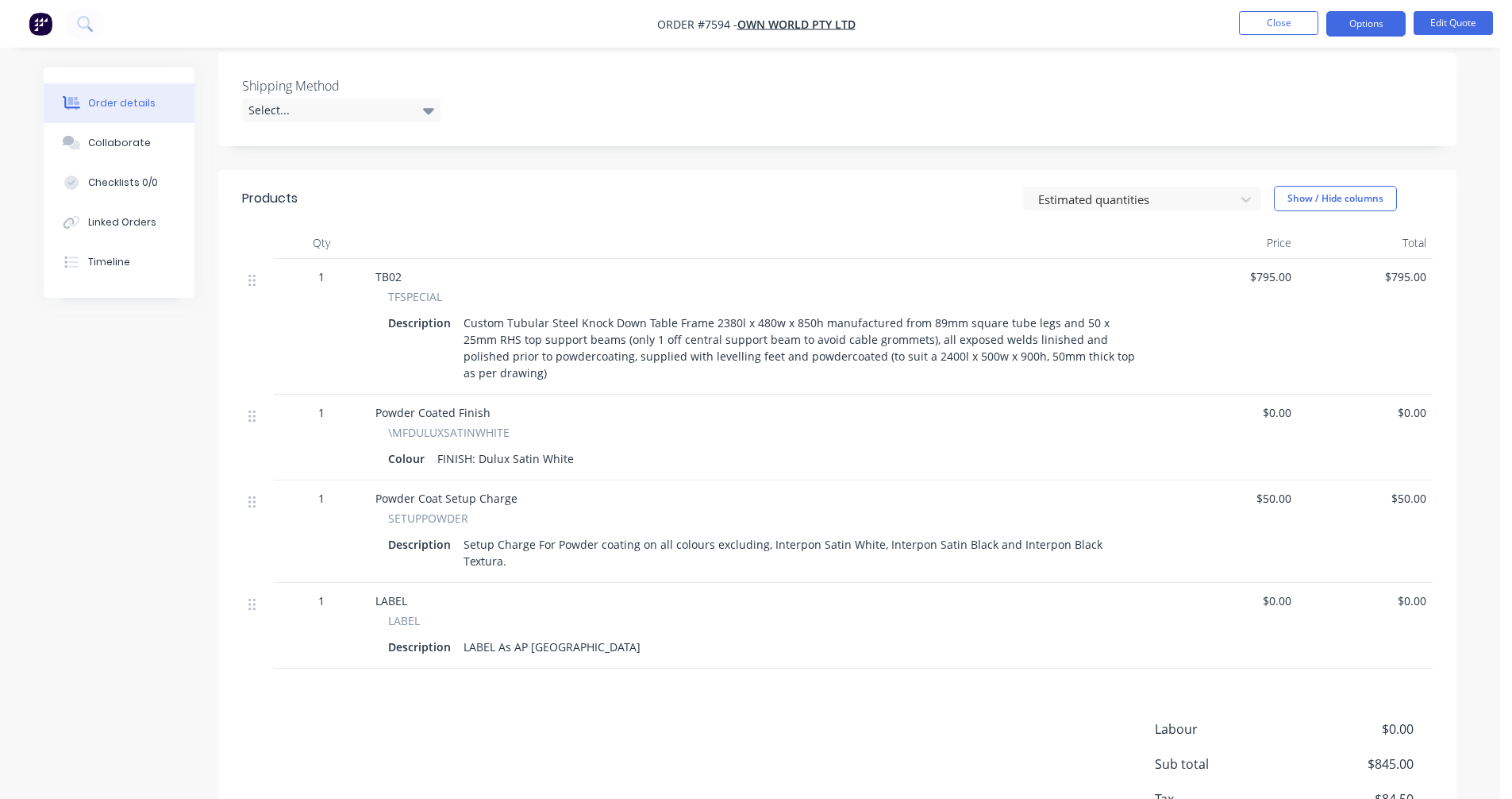
click at [1246, 88] on div "Shipping Method Select..." at bounding box center [838, 99] width 1239 height 94
click at [1267, 17] on button "Close" at bounding box center [1279, 23] width 79 height 24
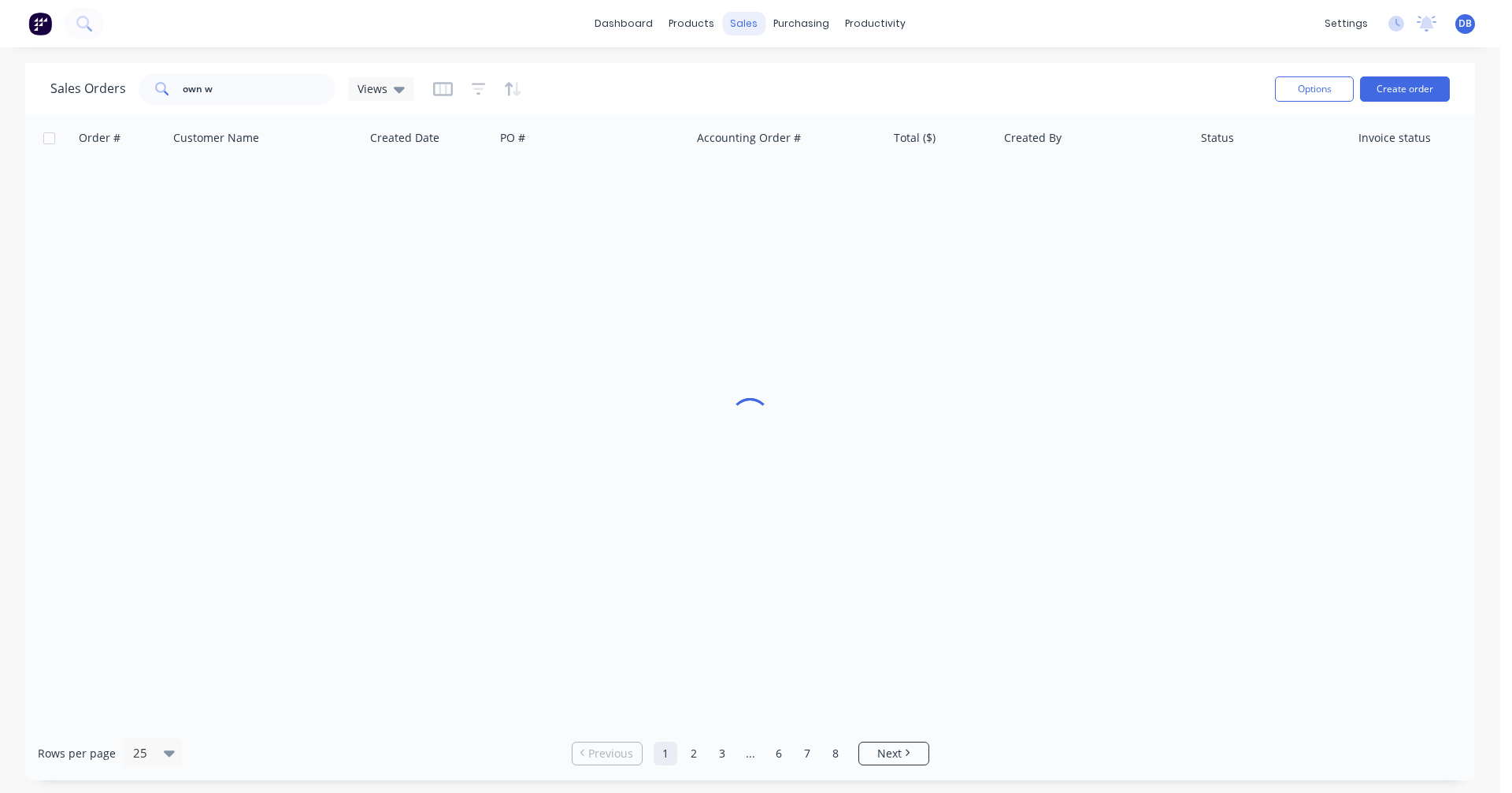
click at [744, 26] on div "sales" at bounding box center [744, 23] width 44 height 23
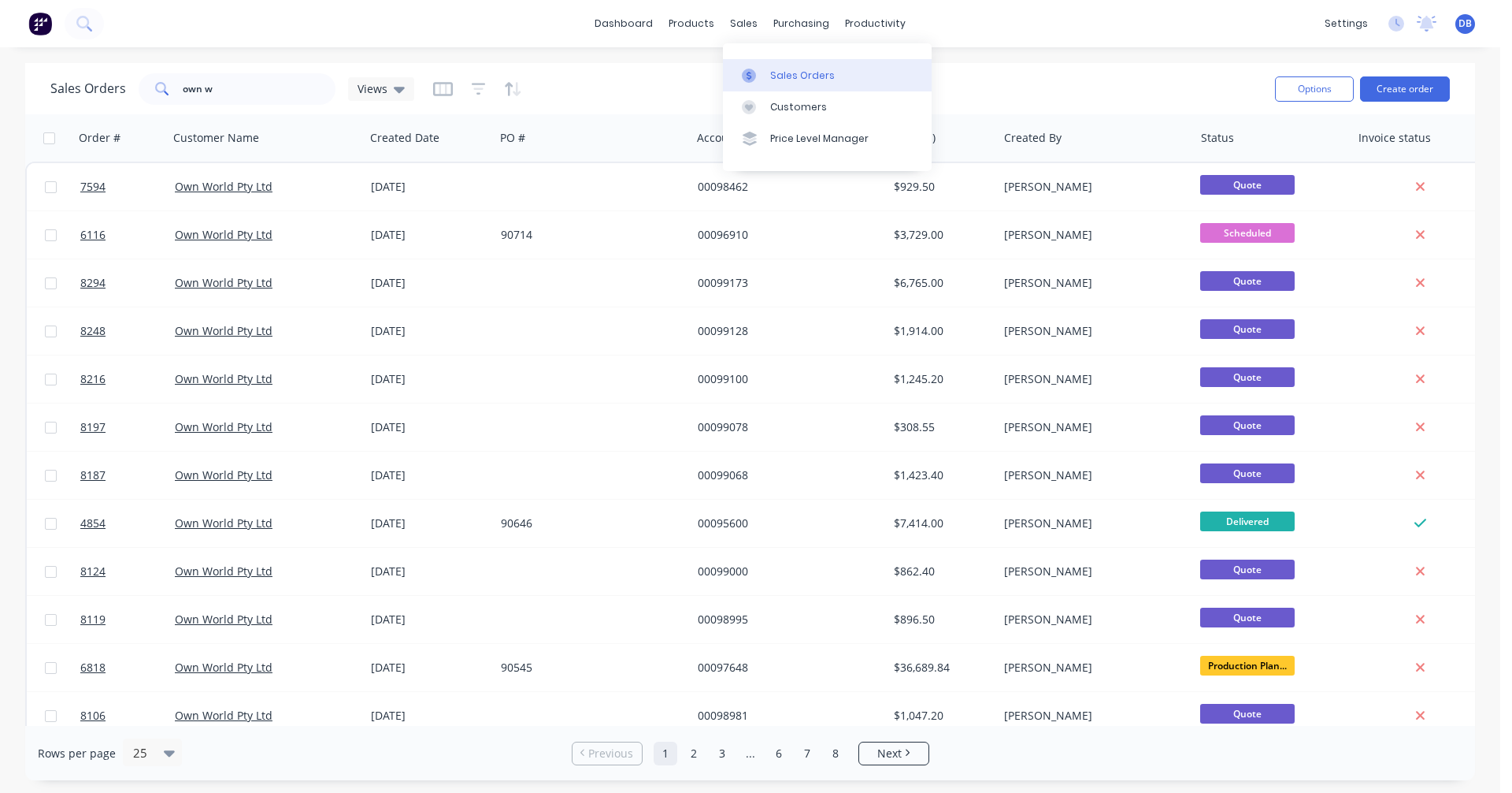
click at [784, 69] on div "Sales Orders" at bounding box center [802, 75] width 64 height 14
drag, startPoint x: 219, startPoint y: 87, endPoint x: 126, endPoint y: 88, distance: 93.0
click at [126, 88] on div "Sales Orders own w Views" at bounding box center [232, 90] width 364 height 32
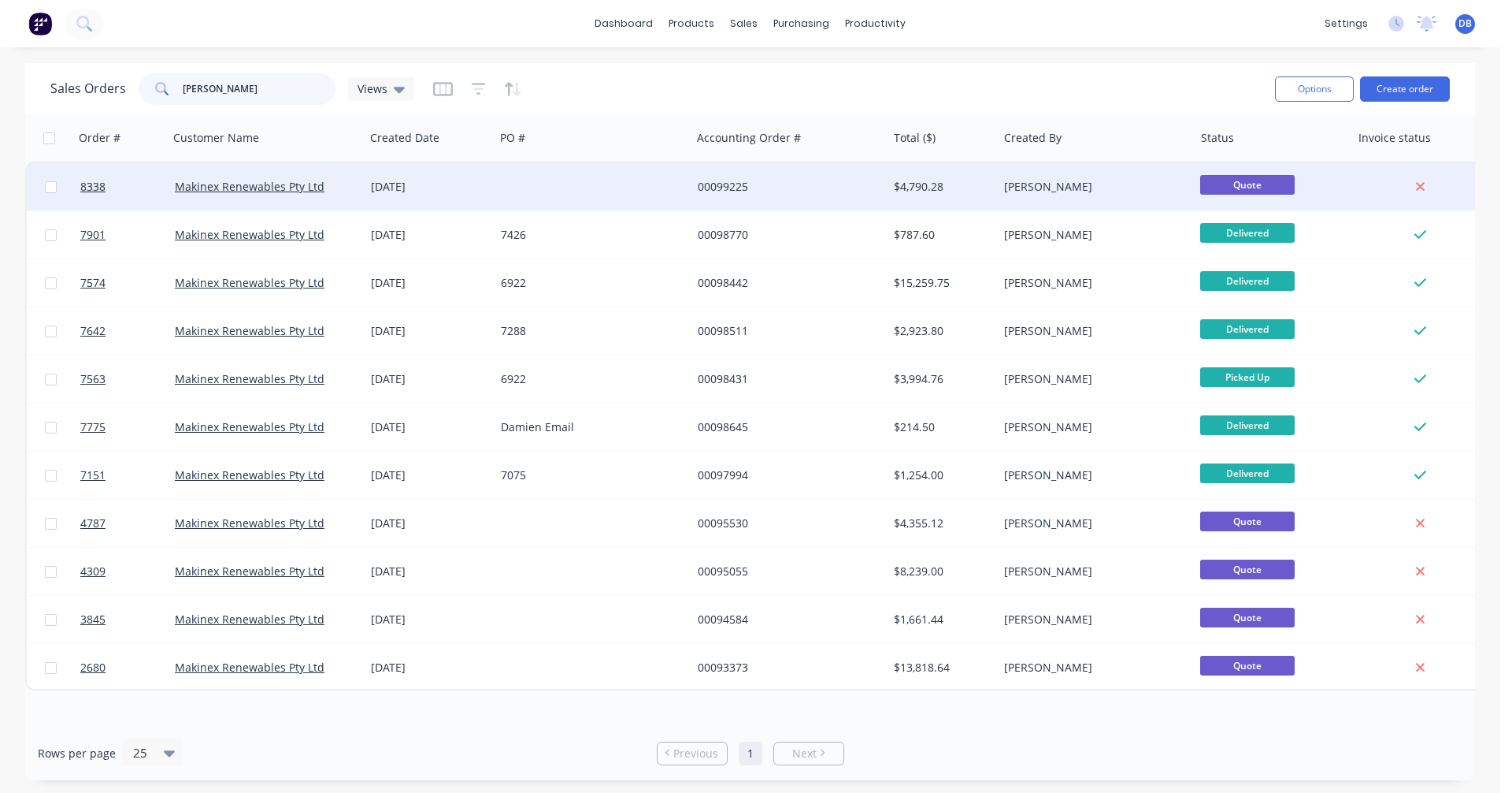
type input "[PERSON_NAME]"
click at [721, 181] on div "00099225" at bounding box center [785, 187] width 175 height 16
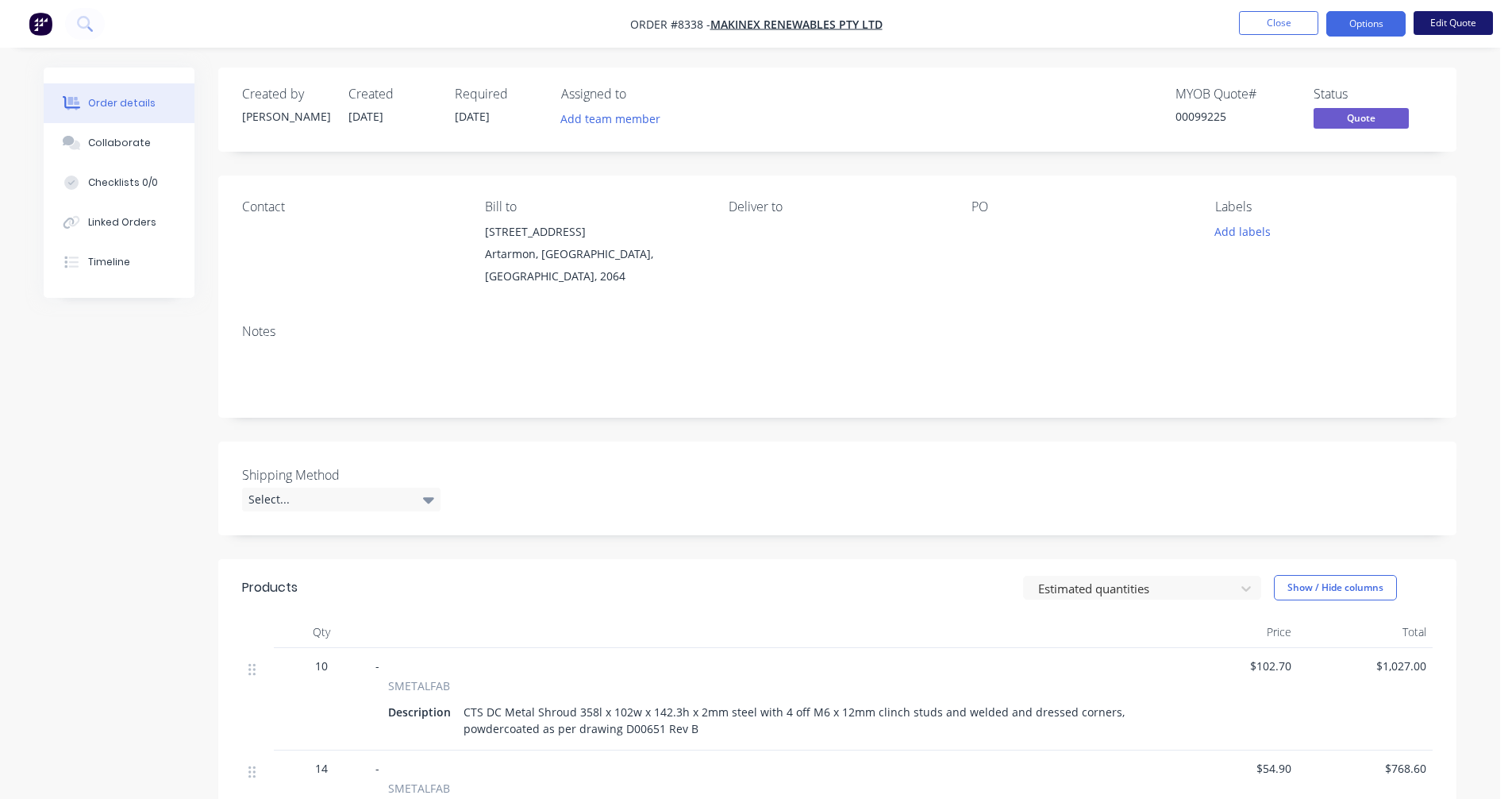
click at [1440, 17] on button "Edit Quote" at bounding box center [1454, 23] width 79 height 24
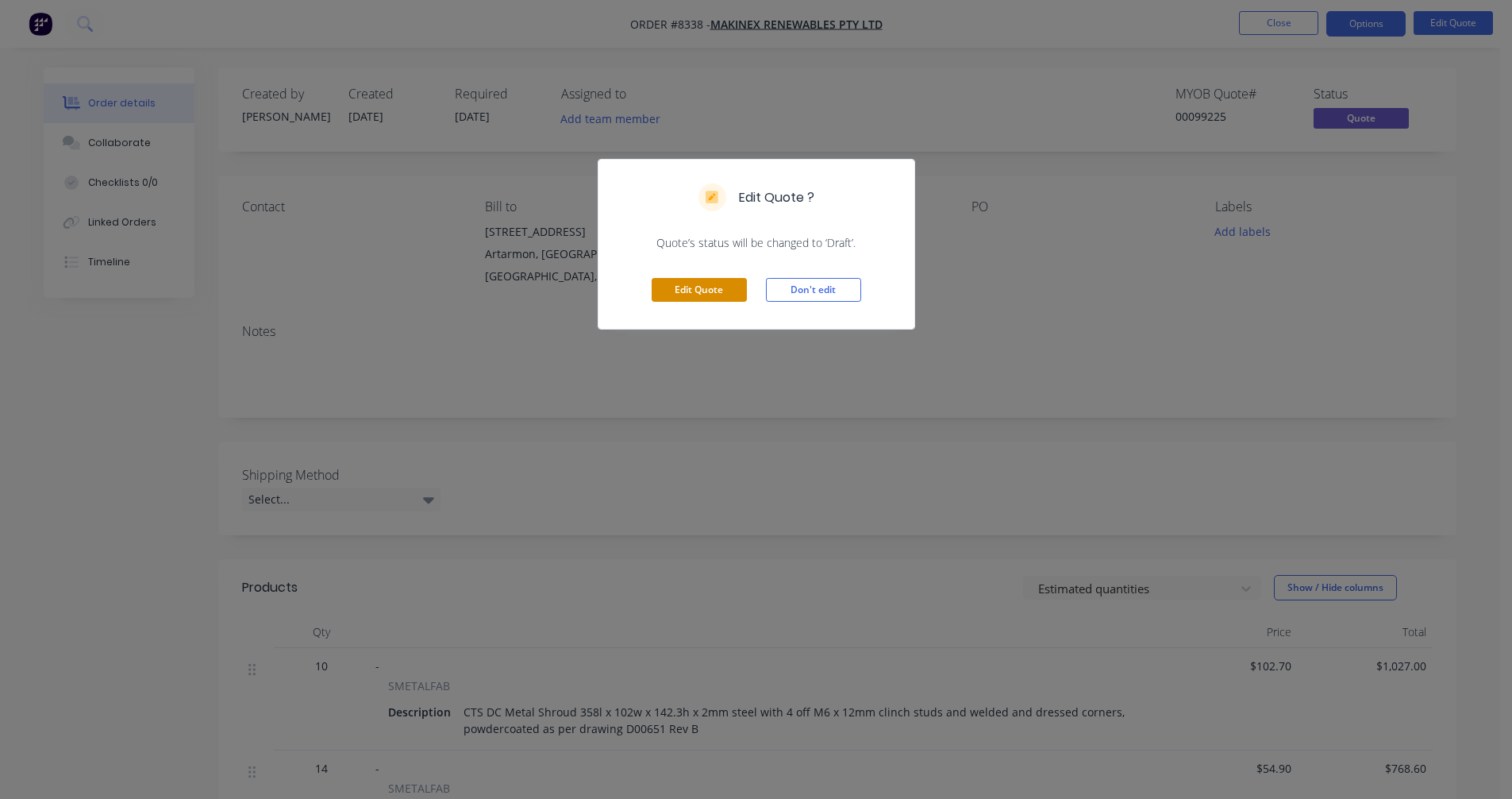
click at [699, 289] on button "Edit Quote" at bounding box center [699, 289] width 95 height 24
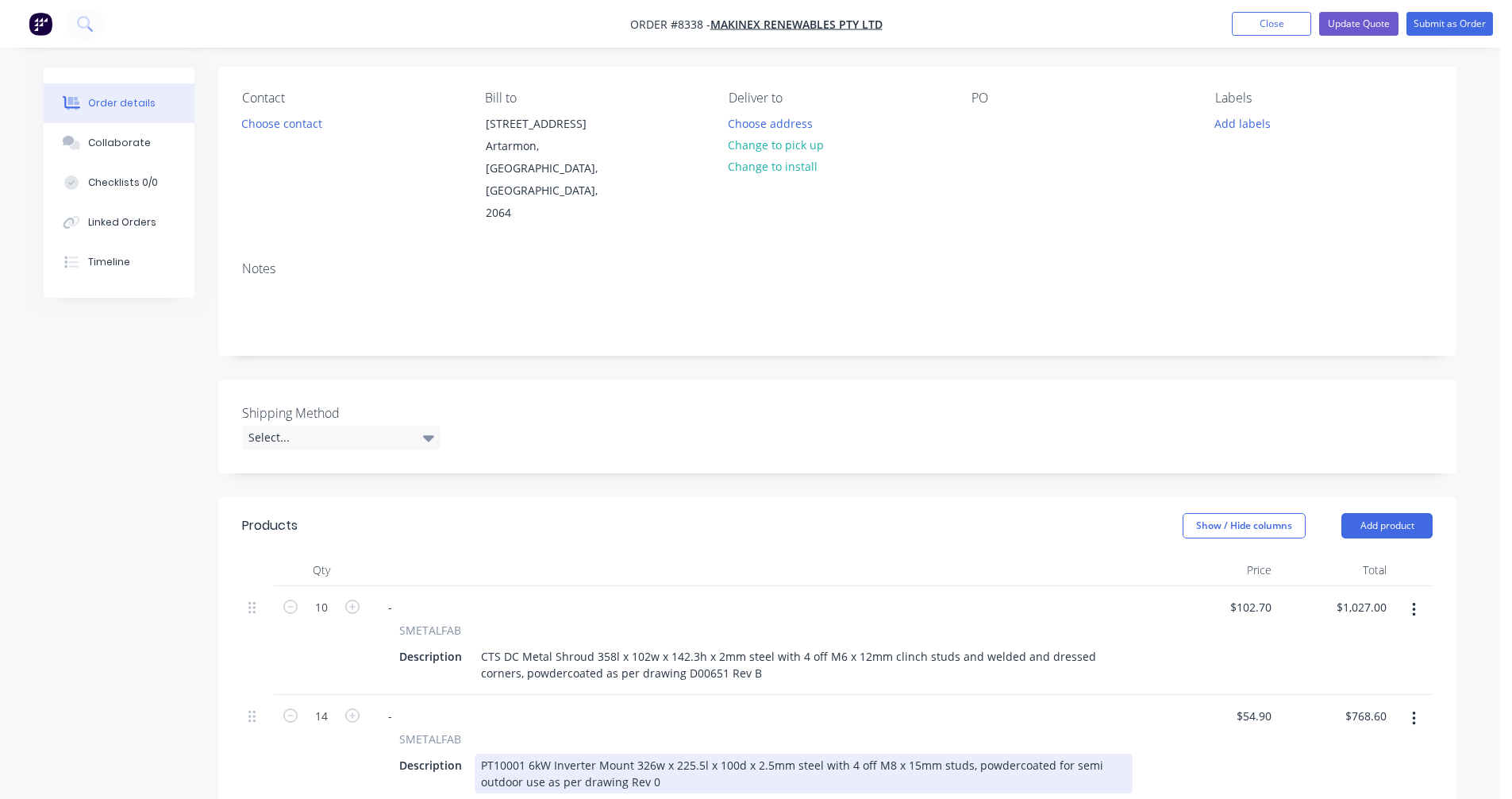
scroll to position [317, 0]
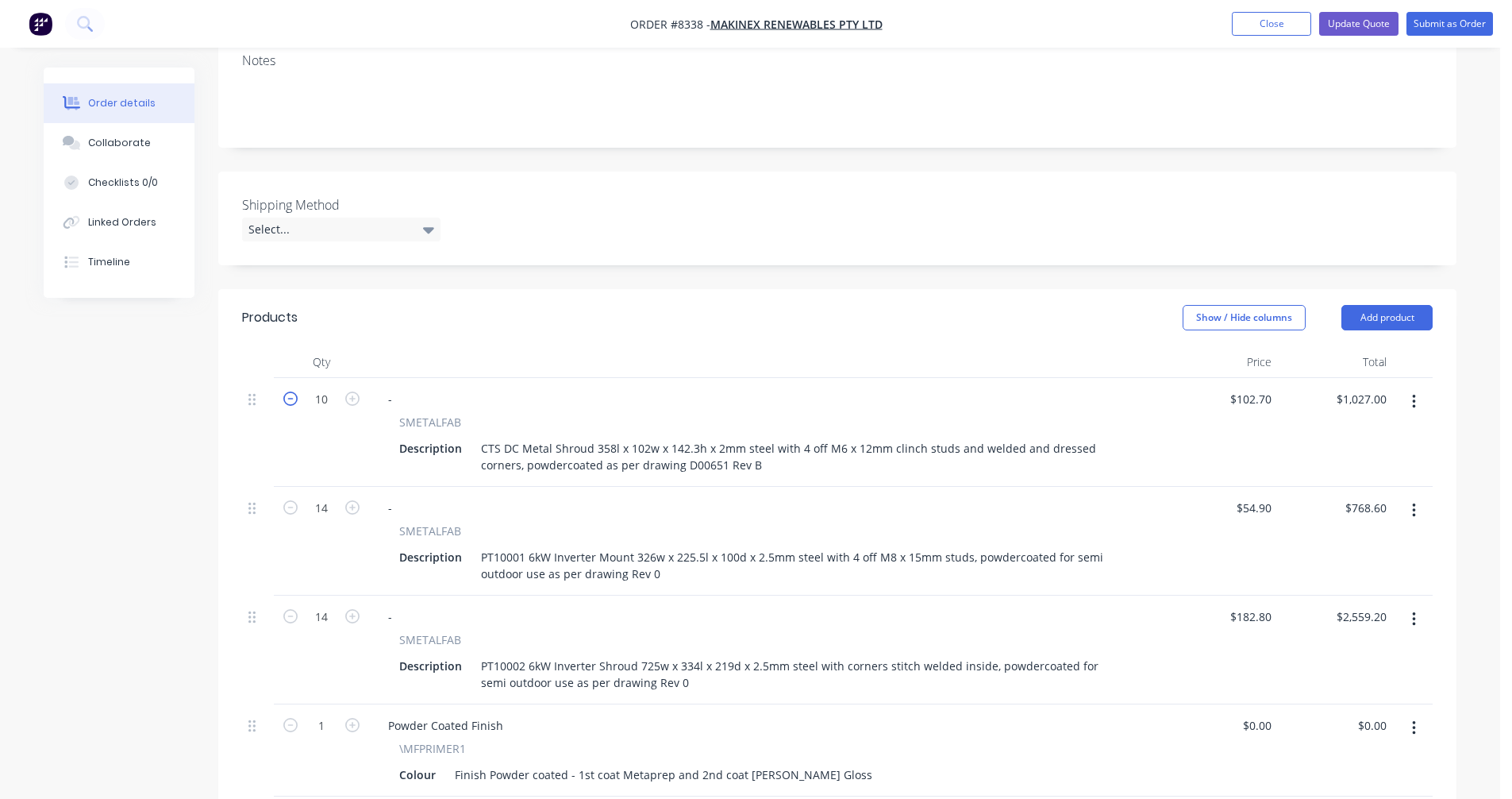
click at [289, 391] on icon "button" at bounding box center [290, 398] width 14 height 14
type input "9"
type input "$924.30"
click at [289, 391] on icon "button" at bounding box center [290, 398] width 14 height 14
type input "8"
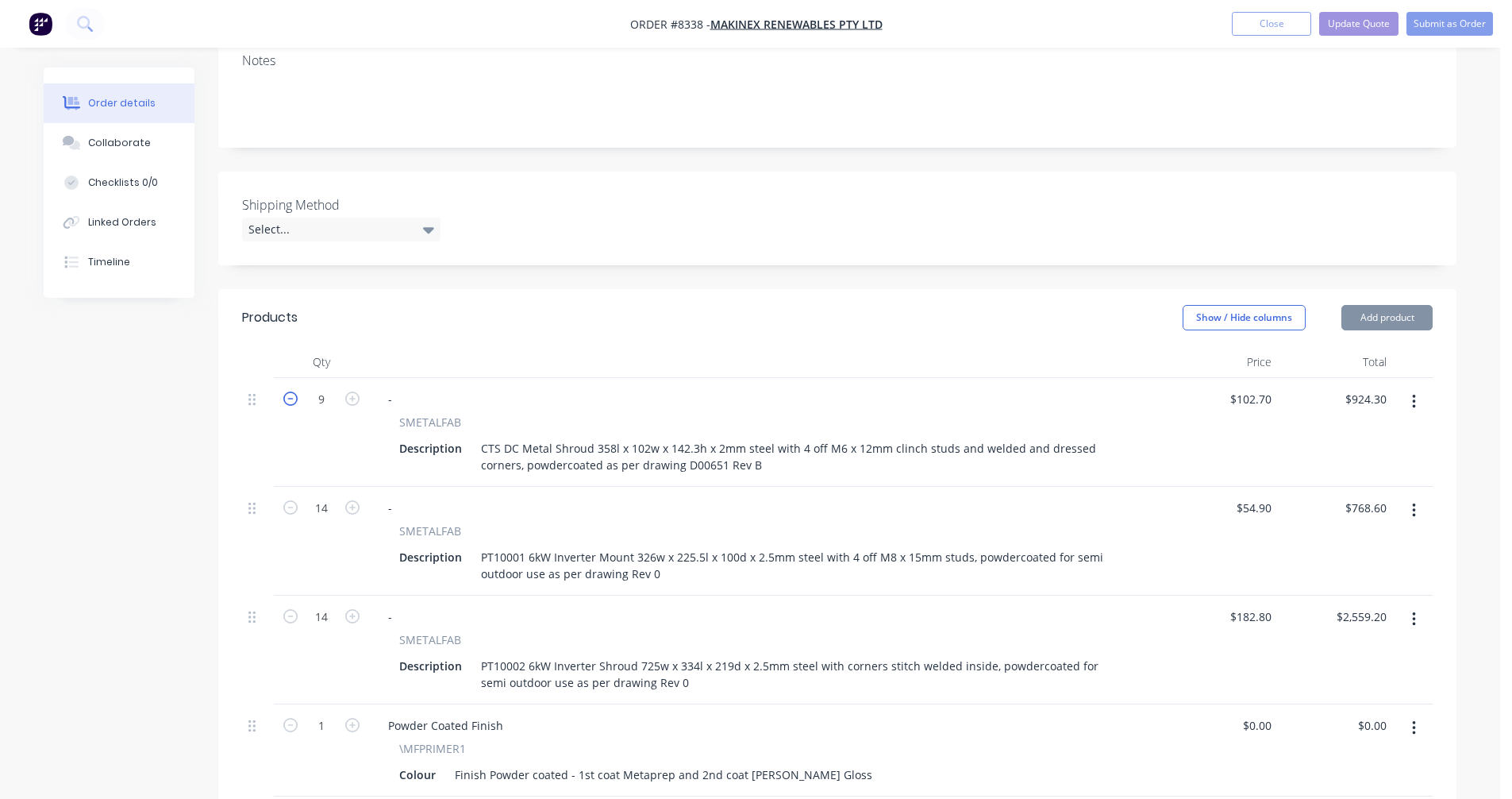
type input "$821.60"
click at [289, 391] on icon "button" at bounding box center [290, 398] width 14 height 14
type input "7"
type input "$718.90"
click at [353, 500] on icon "button" at bounding box center [352, 507] width 14 height 14
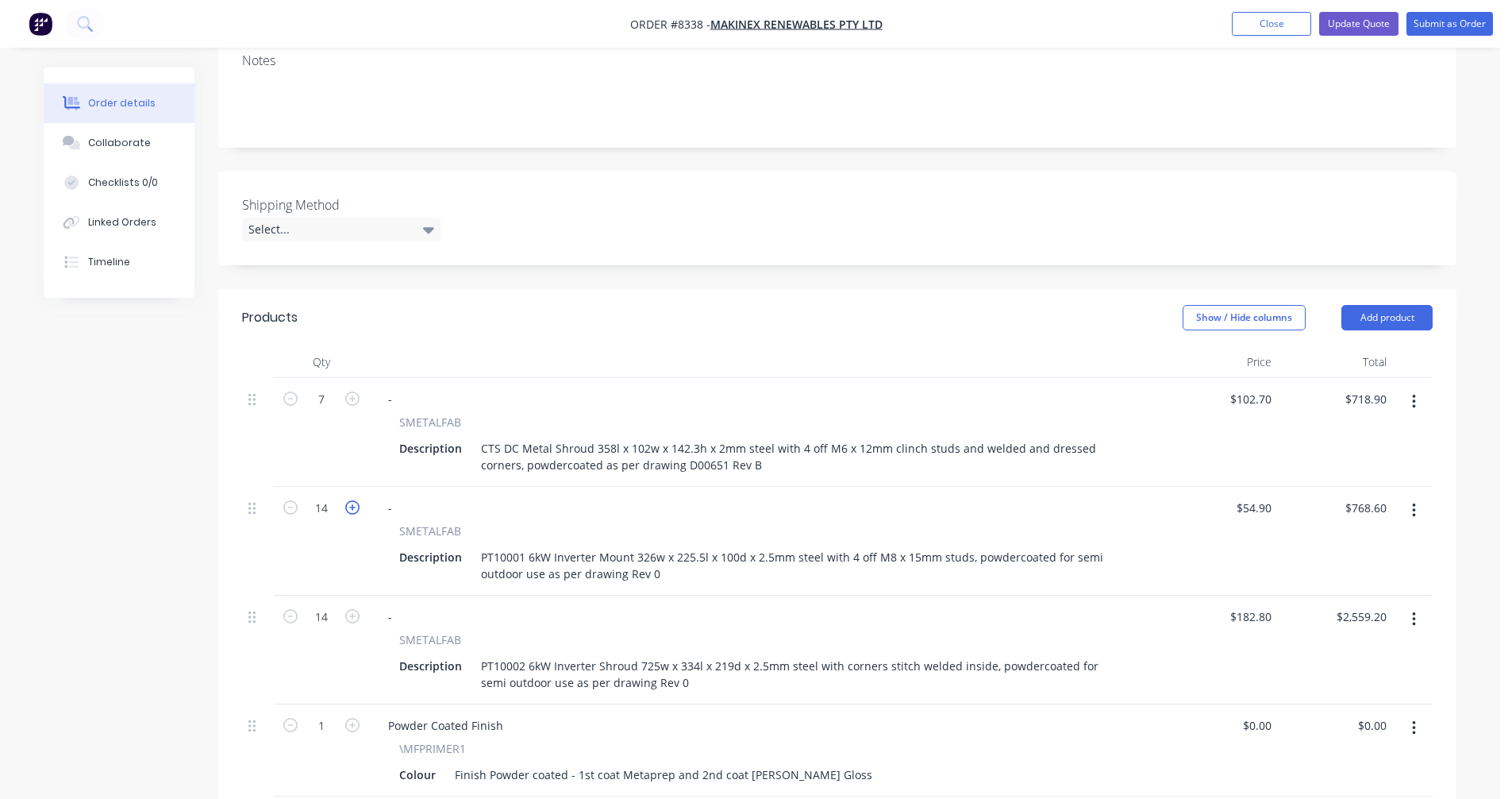
type input "15"
type input "$823.50"
click at [356, 609] on icon "button" at bounding box center [352, 616] width 14 height 14
type input "15"
type input "$2,742.00"
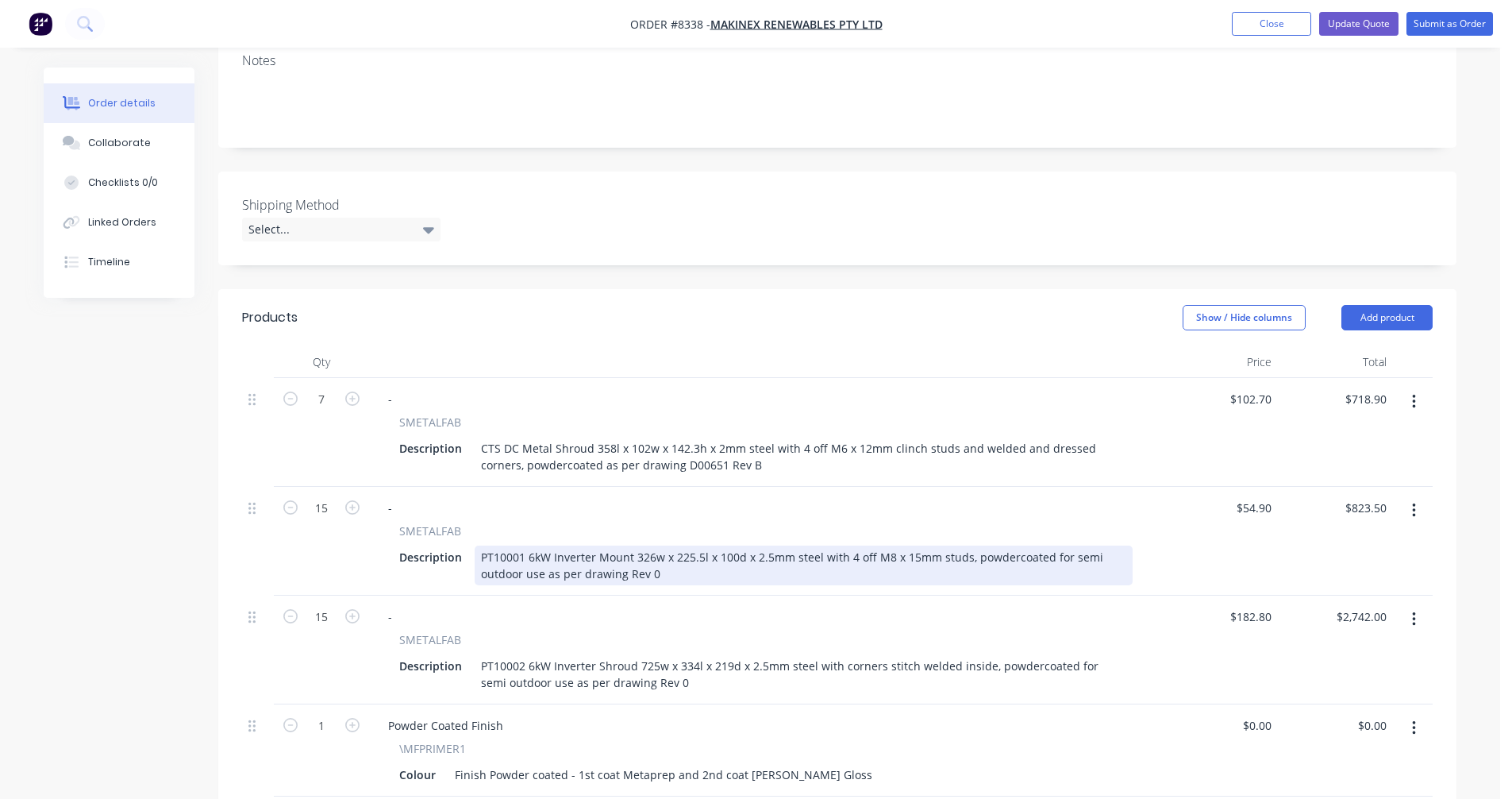
click at [667, 545] on div "PT10001 6kW Inverter Mount 326w x 225.5l x 100d x 2.5mm steel with 4 off M8 x 1…" at bounding box center [804, 564] width 658 height 40
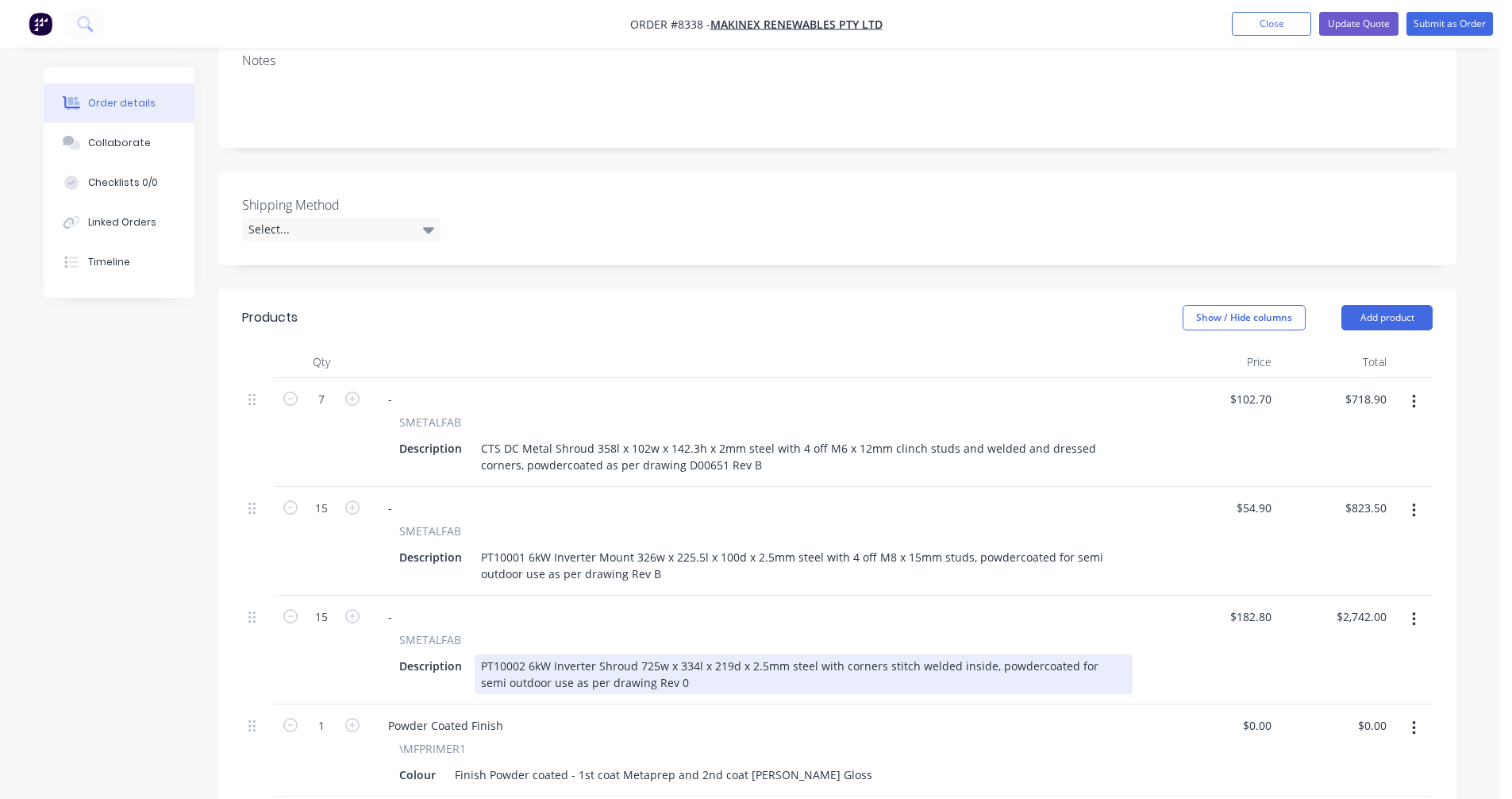
click at [665, 654] on div "PT10002 6kW Inverter Shroud 725w x 334l x 219d x 2.5mm steel with corners stitc…" at bounding box center [804, 673] width 658 height 40
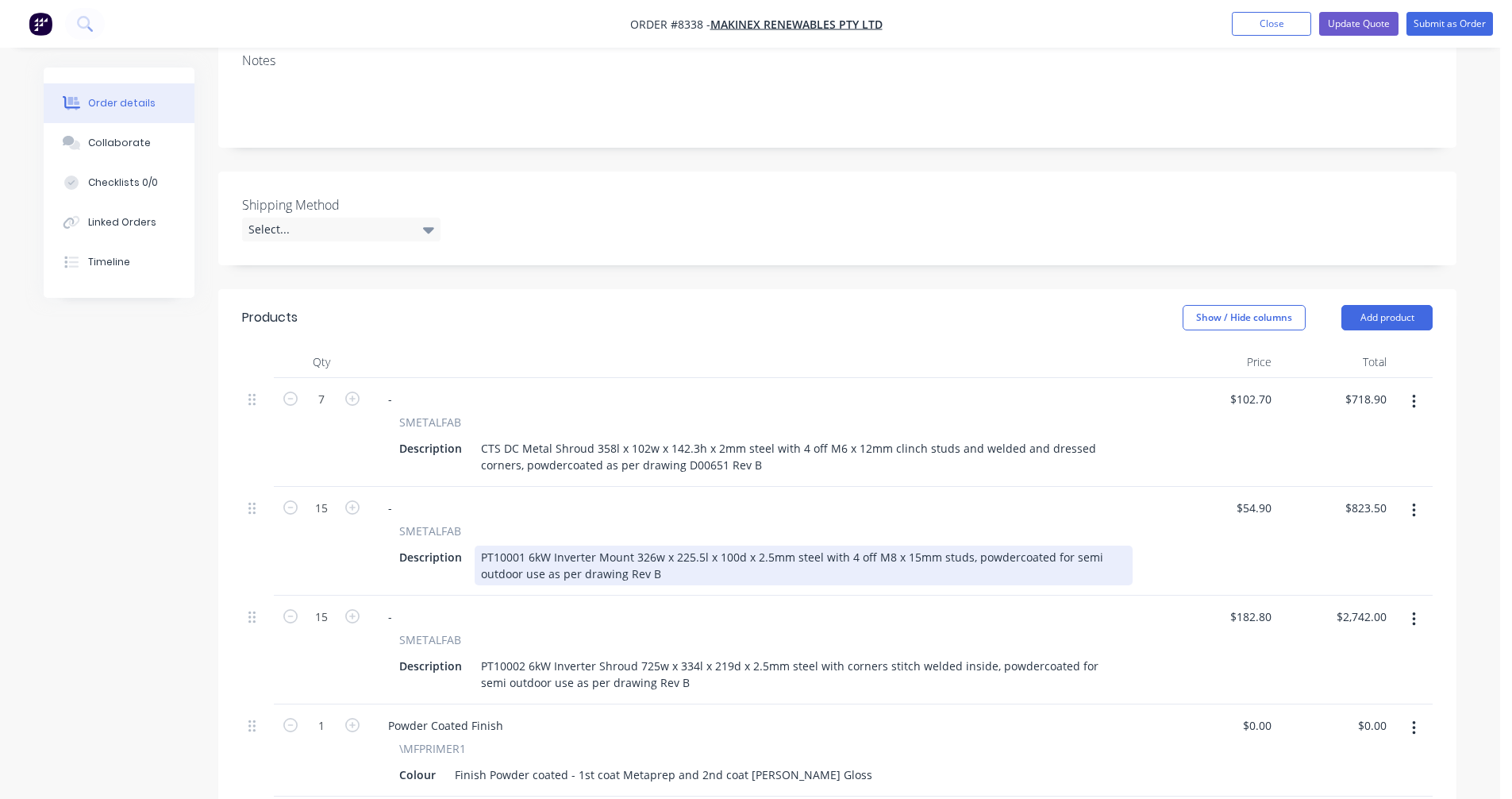
drag, startPoint x: 1096, startPoint y: 512, endPoint x: 1104, endPoint y: 511, distance: 8.1
click at [1099, 545] on div "PT10001 6kW Inverter Mount 326w x 225.5l x 100d x 2.5mm steel with 4 off M8 x 1…" at bounding box center [804, 564] width 658 height 40
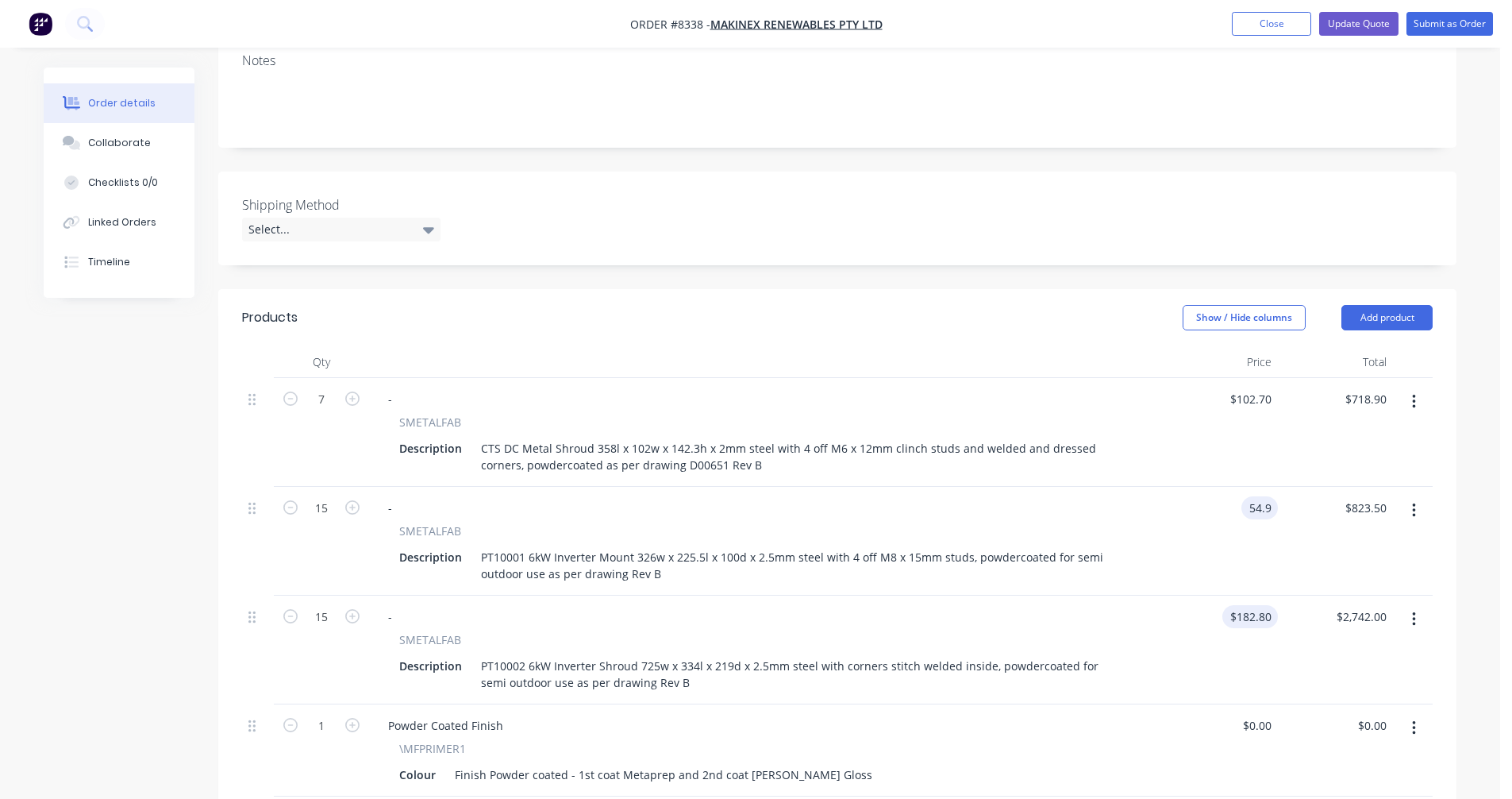
type input "$54.90"
type input "$823.50"
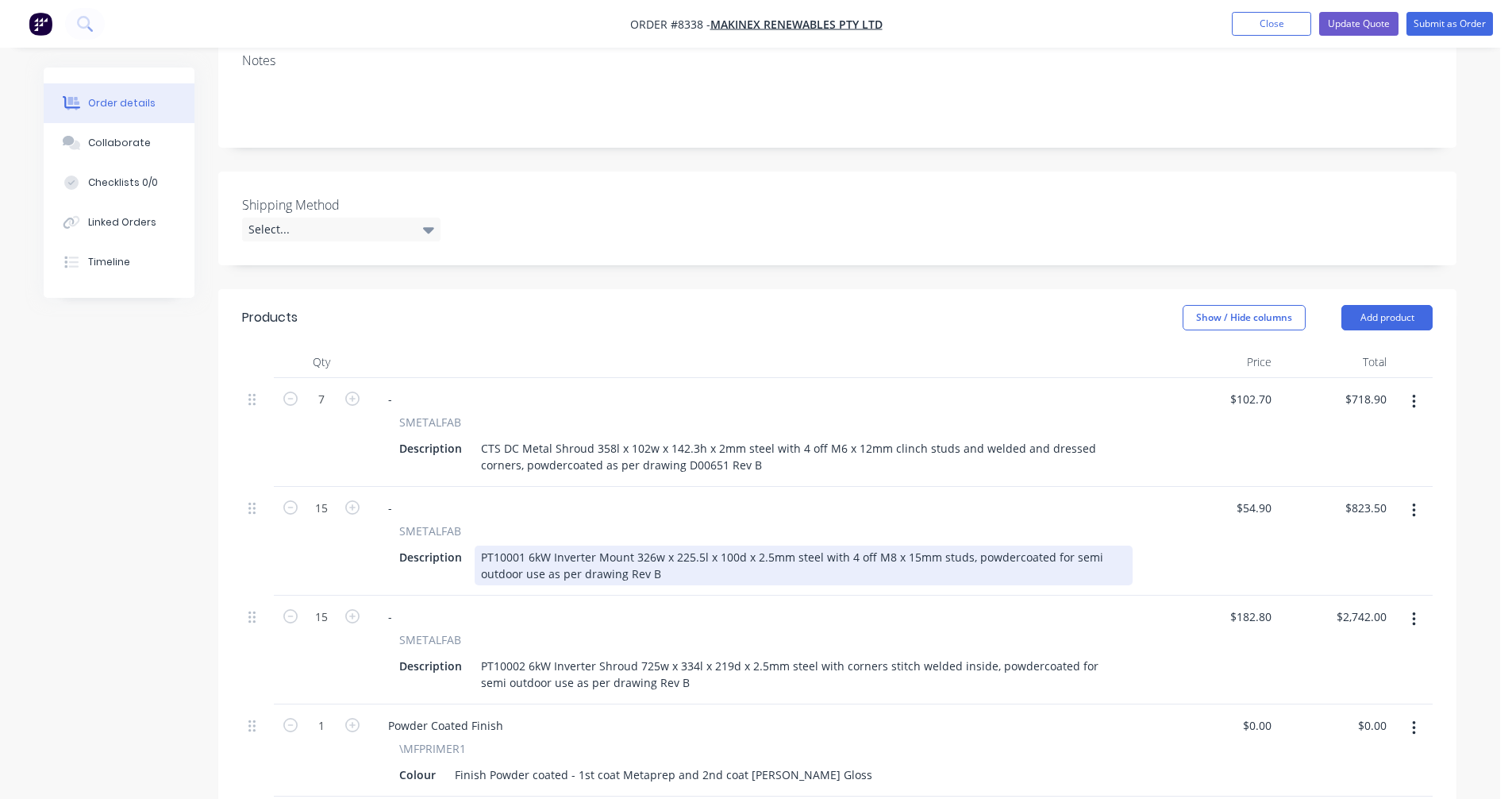
click at [772, 545] on div "PT10001 6kW Inverter Mount 326w x 225.5l x 100d x 2.5mm steel with 4 off M8 x 1…" at bounding box center [804, 564] width 658 height 40
click at [771, 545] on div "PT10001 6kW Inverter Mount 326w x 225.5l x 100d x 2.5mm steel with 4 off M8 x 1…" at bounding box center [804, 564] width 658 height 40
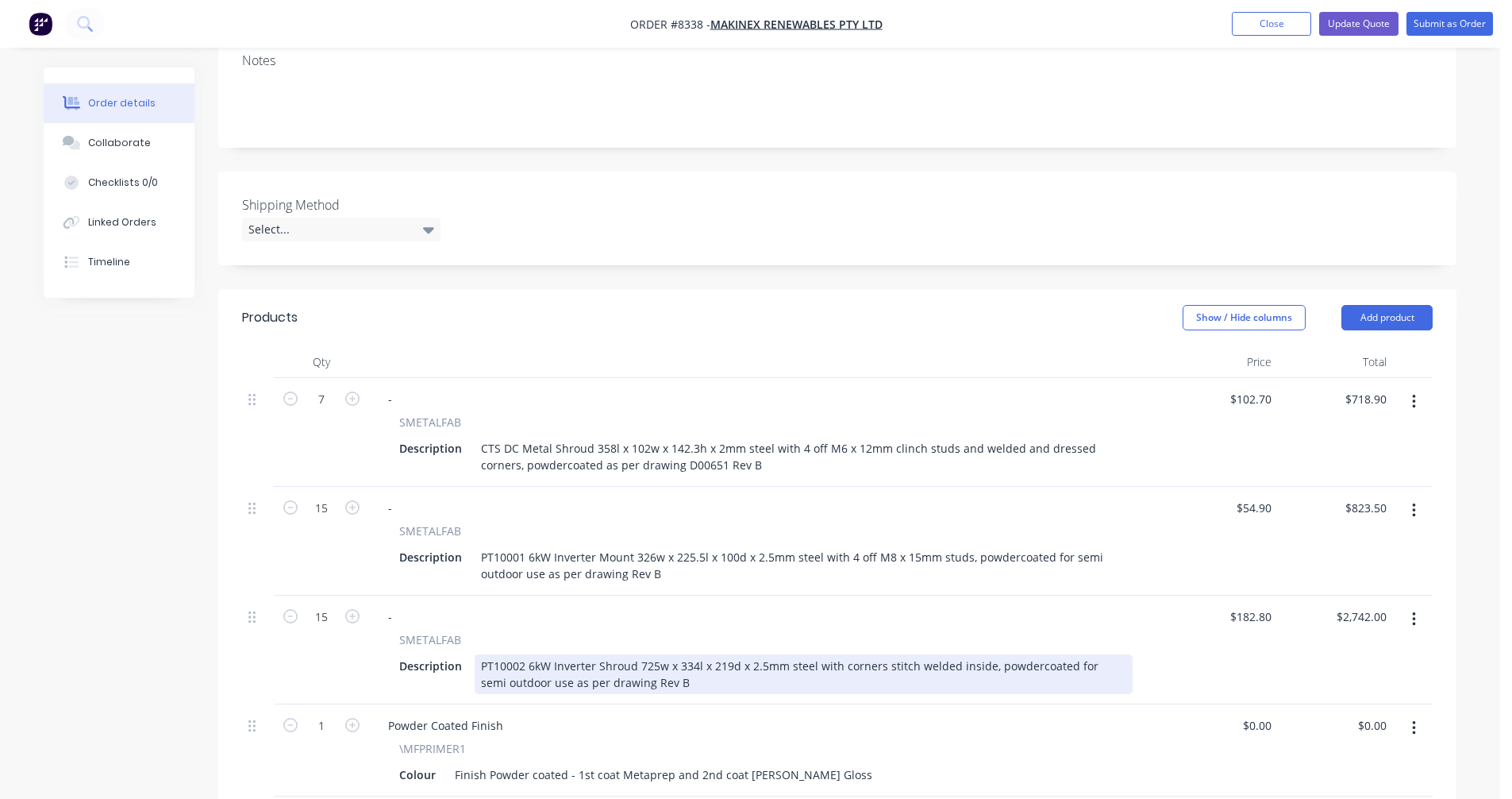
click at [763, 654] on div "PT10002 6kW Inverter Shroud 725w x 334l x 219d x 2.5mm steel with corners stitc…" at bounding box center [804, 673] width 658 height 40
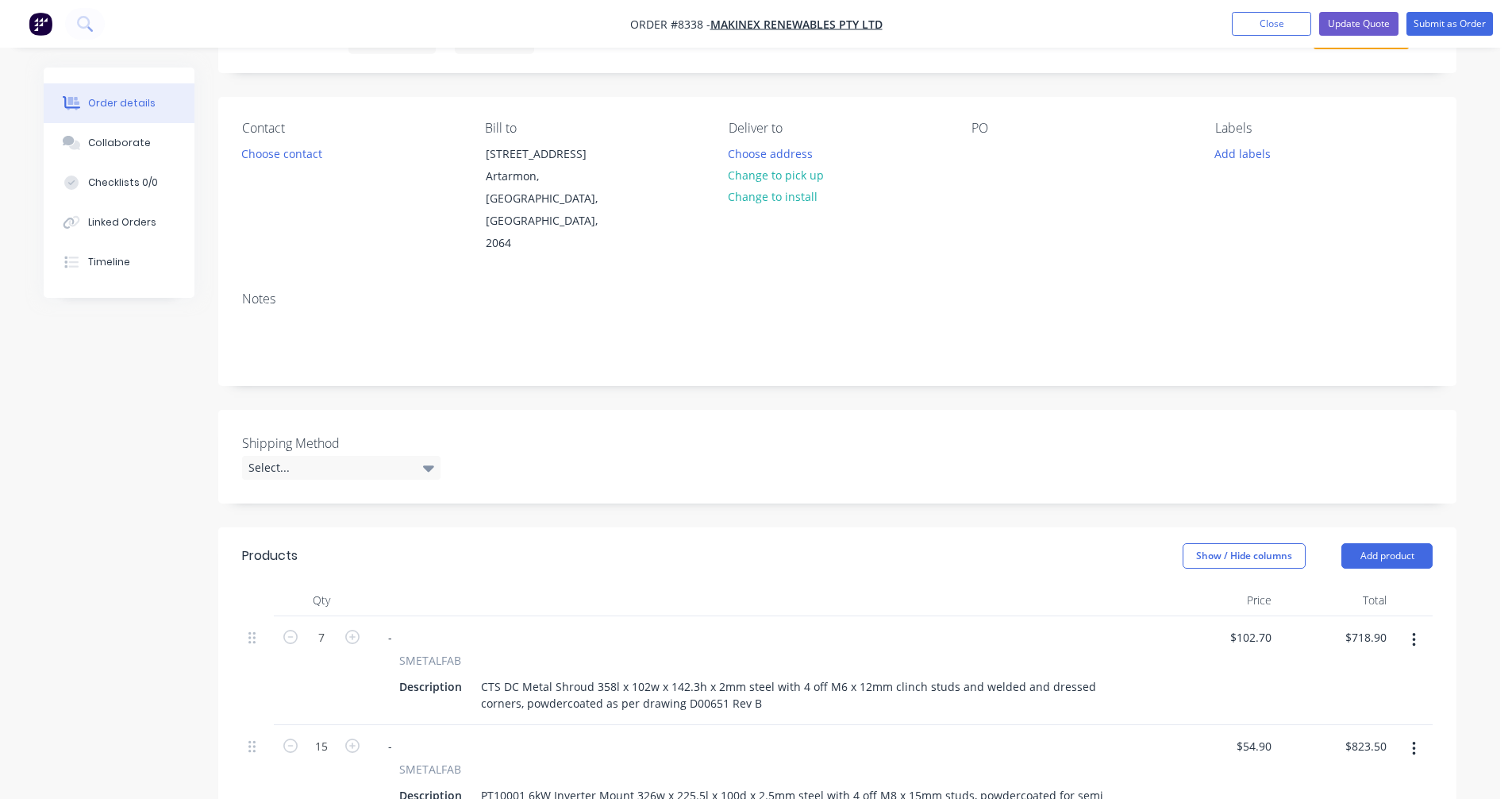
scroll to position [0, 0]
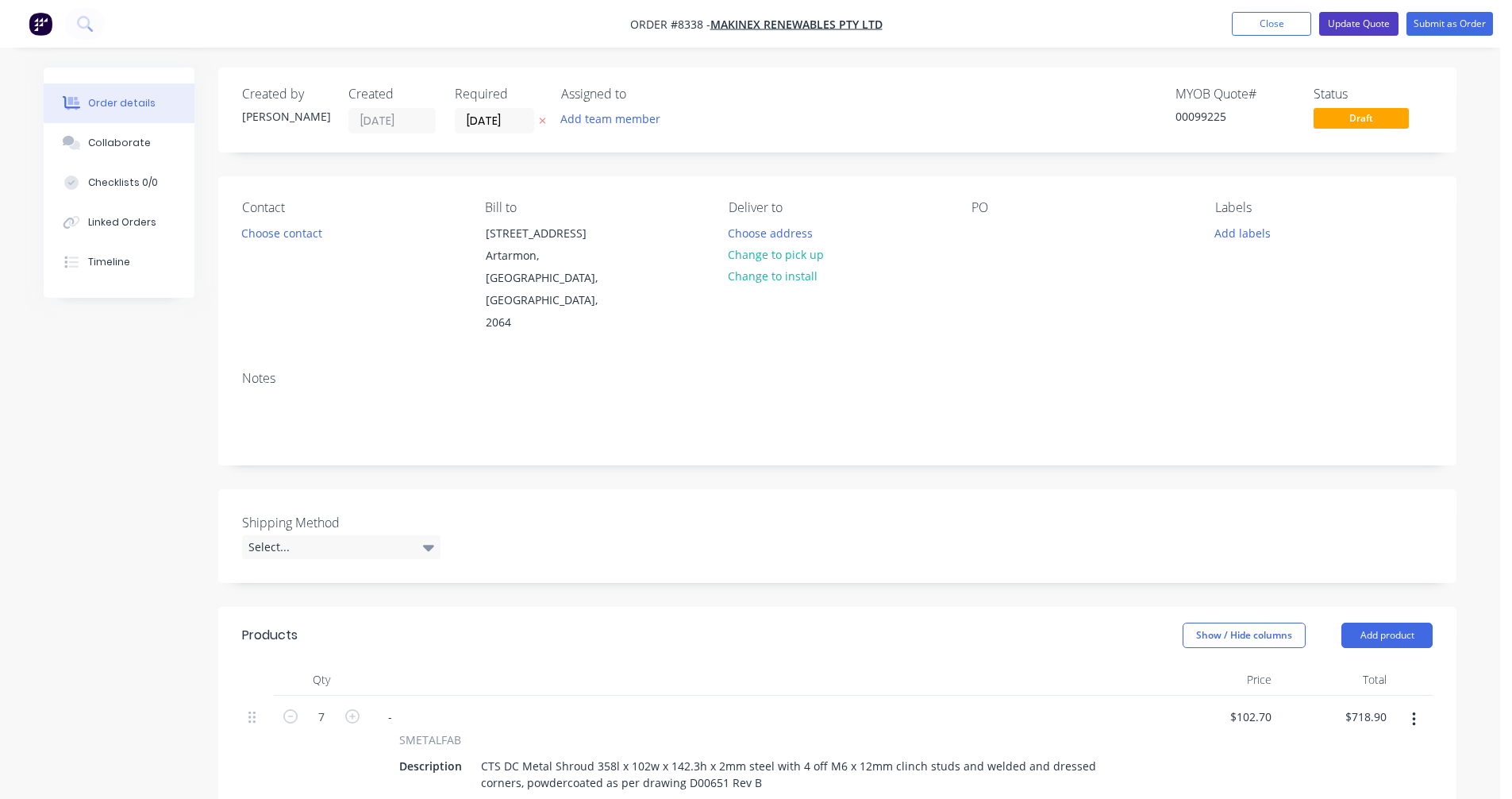
click at [1363, 20] on button "Update Quote" at bounding box center [1359, 24] width 79 height 24
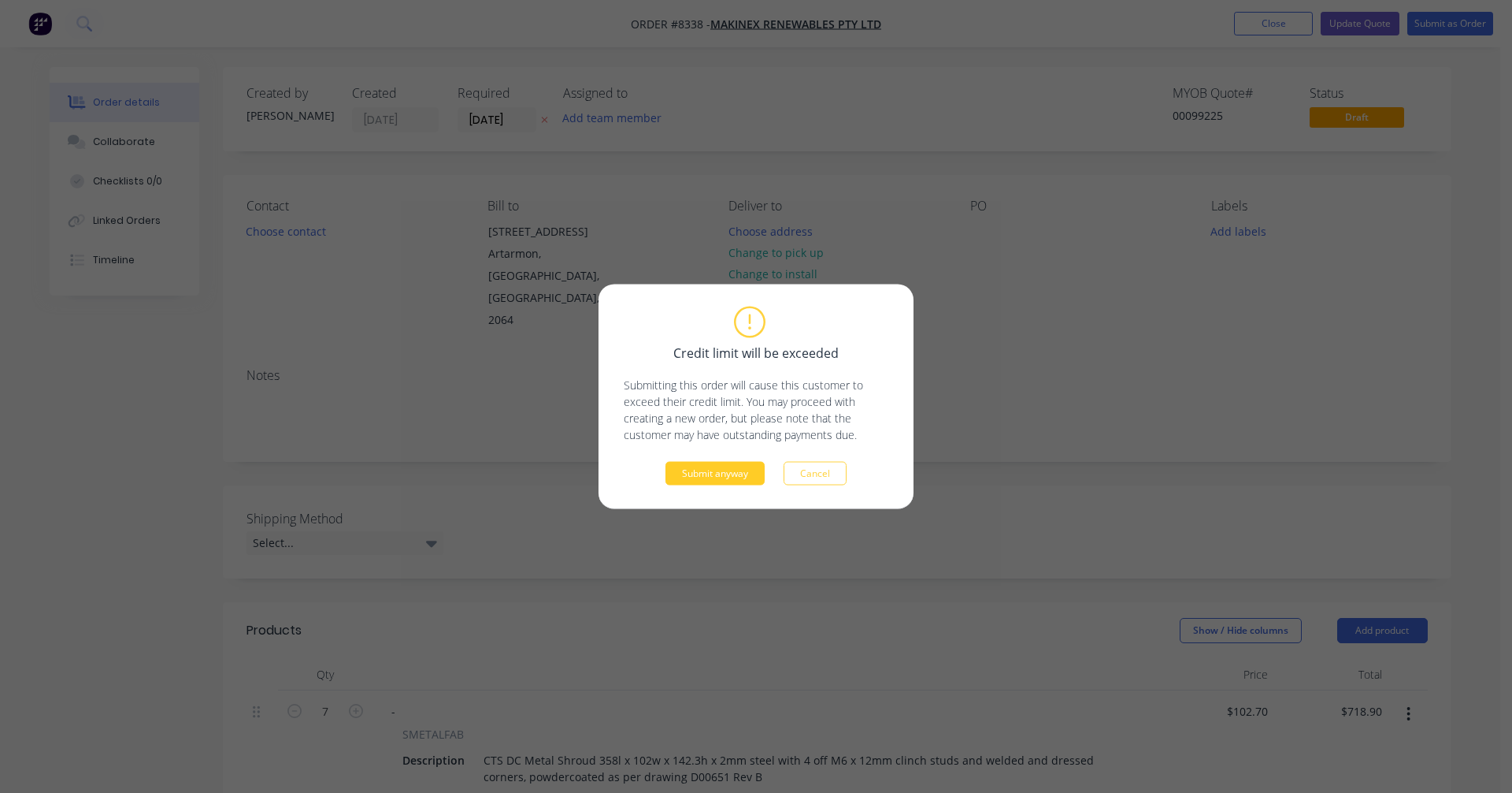
click at [706, 466] on button "Submit anyway" at bounding box center [715, 473] width 100 height 23
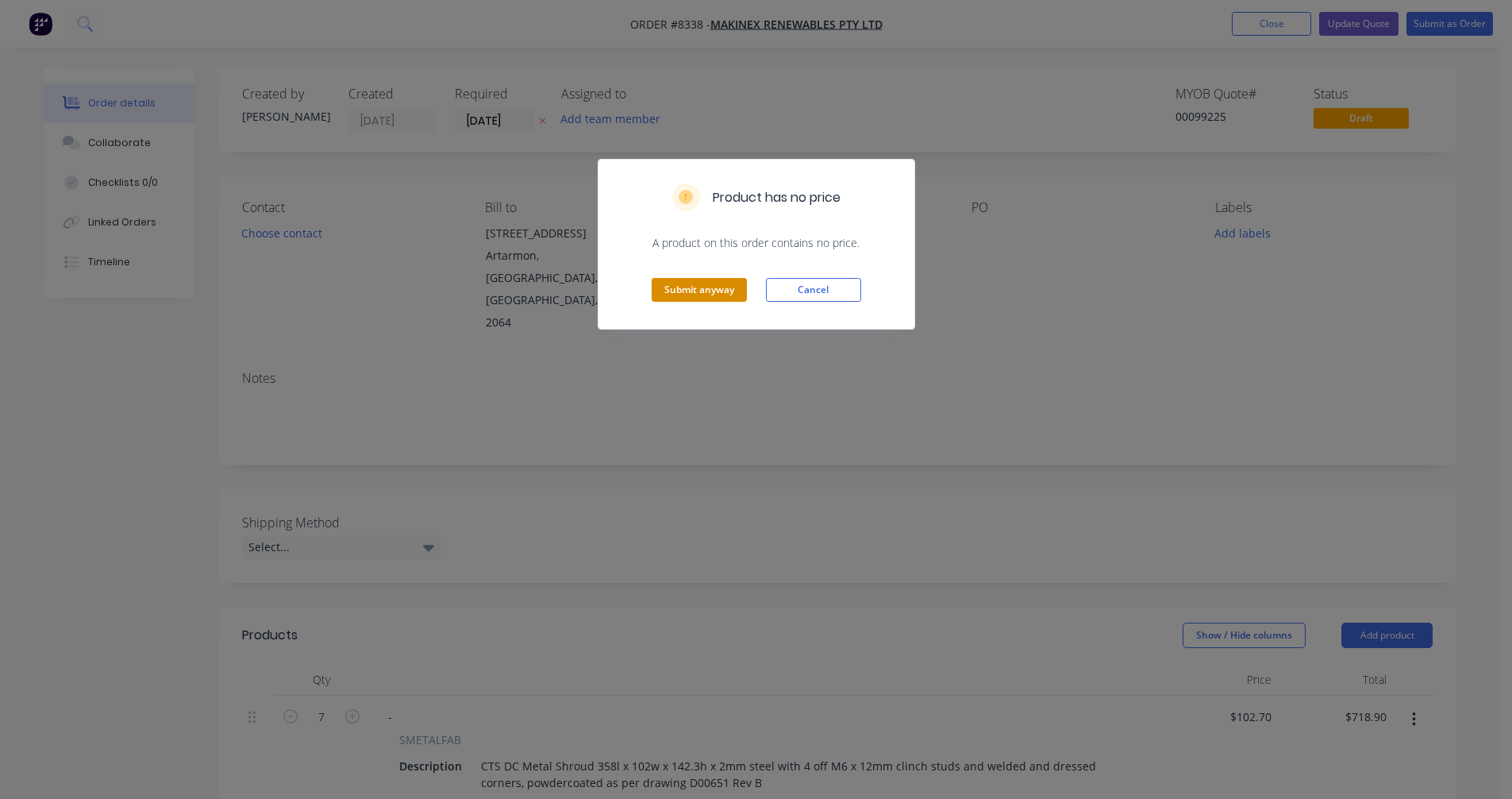
click at [690, 292] on button "Submit anyway" at bounding box center [699, 289] width 95 height 24
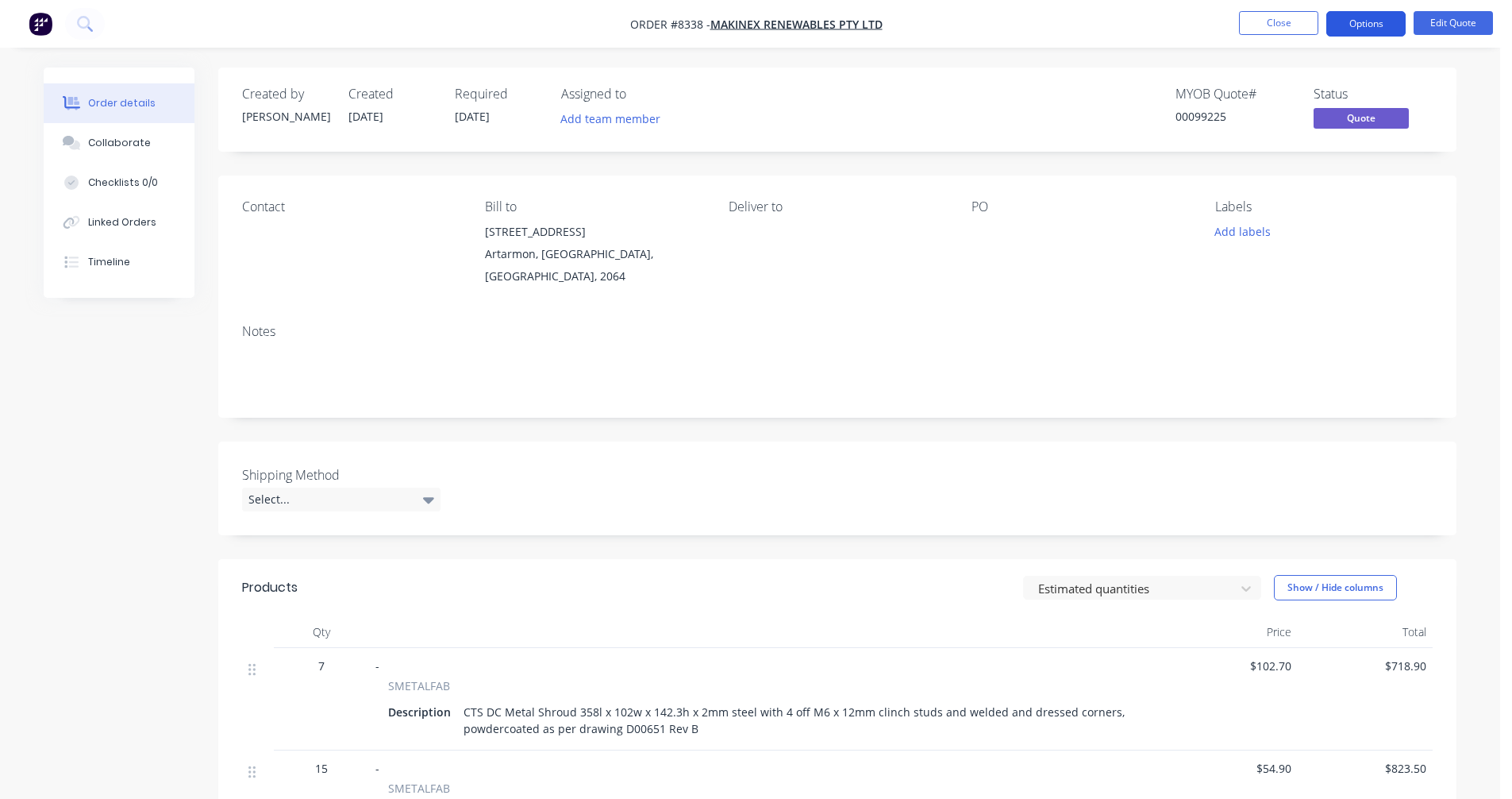
click at [1364, 22] on button "Options" at bounding box center [1366, 24] width 79 height 25
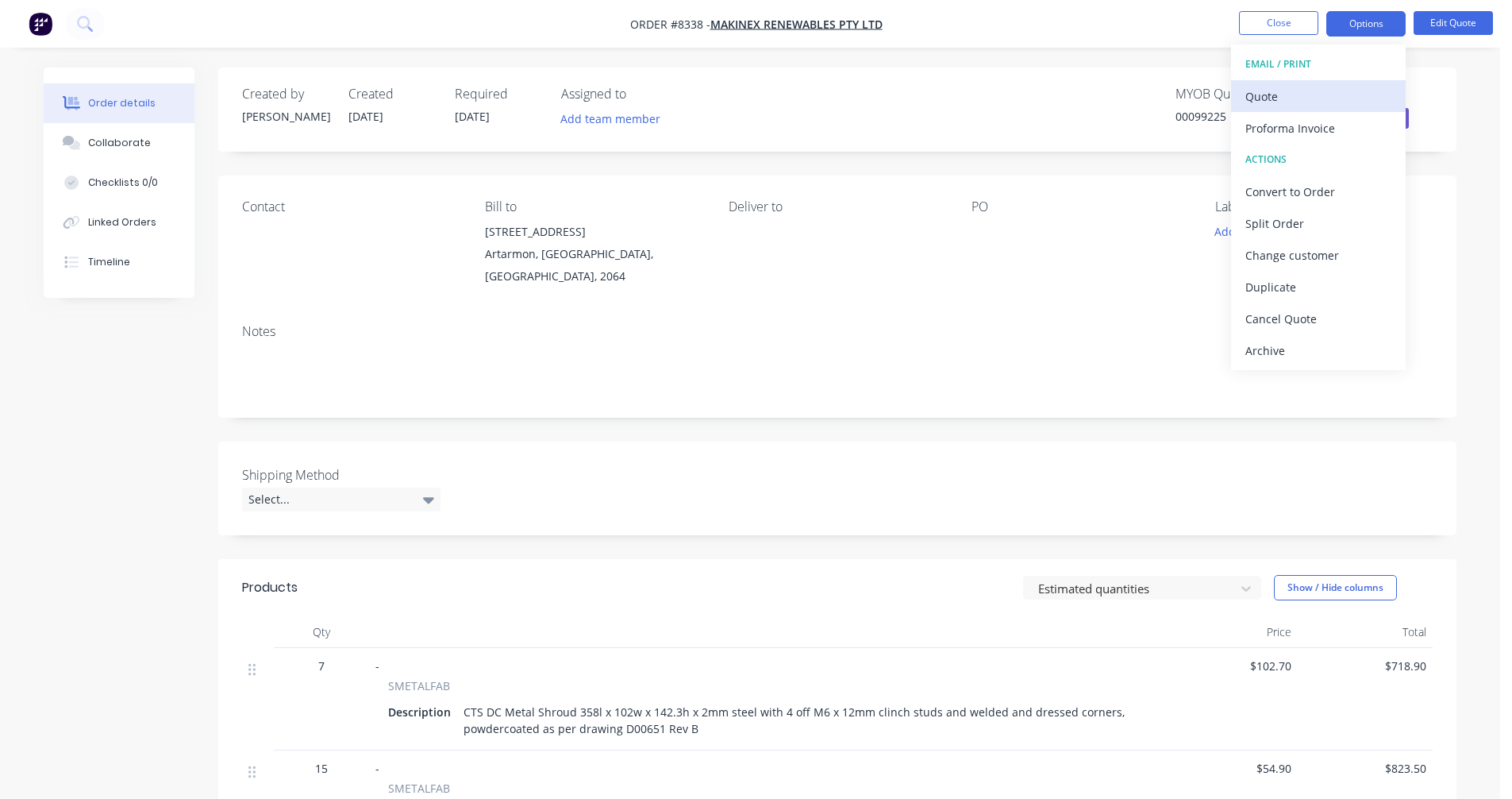
click at [1301, 93] on div "Quote" at bounding box center [1318, 96] width 146 height 23
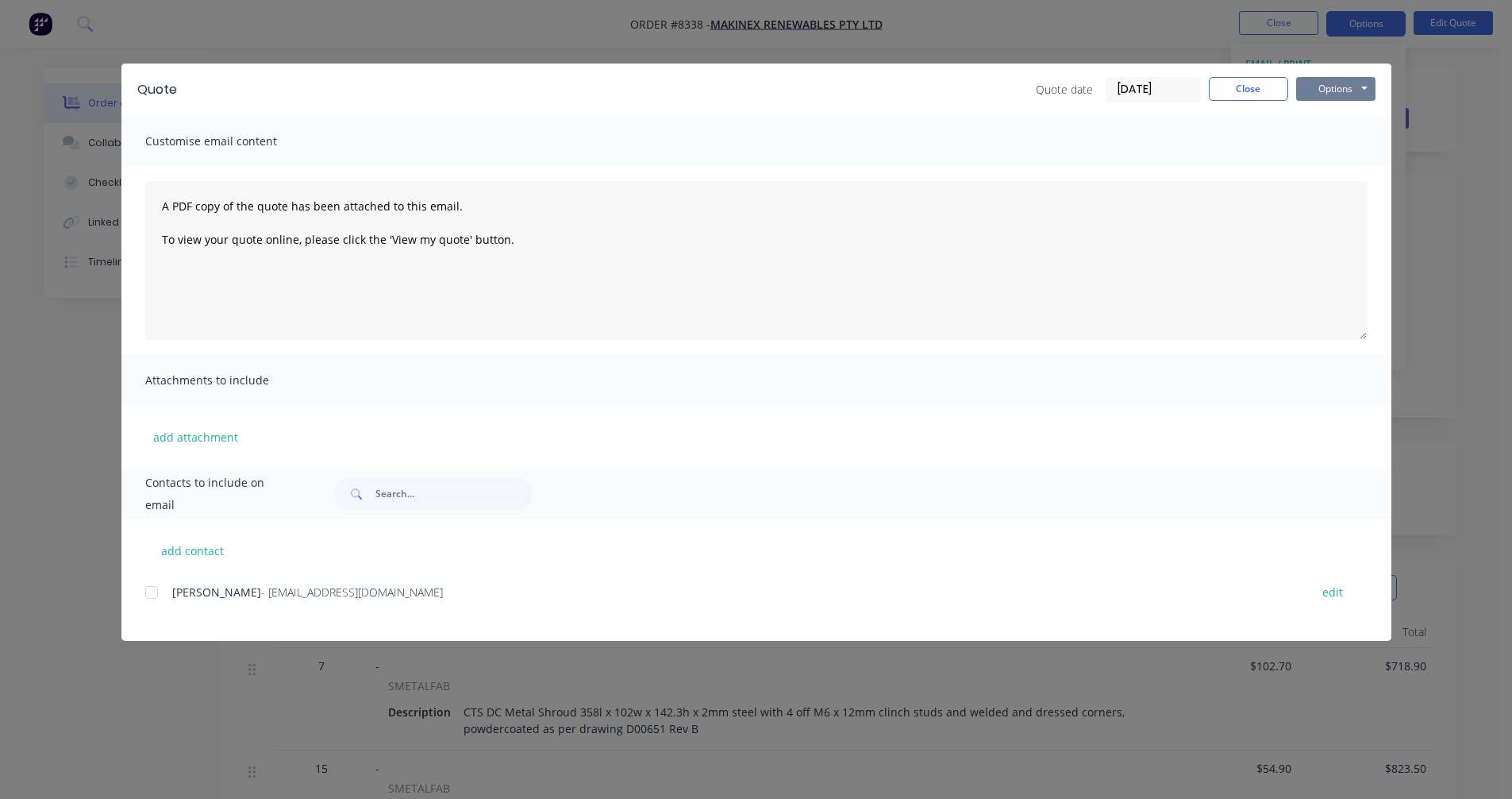
click at [1350, 89] on button "Options" at bounding box center [1336, 89] width 79 height 24
click at [1362, 121] on button "Preview" at bounding box center [1347, 116] width 101 height 26
click at [1290, 125] on div "Customise email content" at bounding box center [756, 140] width 1270 height 51
click at [1250, 88] on button "Close" at bounding box center [1249, 89] width 79 height 24
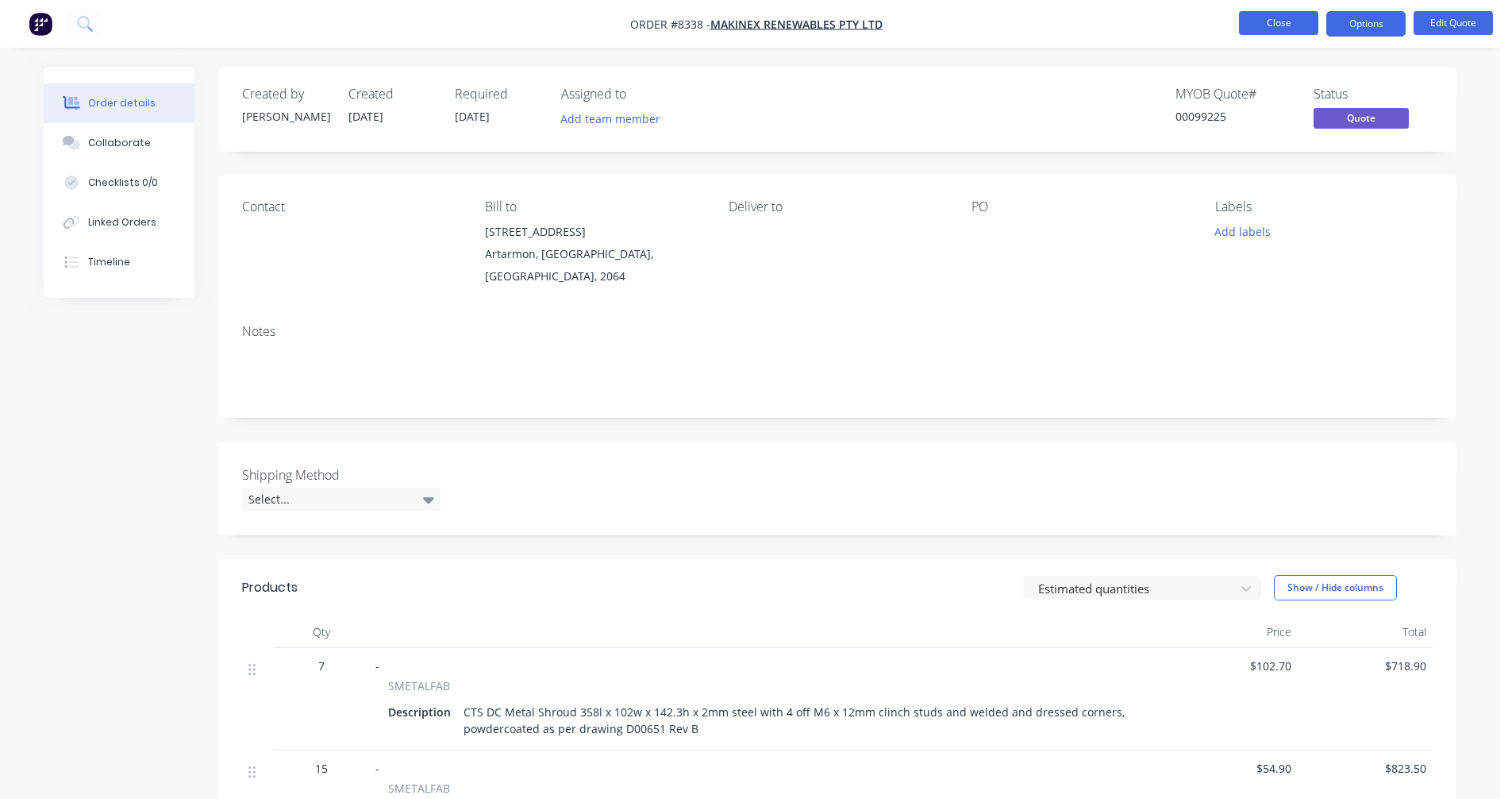
click at [1277, 32] on button "Close" at bounding box center [1279, 23] width 79 height 24
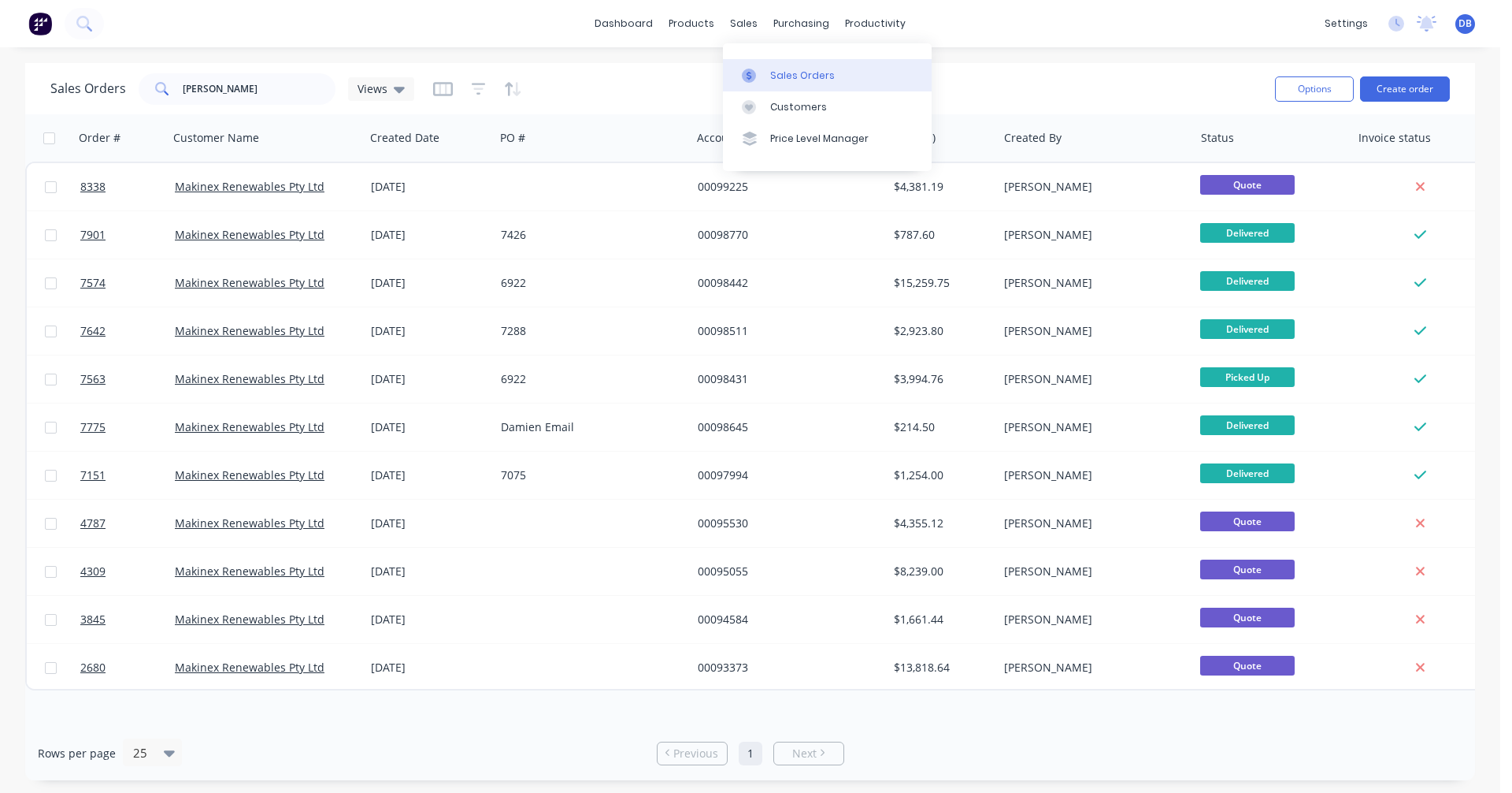
click at [781, 78] on div "Sales Orders" at bounding box center [802, 75] width 64 height 14
click at [1408, 85] on button "Create order" at bounding box center [1405, 89] width 90 height 25
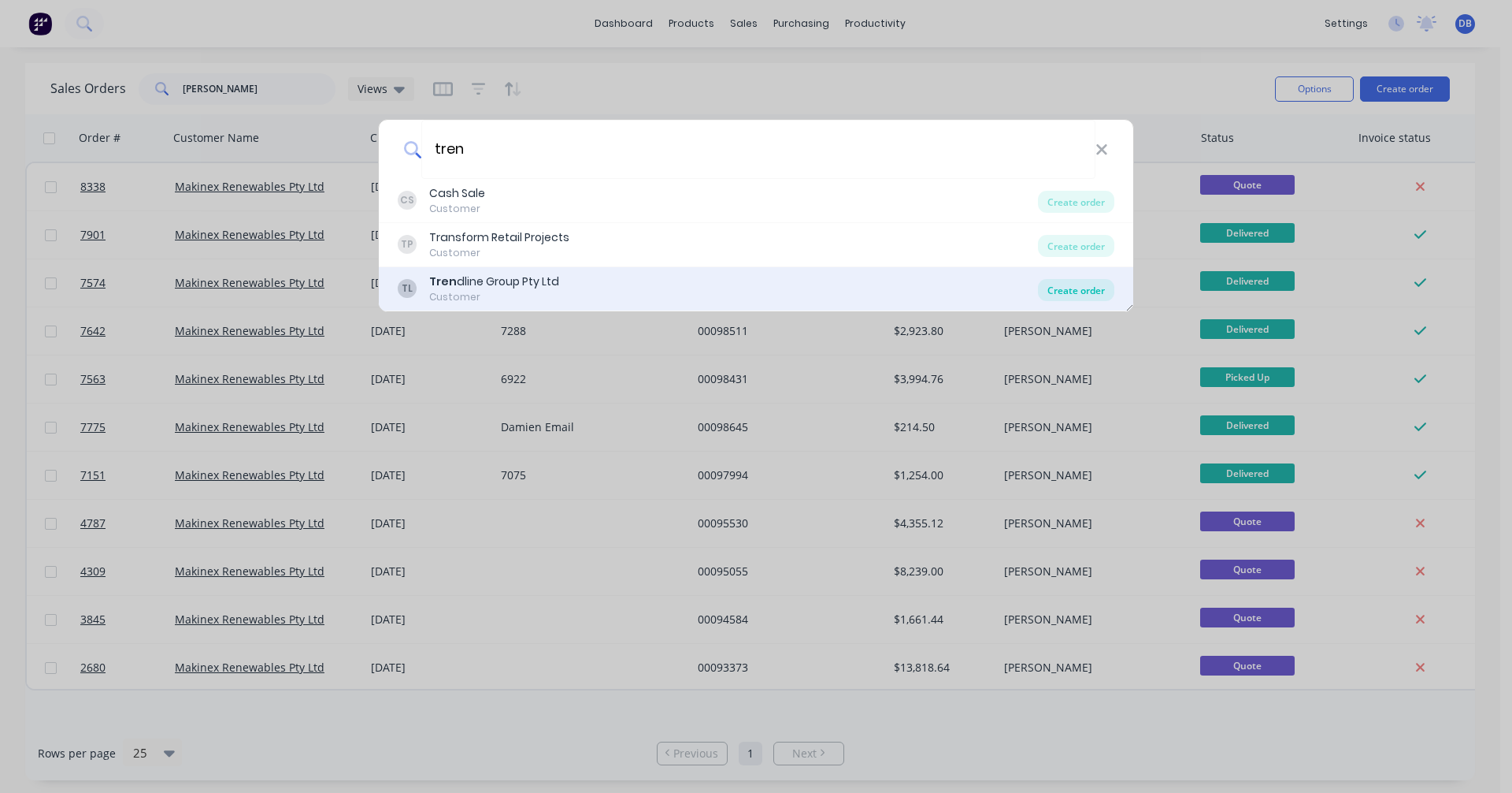
click at [1072, 286] on div "Create order" at bounding box center [1076, 290] width 76 height 22
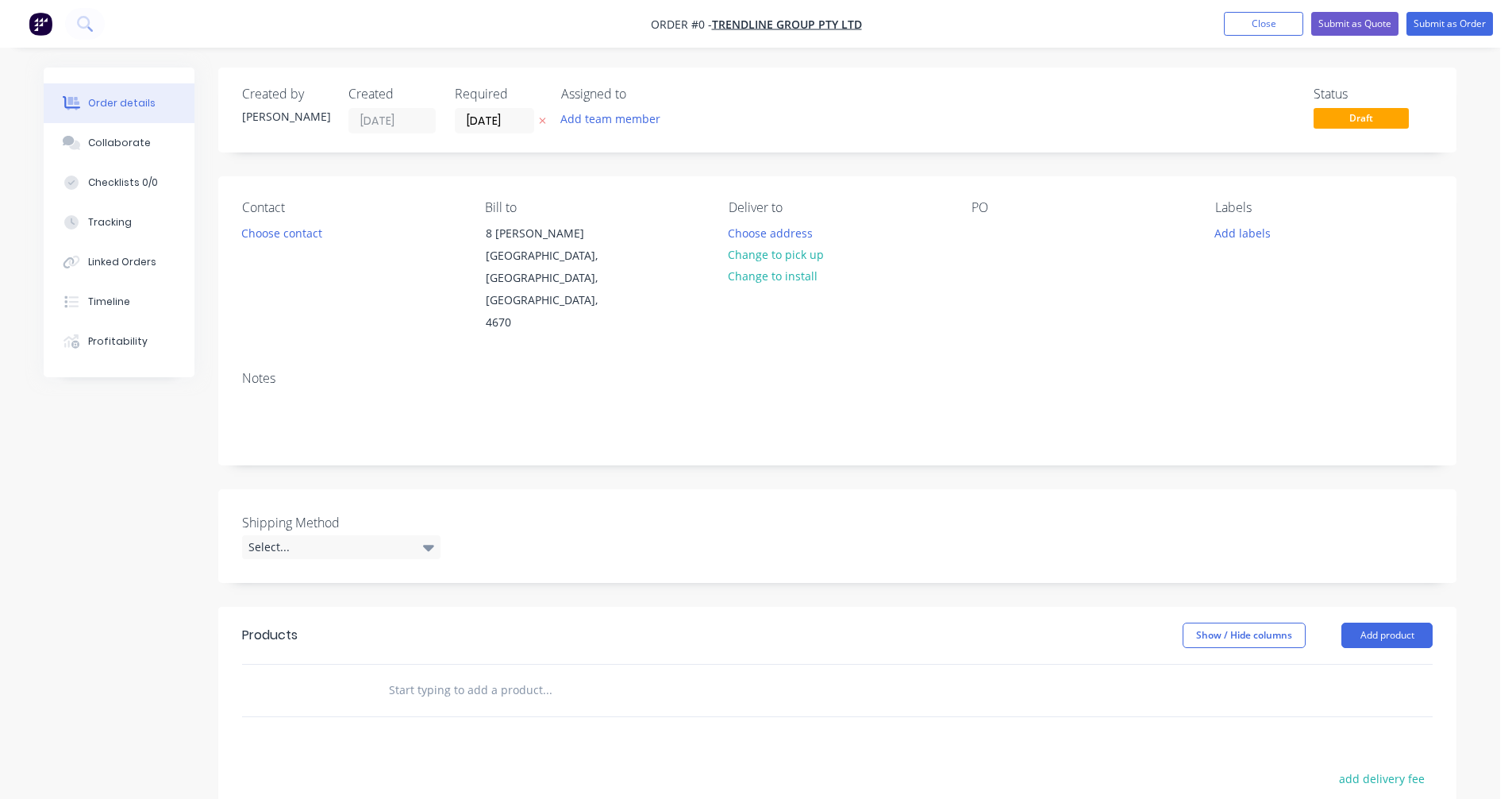
click at [421, 674] on input "text" at bounding box center [547, 690] width 317 height 32
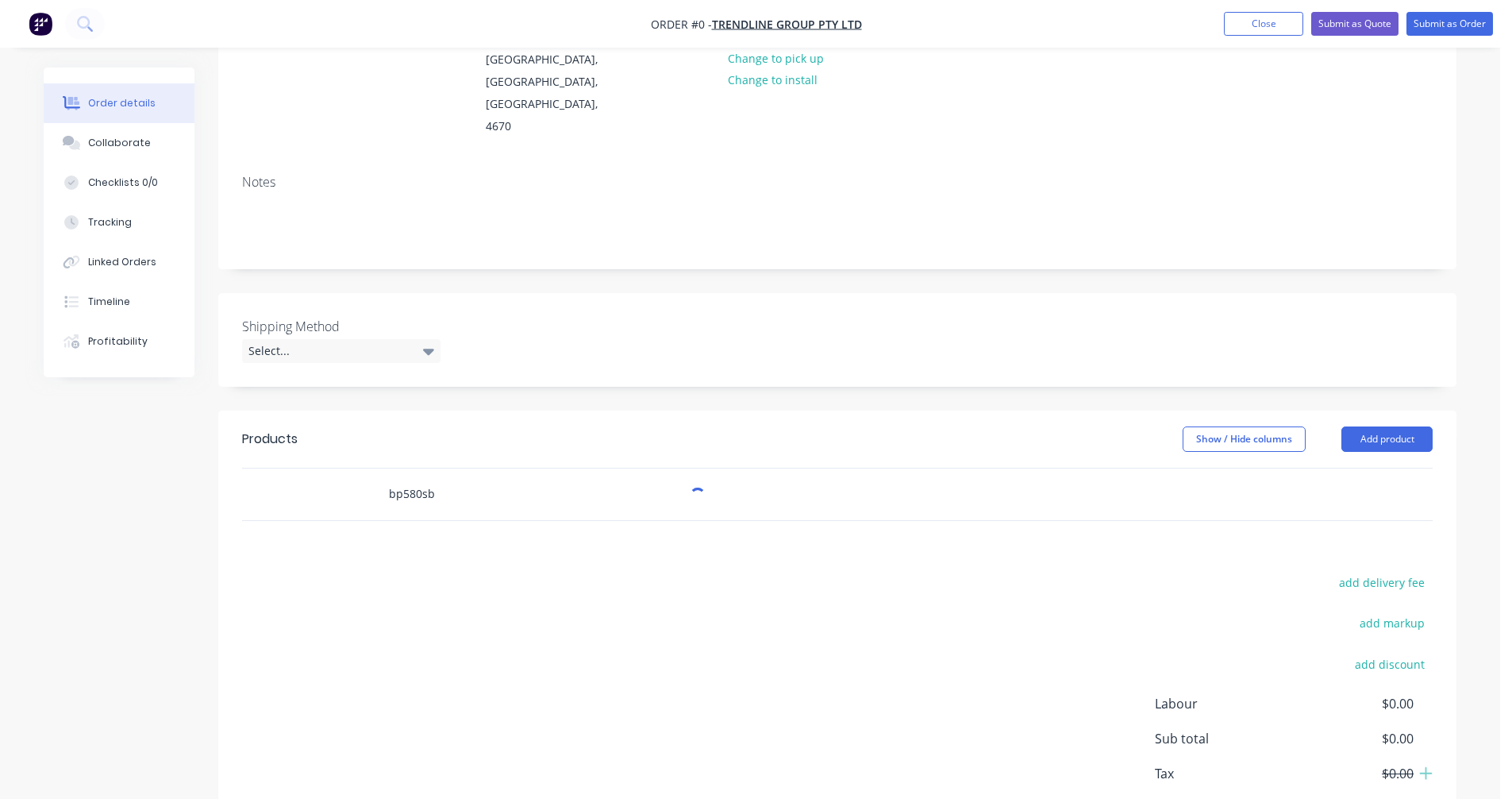
scroll to position [238, 0]
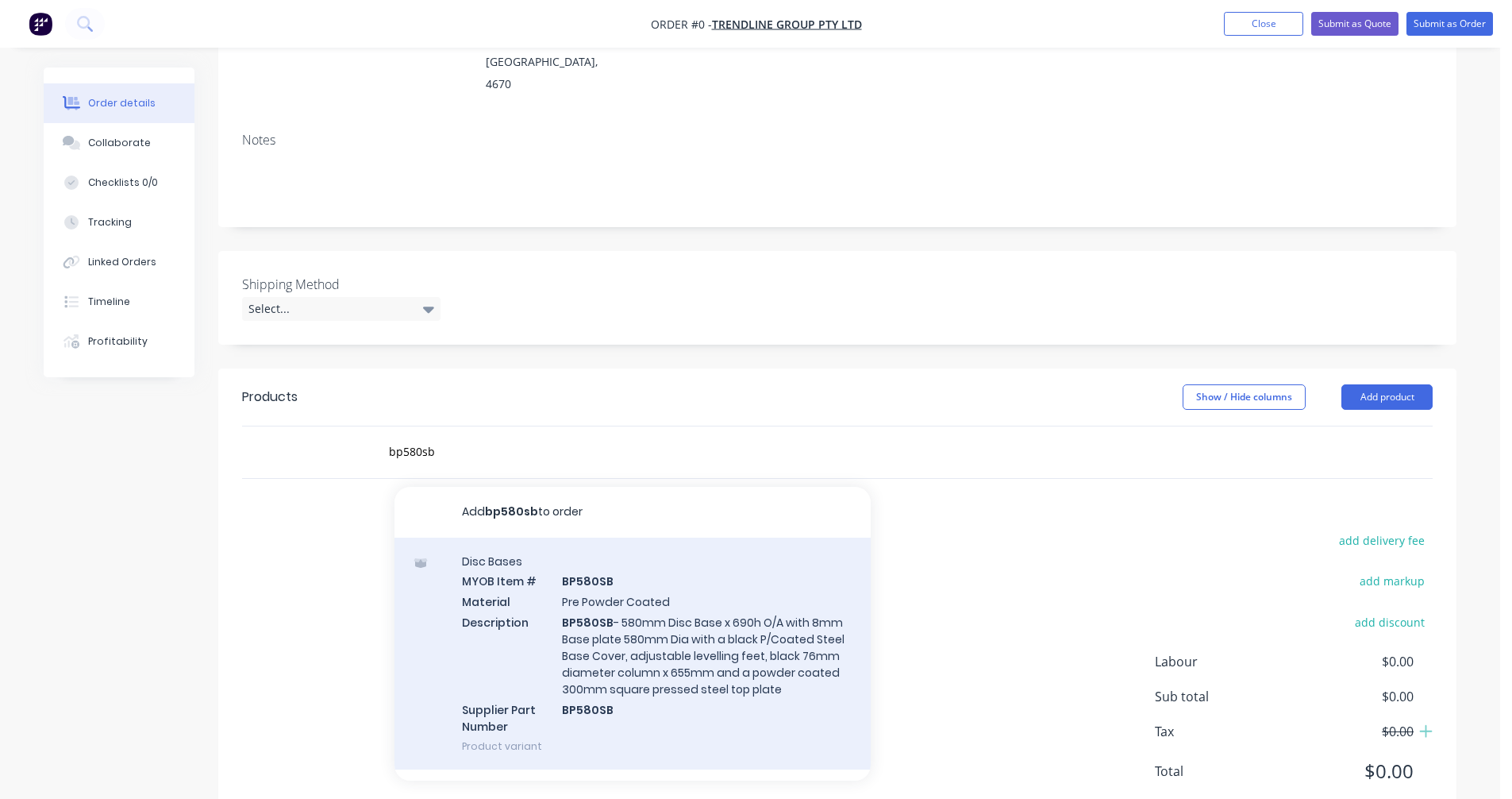
click at [615, 591] on div "Disc Bases MYOB Item # BP580SB Material Pre Powder Coated Description BP580SB -…" at bounding box center [633, 653] width 477 height 232
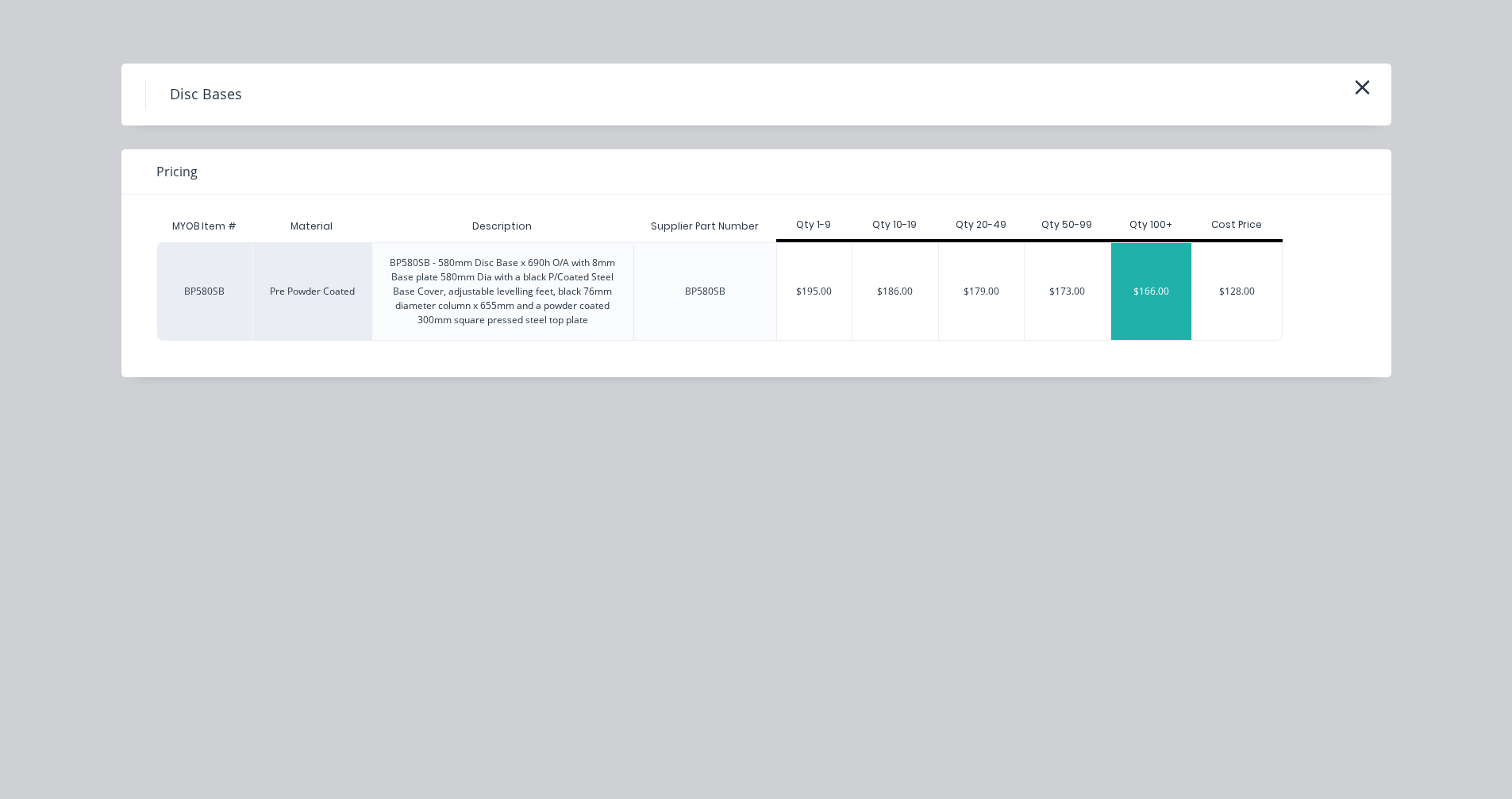
click at [1126, 288] on div "$166.00" at bounding box center [1151, 291] width 80 height 97
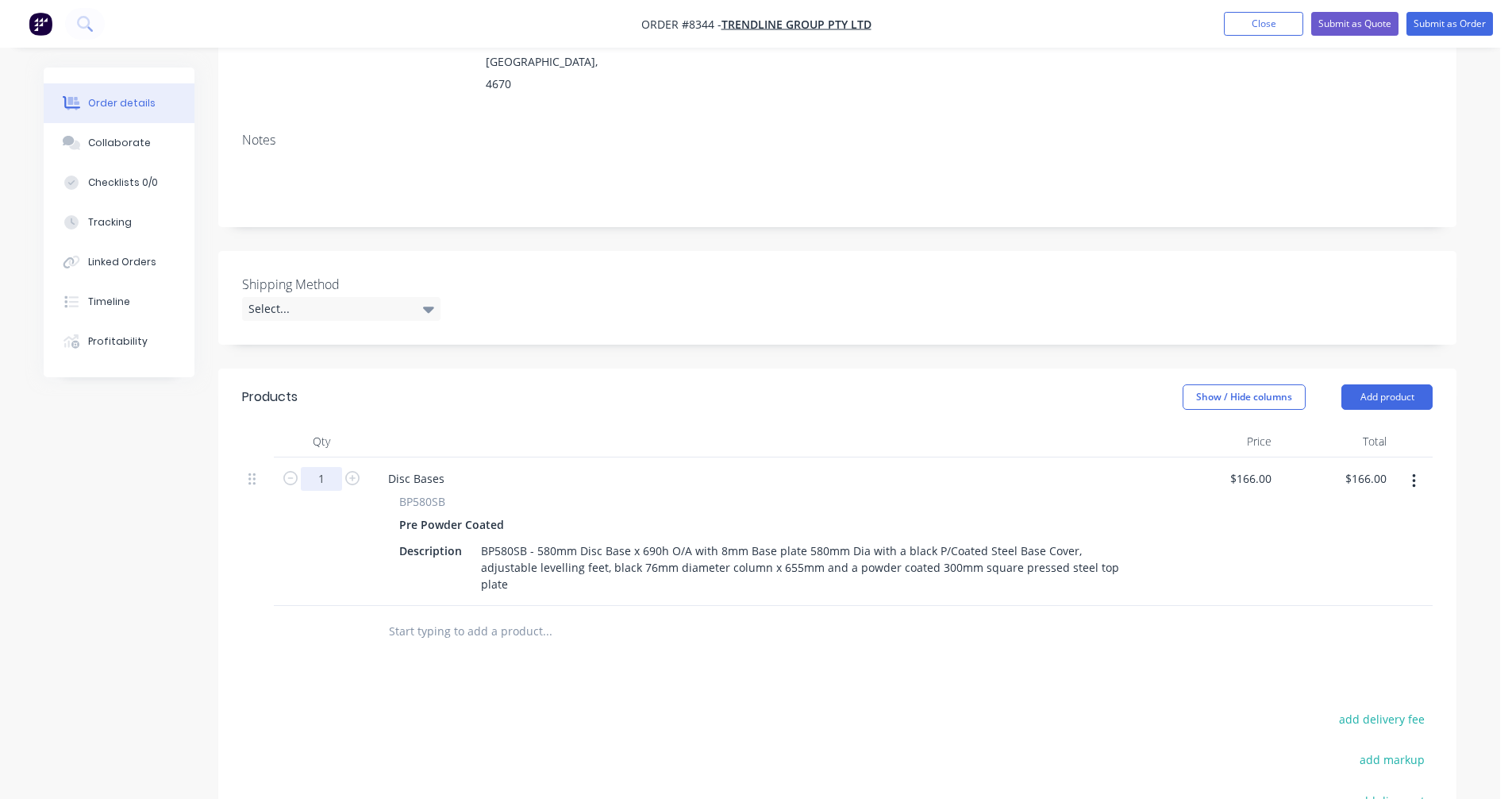
click at [329, 467] on input "1" at bounding box center [321, 478] width 41 height 24
click at [434, 467] on div "Disc Bases" at bounding box center [416, 478] width 82 height 23
drag, startPoint x: 443, startPoint y: 434, endPoint x: 369, endPoint y: 432, distance: 74.0
click at [370, 457] on div "Disc Bases BP580SB Pre Powder Coated Description BP580SB - 580mm Disc Base x 69…" at bounding box center [766, 532] width 794 height 148
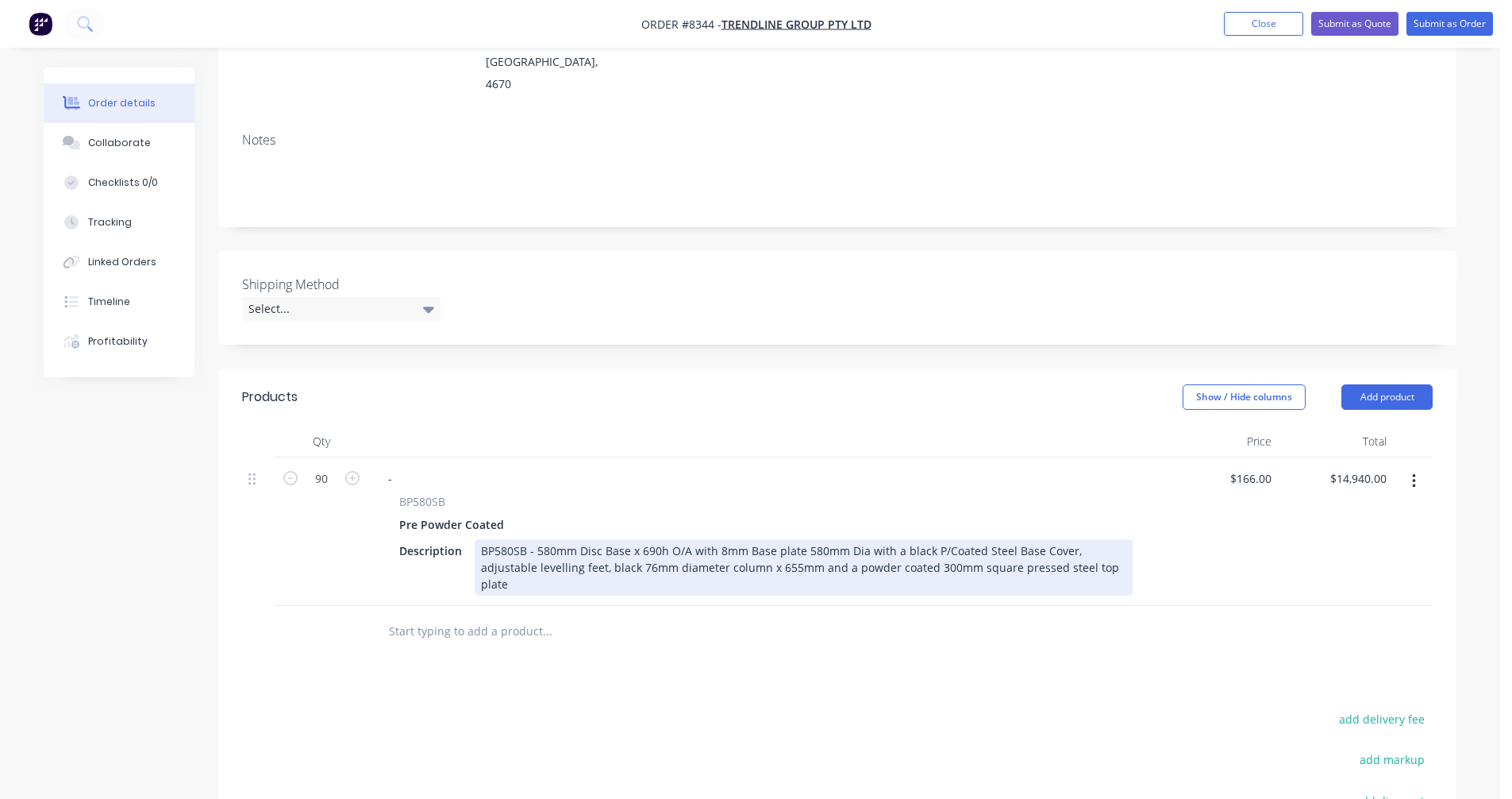
click at [562, 539] on div "BP580SB - 580mm Disc Base x 690h O/A with 8mm Base plate 580mm Dia with a black…" at bounding box center [804, 567] width 658 height 57
click at [770, 539] on div "## Special Height ## BP580SB - 580mm Disc Base x 690h O/A with 8mm Base plate 5…" at bounding box center [804, 567] width 658 height 57
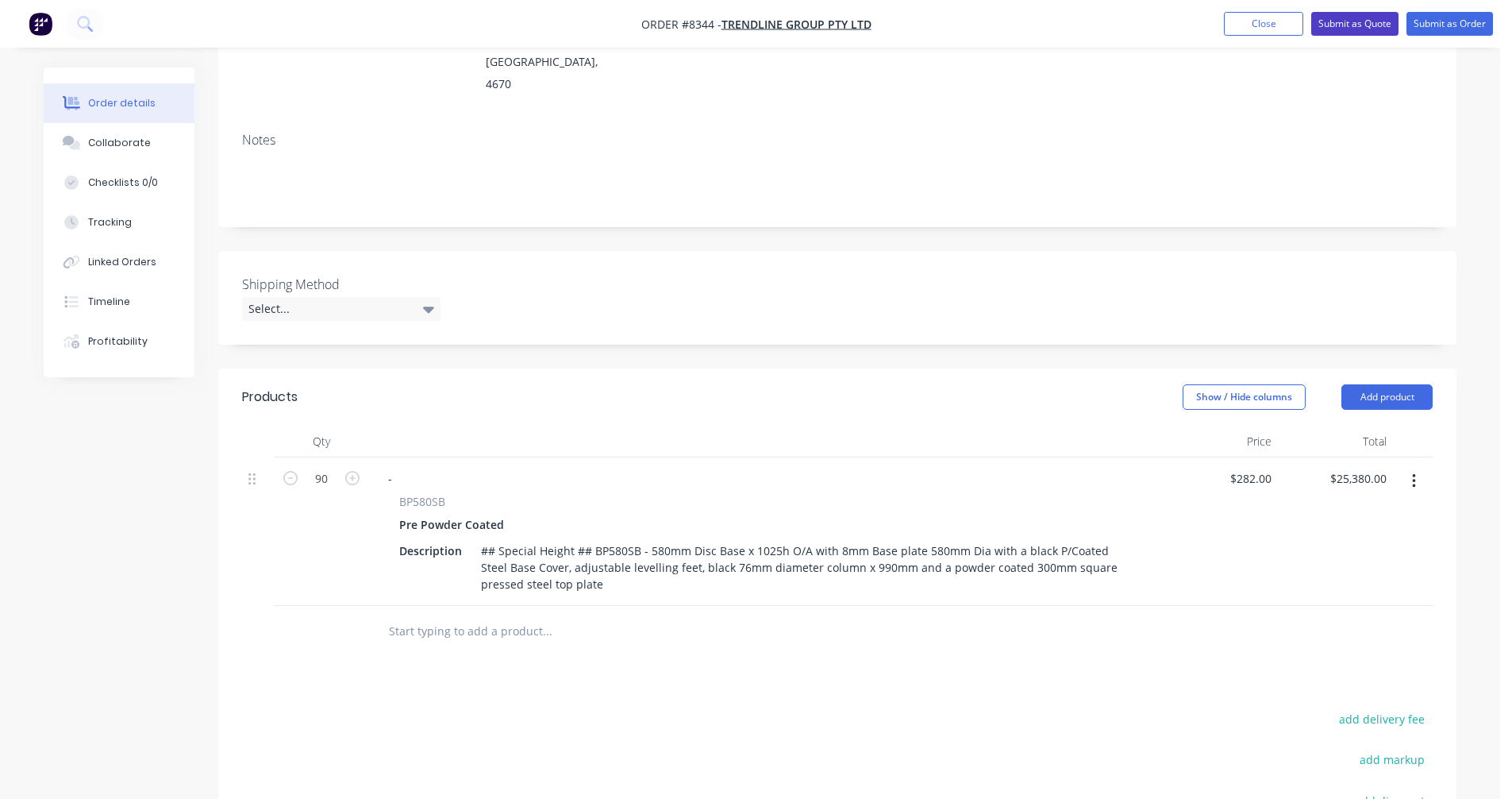
click at [1350, 23] on button "Submit as Quote" at bounding box center [1354, 24] width 87 height 24
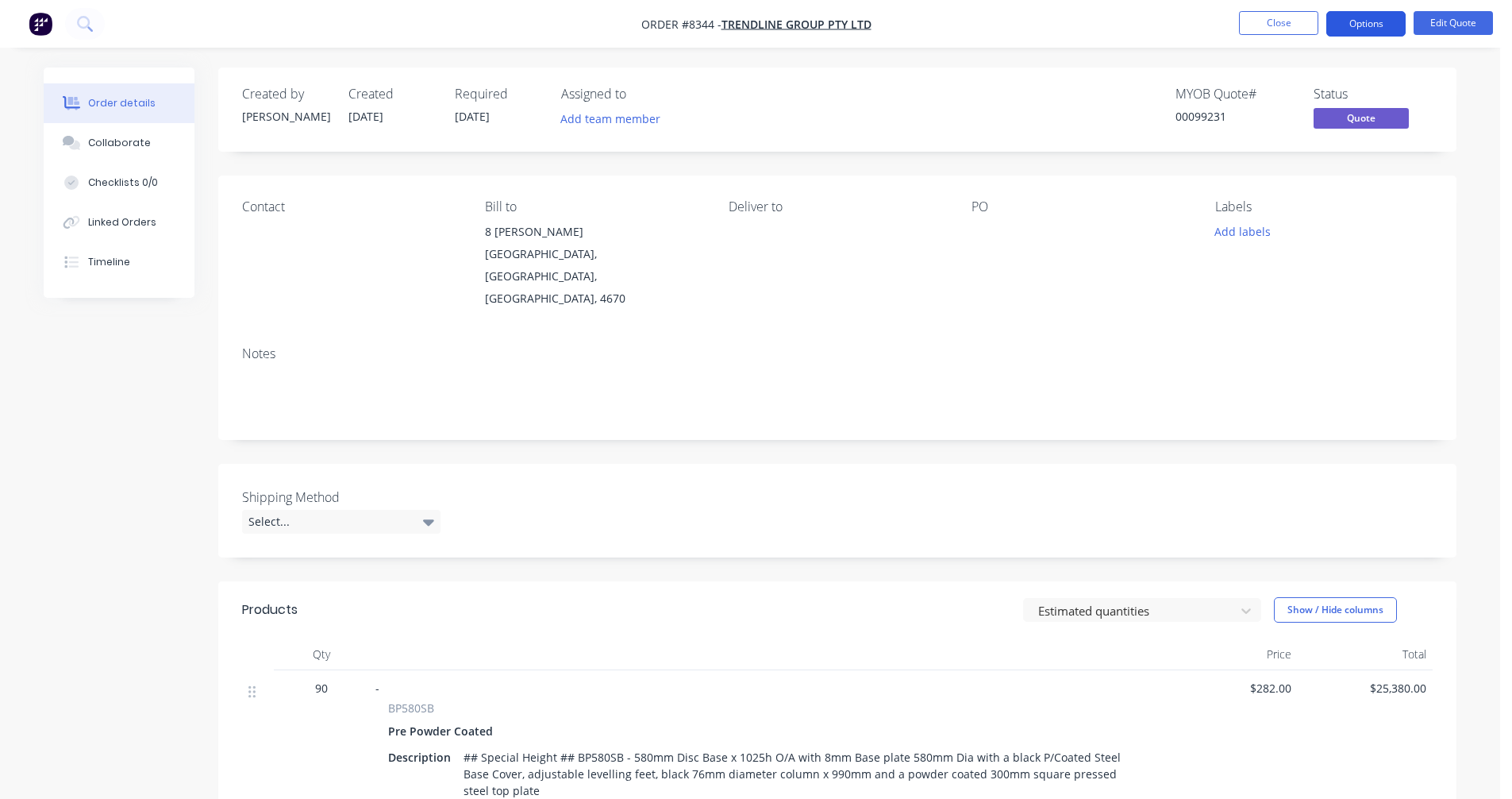
click at [1355, 22] on button "Options" at bounding box center [1366, 24] width 79 height 25
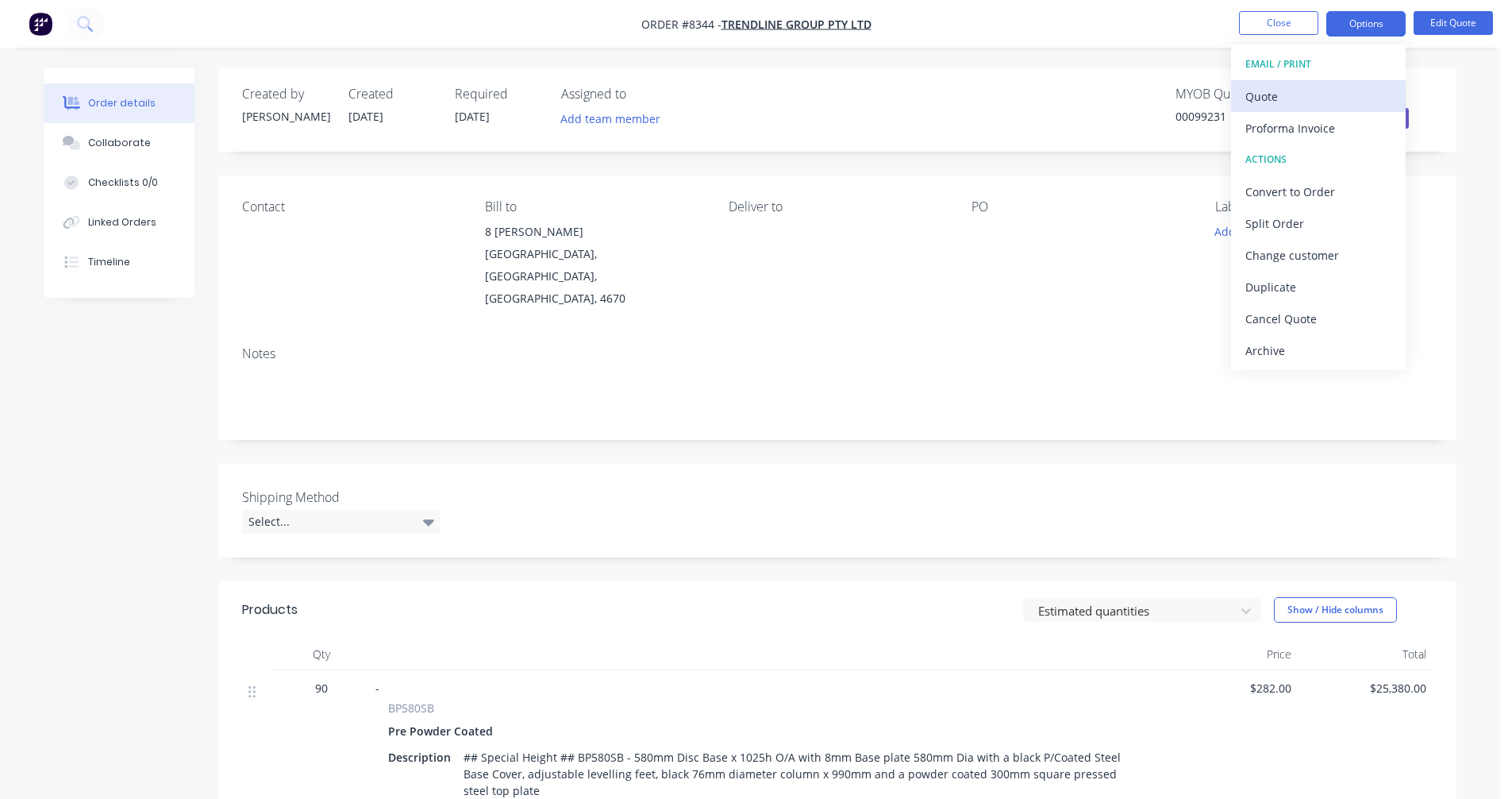
click at [1276, 104] on div "Quote" at bounding box center [1318, 96] width 146 height 23
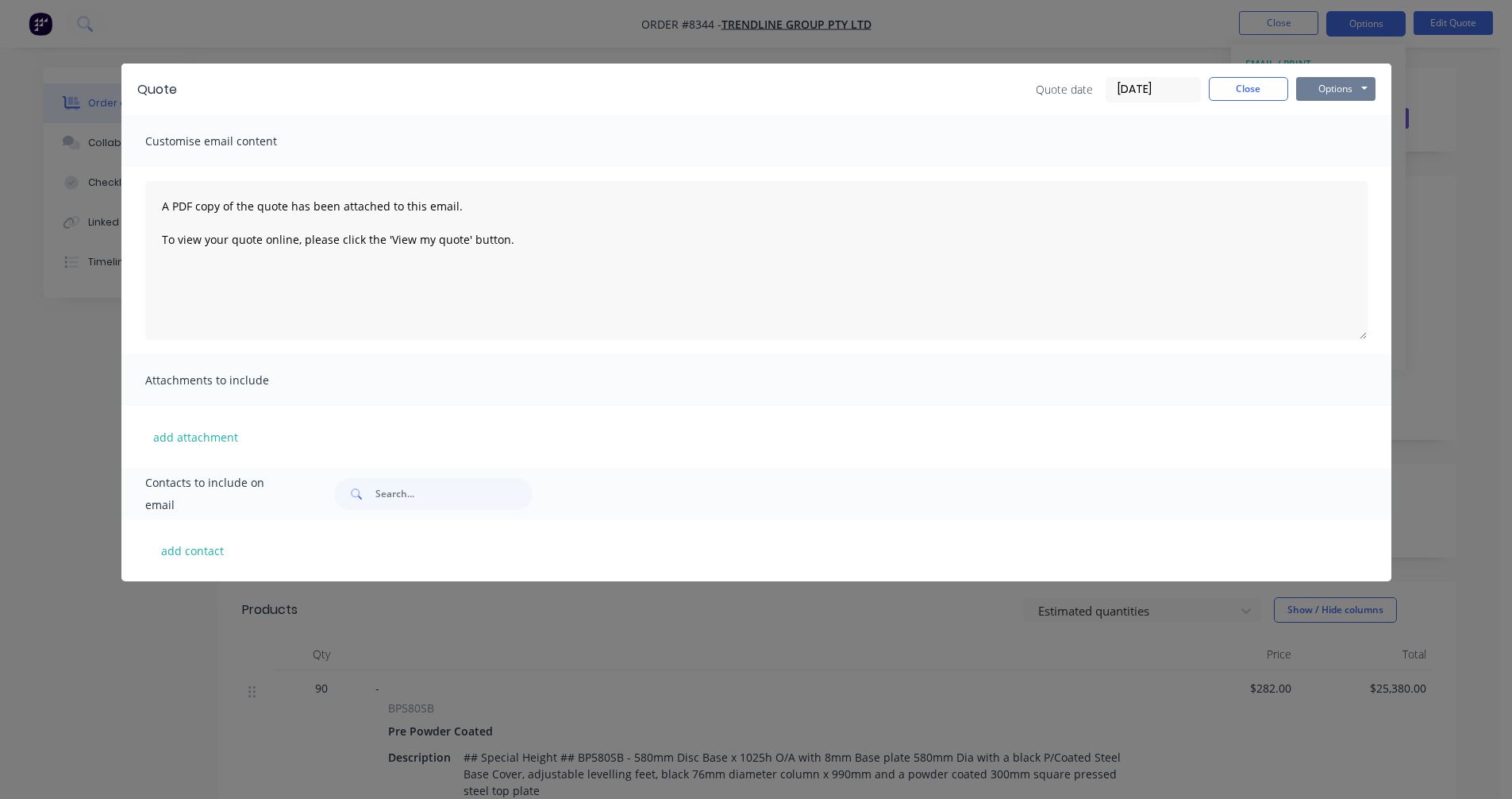
click at [1353, 85] on button "Options" at bounding box center [1336, 89] width 79 height 24
click at [1348, 112] on button "Preview" at bounding box center [1347, 116] width 101 height 26
click at [1246, 94] on button "Close" at bounding box center [1249, 89] width 79 height 24
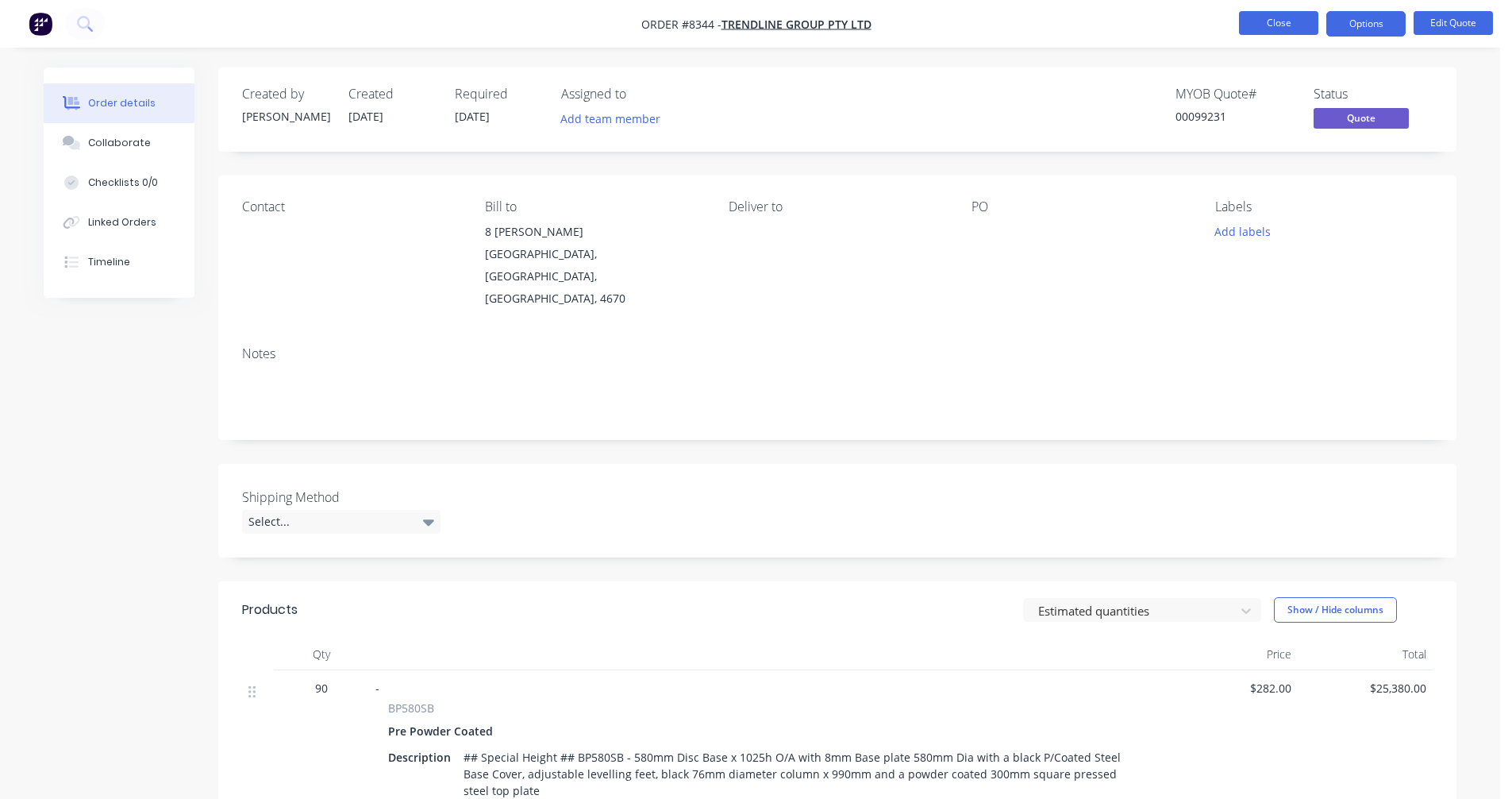
click at [1284, 25] on button "Close" at bounding box center [1279, 23] width 79 height 24
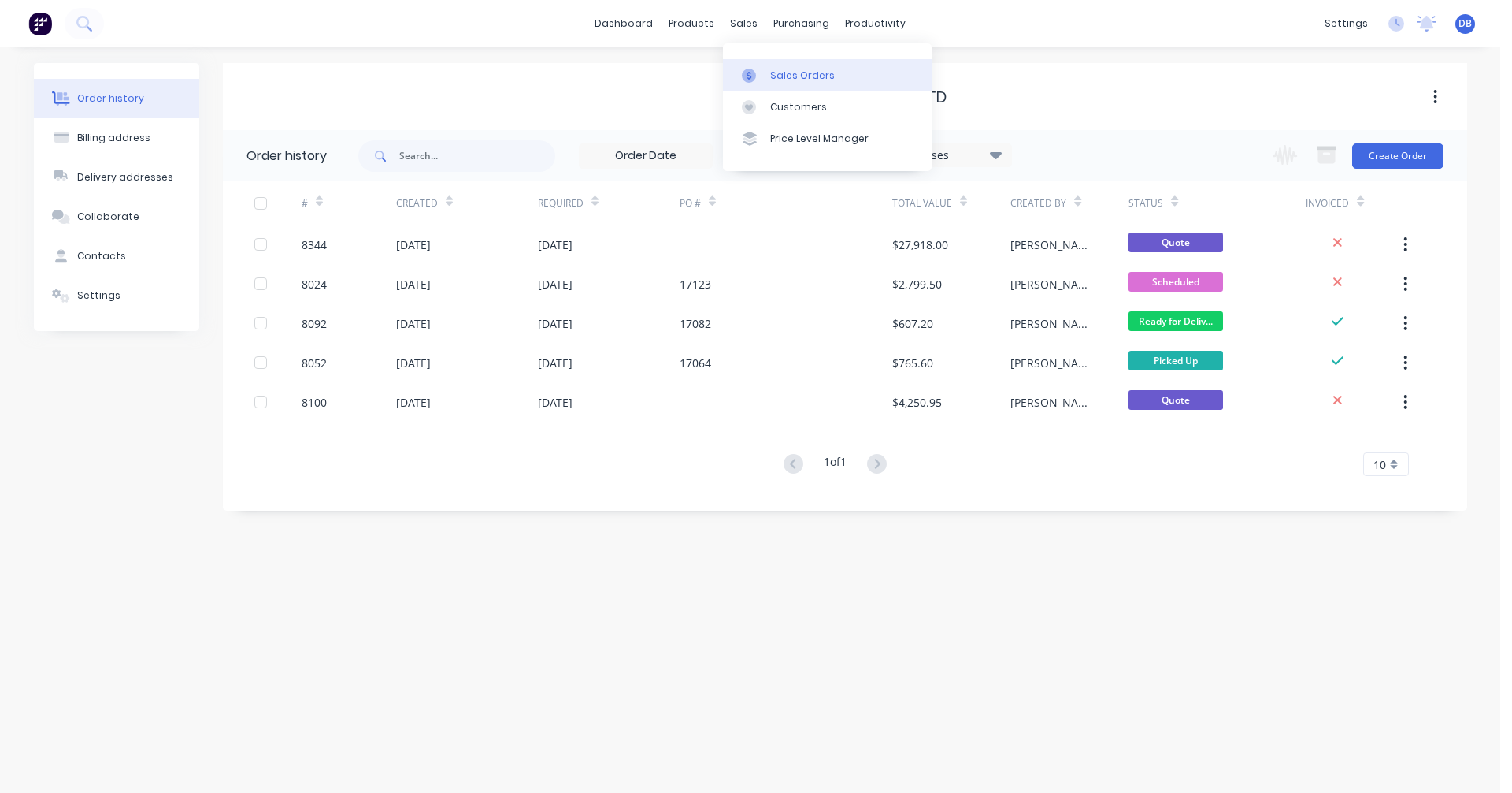
click at [770, 70] on div "Sales Orders" at bounding box center [802, 75] width 64 height 14
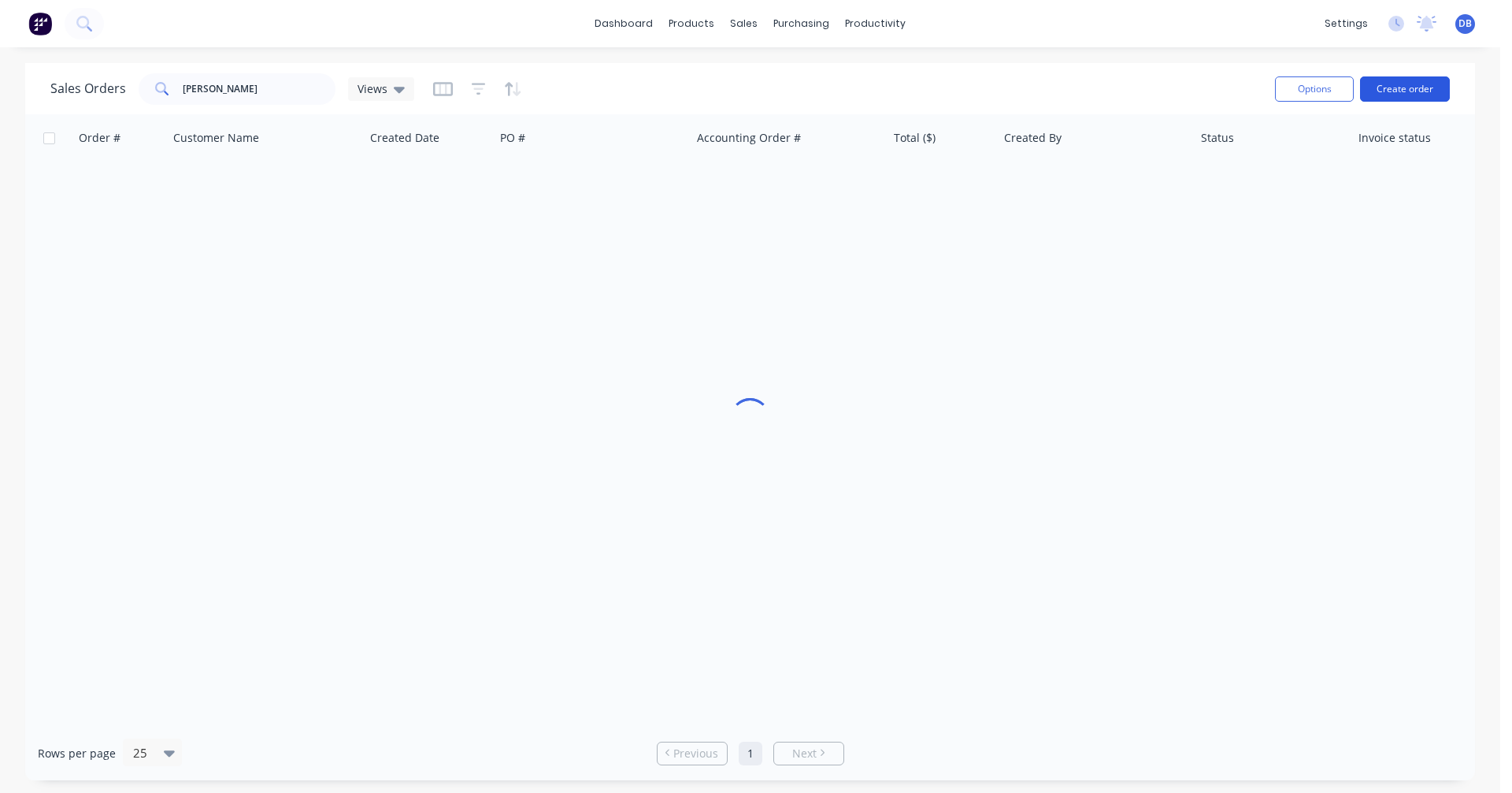
click at [1406, 90] on button "Create order" at bounding box center [1405, 89] width 90 height 25
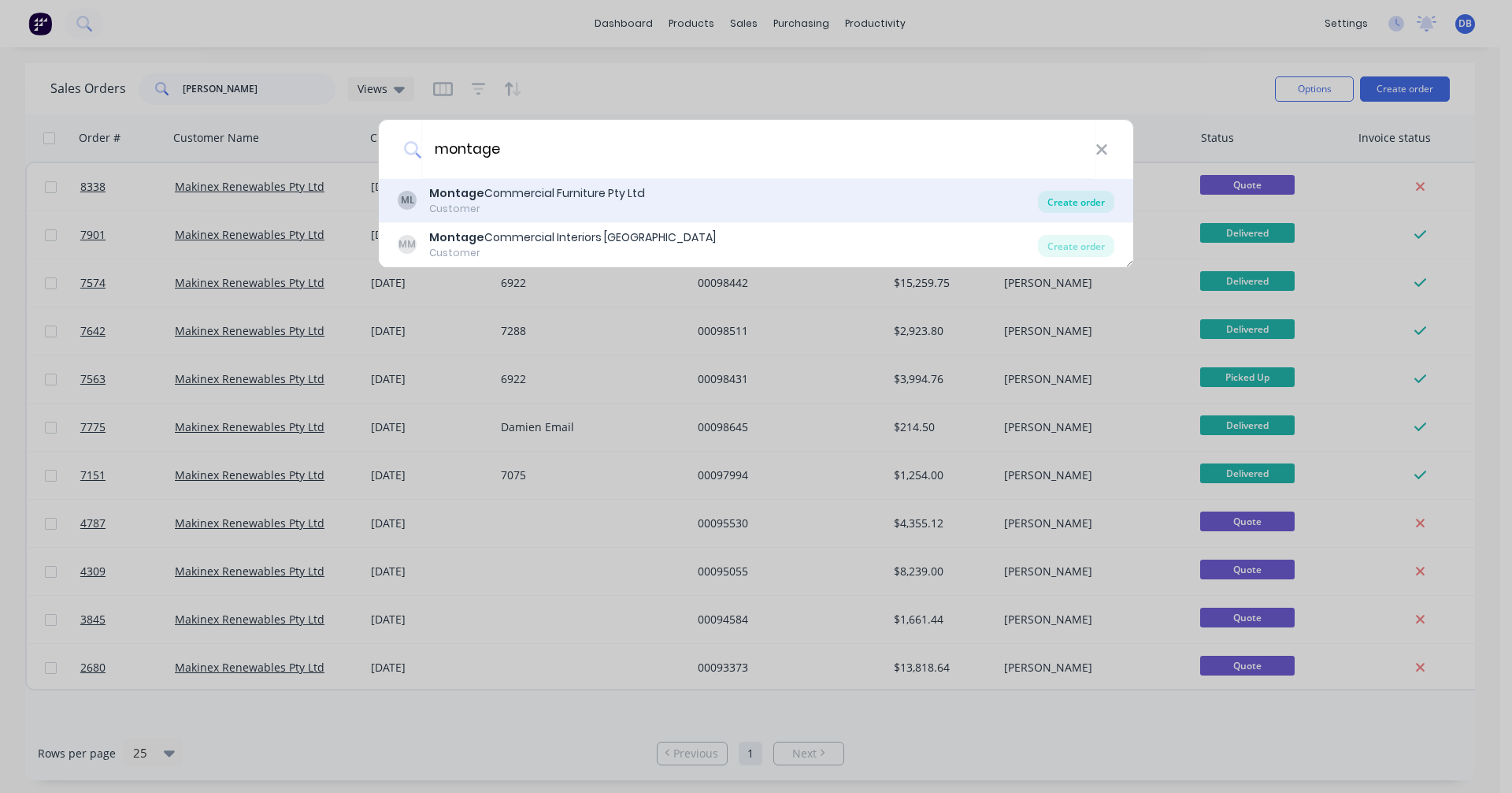
click at [1071, 198] on div "Create order" at bounding box center [1076, 202] width 76 height 22
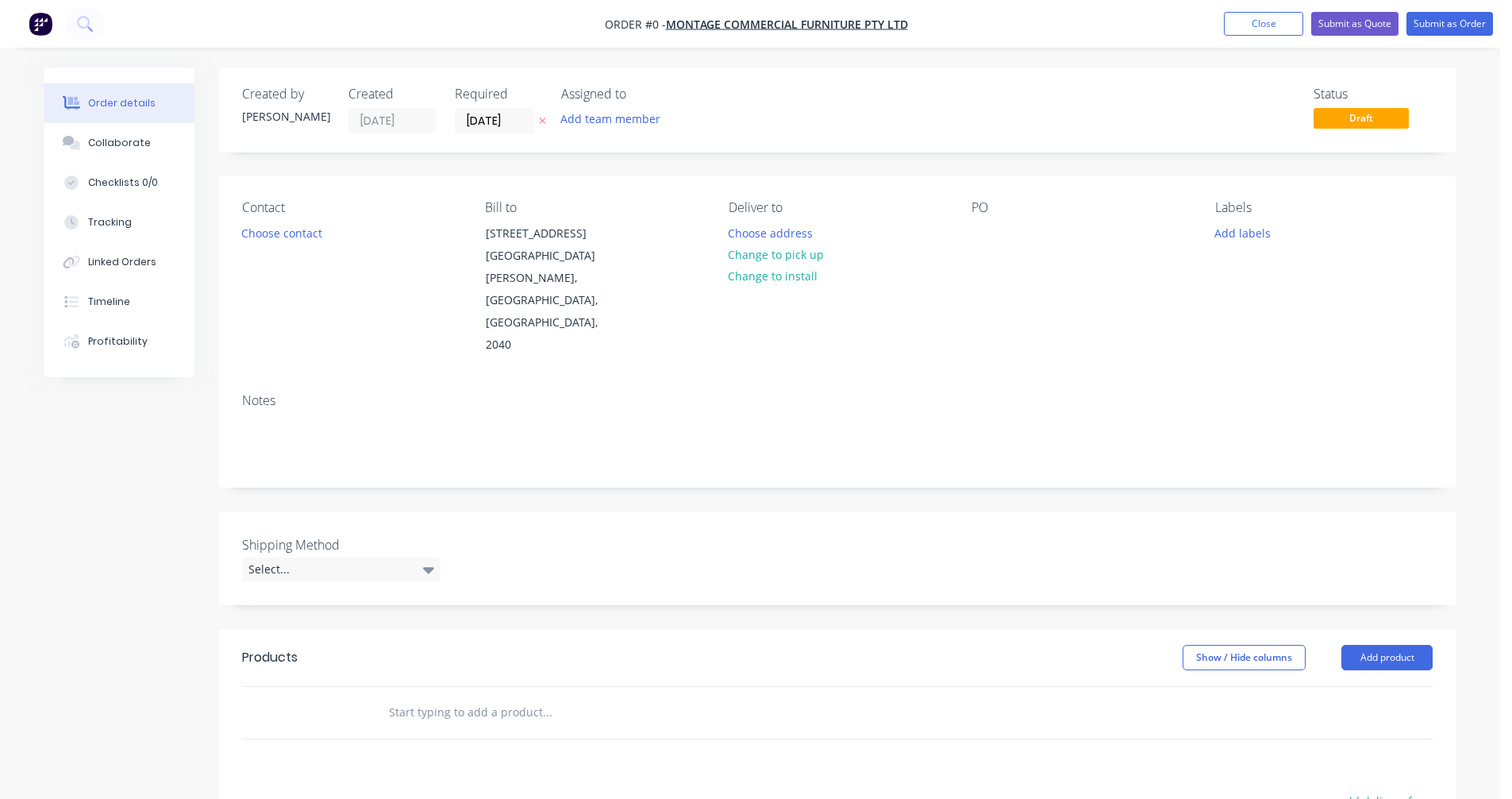
click at [433, 696] on input "text" at bounding box center [547, 712] width 317 height 32
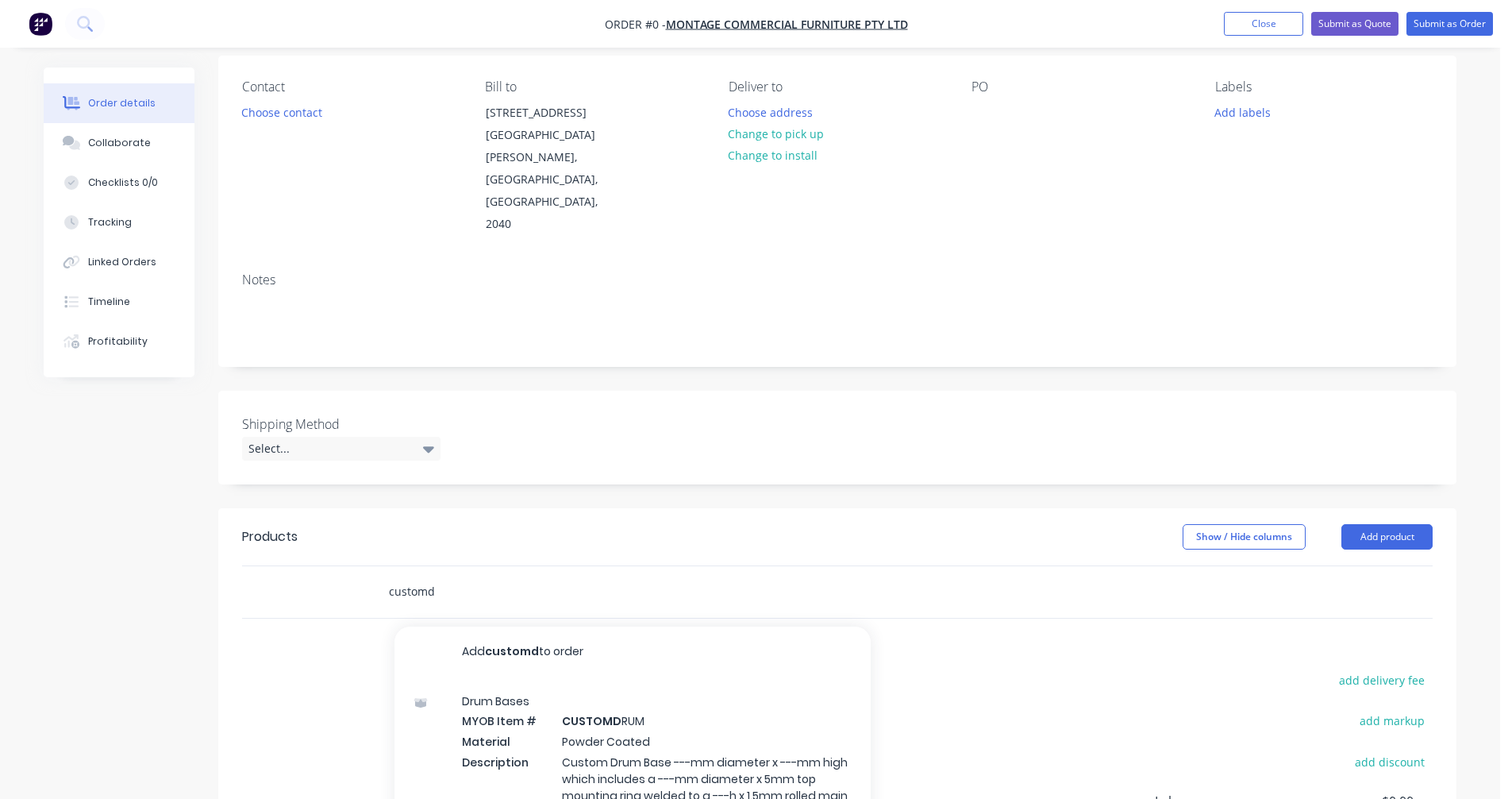
scroll to position [159, 0]
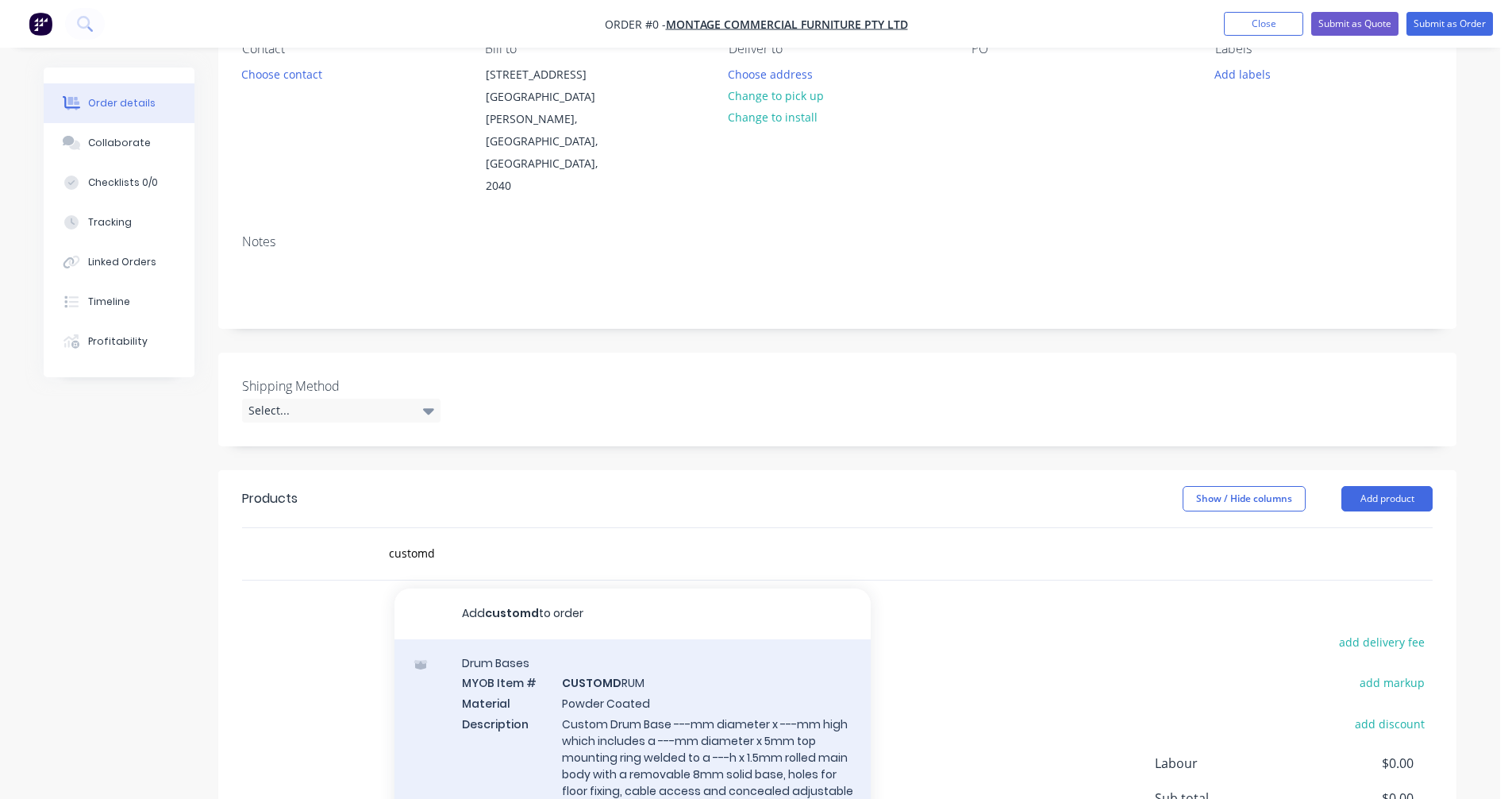
click at [616, 656] on div "Drum Bases MYOB Item # CUSTOMD RUM Material Powder Coated Description Custom Dr…" at bounding box center [633, 744] width 477 height 211
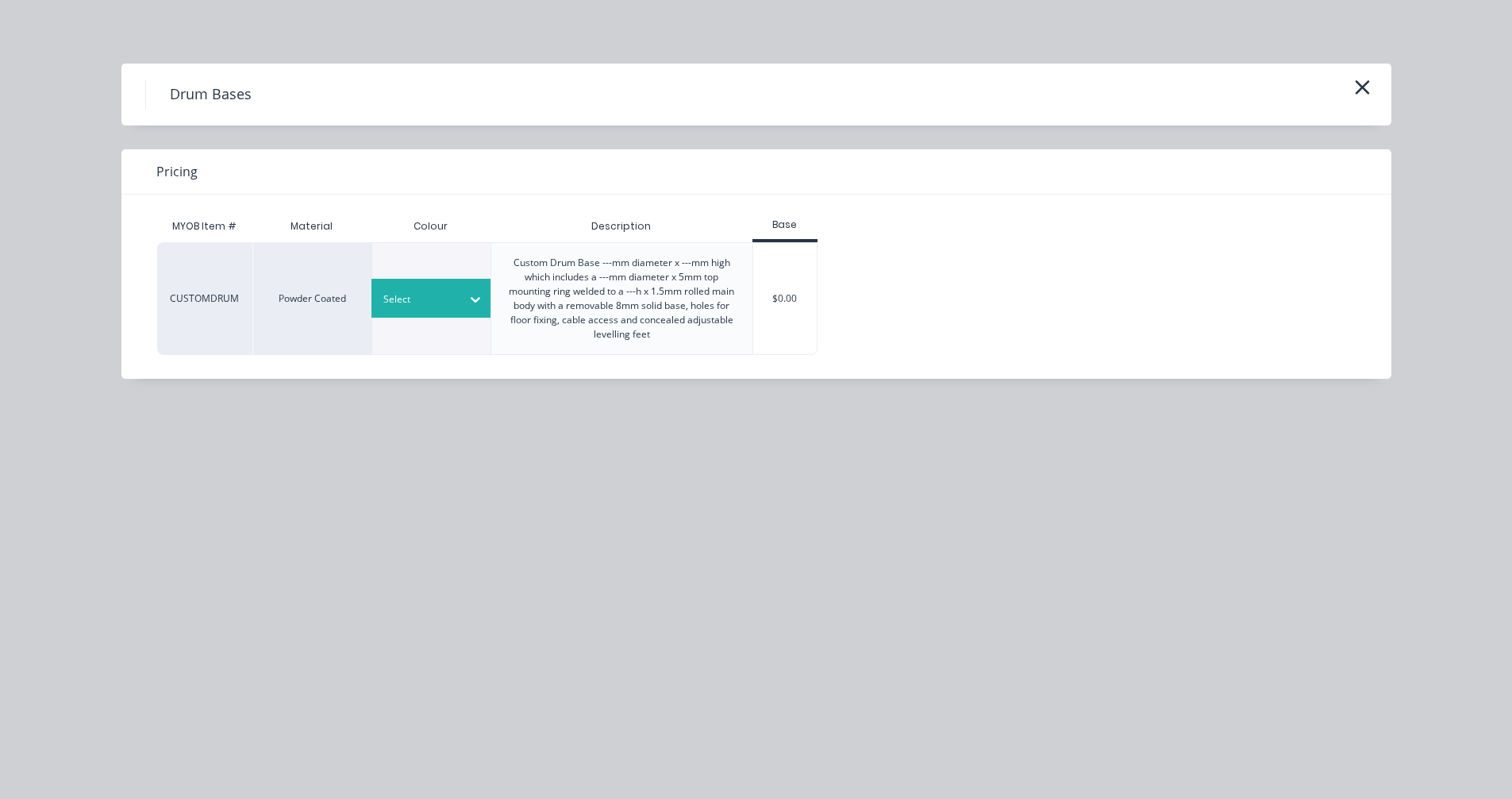
click at [462, 298] on div at bounding box center [476, 300] width 29 height 25
click at [198, 739] on div "Satin Black" at bounding box center [99, 753] width 198 height 30
click at [799, 309] on div "$0.00" at bounding box center [786, 299] width 64 height 111
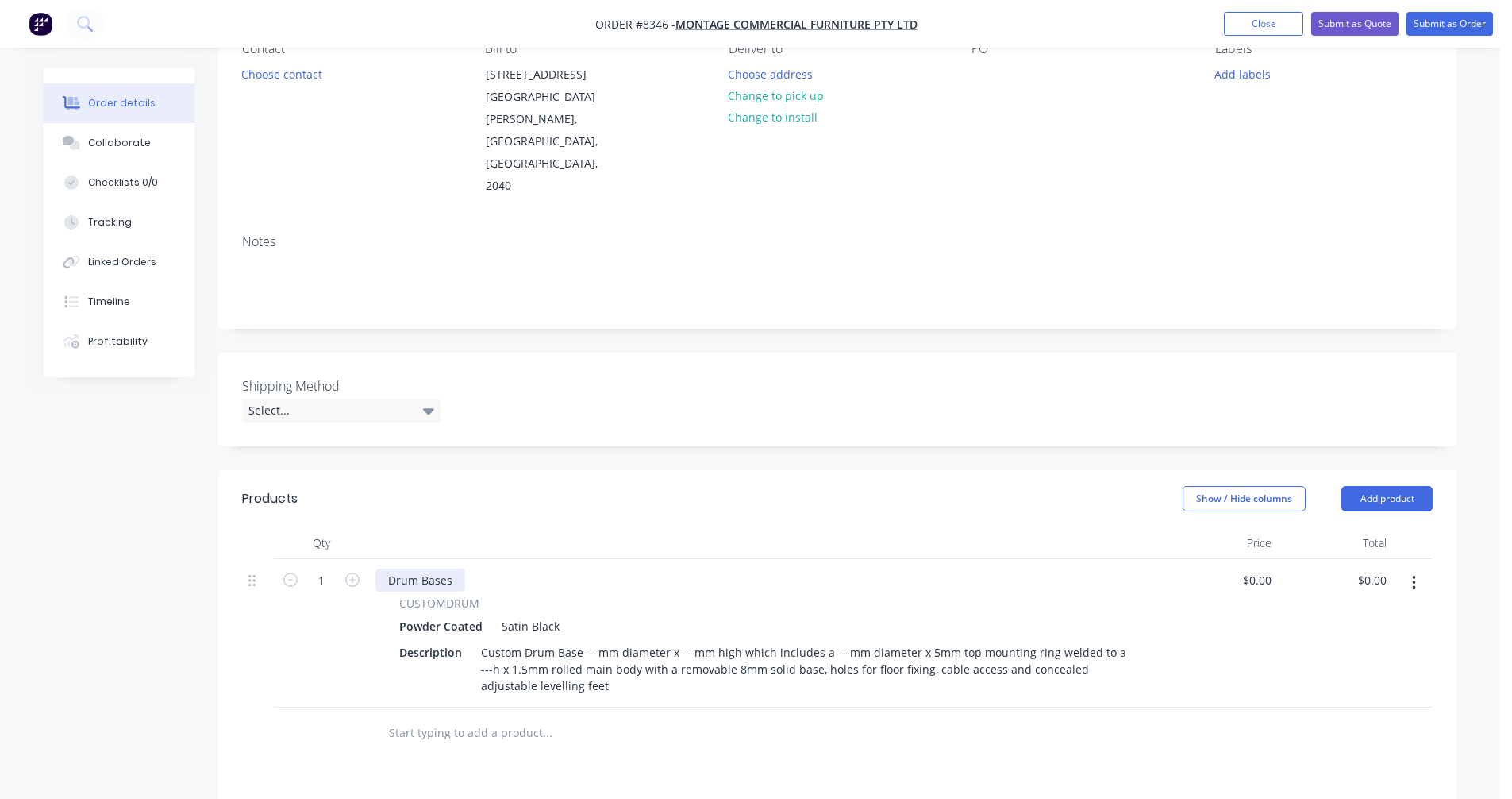
click at [458, 569] on div "Drum Bases" at bounding box center [420, 580] width 89 height 23
drag, startPoint x: 453, startPoint y: 512, endPoint x: 389, endPoint y: 514, distance: 64.0
click at [390, 569] on div "Drum Bases" at bounding box center [420, 580] width 89 height 23
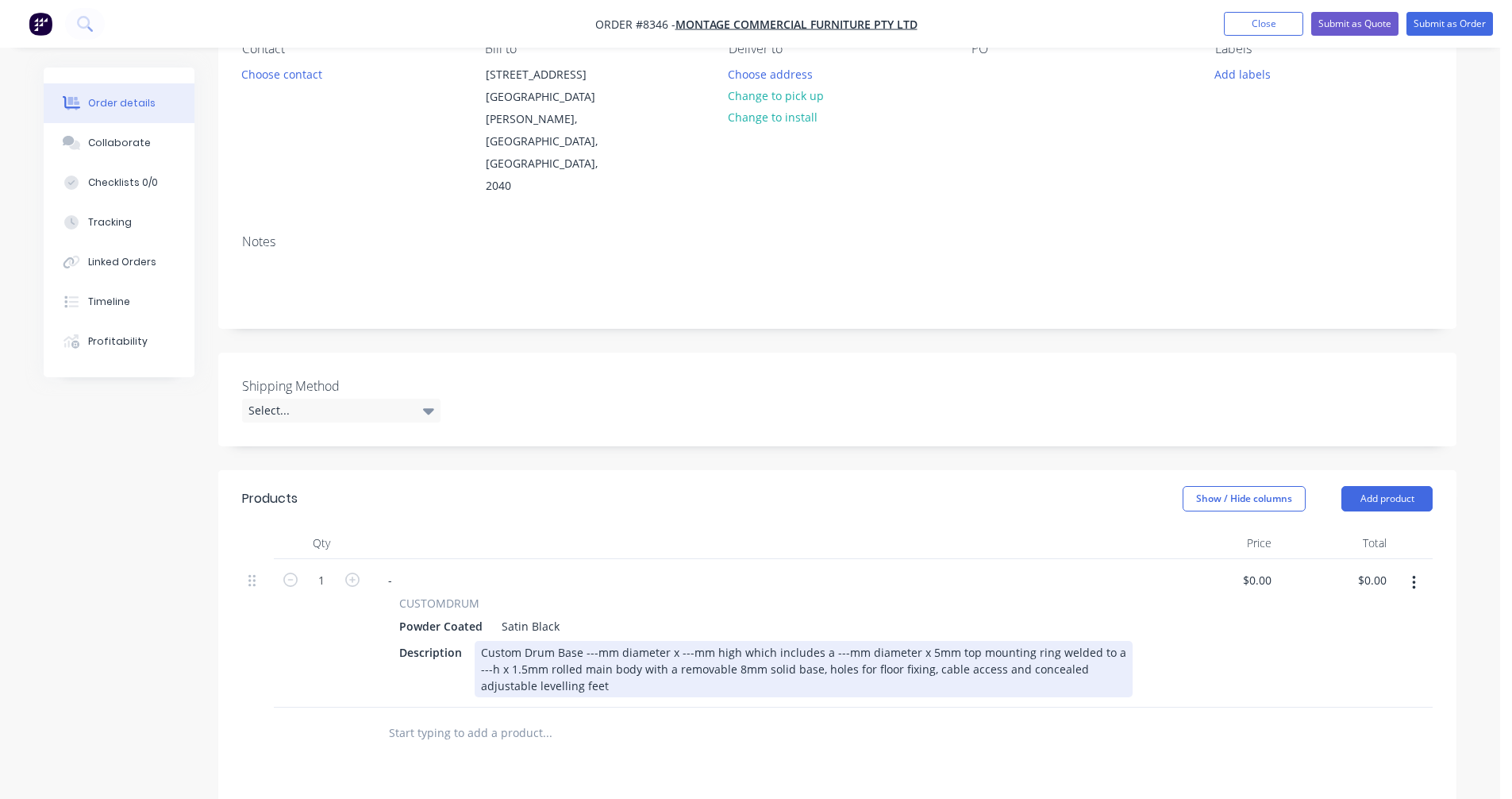
click at [597, 640] on div "Custom Drum Base ---mm diameter x ---mm high which includes a ---mm diameter x …" at bounding box center [804, 668] width 658 height 57
click at [593, 640] on div "Custom Drum Base ---mm diameter x ---mm high which includes a ---mm diameter x …" at bounding box center [804, 668] width 658 height 57
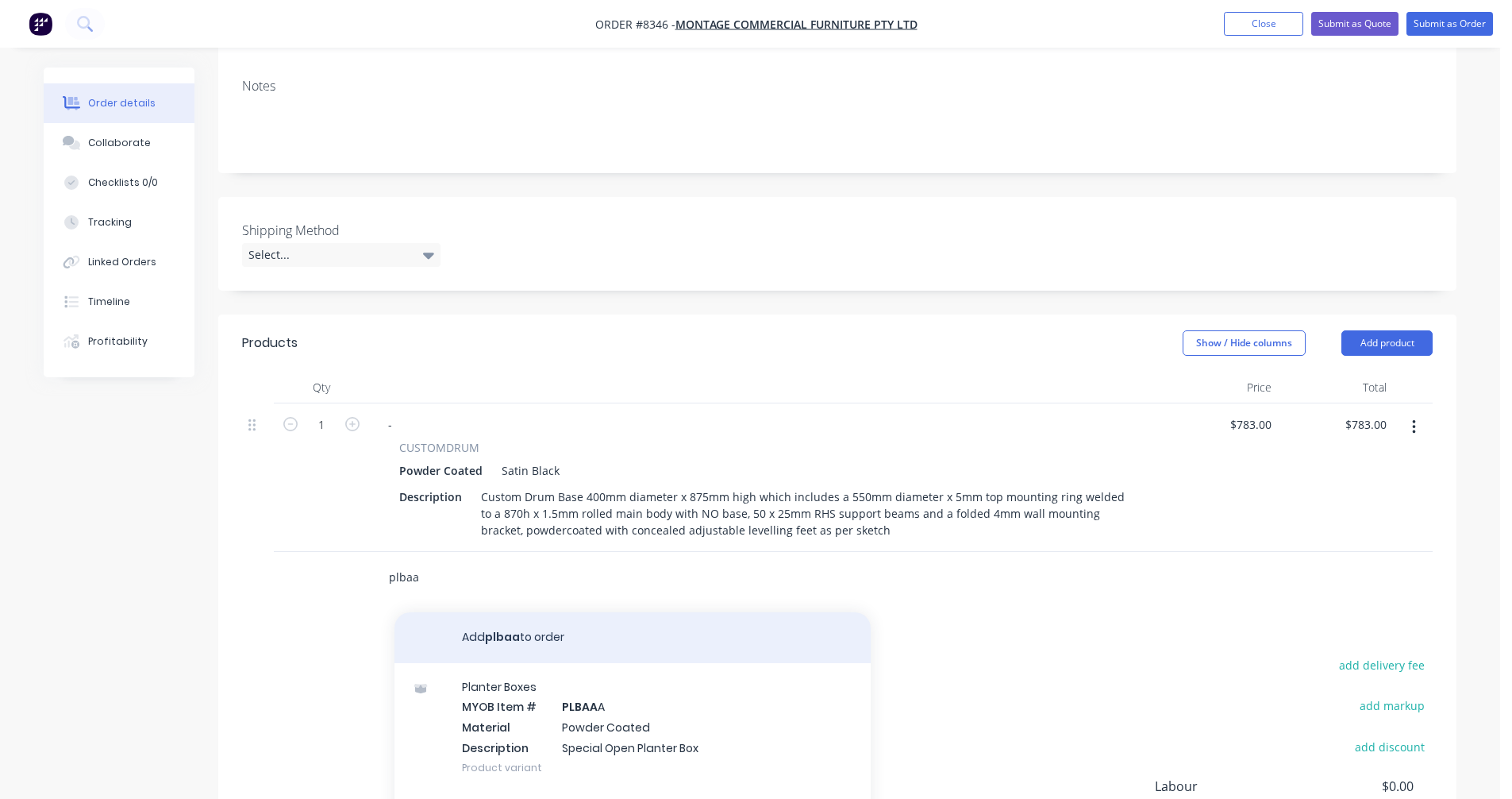
scroll to position [317, 0]
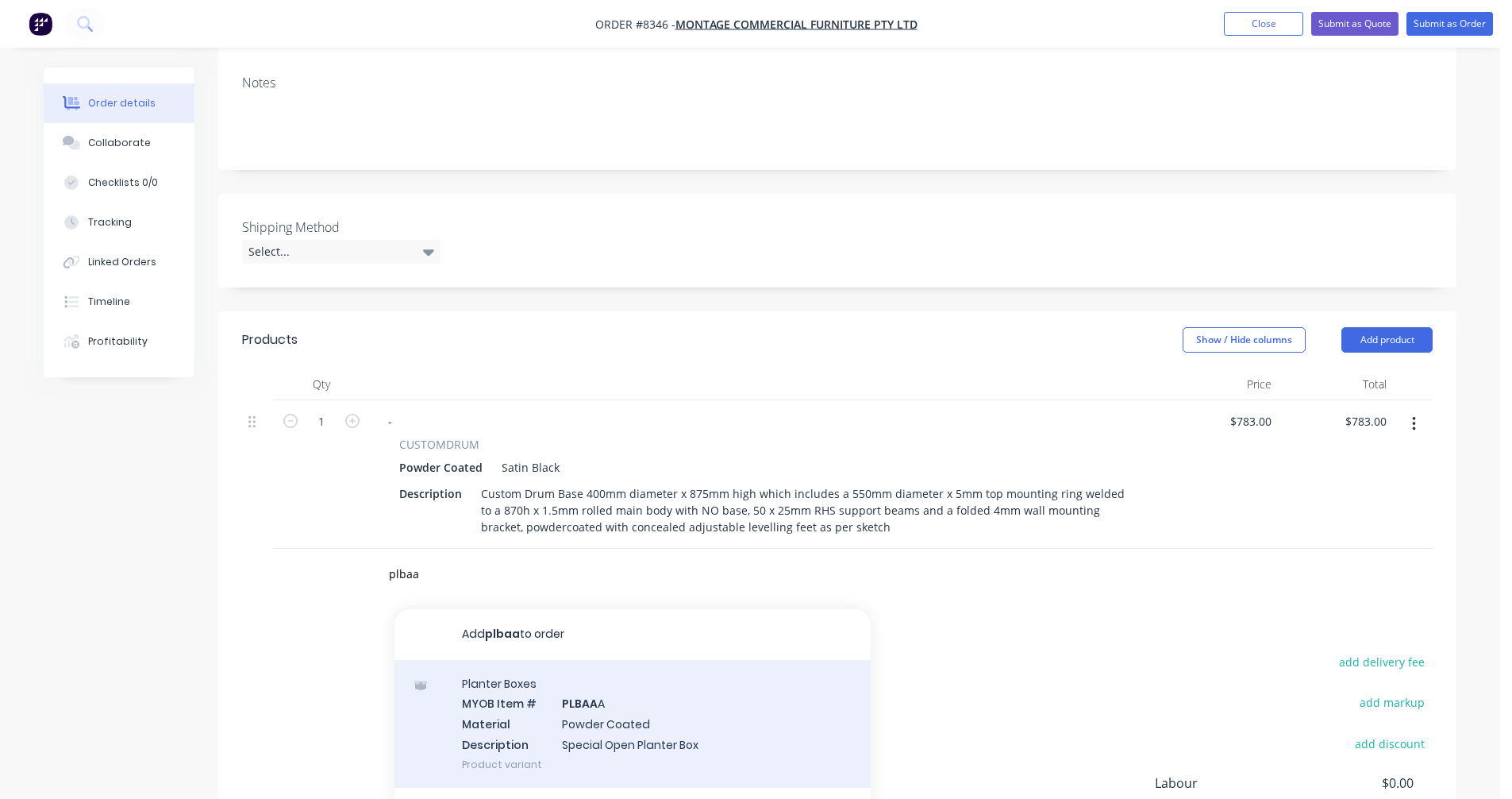
click at [604, 666] on div "Planter Boxes MYOB Item # PLBAA A Material Powder Coated Description Special Op…" at bounding box center [633, 723] width 477 height 127
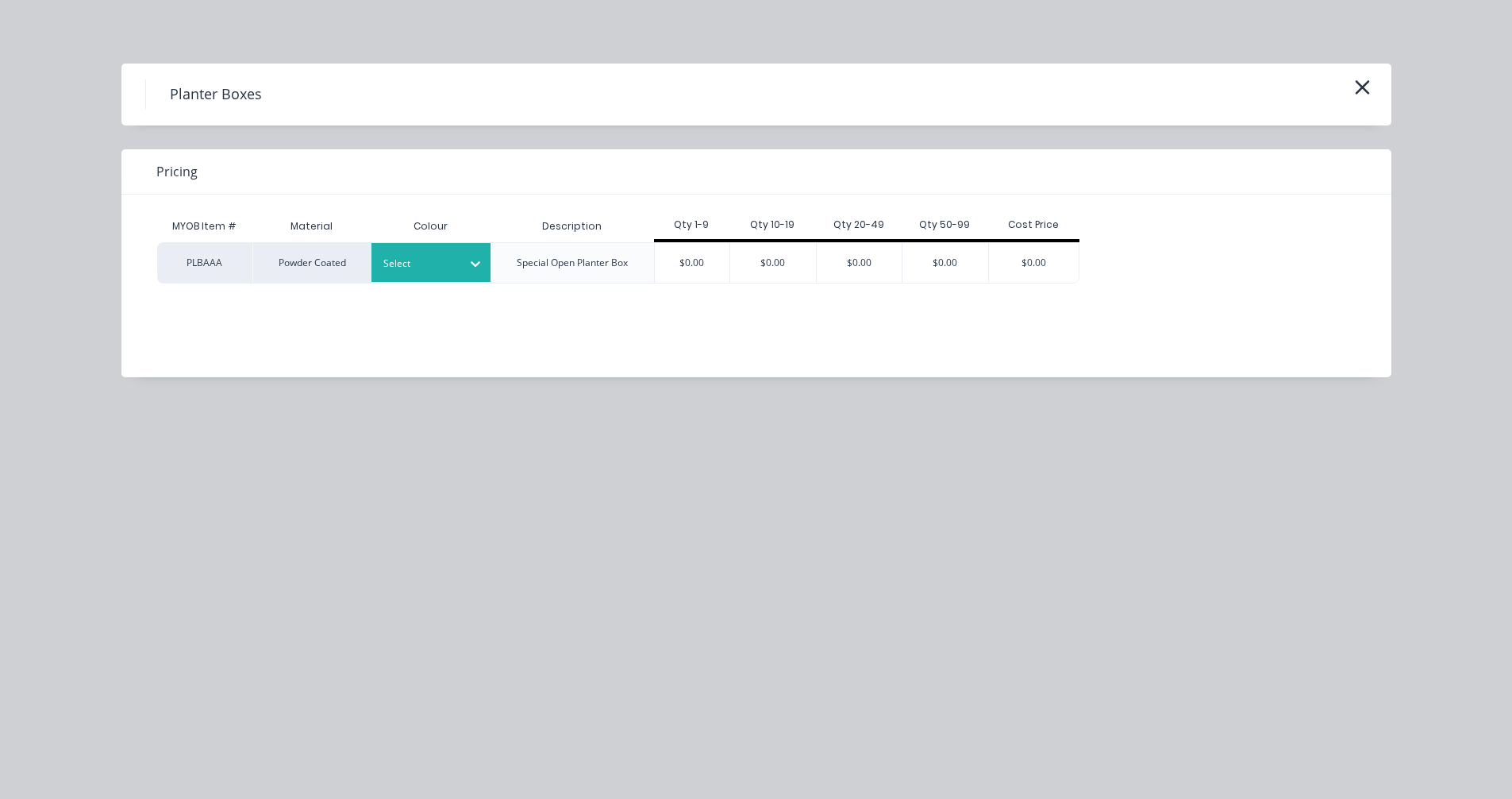
click at [416, 271] on div at bounding box center [418, 263] width 72 height 18
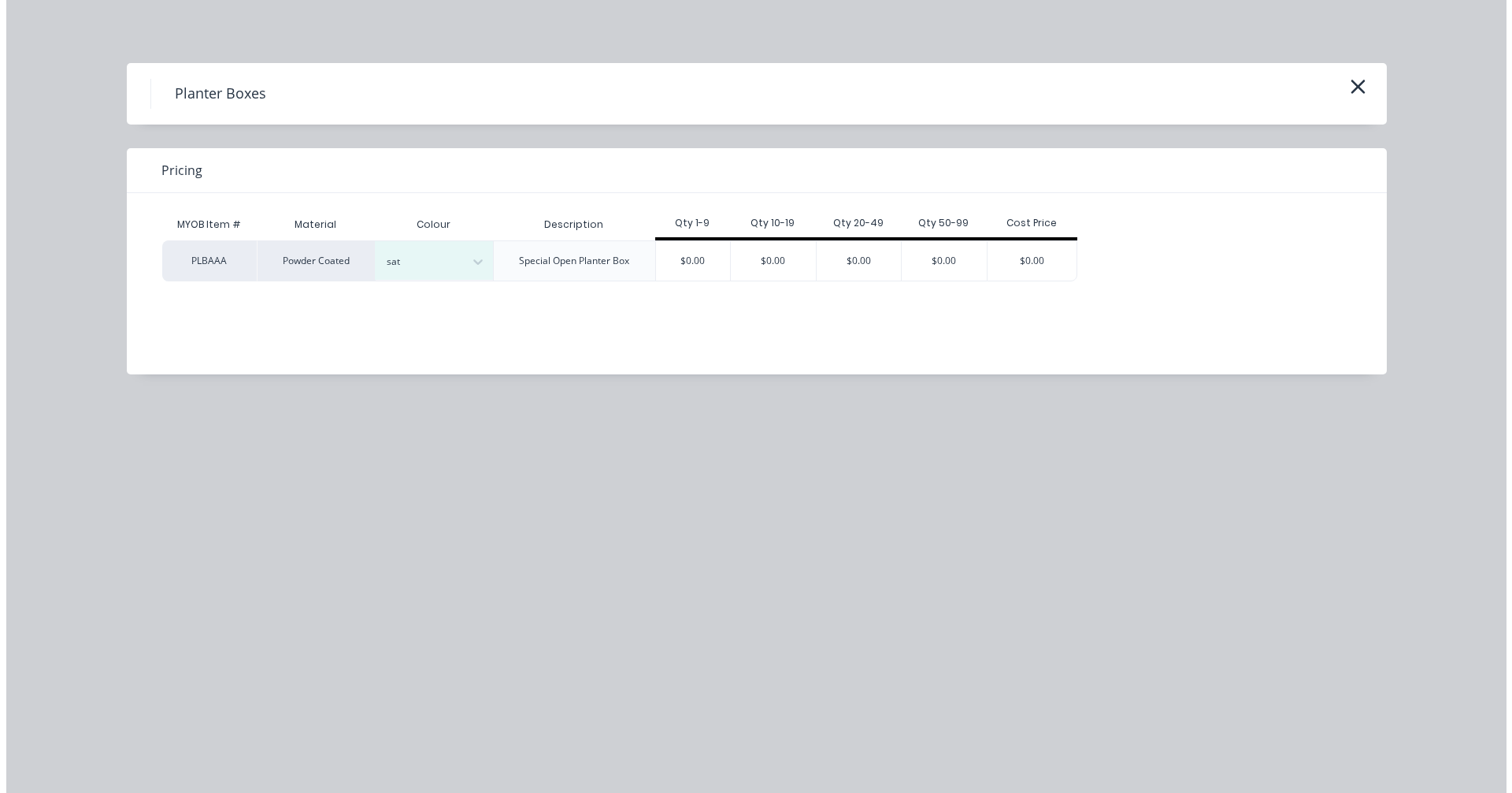
scroll to position [394, 0]
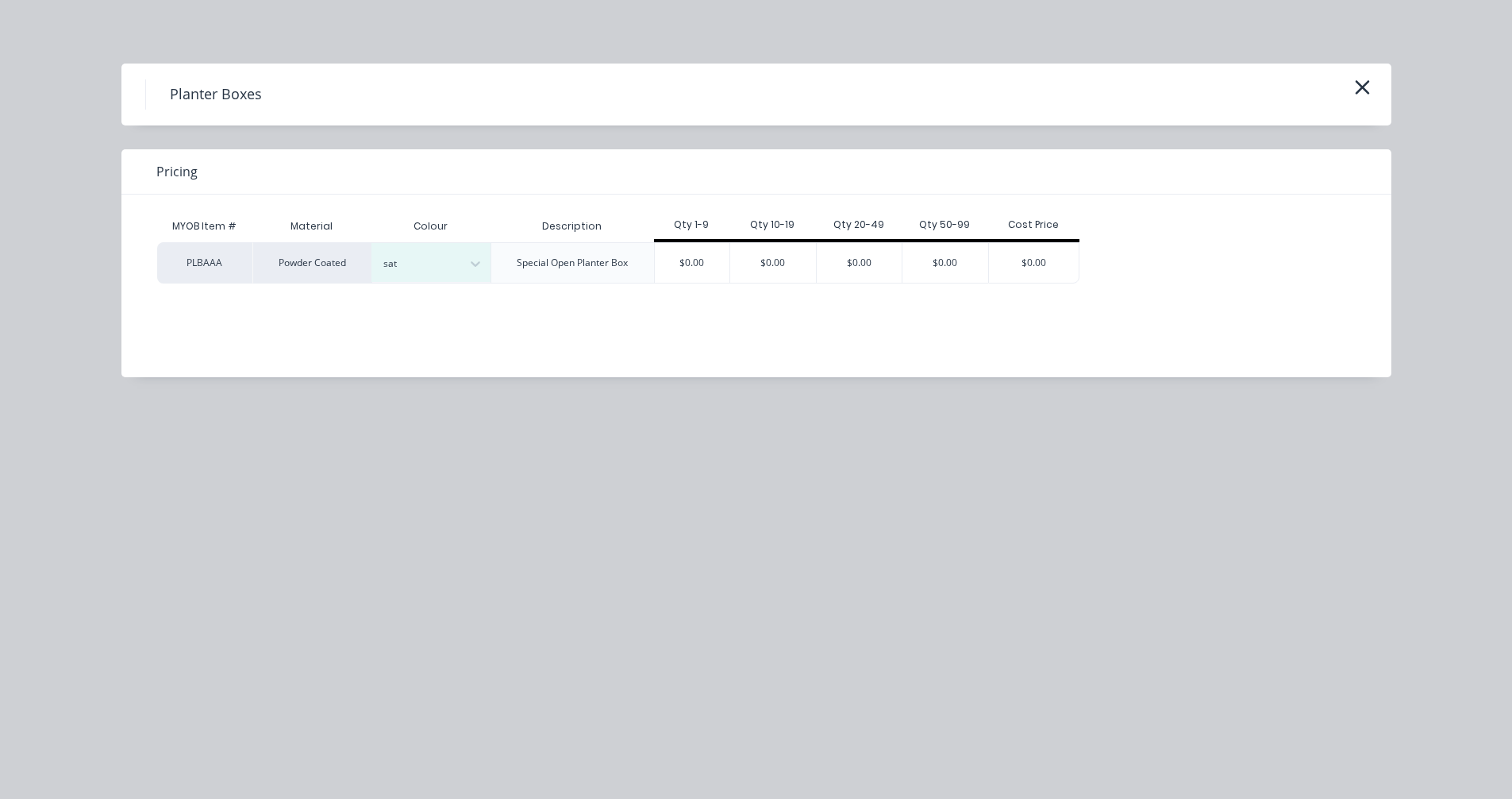
click at [198, 580] on div "Satin Black" at bounding box center [99, 595] width 198 height 30
click at [690, 274] on div "$0.00" at bounding box center [692, 262] width 75 height 40
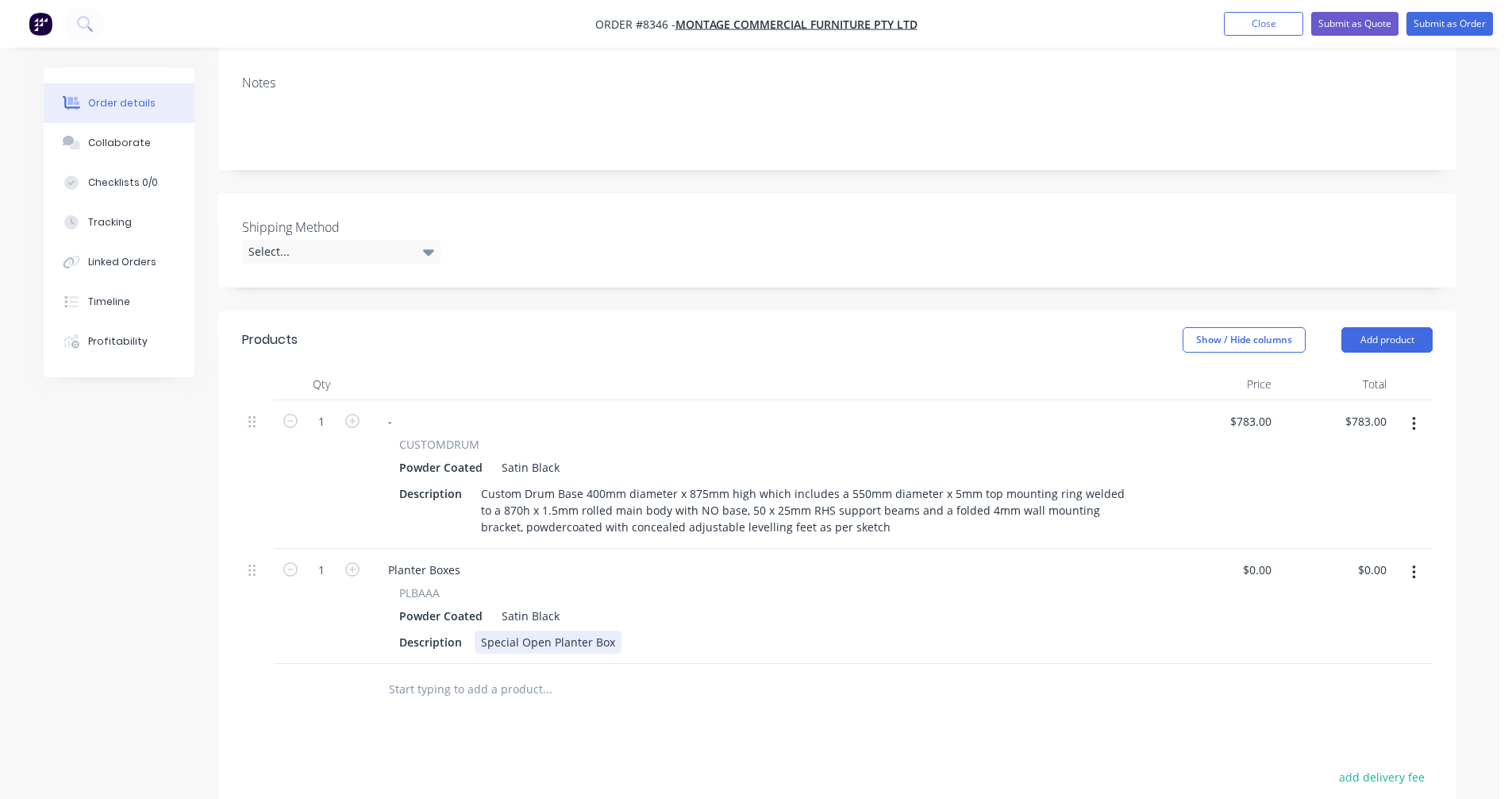
click at [584, 630] on div "Special Open Planter Box" at bounding box center [548, 641] width 147 height 23
drag, startPoint x: 613, startPoint y: 572, endPoint x: 457, endPoint y: 574, distance: 156.0
click at [457, 630] on div "Description Special Open Planter Box" at bounding box center [763, 641] width 740 height 23
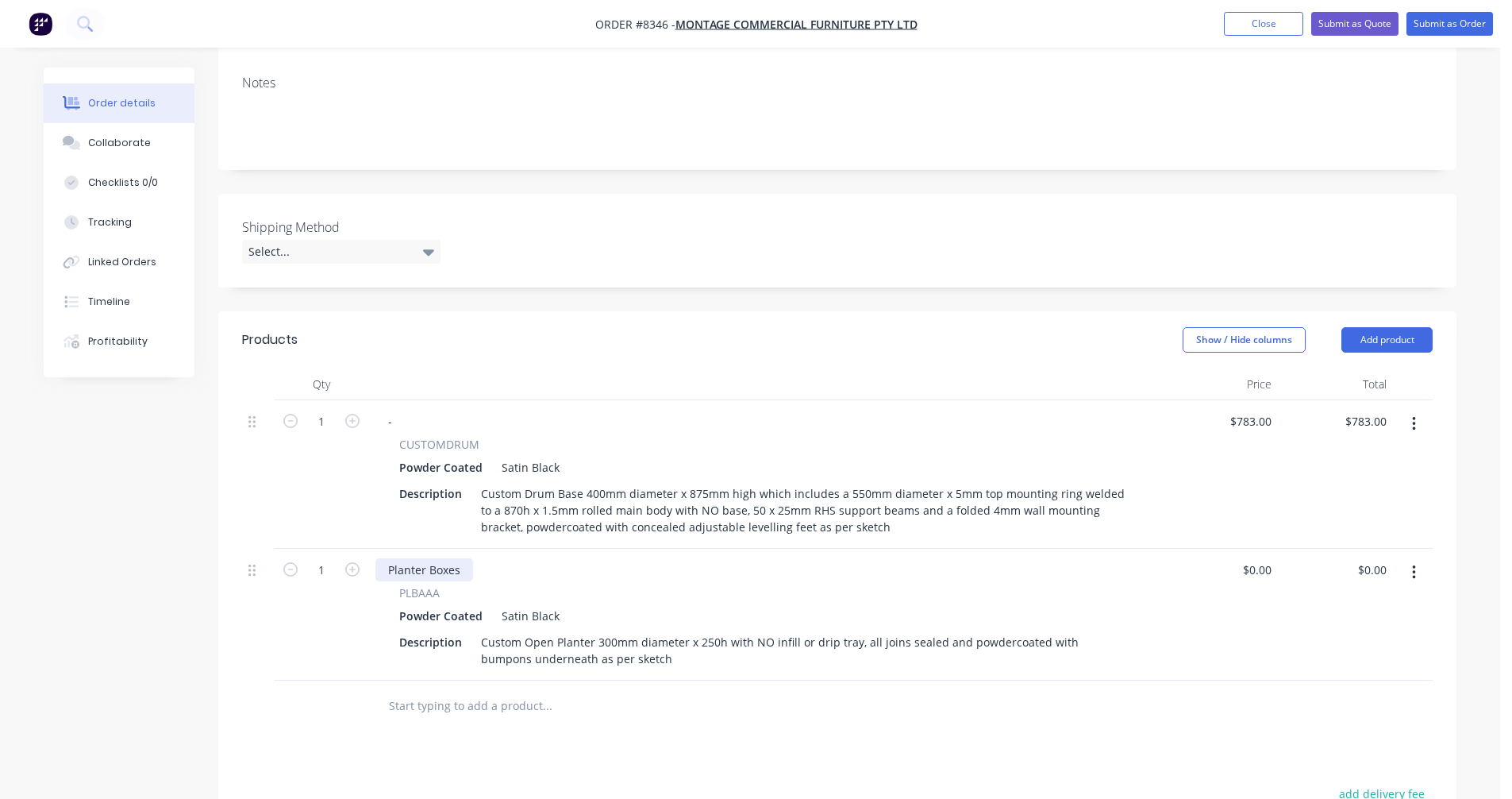
click at [410, 558] on div "Planter Boxes" at bounding box center [424, 569] width 98 height 23
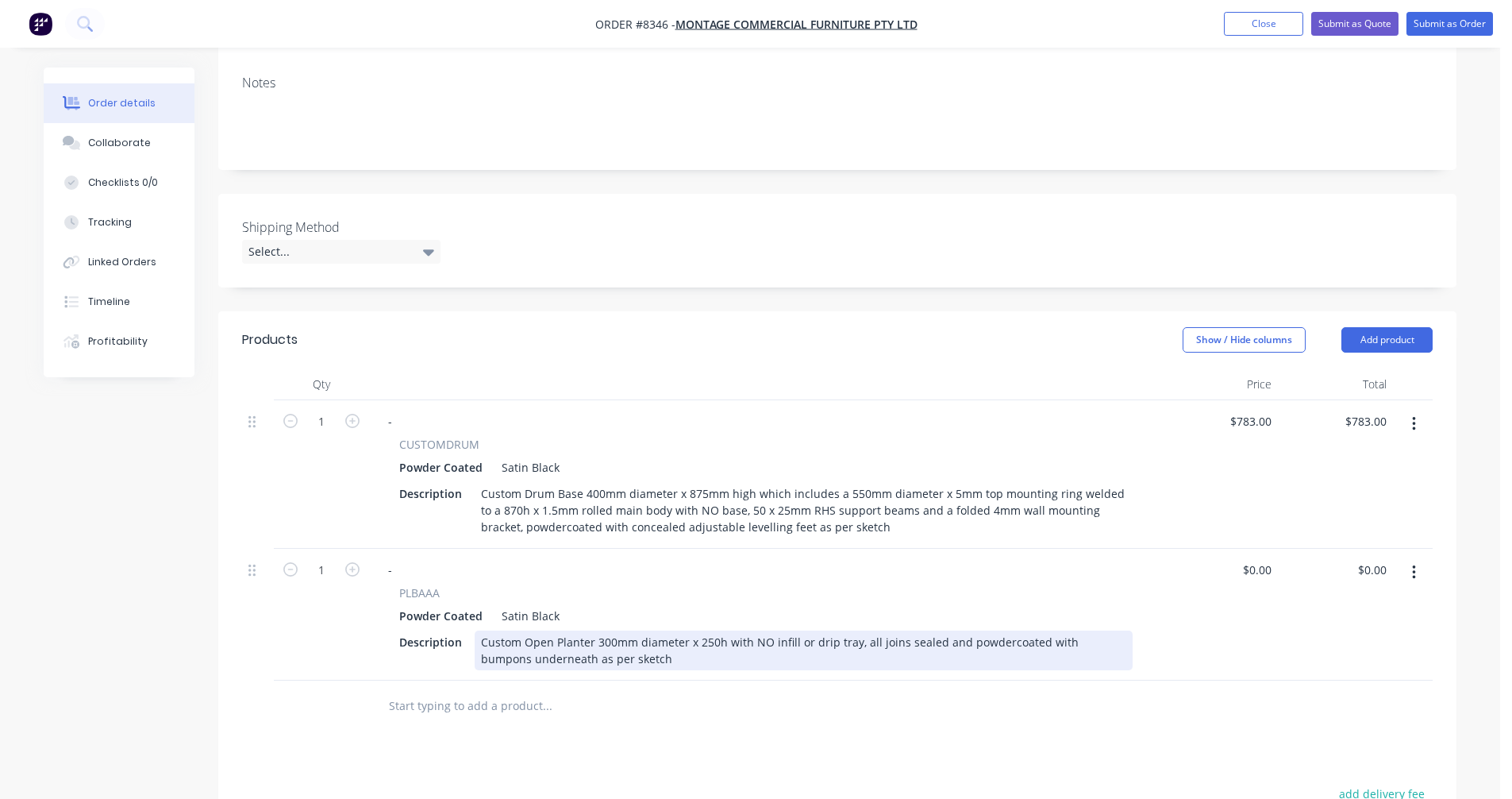
click at [745, 630] on div "Custom Open Planter 300mm diameter x 250h with NO infill or drip tray, all join…" at bounding box center [804, 650] width 658 height 40
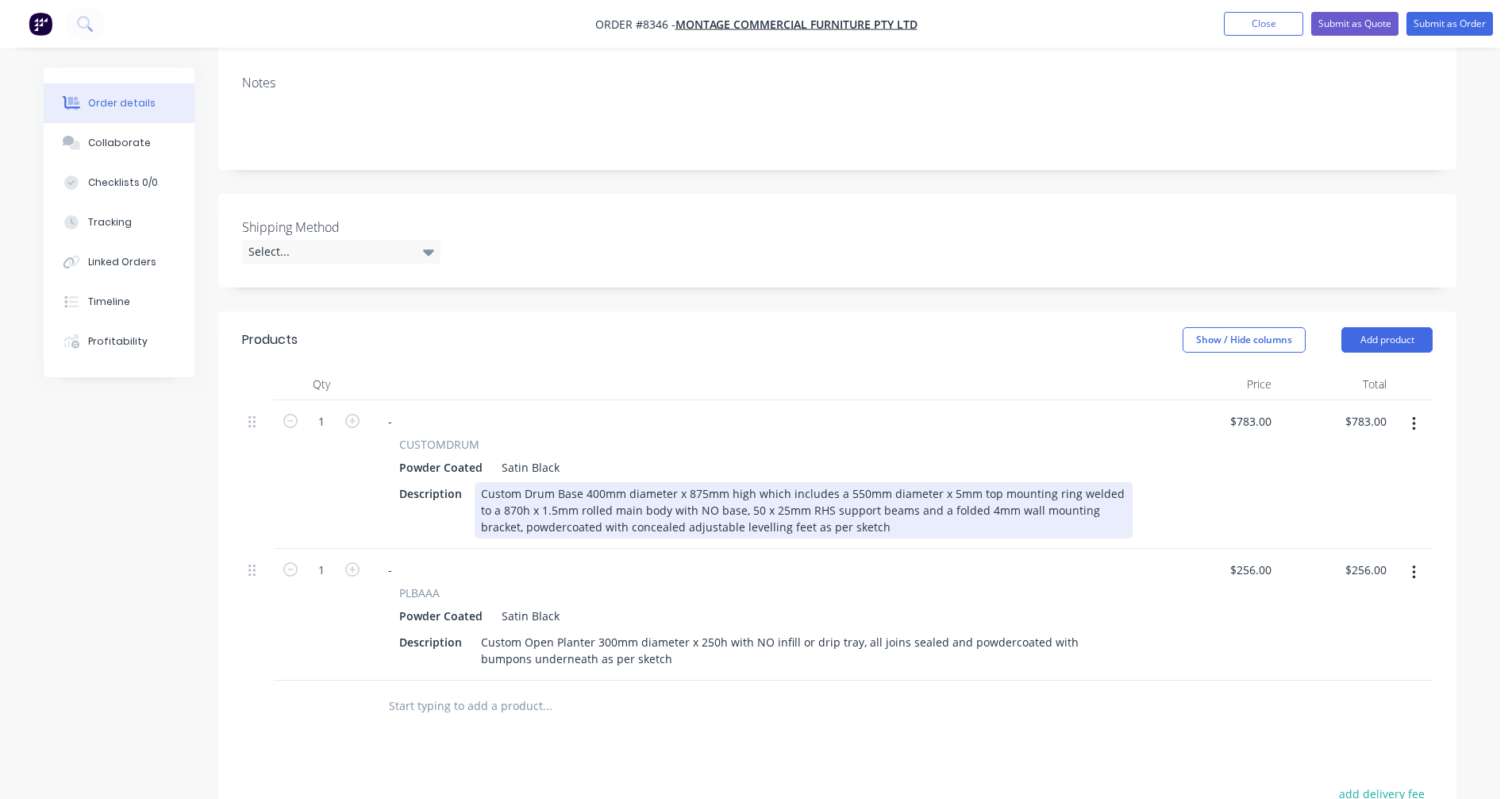
click at [965, 482] on div "Custom Drum Base 400mm diameter x 875mm high which includes a 550mm diameter x …" at bounding box center [804, 510] width 658 height 57
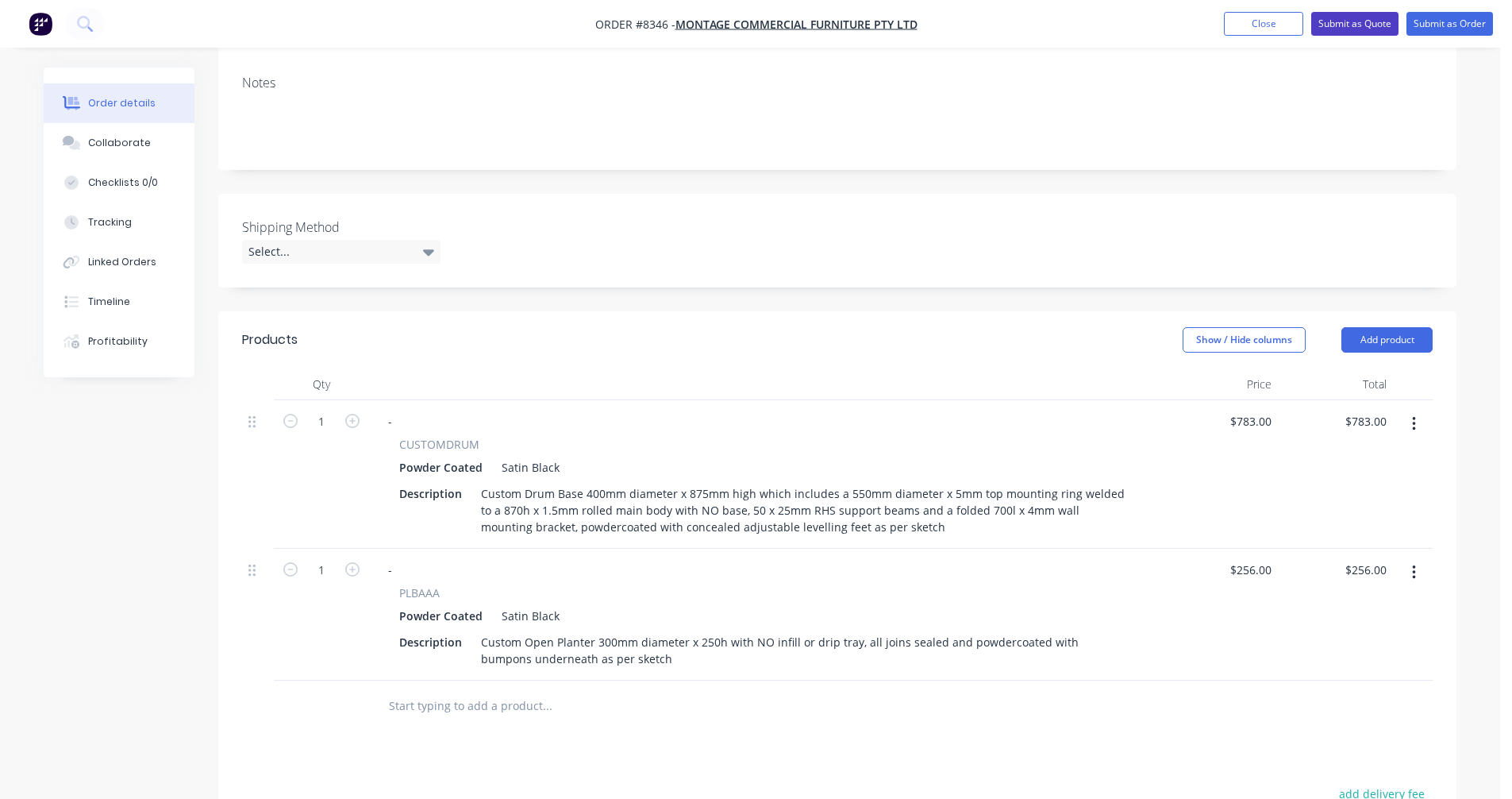
click at [1359, 20] on button "Submit as Quote" at bounding box center [1354, 24] width 87 height 24
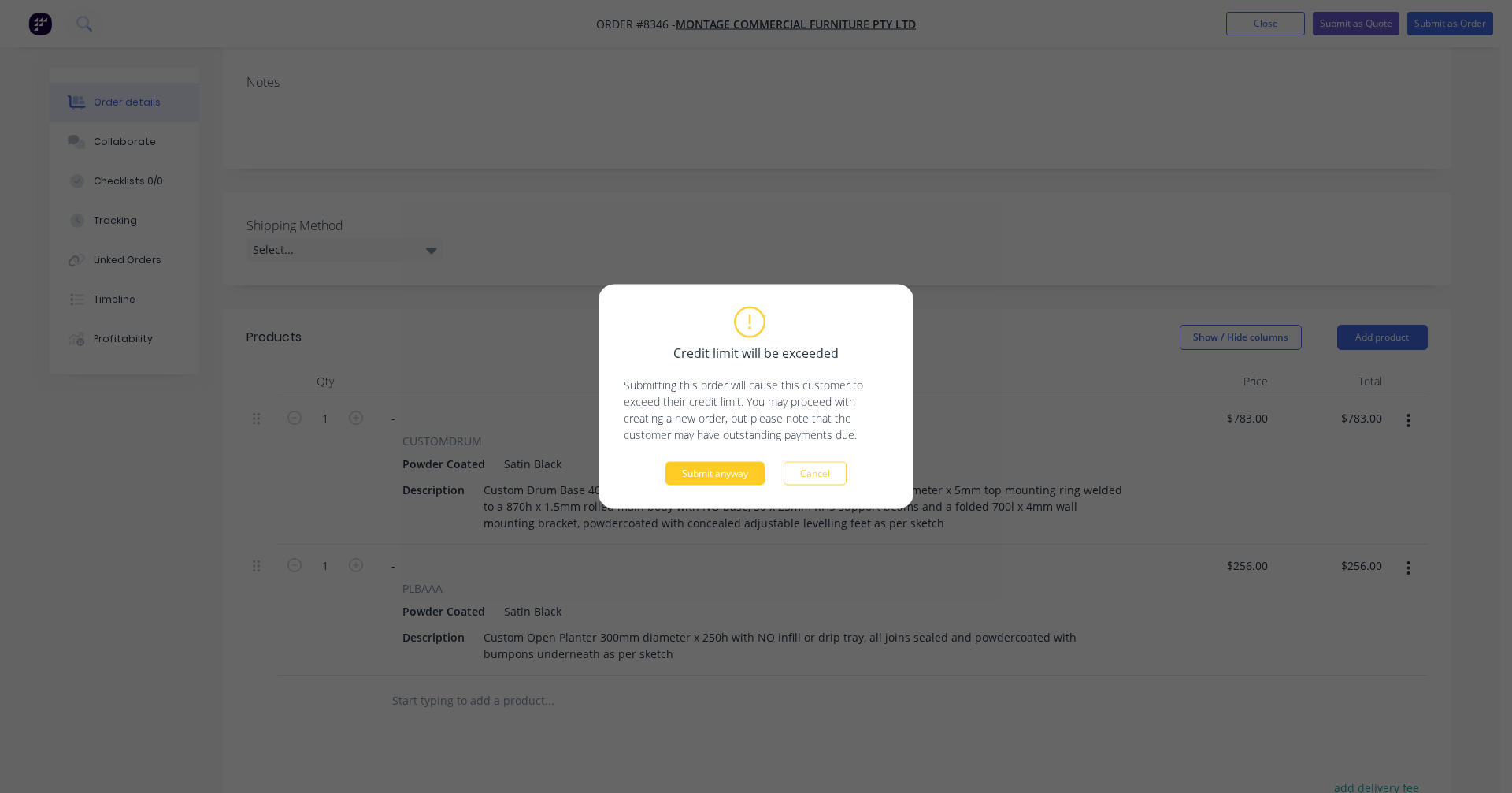
click at [717, 473] on button "Submit anyway" at bounding box center [715, 473] width 100 height 23
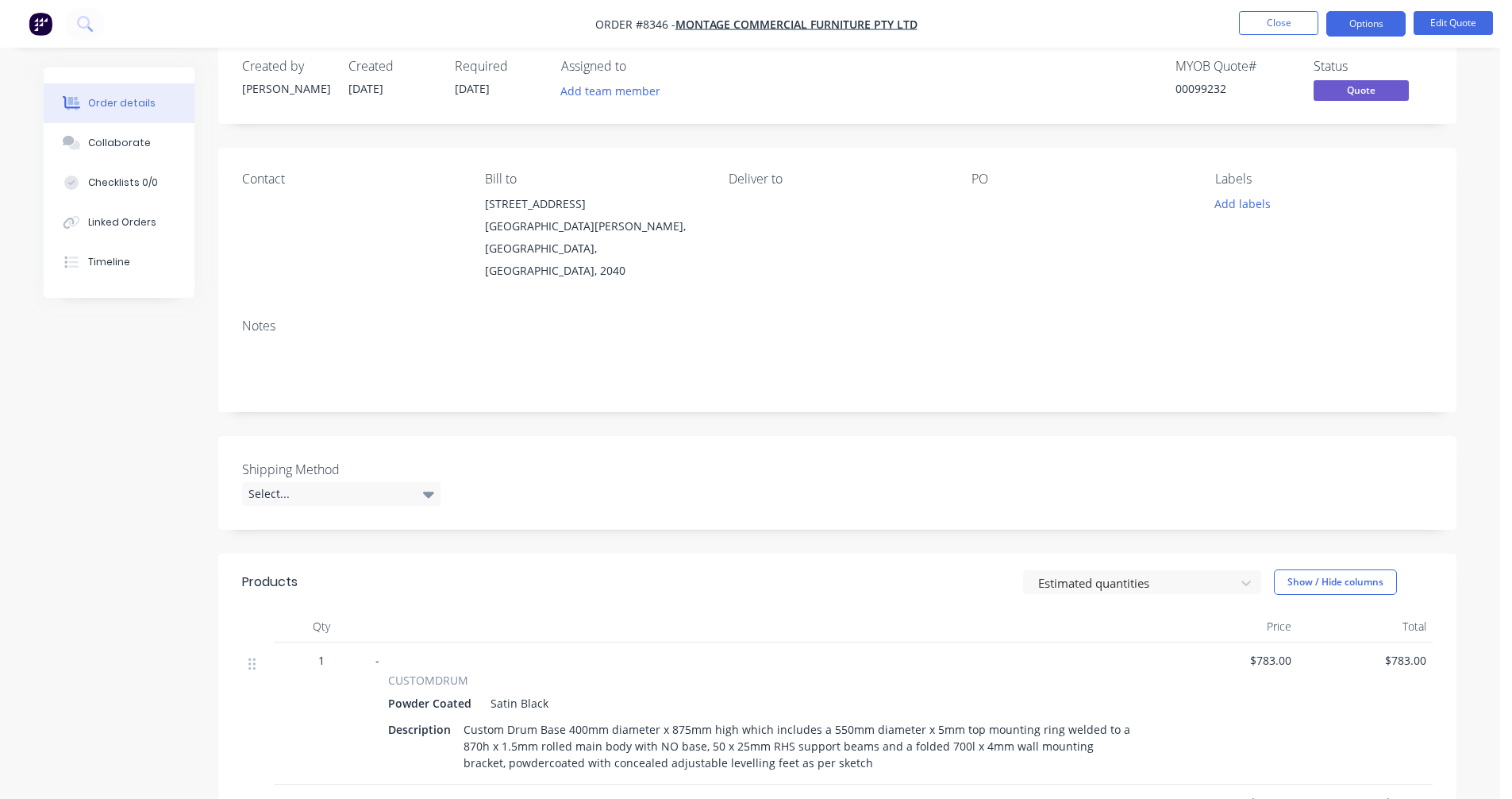
scroll to position [0, 0]
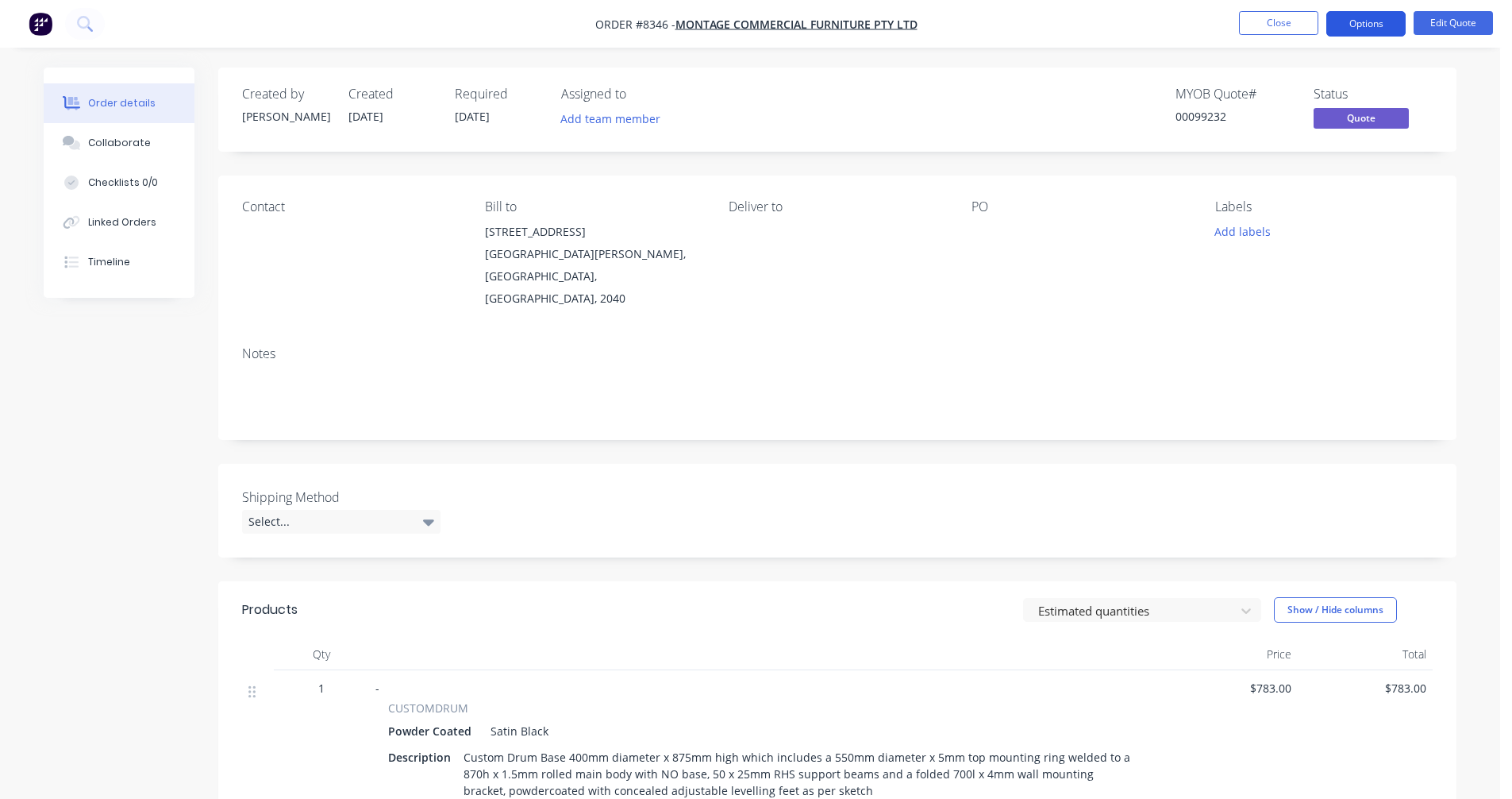
click at [1385, 15] on button "Options" at bounding box center [1366, 24] width 79 height 25
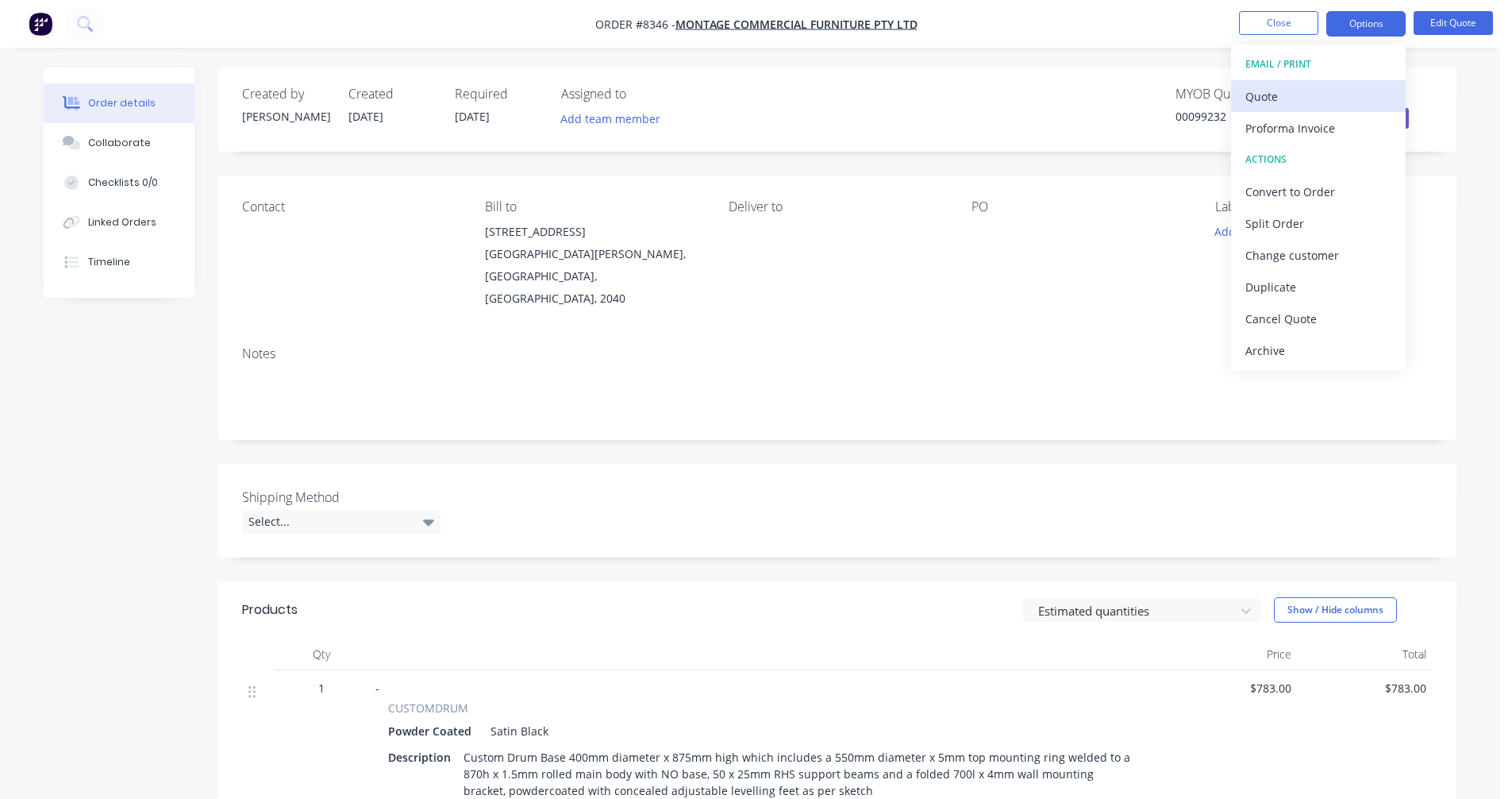
click at [1306, 91] on div "Quote" at bounding box center [1318, 96] width 146 height 23
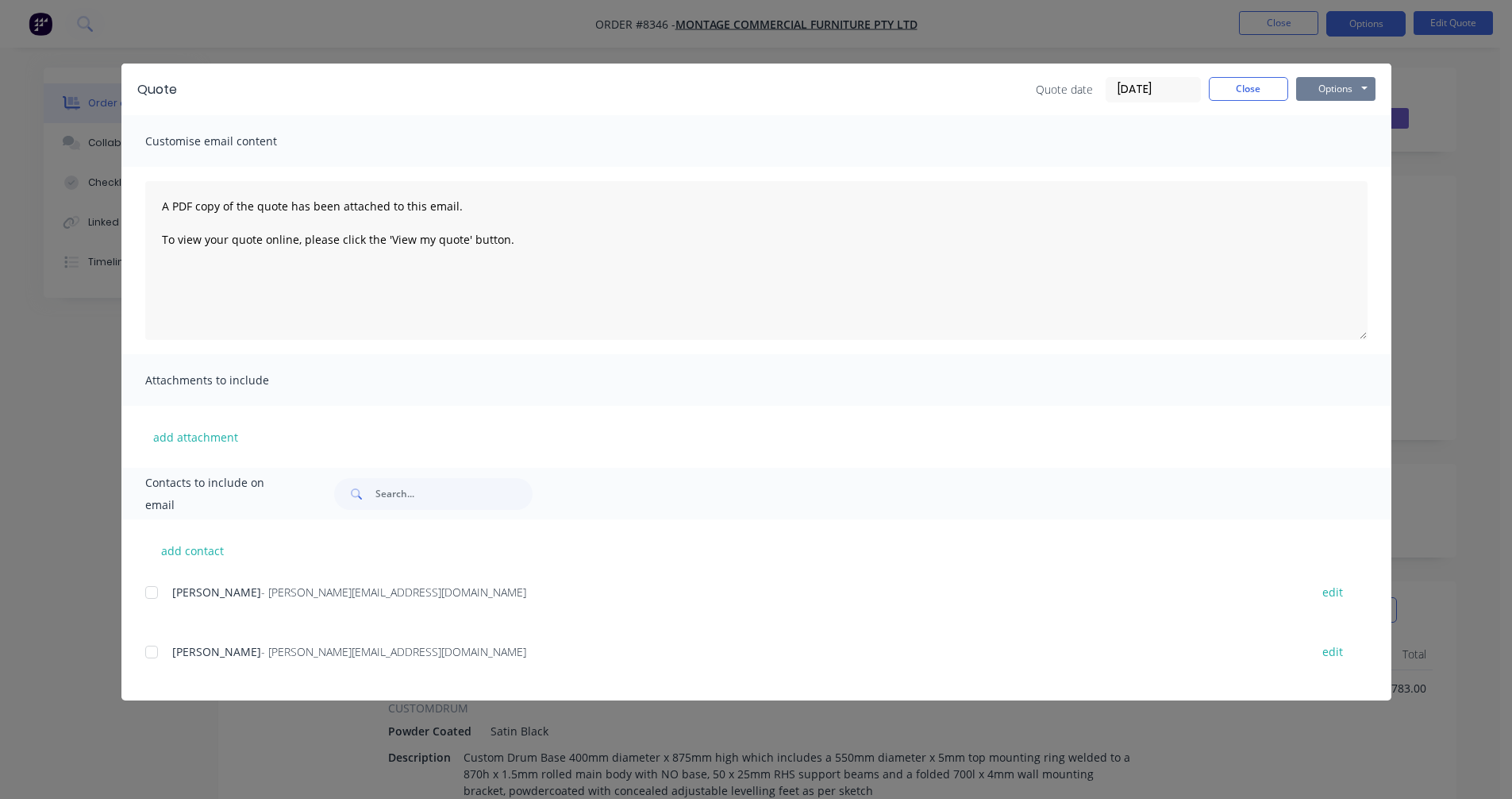
click at [1336, 87] on button "Options" at bounding box center [1336, 89] width 79 height 24
click at [1349, 111] on button "Preview" at bounding box center [1347, 116] width 101 height 26
click at [1307, 145] on div "Customise email content" at bounding box center [756, 140] width 1270 height 51
click at [1259, 92] on button "Close" at bounding box center [1249, 89] width 79 height 24
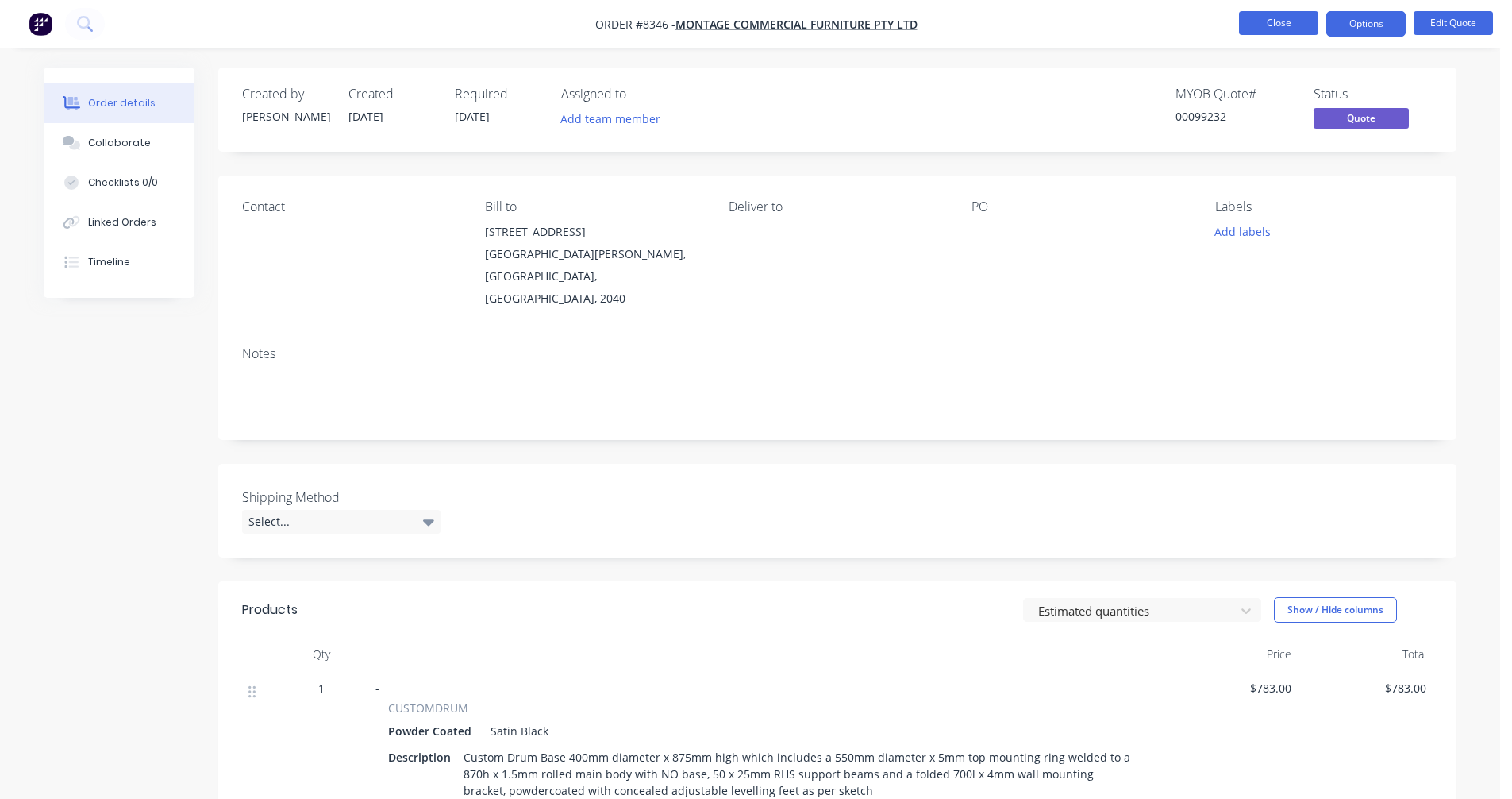
click at [1277, 27] on button "Close" at bounding box center [1279, 23] width 79 height 24
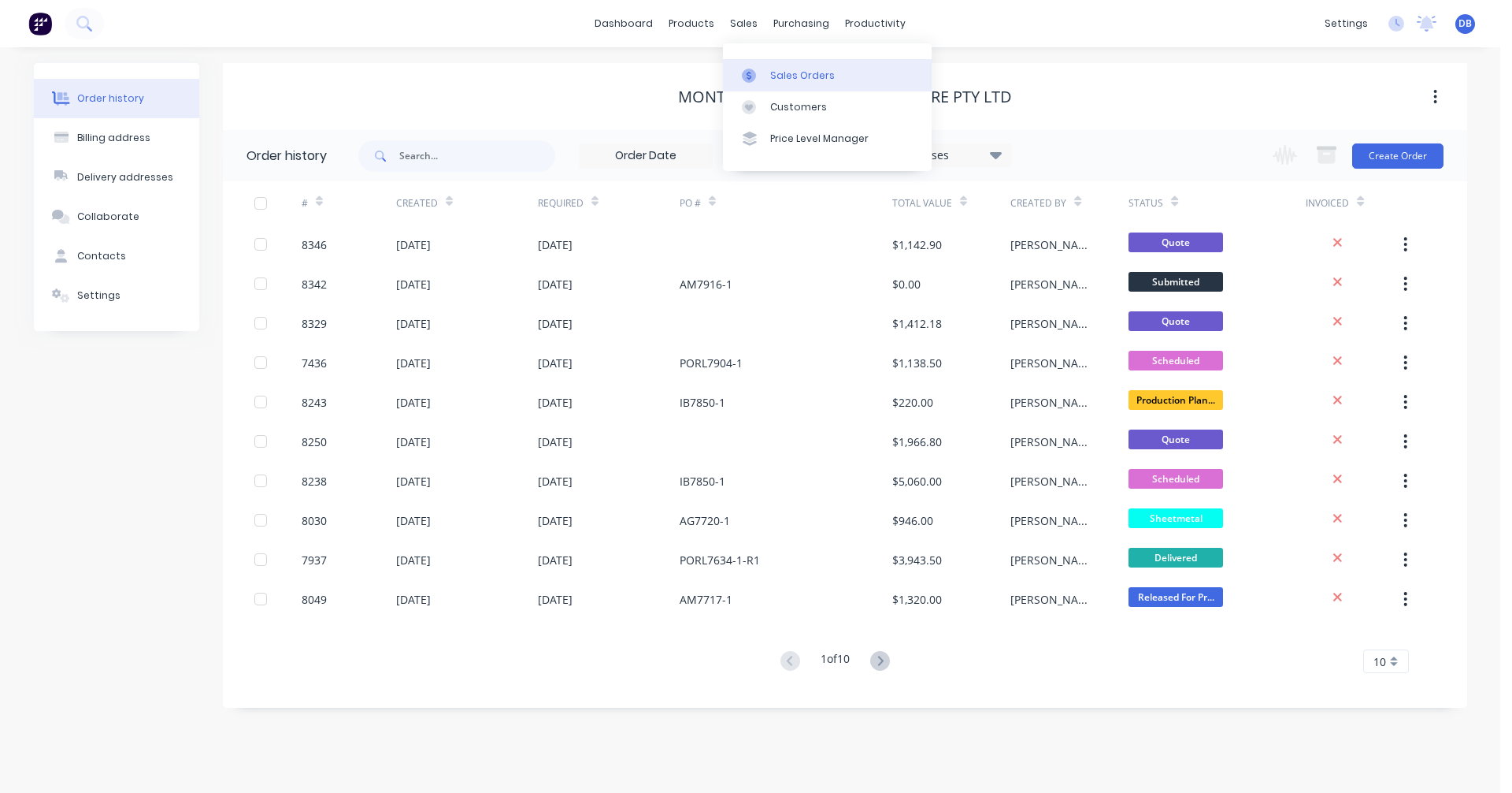
click at [766, 71] on link "Sales Orders" at bounding box center [827, 75] width 208 height 32
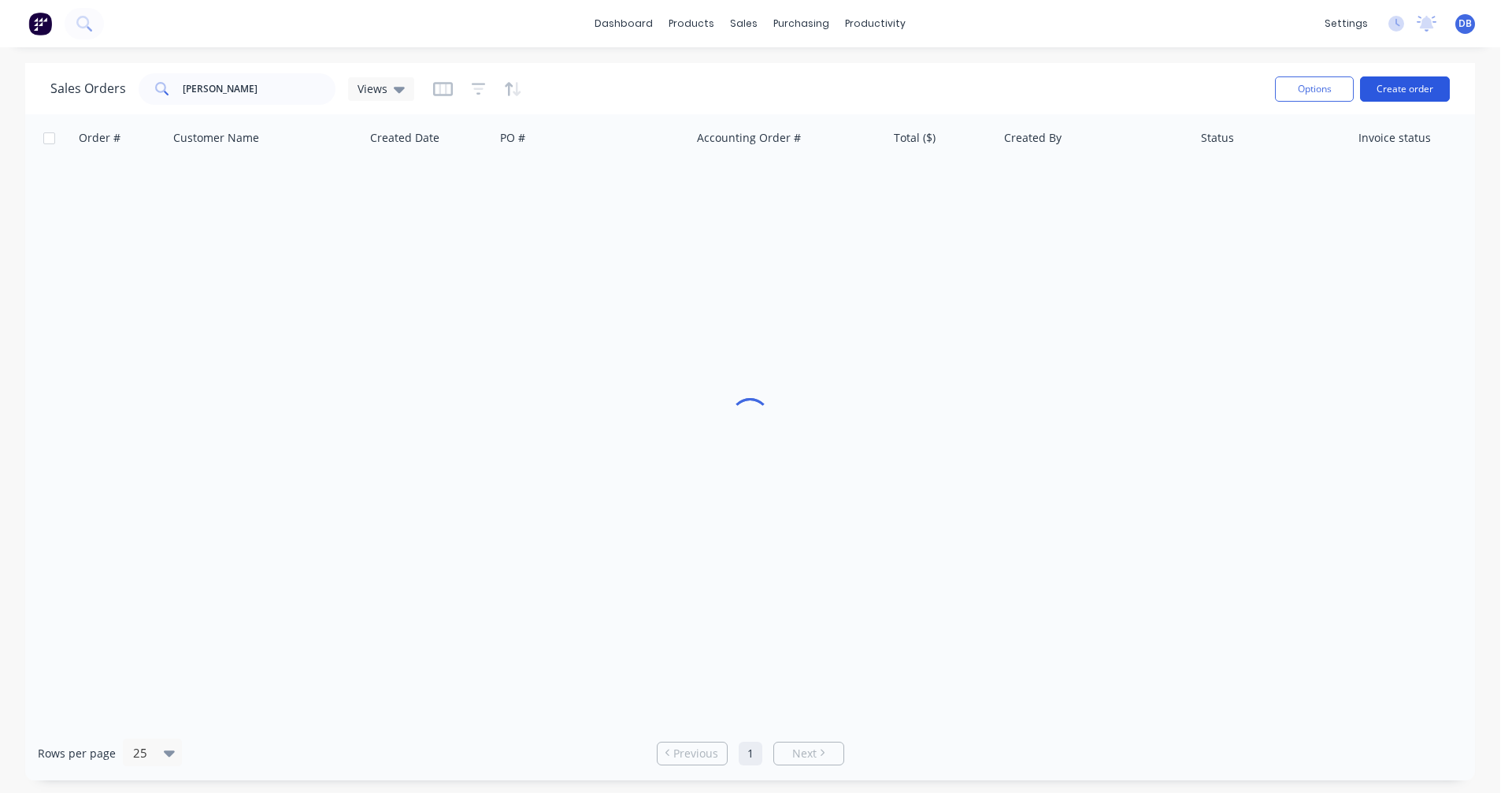
click at [1406, 90] on button "Create order" at bounding box center [1405, 89] width 90 height 25
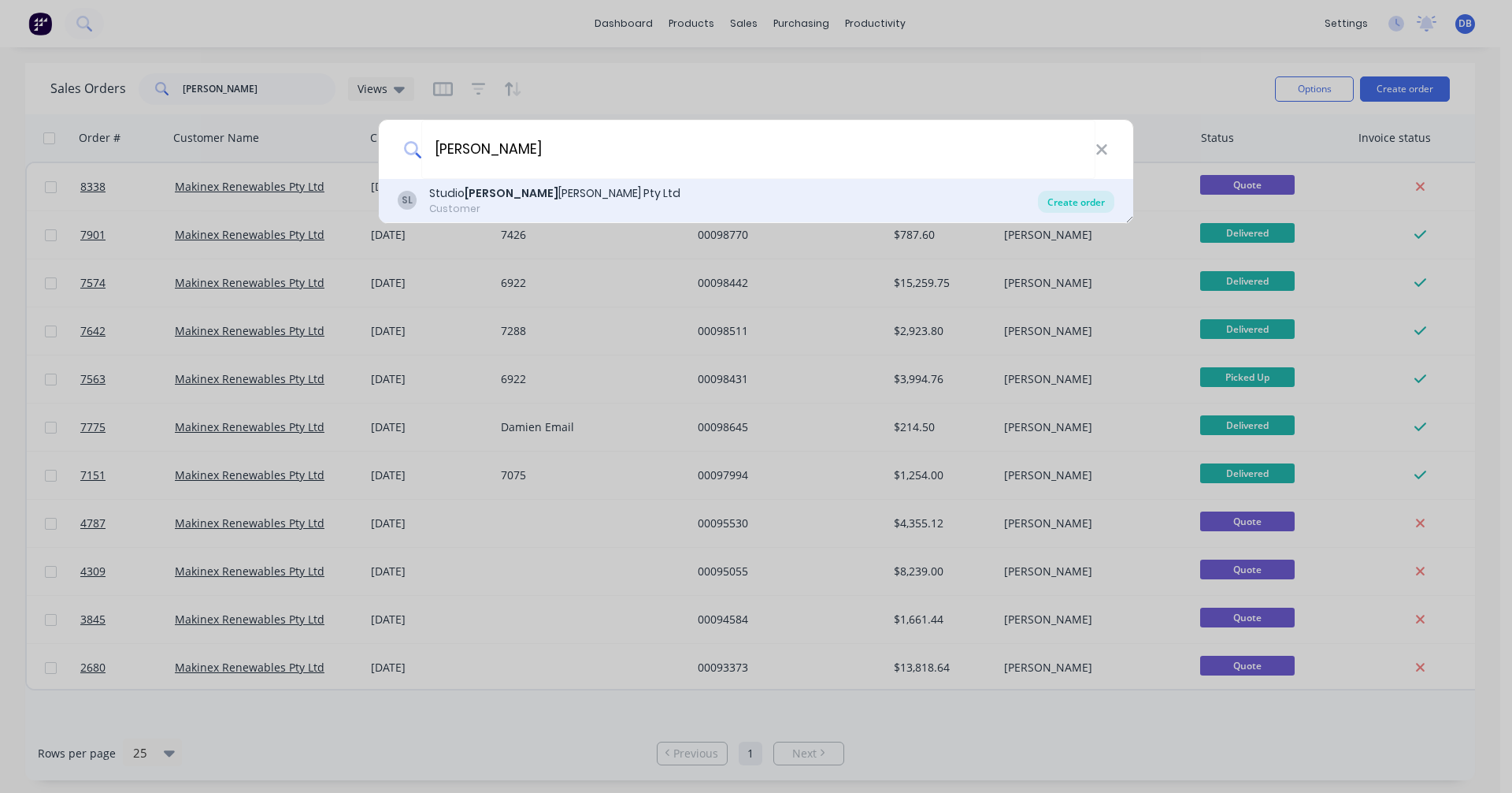
click at [1092, 196] on div "Create order" at bounding box center [1076, 202] width 76 height 22
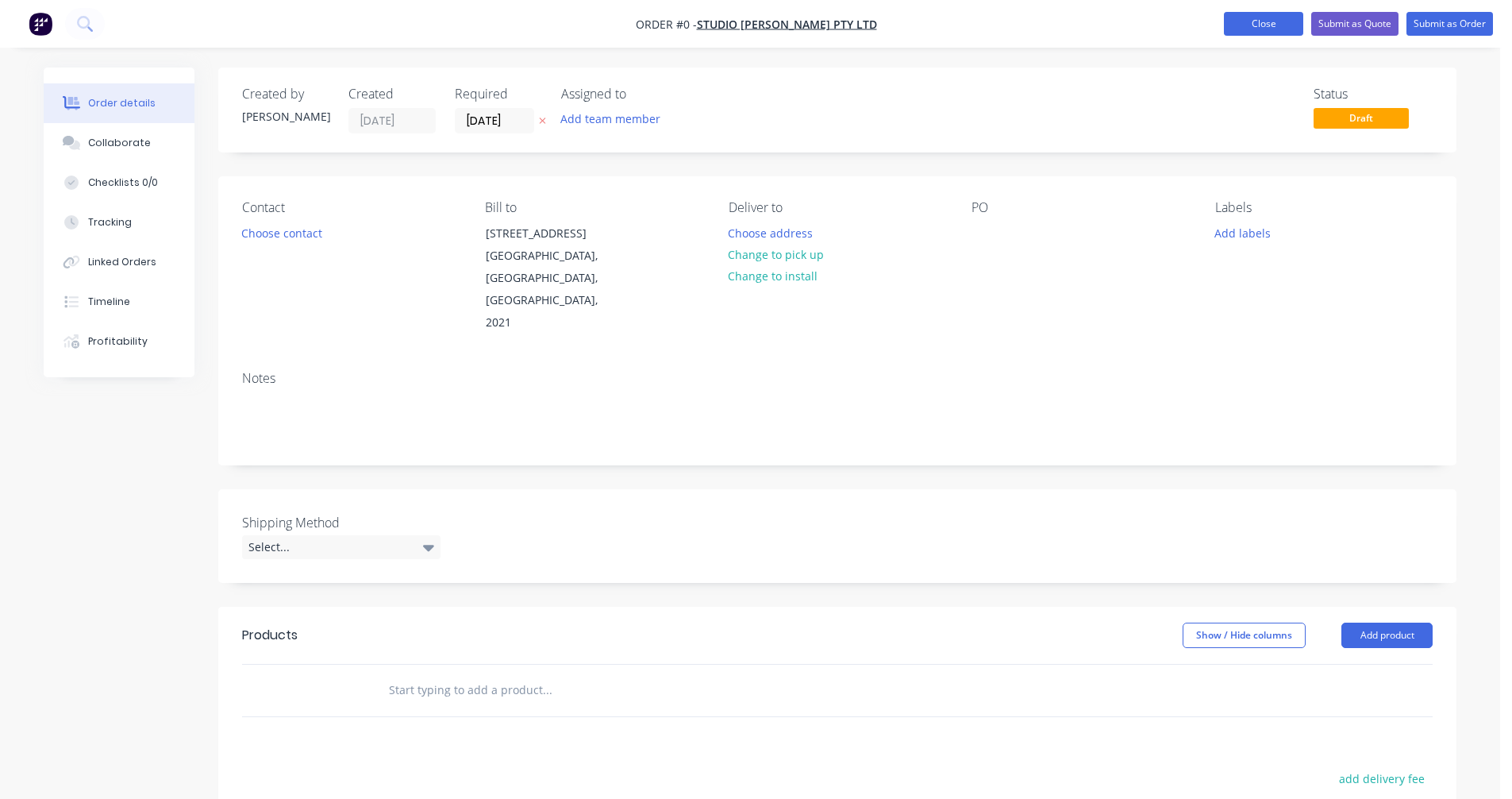
click at [1259, 27] on button "Close" at bounding box center [1264, 24] width 79 height 24
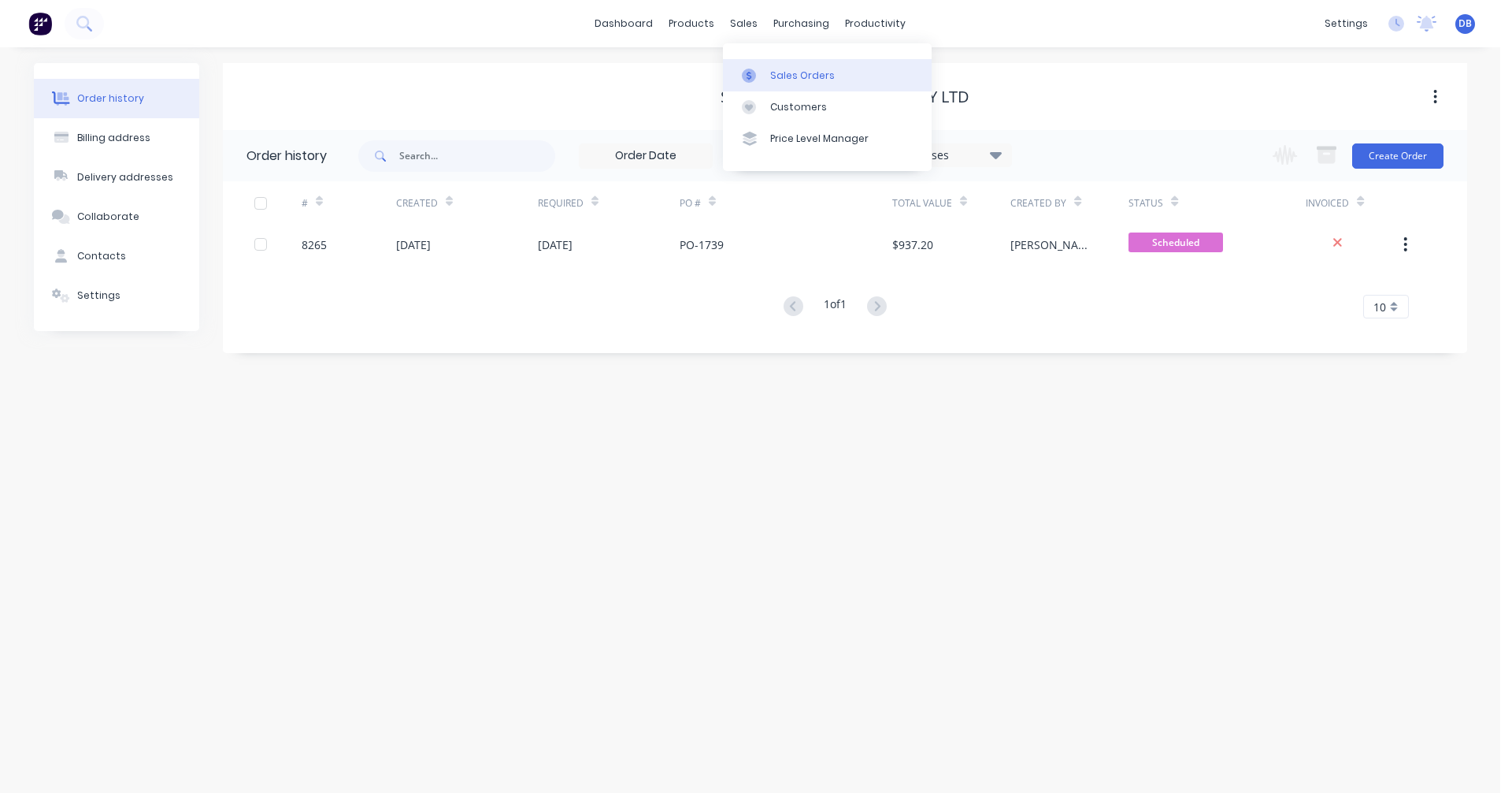
click at [778, 72] on div "Sales Orders" at bounding box center [802, 75] width 64 height 14
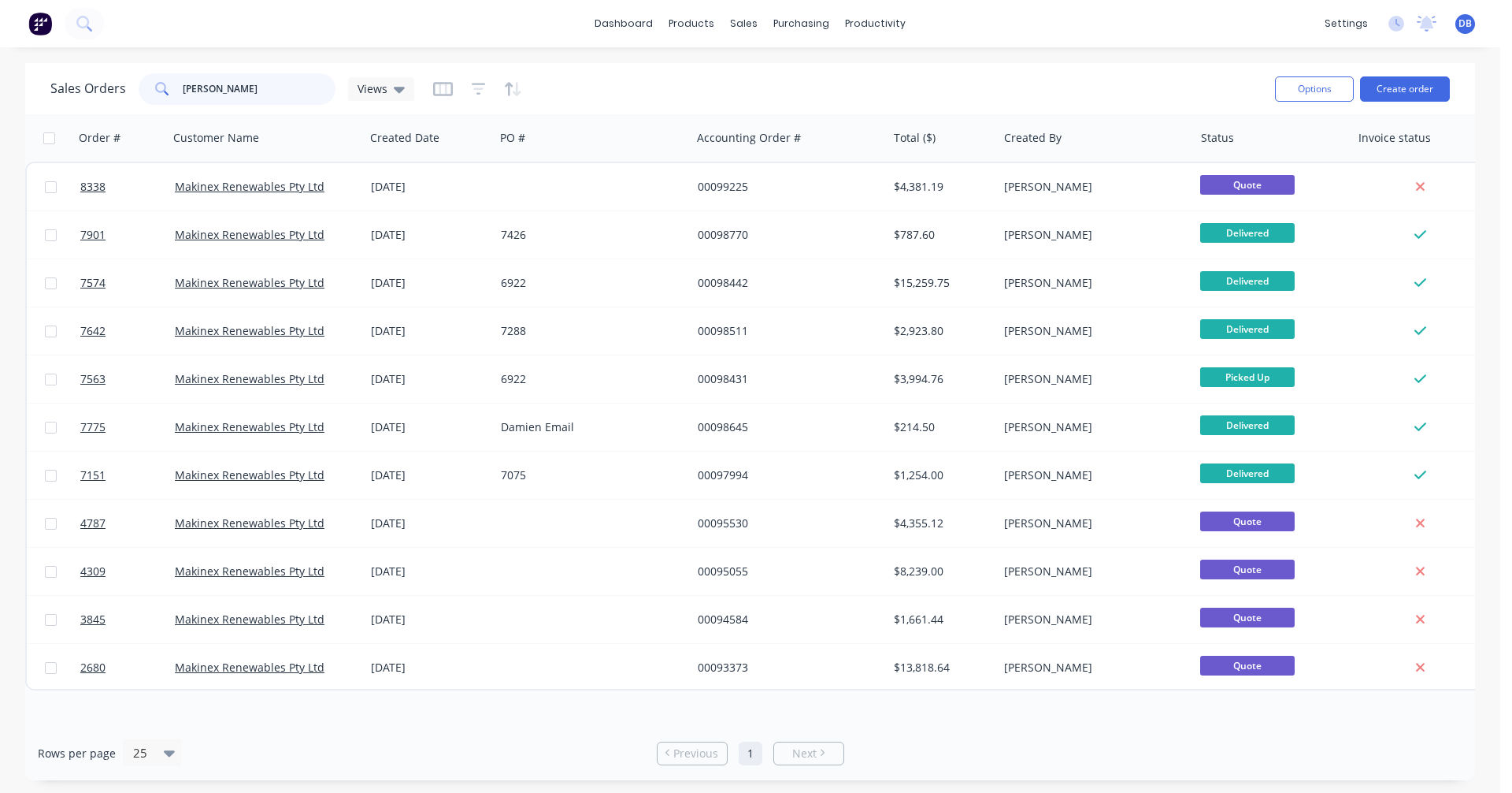
drag, startPoint x: 226, startPoint y: 87, endPoint x: 158, endPoint y: 95, distance: 68.5
click at [158, 95] on div "[PERSON_NAME]" at bounding box center [237, 90] width 197 height 32
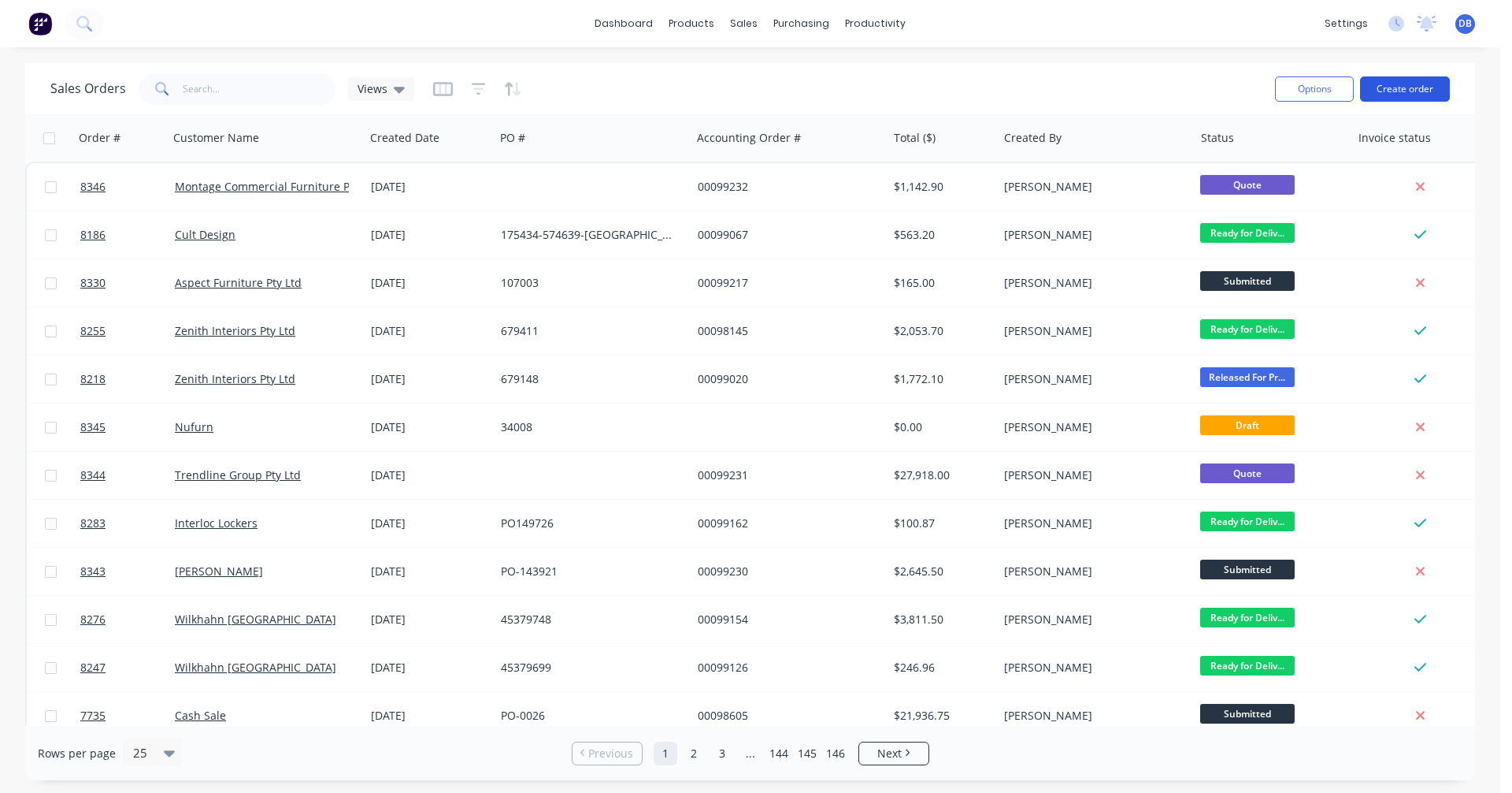
click at [1401, 86] on button "Create order" at bounding box center [1405, 89] width 90 height 25
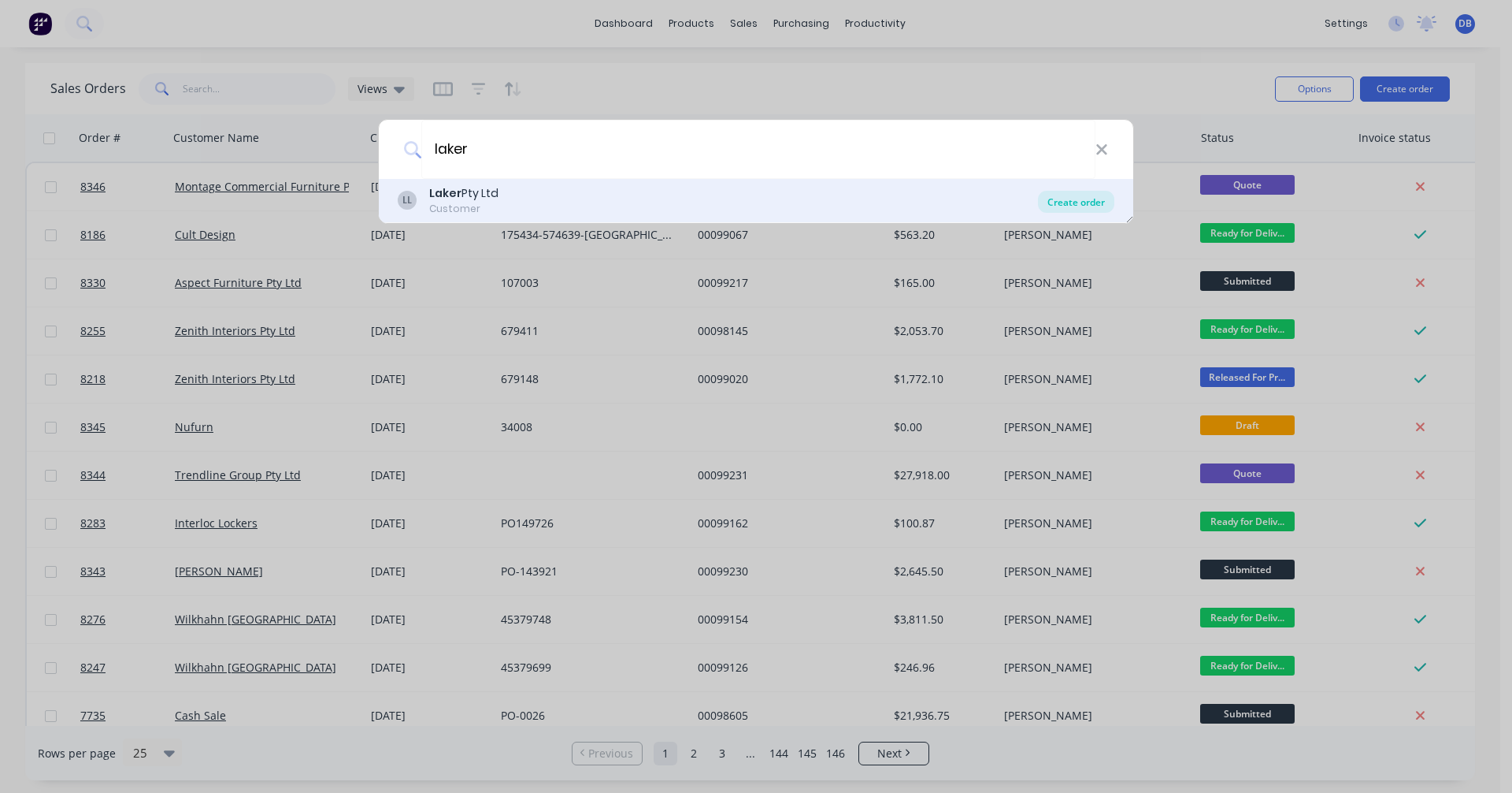
click at [1066, 205] on div "Create order" at bounding box center [1076, 202] width 76 height 22
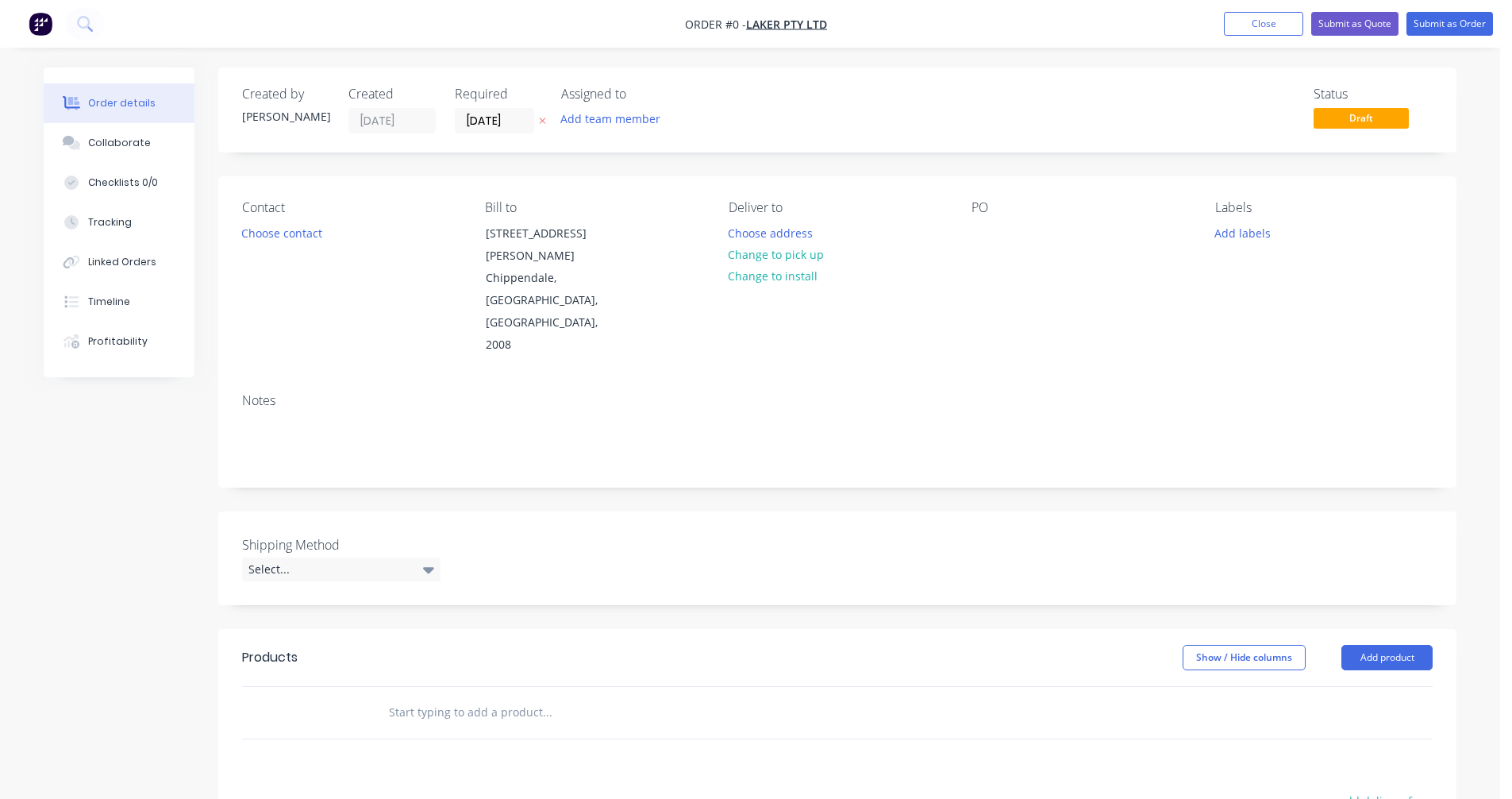
click at [452, 696] on input "text" at bounding box center [547, 712] width 317 height 32
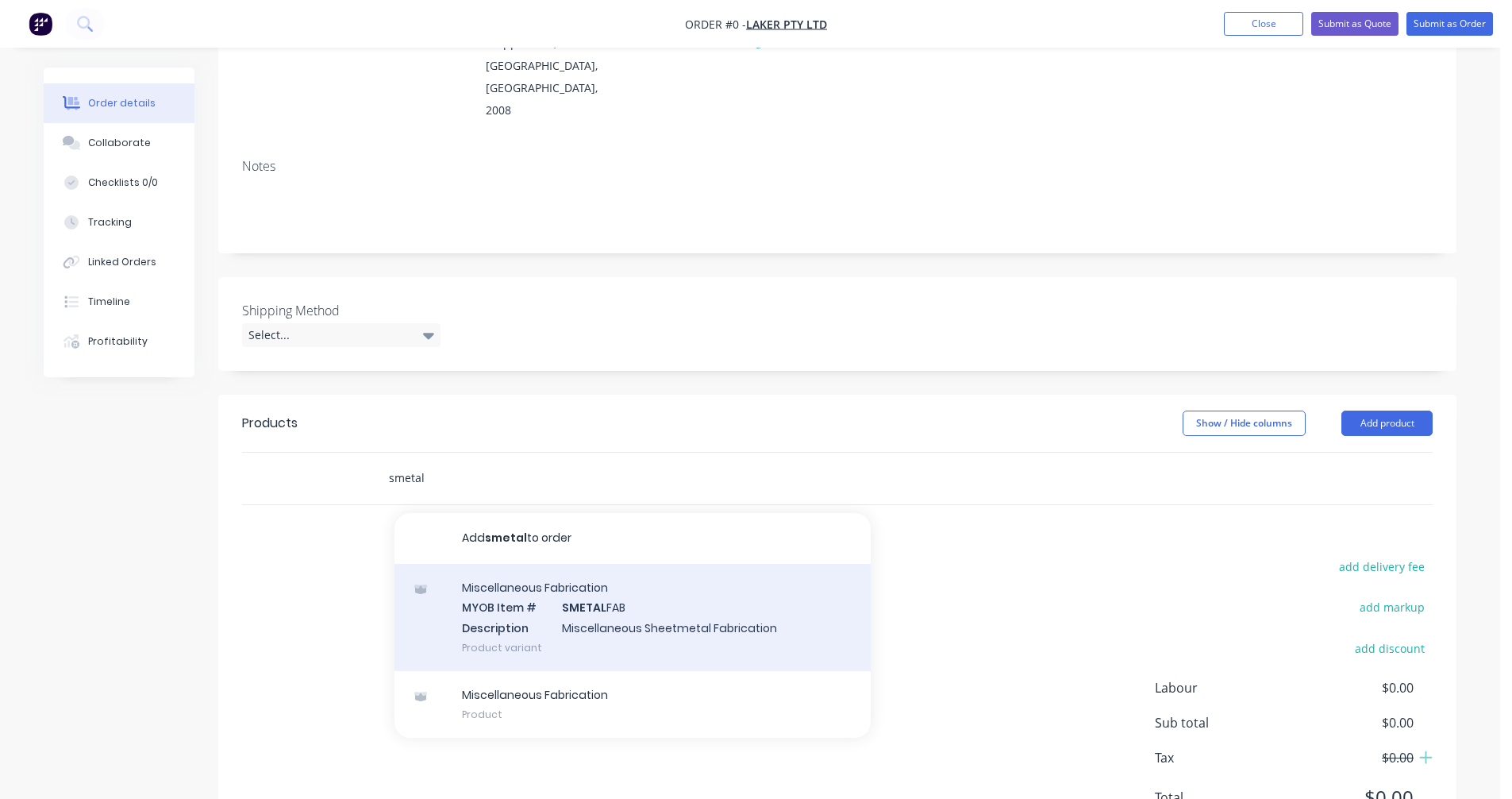
scroll to position [244, 0]
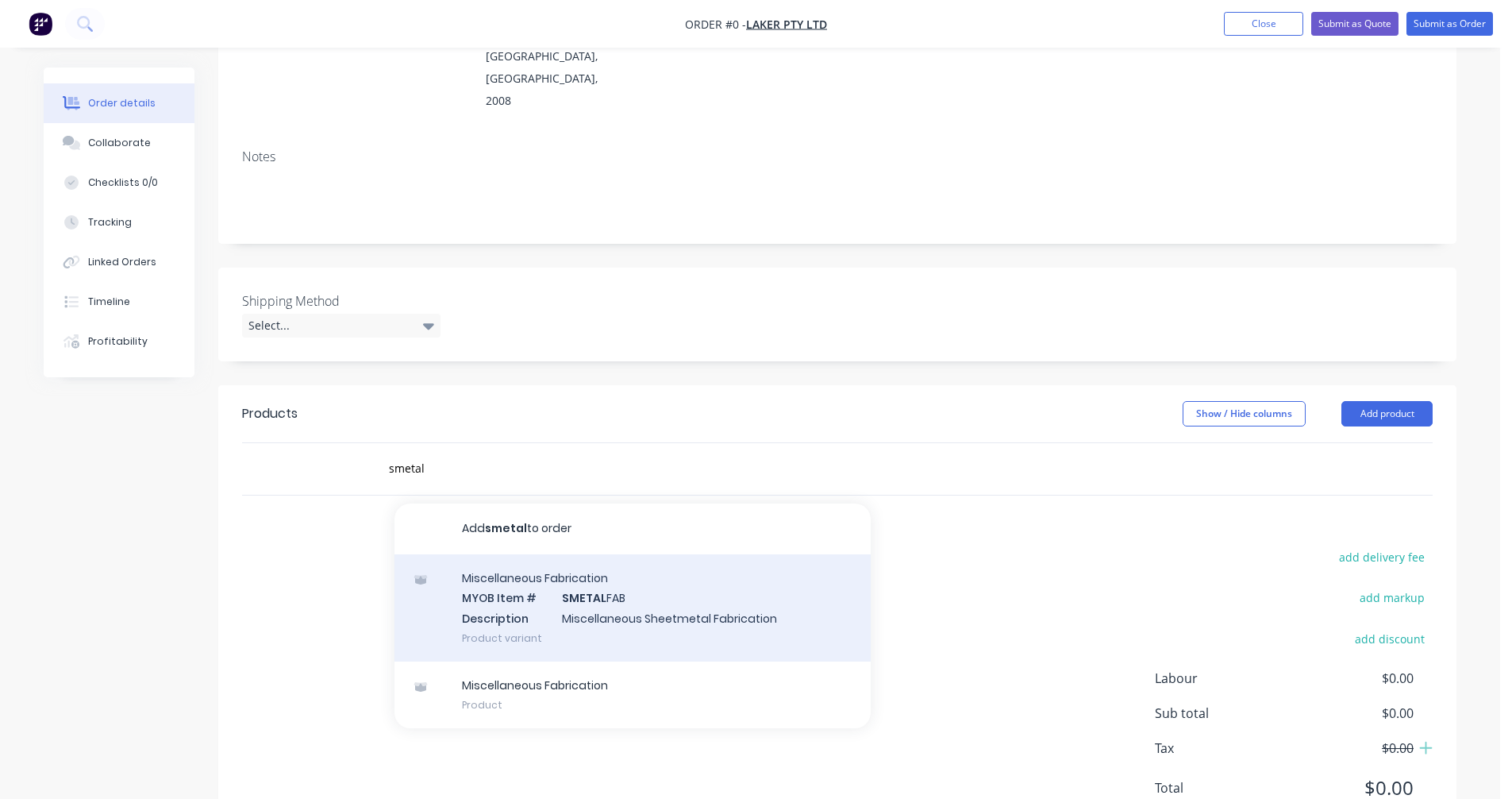
click at [637, 554] on div "Miscellaneous Fabrication MYOB Item # SMETAL FAB Description Miscellaneous Shee…" at bounding box center [633, 607] width 477 height 107
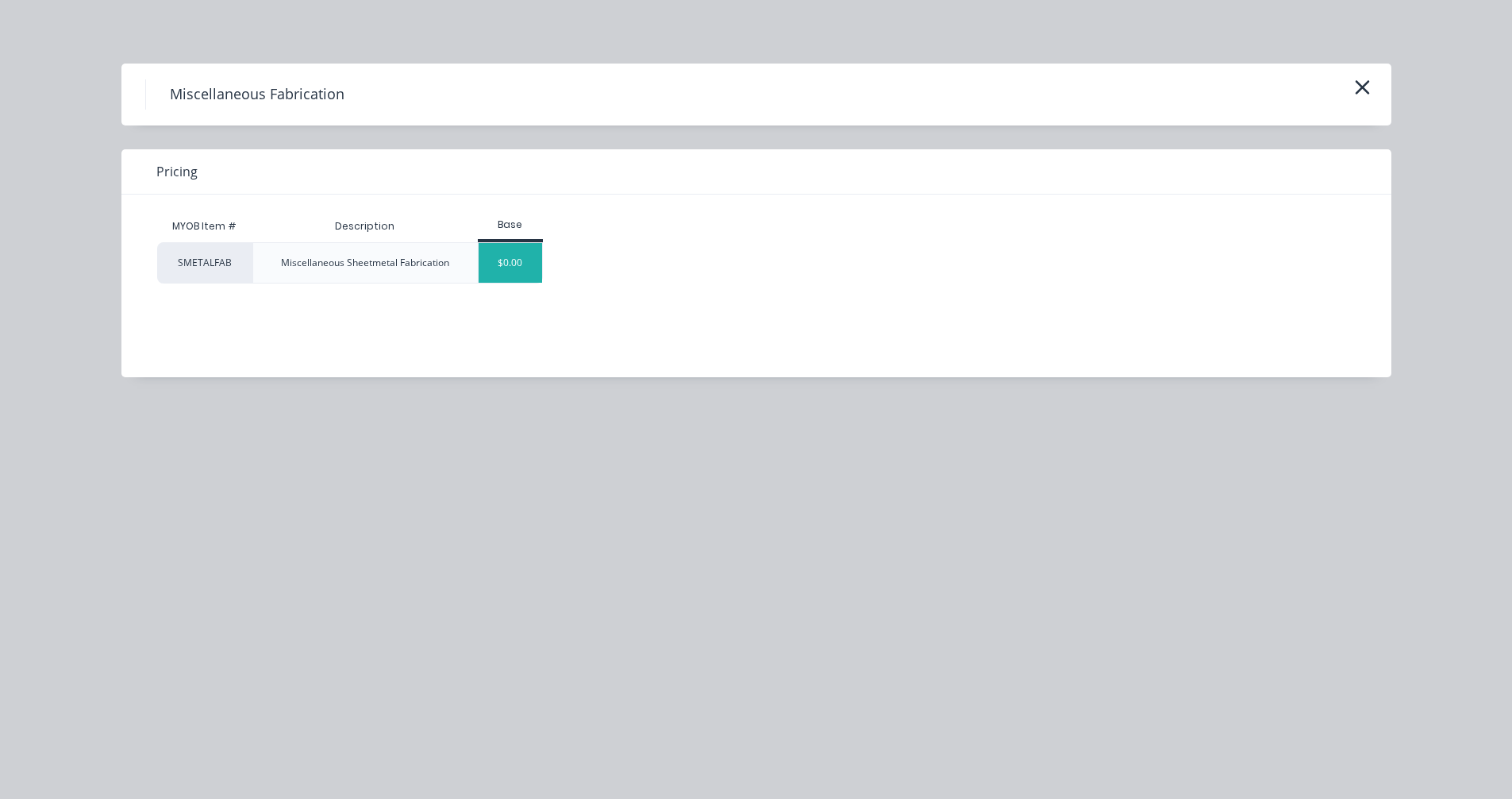
click at [516, 263] on div "$0.00" at bounding box center [510, 262] width 64 height 40
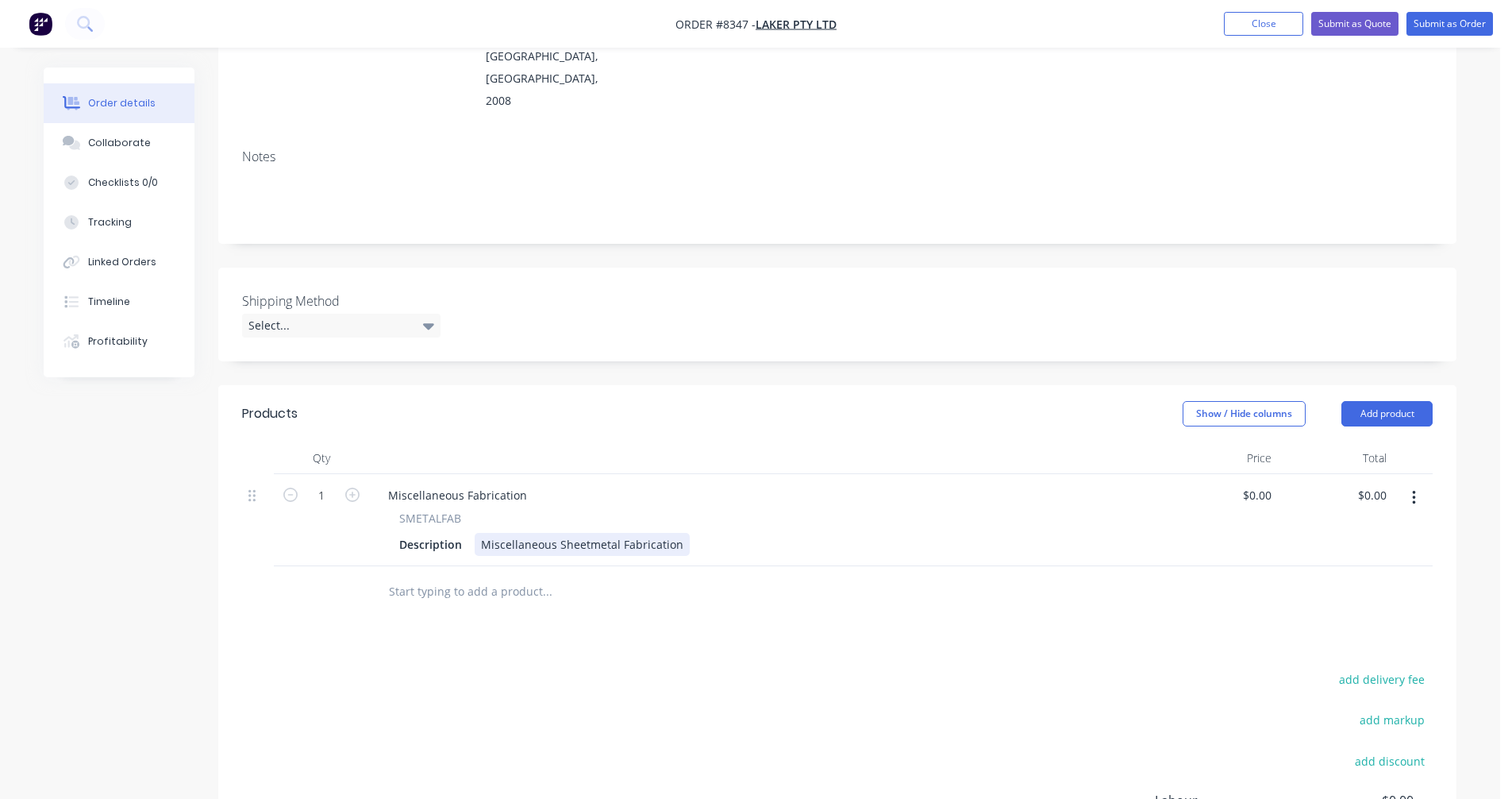
drag, startPoint x: 552, startPoint y: 483, endPoint x: 649, endPoint y: 481, distance: 97.0
click at [554, 532] on div "Miscellaneous Sheetmetal Fabrication" at bounding box center [582, 543] width 215 height 23
drag, startPoint x: 677, startPoint y: 476, endPoint x: 470, endPoint y: 472, distance: 207.0
click at [470, 532] on div "Description Miscellaneous Sheetmetal Fabrication" at bounding box center [763, 543] width 740 height 23
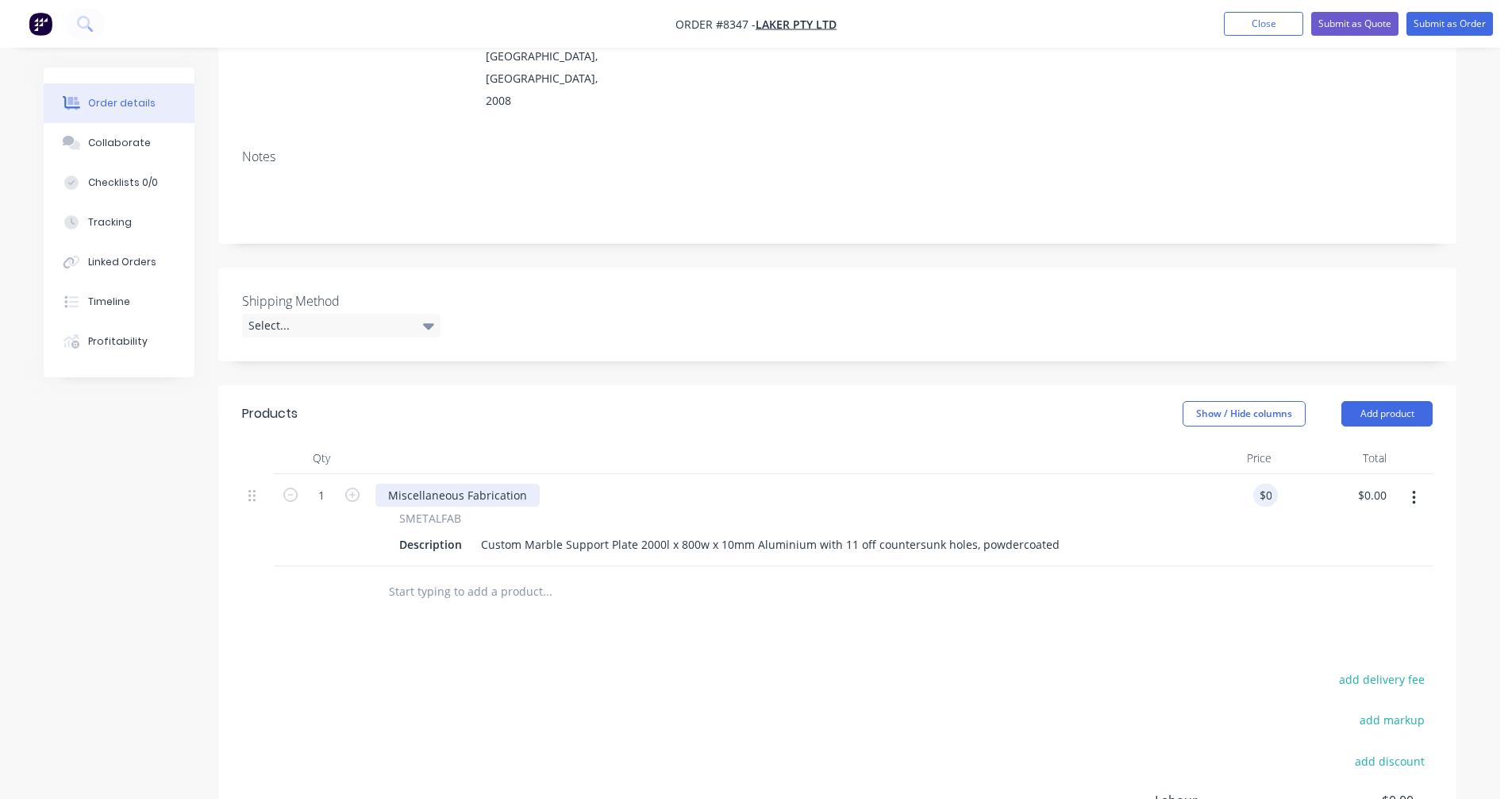
click at [425, 483] on div "Miscellaneous Fabrication" at bounding box center [457, 494] width 165 height 23
drag, startPoint x: 523, startPoint y: 428, endPoint x: 378, endPoint y: 433, distance: 145.1
click at [378, 483] on div "Miscellaneous Fabrication" at bounding box center [457, 494] width 165 height 23
click at [442, 575] on input "text" at bounding box center [547, 591] width 317 height 32
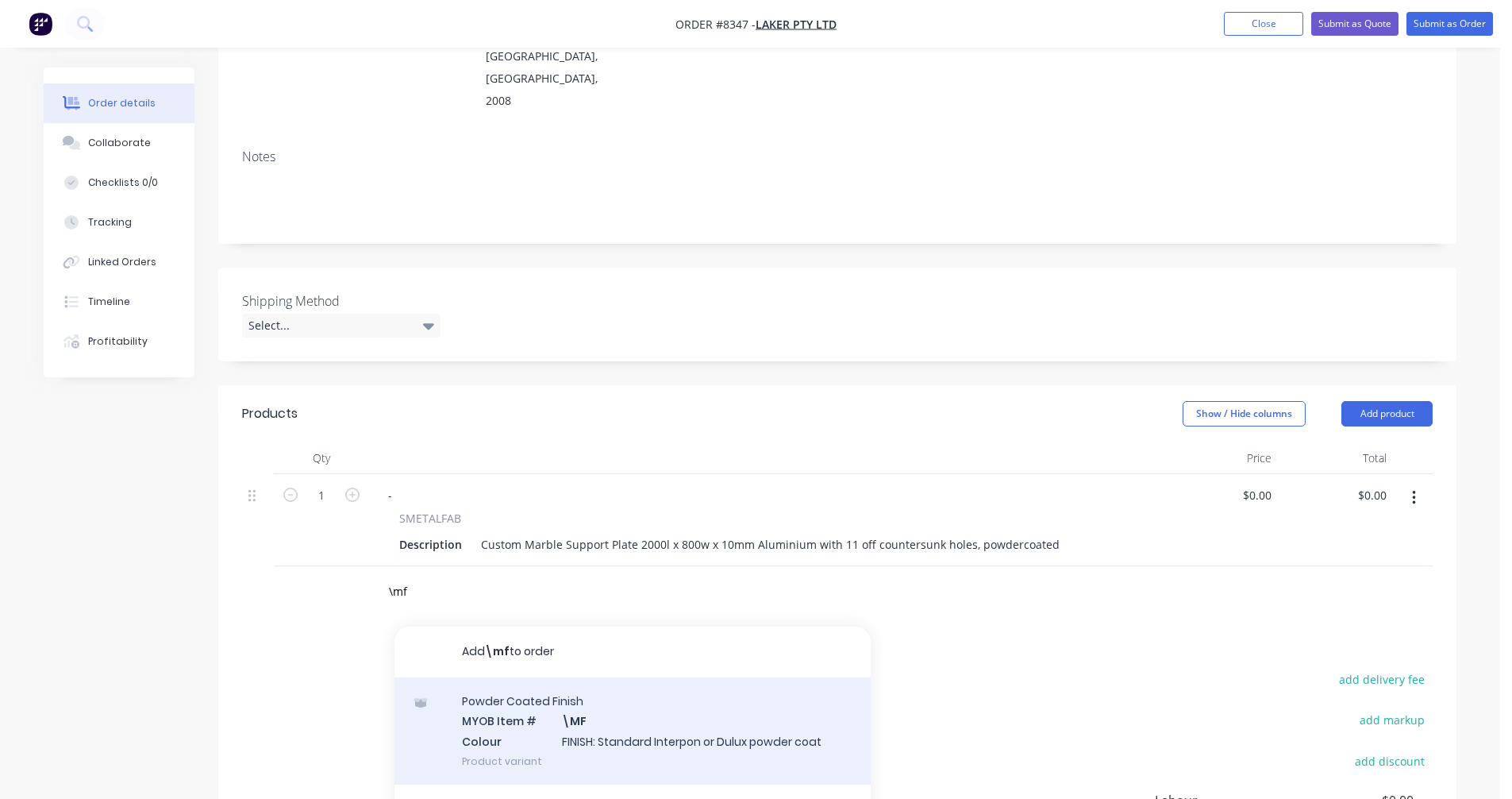
click at [619, 678] on div "Powder Coated Finish MYOB Item # \MF Colour FINISH: Standard Interpon or Dulux …" at bounding box center [633, 731] width 477 height 107
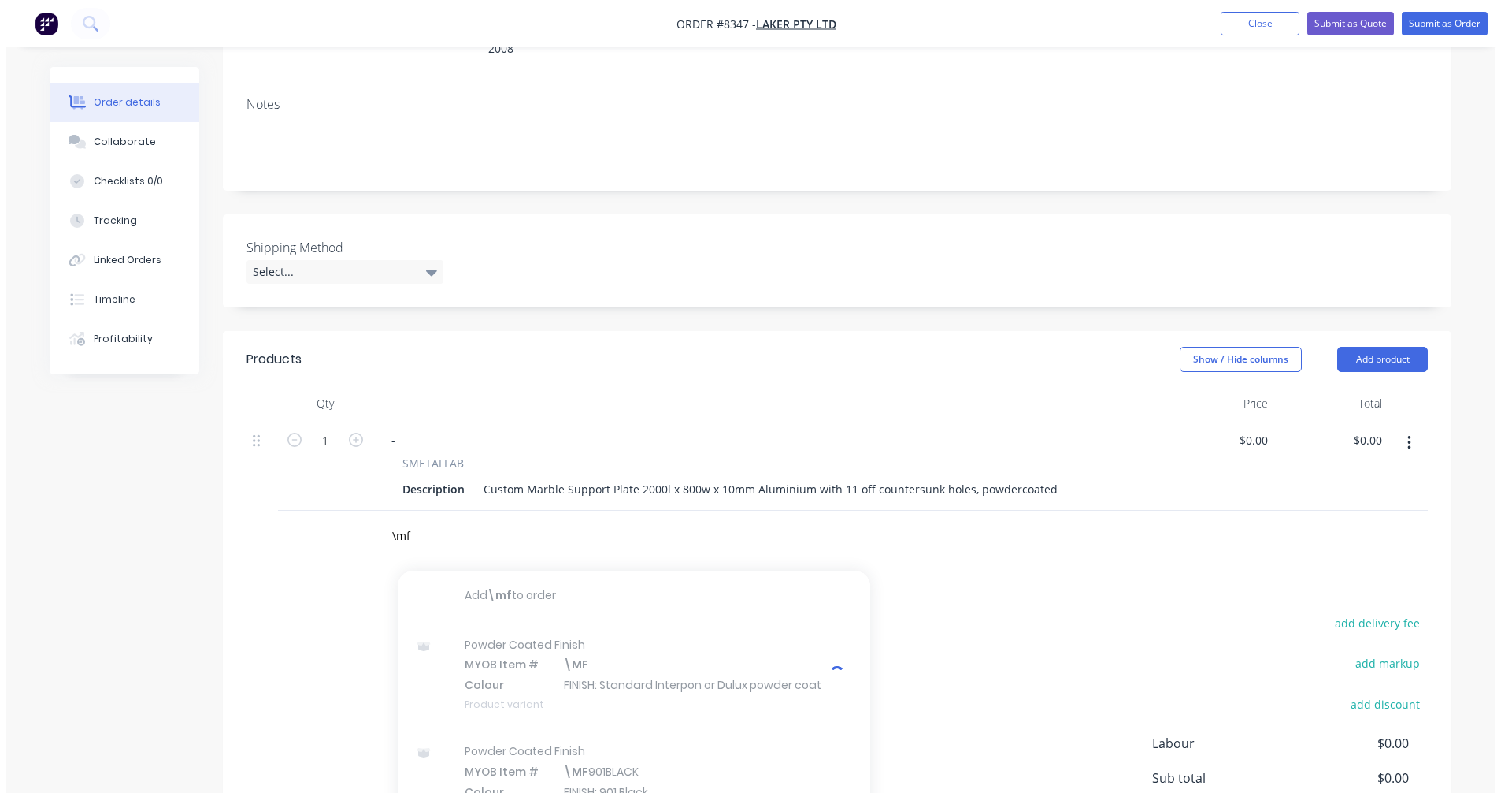
scroll to position [321, 0]
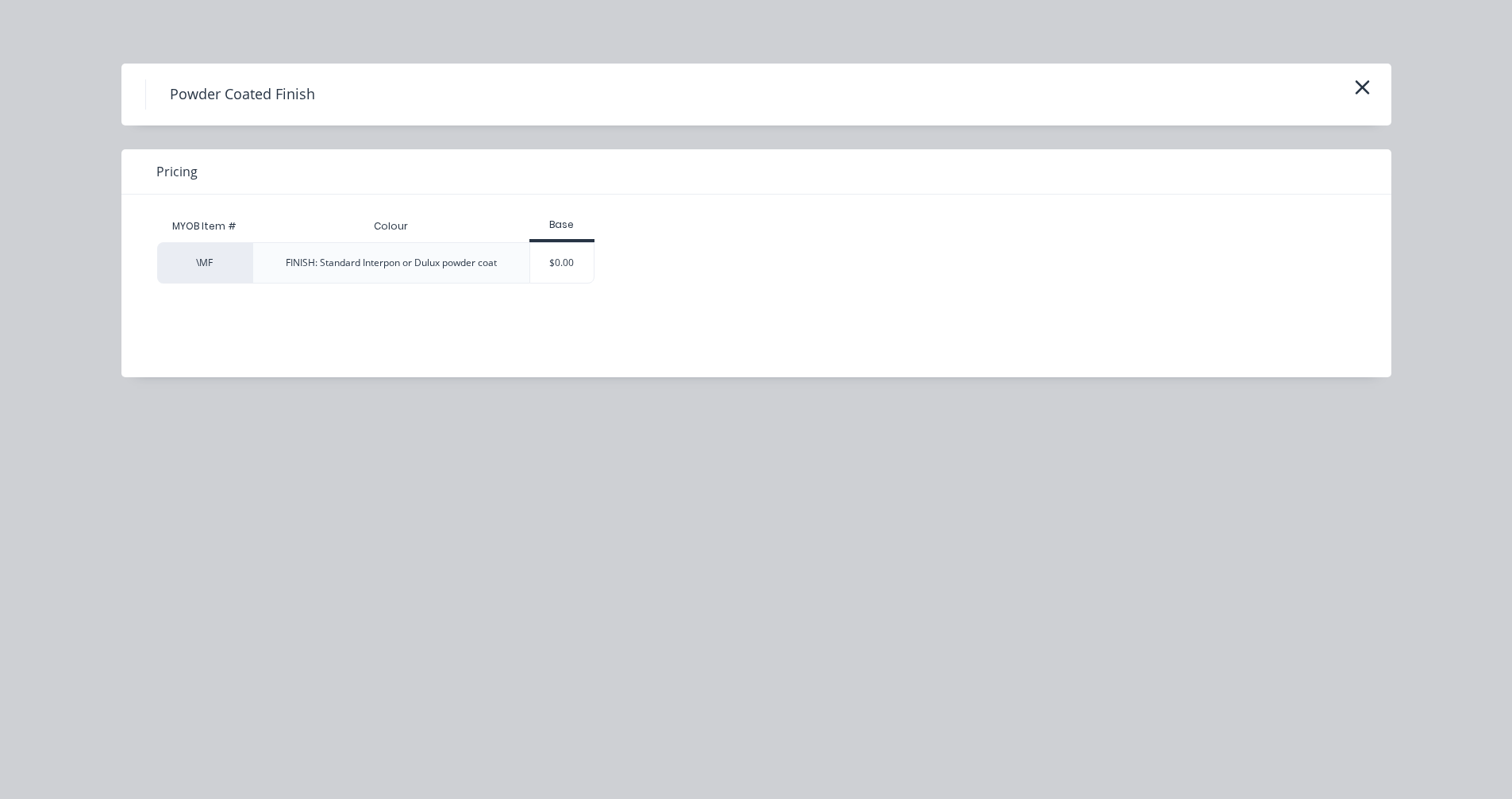
click at [1292, 89] on div "Powder Coated Finish" at bounding box center [756, 94] width 1223 height 30
click at [564, 266] on div "$0.00" at bounding box center [562, 262] width 64 height 40
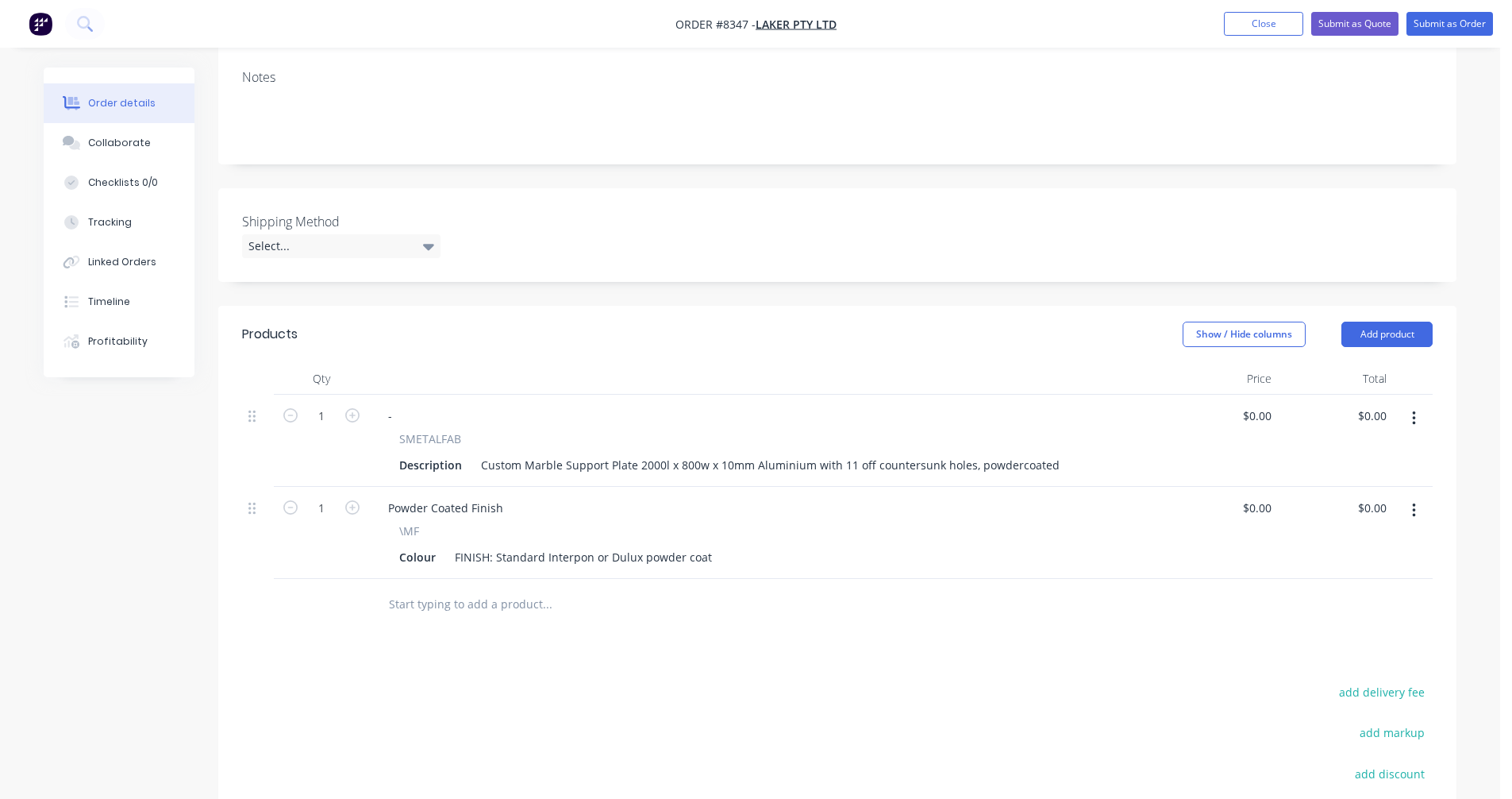
click at [467, 588] on input "text" at bounding box center [547, 604] width 317 height 32
click at [862, 453] on div "Custom Marble Support Plate 2000l x 800w x 10mm Aluminium with 11 off countersu…" at bounding box center [770, 464] width 591 height 23
click at [758, 453] on div "Custom Marble Support Plate 2000l x 800w x 10mm Aluminium with 11 off countersu…" at bounding box center [770, 464] width 591 height 23
click at [1369, 22] on button "Submit as Quote" at bounding box center [1354, 24] width 87 height 24
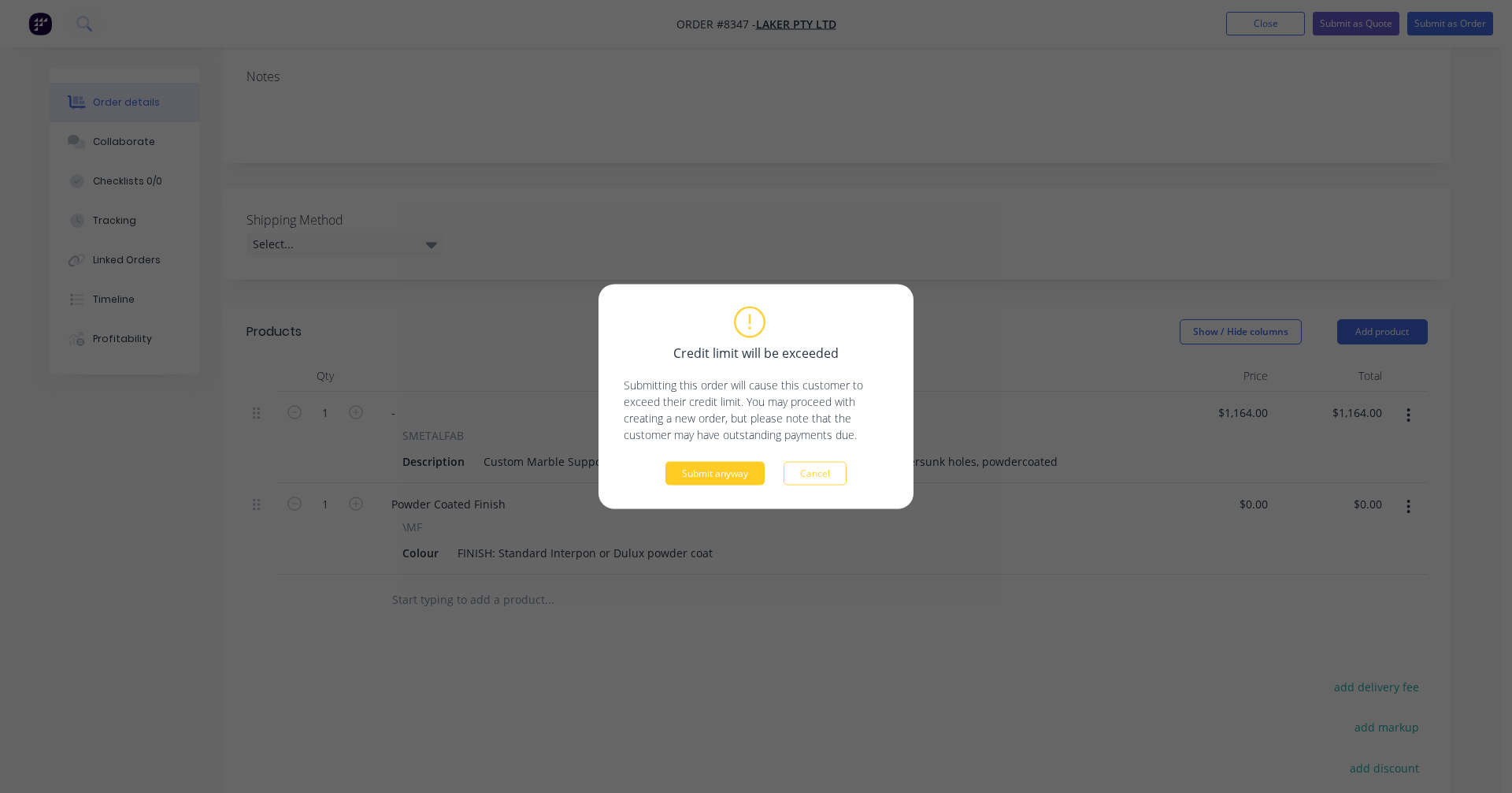
click at [720, 476] on button "Submit anyway" at bounding box center [715, 473] width 100 height 23
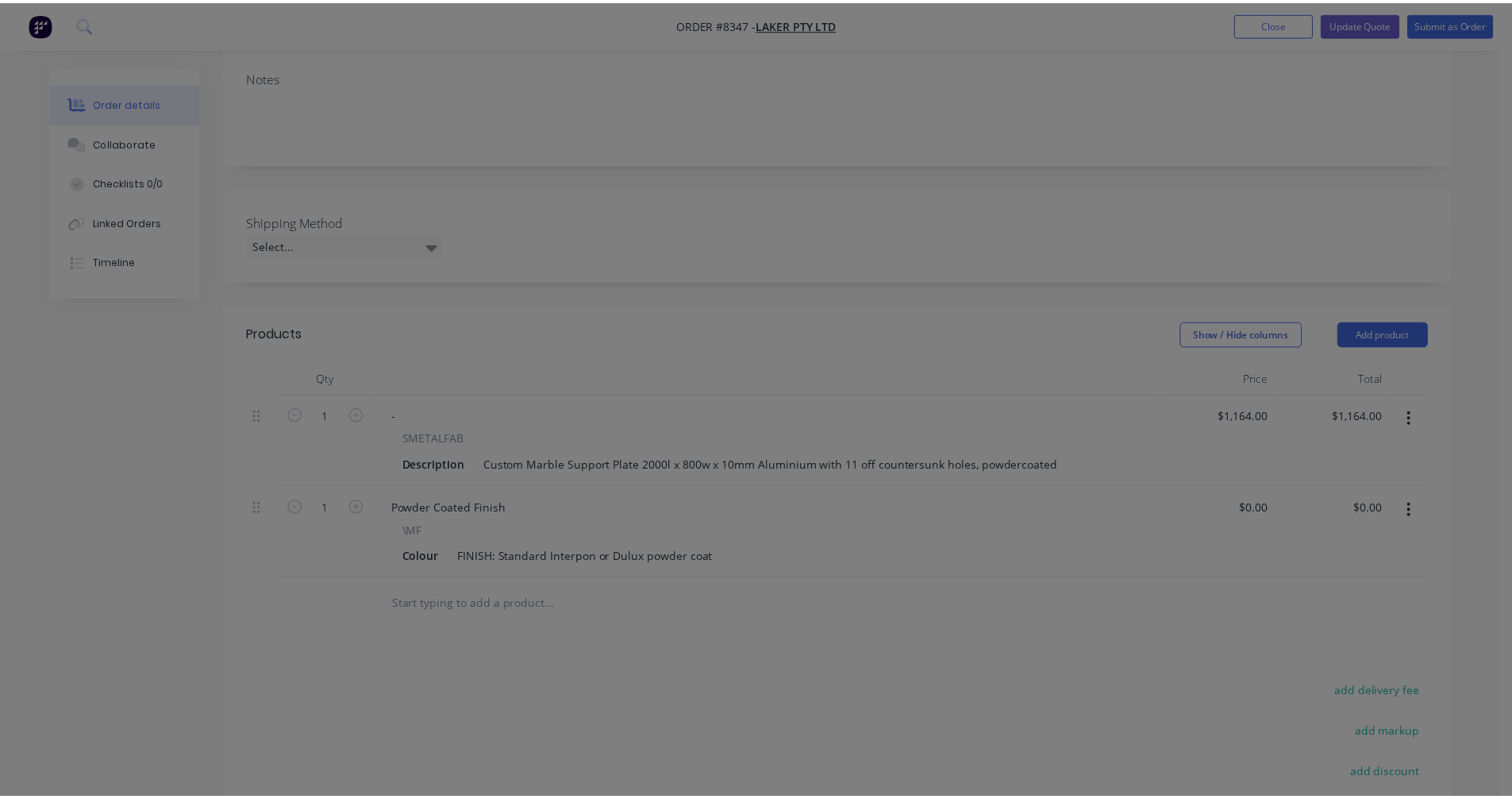
scroll to position [269, 0]
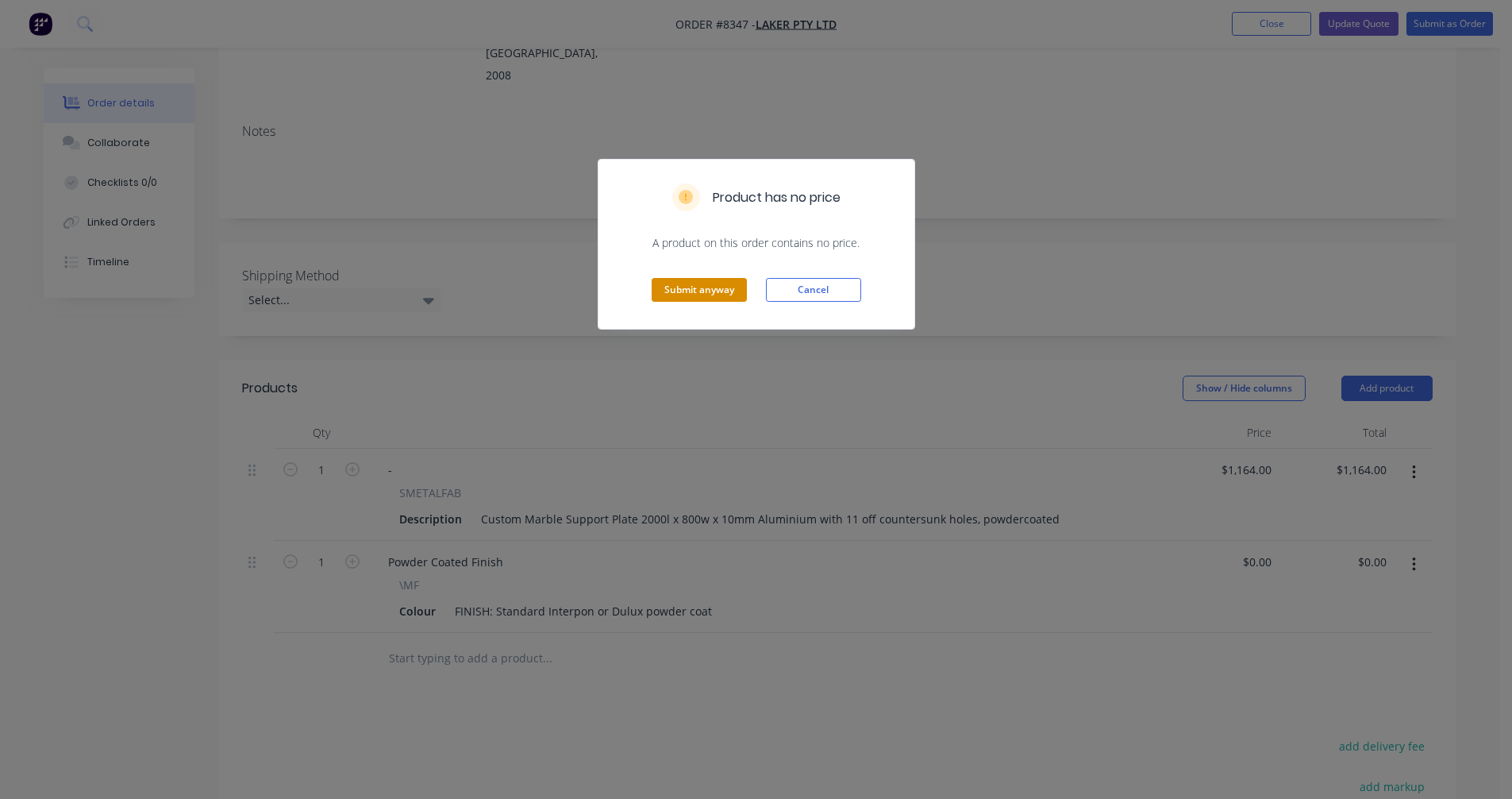
click at [706, 287] on button "Submit anyway" at bounding box center [699, 289] width 95 height 24
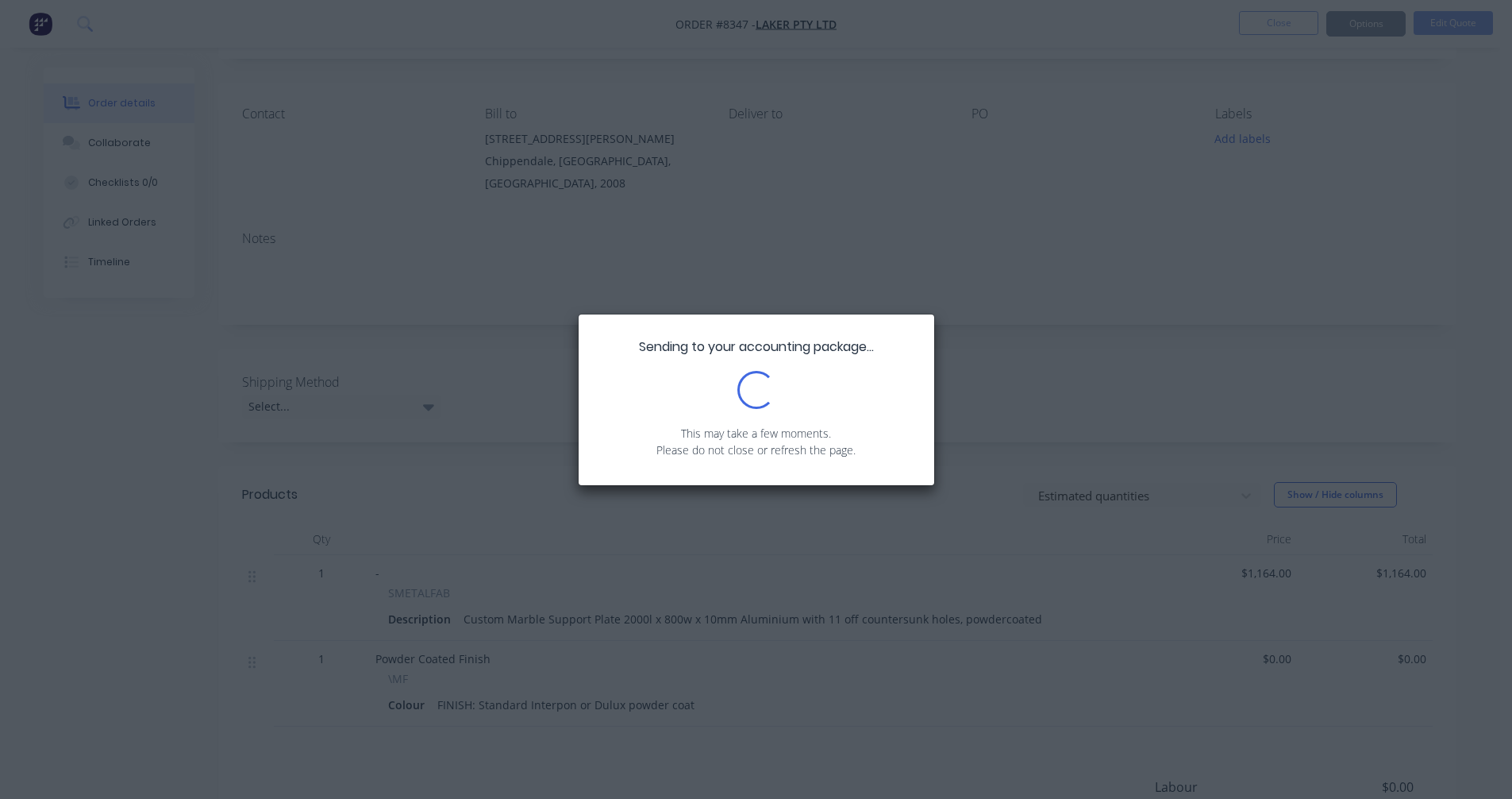
scroll to position [0, 0]
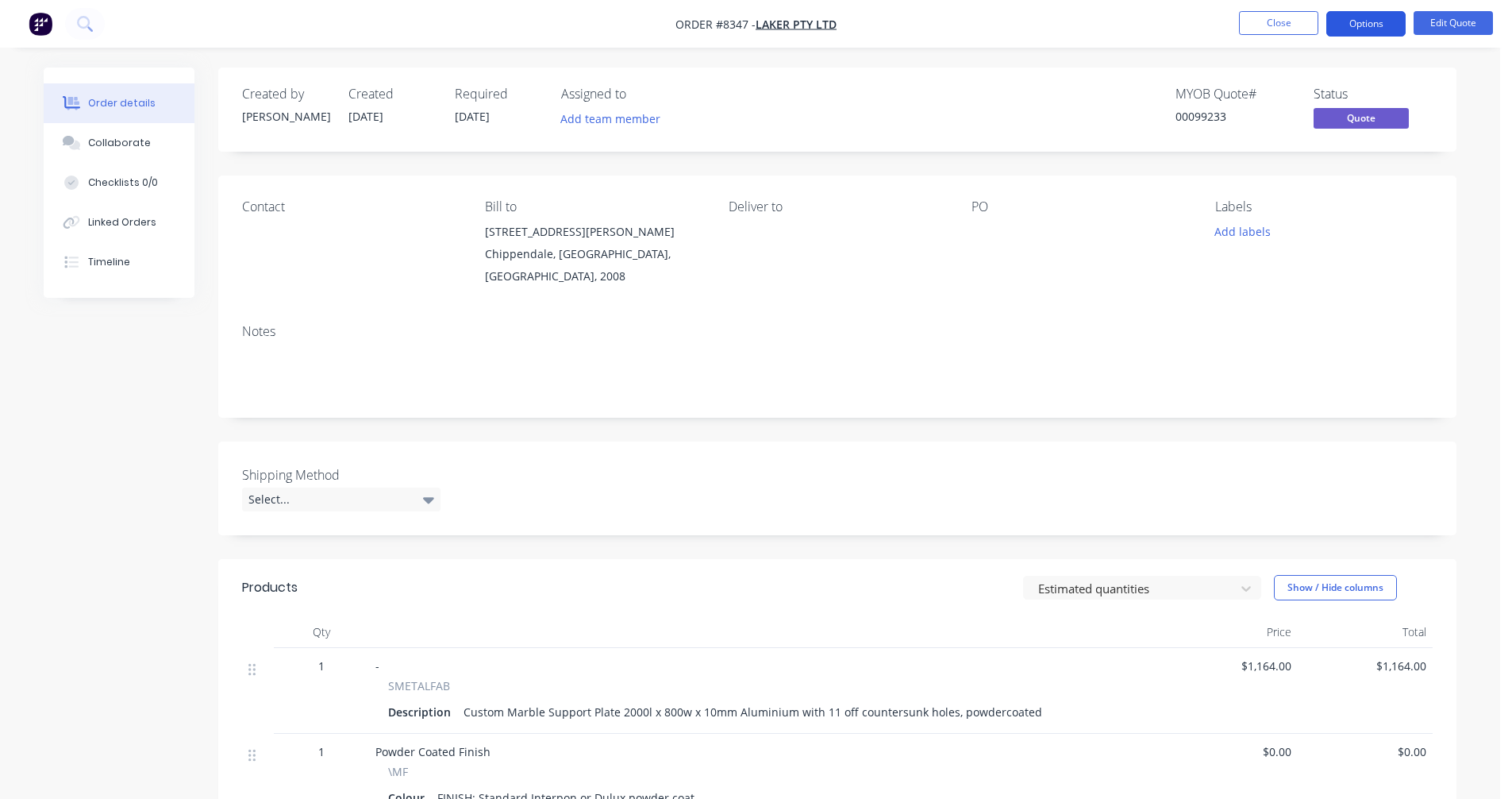
click at [1345, 17] on button "Options" at bounding box center [1366, 24] width 79 height 25
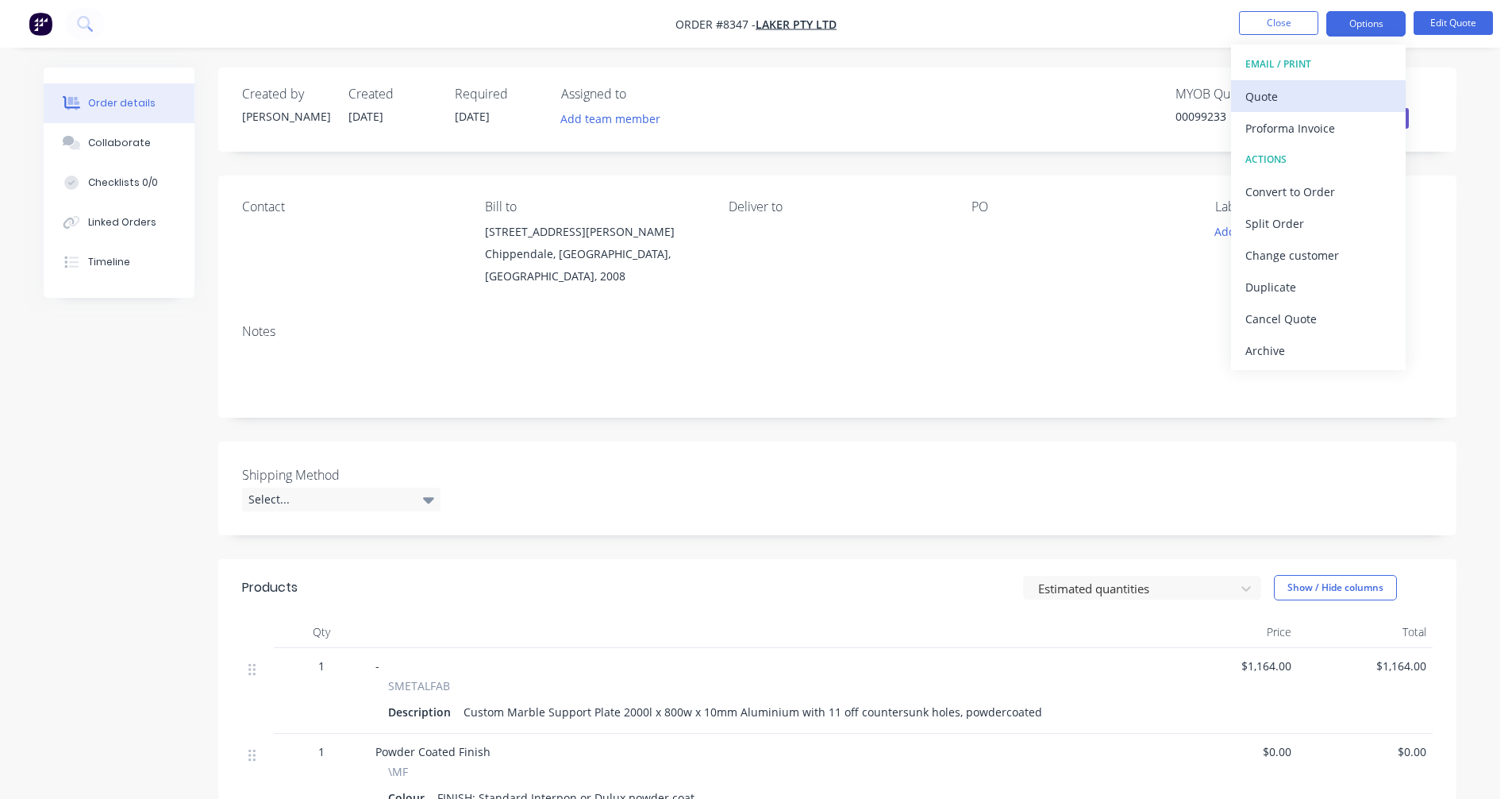
click at [1294, 96] on div "Quote" at bounding box center [1318, 96] width 146 height 23
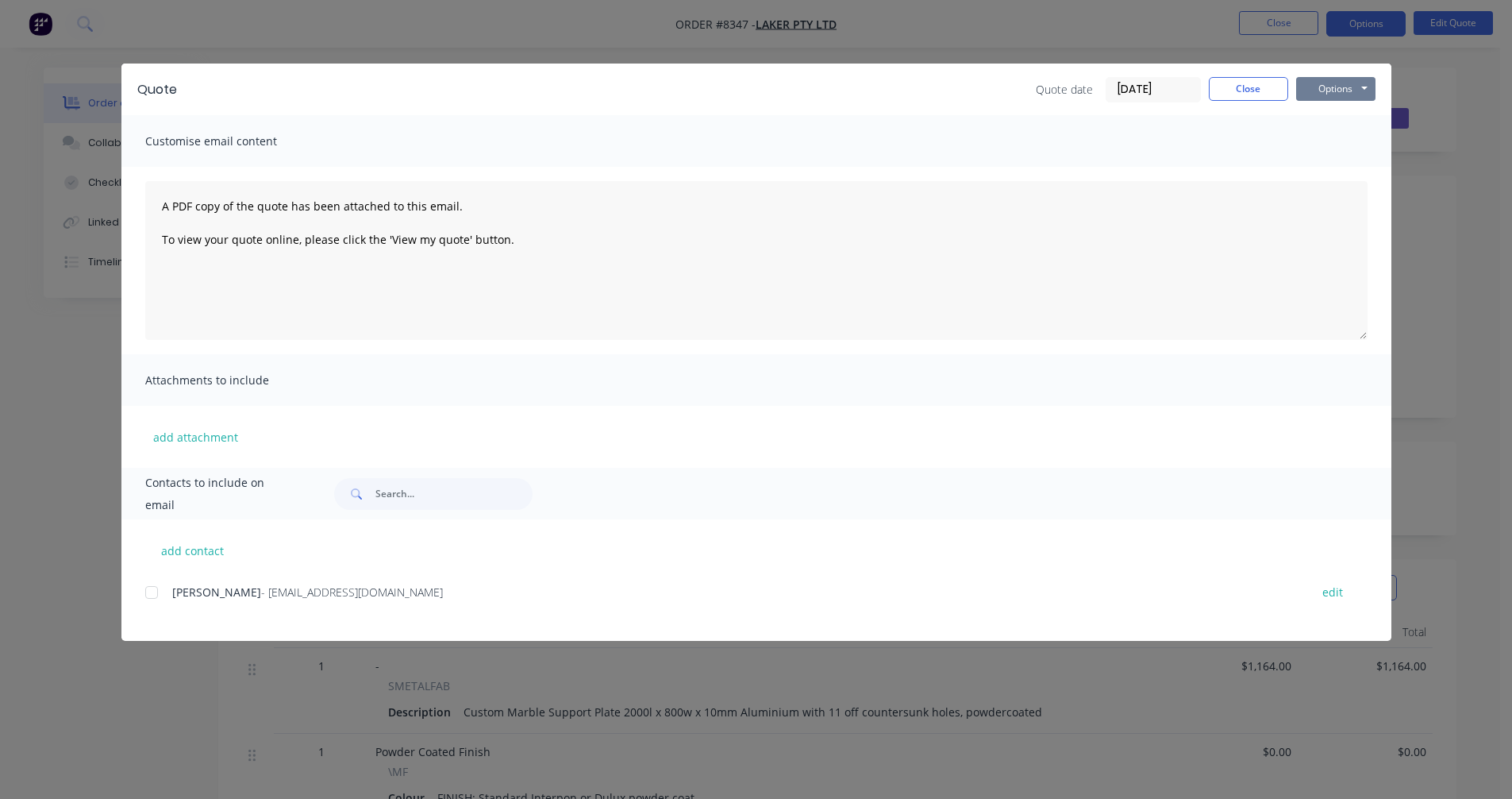
click at [1336, 83] on button "Options" at bounding box center [1336, 89] width 79 height 24
click at [1357, 118] on button "Preview" at bounding box center [1347, 116] width 101 height 26
click at [1246, 85] on button "Close" at bounding box center [1249, 89] width 79 height 24
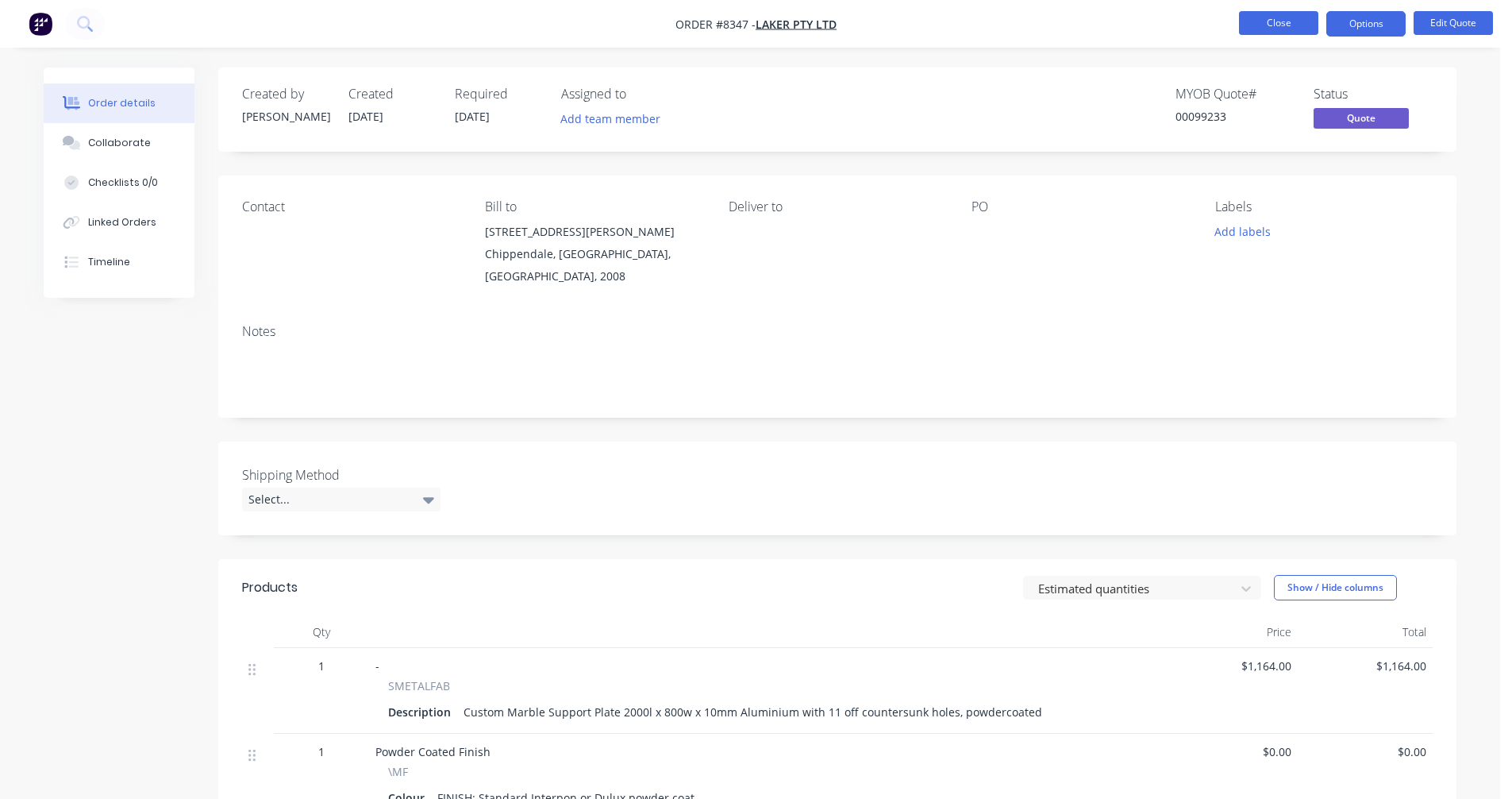
click at [1282, 13] on button "Close" at bounding box center [1279, 23] width 79 height 24
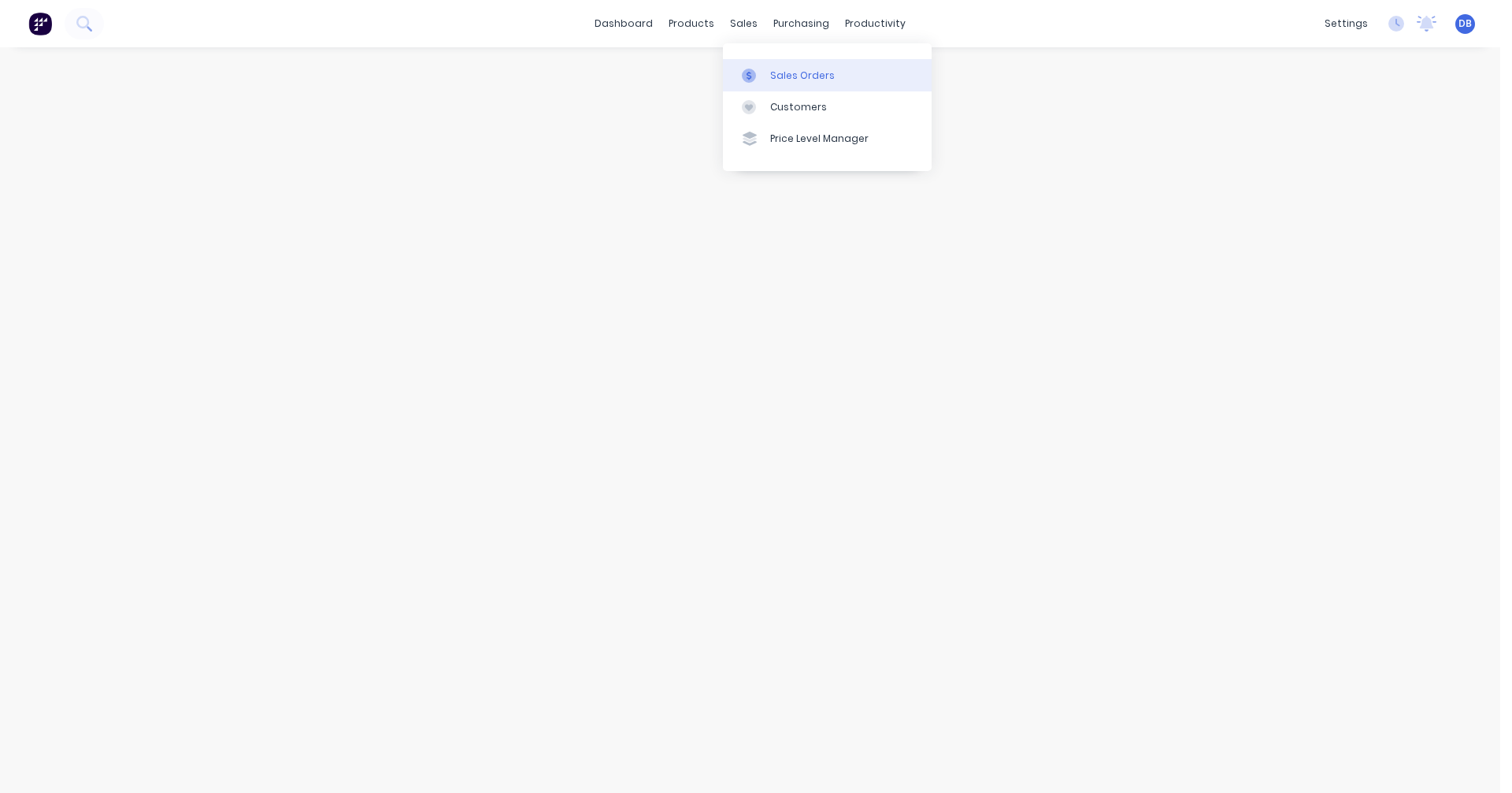
click at [785, 74] on div "Sales Orders" at bounding box center [802, 75] width 64 height 14
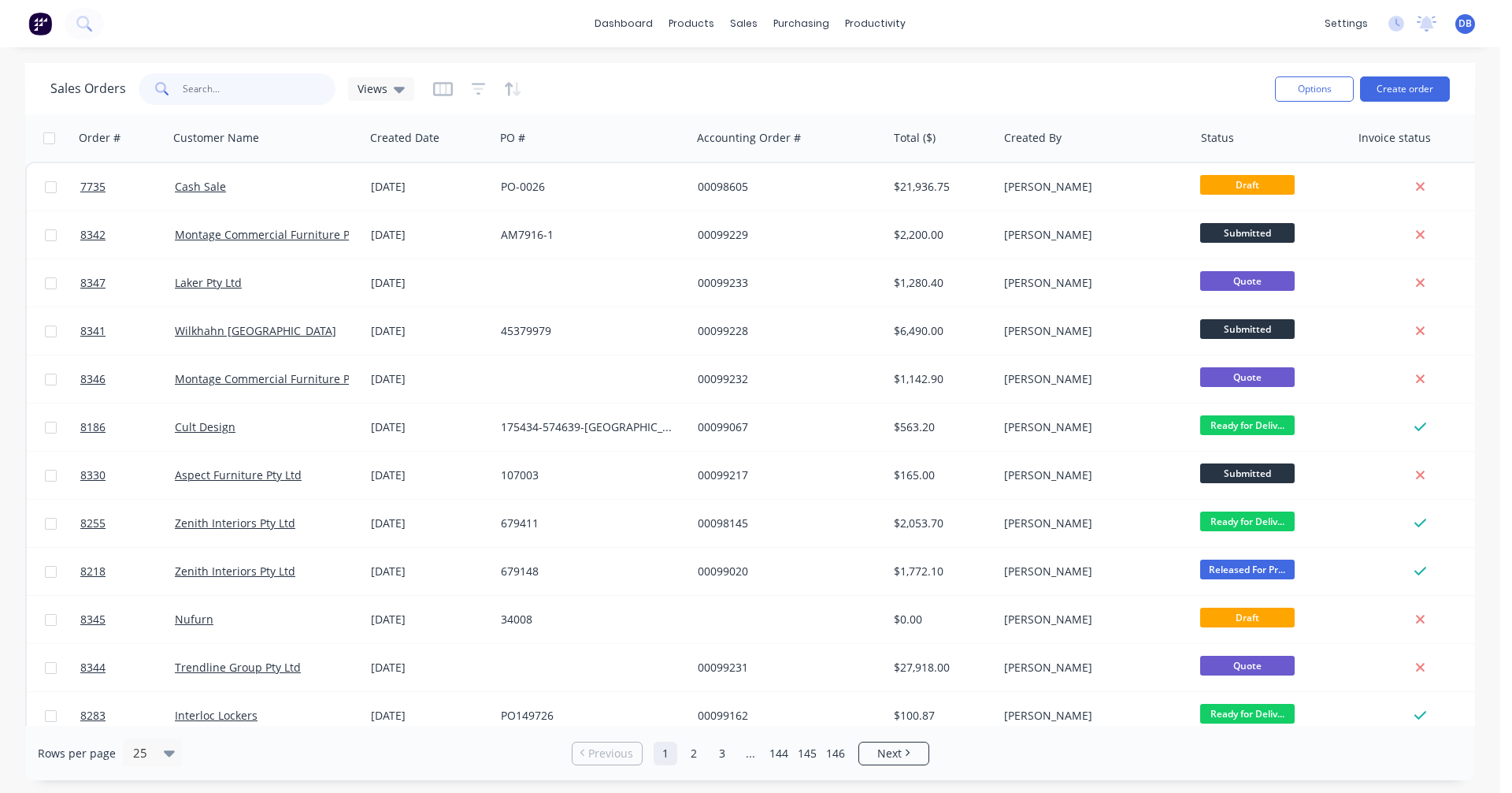
click at [223, 96] on input "text" at bounding box center [259, 90] width 153 height 32
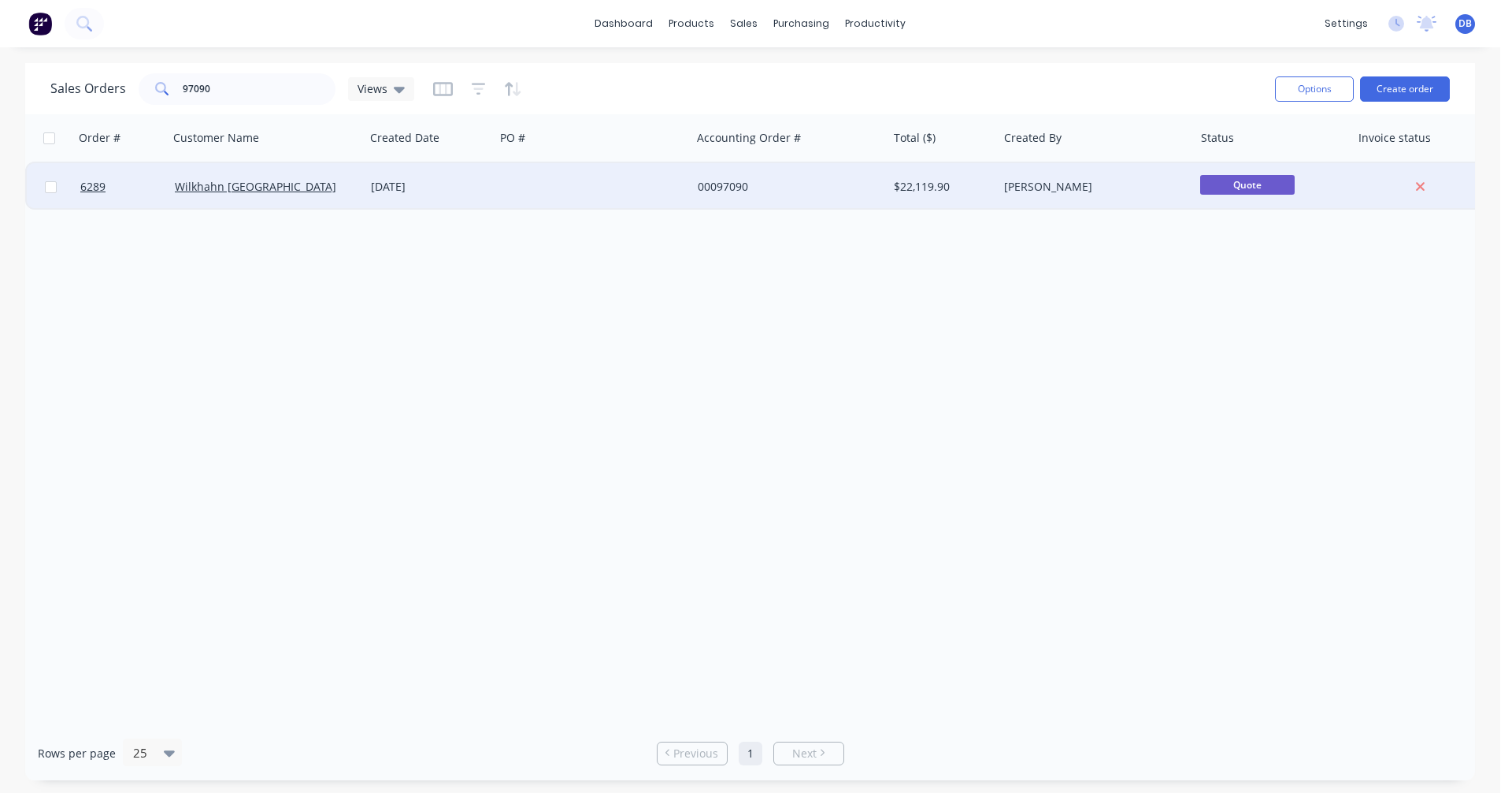
click at [422, 192] on div "[DATE]" at bounding box center [429, 187] width 117 height 16
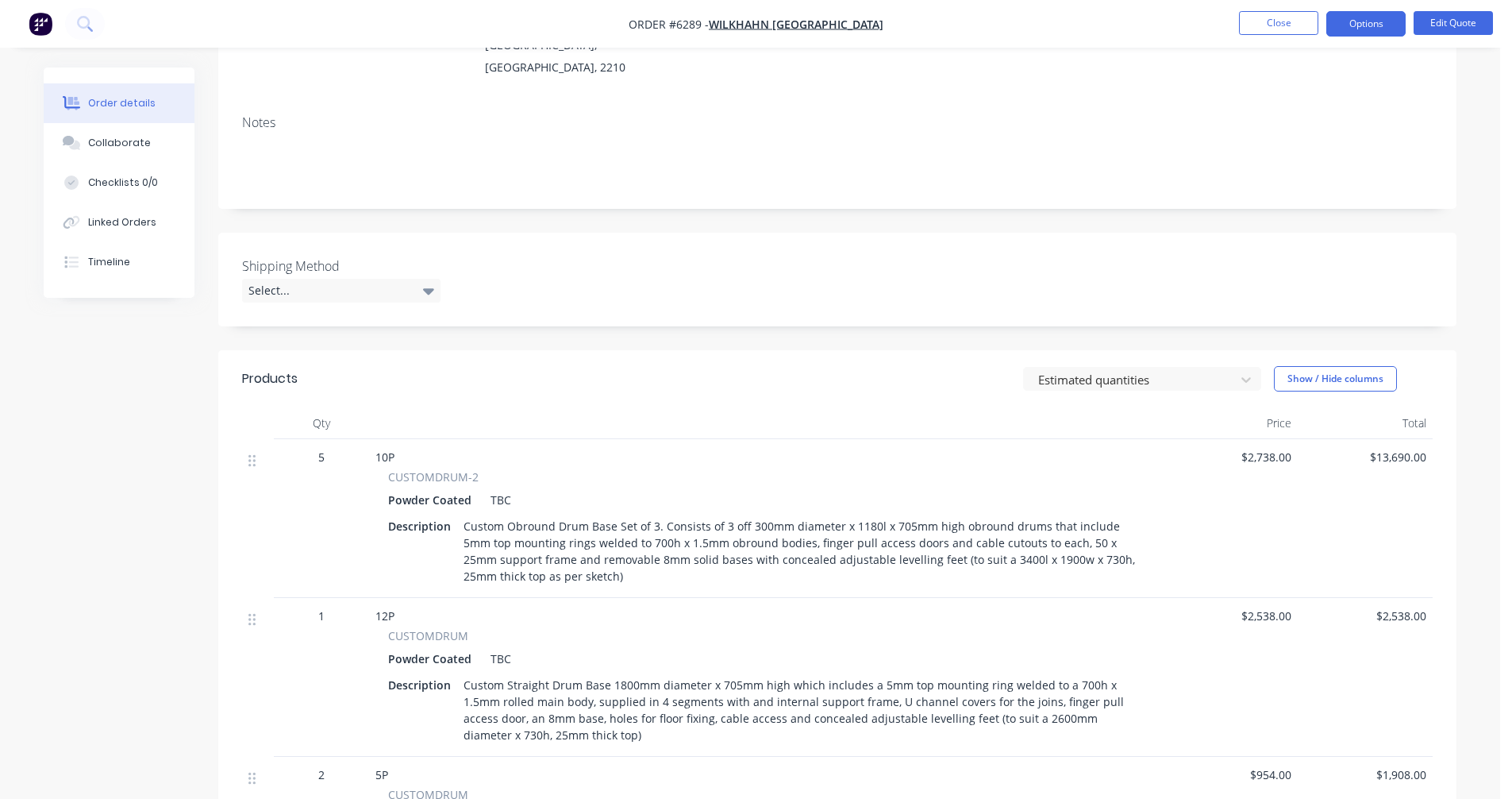
scroll to position [238, 0]
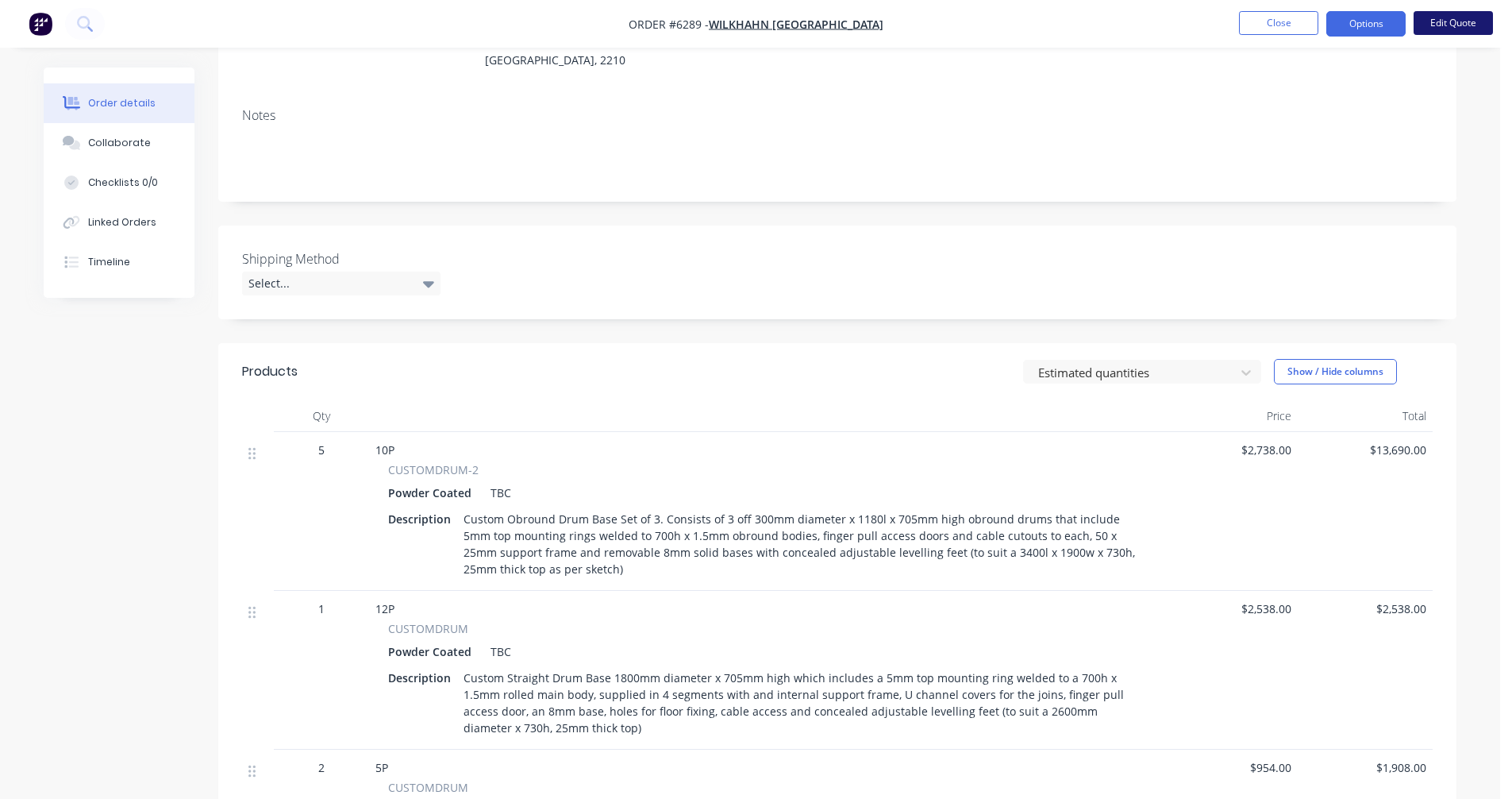
click at [1448, 30] on button "Edit Quote" at bounding box center [1454, 23] width 79 height 24
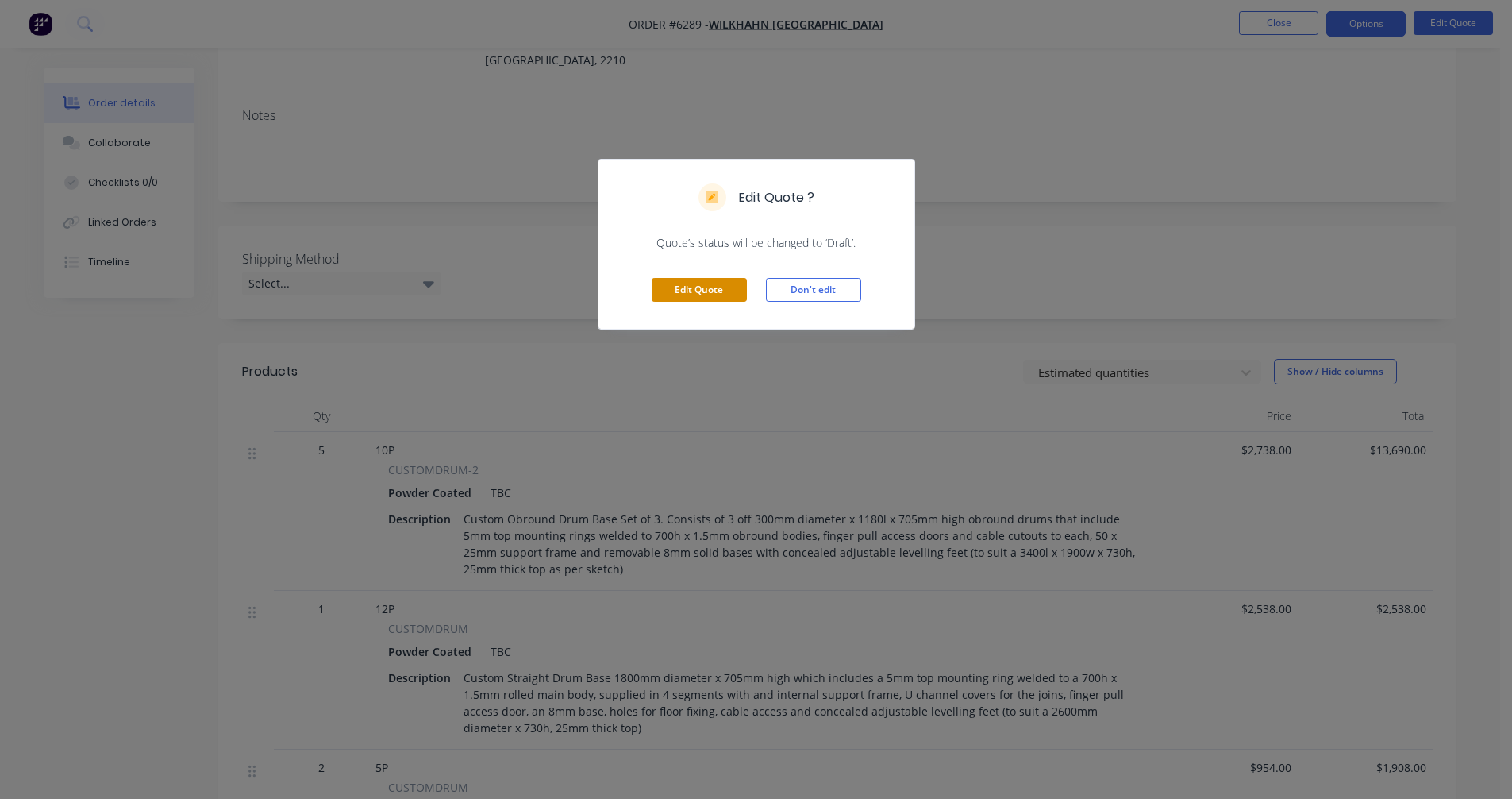
click at [700, 285] on button "Edit Quote" at bounding box center [699, 289] width 95 height 24
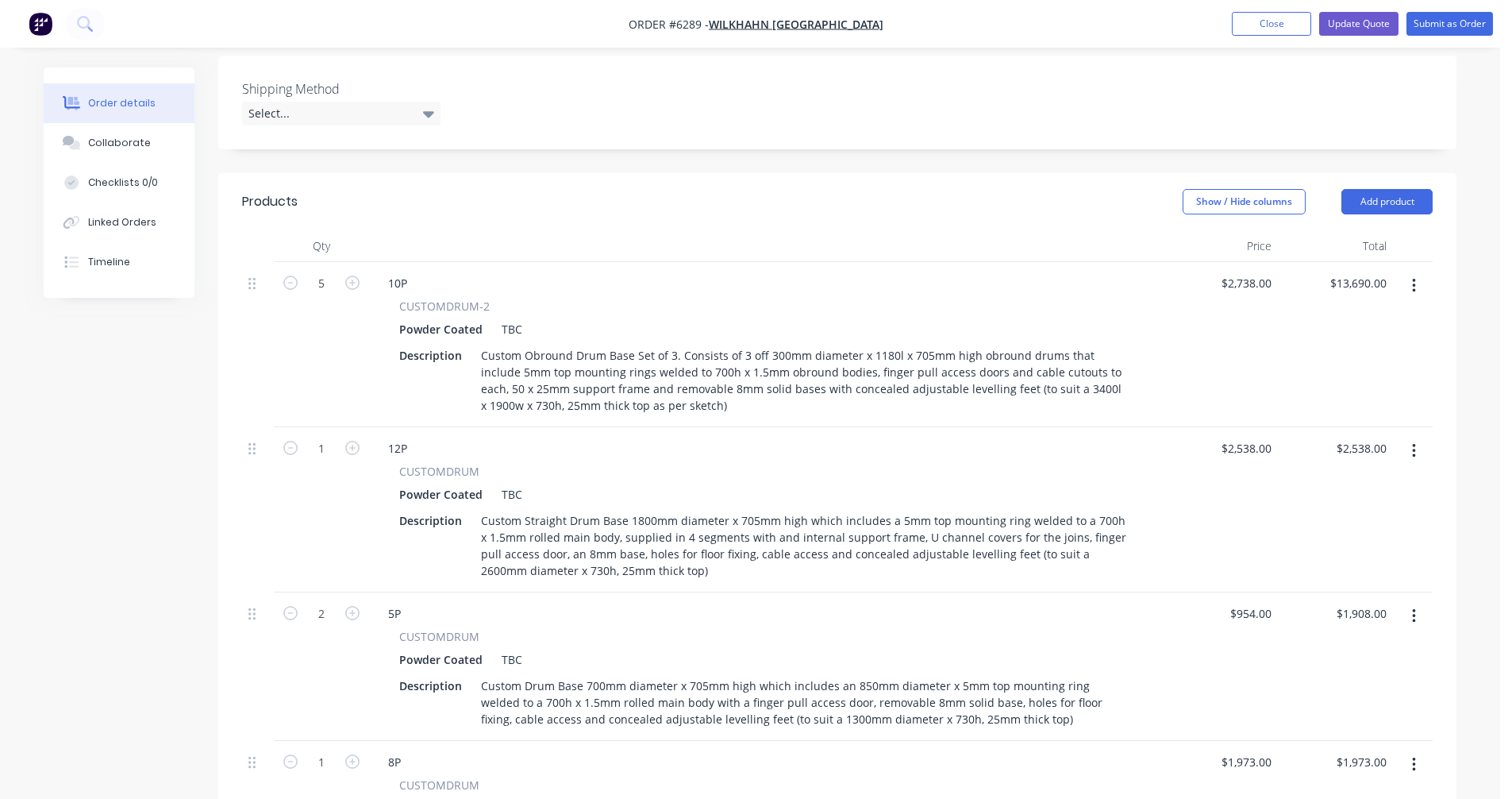
scroll to position [397, 0]
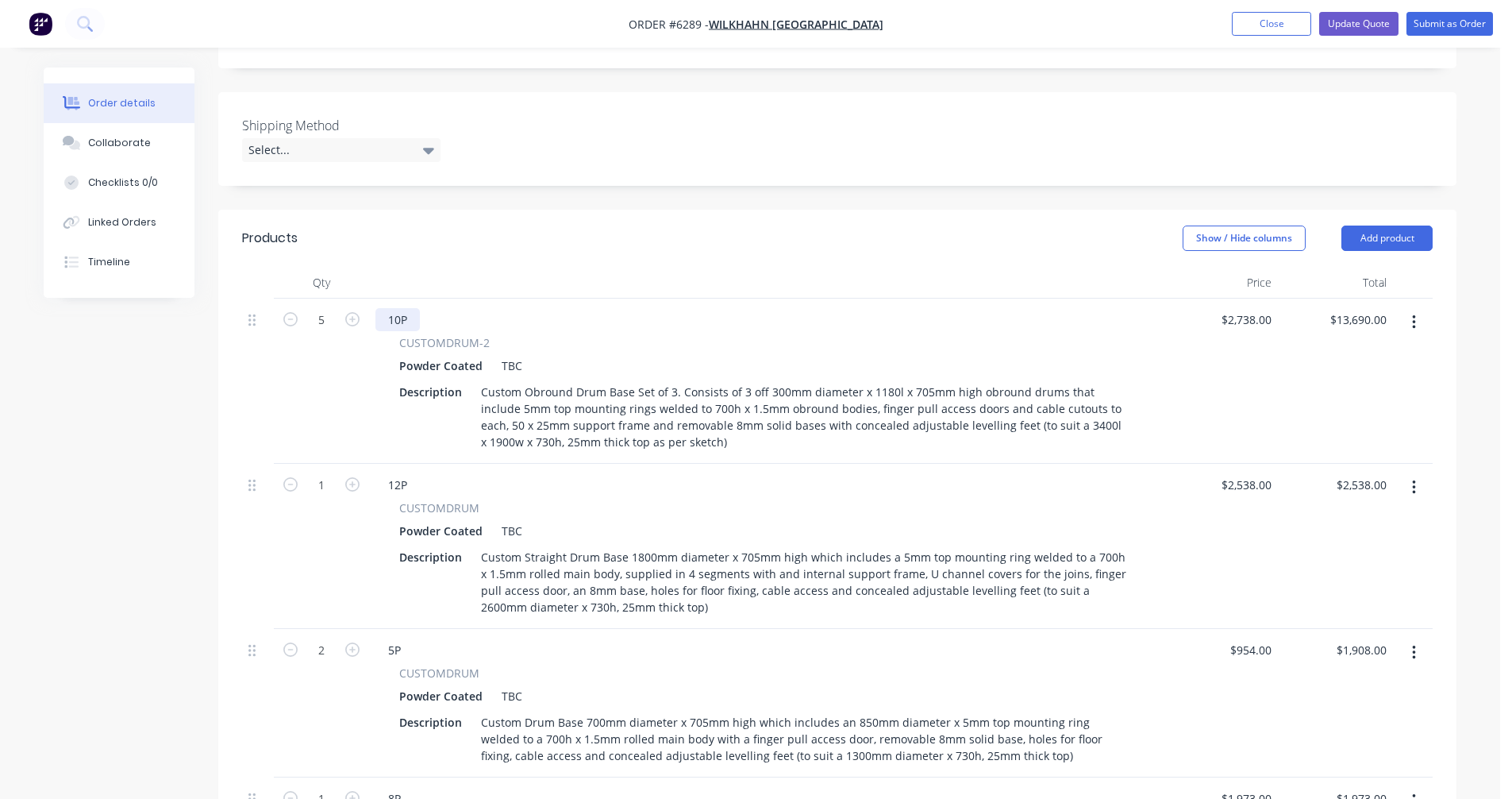
click at [409, 308] on div "10P" at bounding box center [397, 319] width 45 height 23
click at [348, 312] on icon "button" at bounding box center [352, 319] width 14 height 14
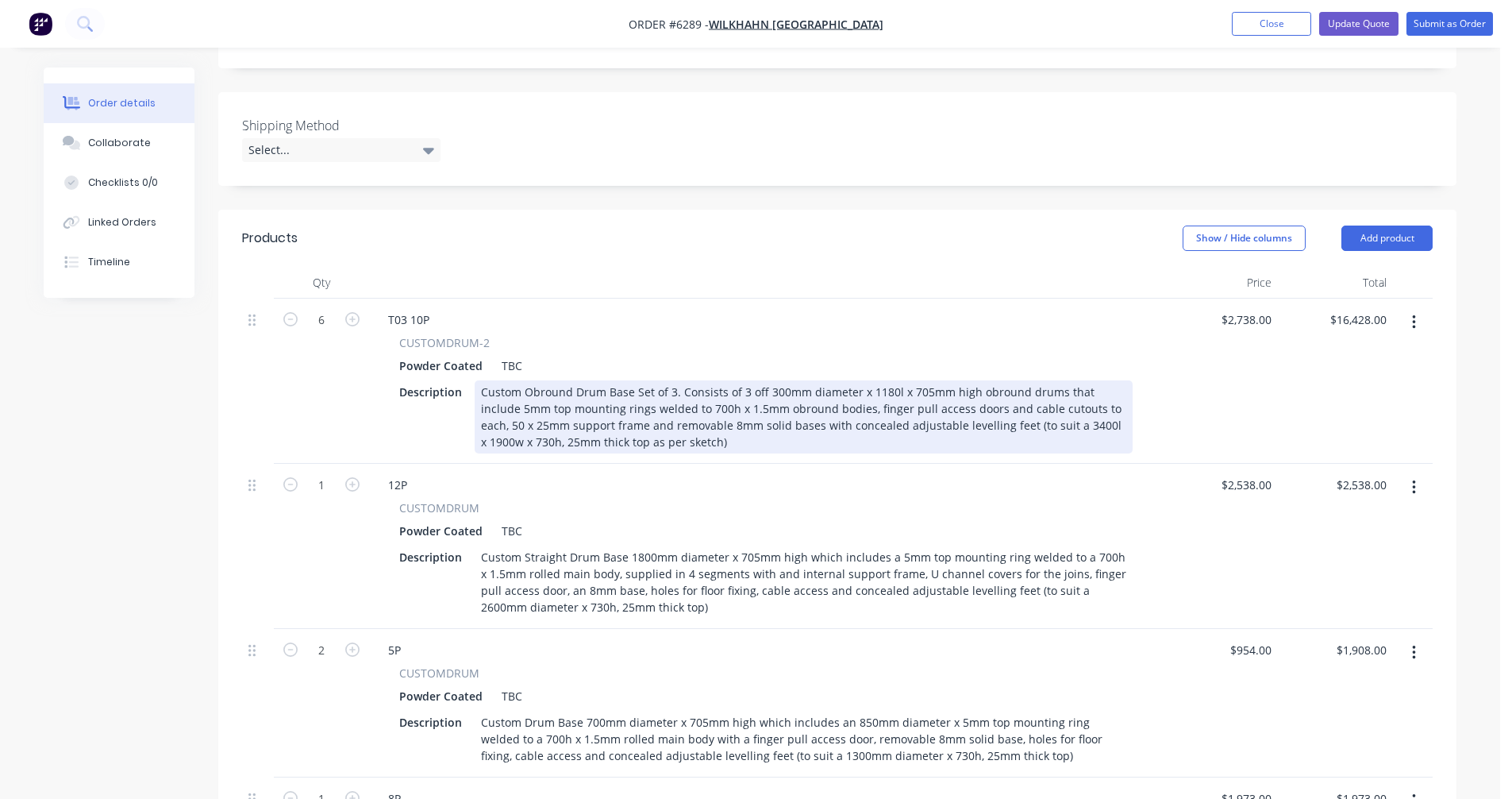
click at [878, 381] on div "Custom Obround Drum Base Set of 3. Consists of 3 off 300mm diameter x 1180l x 7…" at bounding box center [804, 417] width 658 height 73
click at [1033, 381] on div "Custom Obround Drum Base Set of 3. Consists of 3 off 300mm diameter x 780l x 70…" at bounding box center [804, 417] width 658 height 73
click at [914, 387] on div "Custom Obround Drum Base Set of 3. Consists of 3 off 300mm diameter x 780l x 70…" at bounding box center [804, 417] width 658 height 73
click at [918, 381] on div "Custom Obround Drum Base Set of 3. Consists of 3 off 300mm diameter x 780l x 70…" at bounding box center [804, 417] width 658 height 73
click at [608, 381] on div "Custom Obround Drum Base Set of 3. Consists of 3 off 300mm diameter x 780l x 70…" at bounding box center [804, 417] width 658 height 73
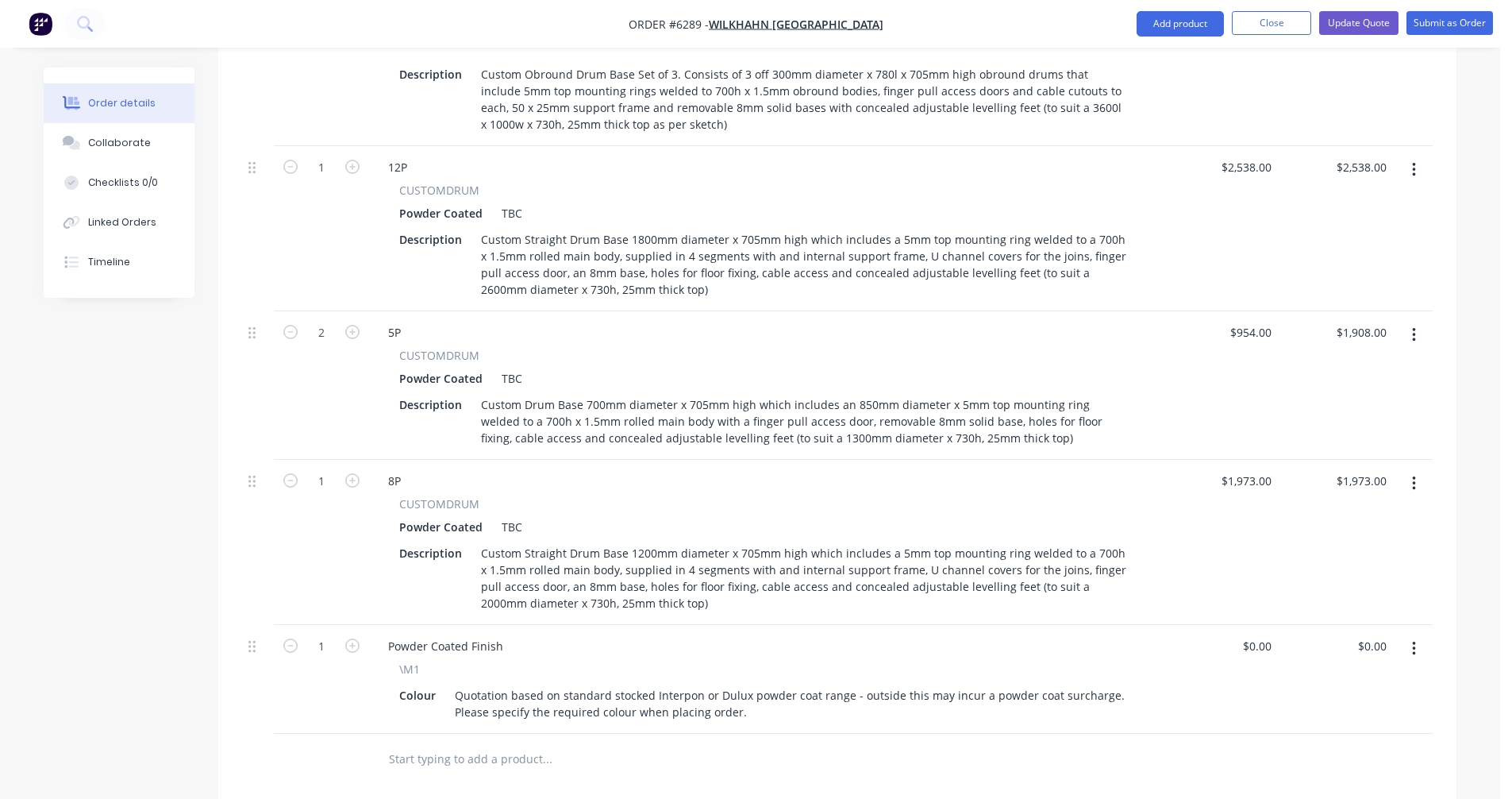
scroll to position [477, 0]
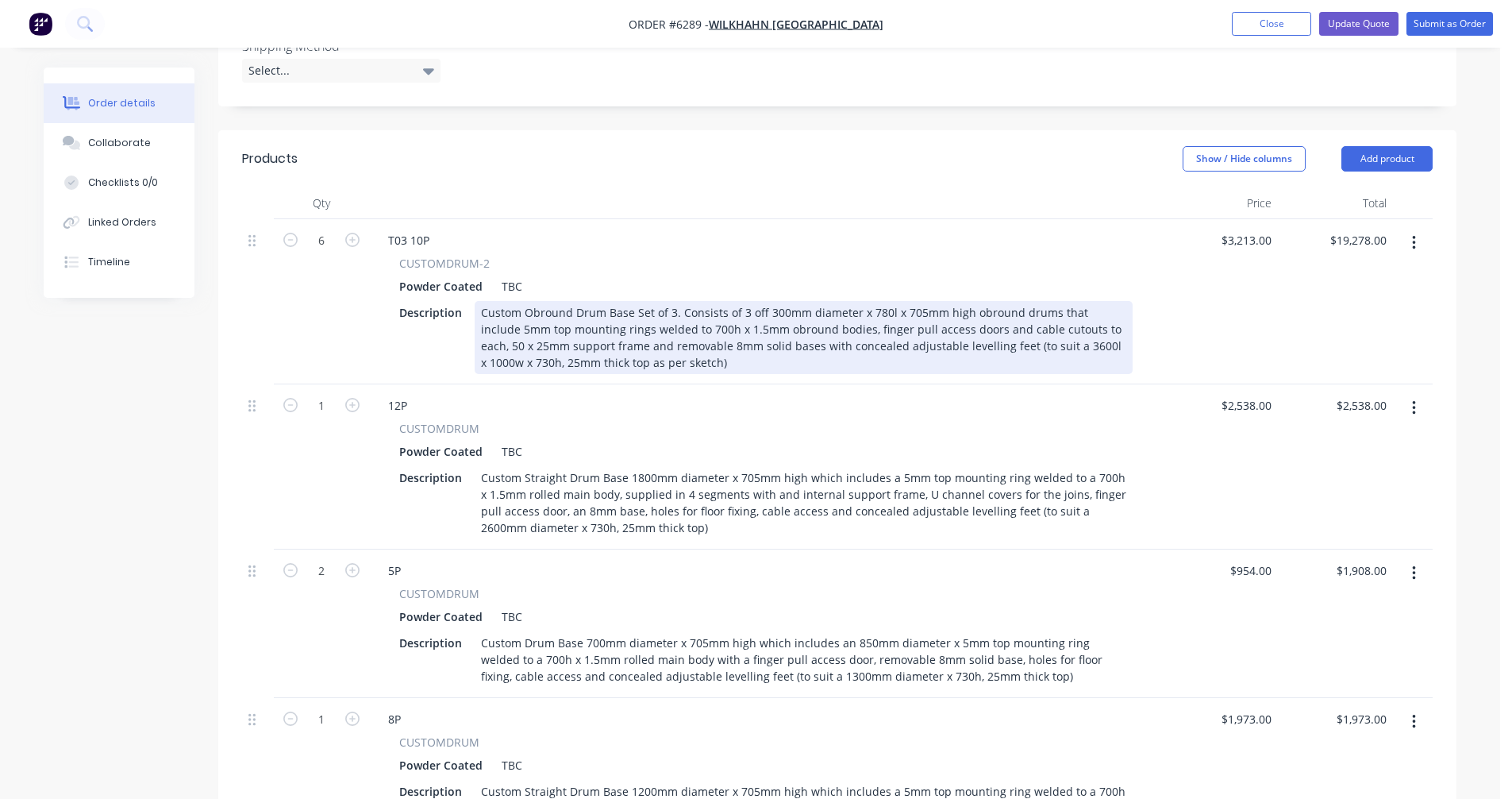
click at [937, 303] on div "Custom Obround Drum Base Set of 3. Consists of 3 off 300mm diameter x 780l x 70…" at bounding box center [804, 337] width 658 height 73
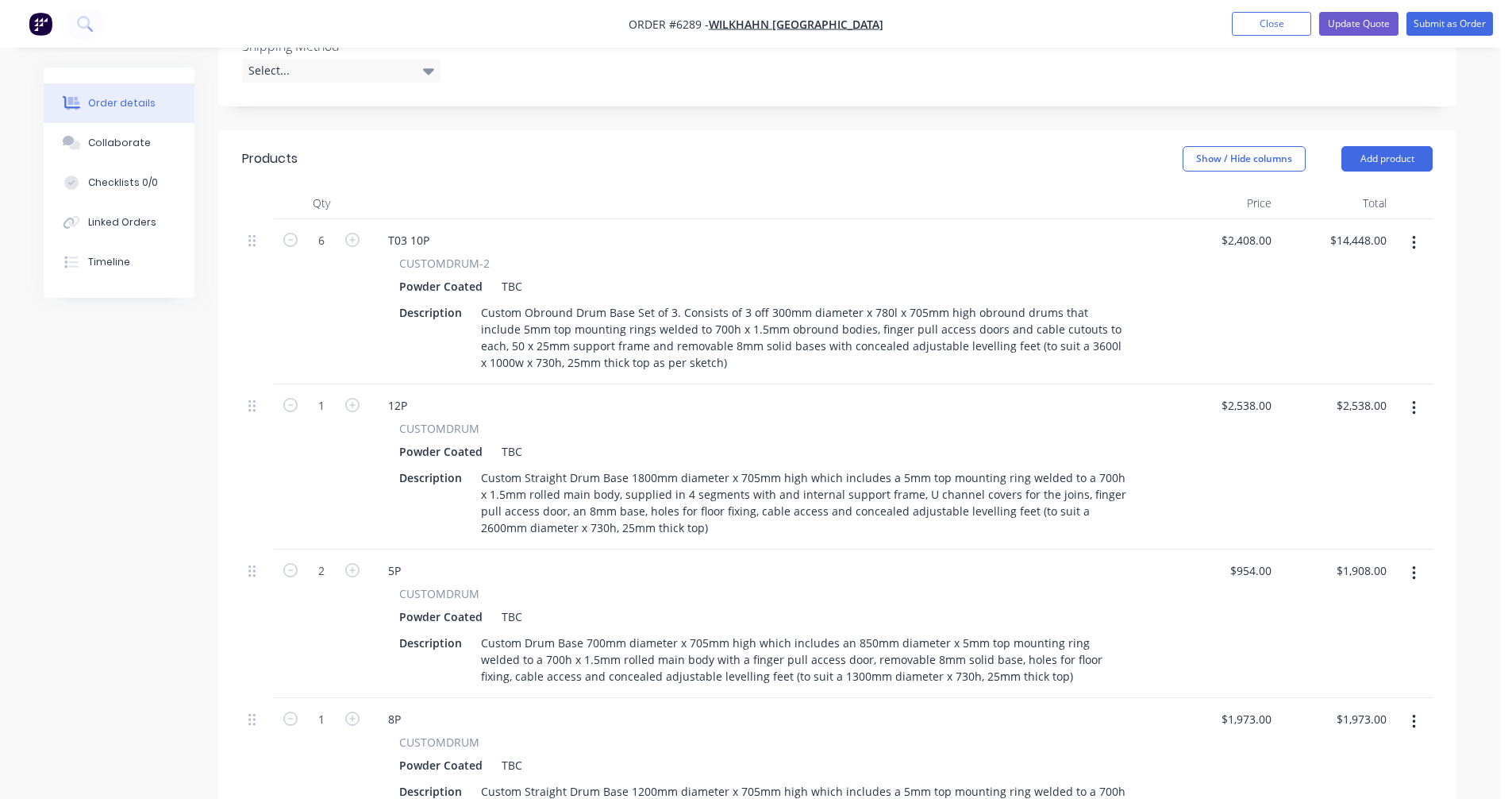
click at [1412, 235] on icon "button" at bounding box center [1414, 243] width 4 height 18
click at [1331, 305] on div "Duplicate" at bounding box center [1357, 316] width 122 height 23
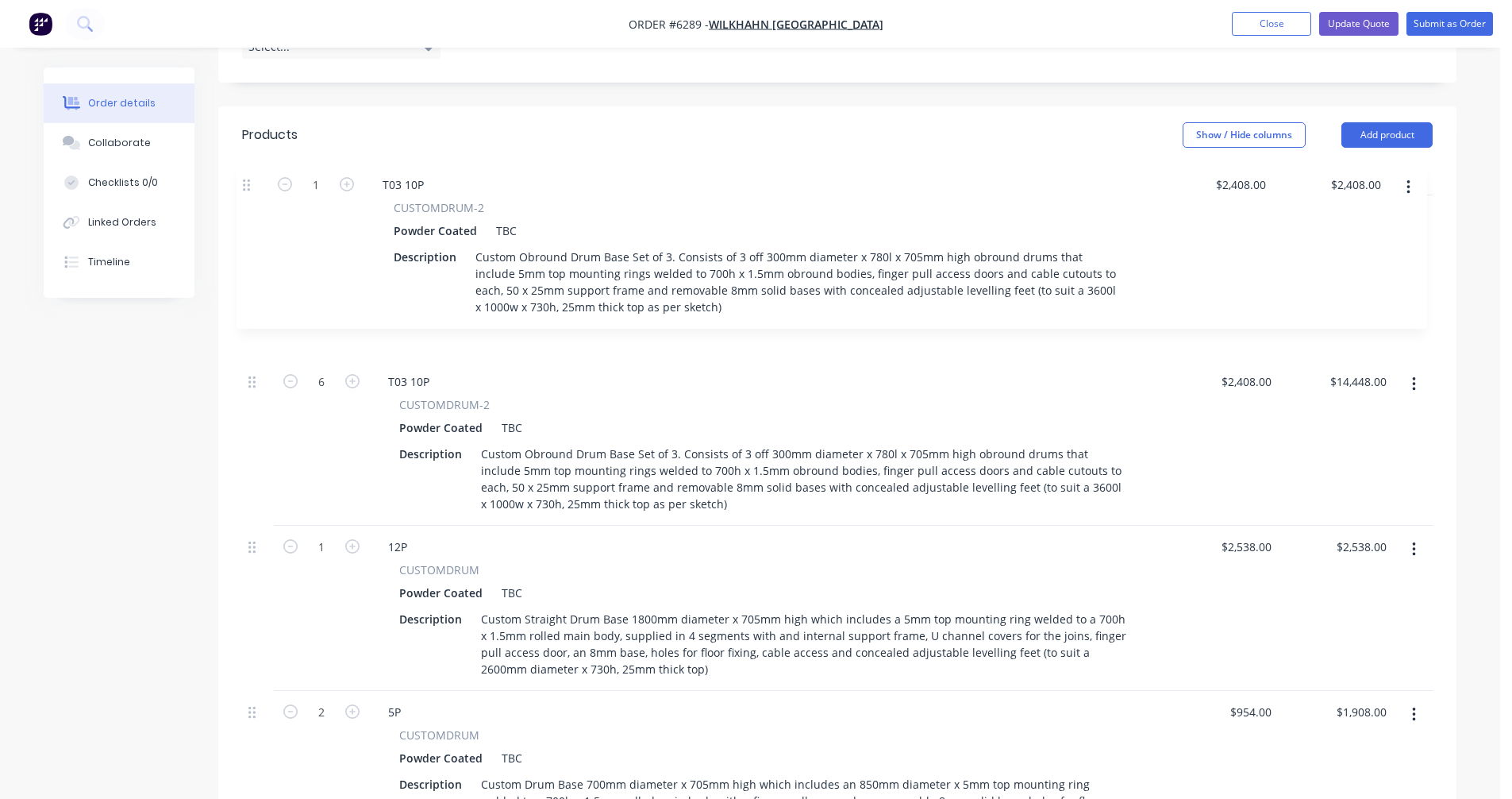
scroll to position [495, 0]
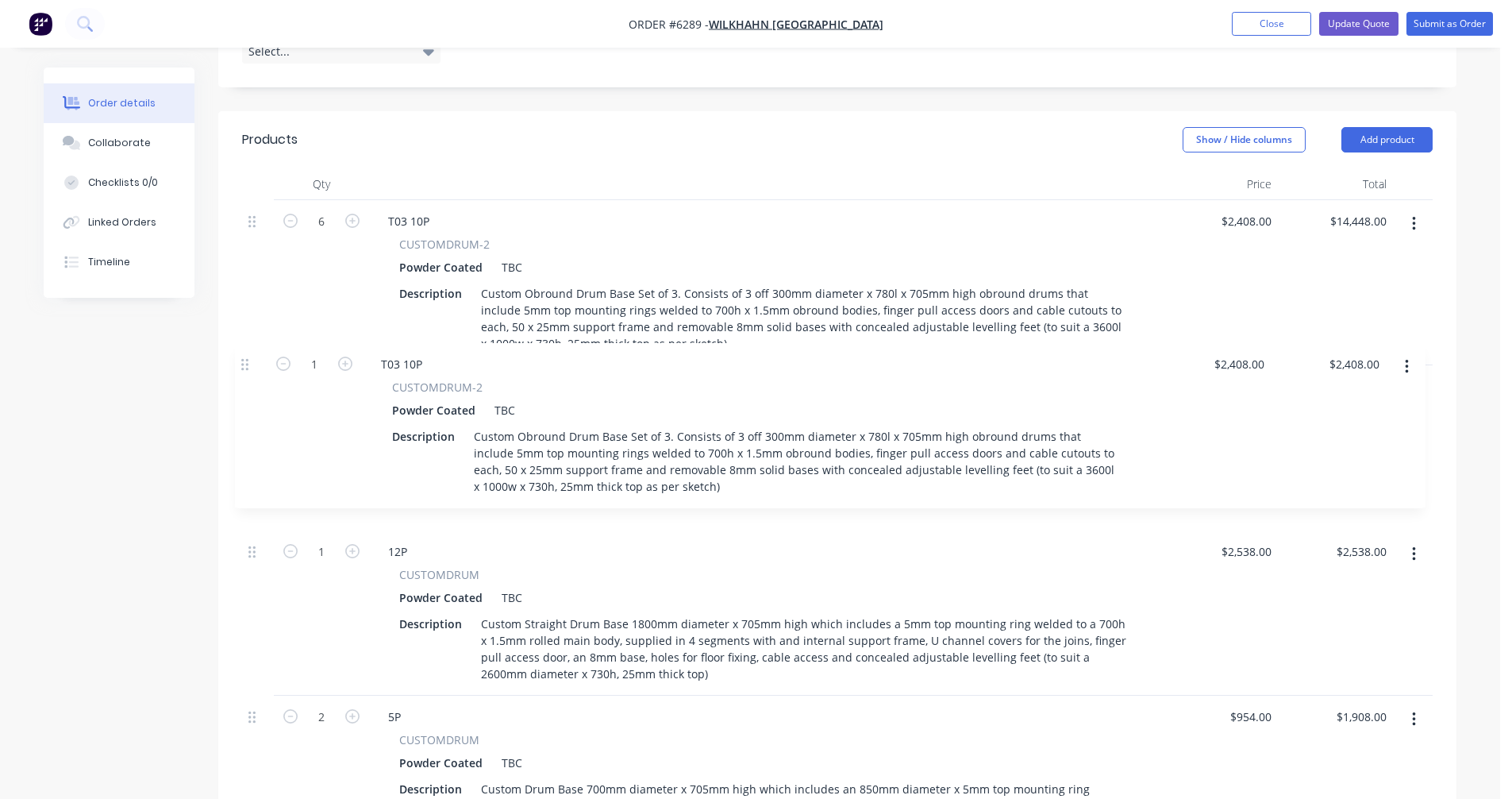
drag, startPoint x: 251, startPoint y: 474, endPoint x: 246, endPoint y: 357, distance: 117.1
click at [246, 357] on div "6 T03 10P CUSTOMDRUM-2 Powder Coated TBC Description Custom Obround Drum Base S…" at bounding box center [837, 659] width 1191 height 918
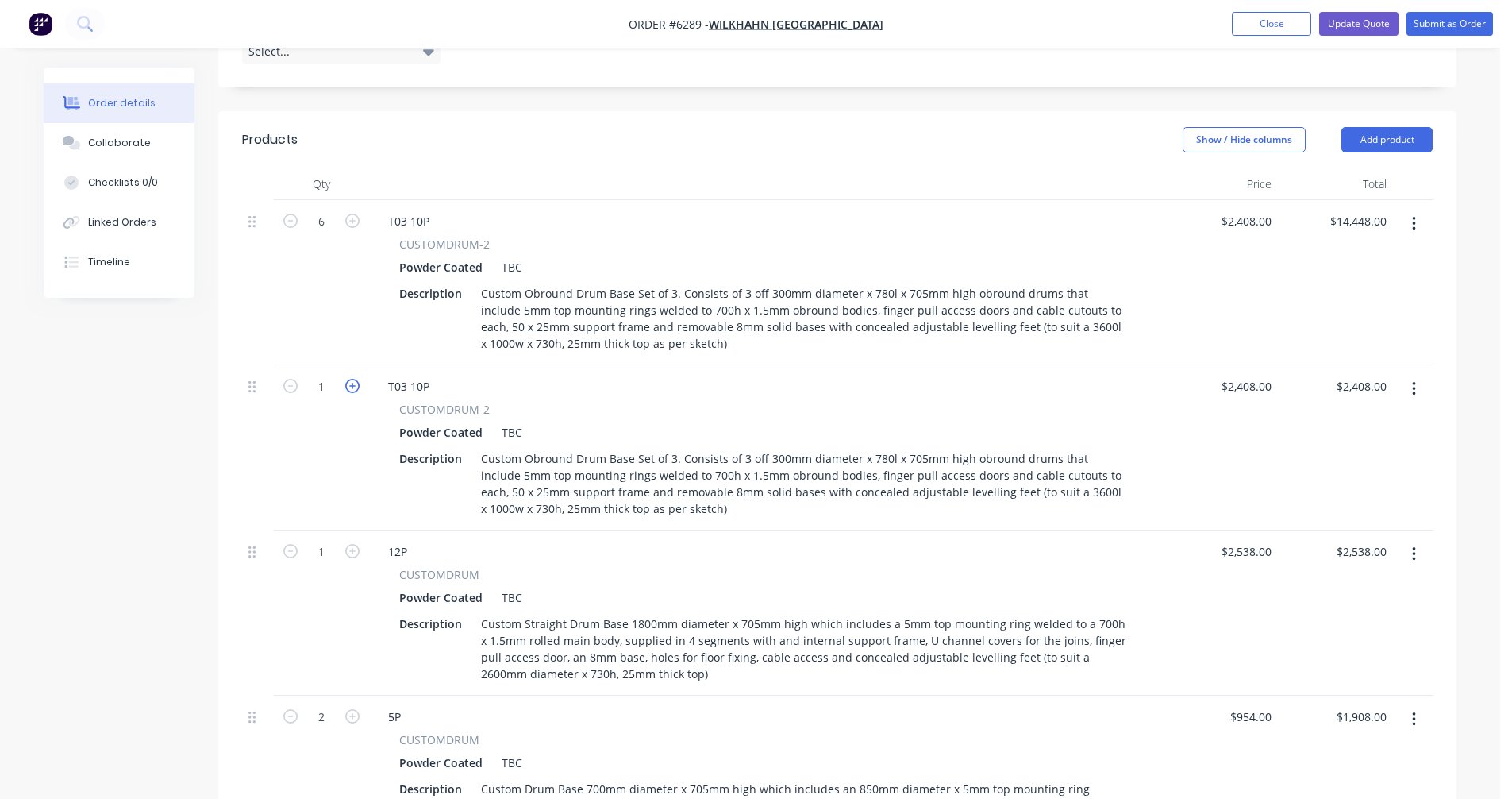
click at [352, 379] on icon "button" at bounding box center [352, 386] width 14 height 14
click at [406, 375] on div "T03 10P" at bounding box center [408, 386] width 67 height 23
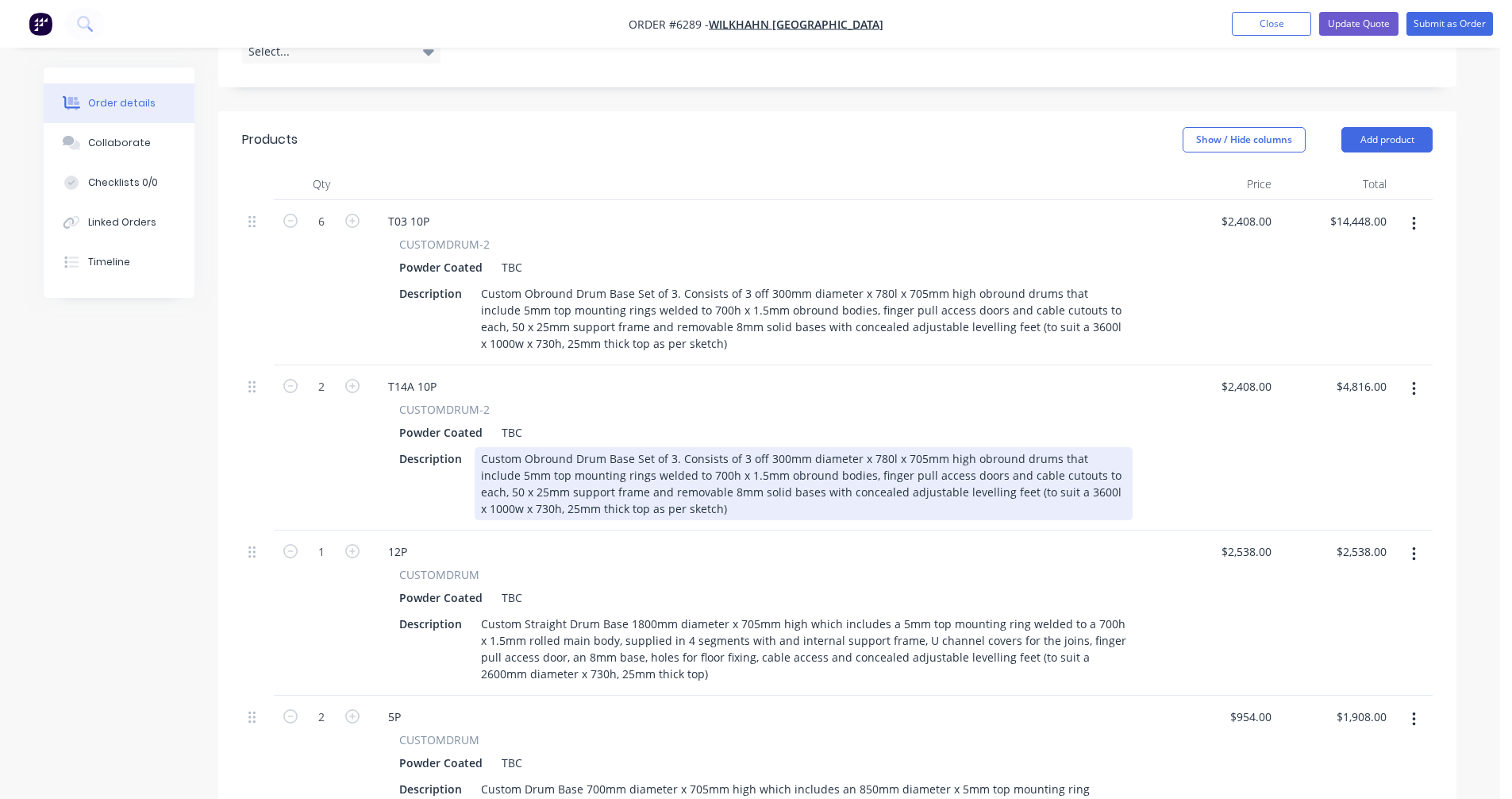
click at [1029, 447] on div "Custom Obround Drum Base Set of 3. Consists of 3 off 300mm diameter x 780l x 70…" at bounding box center [804, 483] width 658 height 73
click at [1033, 447] on div "Custom Obround Drum Base Set of 3. Consists of 3 off 300mm diameter x 780l x 70…" at bounding box center [804, 483] width 658 height 73
click at [878, 447] on div "Custom Obround Drum Base Set of 3. Consists of 3 off 300mm diameter x 780l x 70…" at bounding box center [804, 483] width 658 height 73
click at [878, 447] on div "Custom Obround Drum Base Set of 3. Consists of 3 off 300mm diameter x 900l x 70…" at bounding box center [804, 483] width 658 height 73
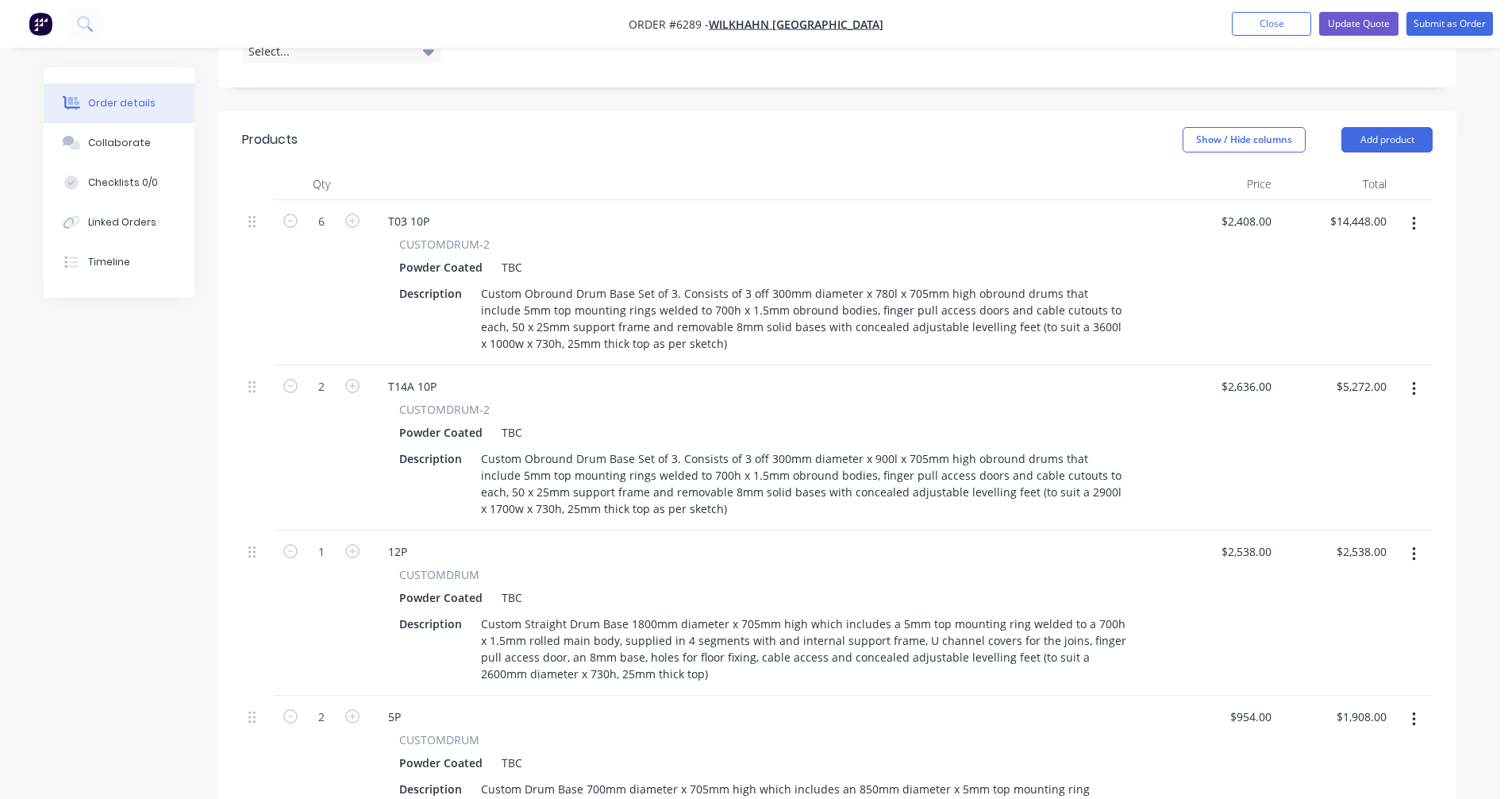
click at [1416, 381] on icon "button" at bounding box center [1414, 389] width 4 height 18
click at [1351, 451] on div "Duplicate" at bounding box center [1357, 462] width 122 height 23
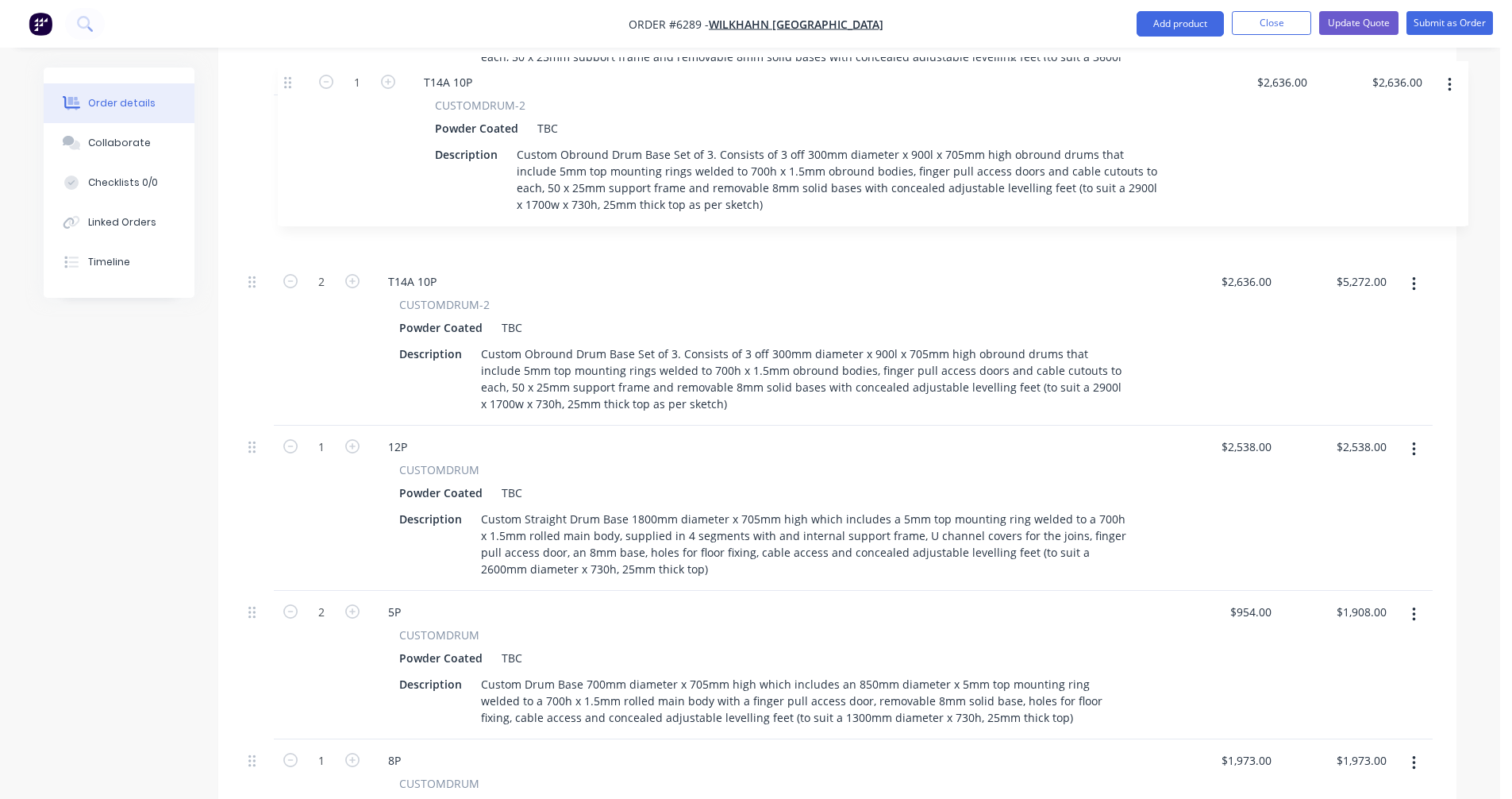
scroll to position [756, 0]
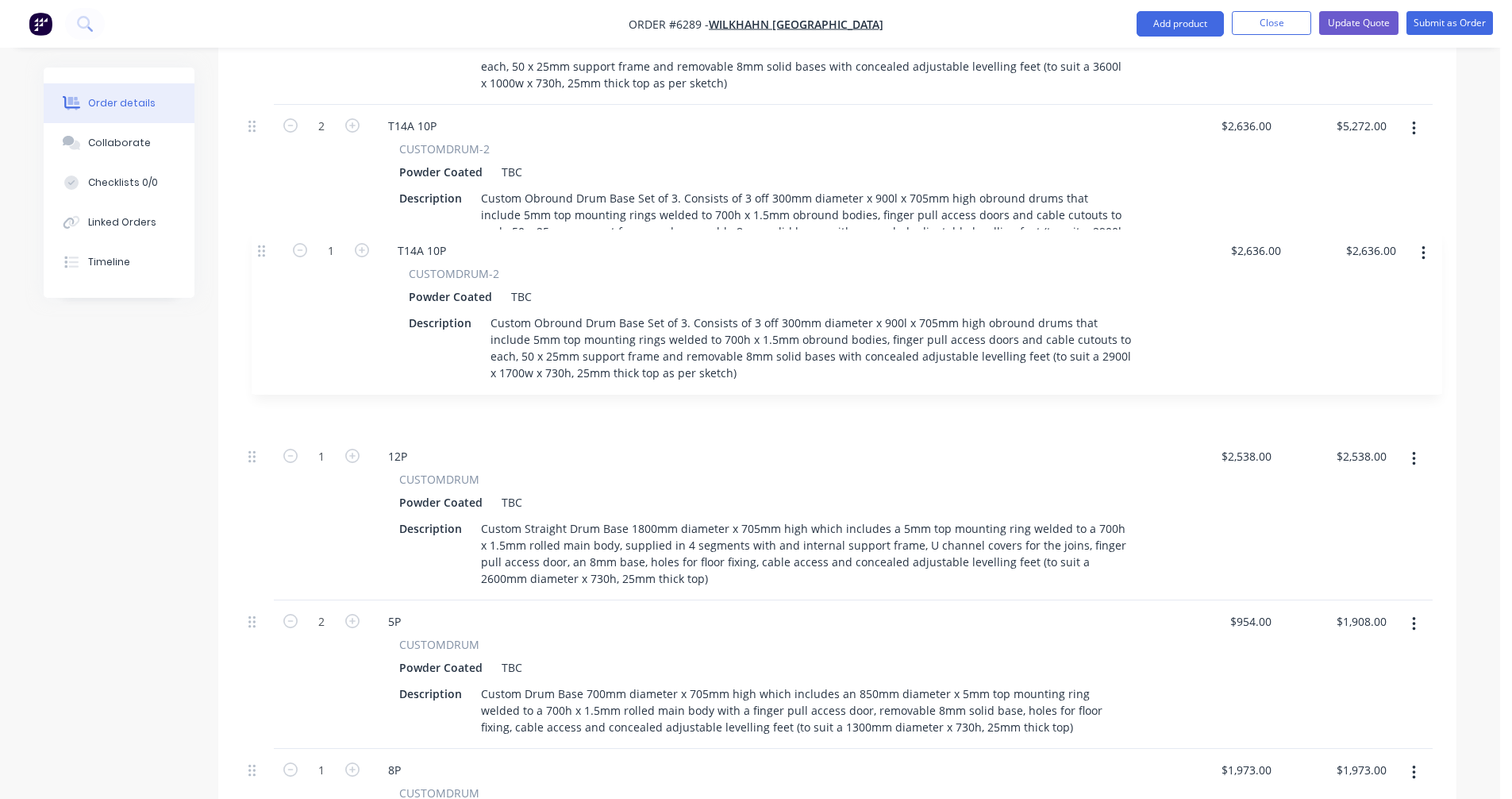
drag, startPoint x: 253, startPoint y: 460, endPoint x: 263, endPoint y: 246, distance: 214.2
click at [263, 246] on div "6 T03 10P CUSTOMDRUM-2 Powder Coated TBC Description Custom Obround Drum Base S…" at bounding box center [837, 480] width 1191 height 1082
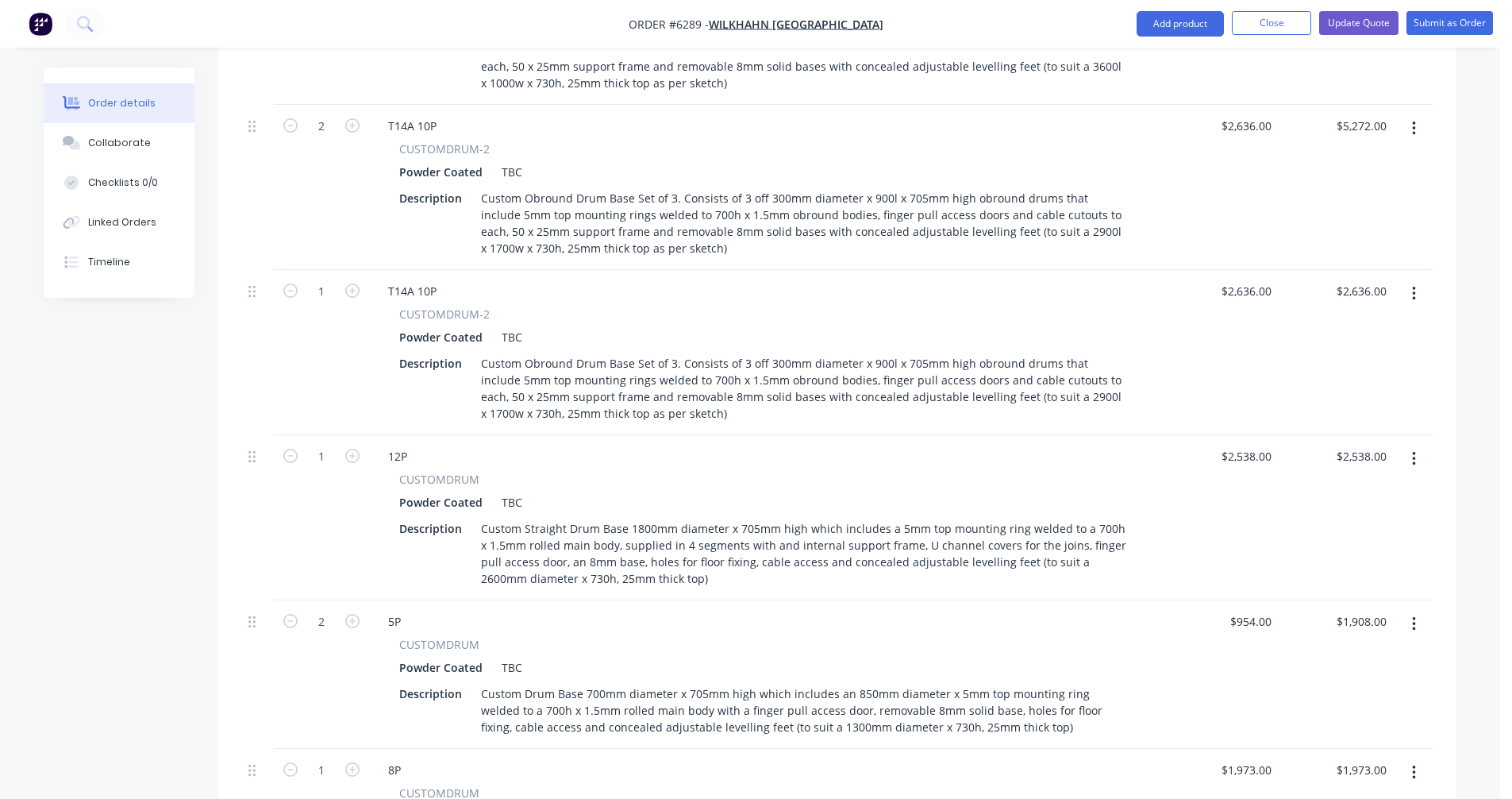
drag, startPoint x: 353, startPoint y: 245, endPoint x: 370, endPoint y: 244, distance: 17.0
click at [354, 283] on icon "button" at bounding box center [352, 290] width 14 height 14
click at [413, 279] on div "T14A 10P" at bounding box center [413, 290] width 74 height 23
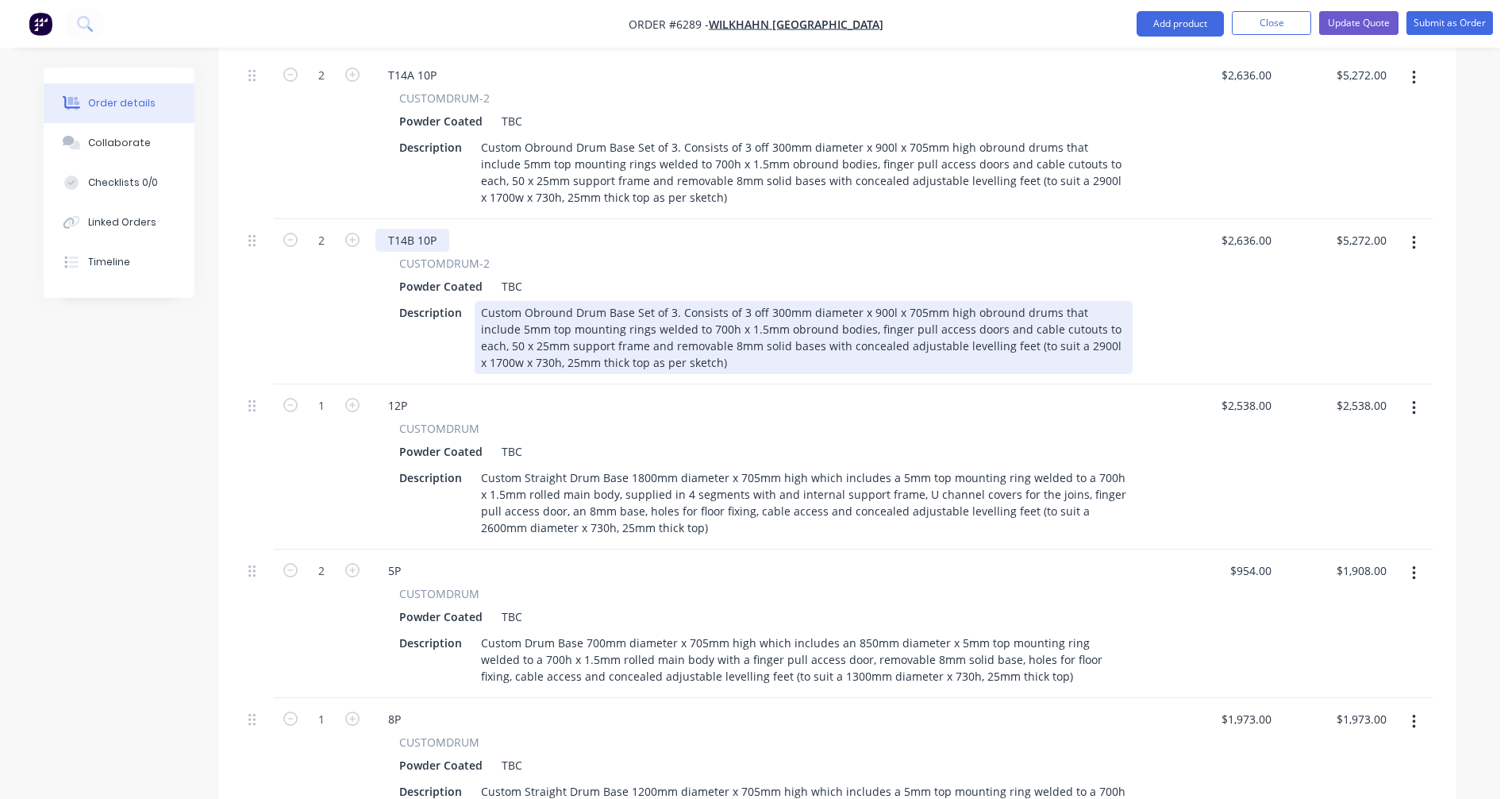
scroll to position [835, 0]
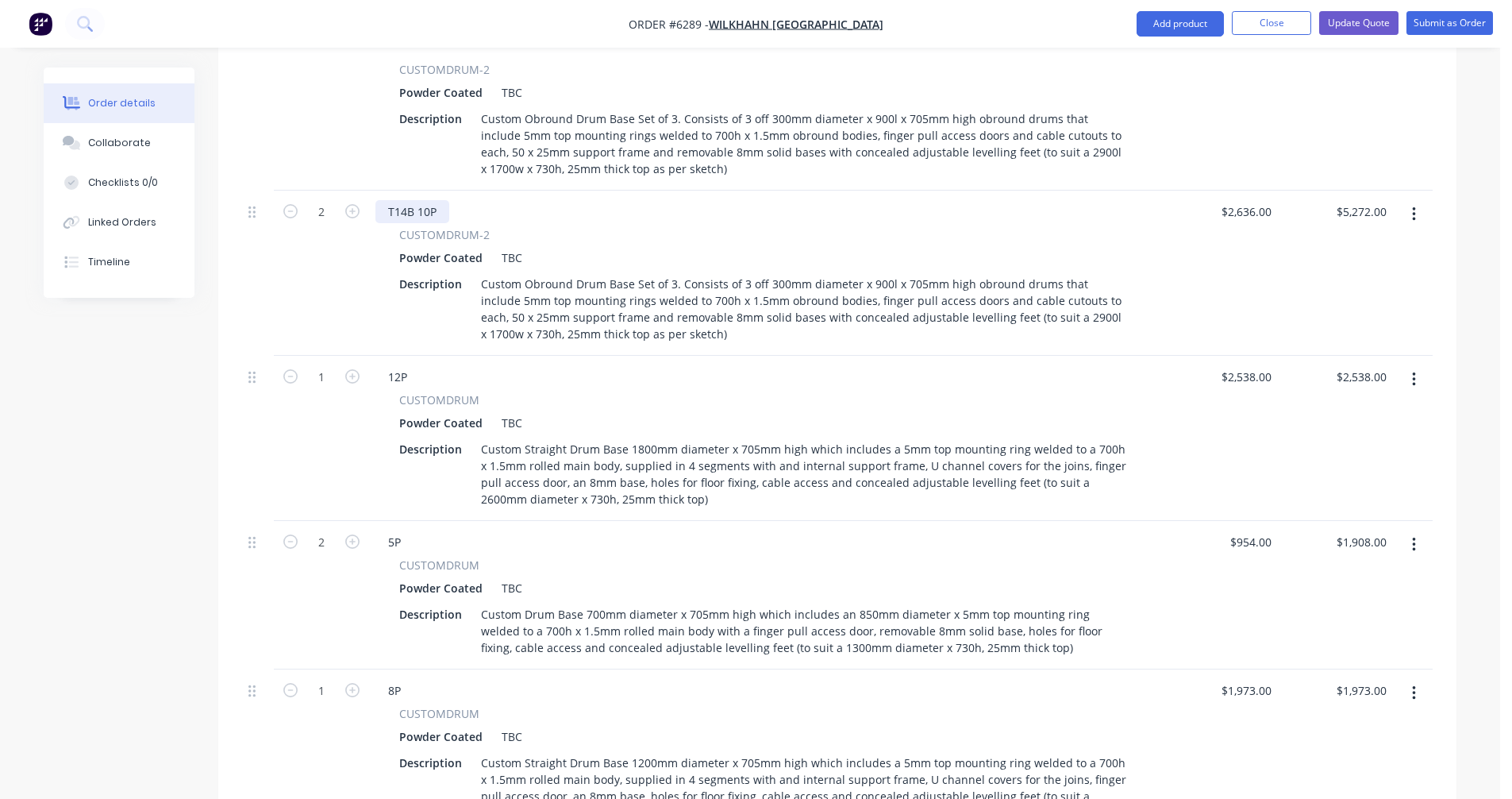
click at [428, 200] on div "T14B 10P" at bounding box center [413, 211] width 74 height 23
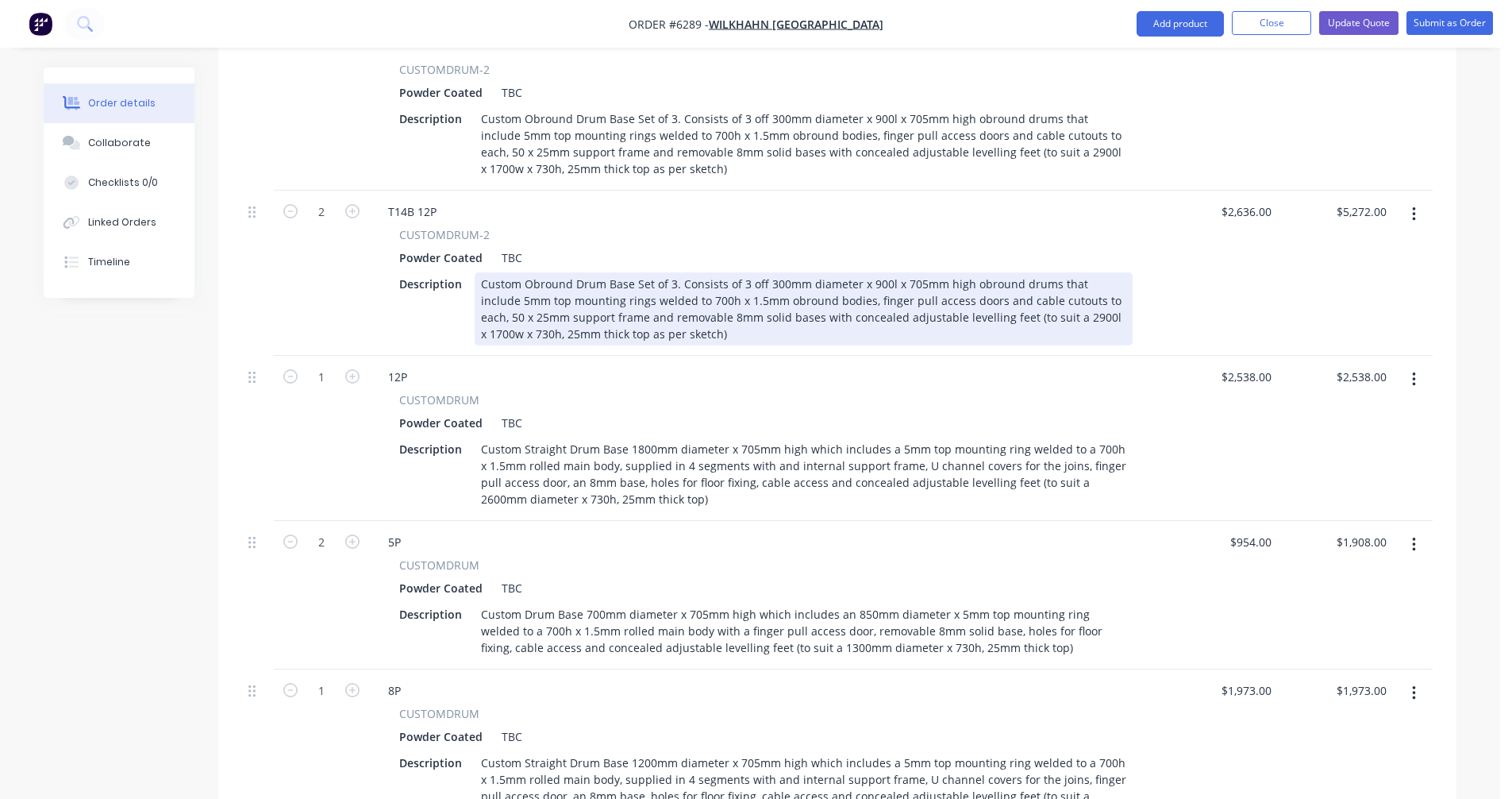
click at [873, 273] on div "Custom Obround Drum Base Set of 3. Consists of 3 off 300mm diameter x 900l x 70…" at bounding box center [804, 309] width 658 height 73
click at [875, 273] on div "Custom Obround Drum Base Set of 3. Consists of 3 off 300mm diameter x 900l x 70…" at bounding box center [804, 309] width 658 height 73
click at [780, 275] on div "Custom Obround Drum Base Set of 3. Consists of 3 off 300mm diameter x 1100l x 7…" at bounding box center [804, 309] width 658 height 73
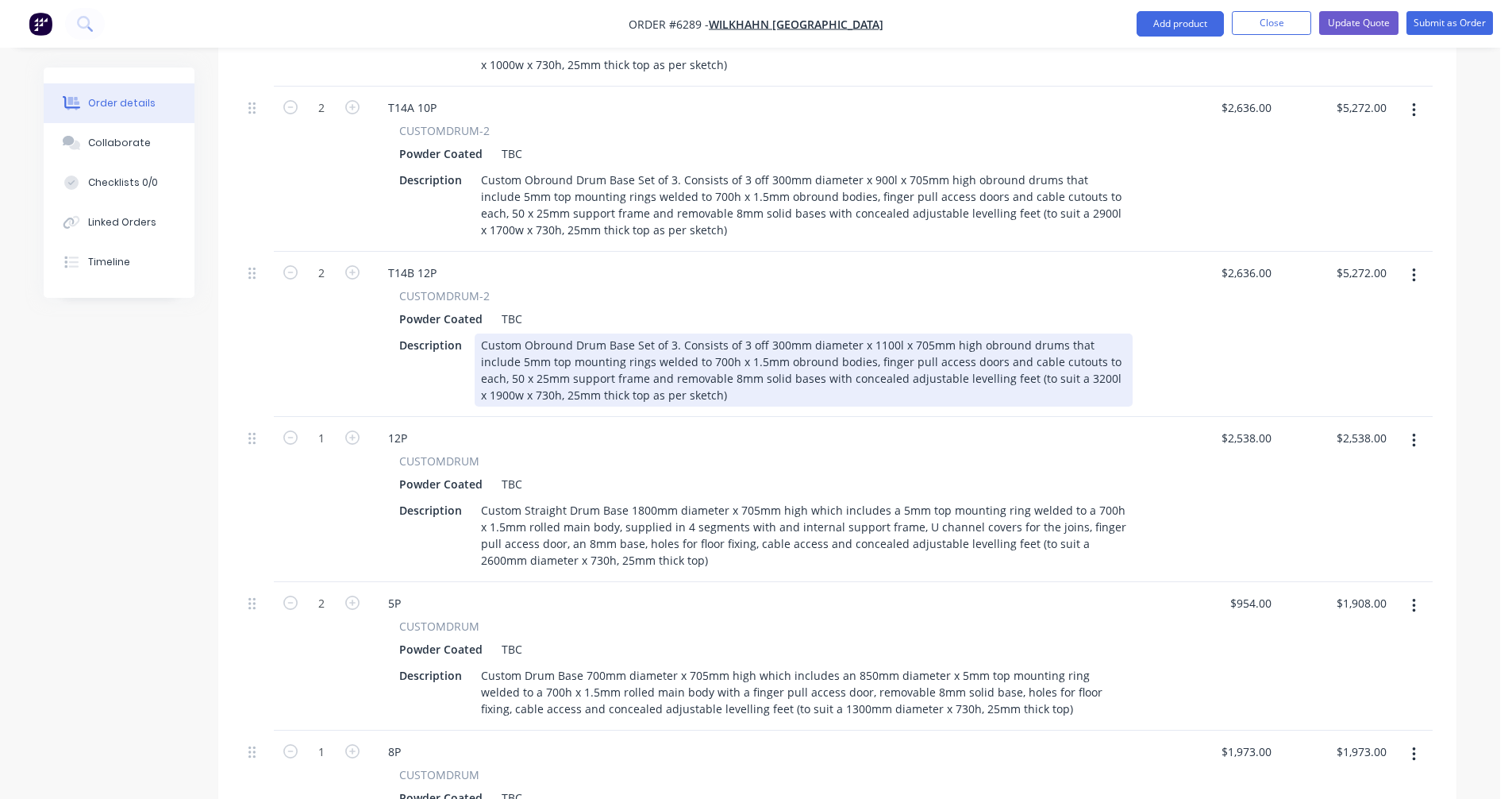
scroll to position [756, 0]
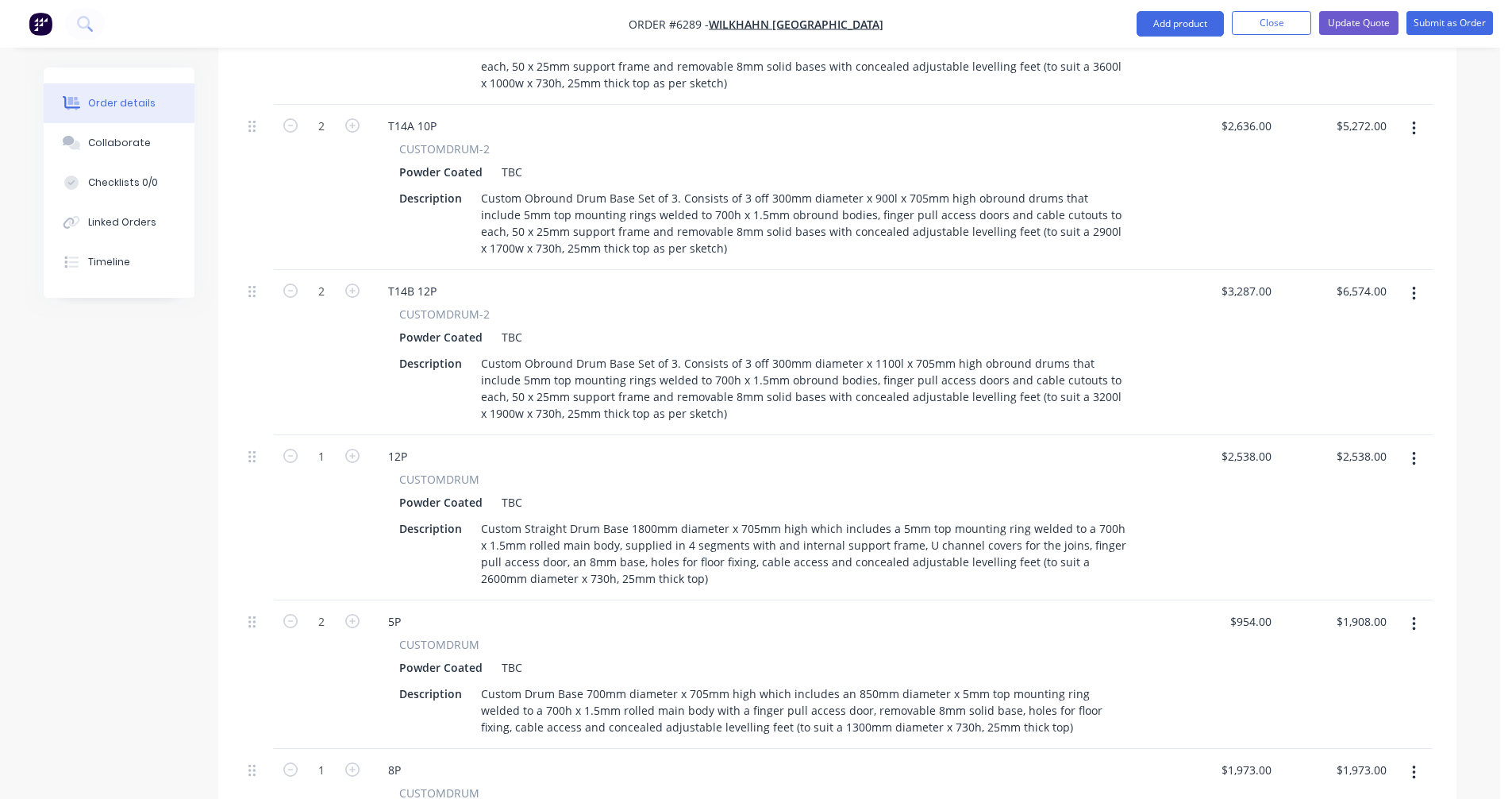
click at [1418, 445] on button "button" at bounding box center [1414, 459] width 37 height 29
click at [1342, 584] on div "Delete" at bounding box center [1357, 595] width 122 height 23
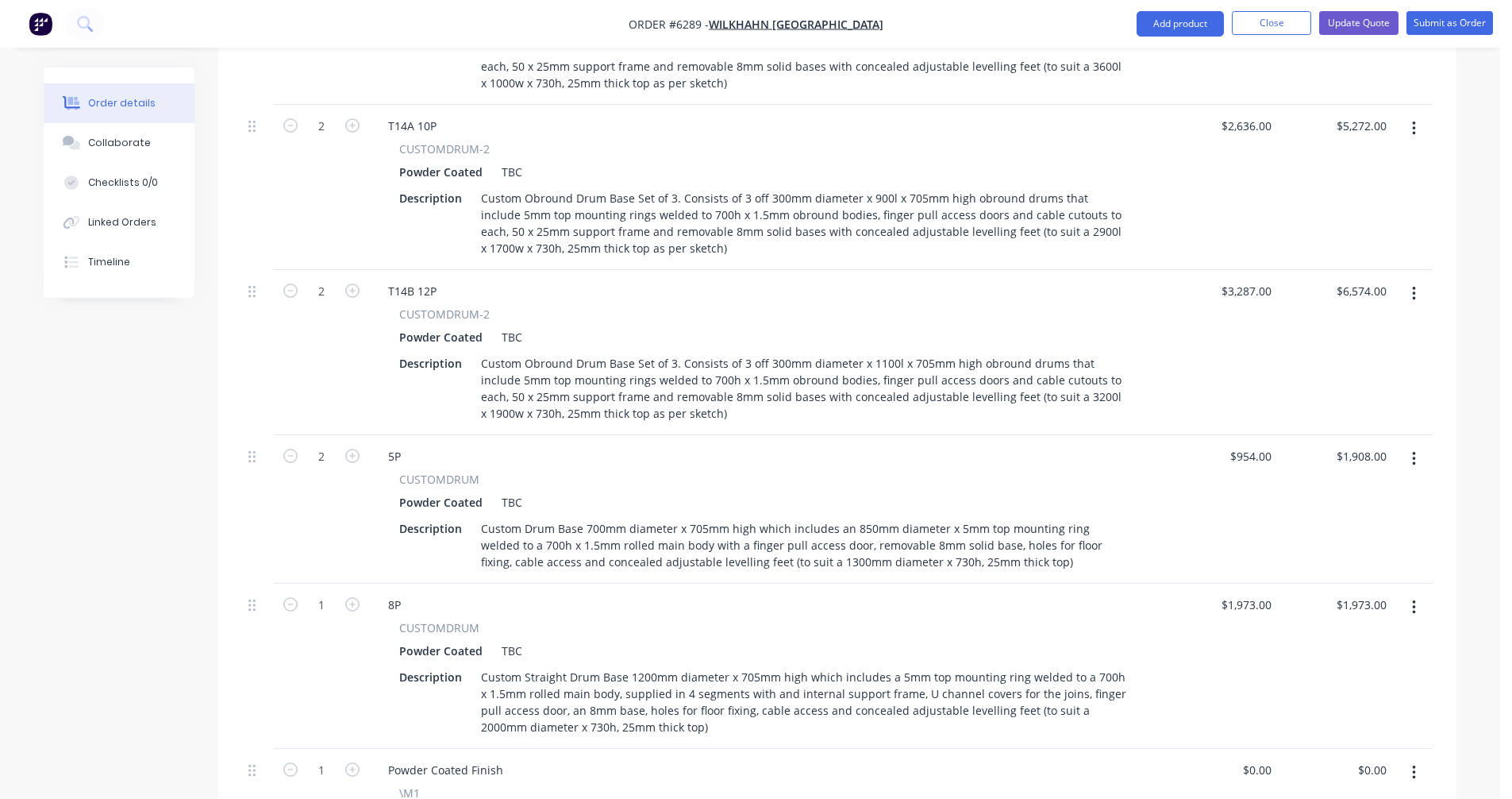
click at [1417, 445] on button "button" at bounding box center [1414, 459] width 37 height 29
click at [1347, 584] on div "Delete" at bounding box center [1357, 595] width 122 height 23
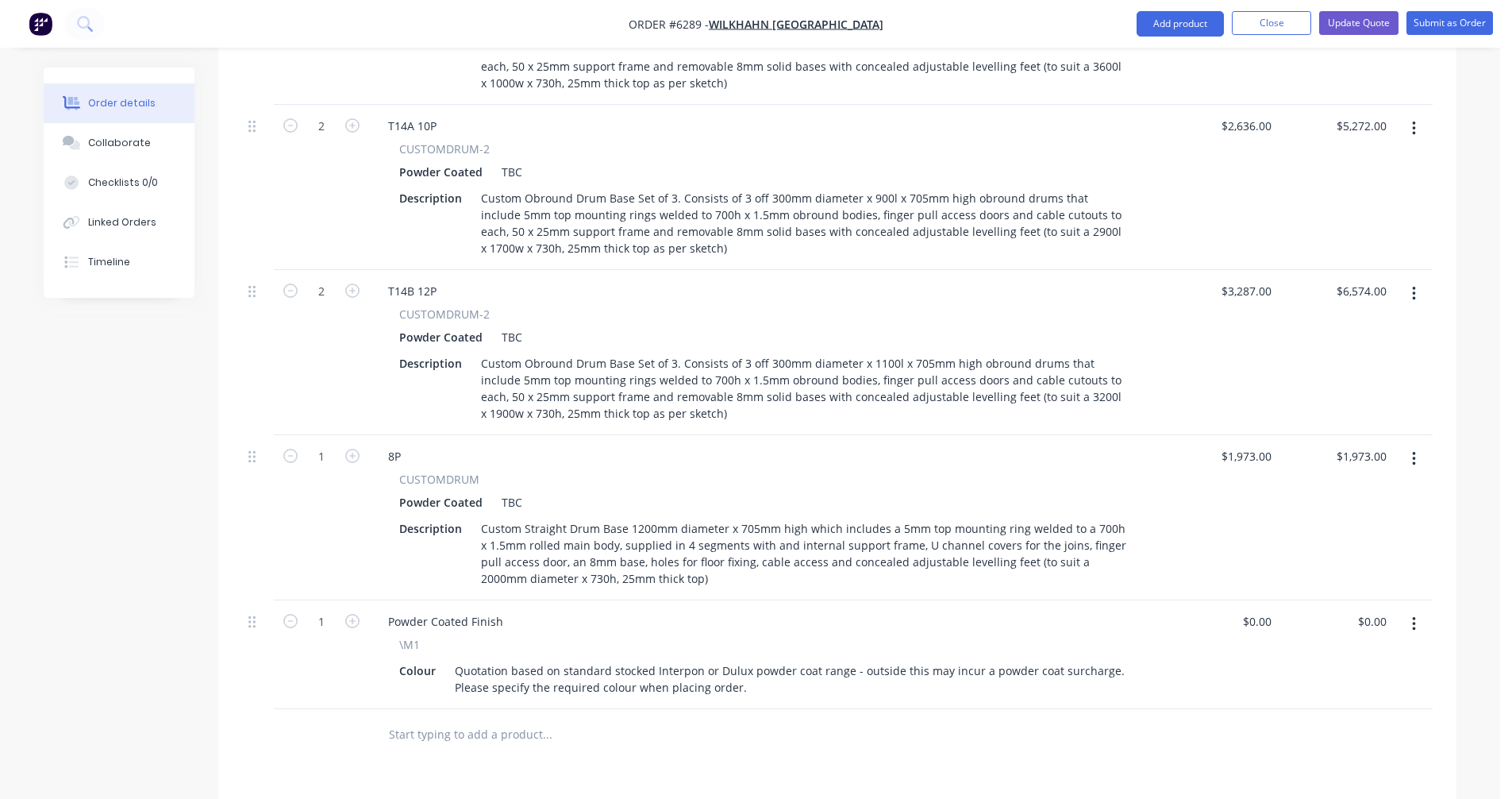
click at [1415, 451] on icon "button" at bounding box center [1414, 458] width 3 height 14
click at [1340, 584] on div "Delete" at bounding box center [1357, 595] width 122 height 23
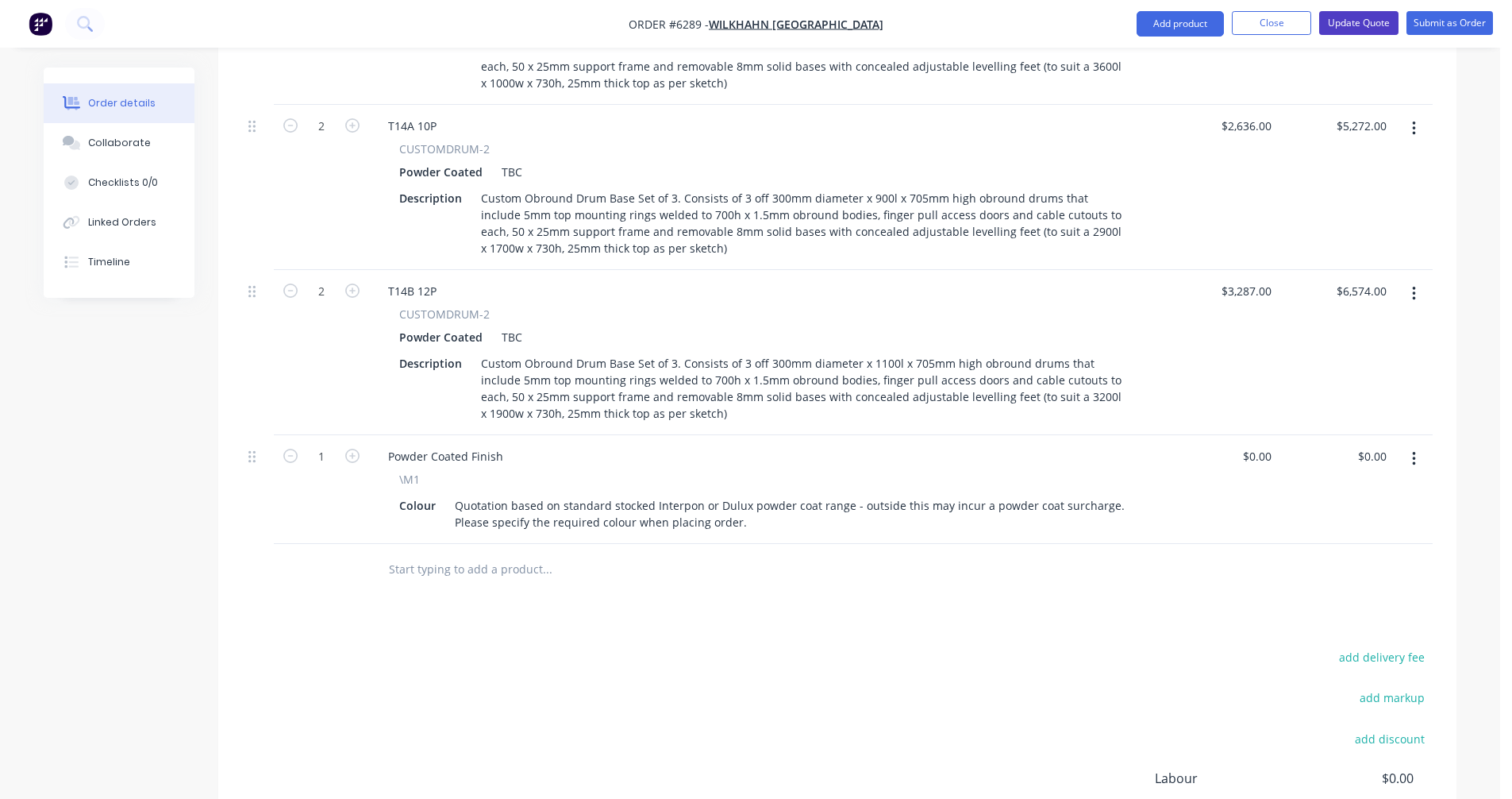
click at [1351, 24] on button "Update Quote" at bounding box center [1359, 23] width 79 height 24
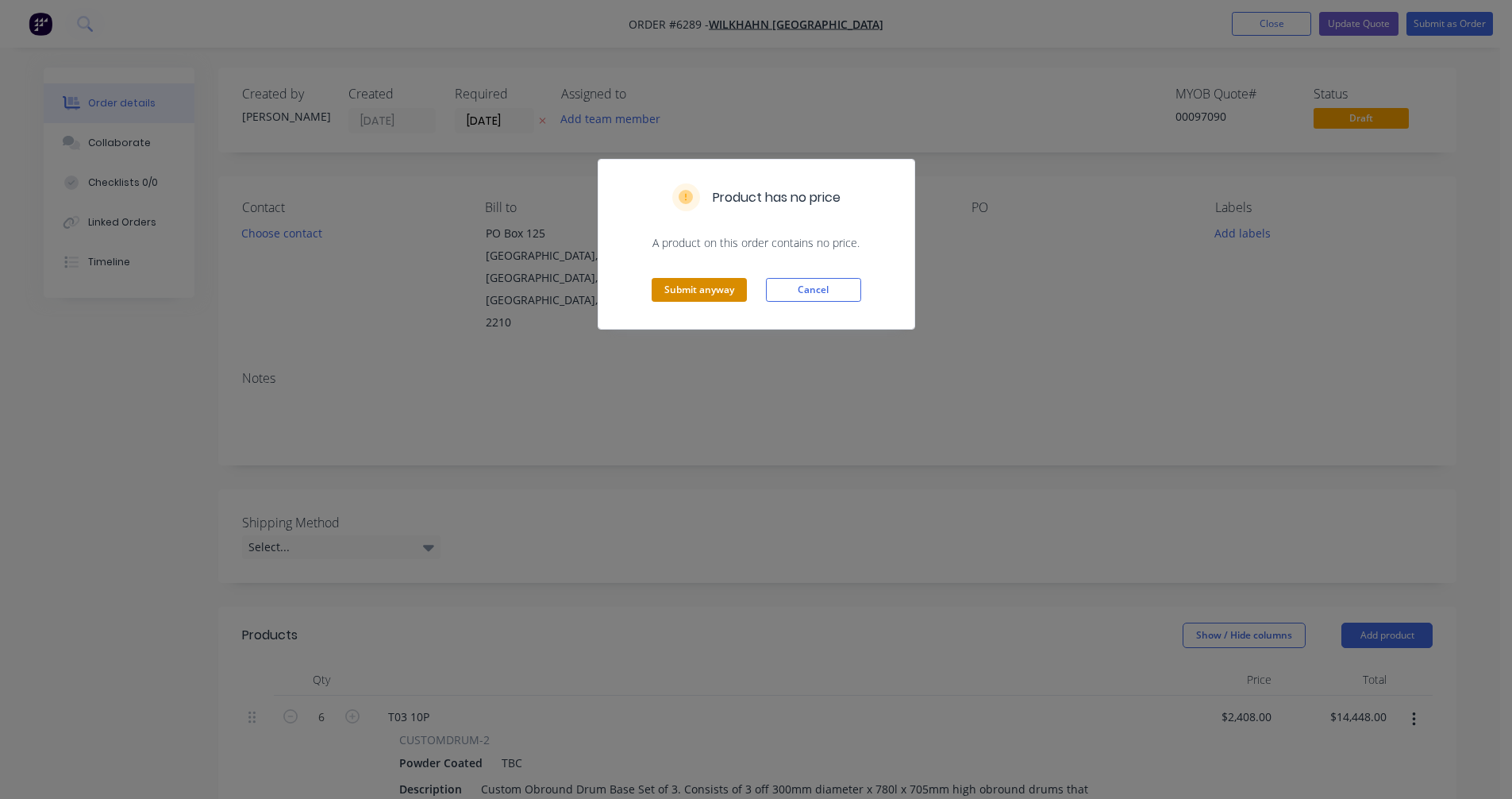
click at [690, 289] on button "Submit anyway" at bounding box center [699, 289] width 95 height 24
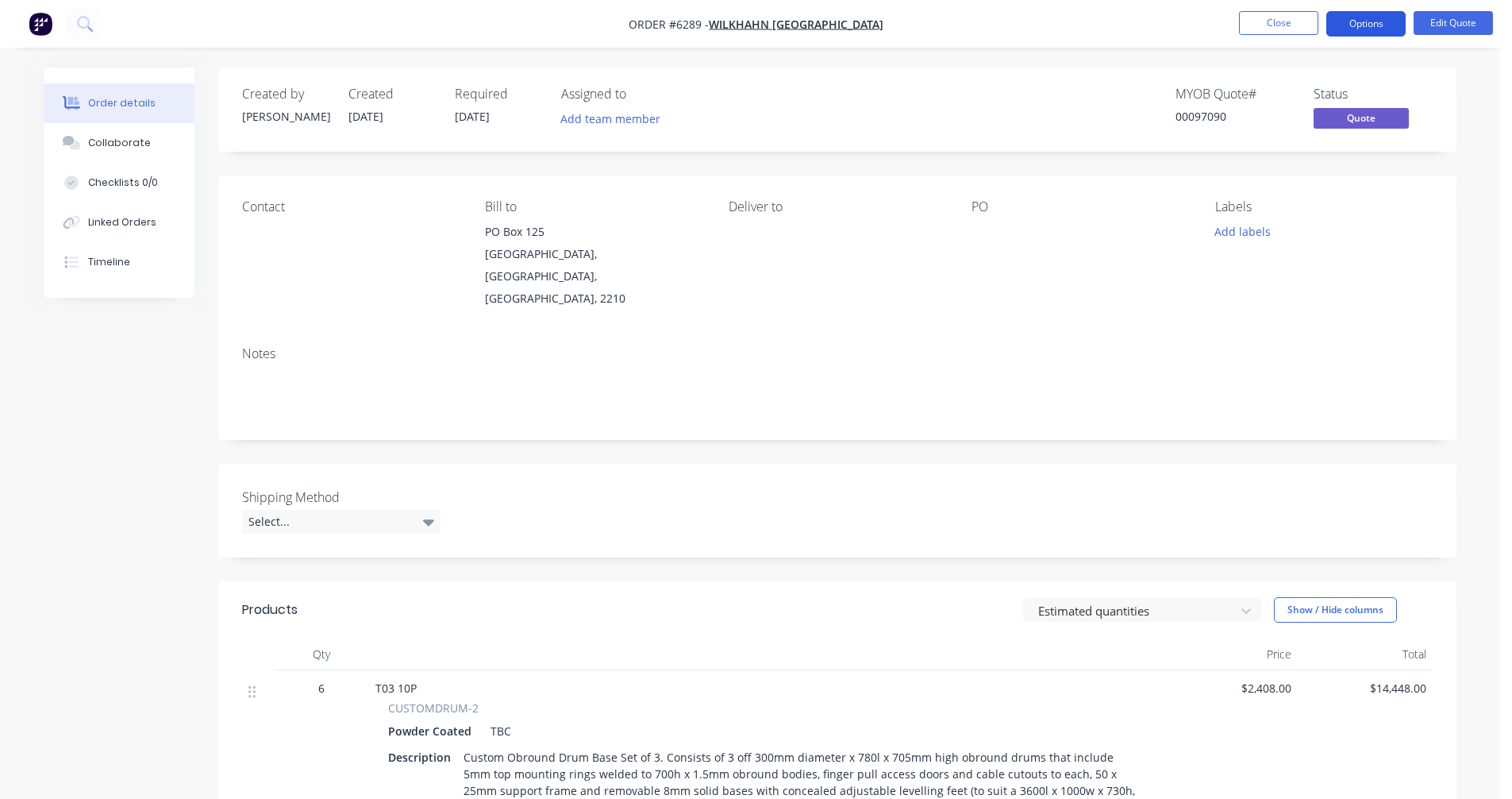
click at [1374, 17] on button "Options" at bounding box center [1366, 24] width 79 height 25
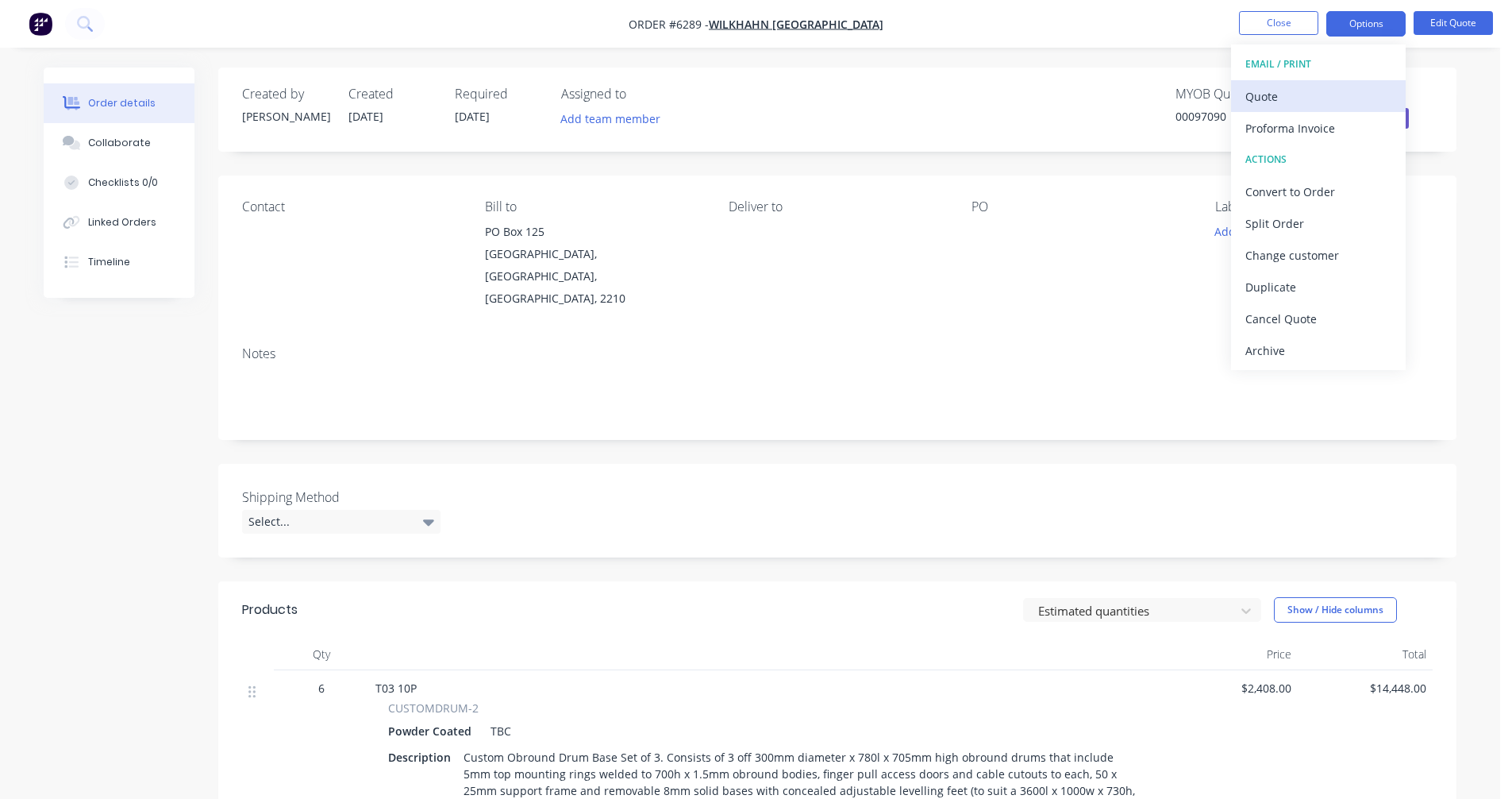
click at [1268, 97] on div "Quote" at bounding box center [1318, 96] width 146 height 23
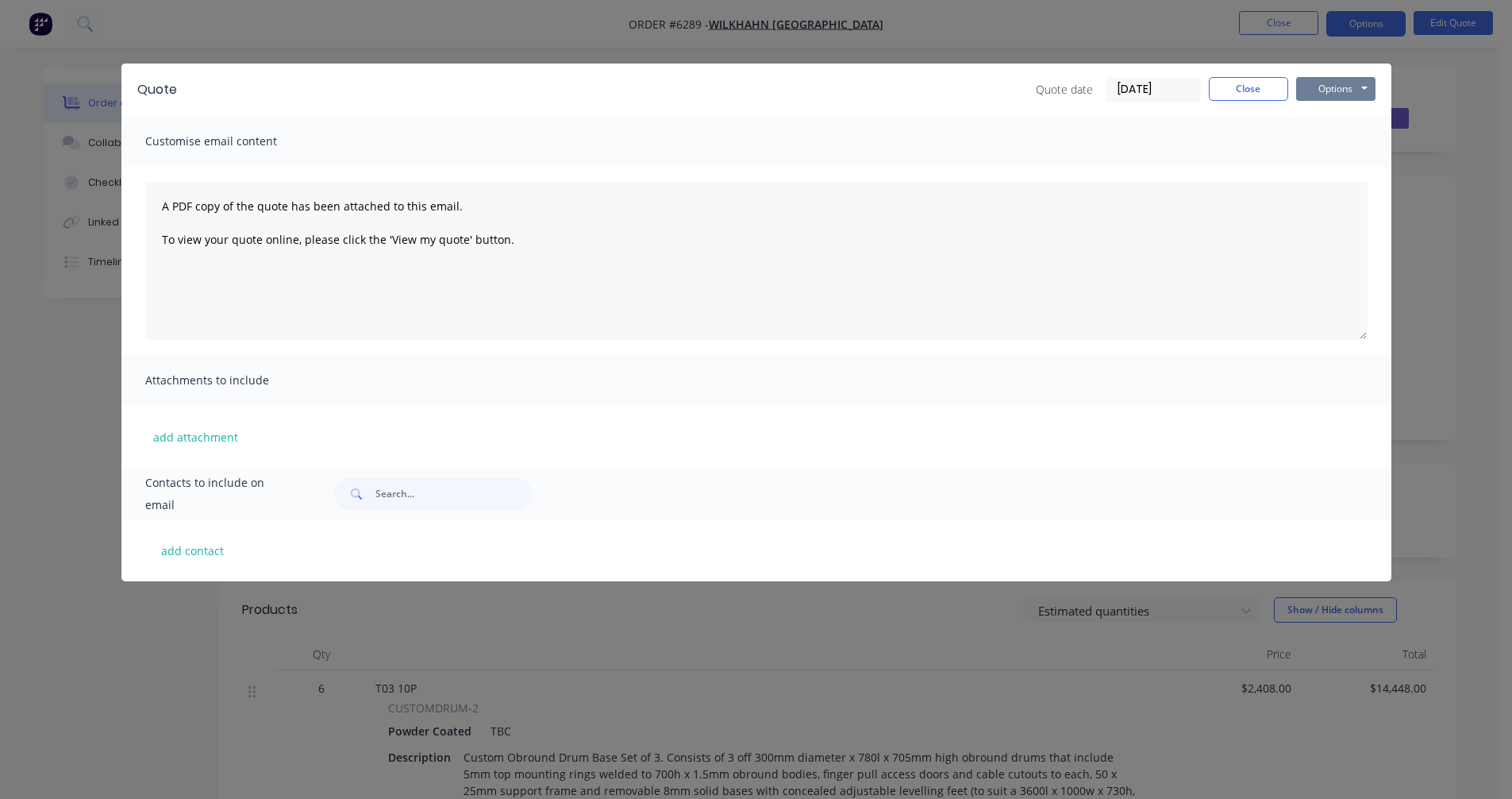
click at [1346, 82] on button "Options" at bounding box center [1336, 89] width 79 height 24
click at [1336, 121] on button "Preview" at bounding box center [1347, 116] width 101 height 26
click at [1246, 91] on button "Close" at bounding box center [1249, 89] width 79 height 24
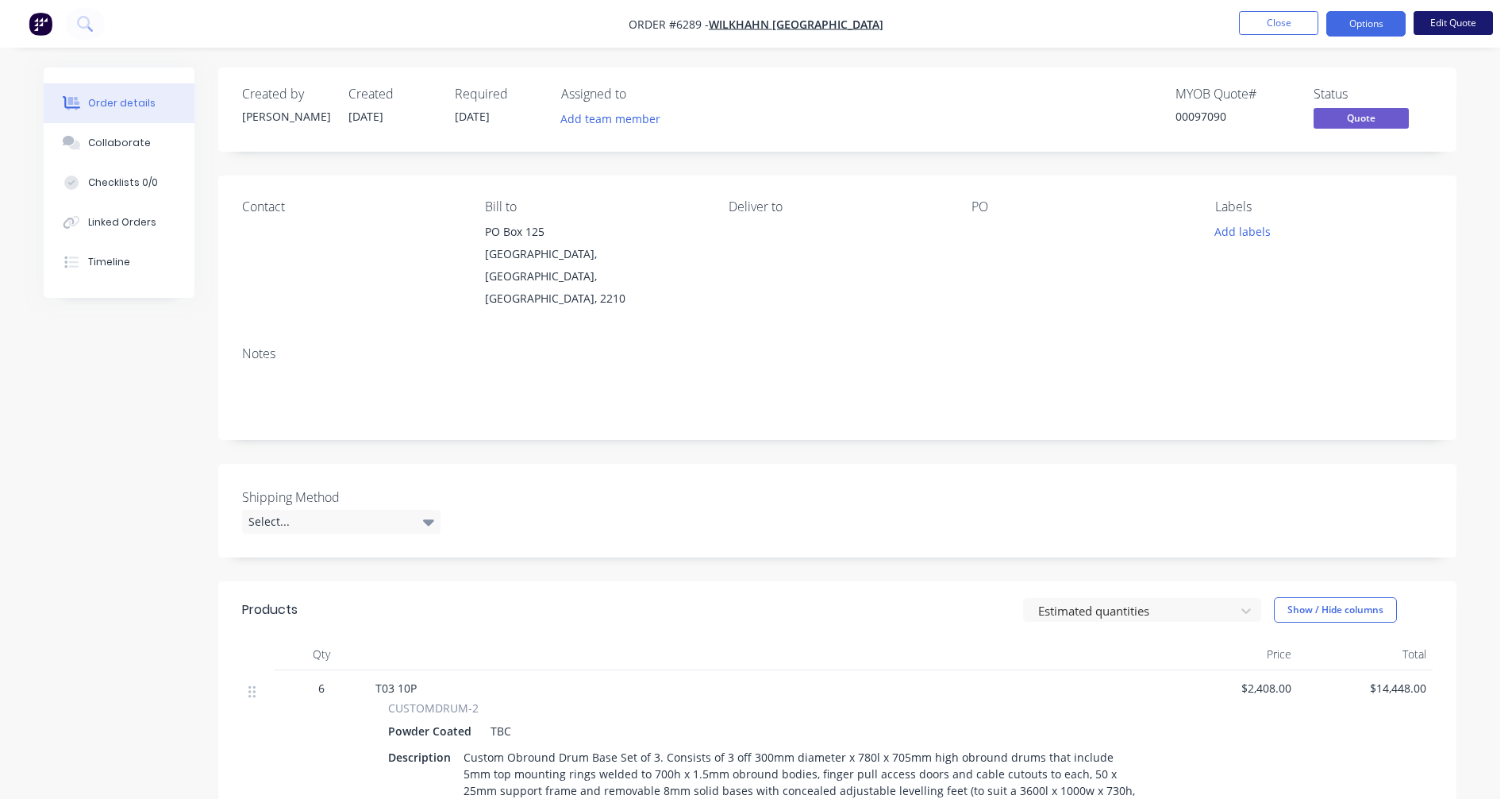
click at [1457, 18] on button "Edit Quote" at bounding box center [1454, 23] width 79 height 24
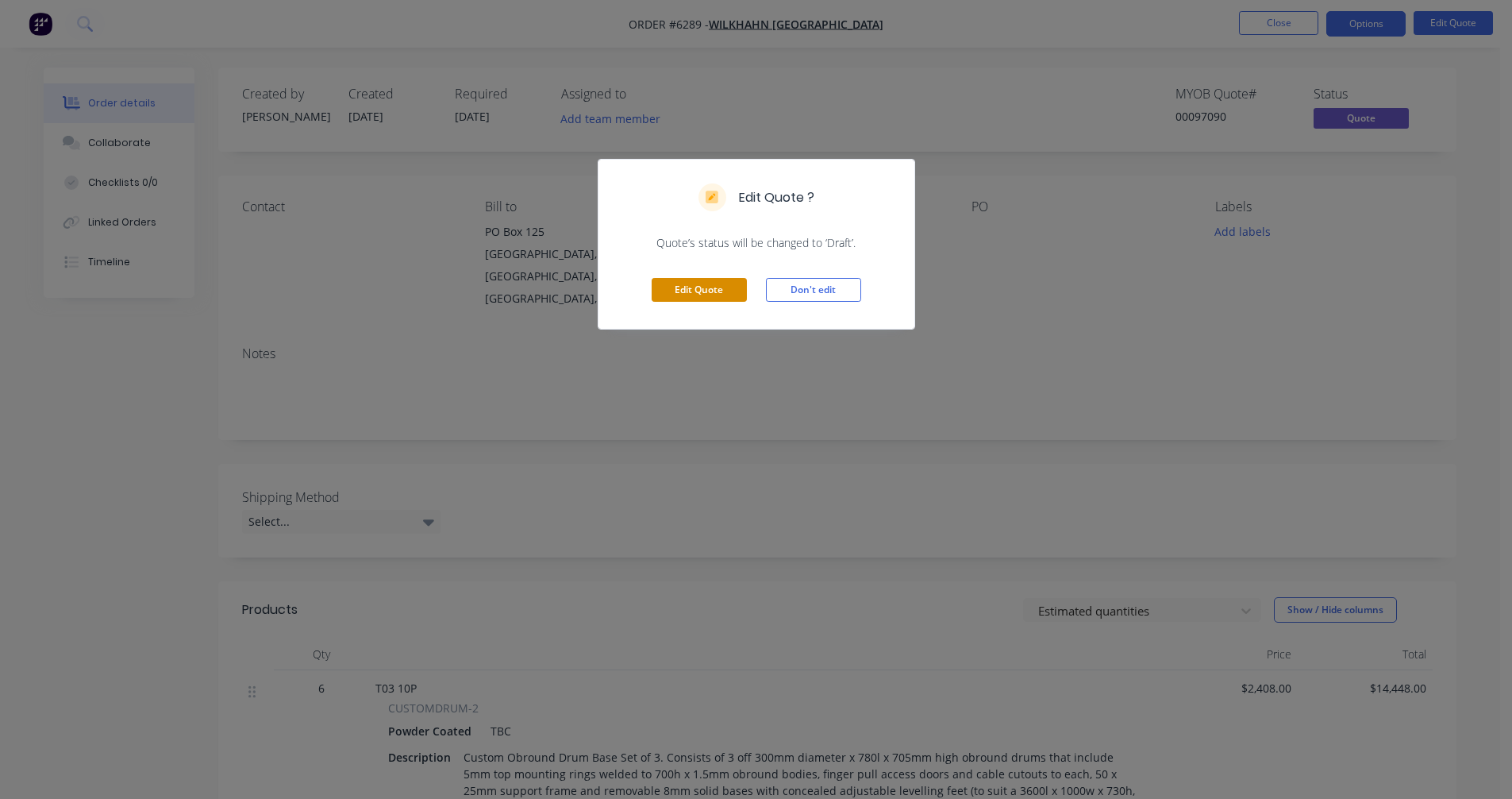
click at [688, 294] on button "Edit Quote" at bounding box center [699, 289] width 95 height 24
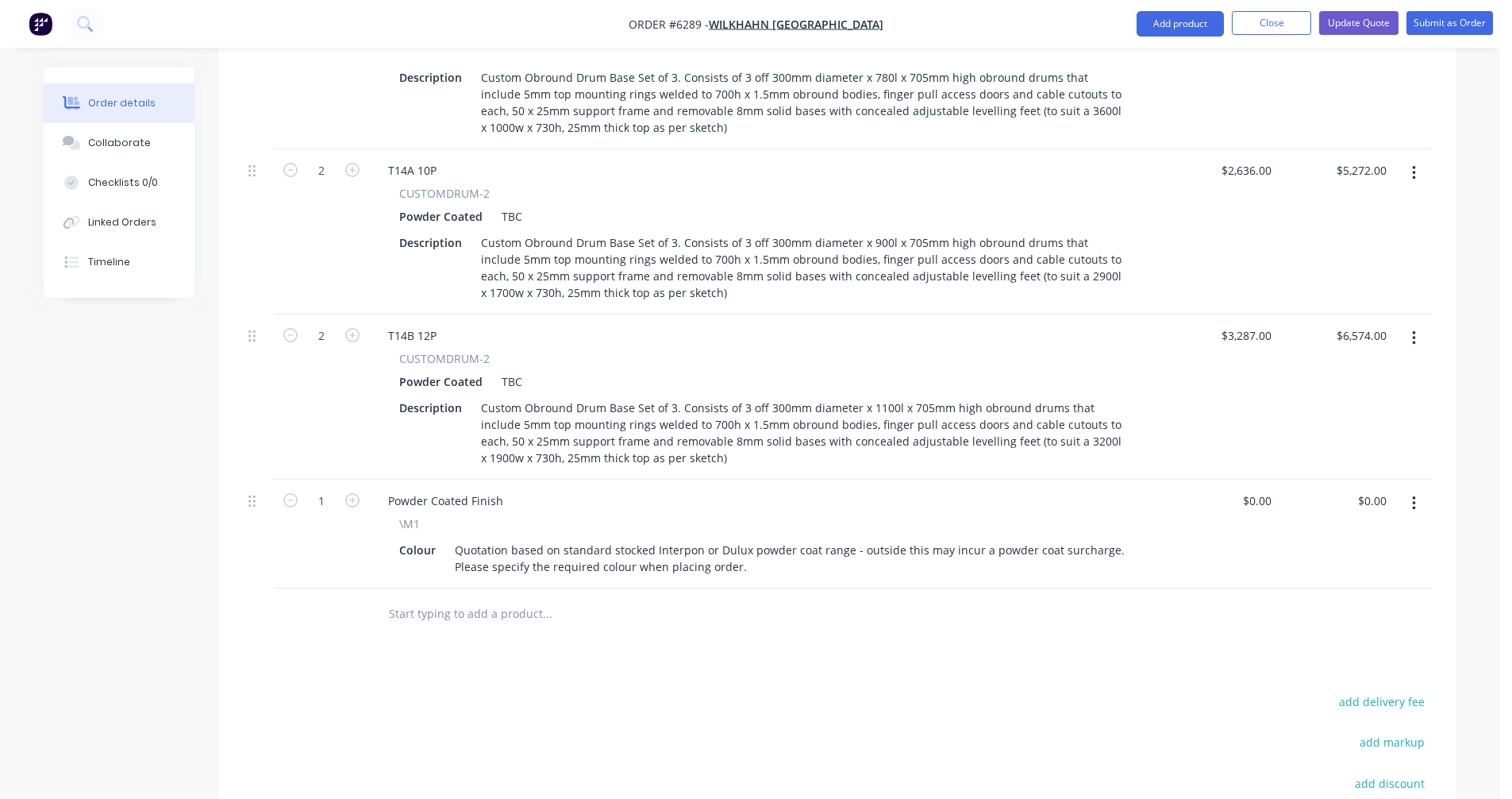
scroll to position [715, 0]
click at [466, 595] on input "text" at bounding box center [547, 611] width 317 height 32
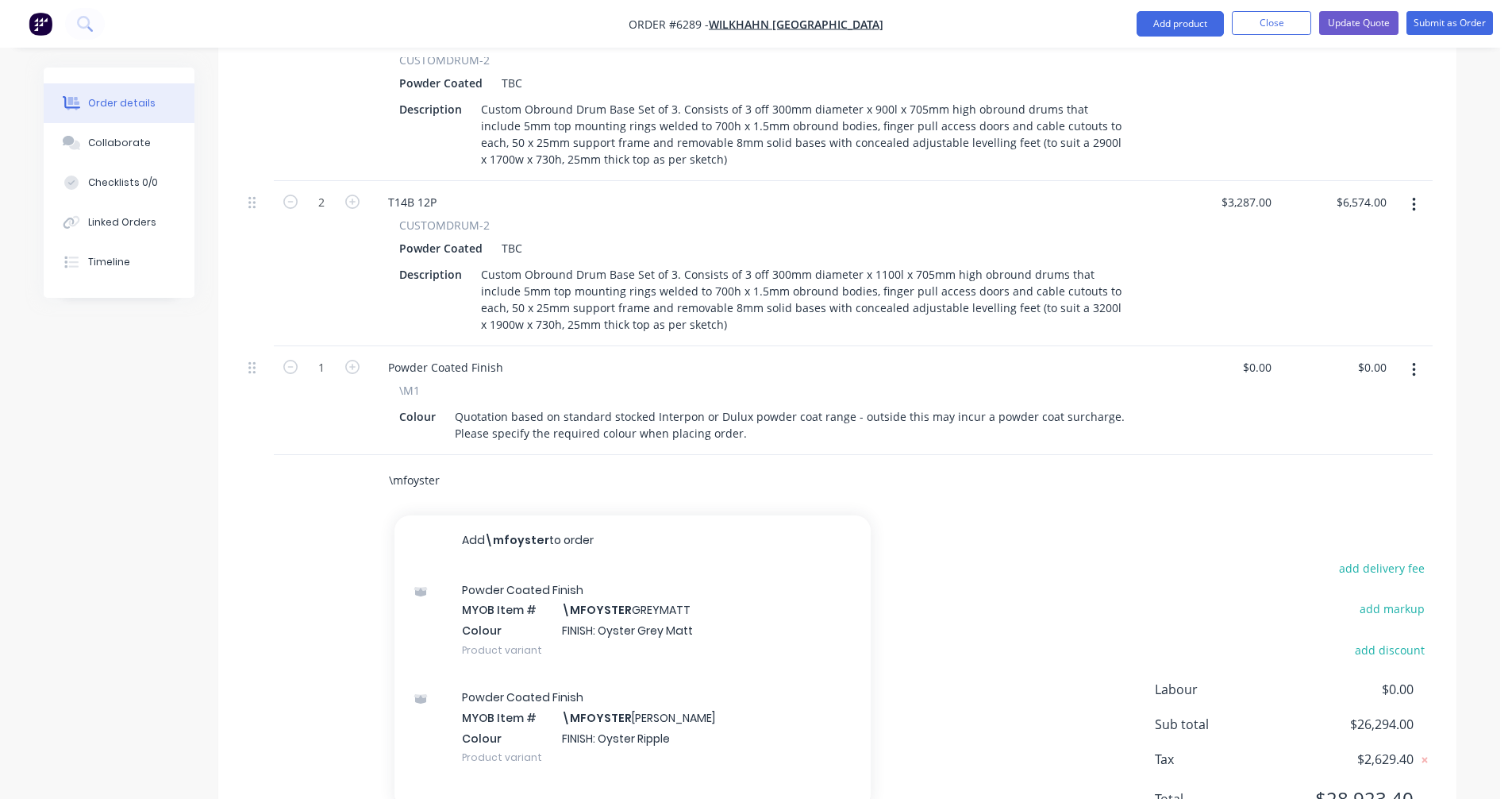
scroll to position [873, 0]
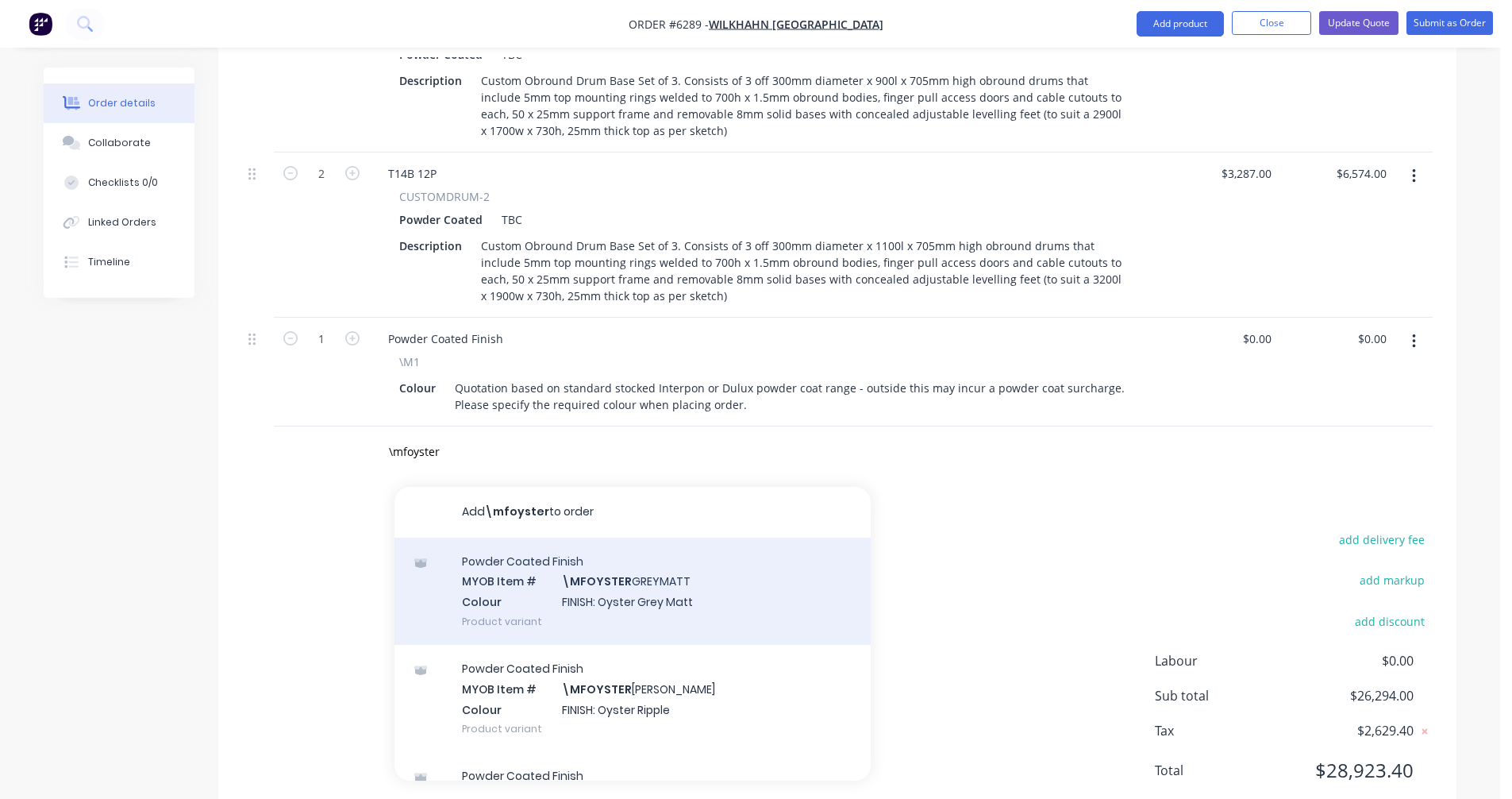
click at [646, 537] on div "Powder Coated Finish MYOB Item # \MFOYSTER GREYMATT Colour FINISH: Oyster Grey …" at bounding box center [633, 591] width 477 height 107
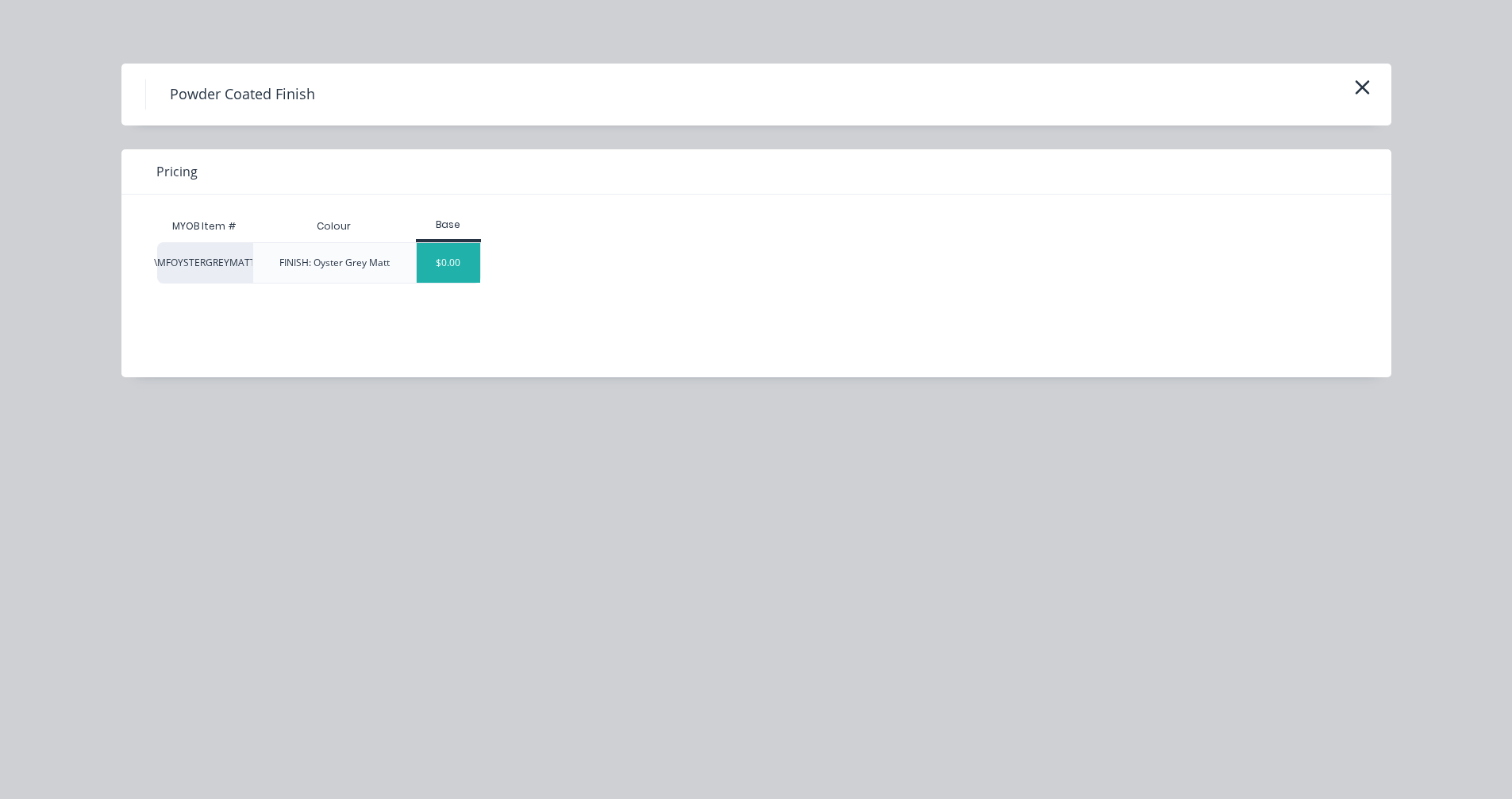
click at [457, 270] on div "$0.00" at bounding box center [449, 262] width 64 height 40
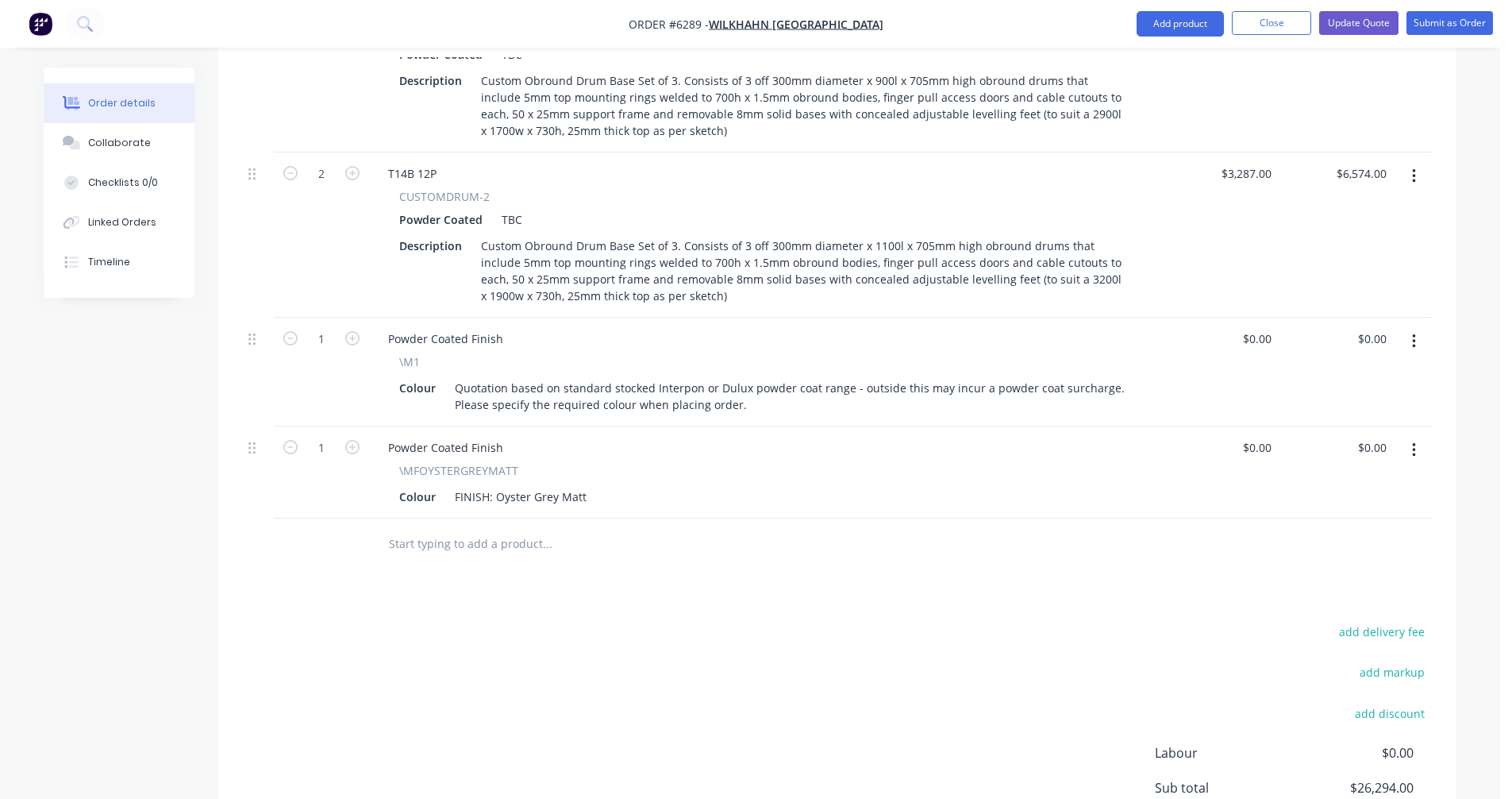
click at [1417, 327] on button "button" at bounding box center [1414, 342] width 37 height 29
click at [1335, 467] on div "Delete" at bounding box center [1357, 478] width 122 height 23
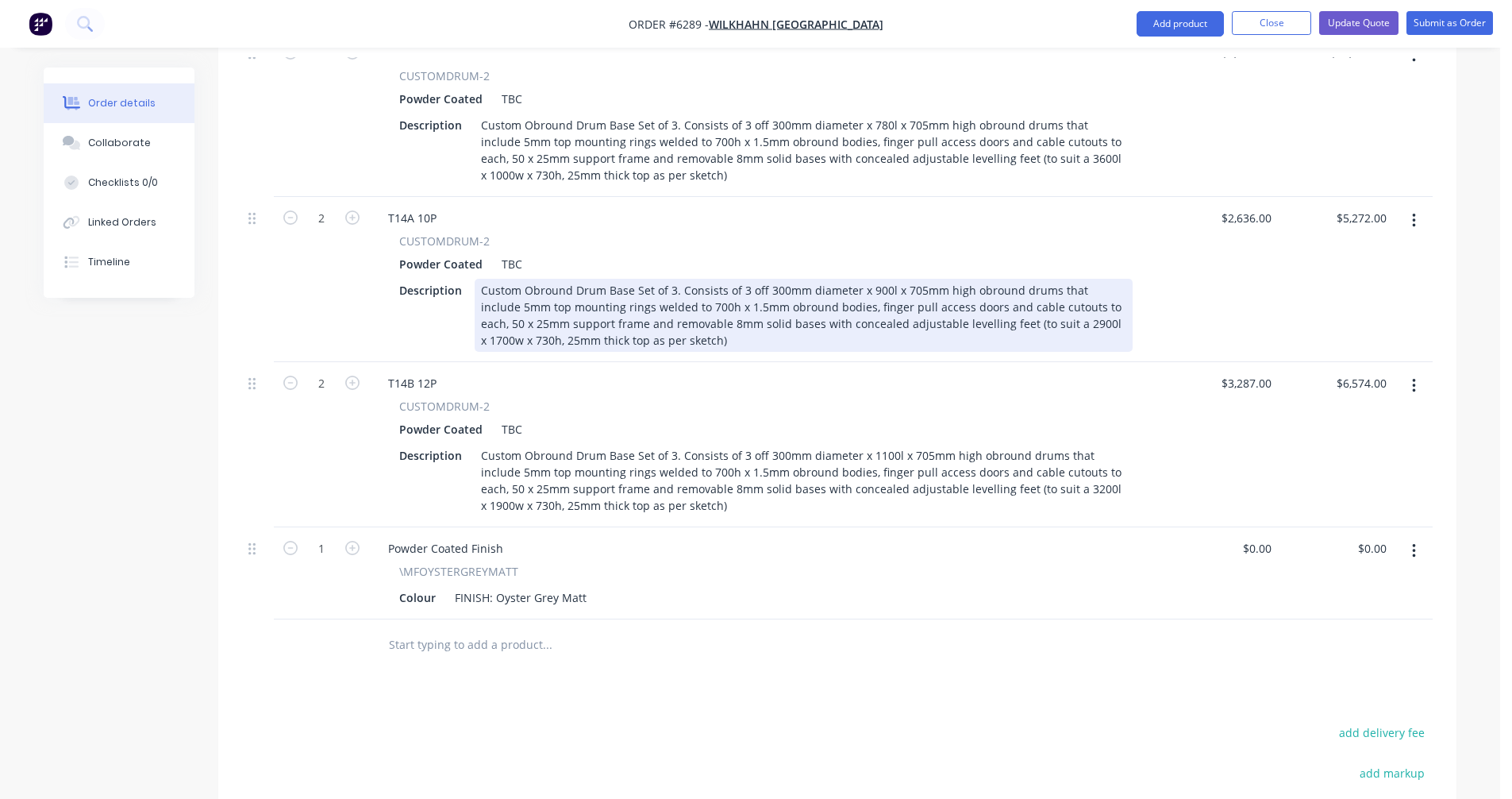
scroll to position [624, 0]
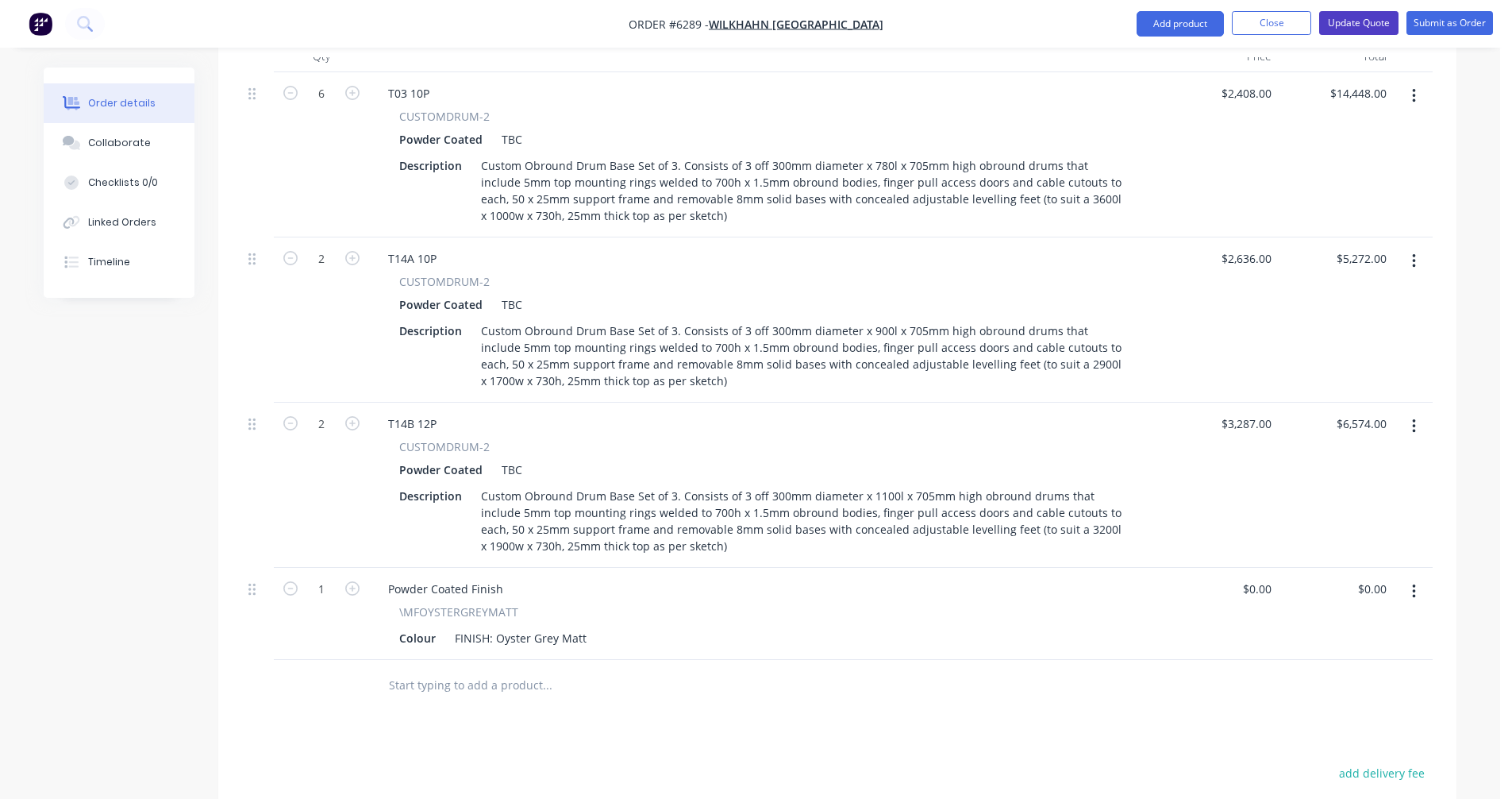
click at [1356, 22] on button "Update Quote" at bounding box center [1359, 23] width 79 height 24
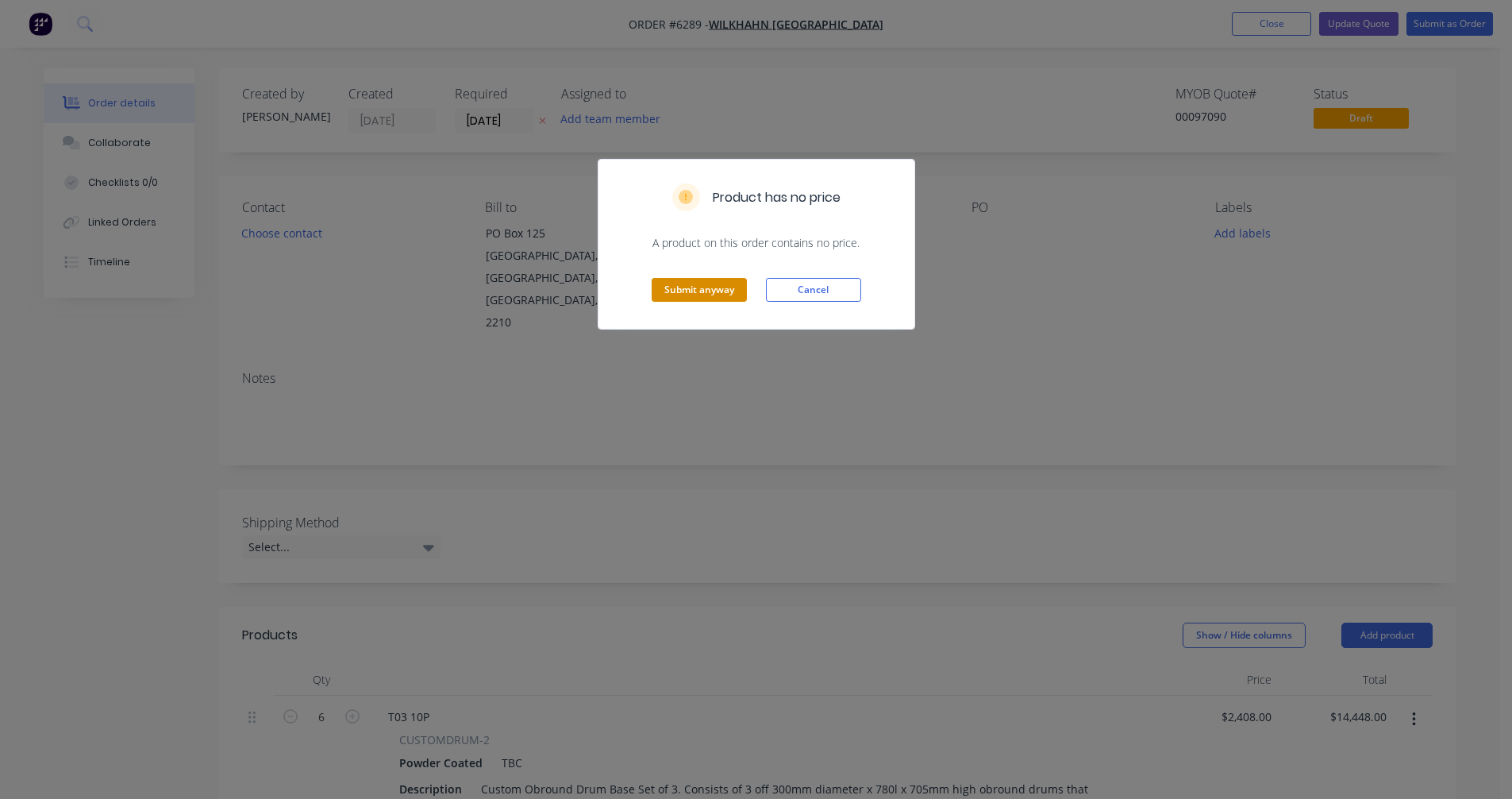
click at [721, 283] on button "Submit anyway" at bounding box center [699, 289] width 95 height 24
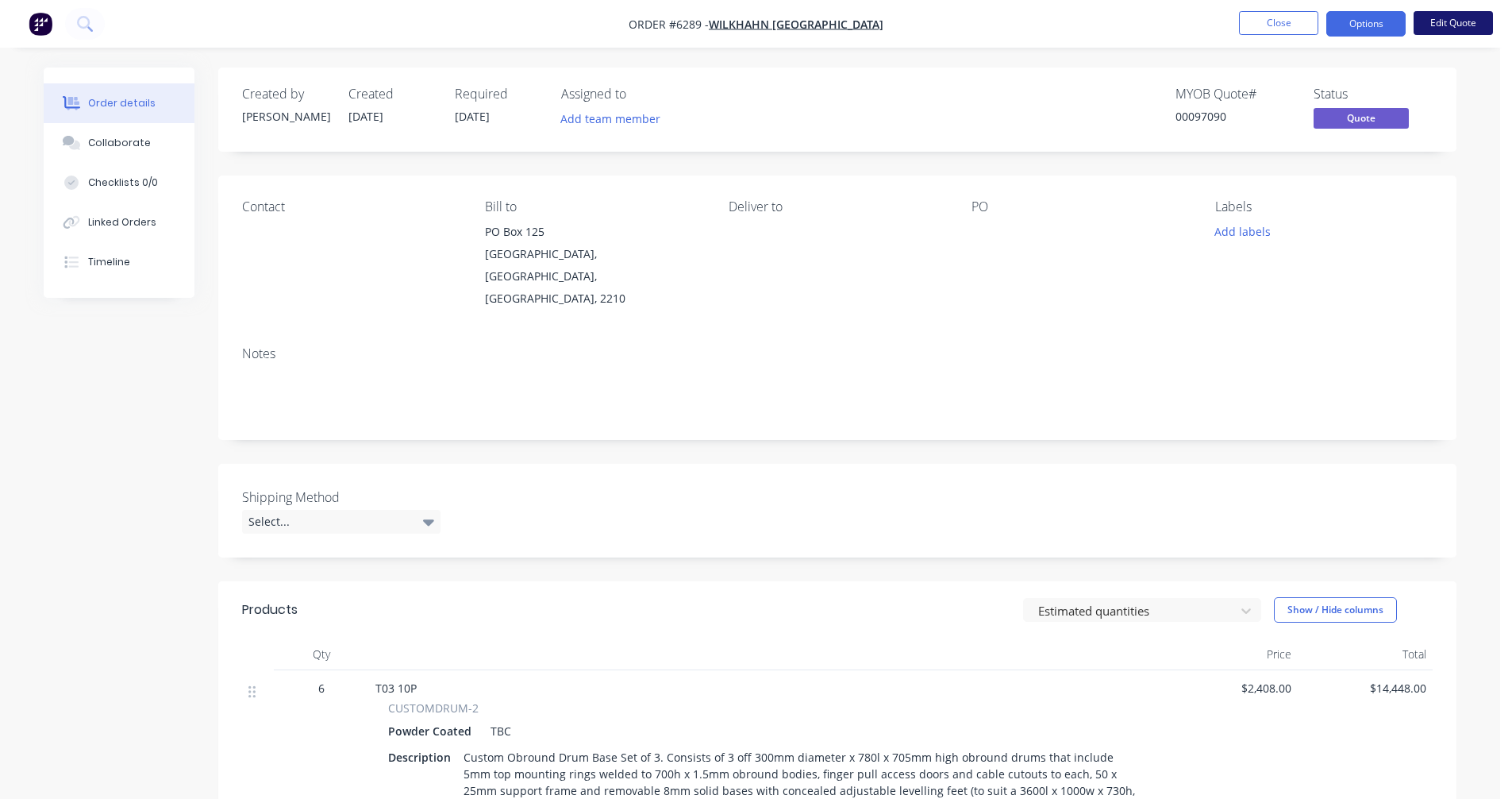
click at [1462, 18] on button "Edit Quote" at bounding box center [1454, 23] width 79 height 24
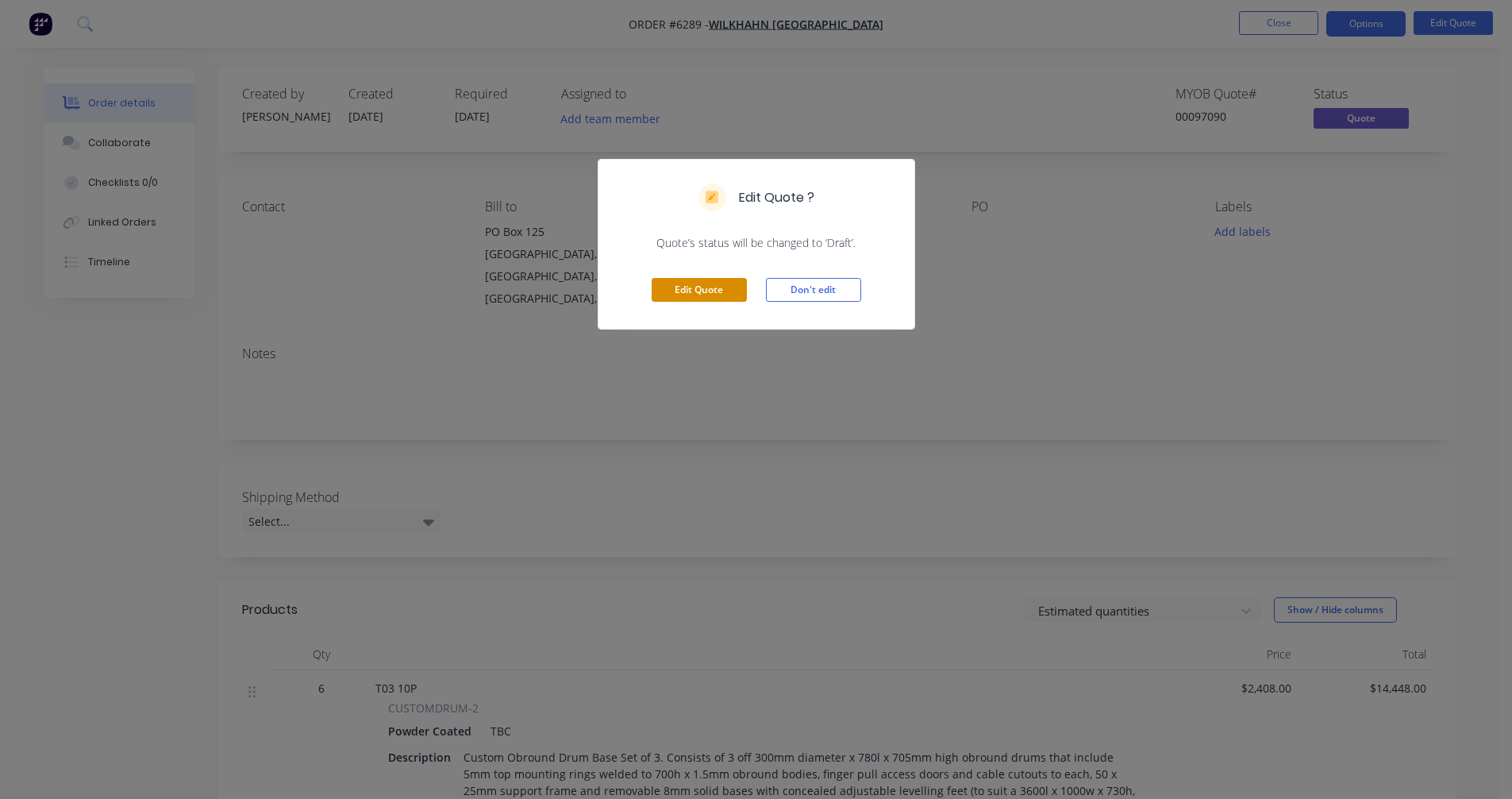
click at [690, 289] on button "Edit Quote" at bounding box center [699, 289] width 95 height 24
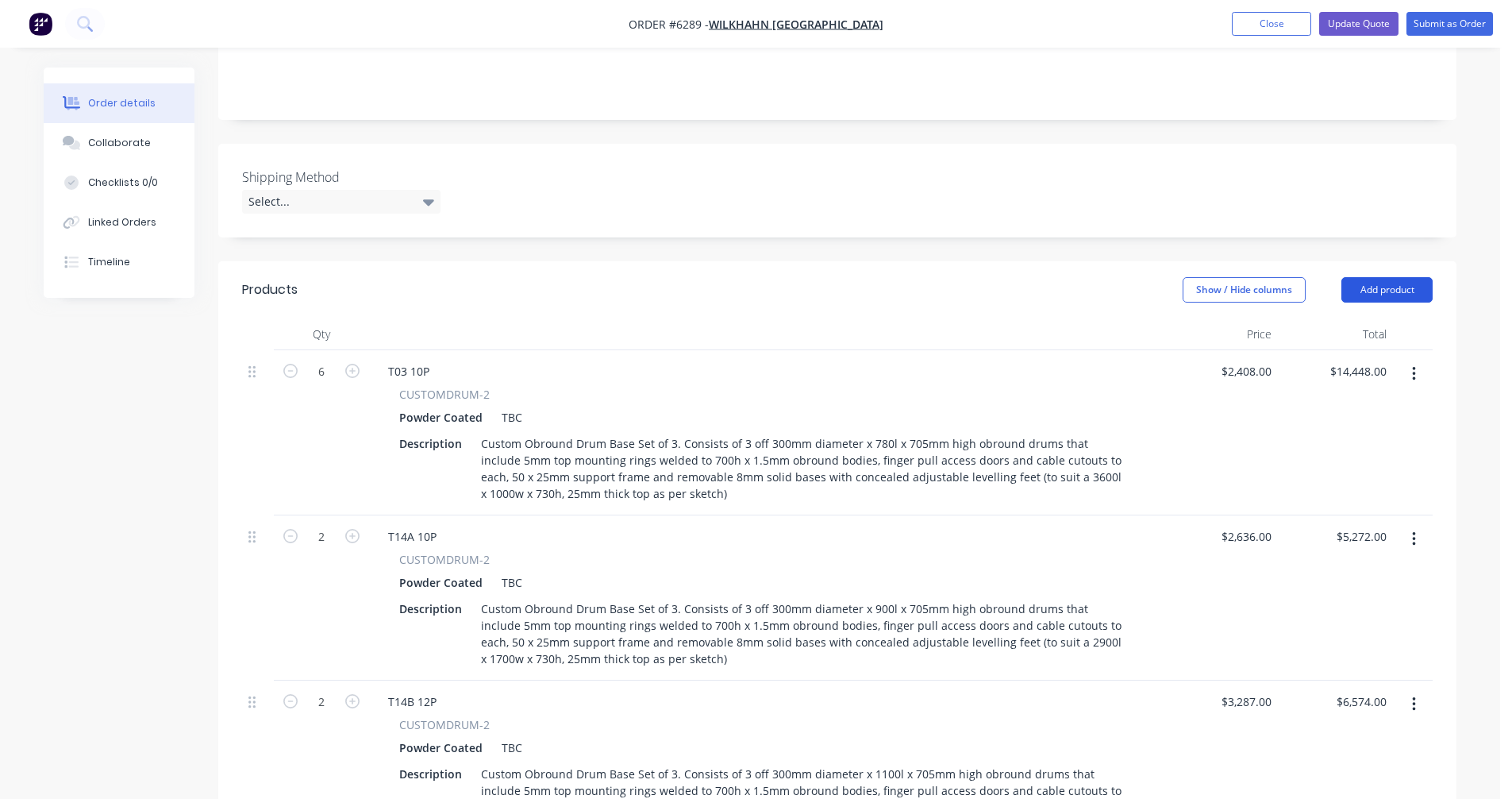
scroll to position [397, 0]
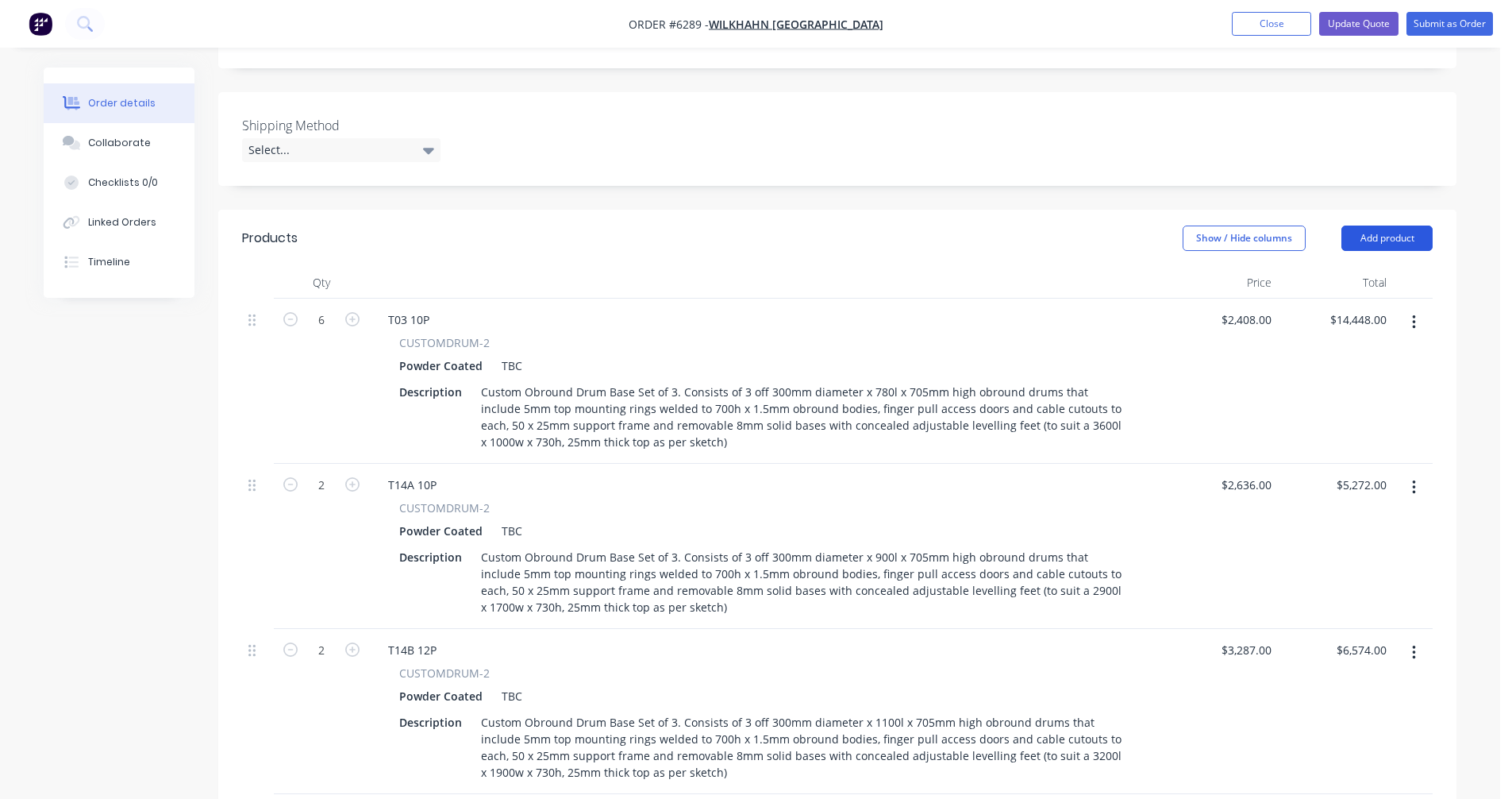
click at [1393, 225] on button "Add product" at bounding box center [1387, 238] width 91 height 25
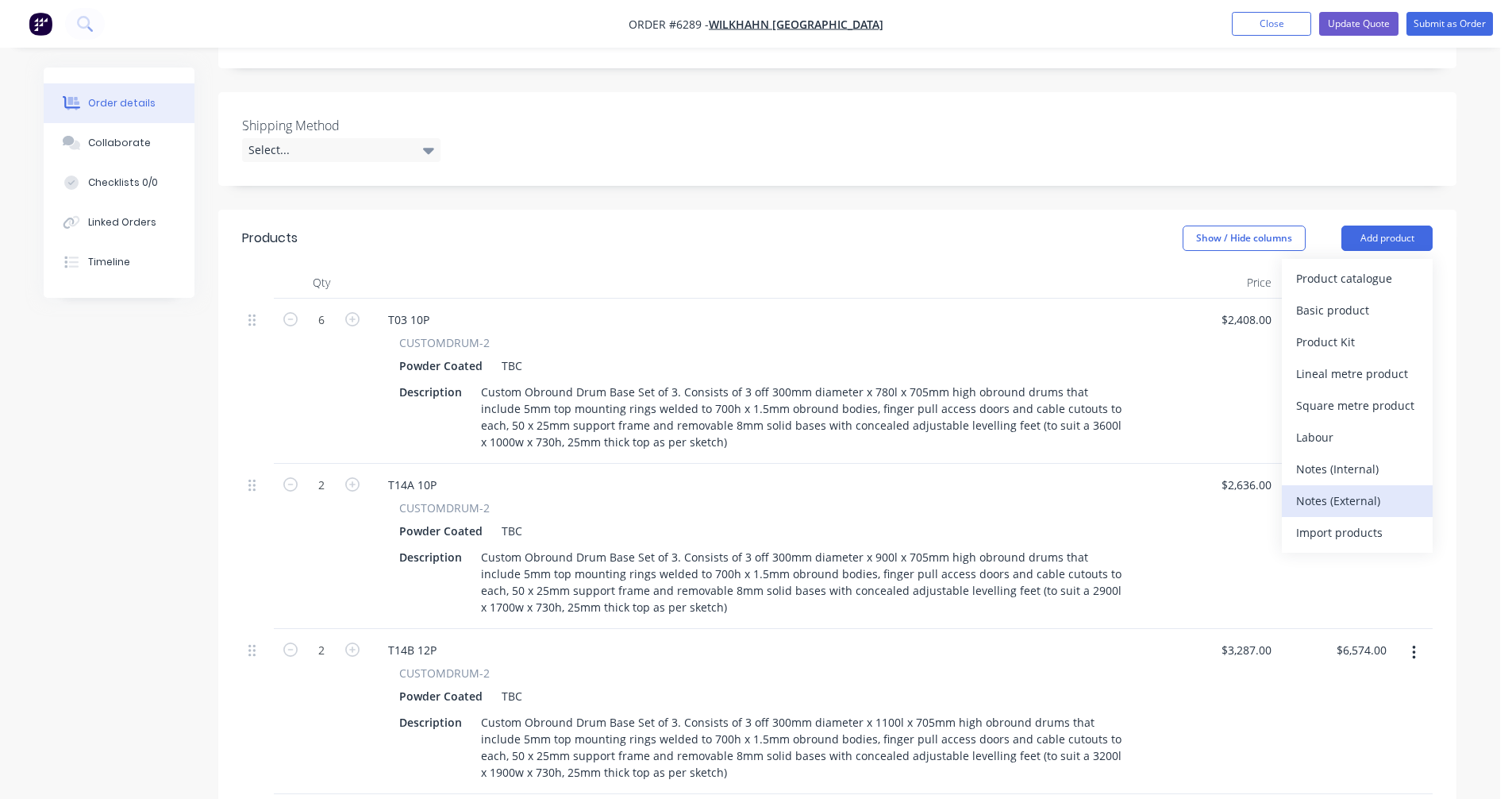
click at [1348, 489] on div "Notes (External)" at bounding box center [1357, 500] width 122 height 23
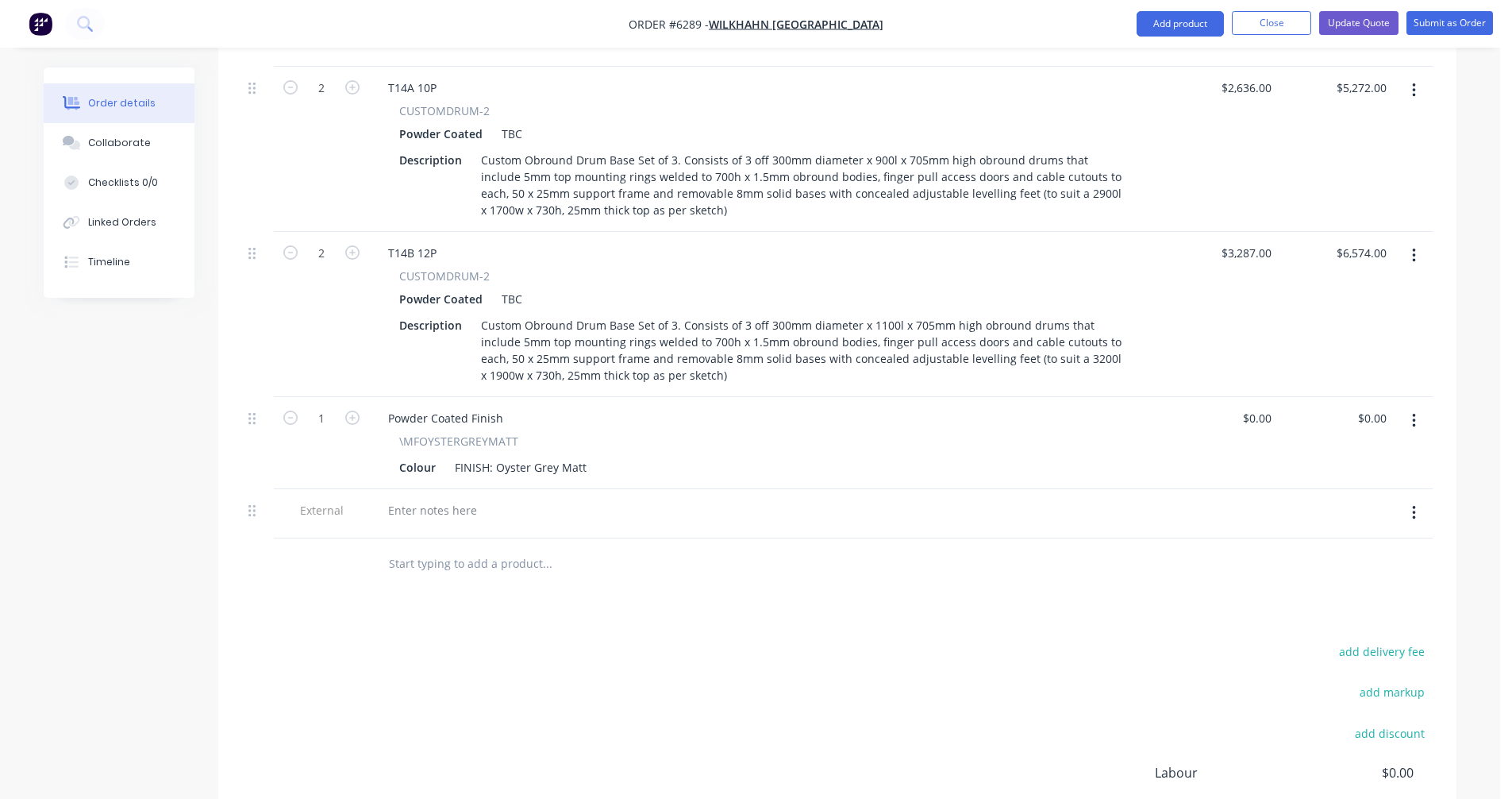
scroll to position [910, 0]
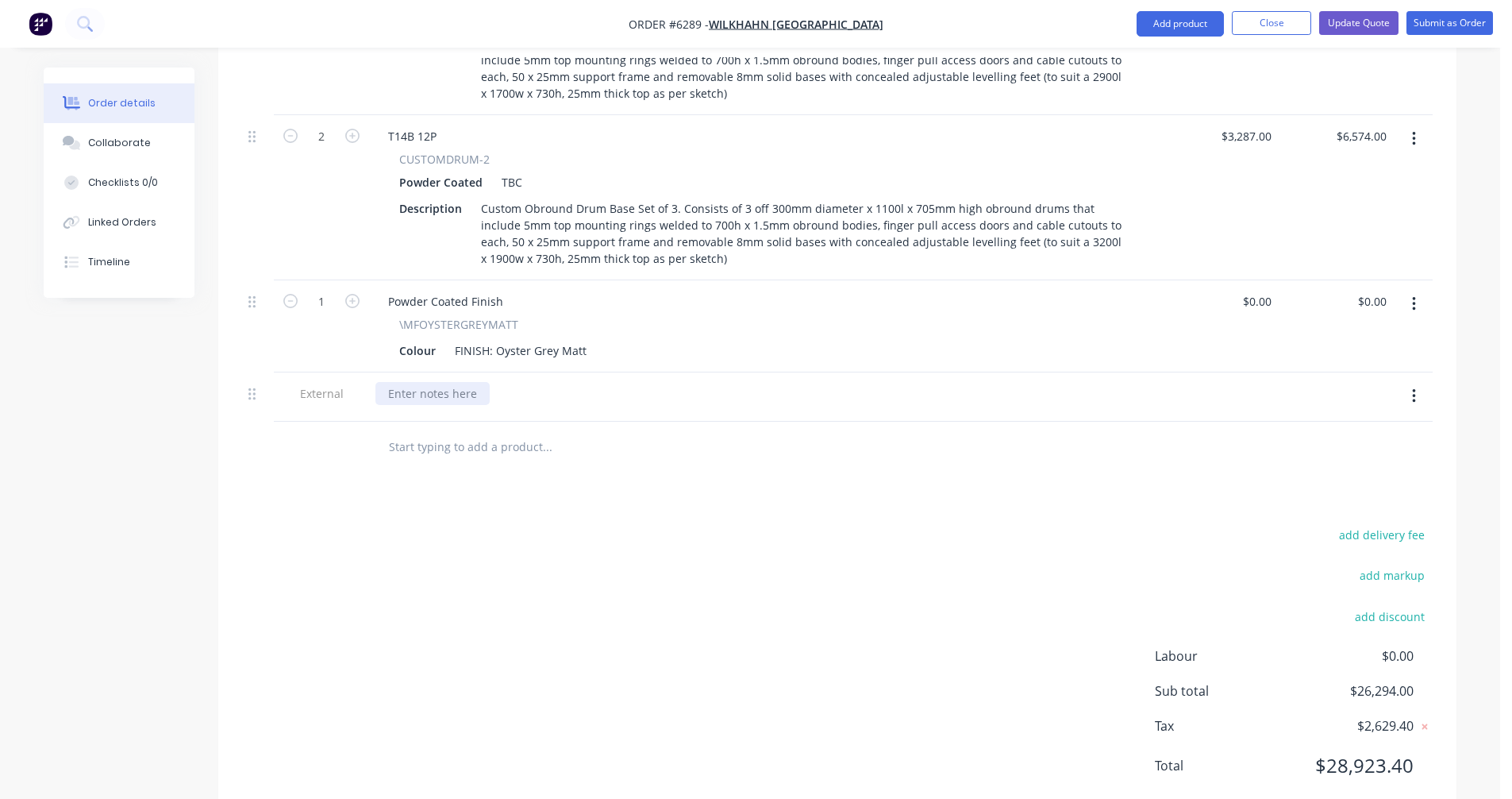
click at [429, 382] on div at bounding box center [432, 393] width 114 height 23
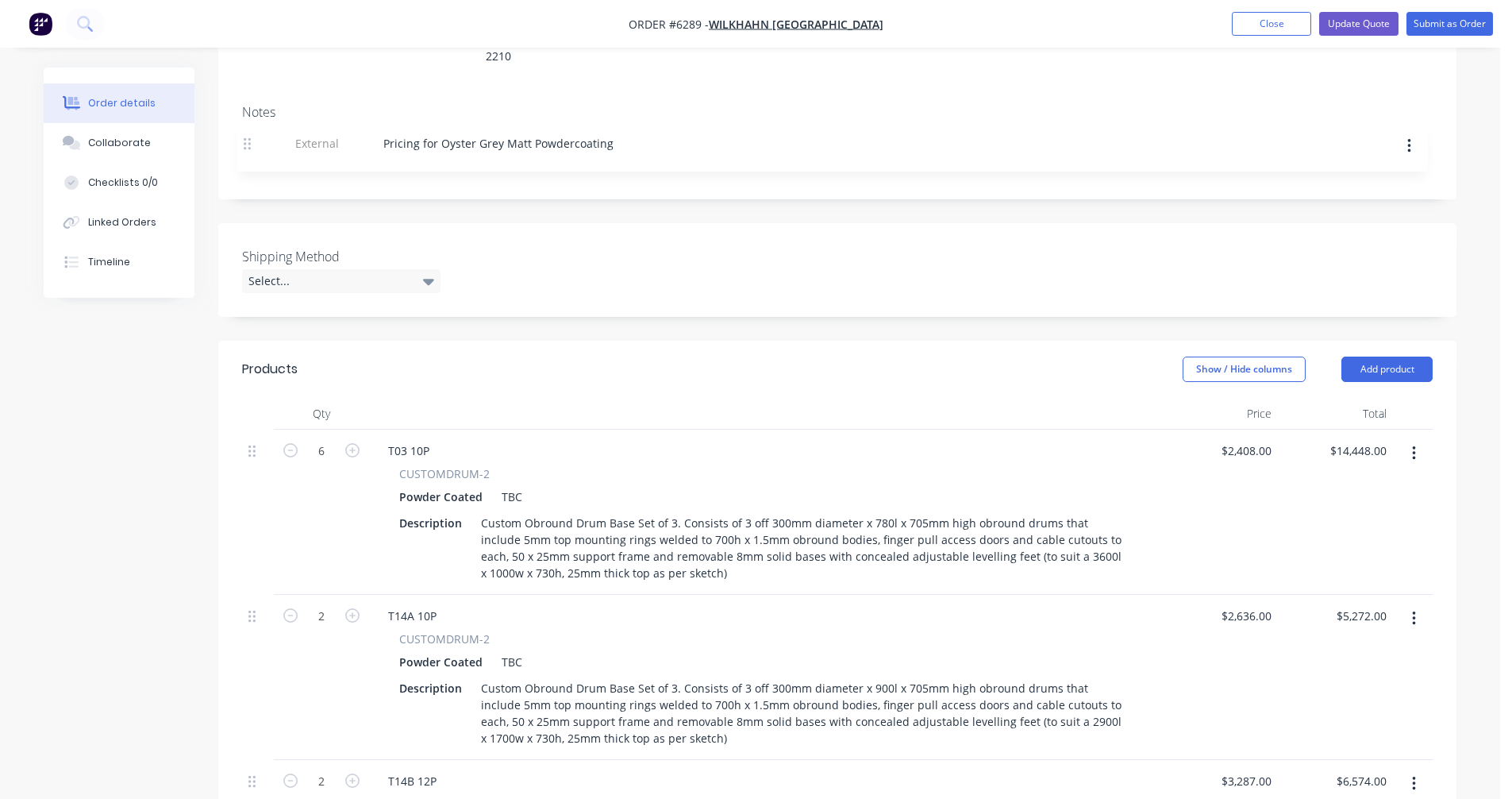
scroll to position [265, 0]
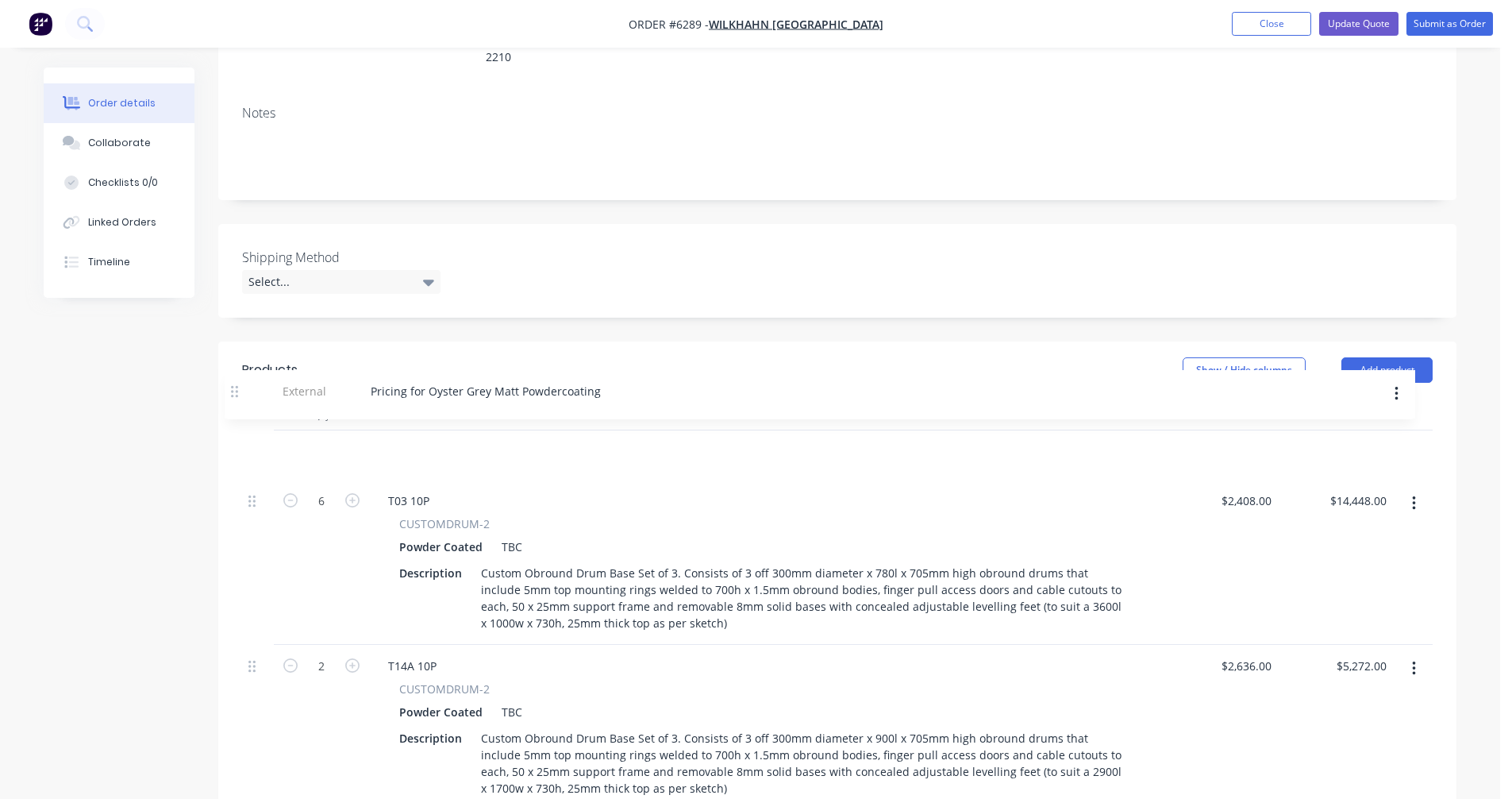
drag, startPoint x: 251, startPoint y: 351, endPoint x: 238, endPoint y: 389, distance: 40.2
click at [238, 398] on div "Qty Price Total 6 T03 10P CUSTOMDRUM-2 Powder Coated TBC Description Custom Obr…" at bounding box center [838, 758] width 1239 height 720
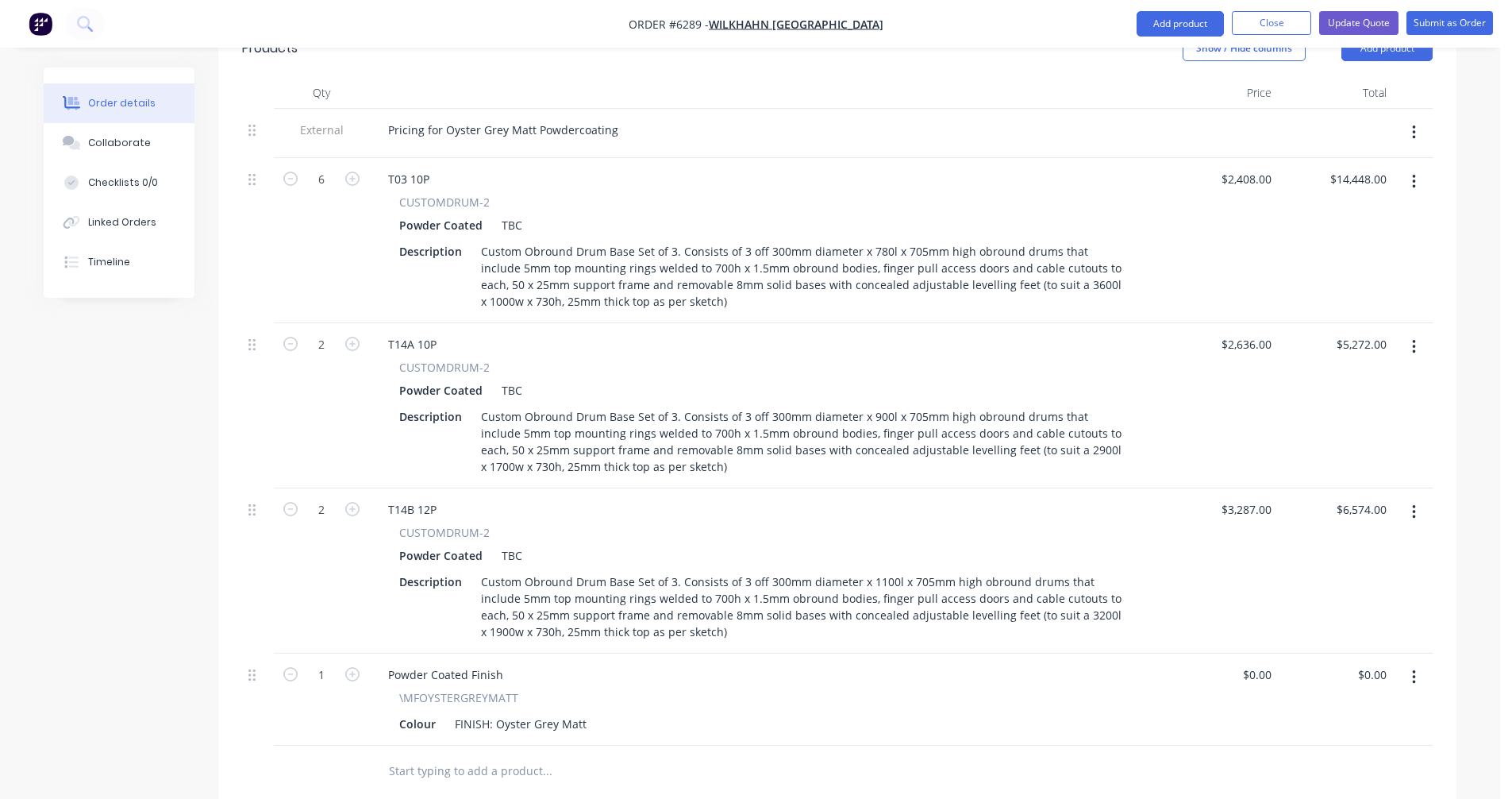
scroll to position [583, 0]
click at [1418, 171] on button "button" at bounding box center [1414, 186] width 37 height 29
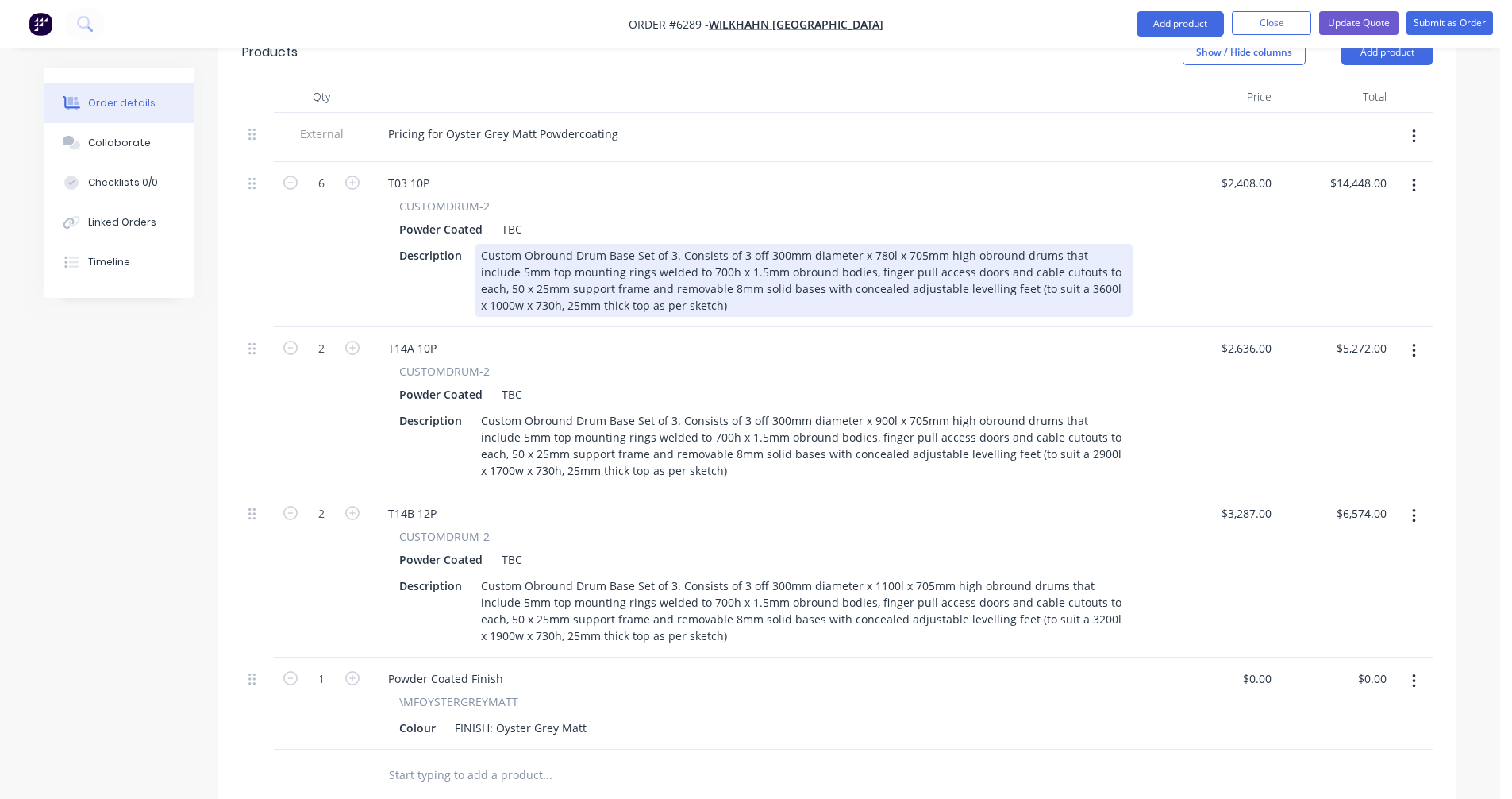
click at [685, 262] on div "Custom Obround Drum Base Set of 3. Consists of 3 off 300mm diameter x 780l x 70…" at bounding box center [804, 280] width 658 height 73
drag, startPoint x: 805, startPoint y: 257, endPoint x: 665, endPoint y: 264, distance: 140.2
click at [665, 264] on div "Custom Obround Drum Base Set of 3. Consists of 3 off 300mm diameter x 780l x 70…" at bounding box center [804, 280] width 658 height 73
click at [797, 262] on div "Custom Obround Drum Base Set of 3. Consists of 3 off 300mm diameter x 780l x 70…" at bounding box center [804, 280] width 658 height 73
drag, startPoint x: 802, startPoint y: 261, endPoint x: 667, endPoint y: 268, distance: 135.2
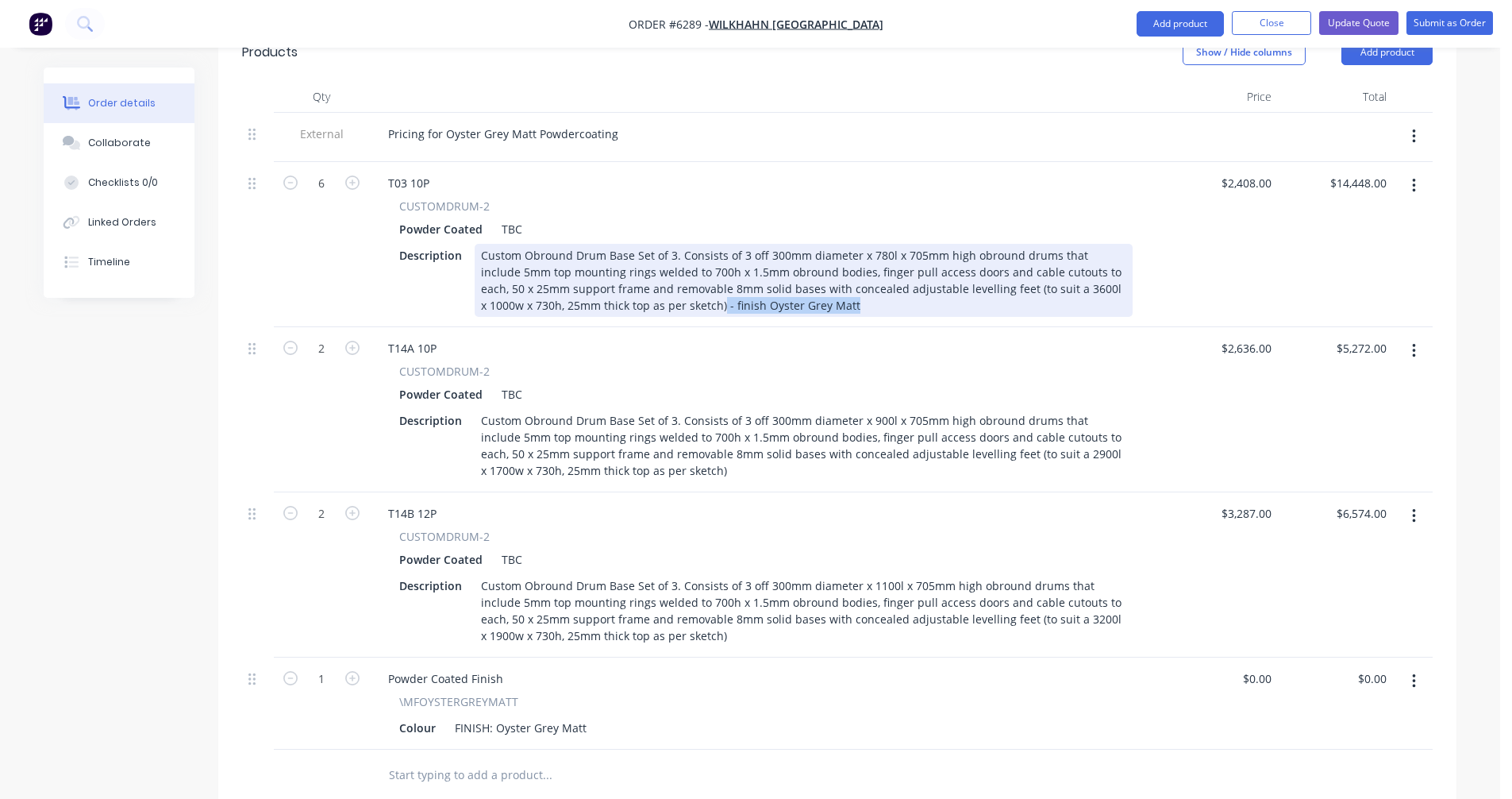
click at [667, 268] on div "Custom Obround Drum Base Set of 3. Consists of 3 off 300mm diameter x 780l x 70…" at bounding box center [804, 280] width 658 height 73
copy div "- finish Oyster Grey Matt"
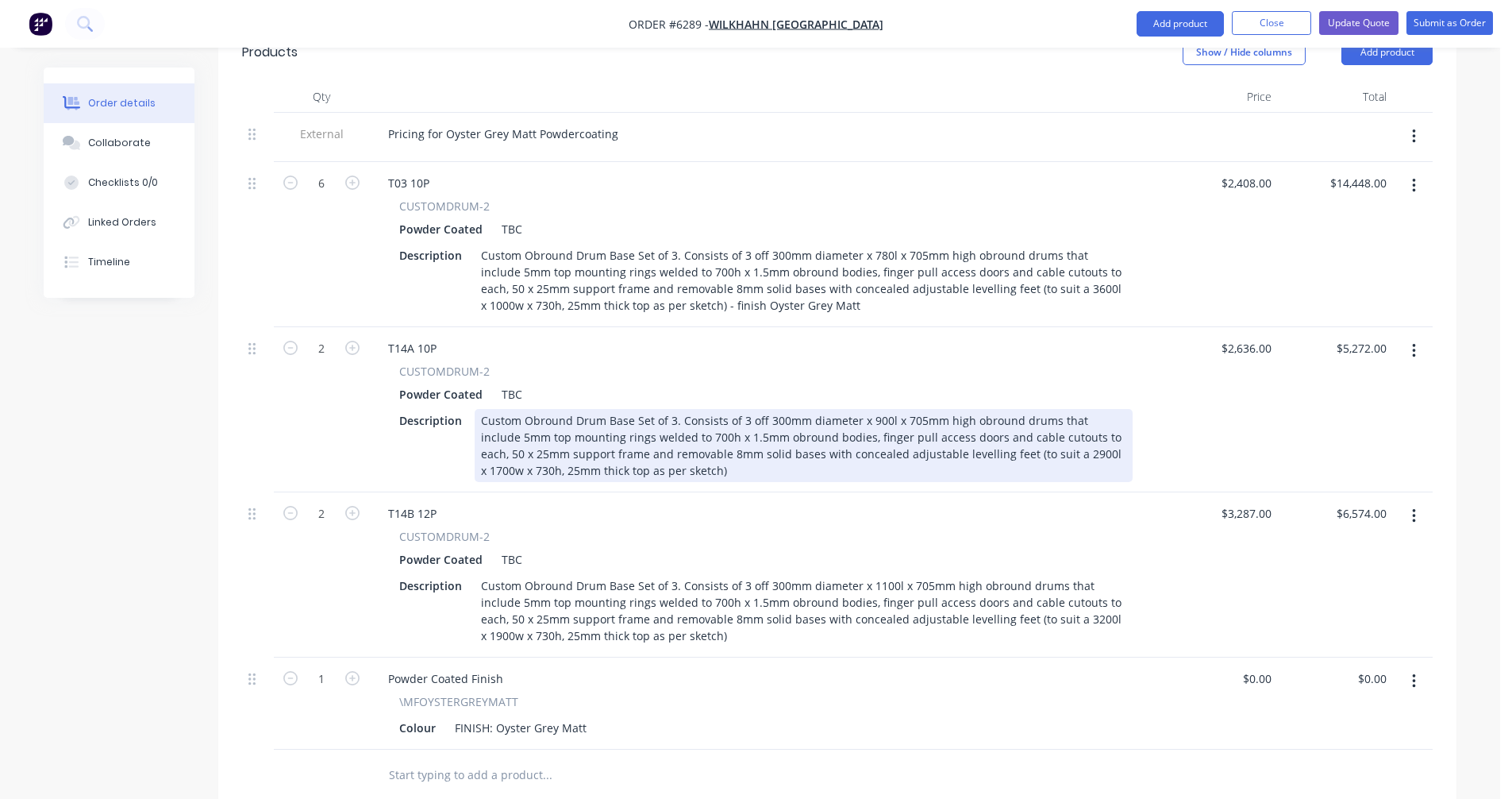
click at [672, 424] on div "Custom Obround Drum Base Set of 3. Consists of 3 off 300mm diameter x 900l x 70…" at bounding box center [804, 445] width 658 height 73
paste div
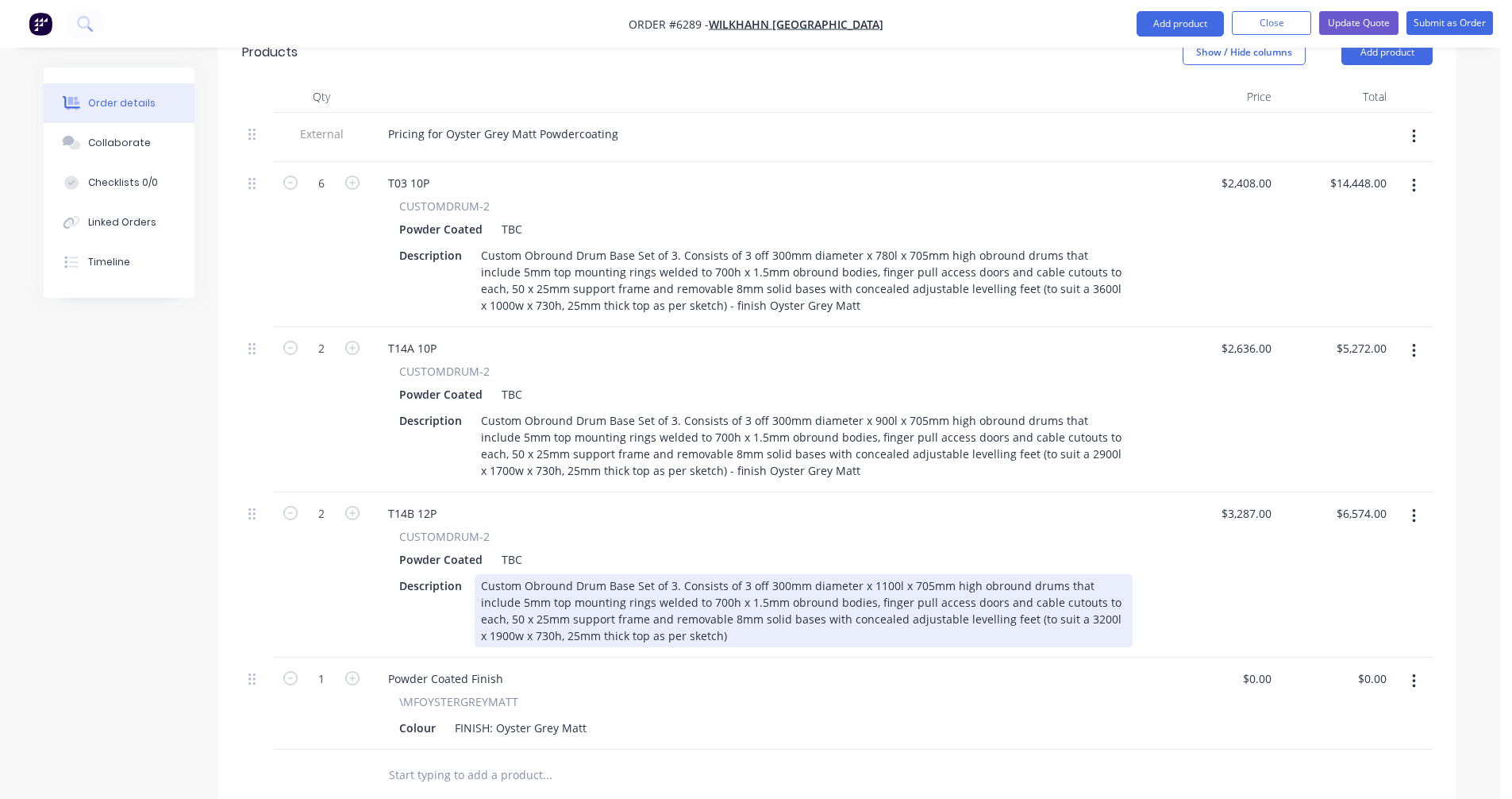
click at [683, 588] on div "Custom Obround Drum Base Set of 3. Consists of 3 off 300mm diameter x 1100l x 7…" at bounding box center [804, 610] width 658 height 73
paste div
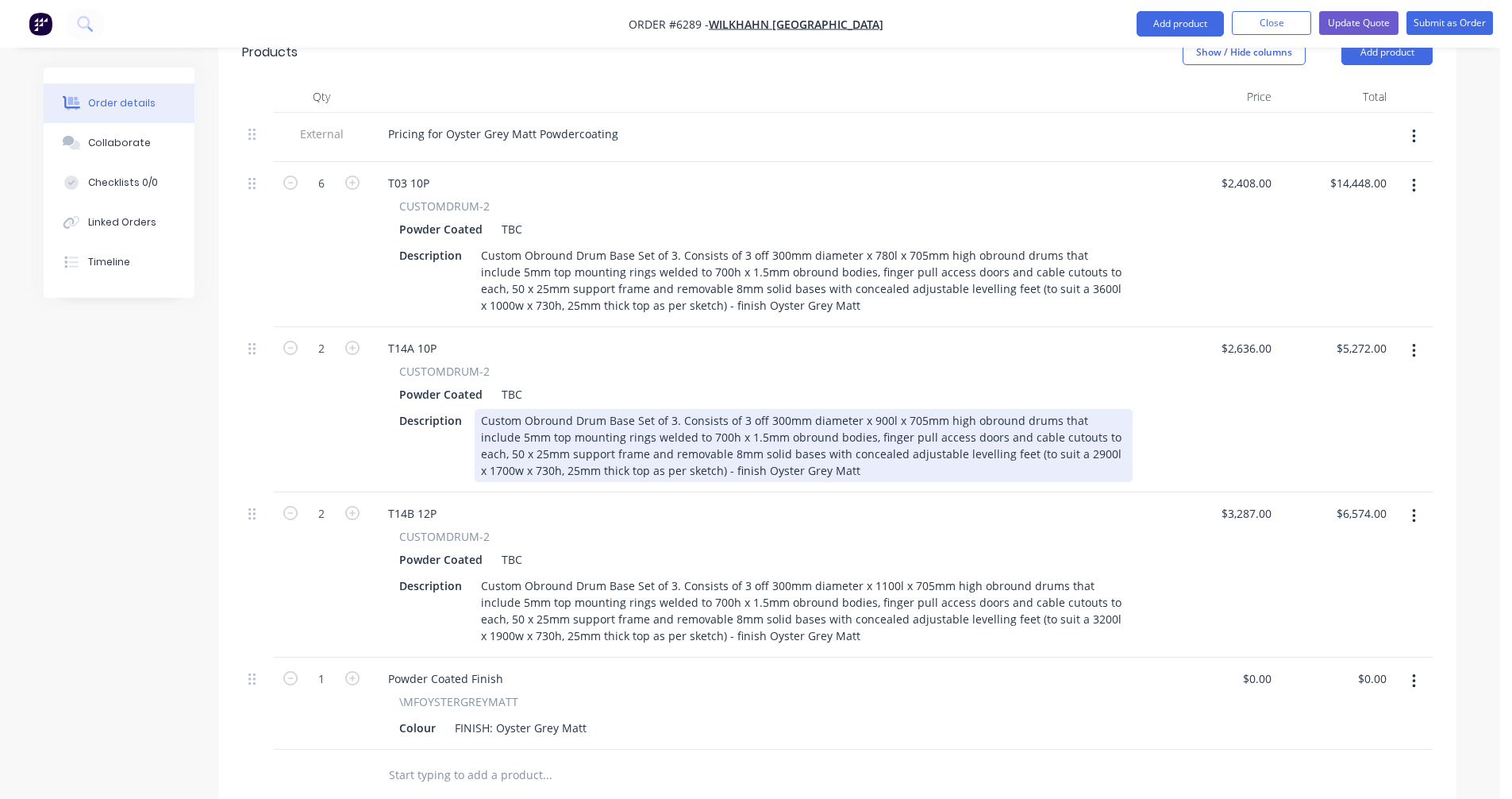
click at [879, 409] on div "Custom Obround Drum Base Set of 3. Consists of 3 off 300mm diameter x 900l x 70…" at bounding box center [804, 445] width 658 height 73
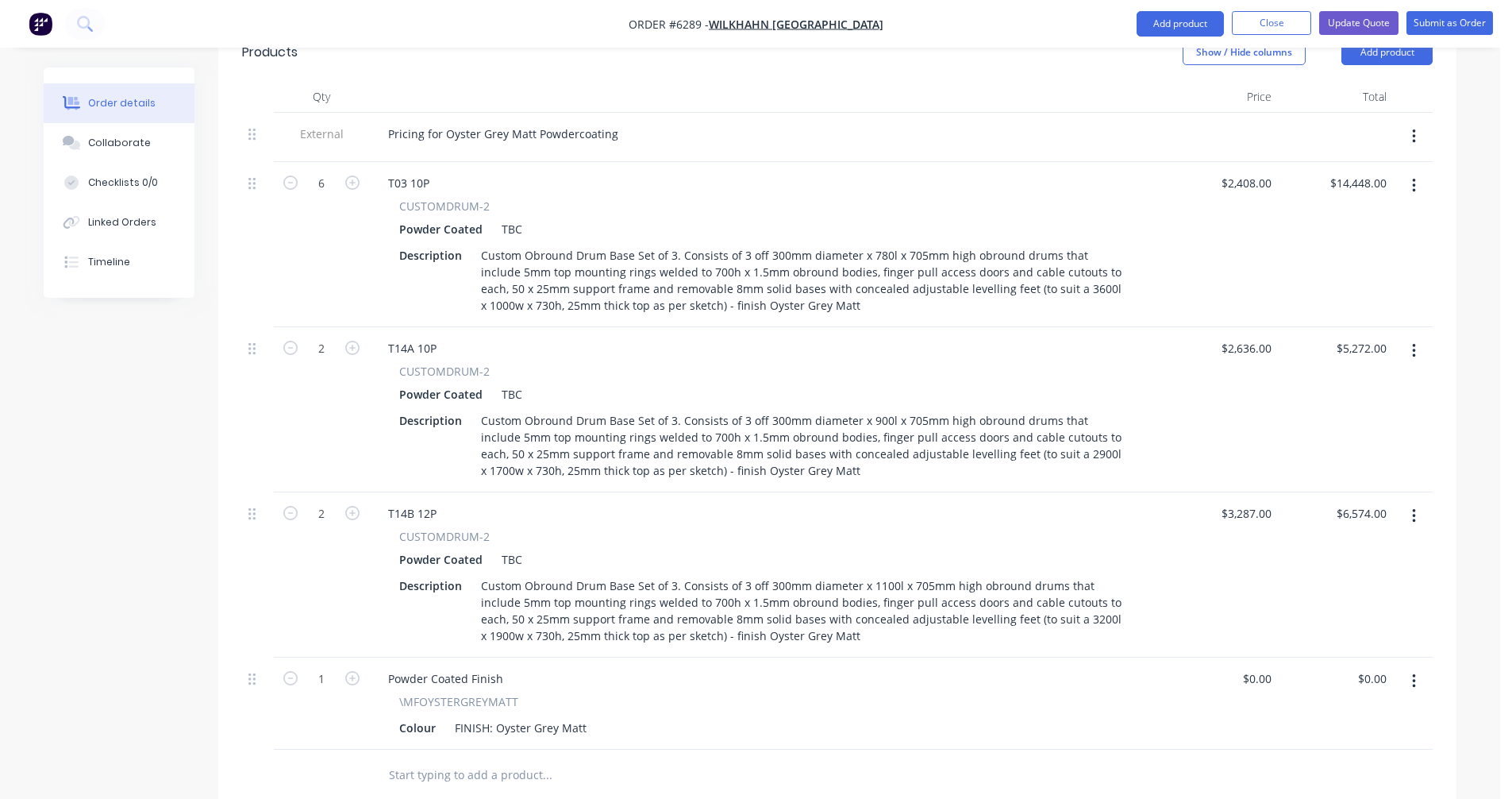
click at [1414, 127] on icon "button" at bounding box center [1414, 136] width 4 height 18
click at [1369, 167] on div "Duplicate" at bounding box center [1357, 178] width 122 height 23
click at [1414, 179] on icon "button" at bounding box center [1414, 186] width 3 height 14
click at [1380, 248] on div "Duplicate" at bounding box center [1357, 259] width 122 height 23
click at [1418, 337] on button "button" at bounding box center [1414, 351] width 37 height 29
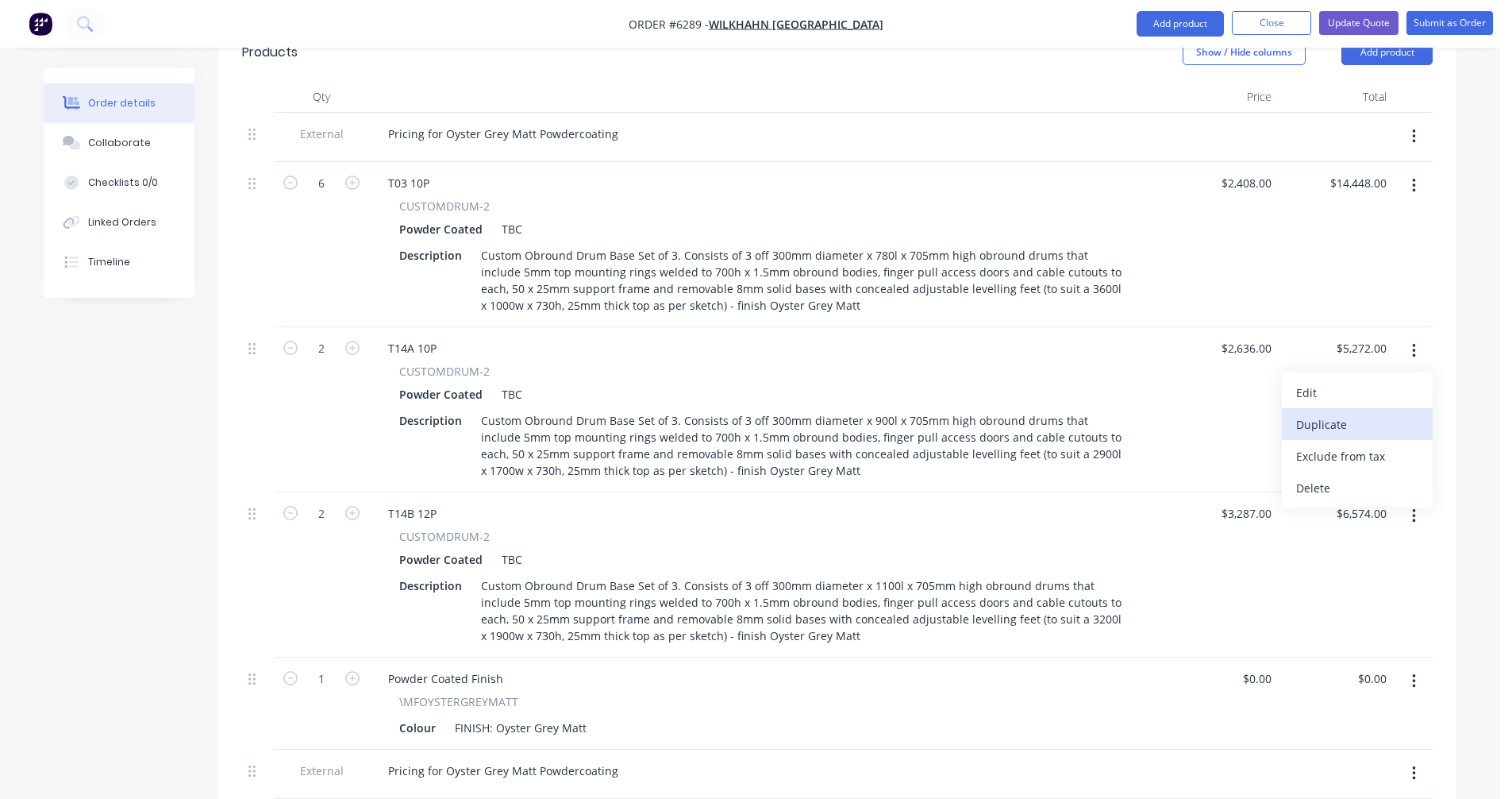
click at [1378, 413] on div "Duplicate" at bounding box center [1357, 424] width 122 height 23
click at [1417, 502] on button "button" at bounding box center [1414, 516] width 37 height 29
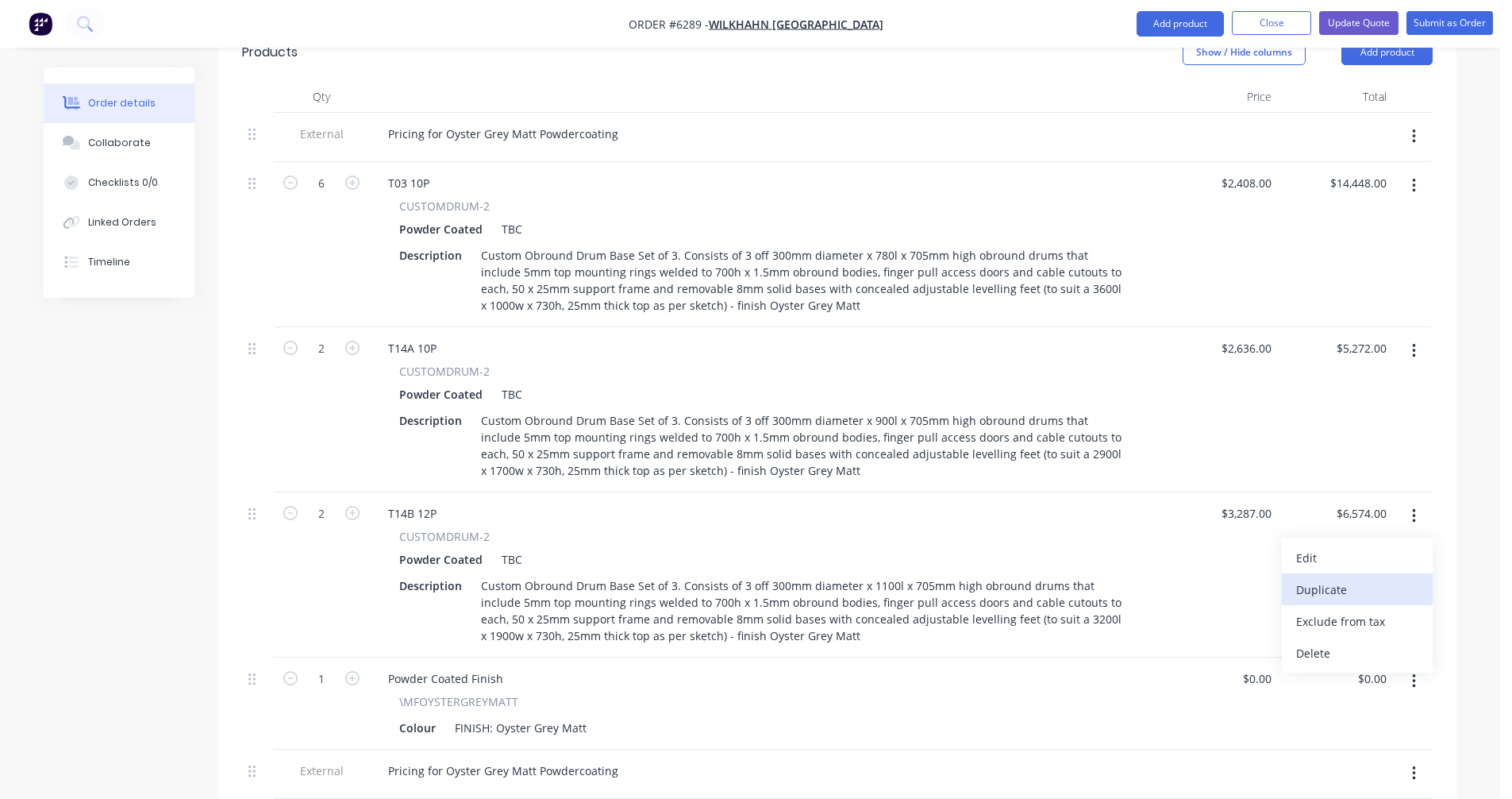
click at [1356, 578] on div "Duplicate" at bounding box center [1357, 589] width 122 height 23
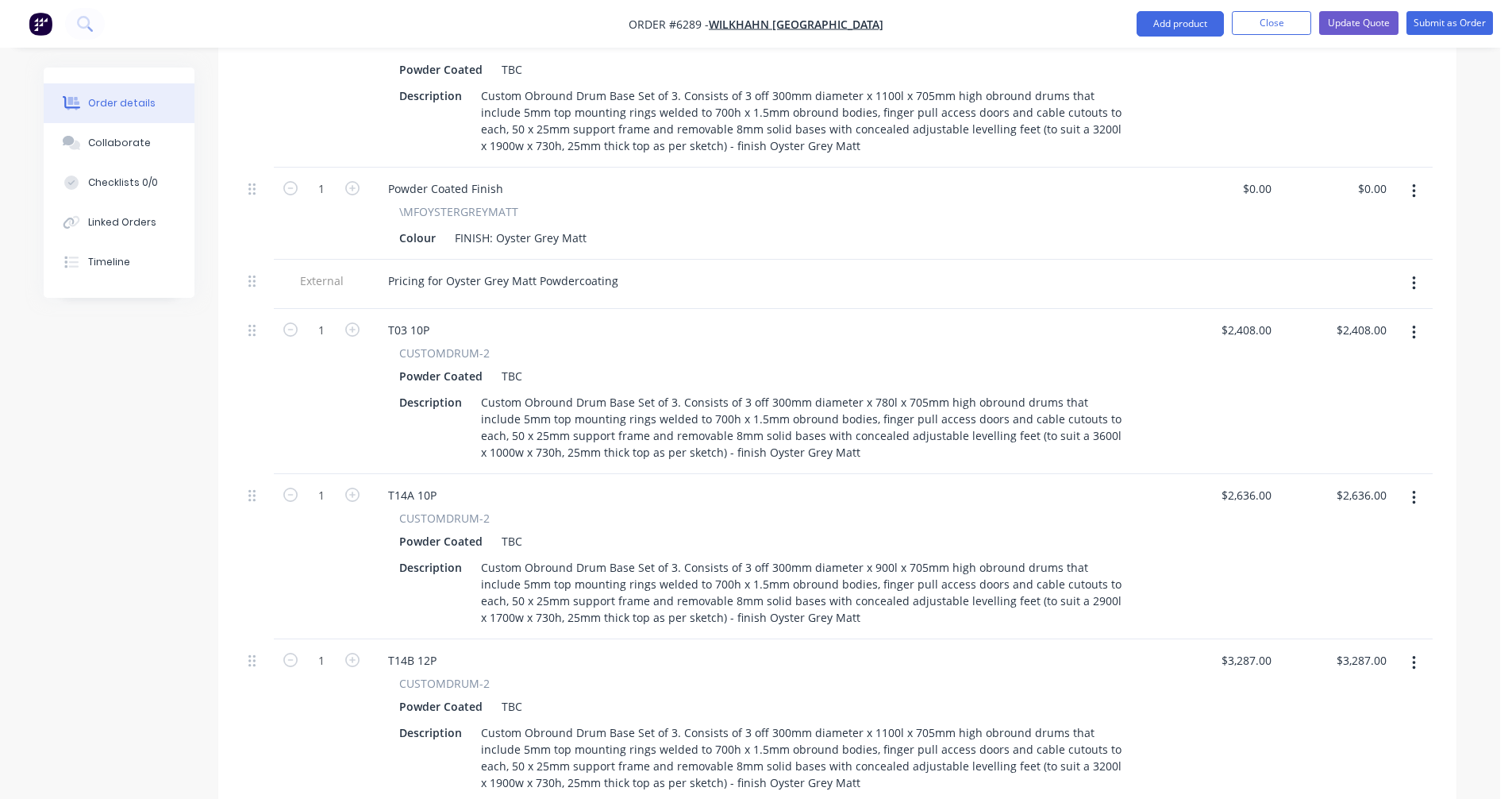
scroll to position [1217, 0]
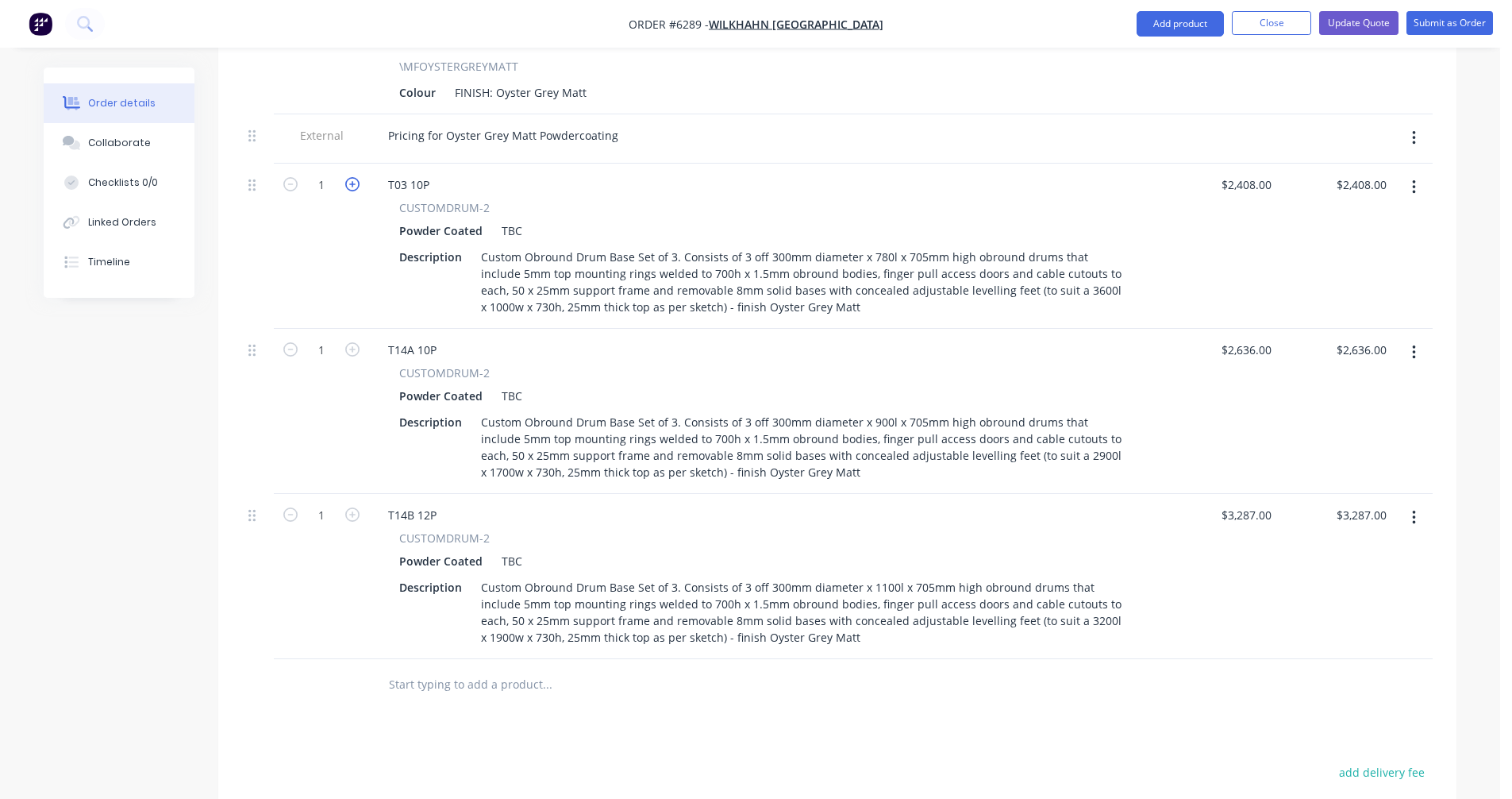
click at [346, 177] on icon "button" at bounding box center [352, 184] width 14 height 14
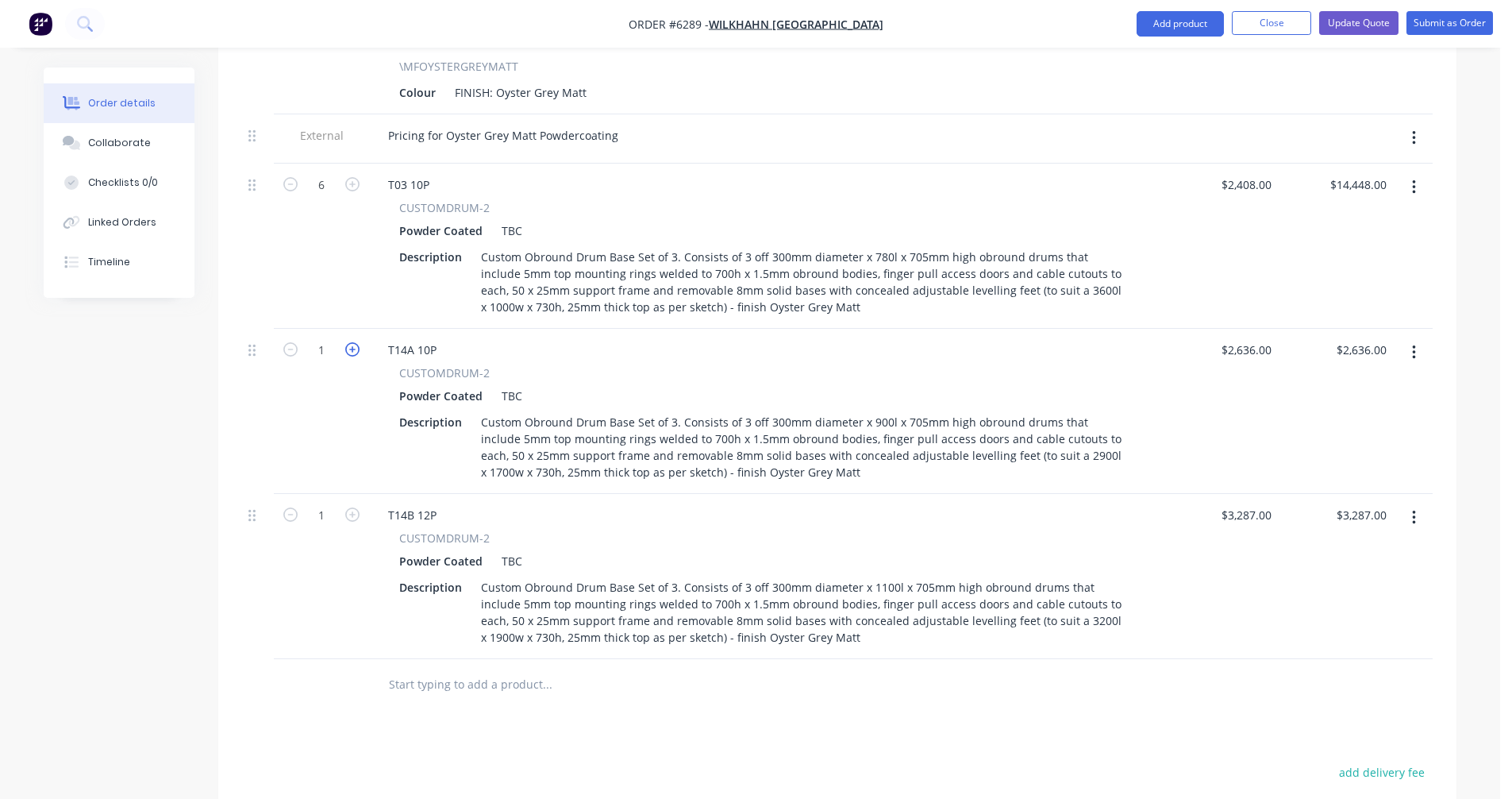
click at [350, 343] on icon "button" at bounding box center [352, 349] width 14 height 14
click at [352, 507] on icon "button" at bounding box center [352, 514] width 14 height 14
click at [421, 668] on input "text" at bounding box center [547, 684] width 317 height 32
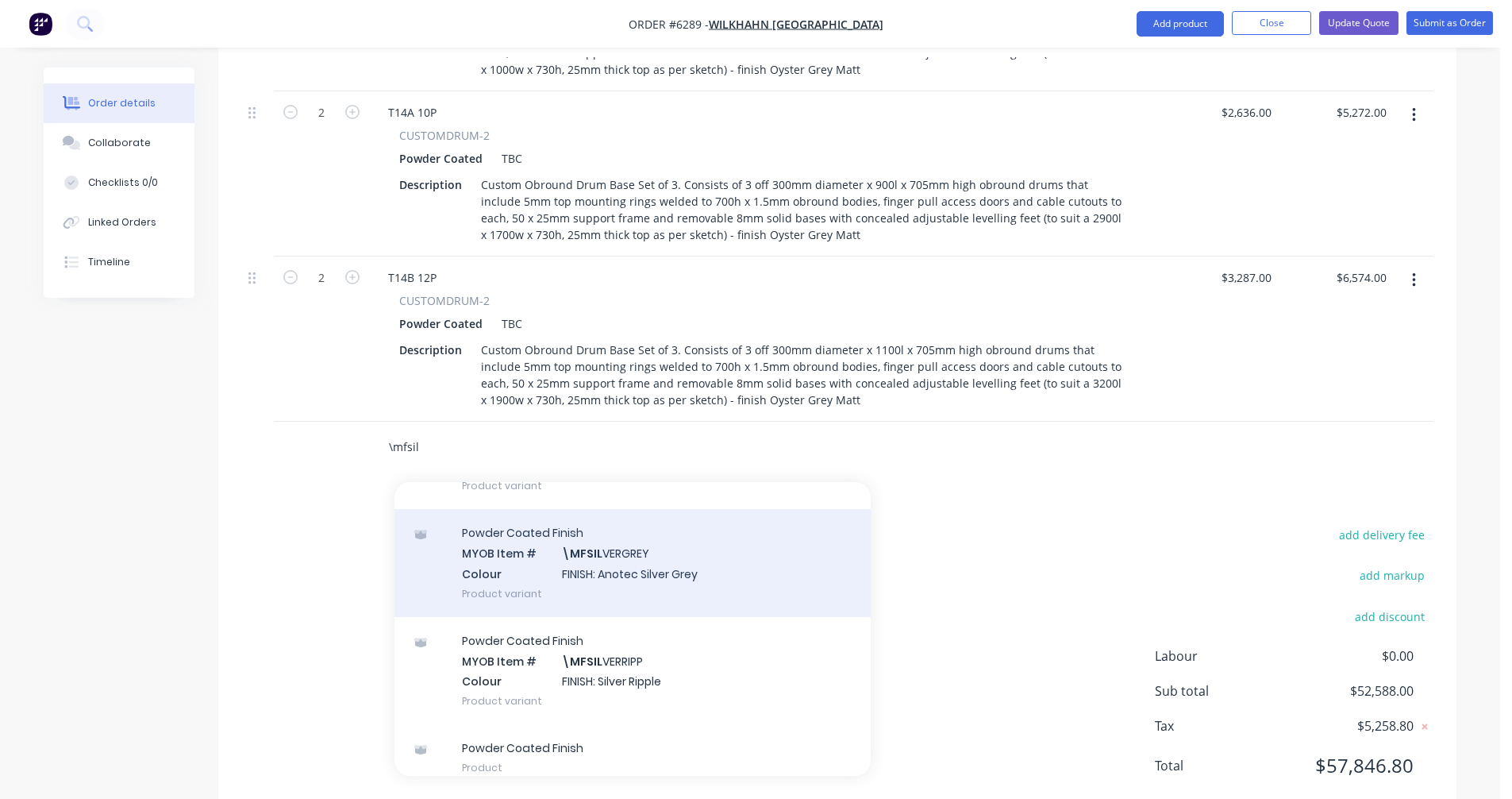
scroll to position [253, 0]
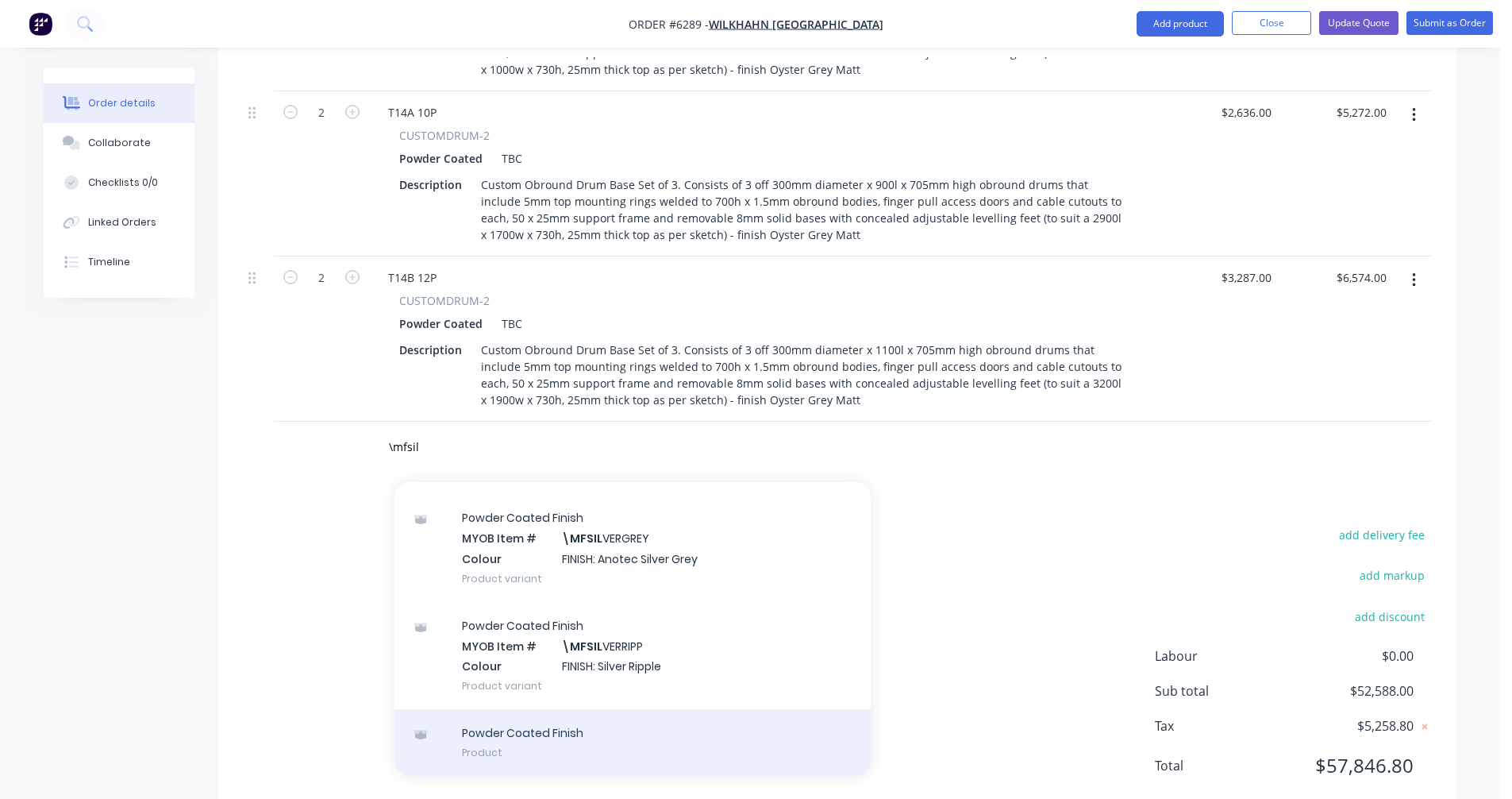
click at [548, 709] on div "Powder Coated Finish Product" at bounding box center [633, 742] width 477 height 67
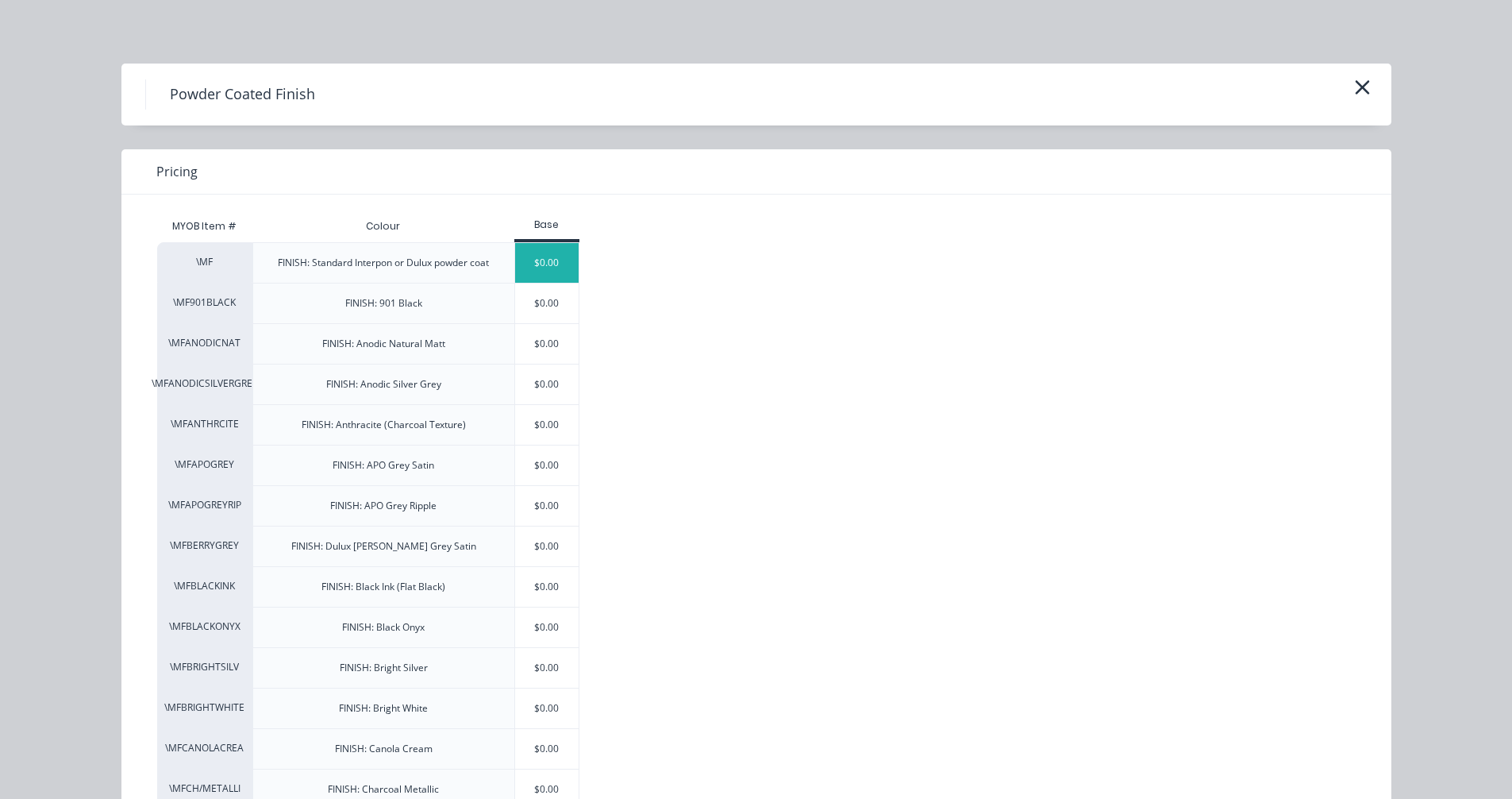
click at [543, 256] on div "$0.00" at bounding box center [548, 262] width 64 height 40
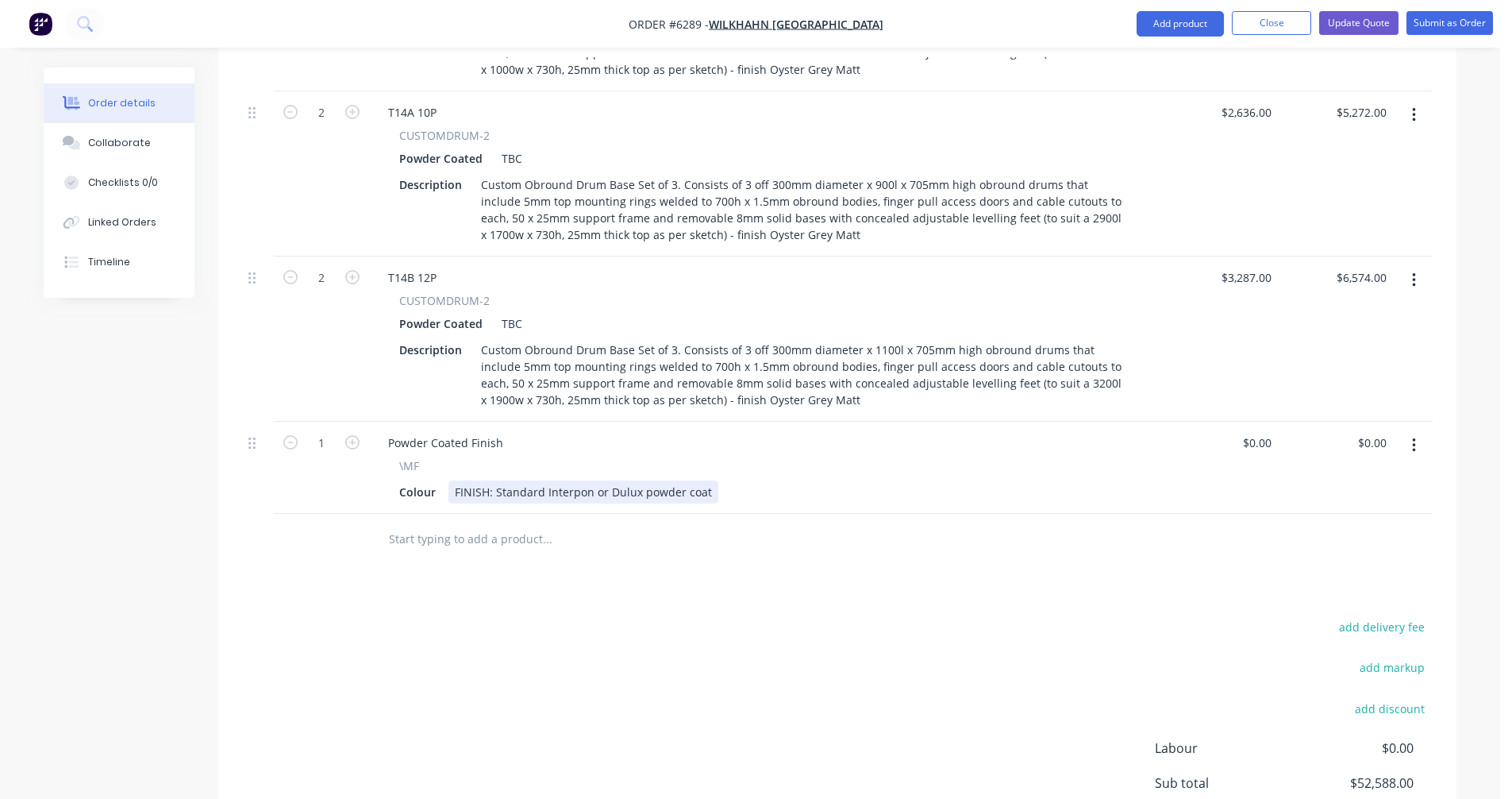
click at [569, 480] on div "FINISH: Standard Interpon or Dulux powder coat" at bounding box center [584, 491] width 270 height 23
drag, startPoint x: 708, startPoint y: 450, endPoint x: 500, endPoint y: 442, distance: 208.2
click at [500, 480] on div "FINISH: Standard Interpon or Dulux powder coat" at bounding box center [584, 491] width 270 height 23
drag, startPoint x: 678, startPoint y: 450, endPoint x: 496, endPoint y: 444, distance: 182.1
click at [496, 480] on div "FINISH: Silver Chrome II and Clear Top Coat" at bounding box center [570, 491] width 243 height 23
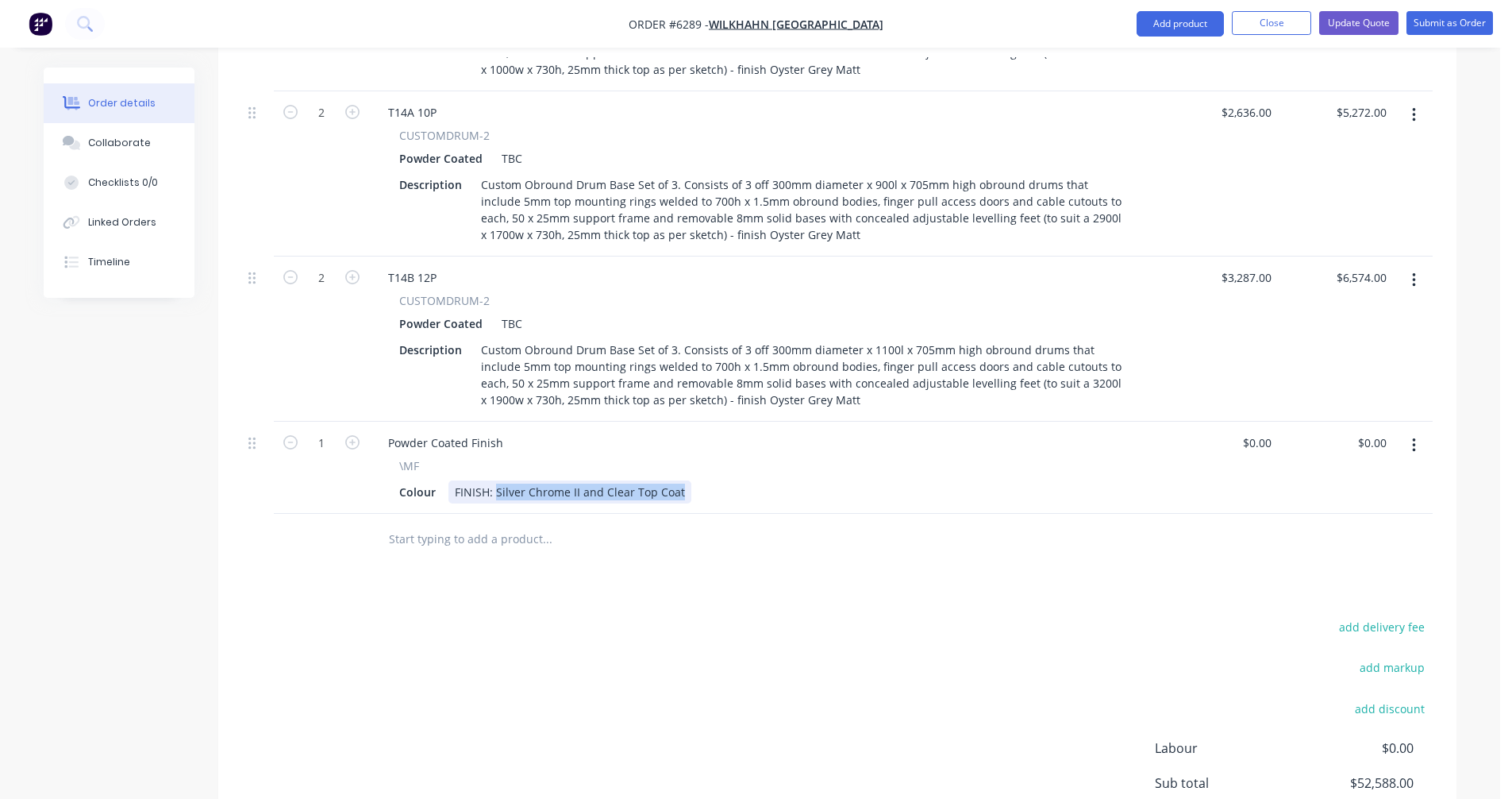
copy div "Silver Chrome II and Clear Top Coat"
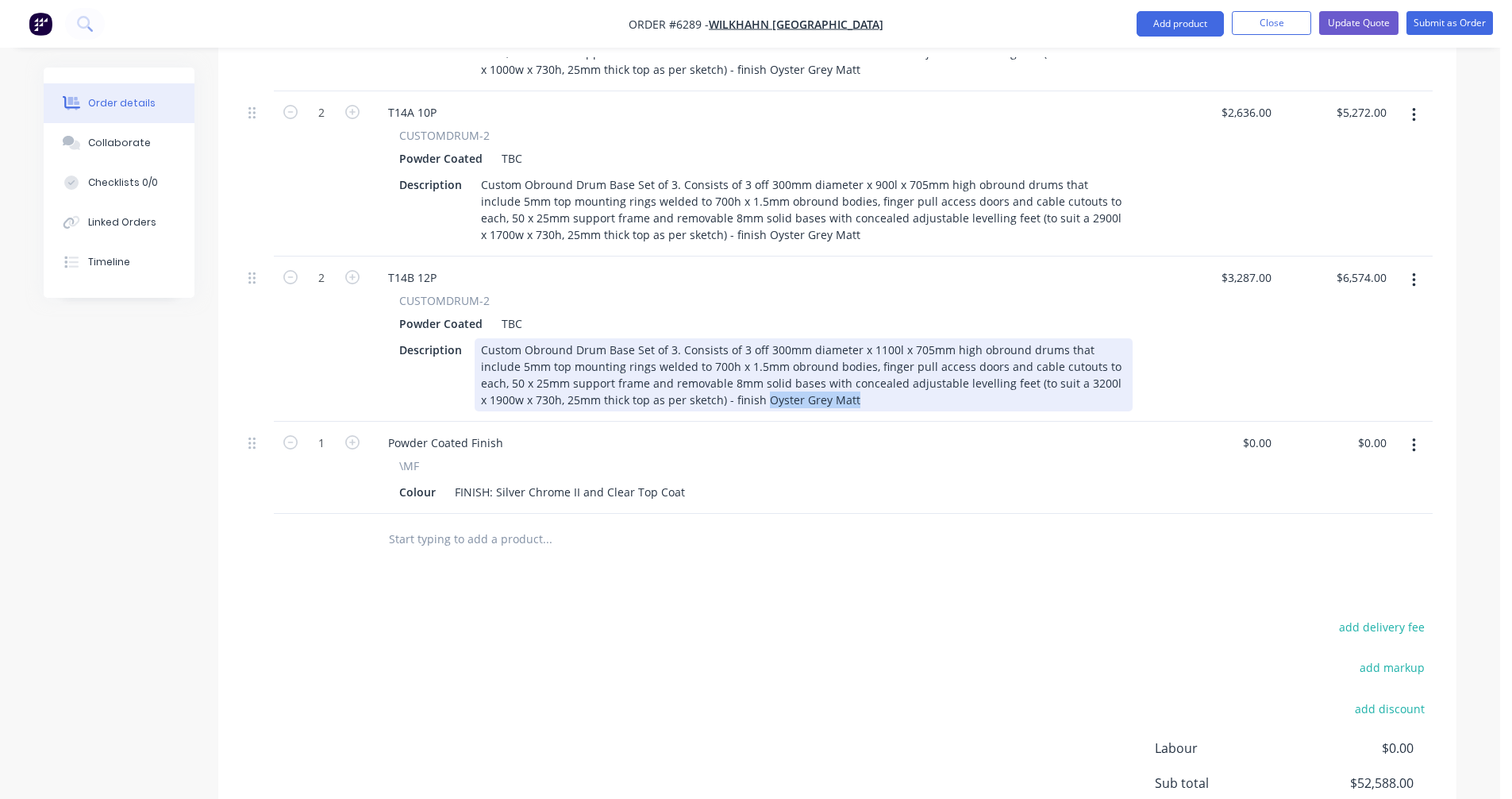
drag, startPoint x: 791, startPoint y: 354, endPoint x: 707, endPoint y: 356, distance: 84.0
click at [707, 356] on div "Custom Obround Drum Base Set of 3. Consists of 3 off 300mm diameter x 1100l x 7…" at bounding box center [804, 375] width 658 height 73
paste div
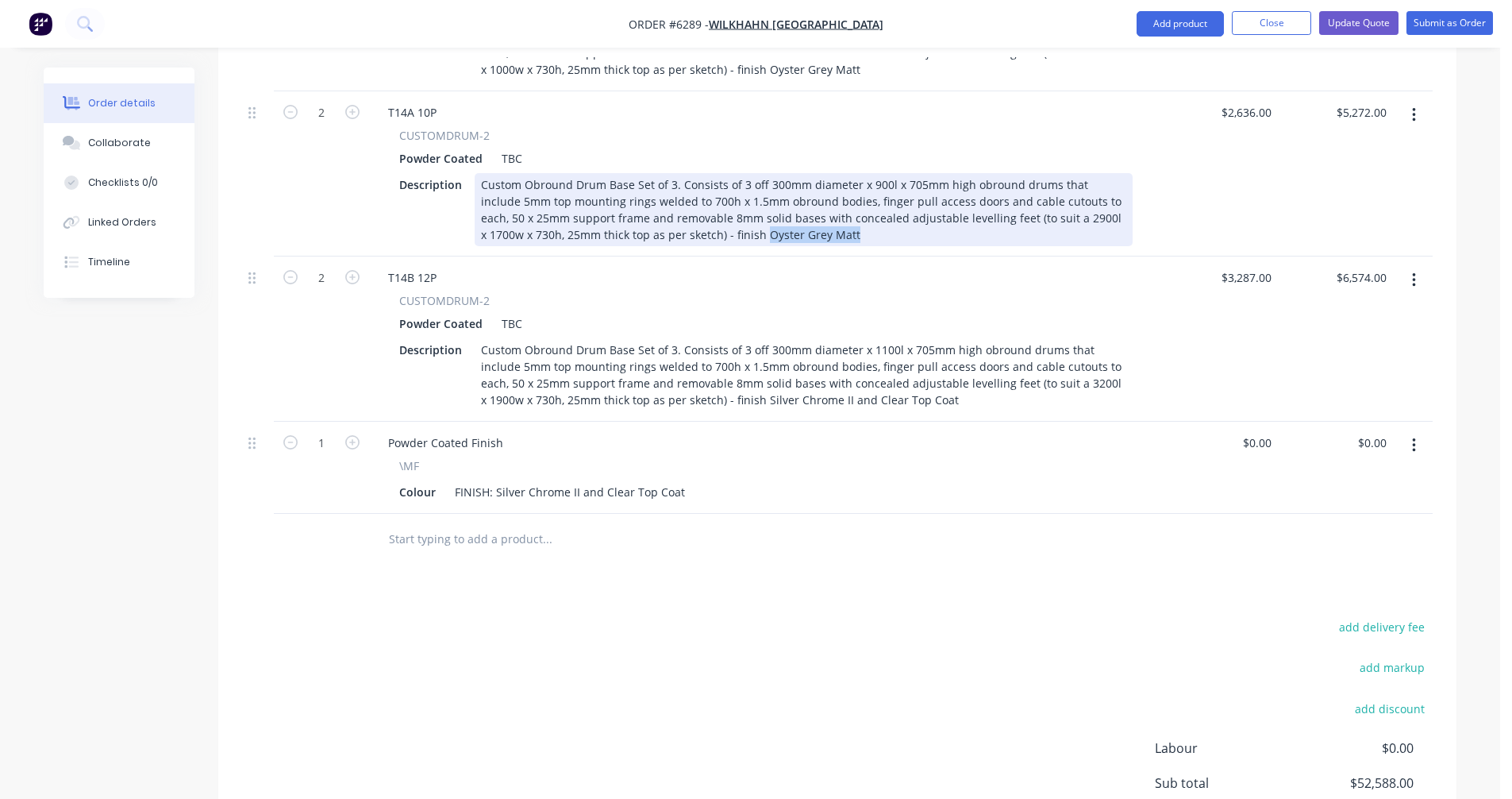
drag, startPoint x: 770, startPoint y: 192, endPoint x: 710, endPoint y: 194, distance: 60.0
click at [710, 194] on div "Custom Obround Drum Base Set of 3. Consists of 3 off 300mm diameter x 900l x 70…" at bounding box center [804, 209] width 658 height 73
paste div
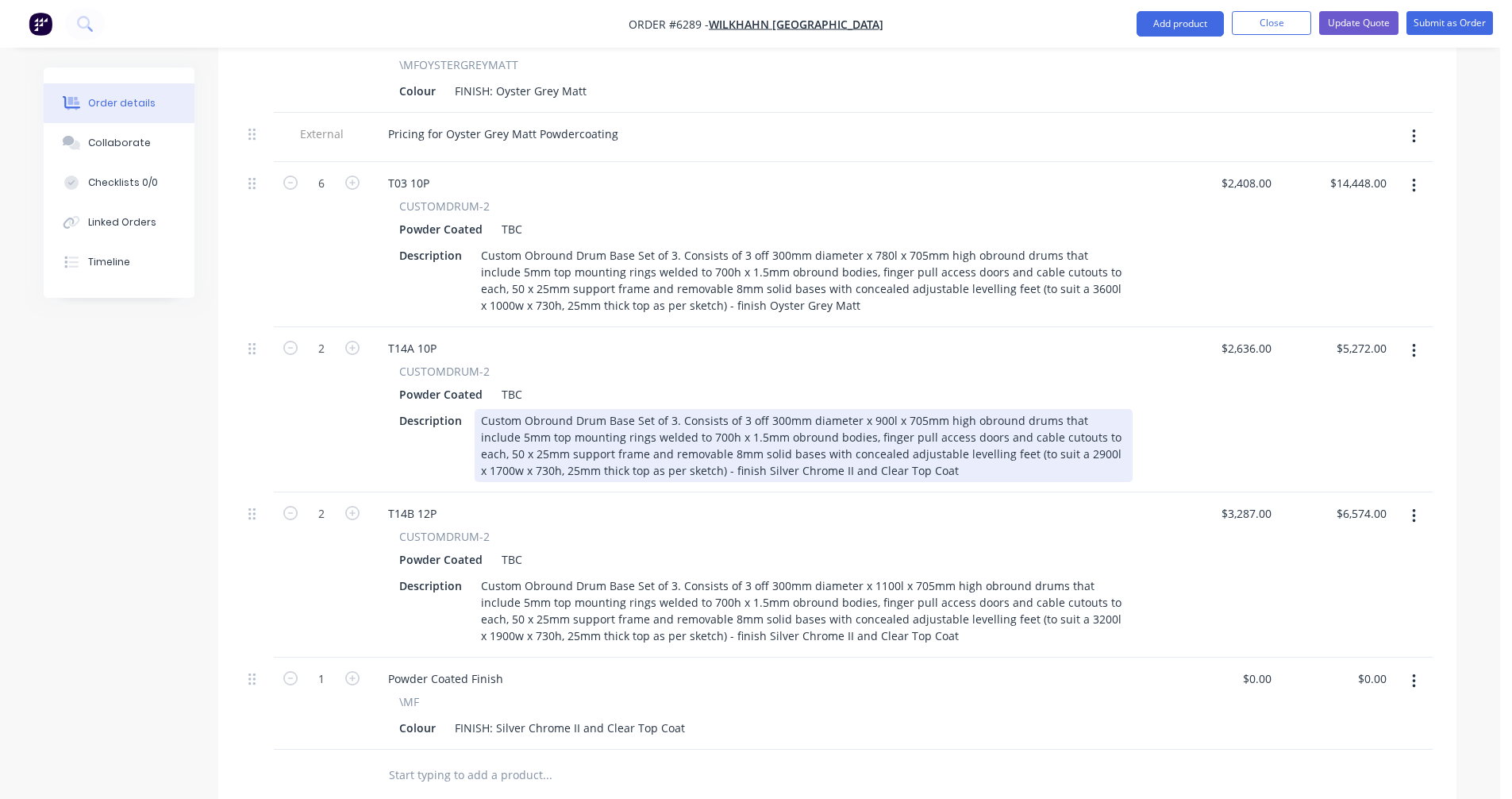
scroll to position [1137, 0]
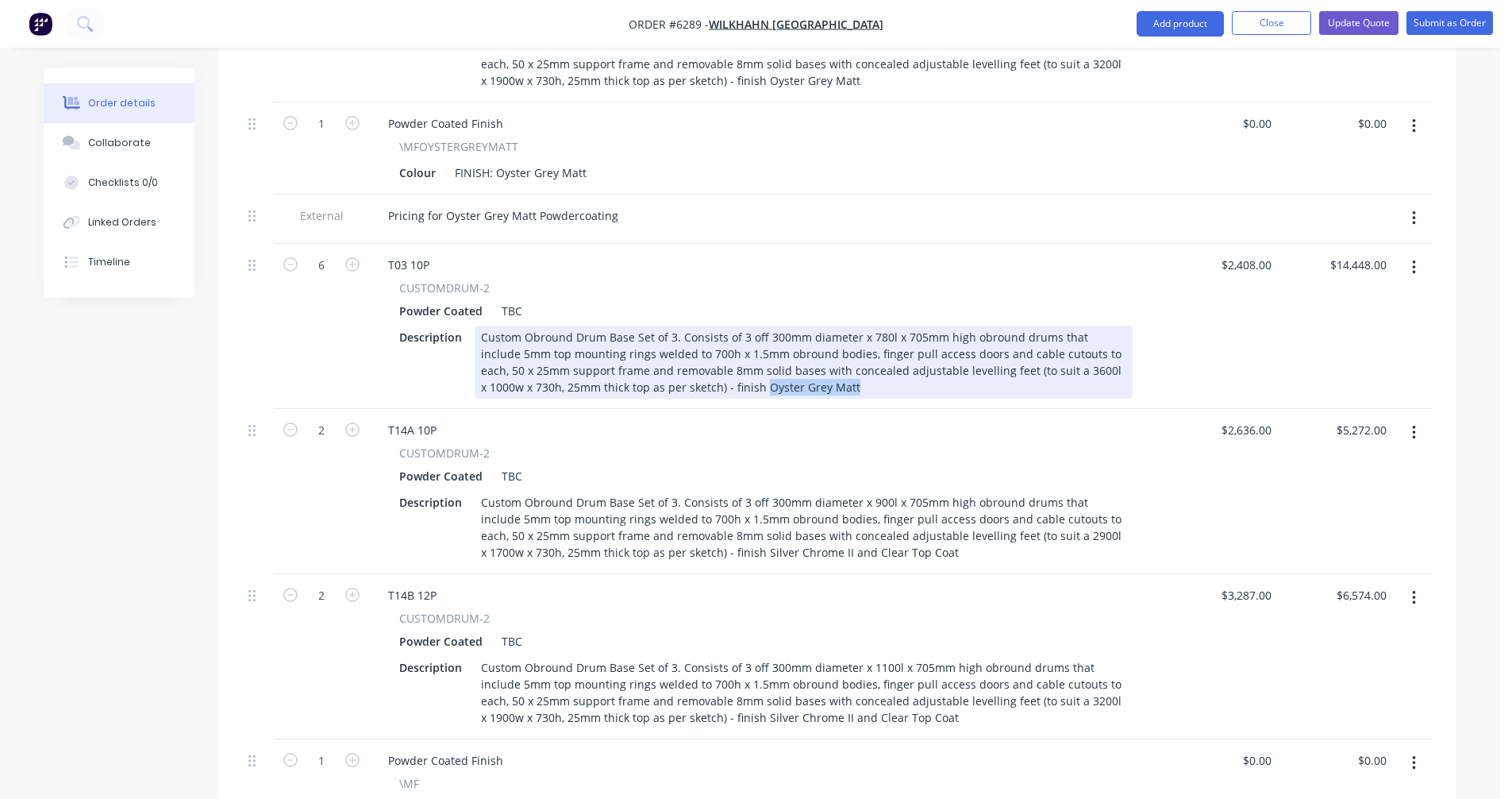
drag, startPoint x: 802, startPoint y: 341, endPoint x: 707, endPoint y: 336, distance: 95.1
click at [707, 336] on div "Custom Obround Drum Base Set of 3. Consists of 3 off 300mm diameter x 780l x 70…" at bounding box center [804, 362] width 658 height 73
paste div
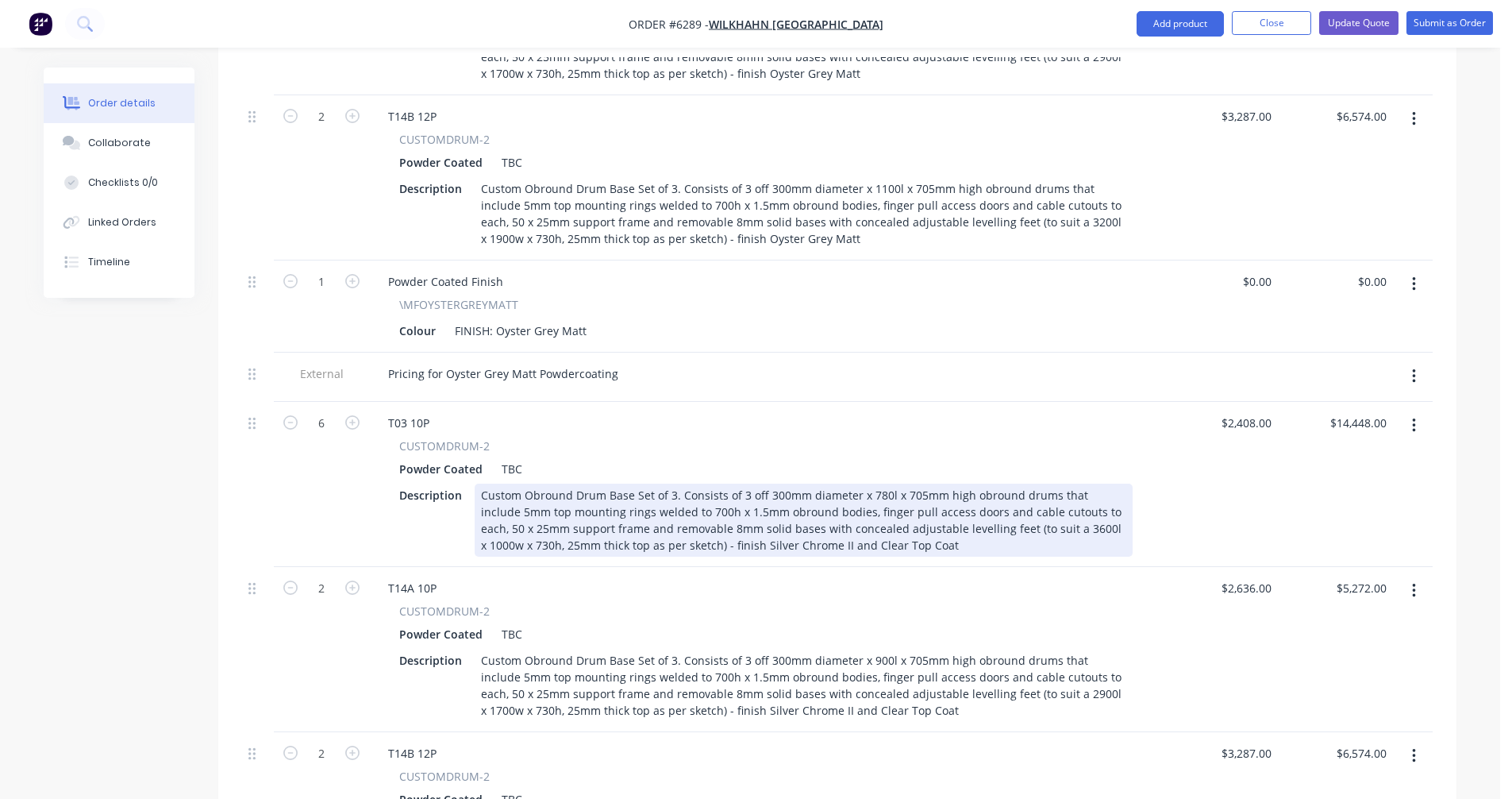
scroll to position [979, 0]
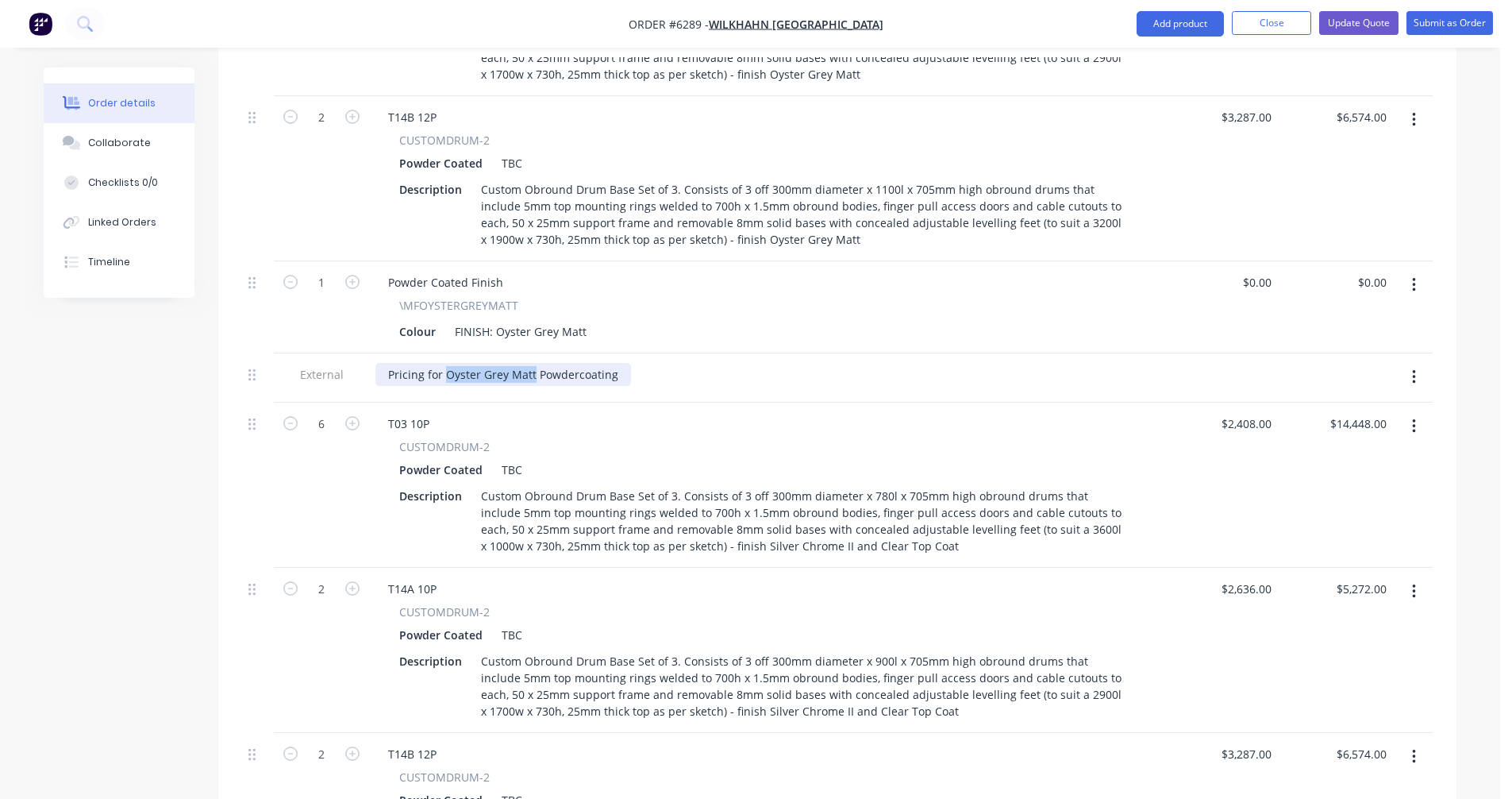
drag, startPoint x: 532, startPoint y: 329, endPoint x: 446, endPoint y: 331, distance: 86.0
click at [446, 363] on div "Pricing for Oyster Grey Matt Powdercoating" at bounding box center [503, 374] width 256 height 23
paste div
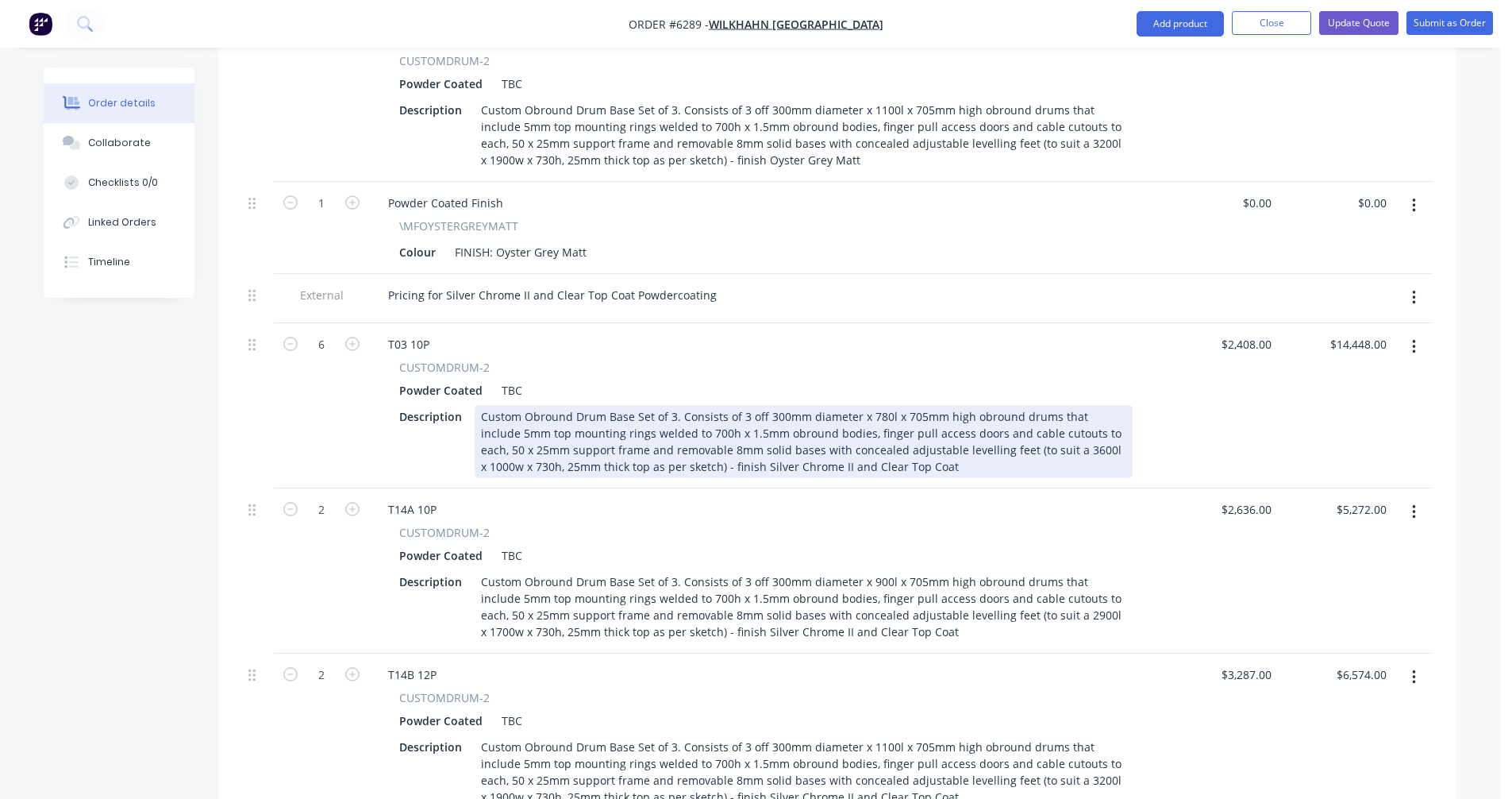
click at [878, 405] on div "Custom Obround Drum Base Set of 3. Consists of 3 off 300mm diameter x 780l x 70…" at bounding box center [804, 441] width 658 height 73
click at [938, 405] on div "Custom Obround Drum Base Set of 3. Consists of 3 off 300mm diameter x 800l x 70…" at bounding box center [804, 441] width 658 height 73
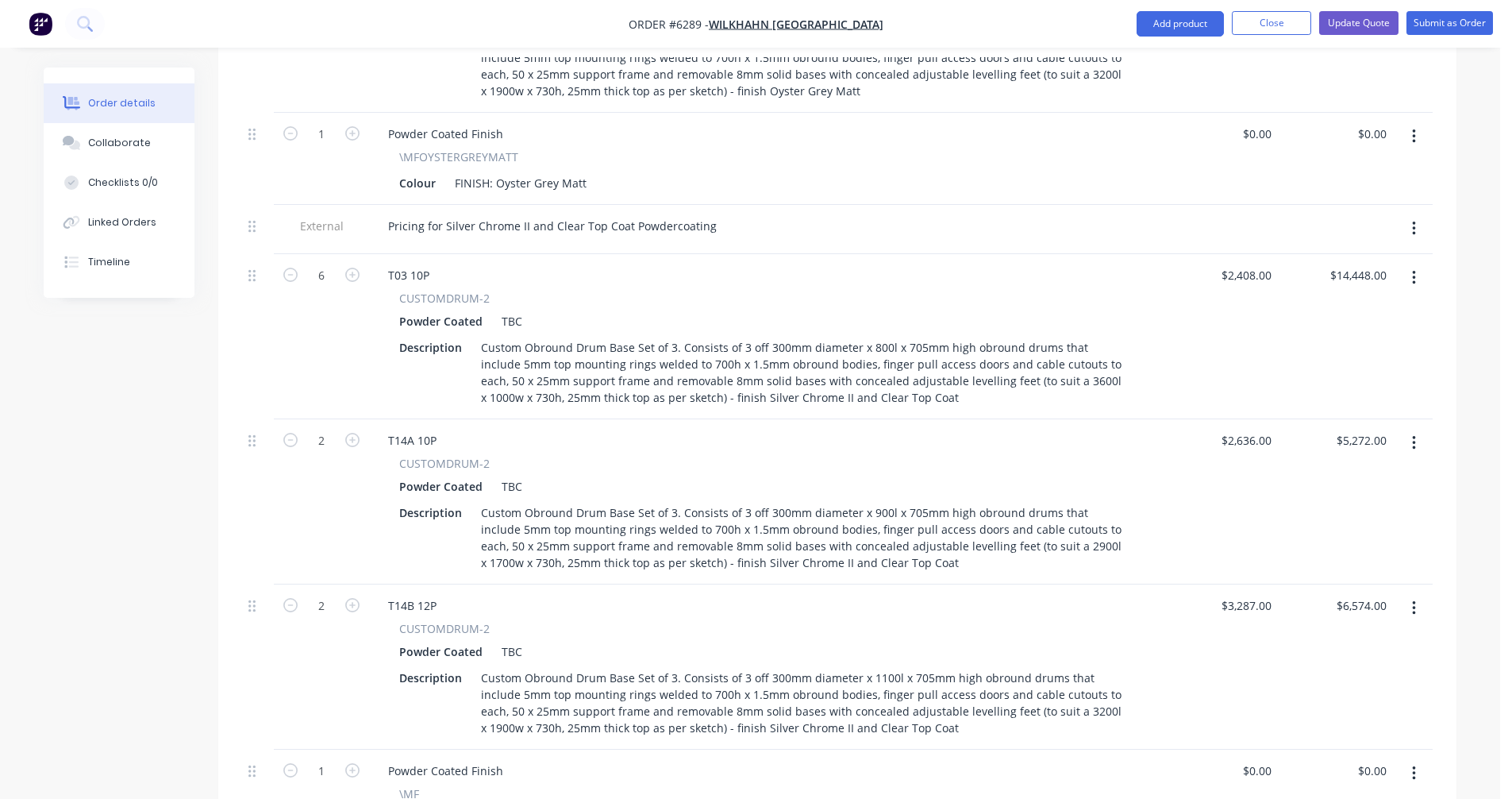
scroll to position [1137, 0]
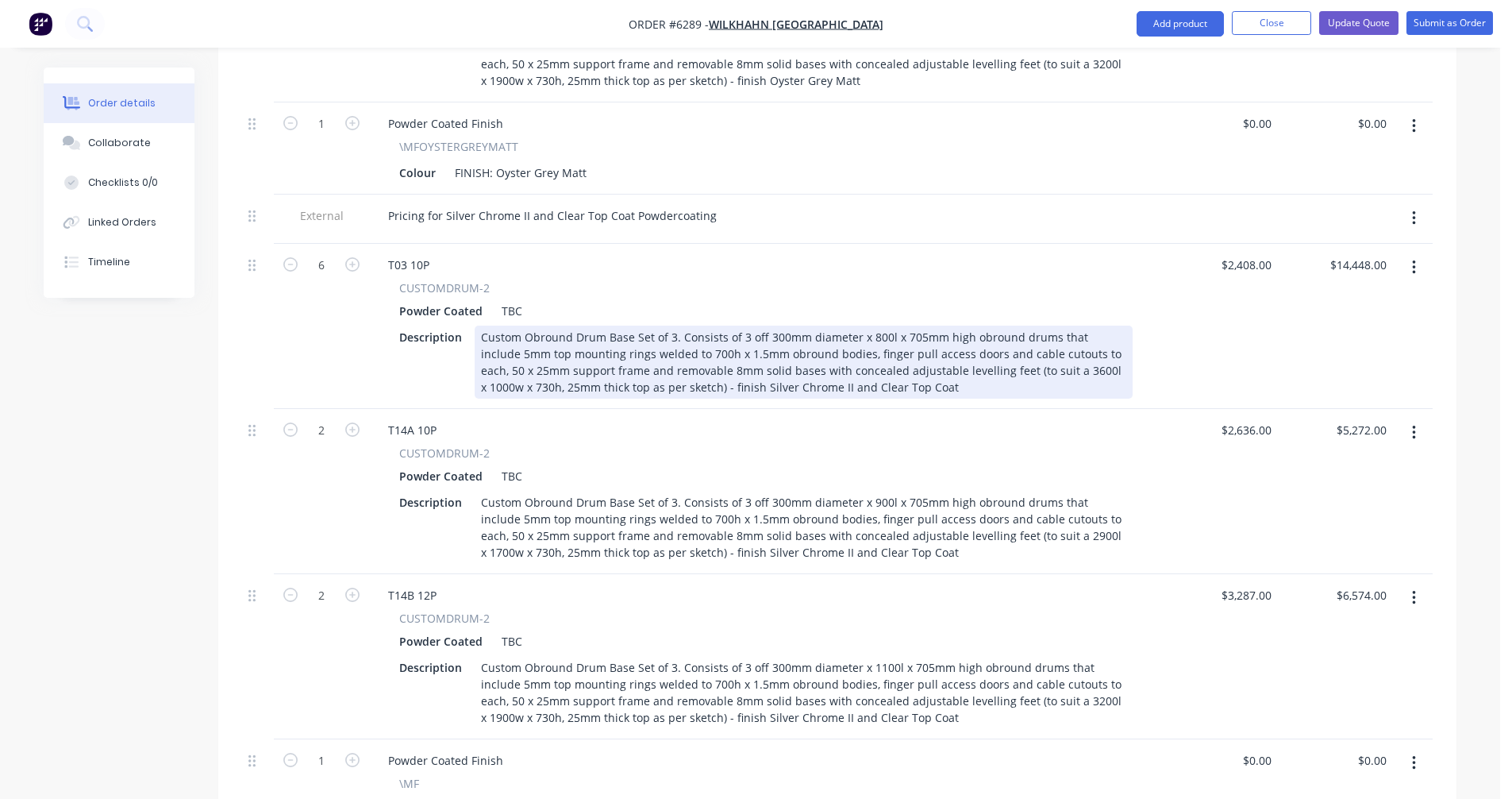
click at [970, 326] on div "Custom Obround Drum Base Set of 3. Consists of 3 off 300mm diameter x 800l x 70…" at bounding box center [804, 362] width 658 height 73
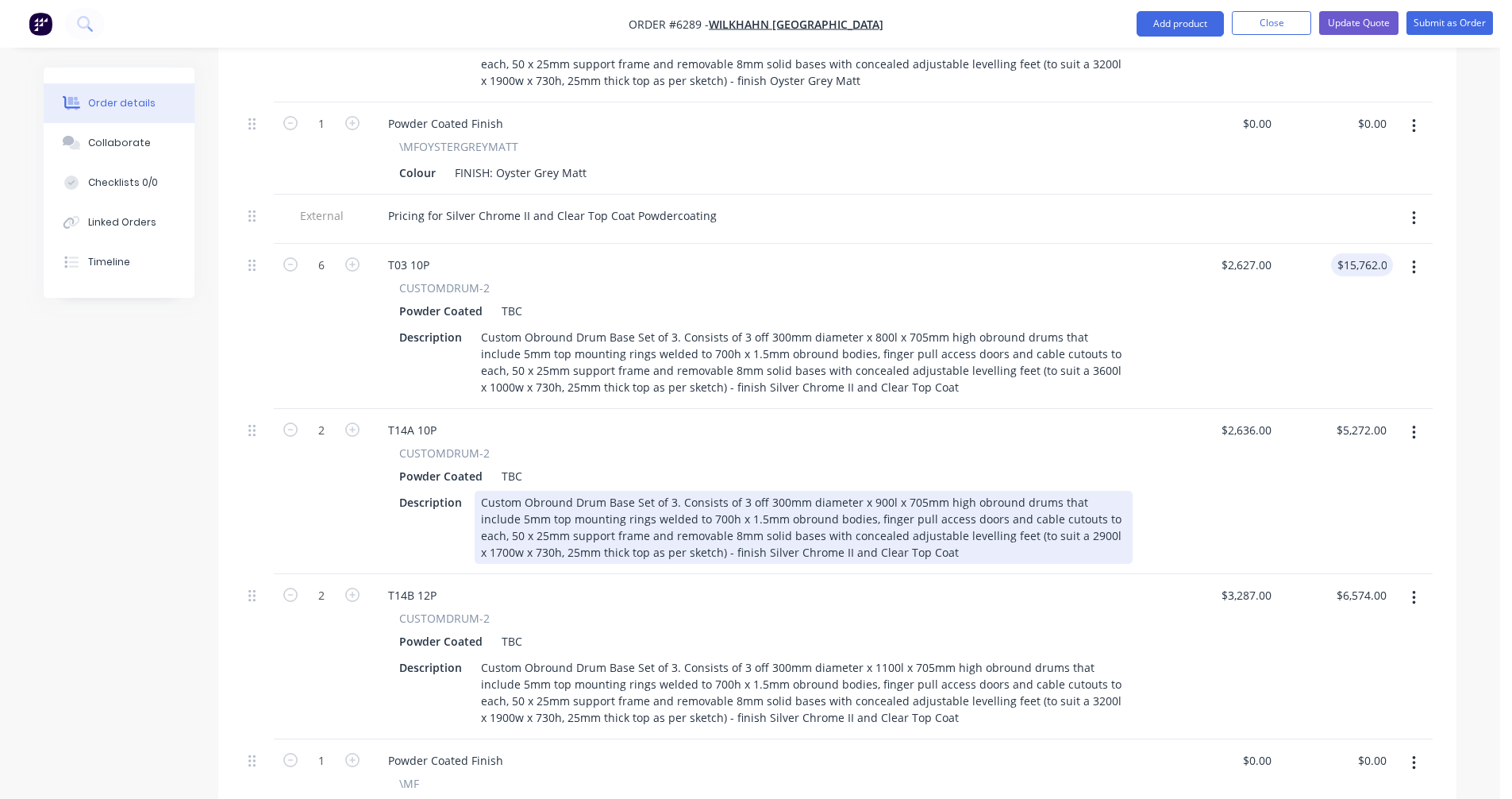
click at [882, 490] on div "Custom Obround Drum Base Set of 3. Consists of 3 off 300mm diameter x 900l x 70…" at bounding box center [804, 526] width 658 height 73
click at [1005, 490] on div "Custom Obround Drum Base Set of 3. Consists of 3 off 300mm diameter x 900l x 70…" at bounding box center [804, 526] width 658 height 73
click at [1029, 490] on div "Custom Obround Drum Base Set of 3. Consists of 3 off 300mm diameter x 900l x 70…" at bounding box center [804, 526] width 658 height 73
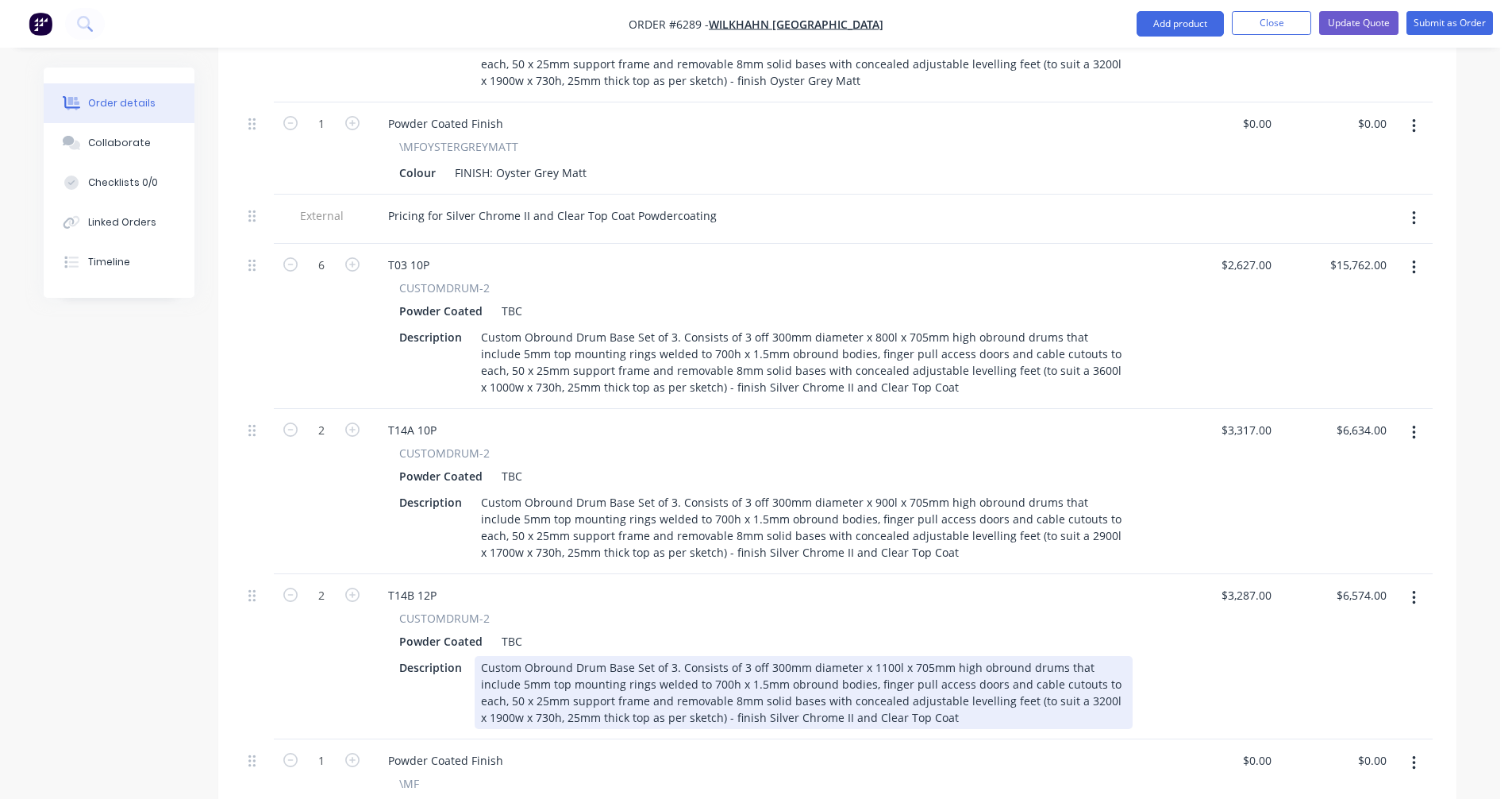
click at [1007, 656] on div "Custom Obround Drum Base Set of 3. Consists of 3 off 300mm diameter x 1100l x 7…" at bounding box center [804, 692] width 658 height 73
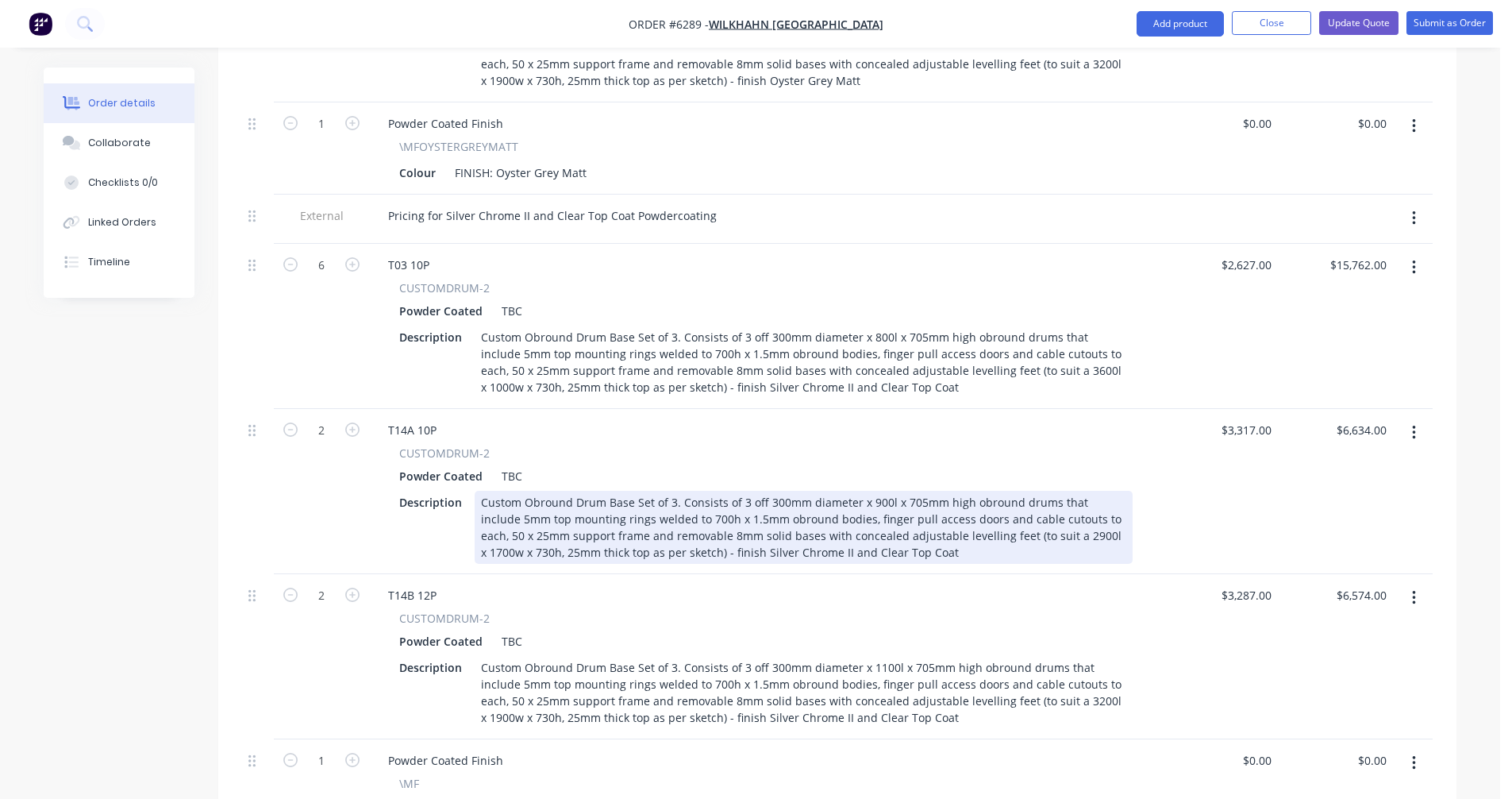
click at [1001, 490] on div "Custom Obround Drum Base Set of 3. Consists of 3 off 300mm diameter x 900l x 70…" at bounding box center [804, 526] width 658 height 73
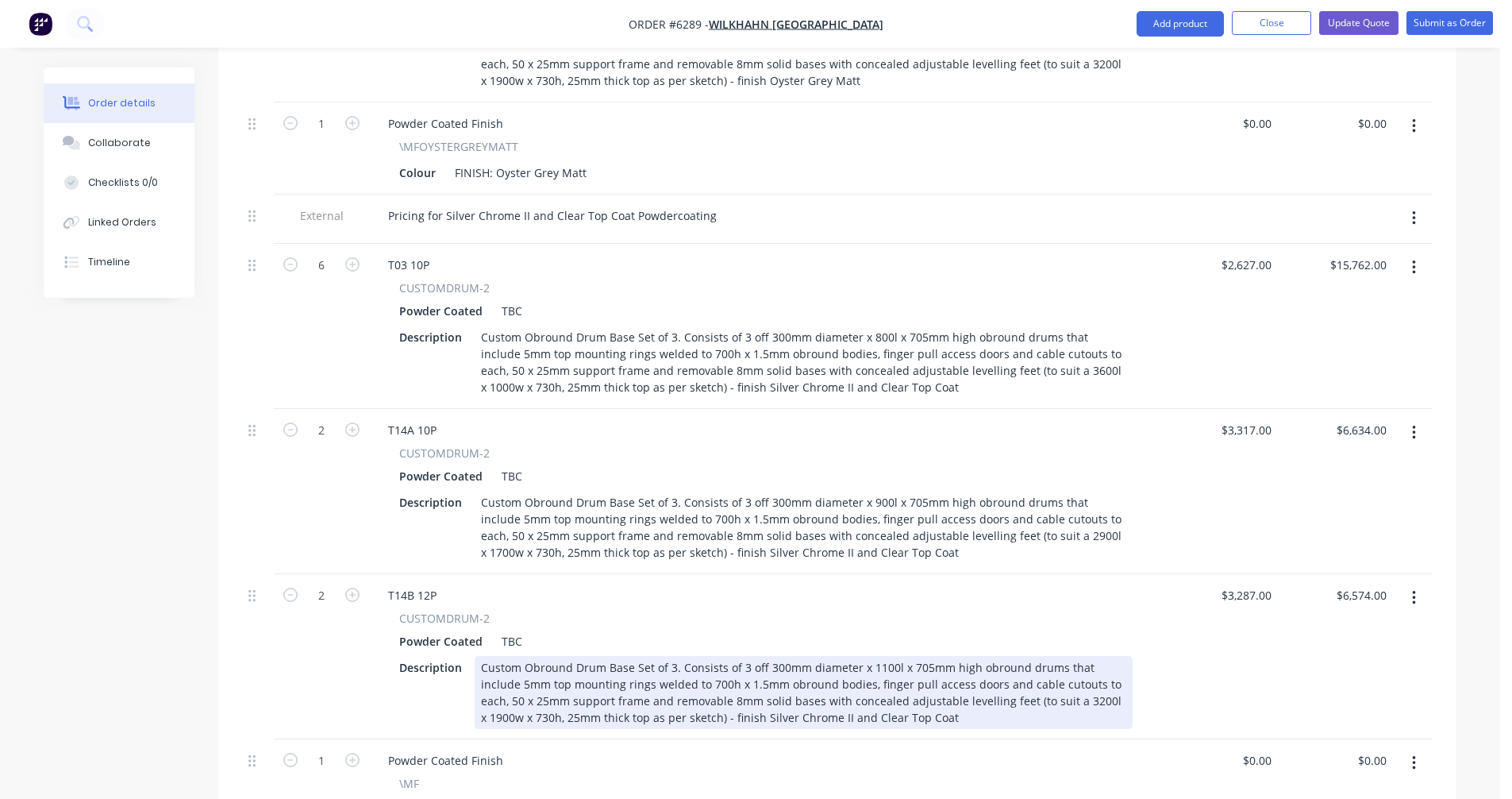
click at [1049, 656] on div "Custom Obround Drum Base Set of 3. Consists of 3 off 300mm diameter x 1100l x 7…" at bounding box center [804, 692] width 658 height 73
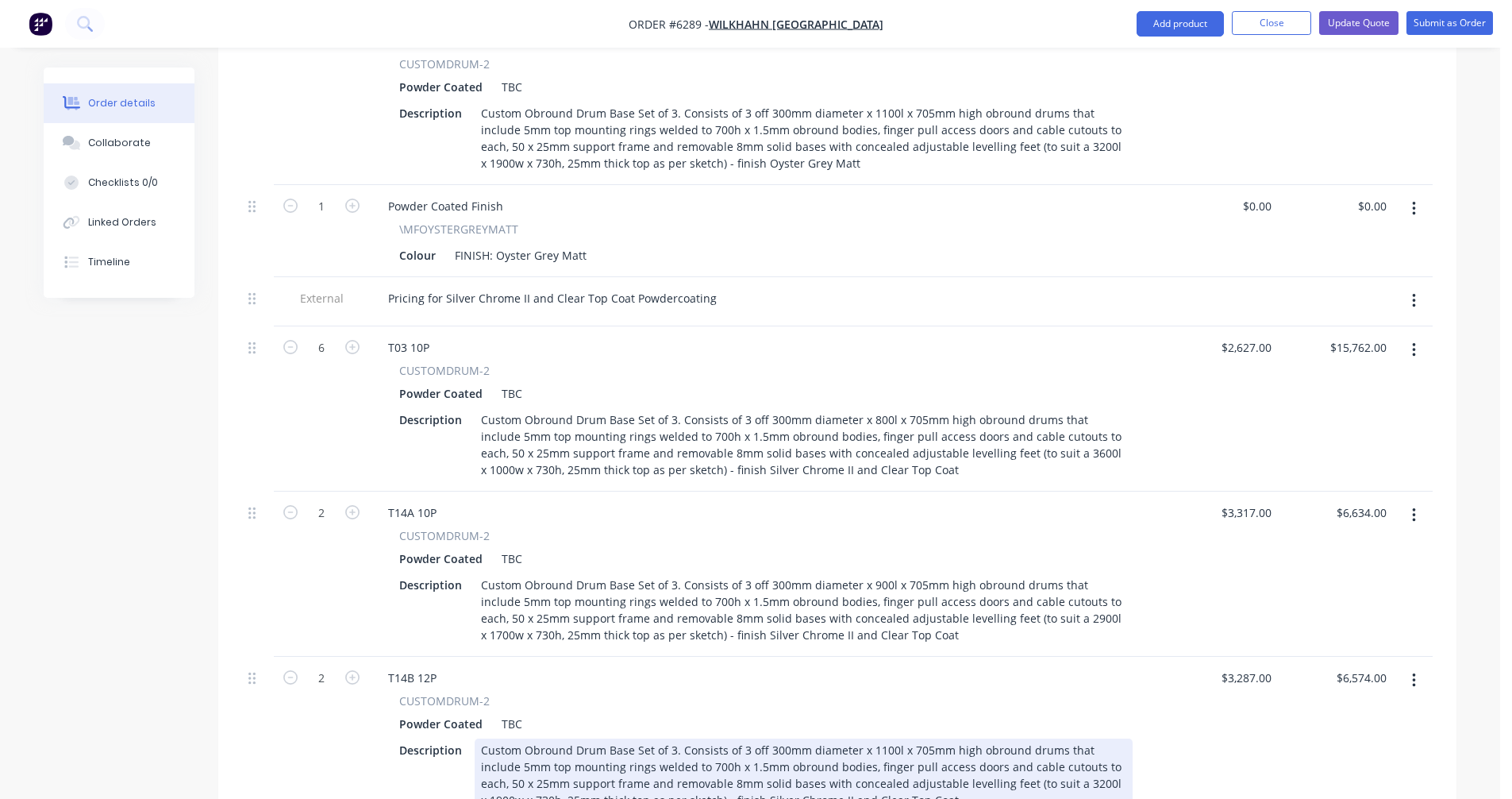
scroll to position [1058, 0]
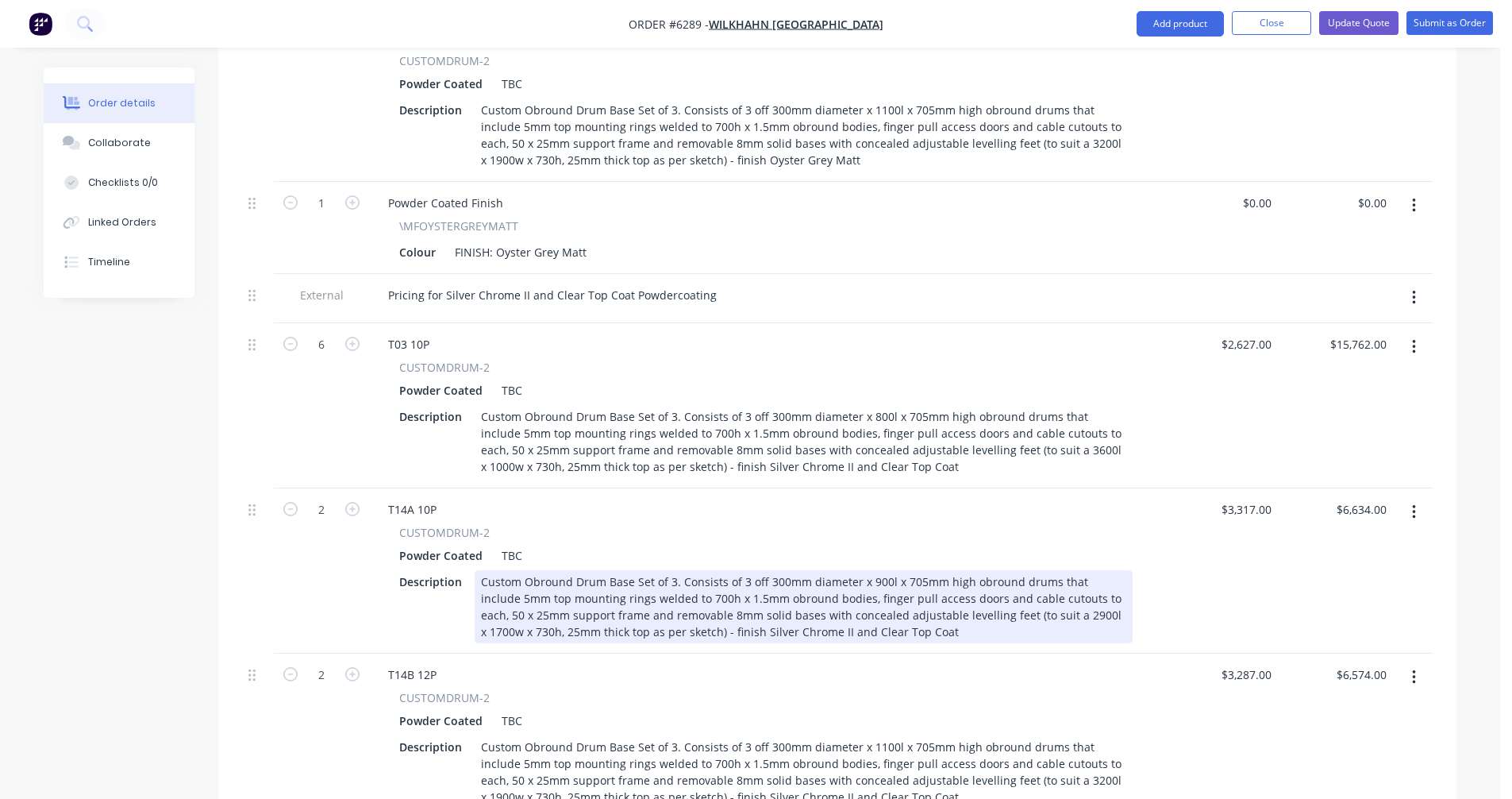
click at [1053, 570] on div "Custom Obround Drum Base Set of 3. Consists of 3 off 300mm diameter x 900l x 70…" at bounding box center [804, 607] width 658 height 73
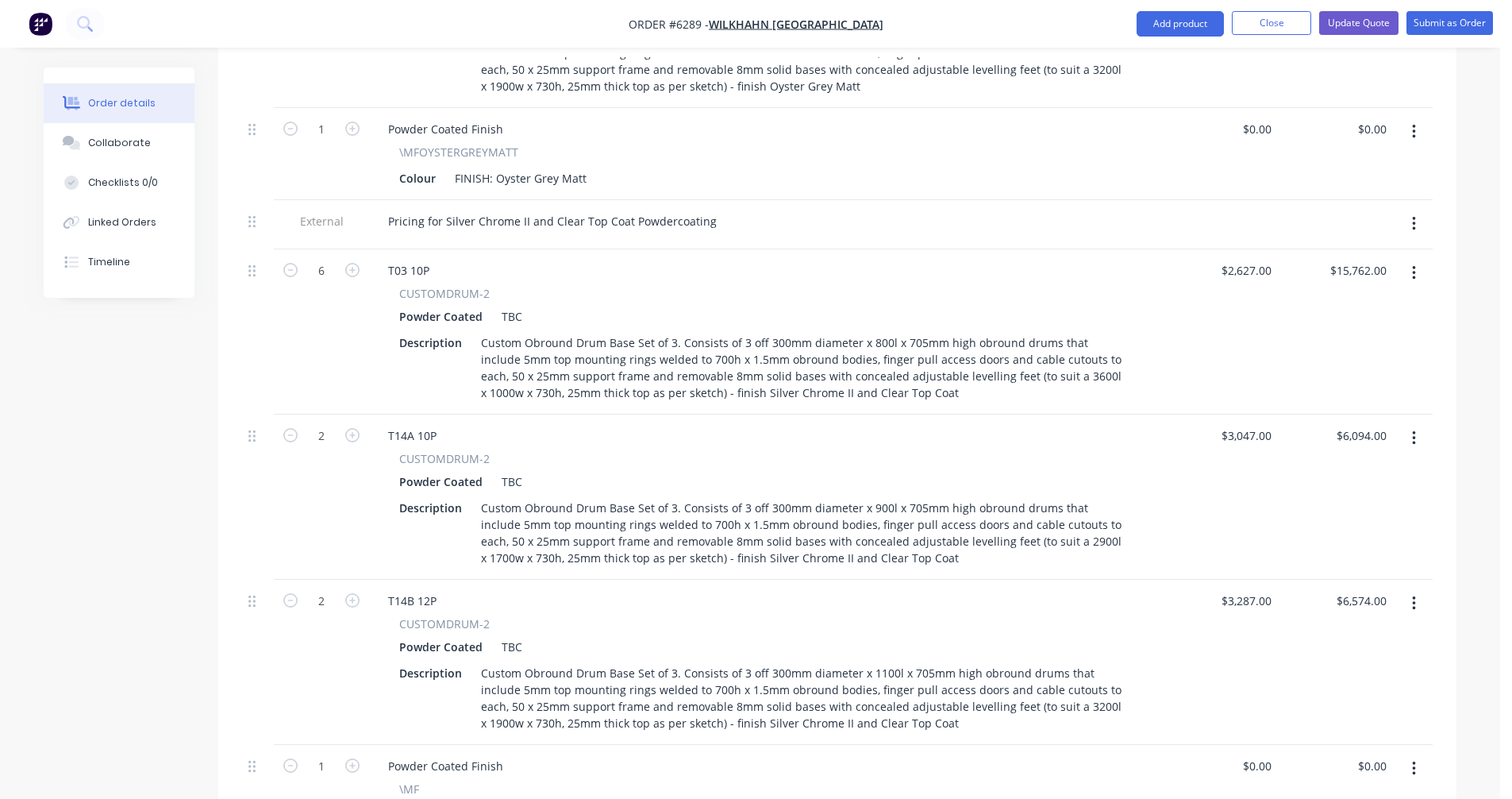
scroll to position [1137, 0]
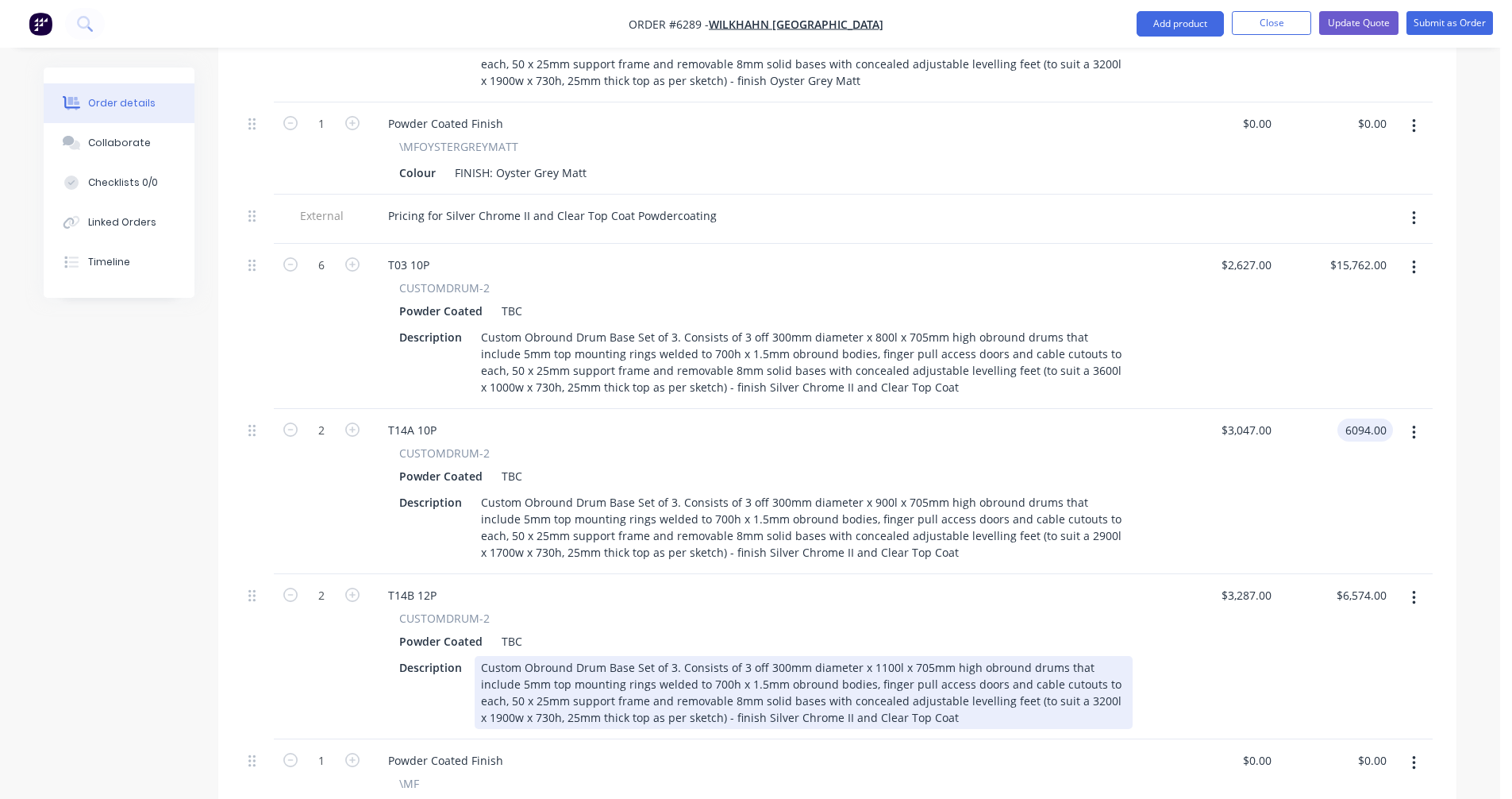
click at [1019, 656] on div "Custom Obround Drum Base Set of 3. Consists of 3 off 300mm diameter x 1100l x 7…" at bounding box center [804, 692] width 658 height 73
click at [1035, 656] on div "Custom Obround Drum Base Set of 3. Consists of 3 off 300mm diameter x 1100l x 7…" at bounding box center [804, 692] width 658 height 73
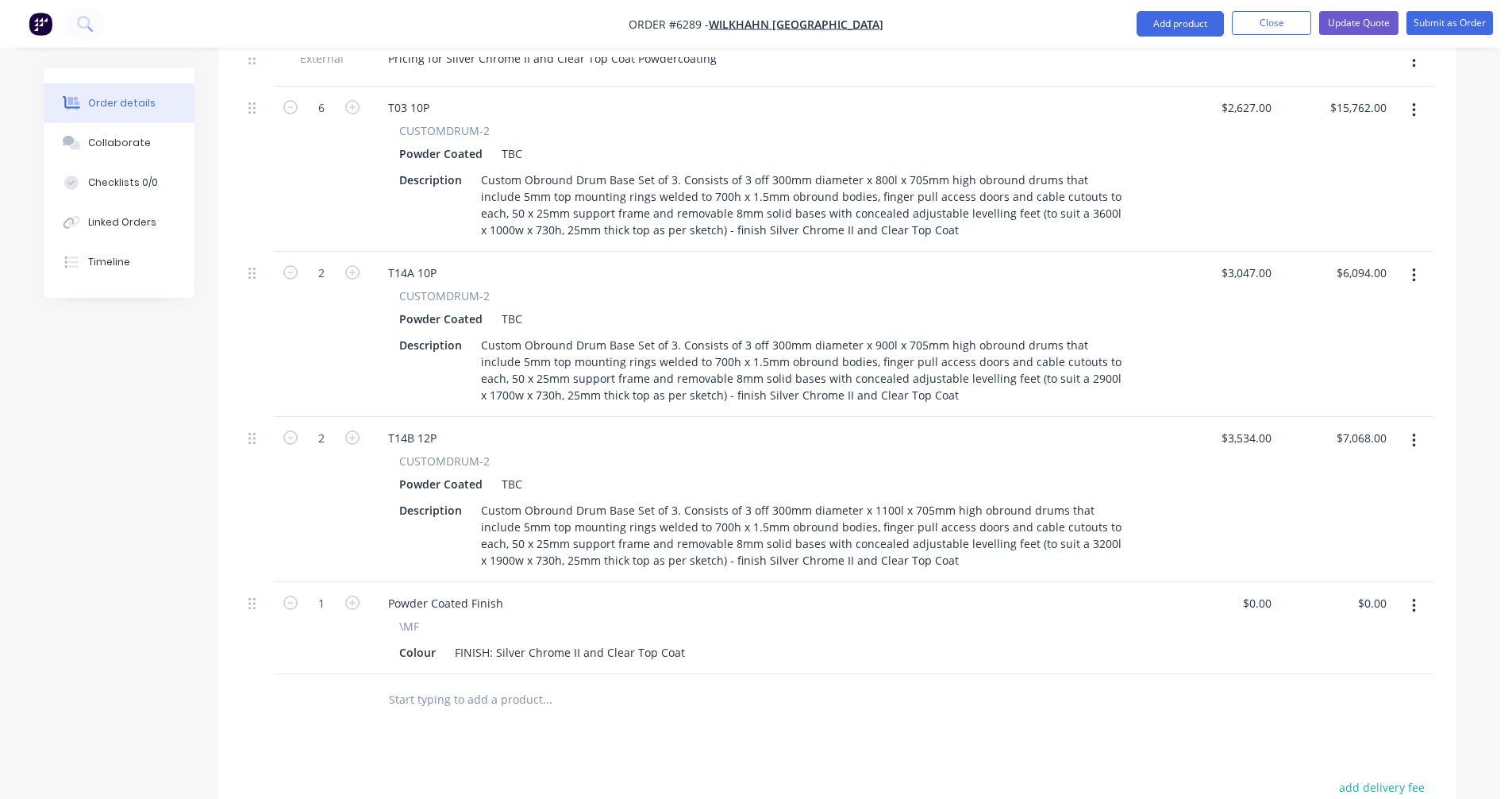
scroll to position [1296, 0]
click at [1359, 30] on button "Update Quote" at bounding box center [1359, 23] width 79 height 24
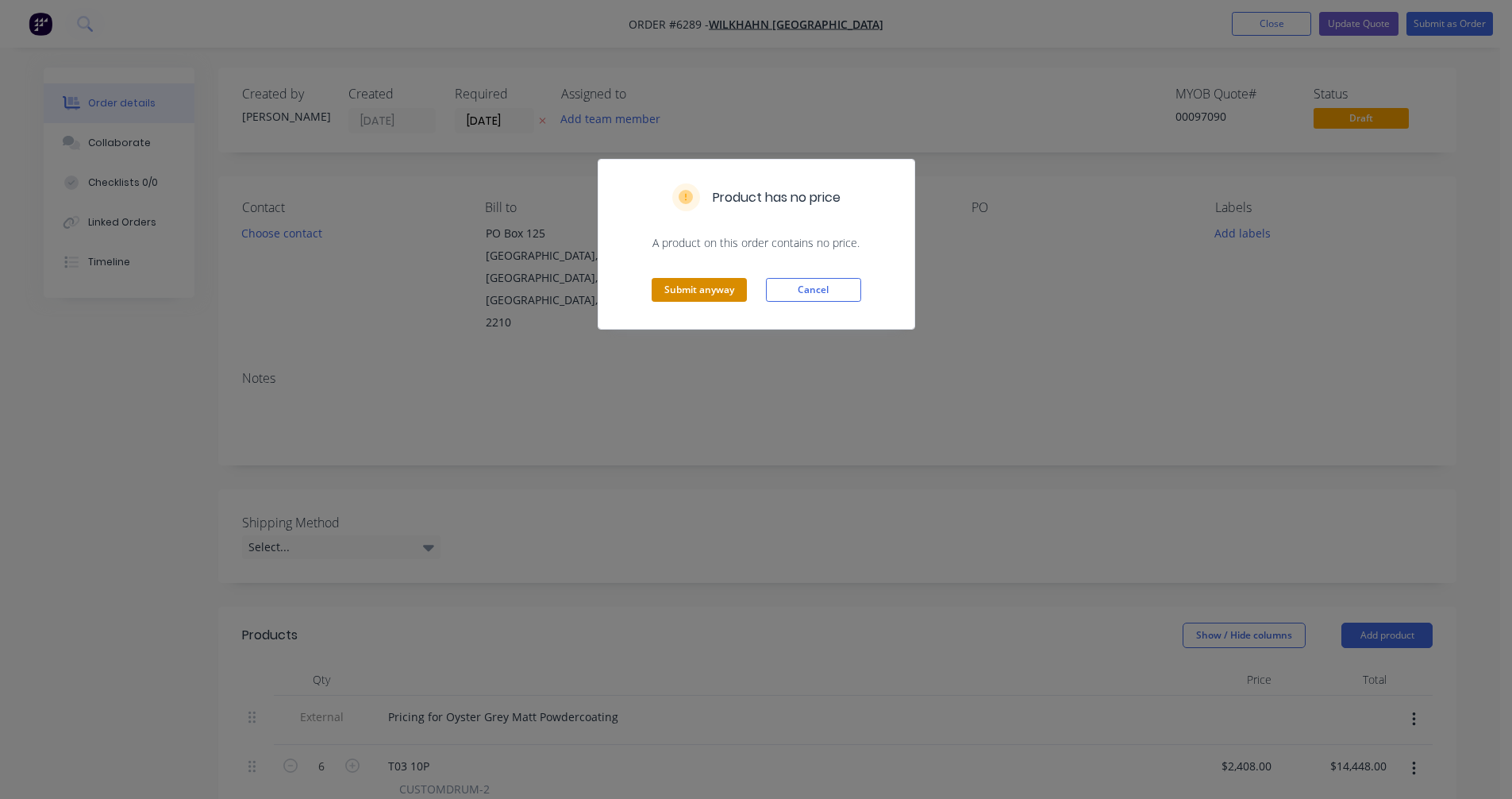
click at [711, 298] on button "Submit anyway" at bounding box center [699, 289] width 95 height 24
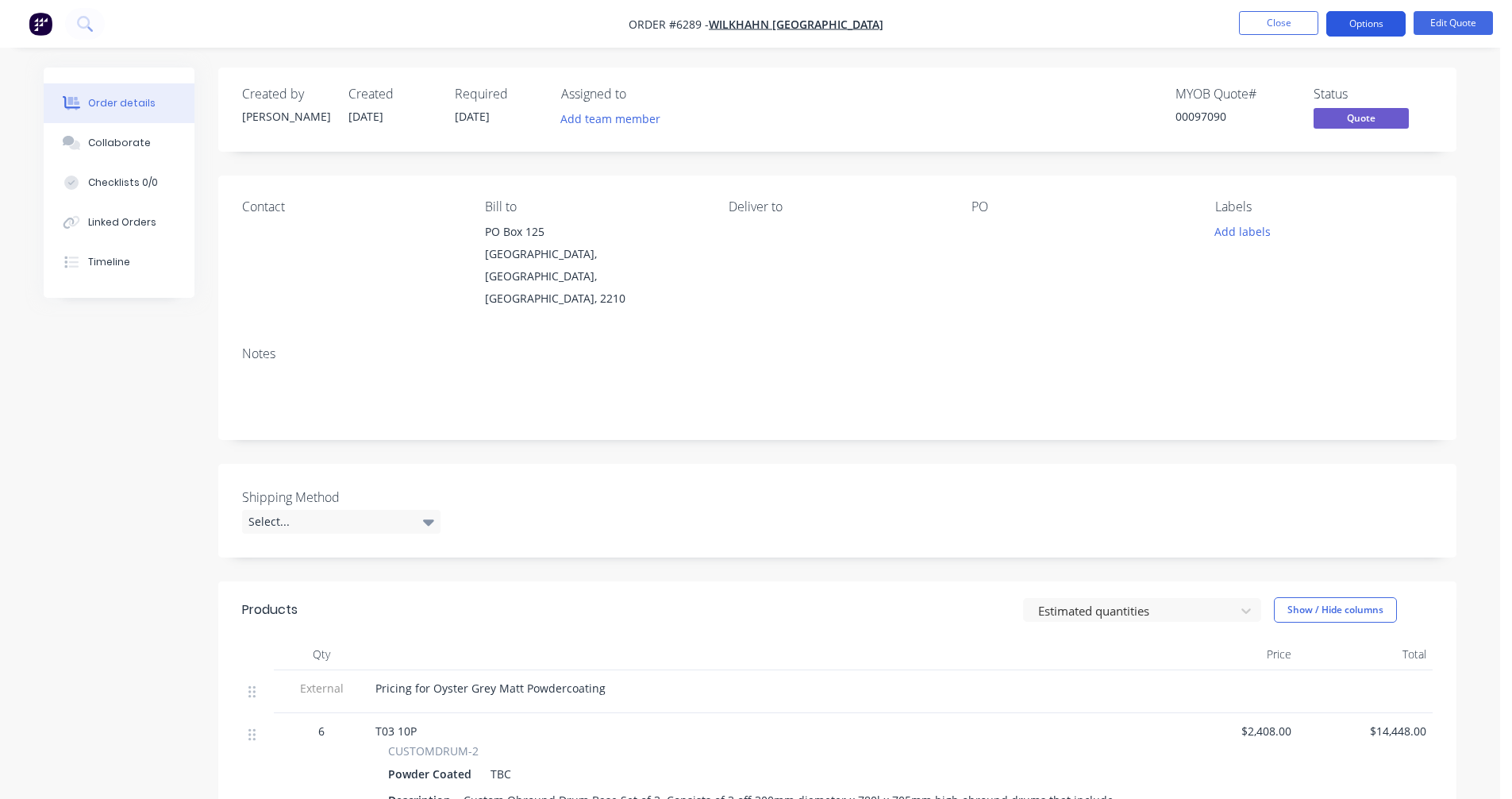
click at [1366, 24] on button "Options" at bounding box center [1366, 24] width 79 height 25
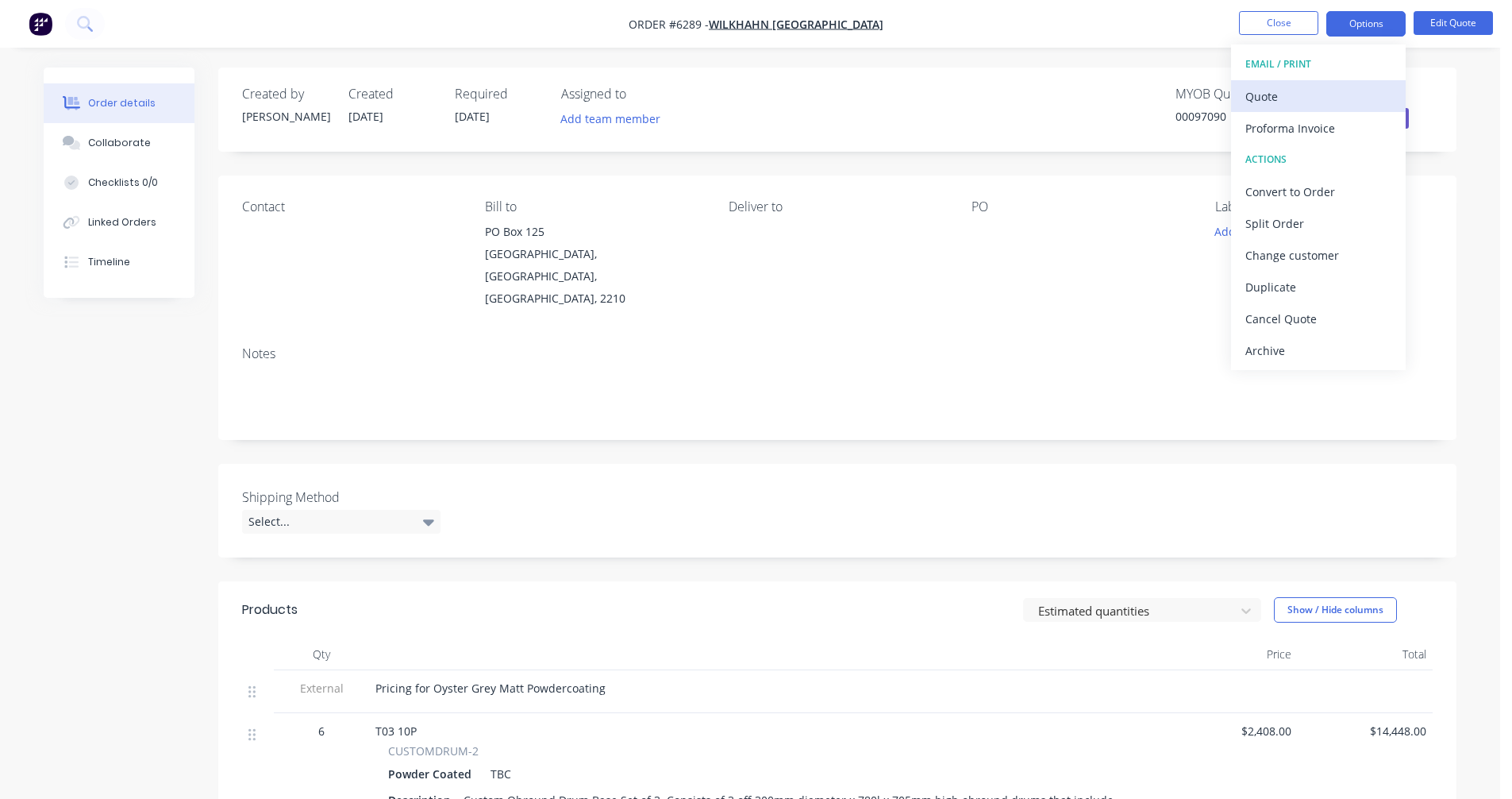
click at [1283, 93] on div "Quote" at bounding box center [1318, 96] width 146 height 23
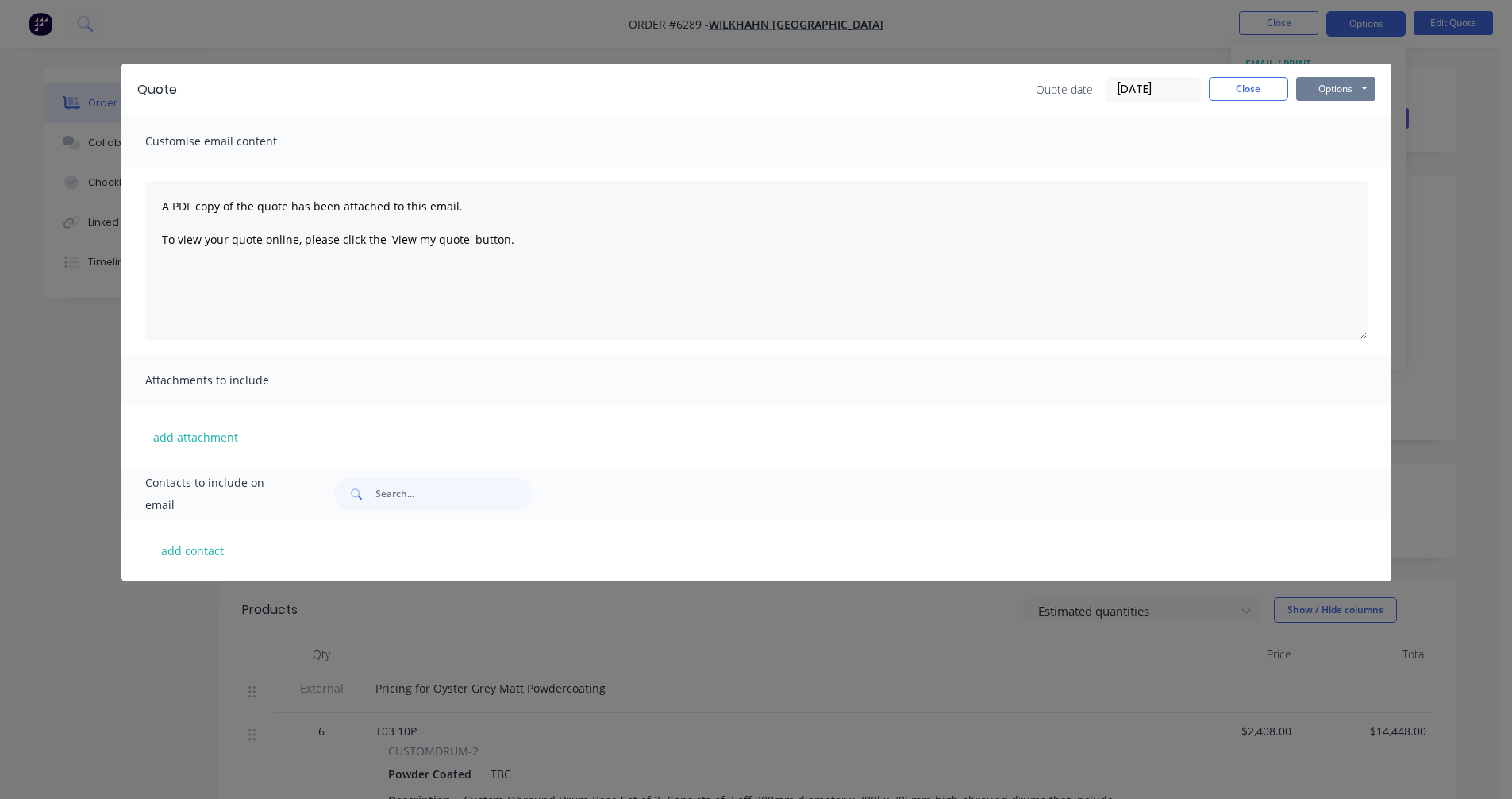
click at [1334, 88] on button "Options" at bounding box center [1336, 89] width 79 height 24
click at [1344, 116] on button "Preview" at bounding box center [1347, 116] width 101 height 26
click at [1261, 84] on button "Close" at bounding box center [1249, 89] width 79 height 24
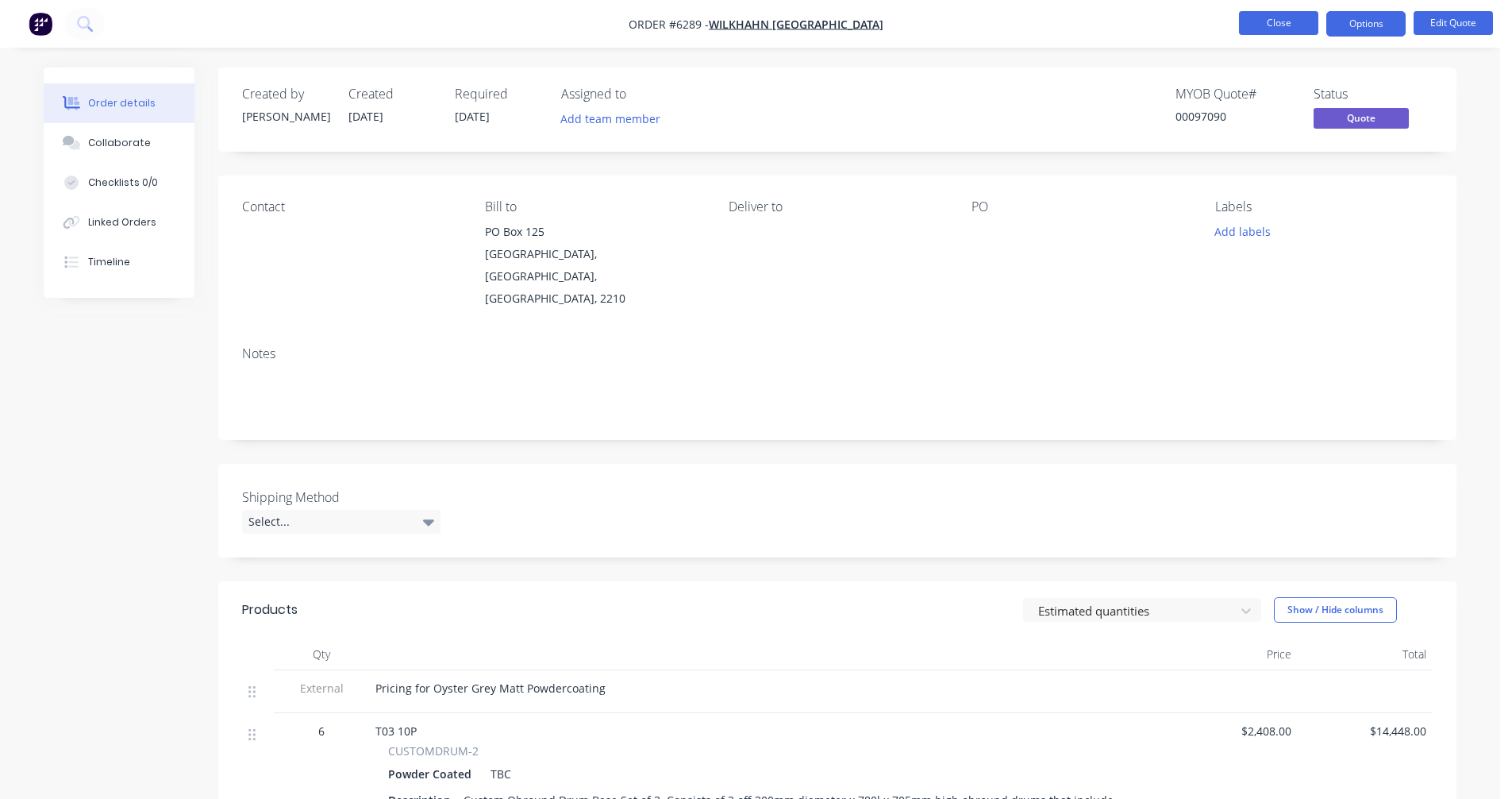
click at [1275, 26] on button "Close" at bounding box center [1279, 23] width 79 height 24
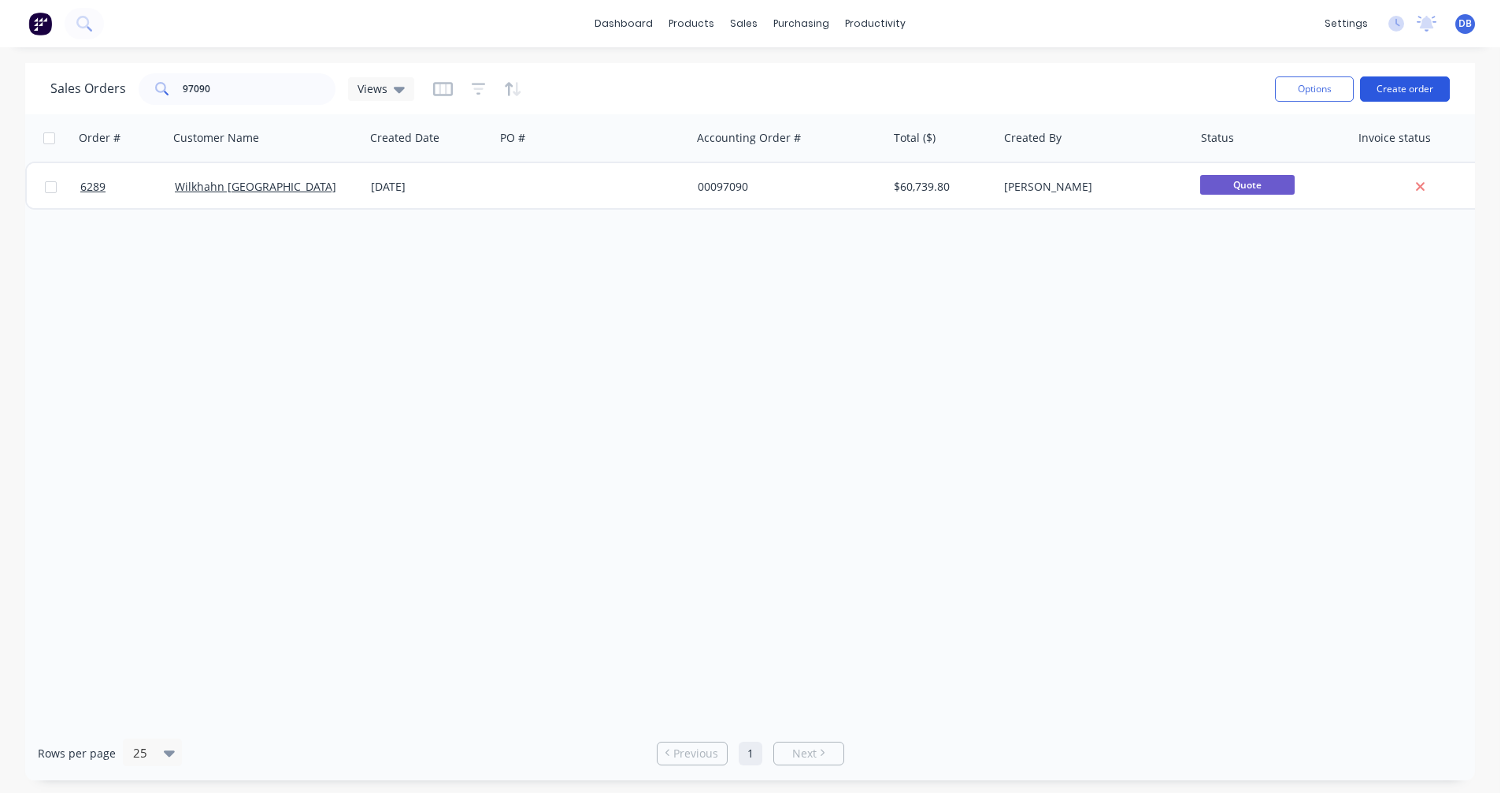
click at [1398, 91] on button "Create order" at bounding box center [1405, 89] width 90 height 25
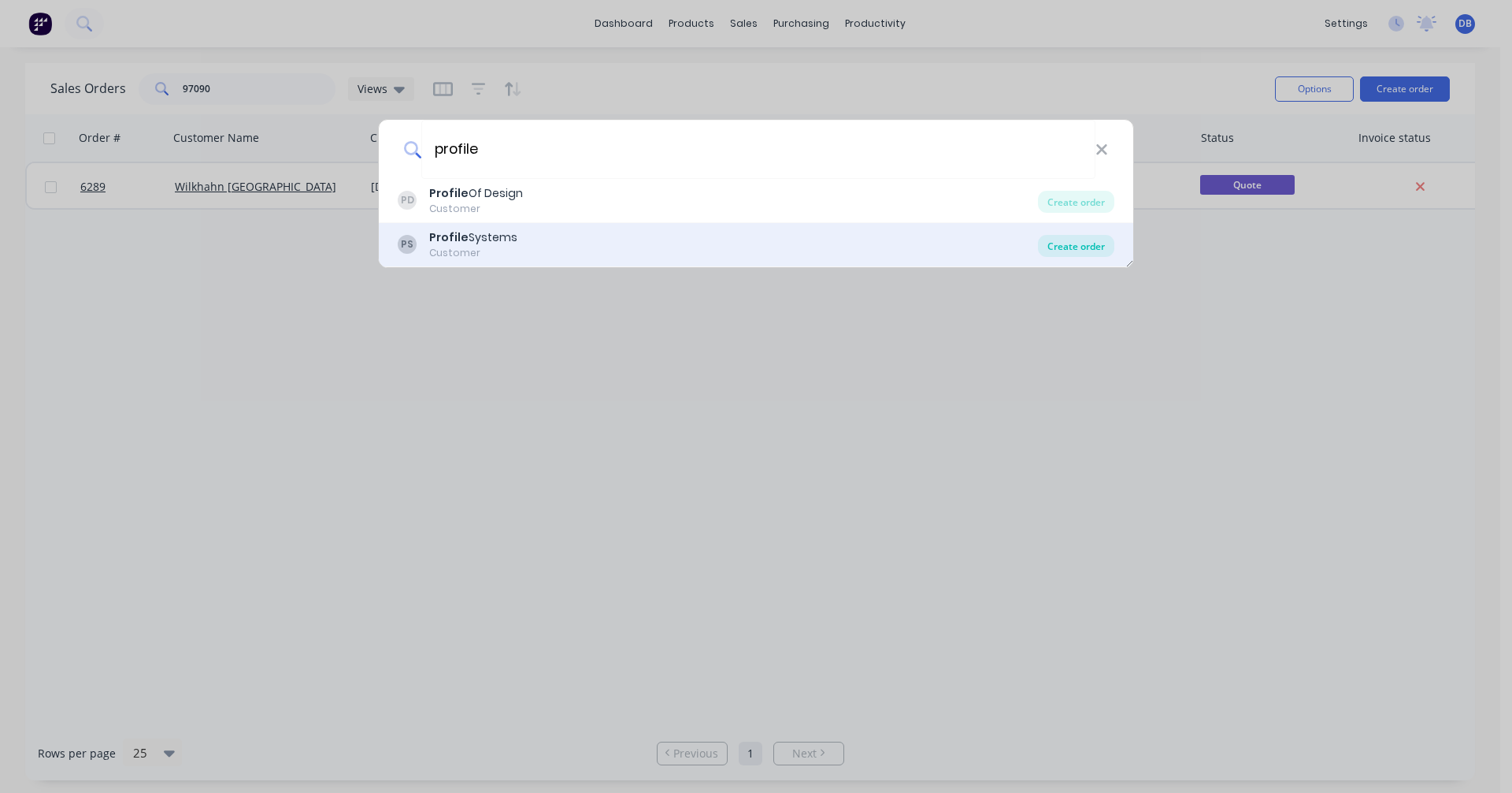
click at [1093, 250] on div "Create order" at bounding box center [1076, 245] width 76 height 22
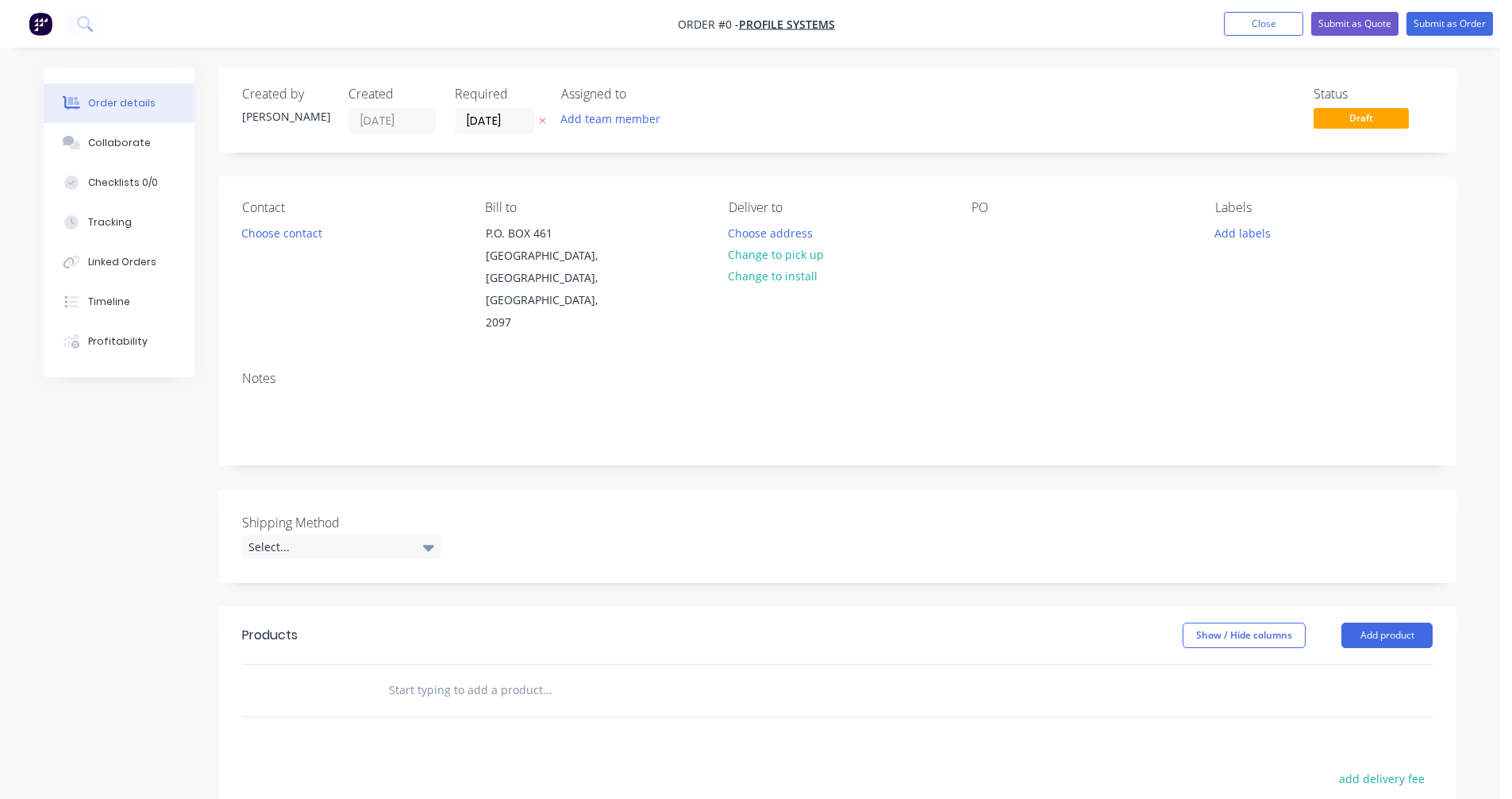
click at [440, 674] on input "text" at bounding box center [547, 690] width 317 height 32
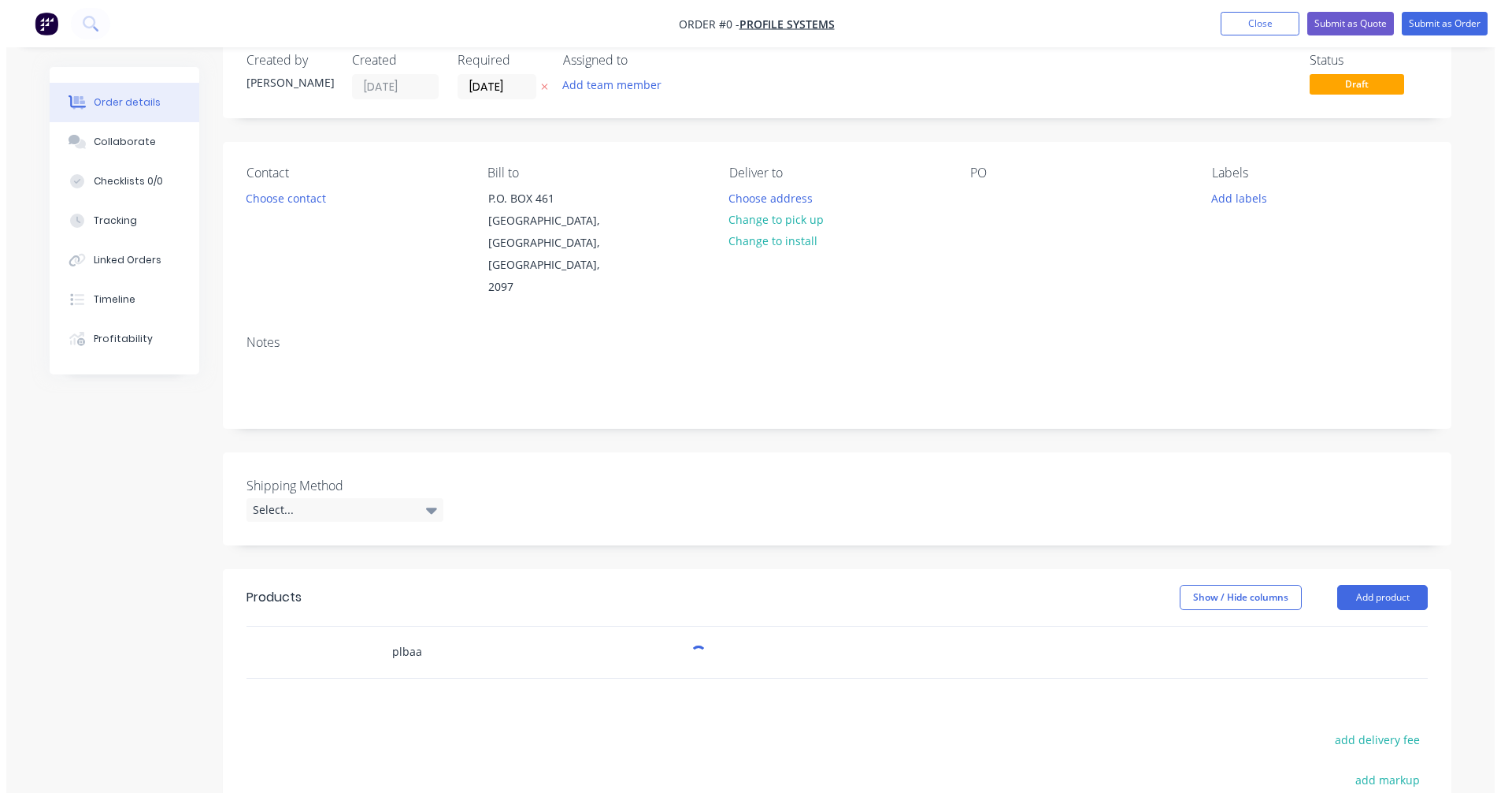
scroll to position [236, 0]
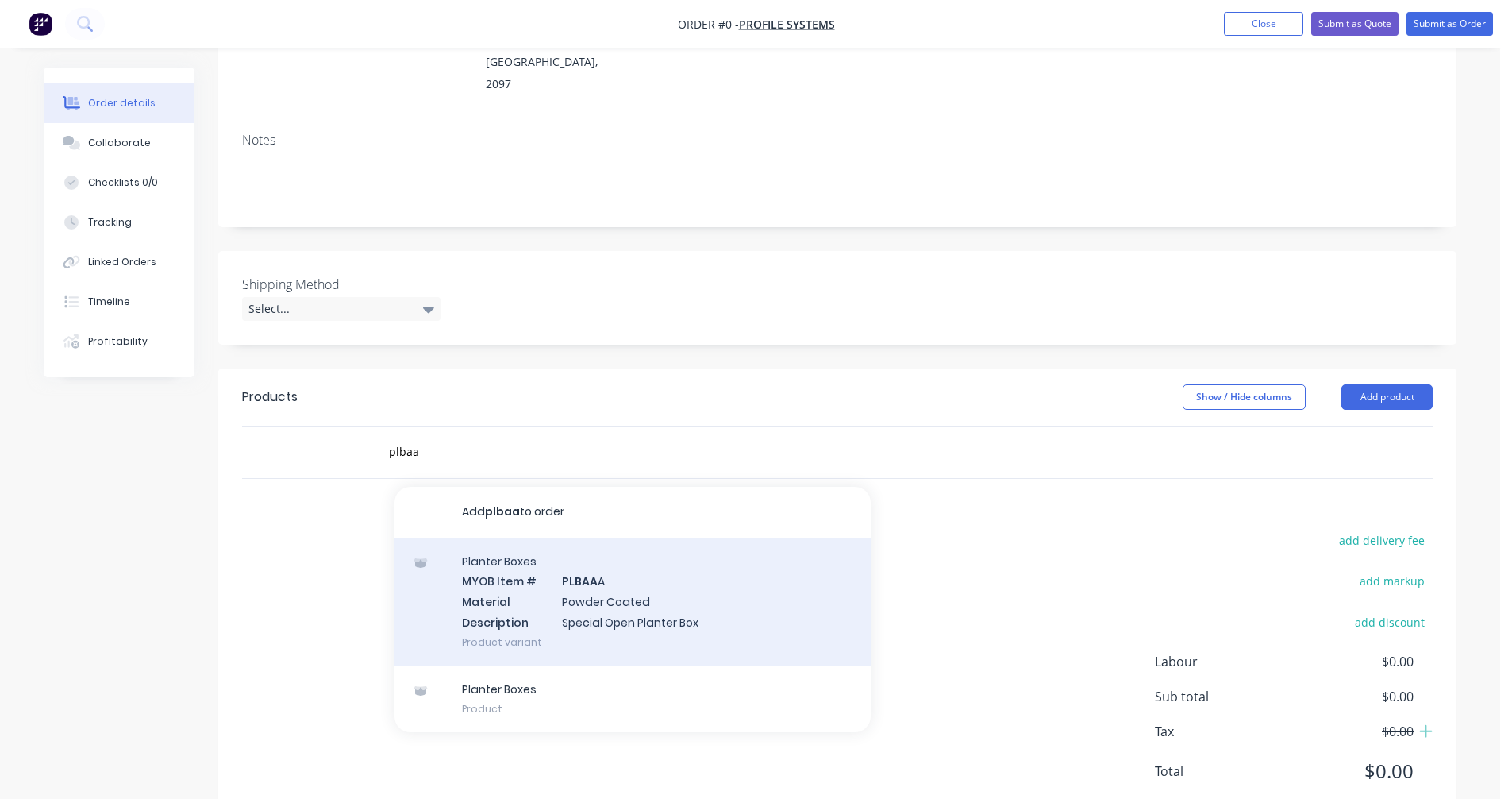
click at [645, 559] on div "Planter Boxes MYOB Item # PLBAA A Material Powder Coated Description Special Op…" at bounding box center [633, 601] width 477 height 127
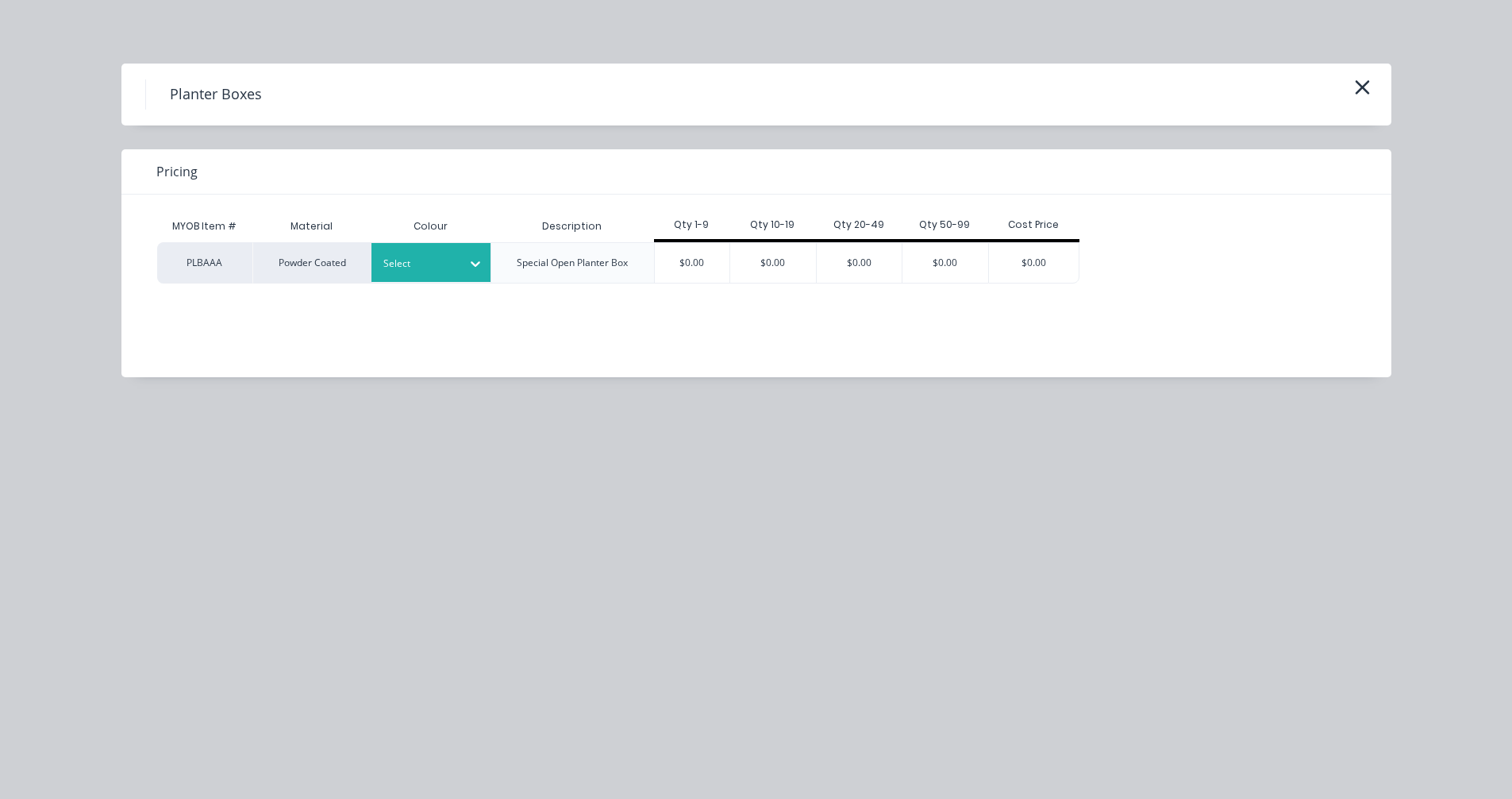
click at [449, 261] on div at bounding box center [418, 263] width 72 height 18
click at [198, 570] on div "Navy Gloss" at bounding box center [99, 585] width 198 height 30
click at [715, 256] on div "$0.00" at bounding box center [692, 262] width 75 height 40
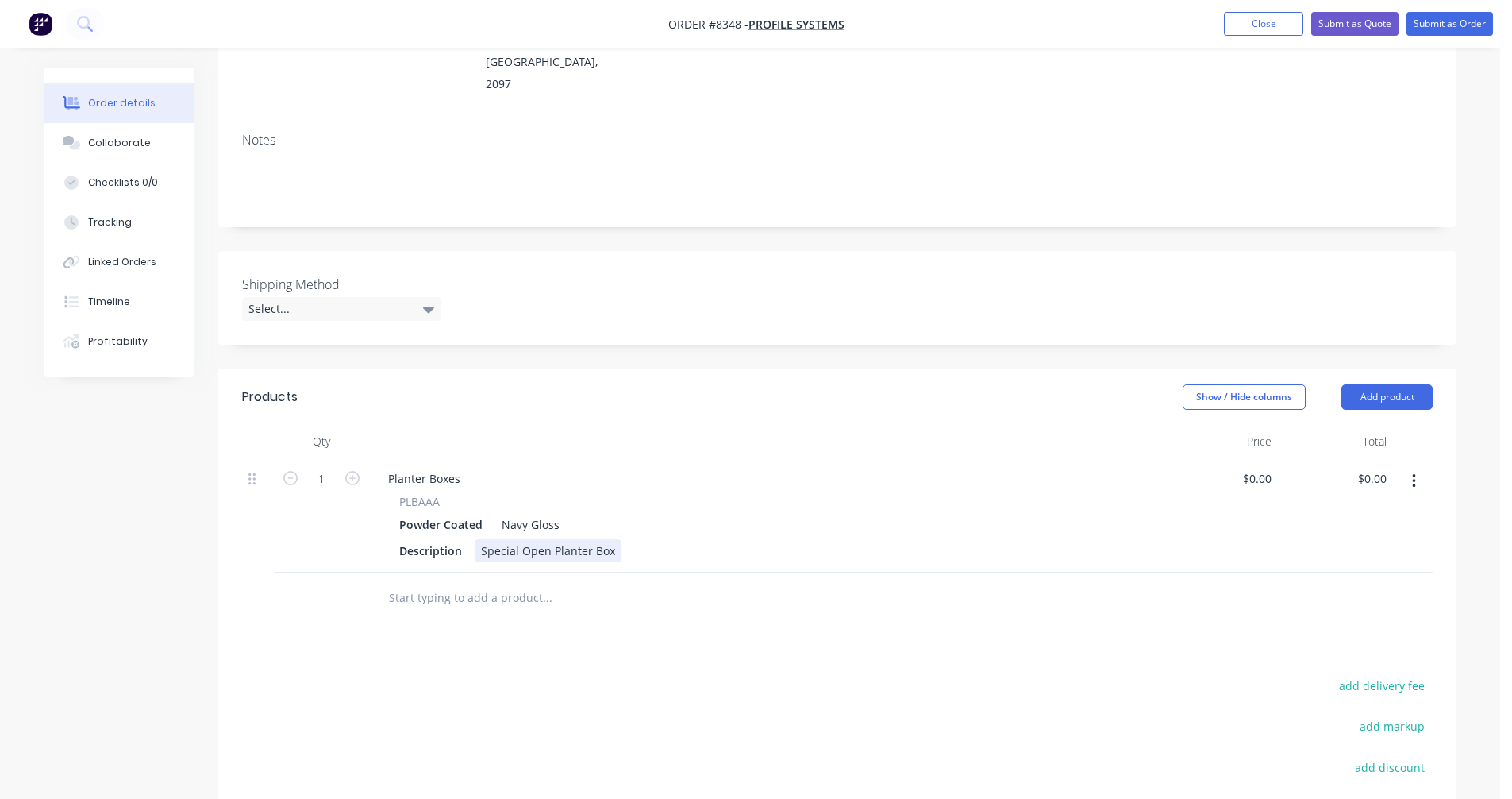
click at [525, 539] on div "Special Open Planter Box" at bounding box center [548, 550] width 147 height 23
drag, startPoint x: 611, startPoint y: 530, endPoint x: 475, endPoint y: 532, distance: 136.0
click at [475, 539] on div "Special Open Planter Box" at bounding box center [548, 550] width 147 height 23
paste div
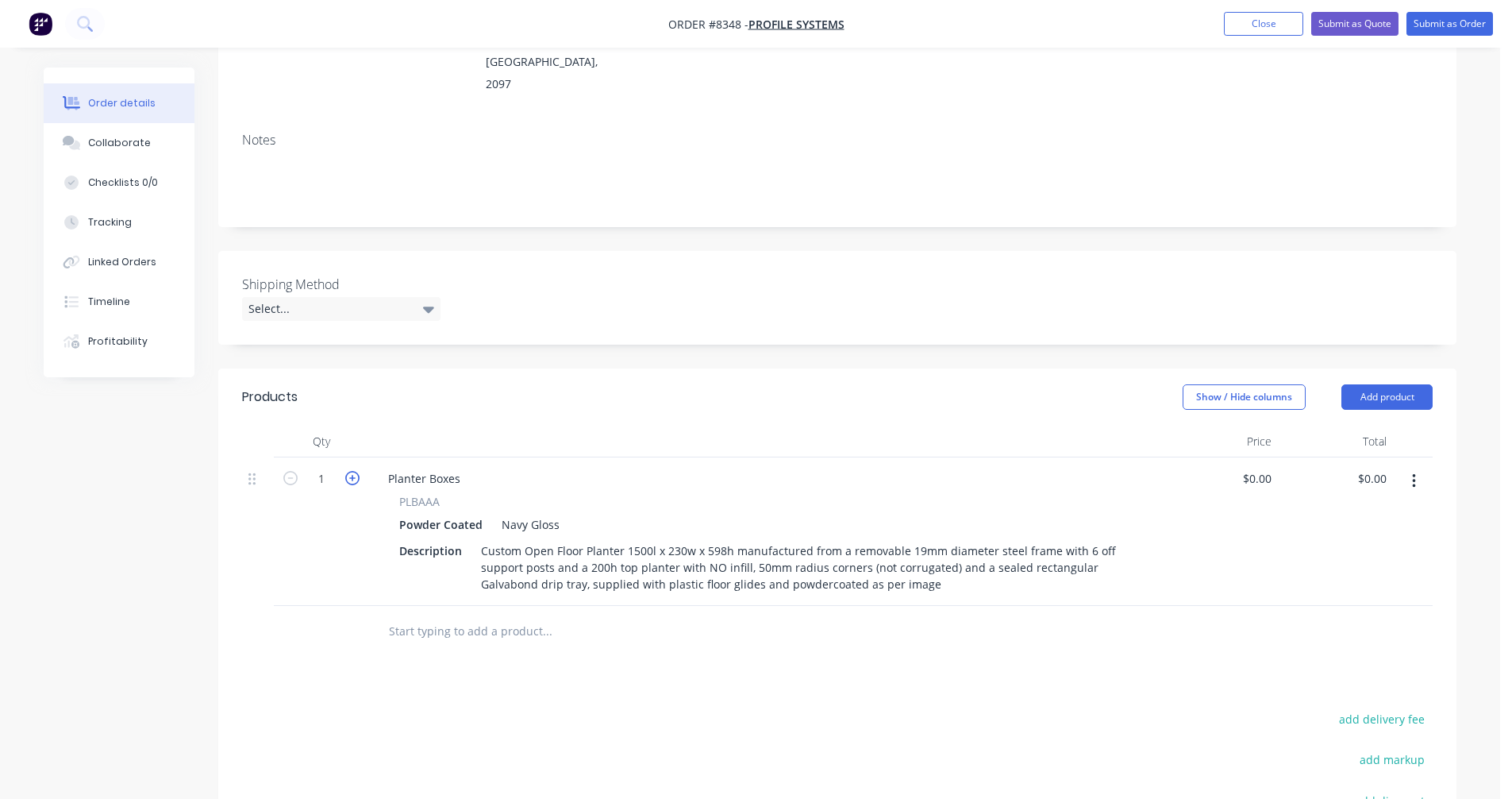
click at [355, 471] on icon "button" at bounding box center [352, 478] width 14 height 14
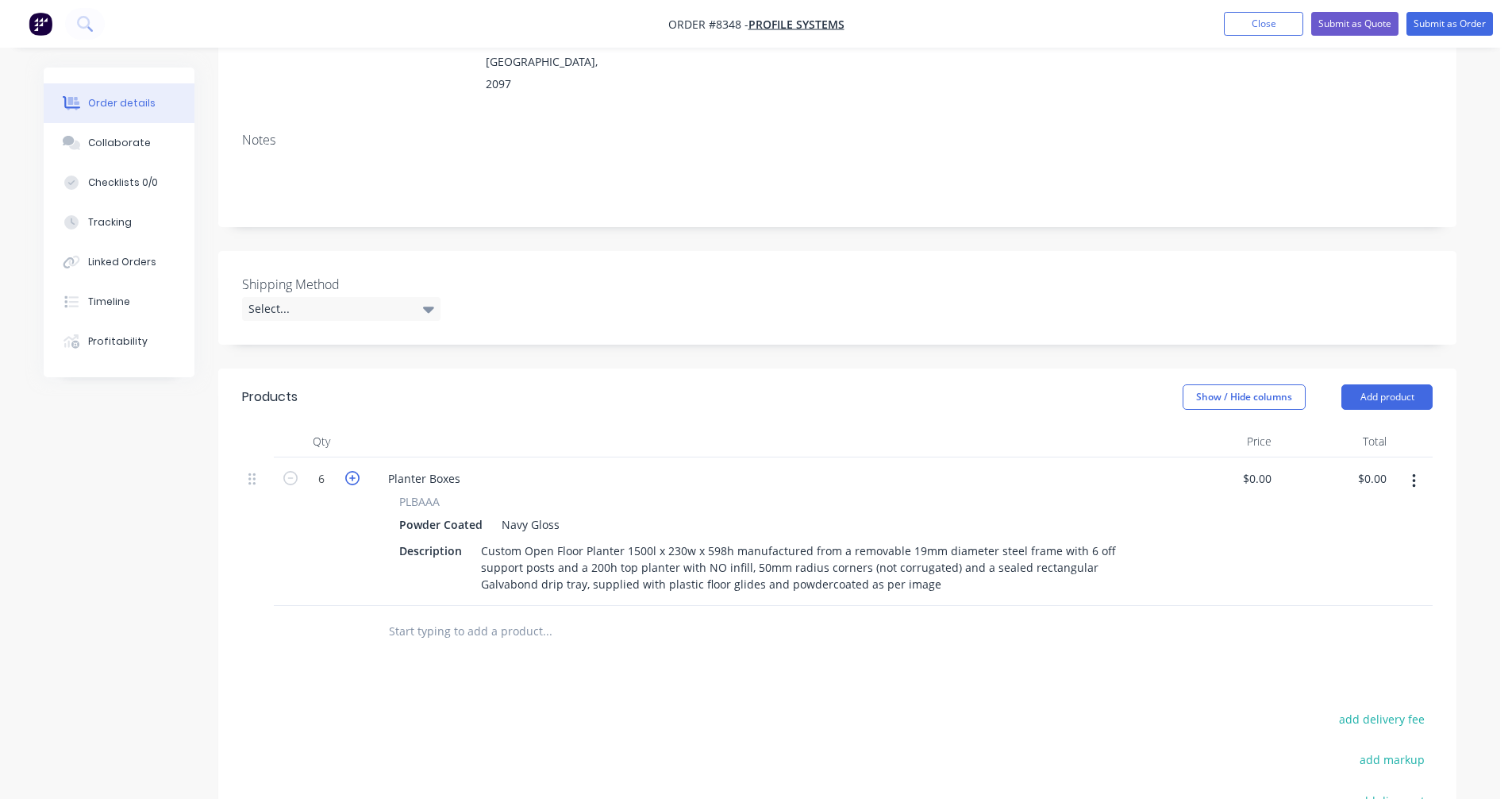
click at [355, 471] on icon "button" at bounding box center [352, 478] width 14 height 14
click at [389, 467] on div "Planter Boxes" at bounding box center [424, 478] width 98 height 23
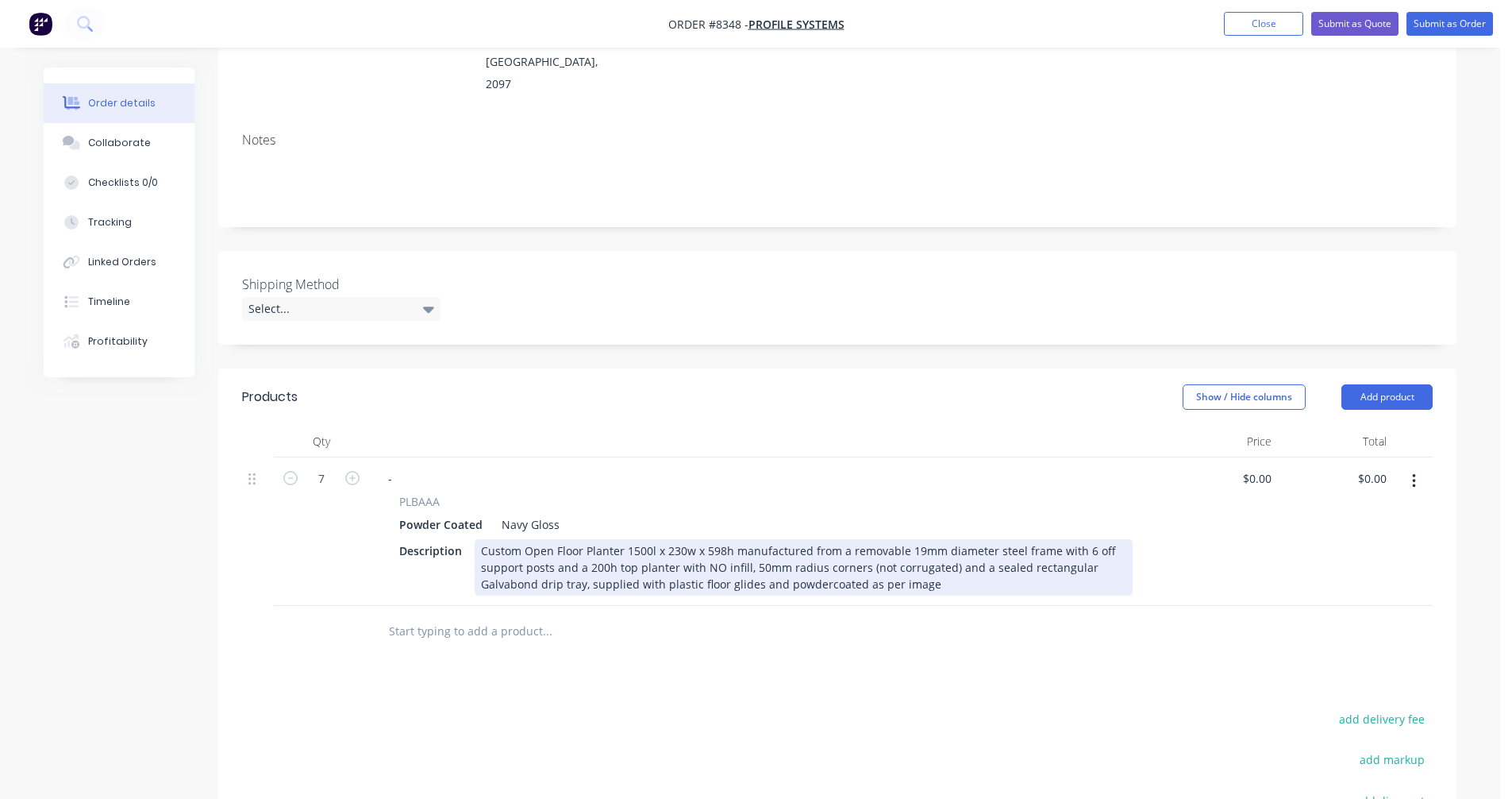
click at [702, 552] on div "Custom Open Floor Planter 1500l x 230w x 598h manufactured from a removable 19m…" at bounding box center [804, 567] width 658 height 57
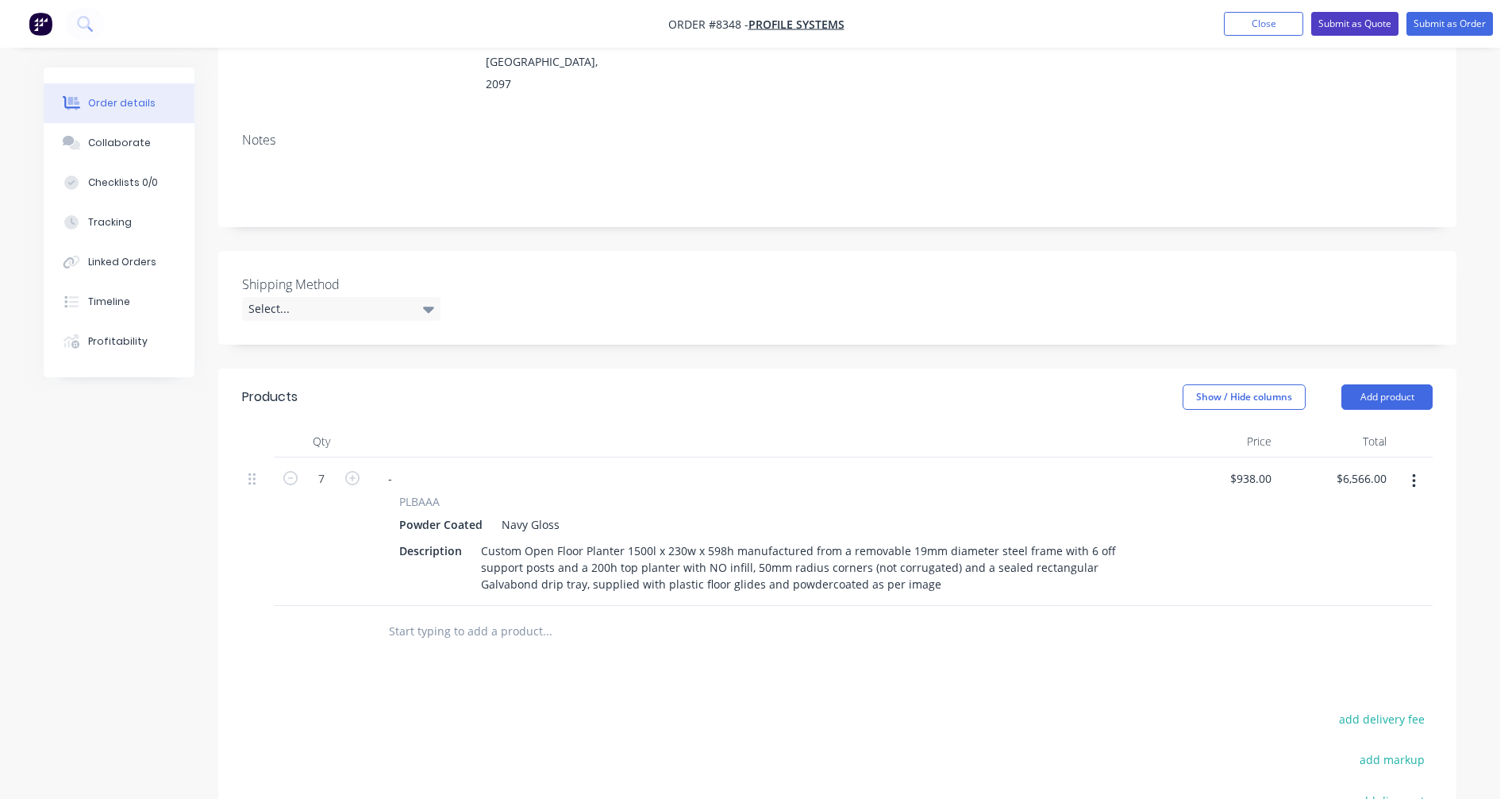
click at [1345, 20] on button "Submit as Quote" at bounding box center [1354, 24] width 87 height 24
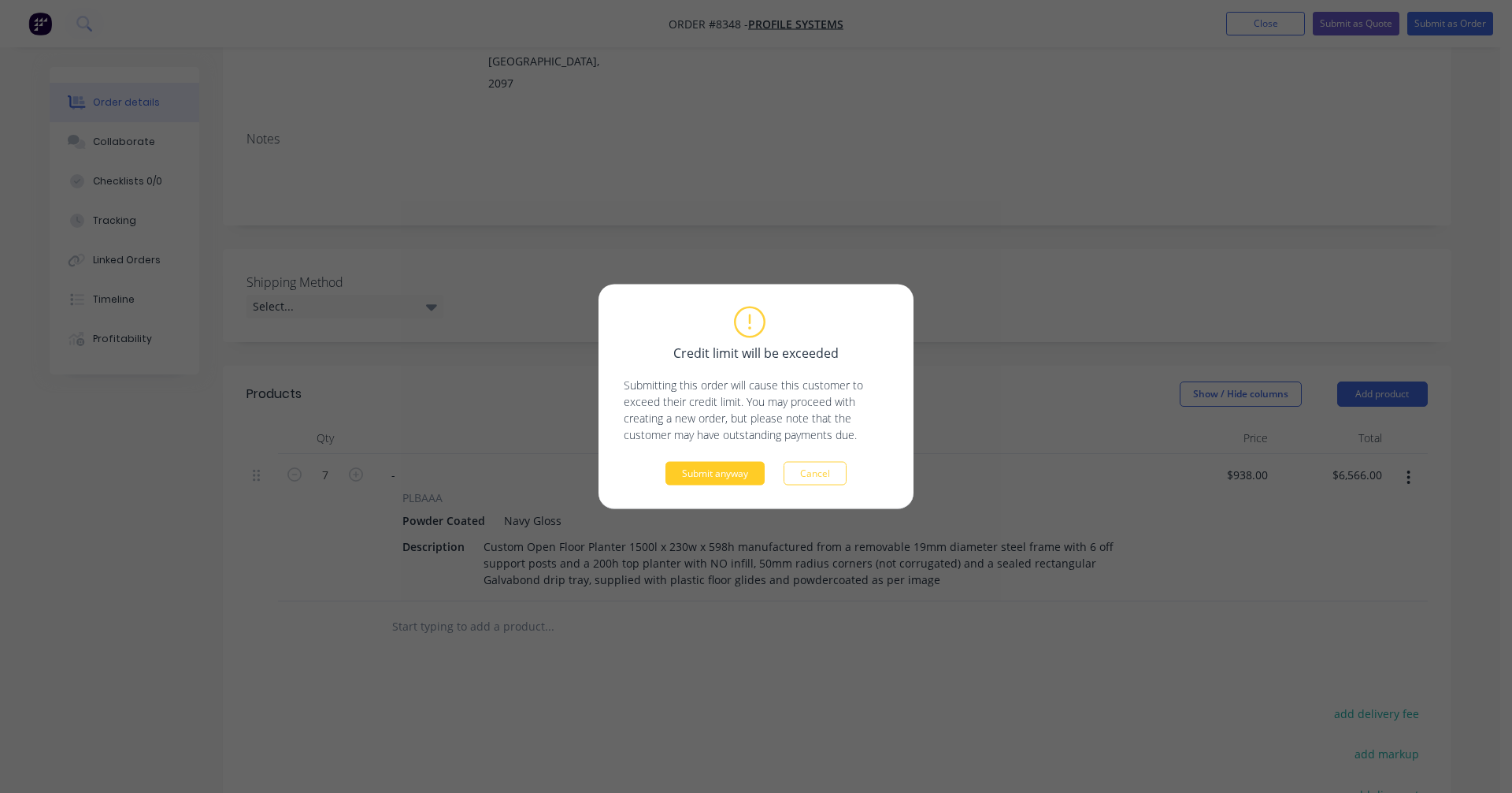
click at [703, 471] on button "Submit anyway" at bounding box center [715, 473] width 100 height 23
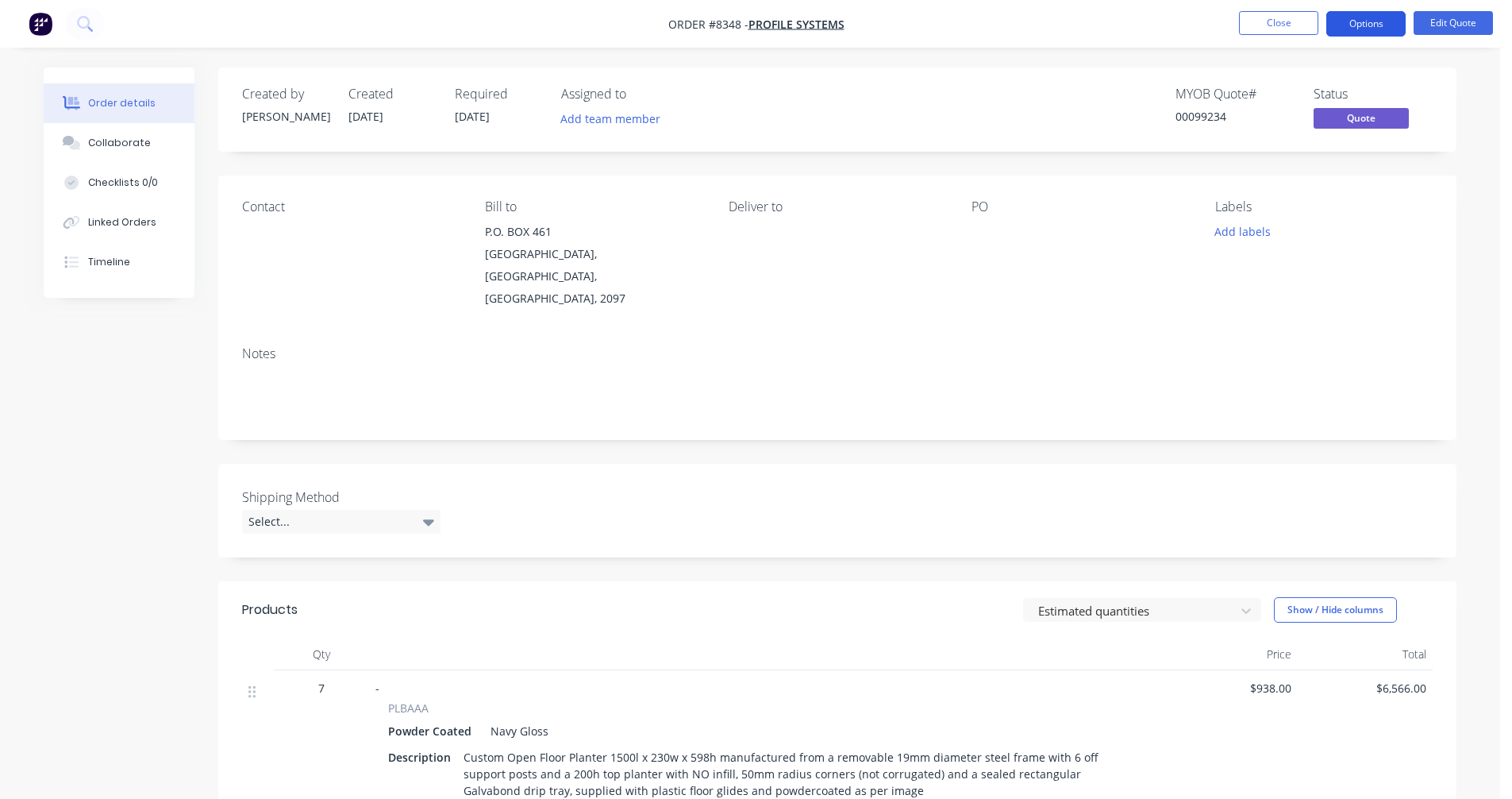
click at [1369, 21] on button "Options" at bounding box center [1366, 24] width 79 height 25
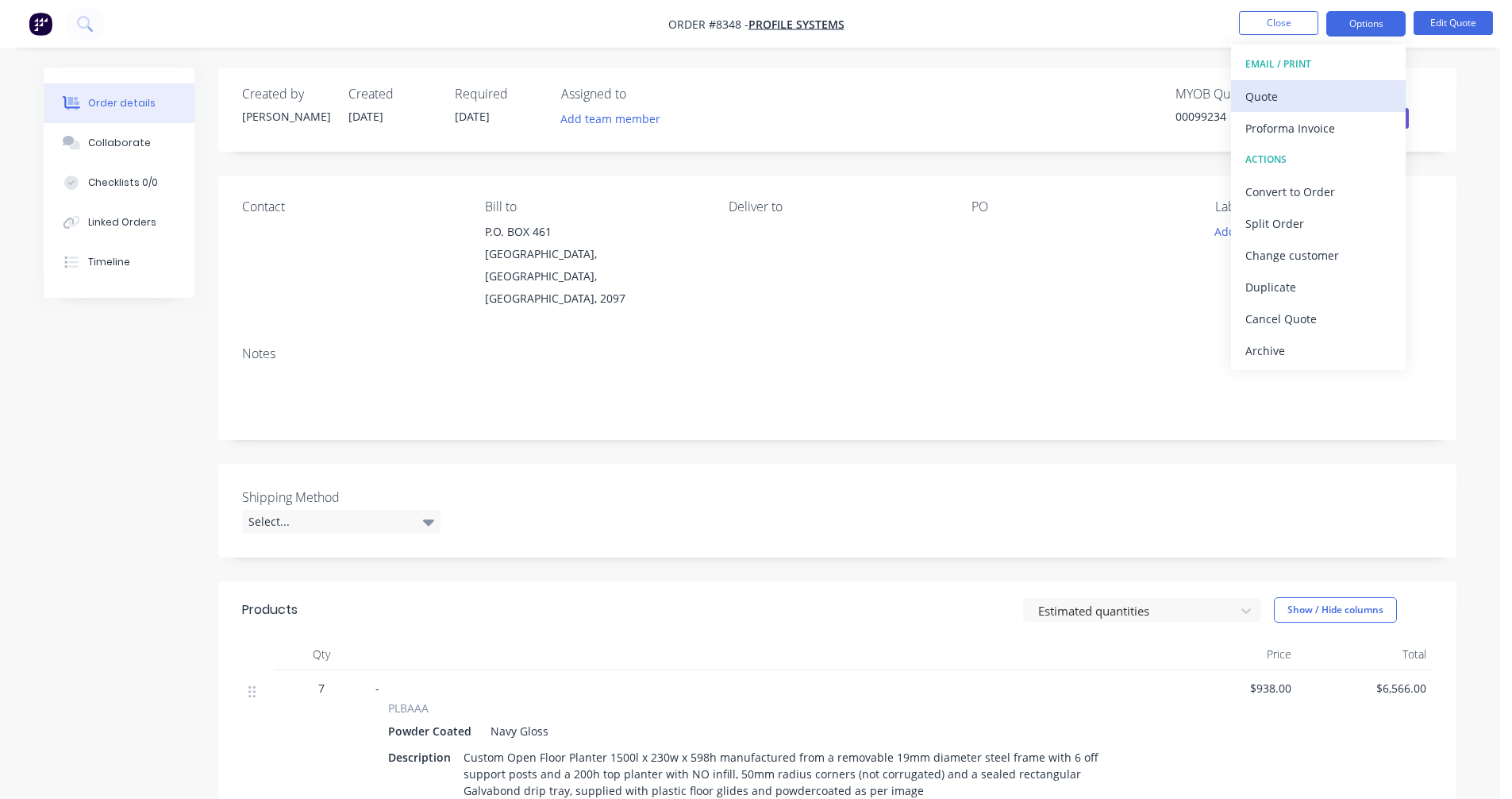
click at [1305, 89] on div "Quote" at bounding box center [1318, 96] width 146 height 23
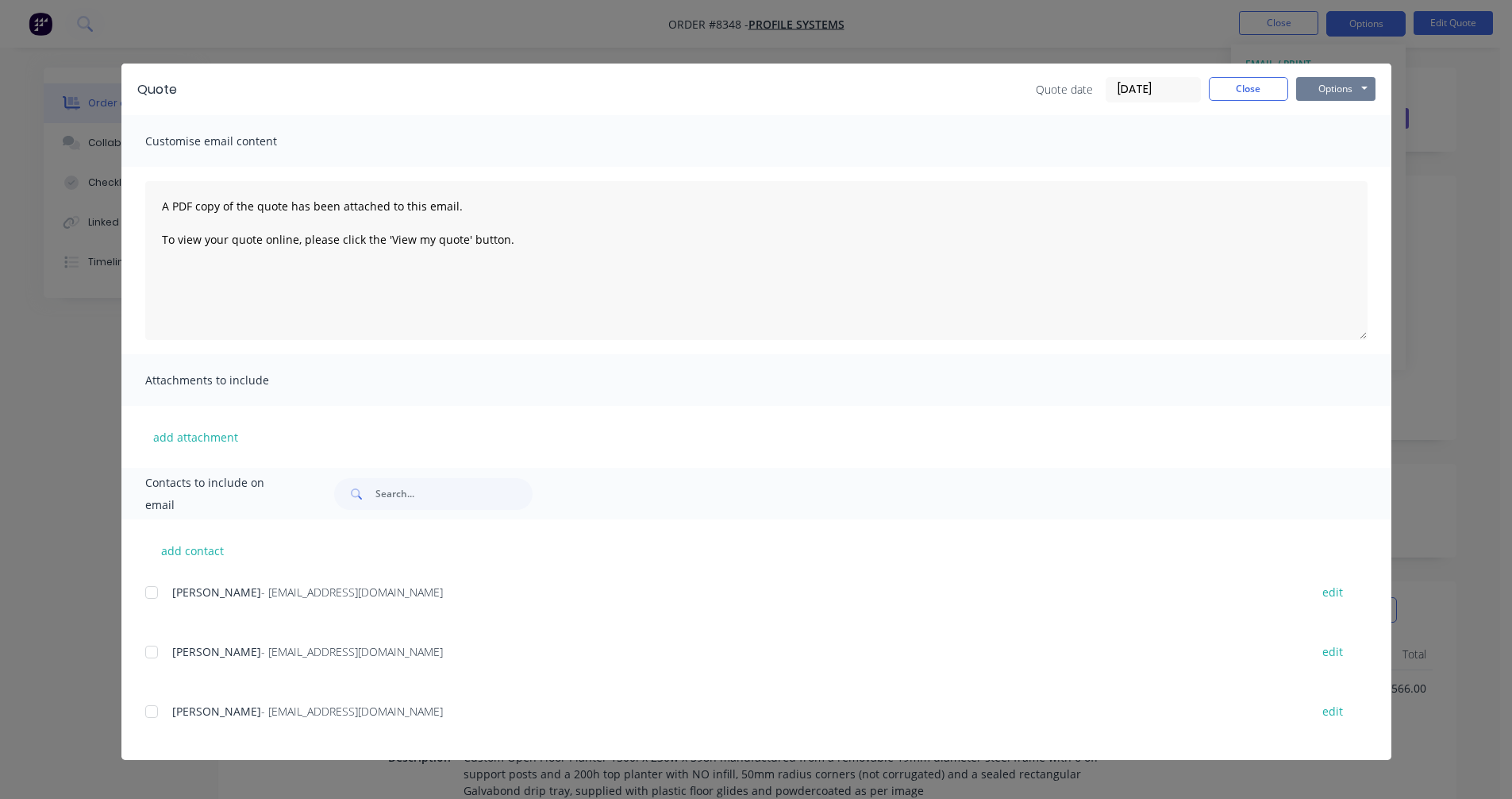
click at [1348, 82] on button "Options" at bounding box center [1336, 89] width 79 height 24
click at [1353, 109] on button "Preview" at bounding box center [1347, 116] width 101 height 26
click at [1258, 83] on button "Close" at bounding box center [1249, 89] width 79 height 24
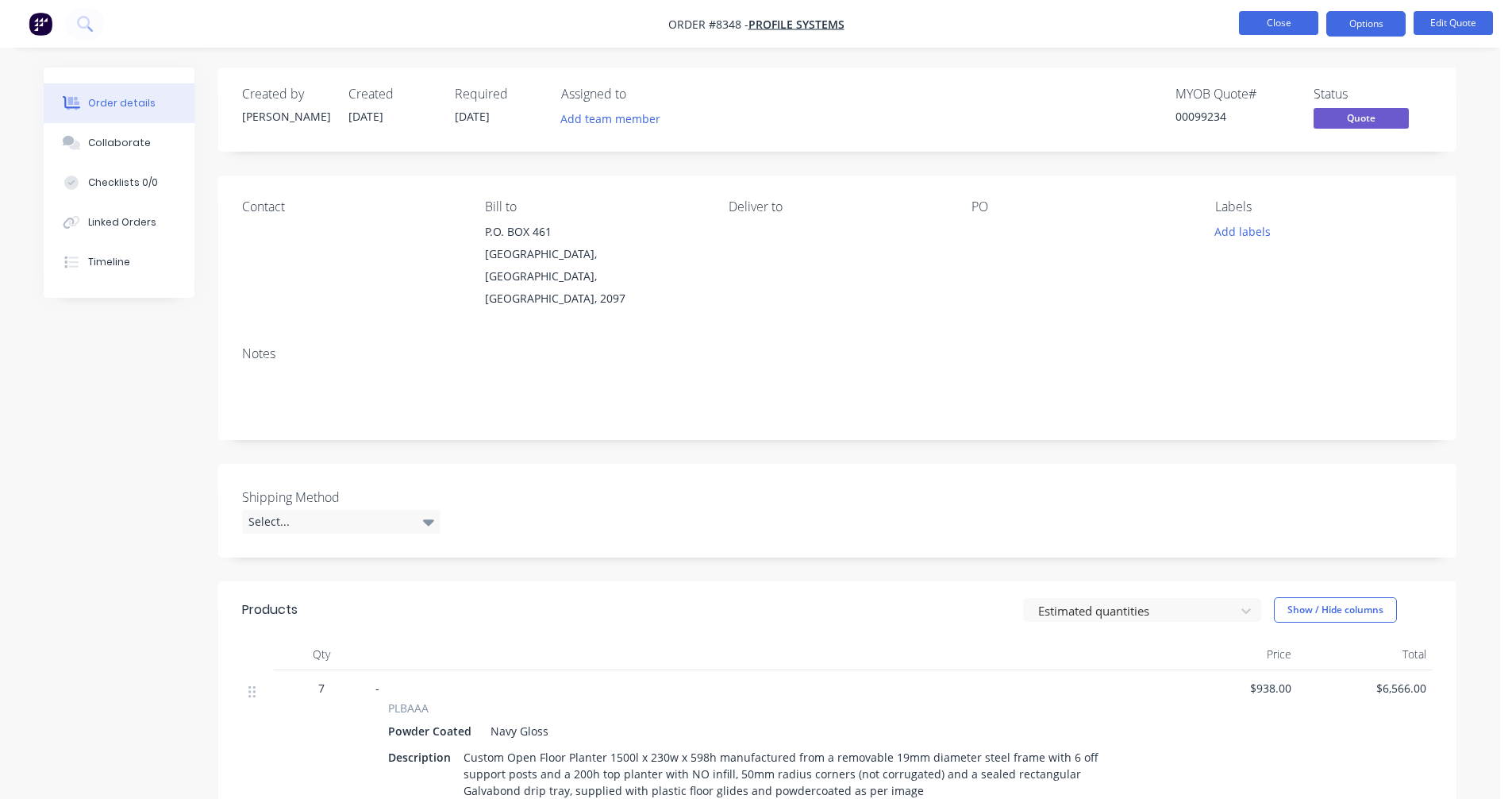
click at [1278, 24] on button "Close" at bounding box center [1279, 23] width 79 height 24
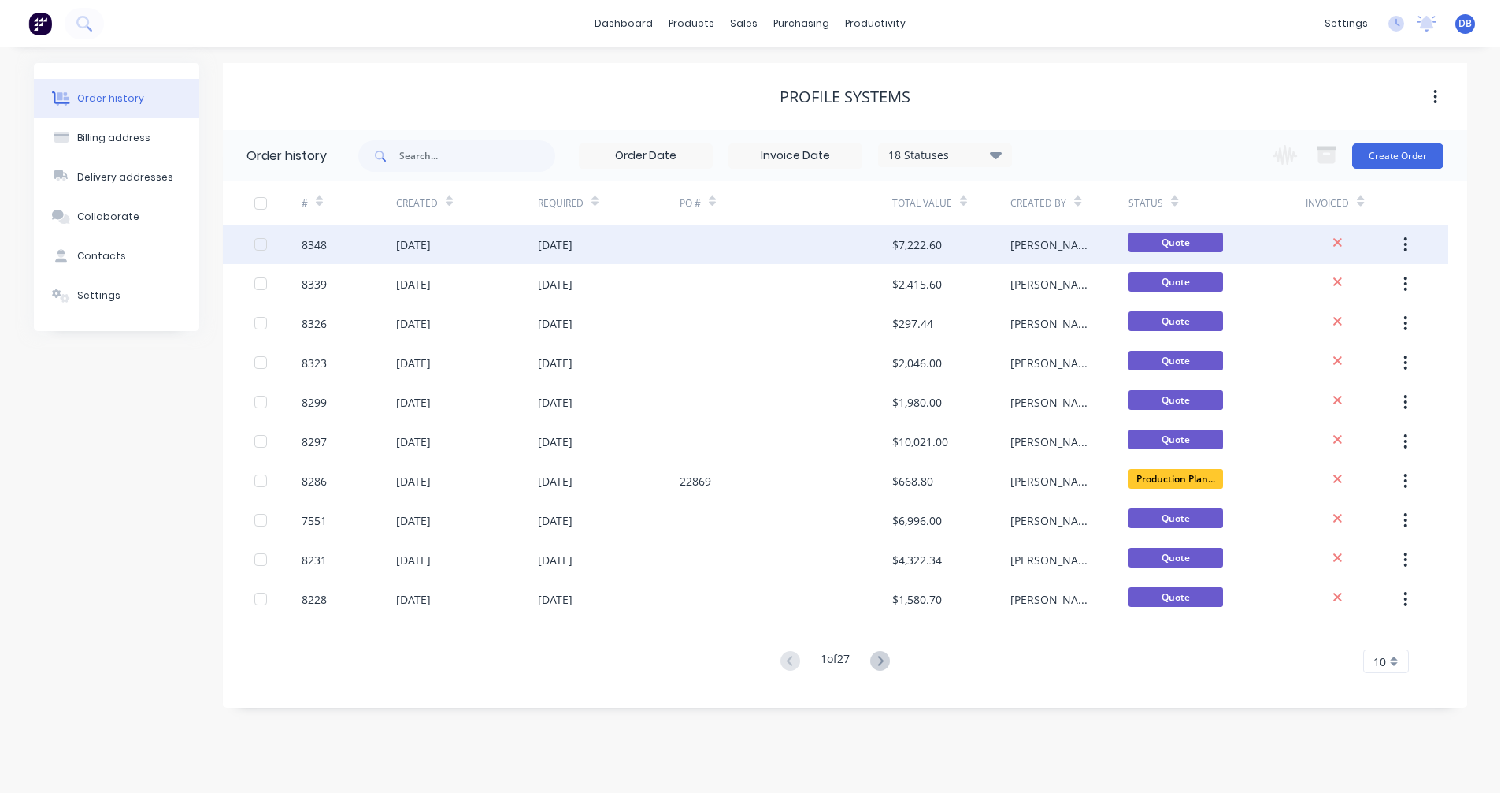
click at [561, 243] on div "[DATE]" at bounding box center [555, 245] width 34 height 17
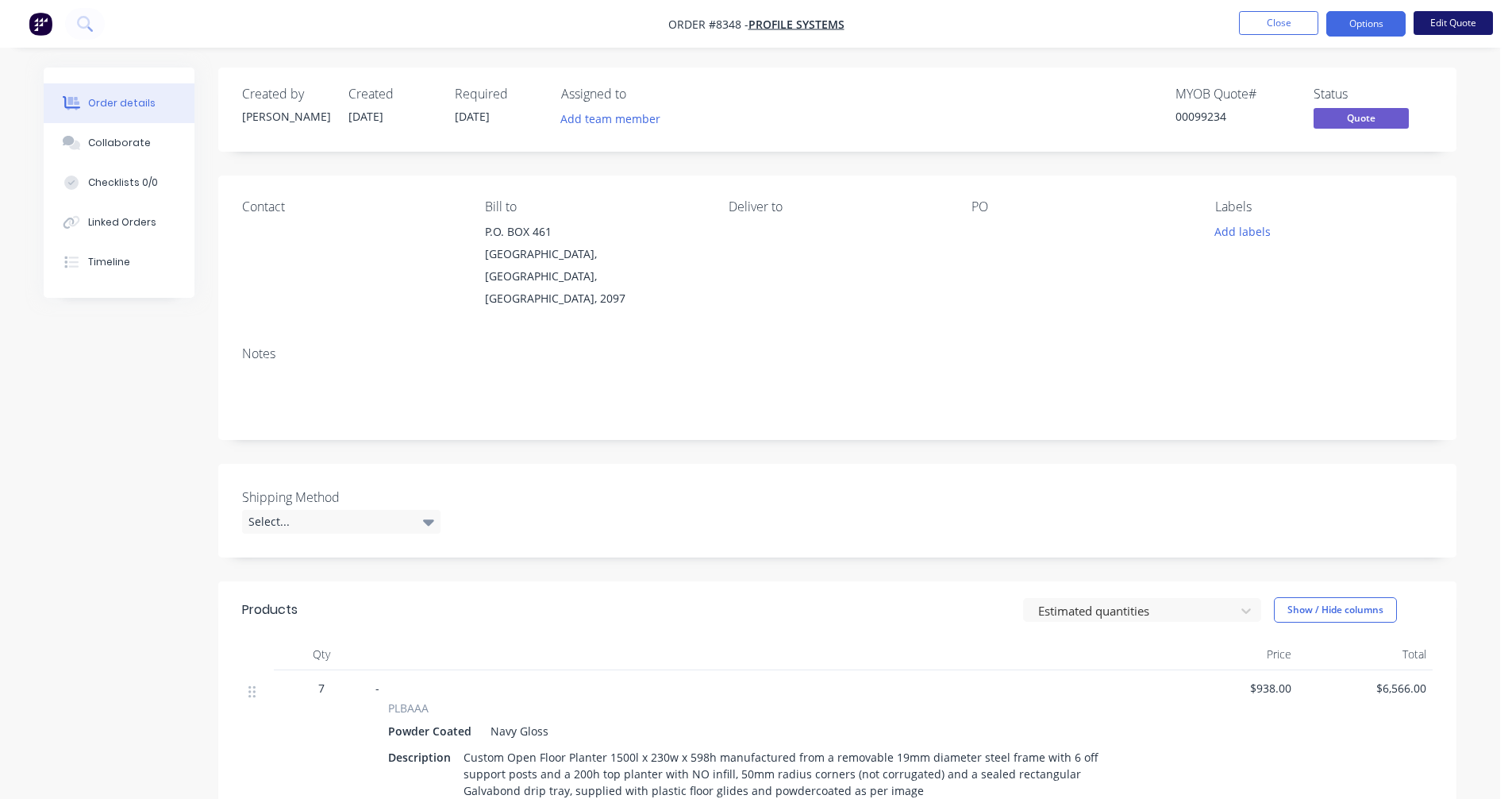
click at [1451, 24] on button "Edit Quote" at bounding box center [1454, 23] width 79 height 24
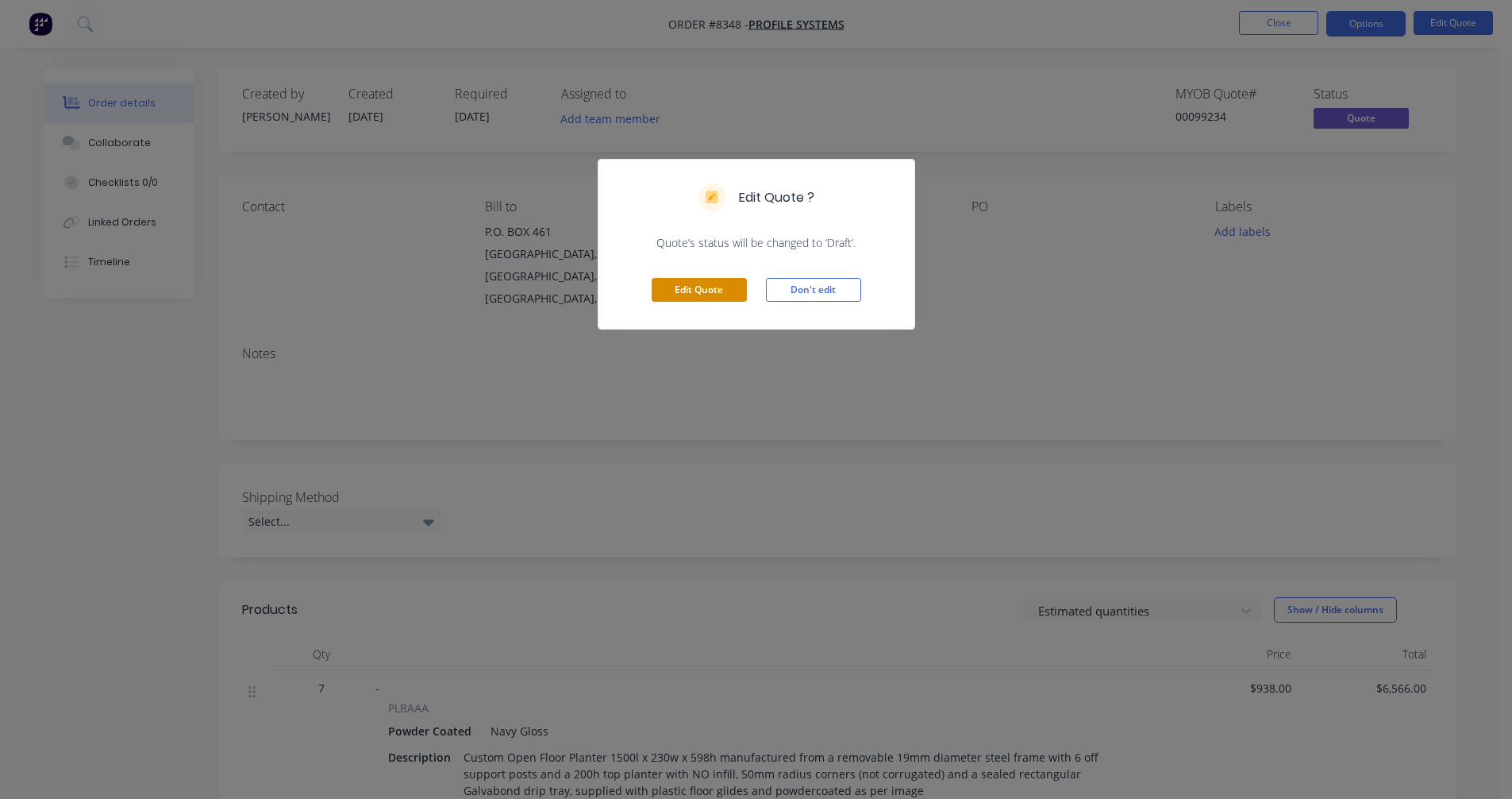
click at [702, 290] on button "Edit Quote" at bounding box center [699, 289] width 95 height 24
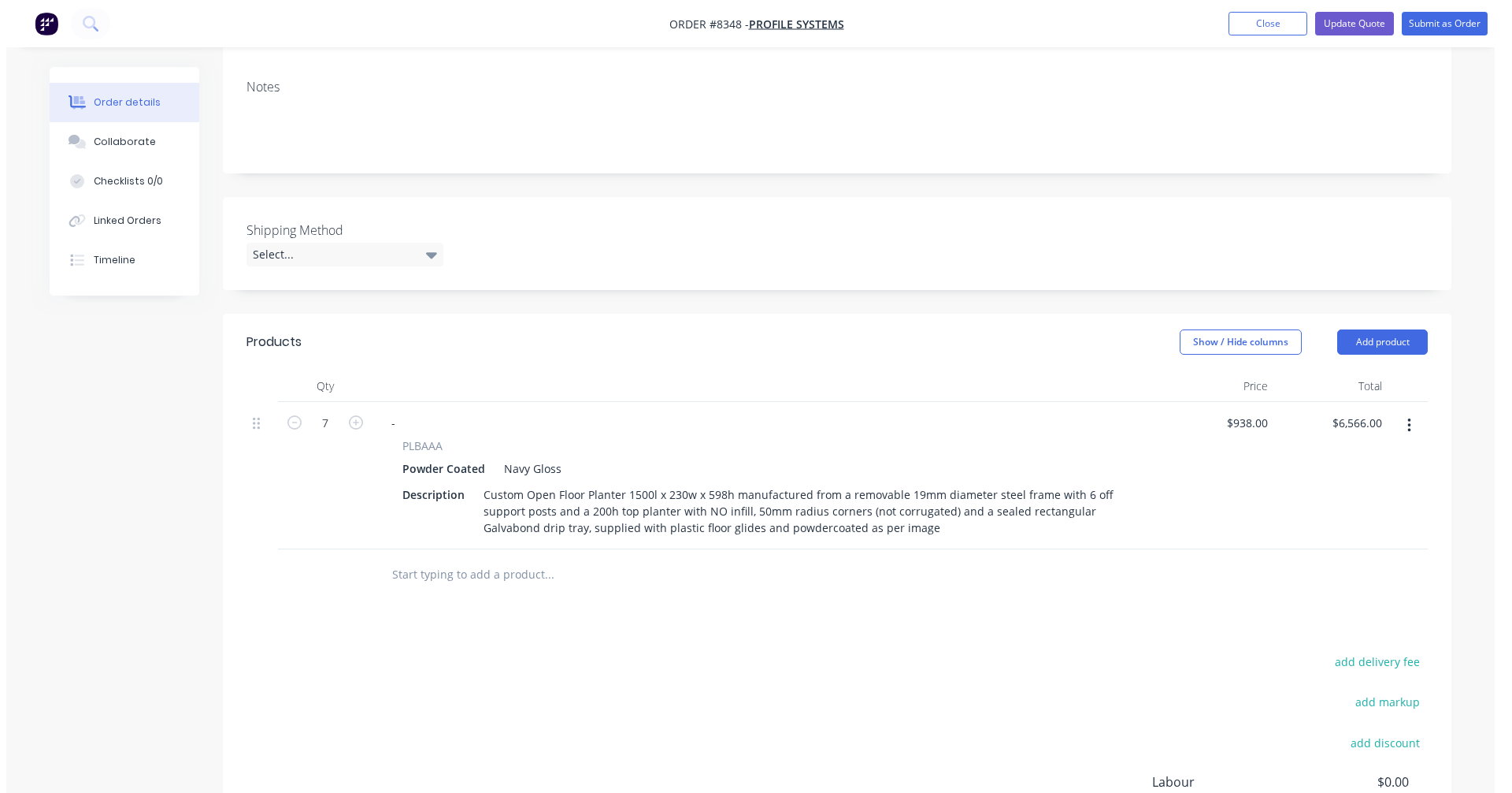
scroll to position [315, 0]
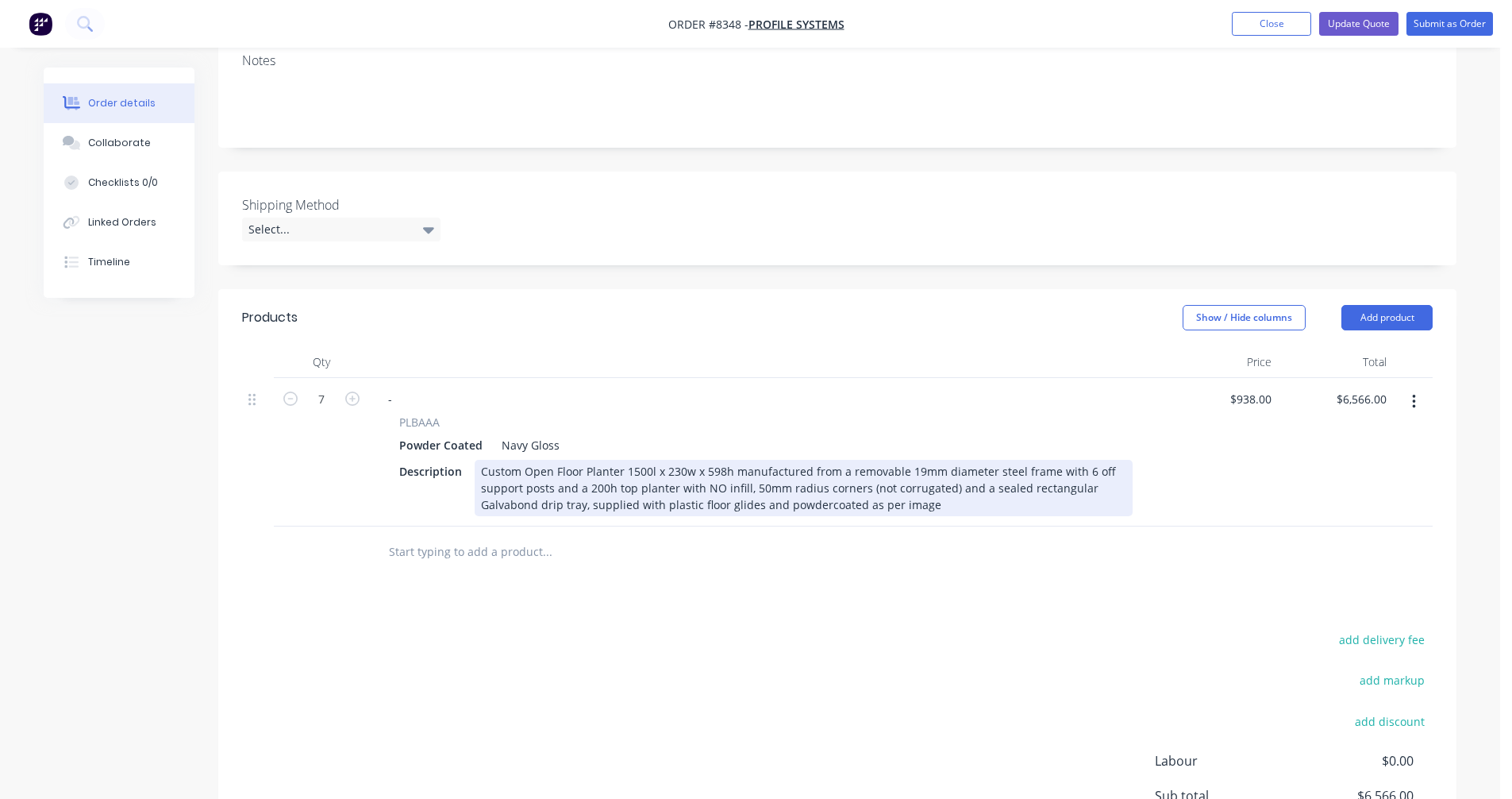
click at [757, 463] on div "Custom Open Floor Planter 1500l x 230w x 598h manufactured from a removable 19m…" at bounding box center [804, 488] width 658 height 57
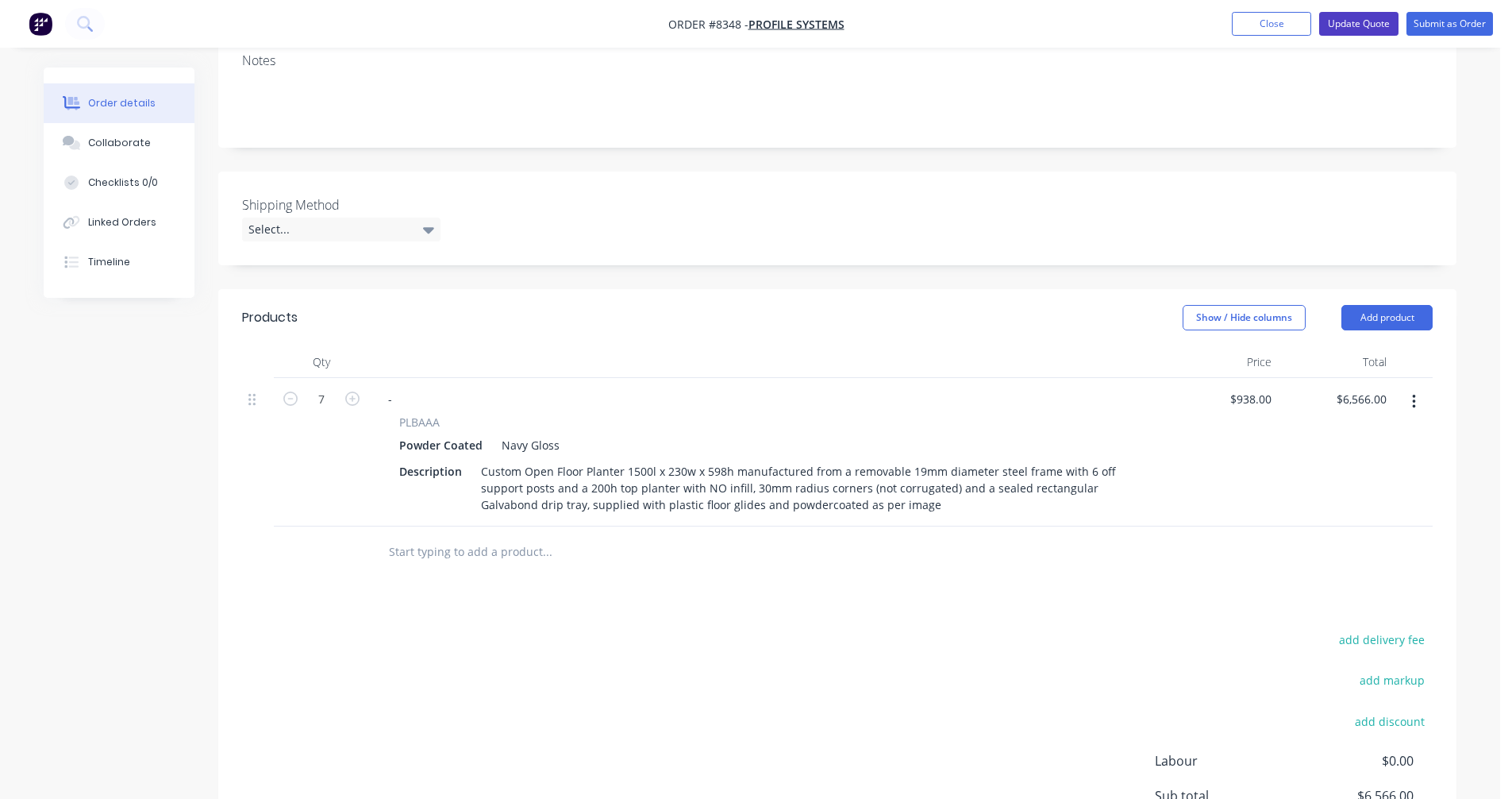
click at [1361, 24] on button "Update Quote" at bounding box center [1359, 24] width 79 height 24
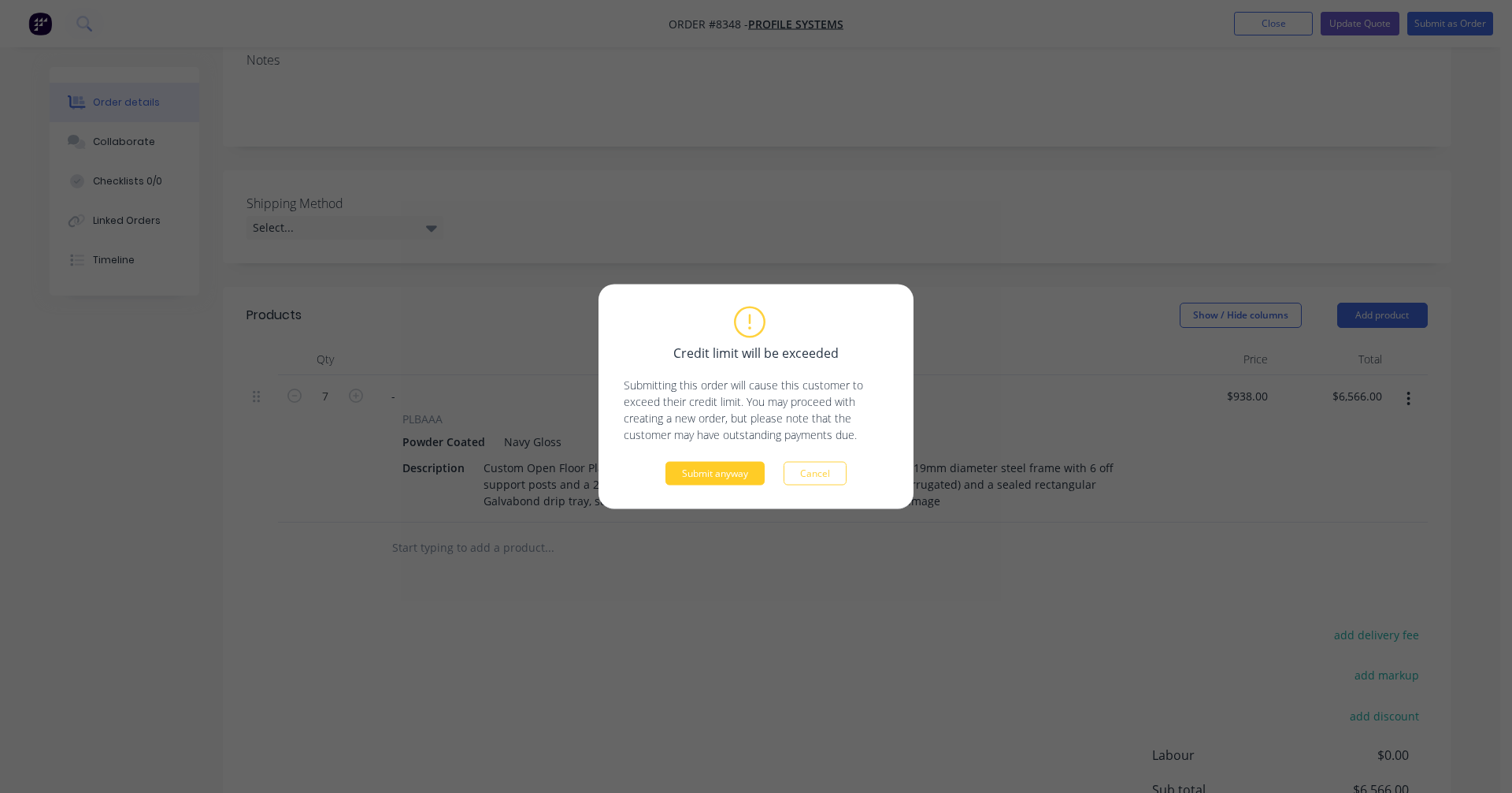
click at [705, 469] on button "Submit anyway" at bounding box center [715, 473] width 100 height 23
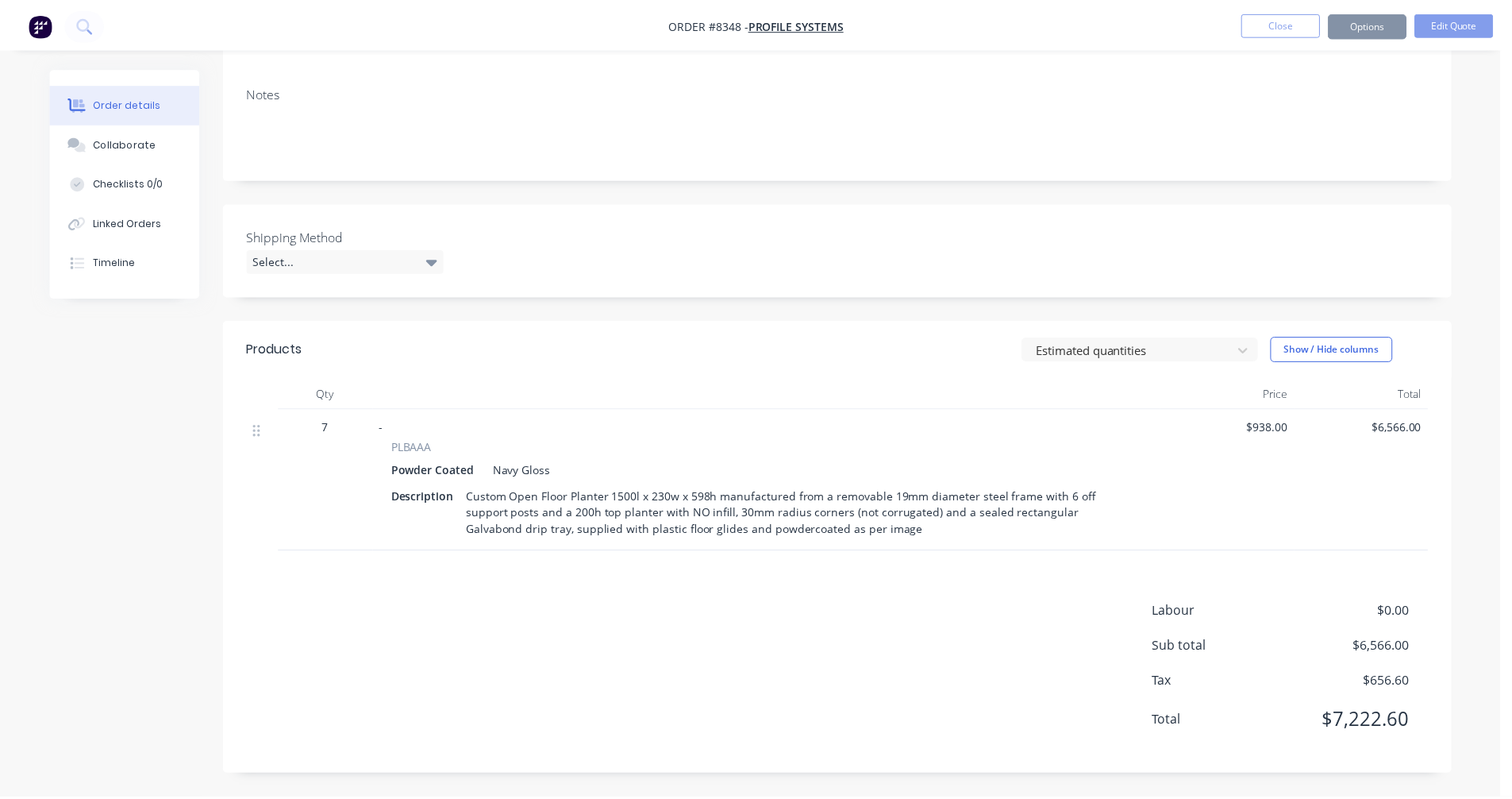
scroll to position [239, 0]
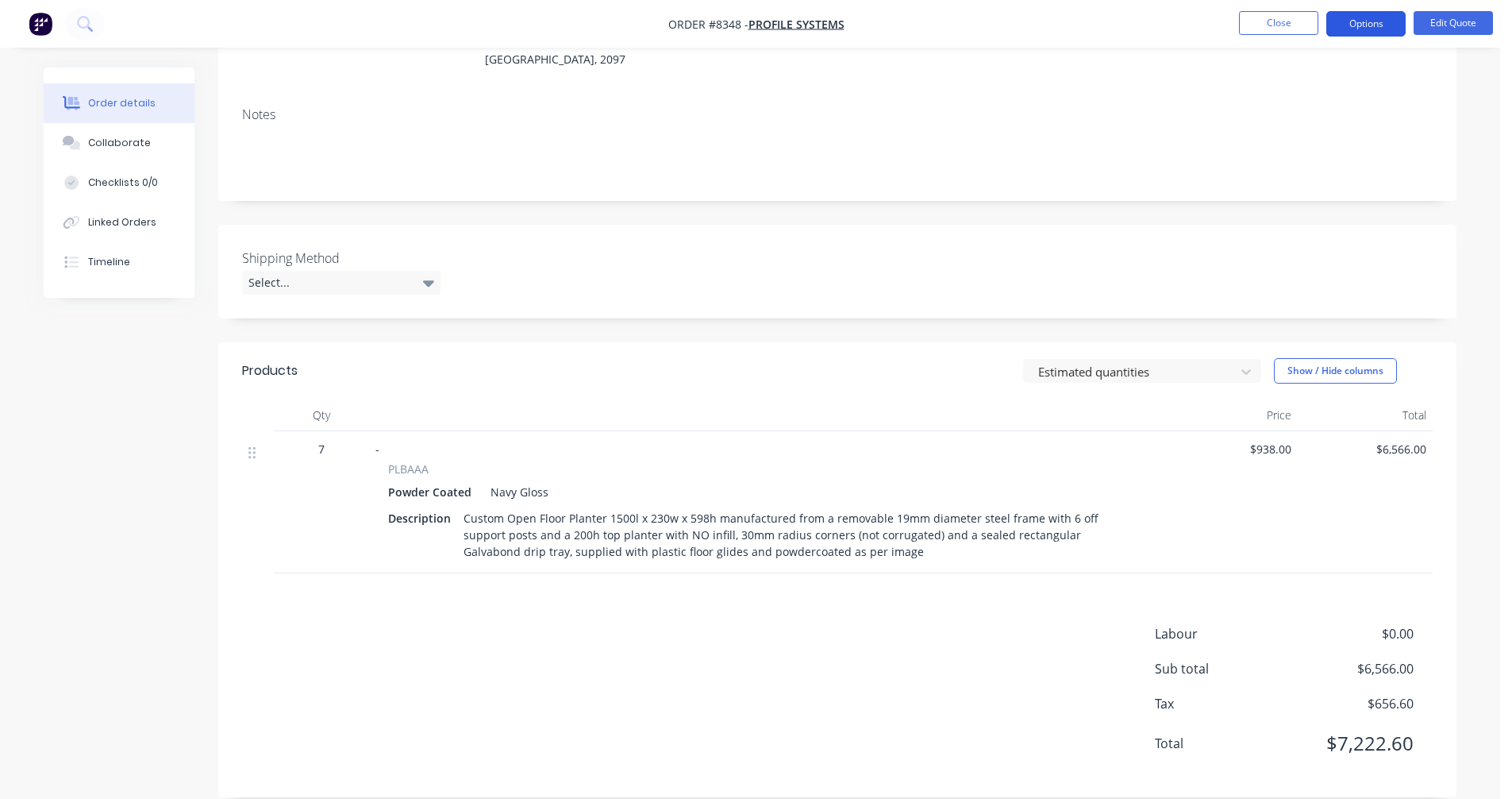
click at [1364, 27] on button "Options" at bounding box center [1366, 24] width 79 height 25
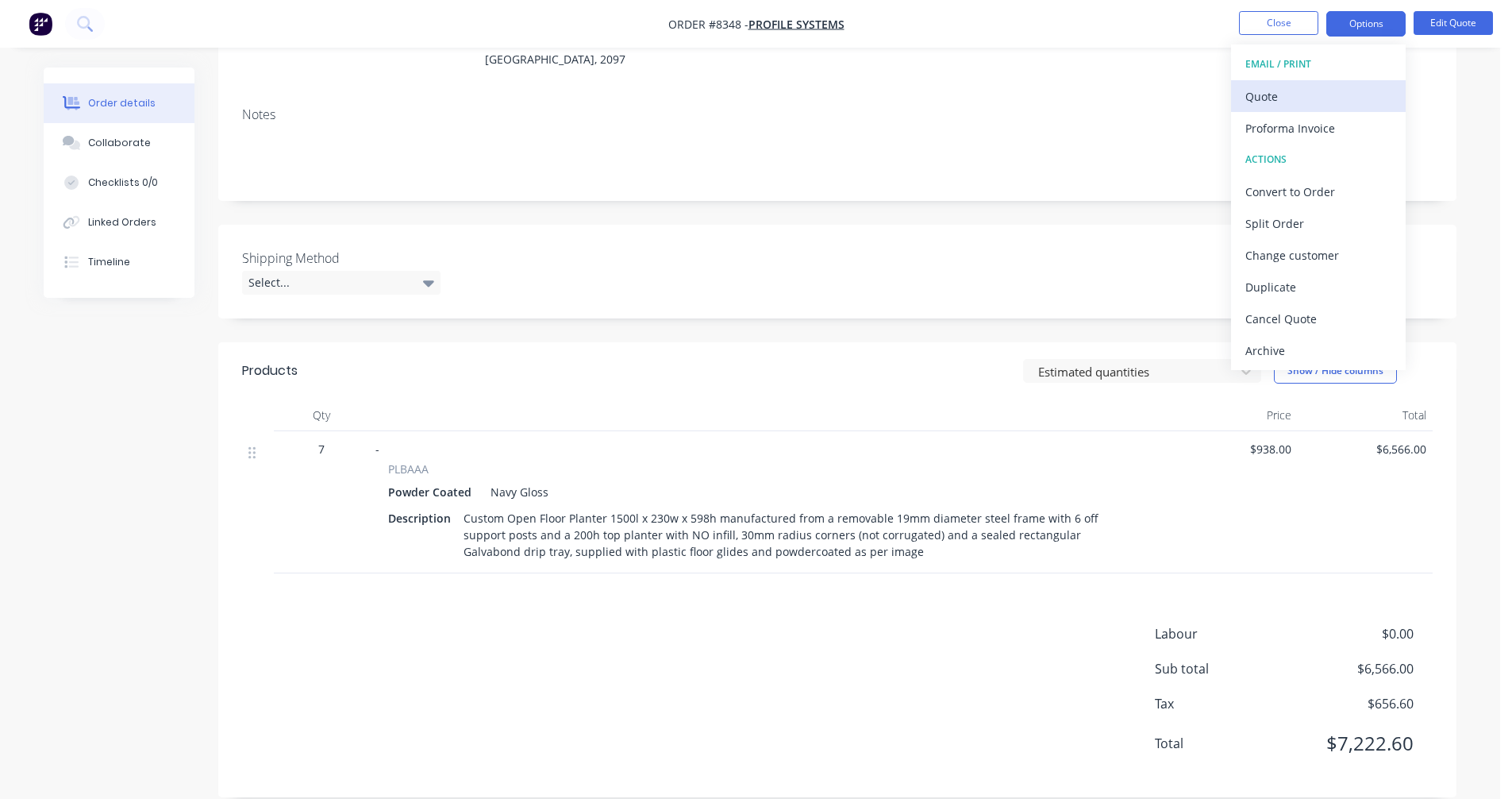
click at [1285, 94] on div "Quote" at bounding box center [1318, 96] width 146 height 23
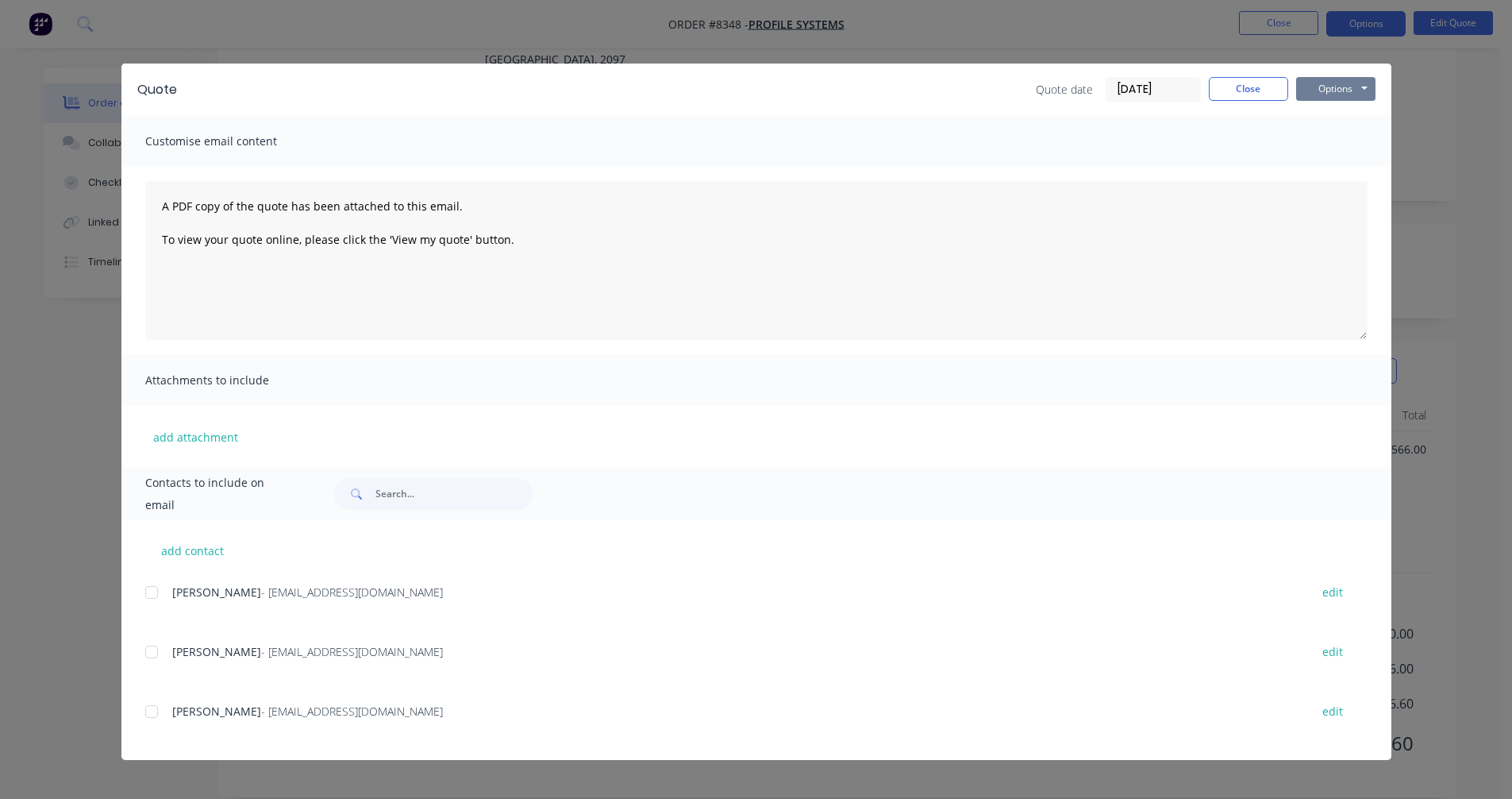
click at [1337, 88] on button "Options" at bounding box center [1336, 89] width 79 height 24
click at [1343, 118] on button "Preview" at bounding box center [1347, 116] width 101 height 26
click at [1254, 92] on button "Close" at bounding box center [1249, 89] width 79 height 24
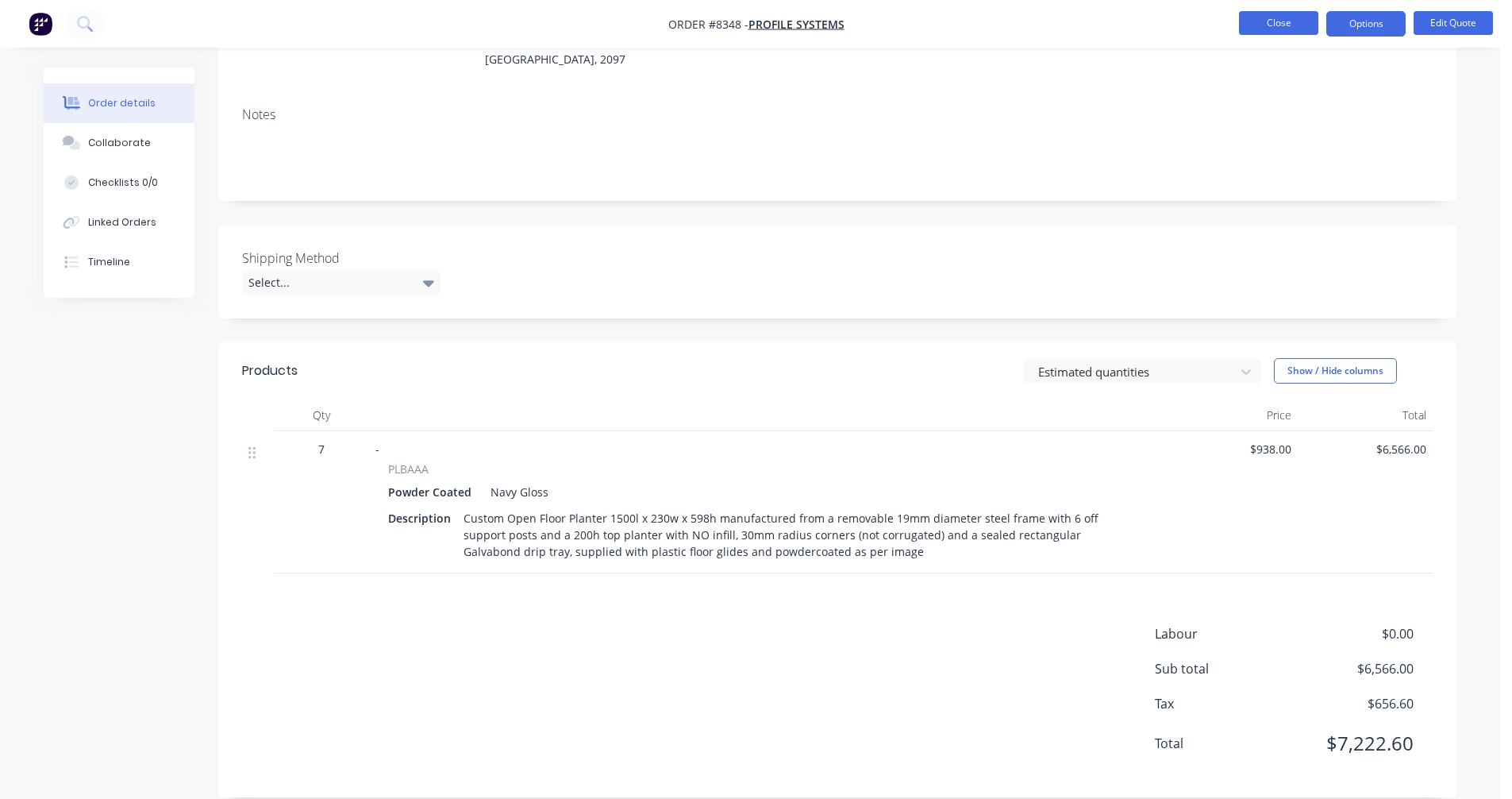
click at [1280, 25] on button "Close" at bounding box center [1279, 23] width 79 height 24
